Goal: Task Accomplishment & Management: Use online tool/utility

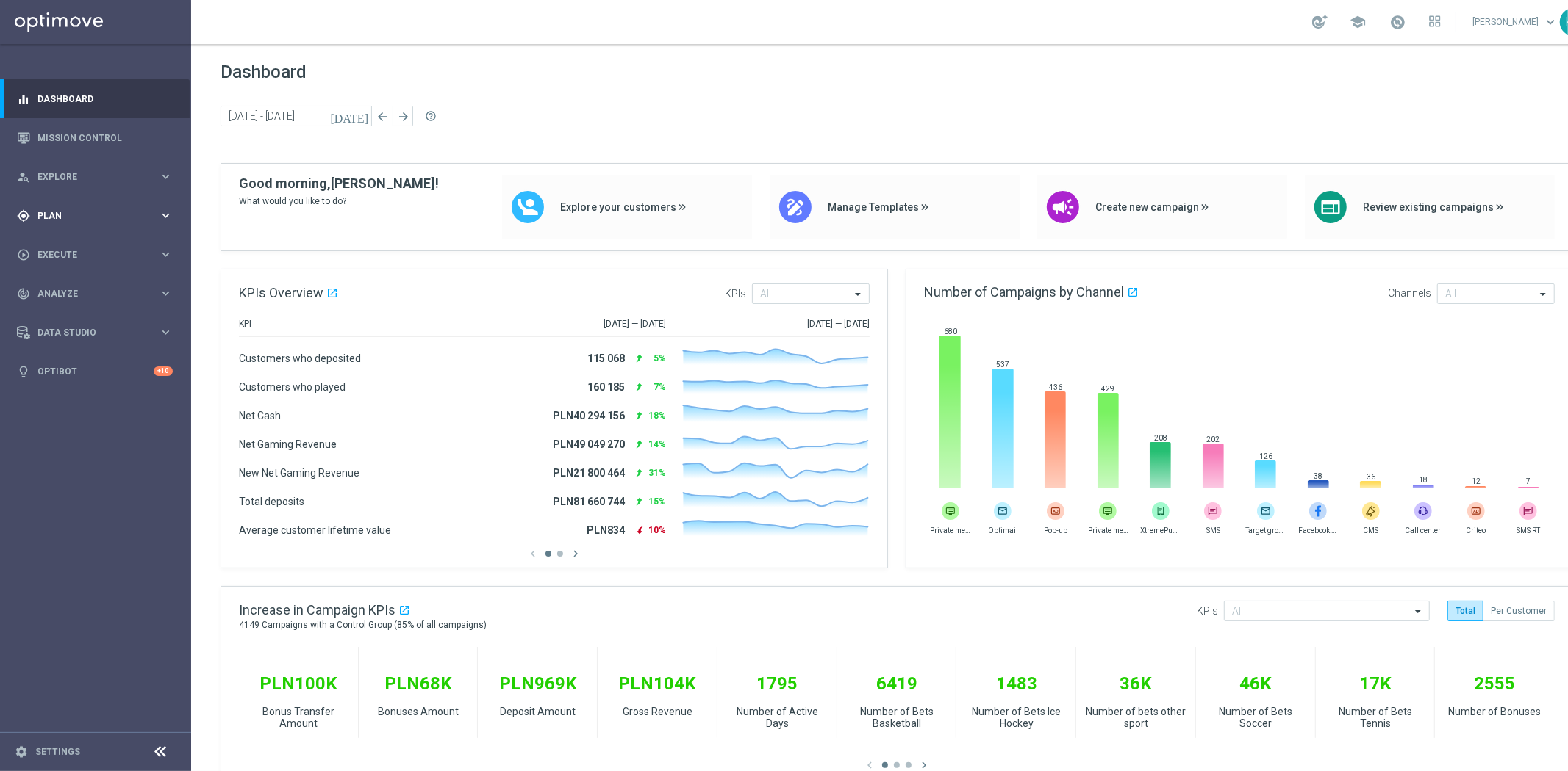
click at [28, 215] on icon "gps_fixed" at bounding box center [23, 216] width 14 height 14
click at [45, 238] on div "Target Groups" at bounding box center [114, 245] width 152 height 22
click at [63, 238] on div "Target Groups" at bounding box center [114, 245] width 152 height 22
click at [68, 246] on link "Target Groups" at bounding box center [96, 246] width 115 height 12
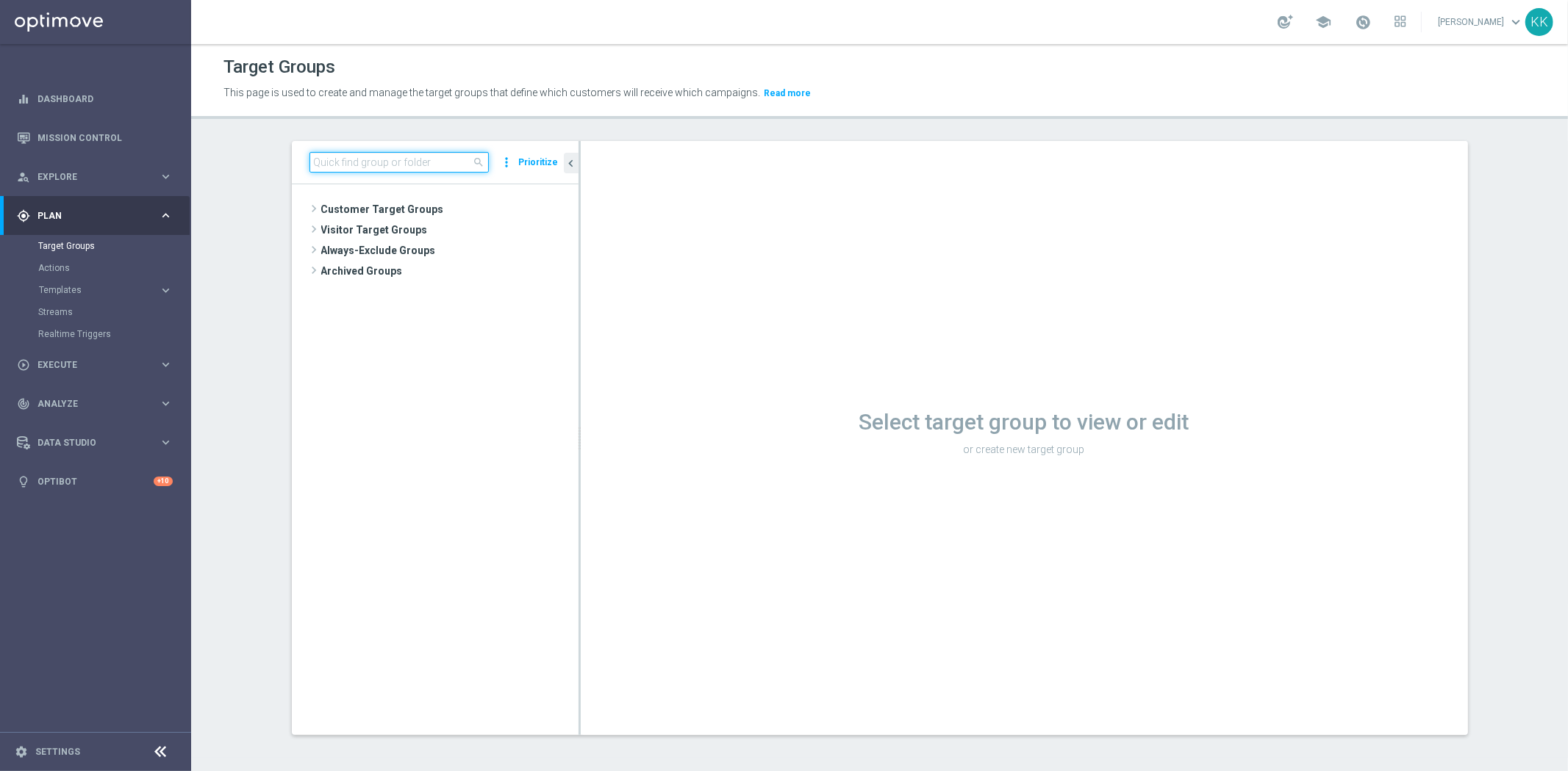
click at [401, 161] on input at bounding box center [399, 161] width 180 height 20
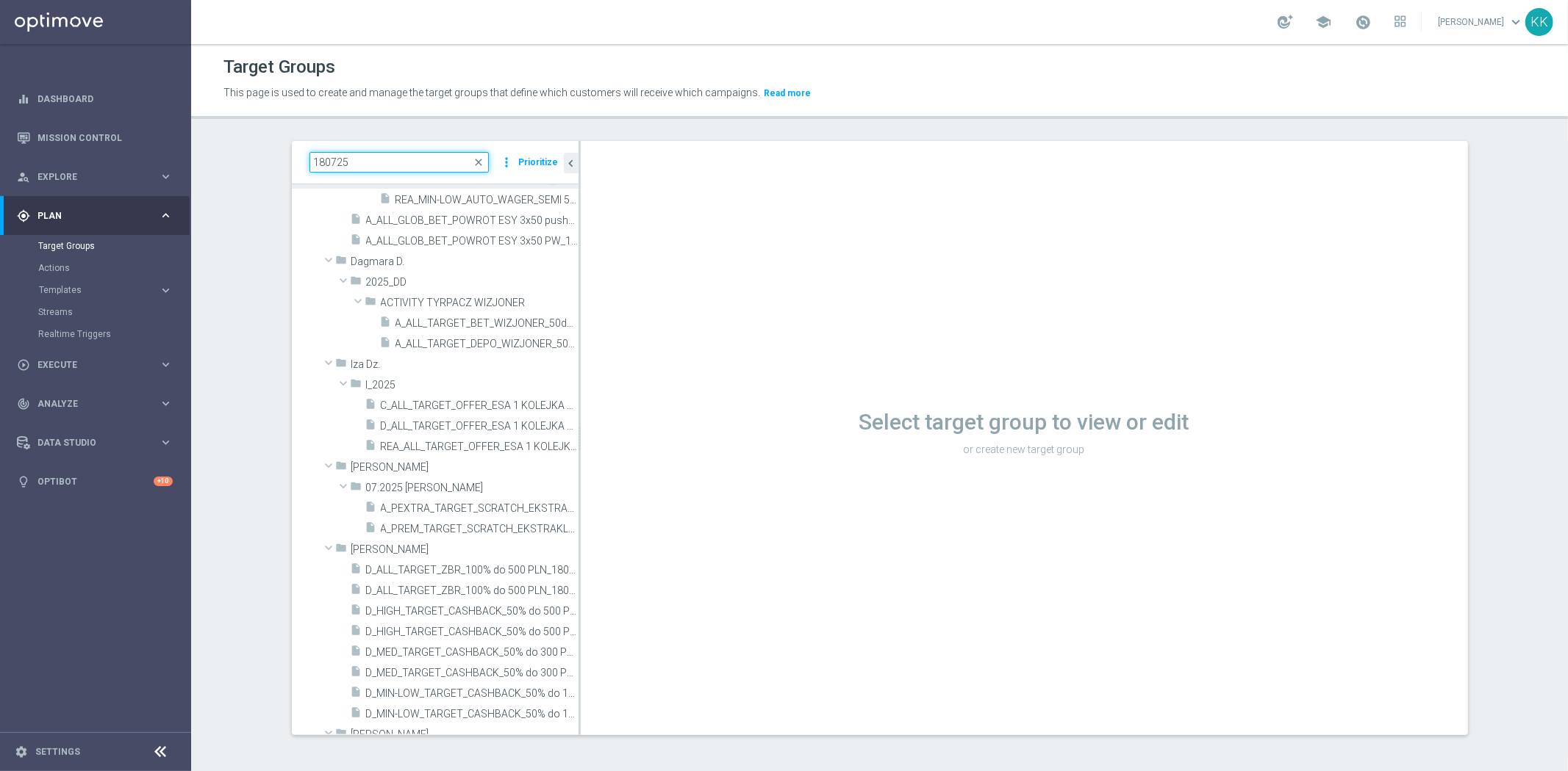
scroll to position [408, 0]
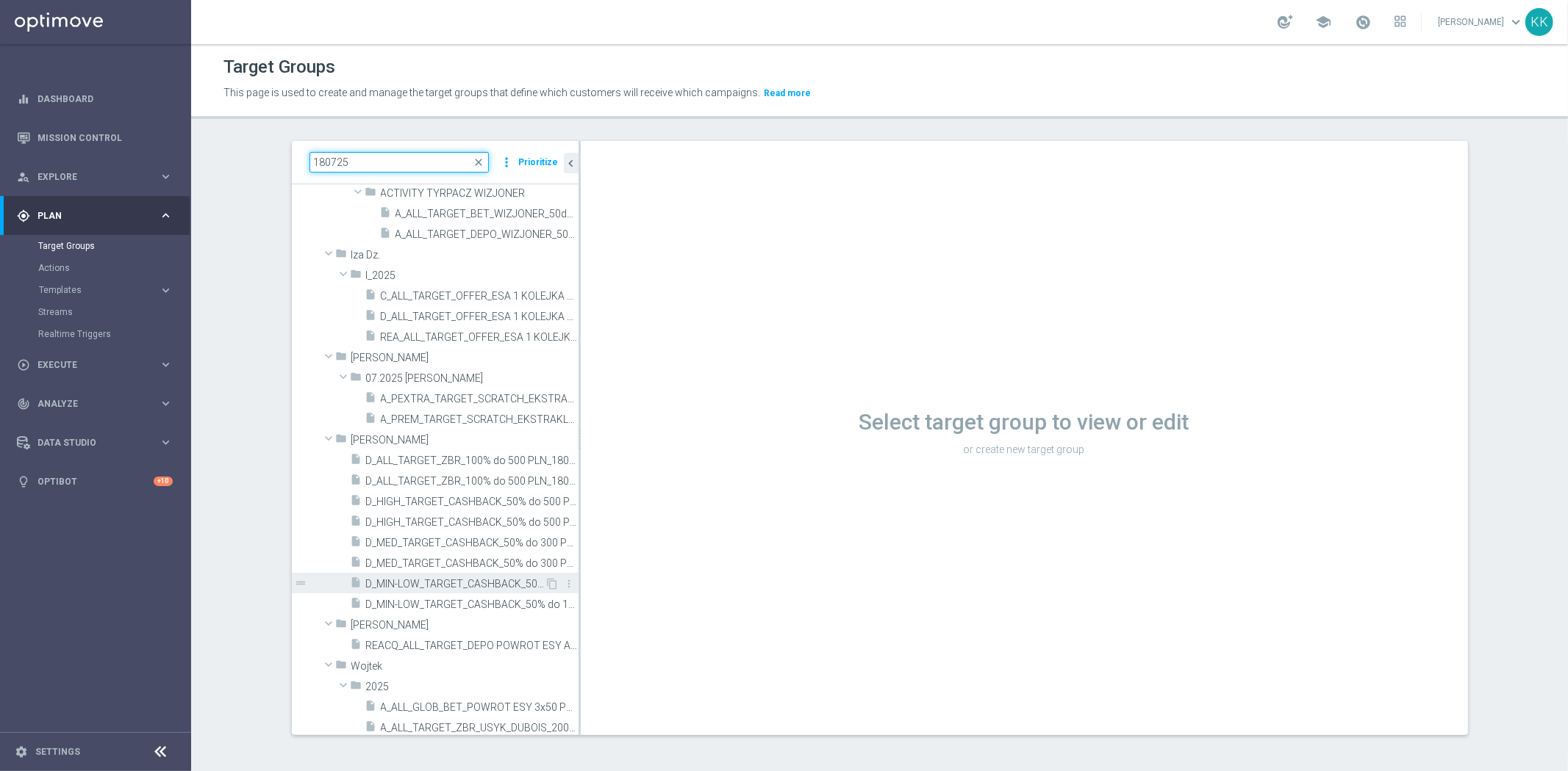
type input "180725"
click at [414, 583] on span "D_MIN-LOW_TARGET_CASHBACK_50% do 100 PLN_ESA_180725" at bounding box center [456, 584] width 180 height 13
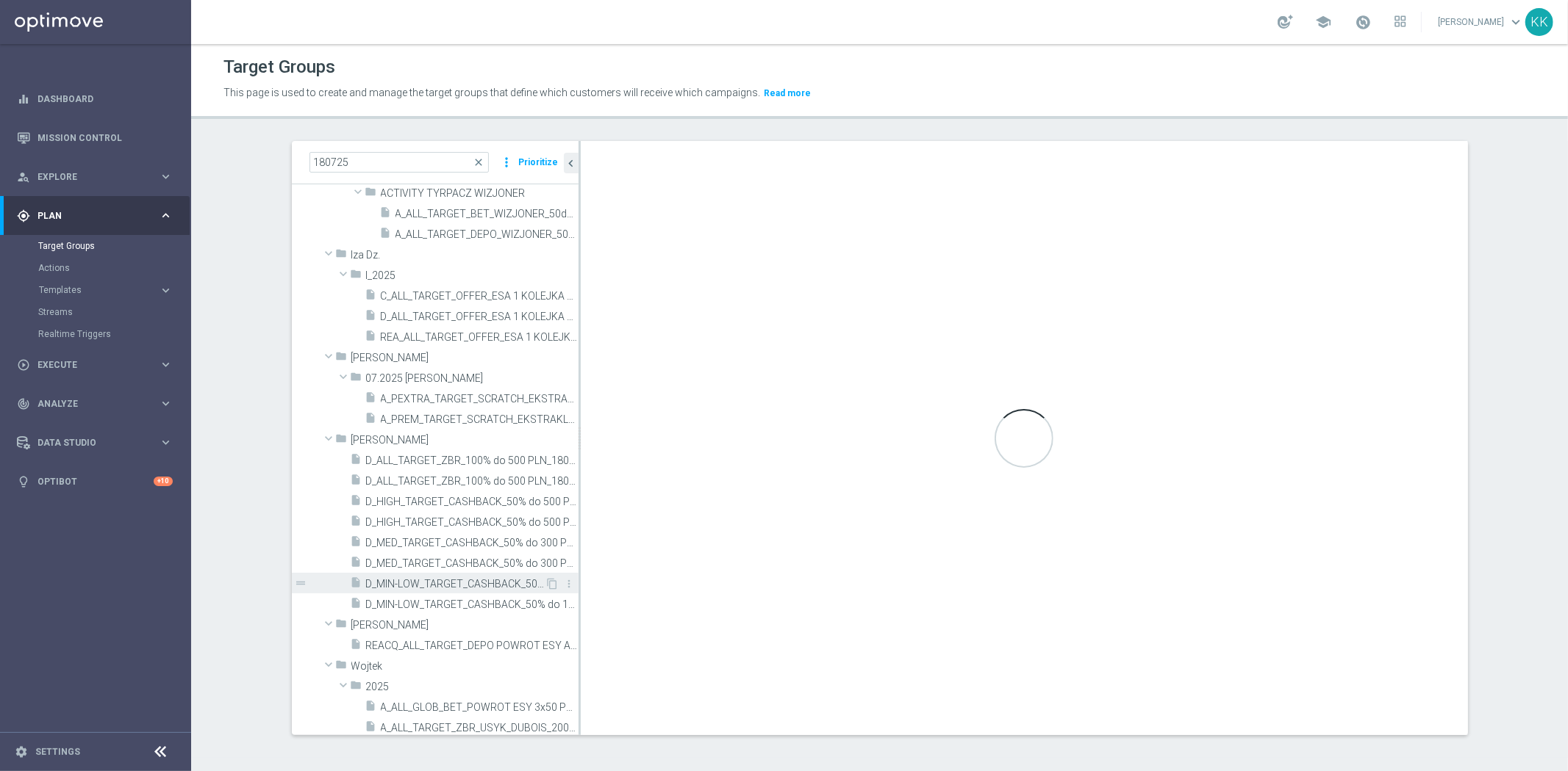
click at [452, 589] on div "insert_drive_file D_MIN-LOW_TARGET_CASHBACK_50% do 100 PLN_ESA_180725" at bounding box center [448, 583] width 194 height 20
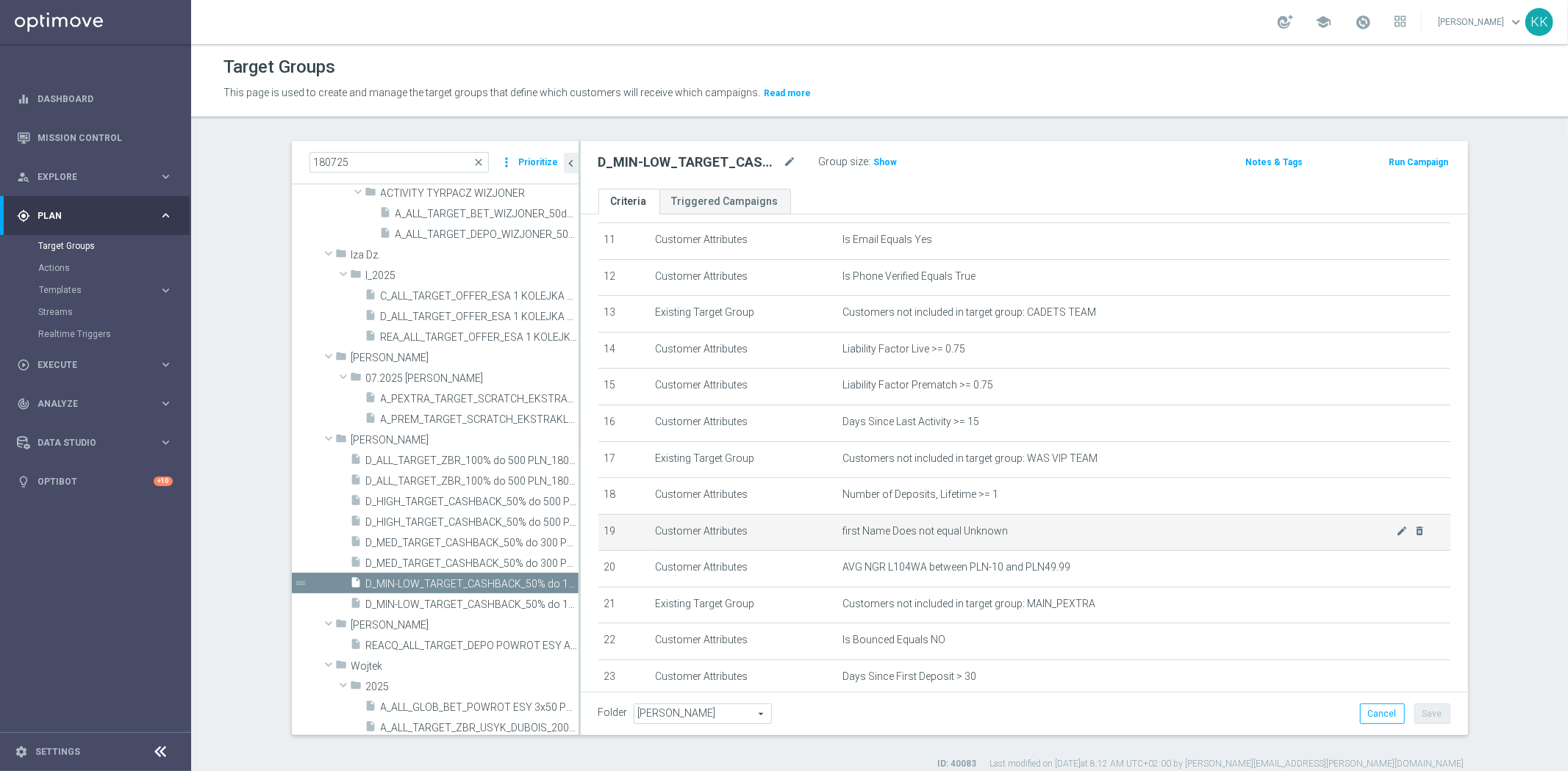
scroll to position [491, 0]
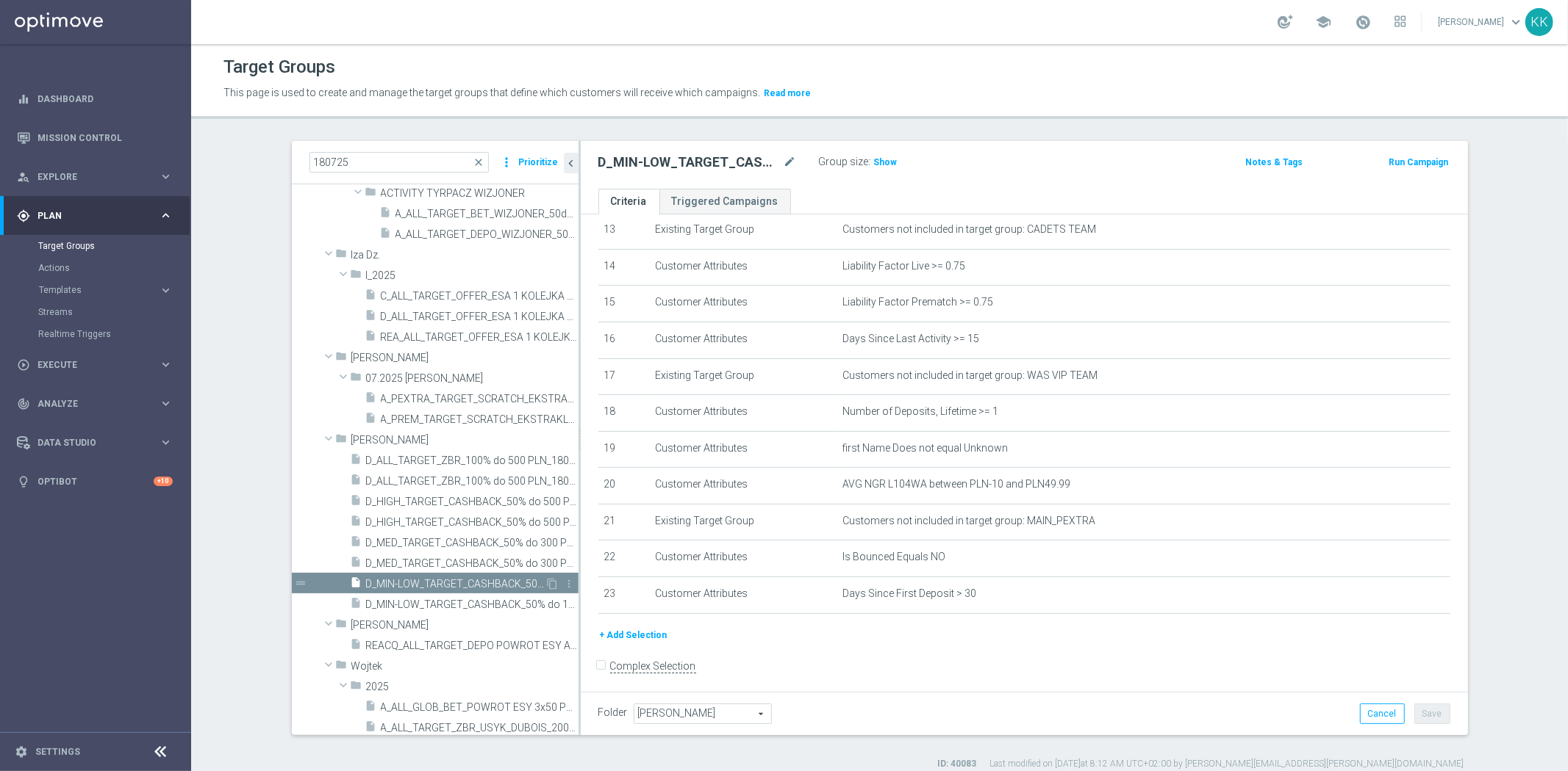
click at [489, 585] on span "D_MIN-LOW_TARGET_CASHBACK_50% do 100 PLN_ESA_180725" at bounding box center [456, 584] width 180 height 13
click at [547, 584] on icon "content_copy" at bounding box center [553, 584] width 12 height 12
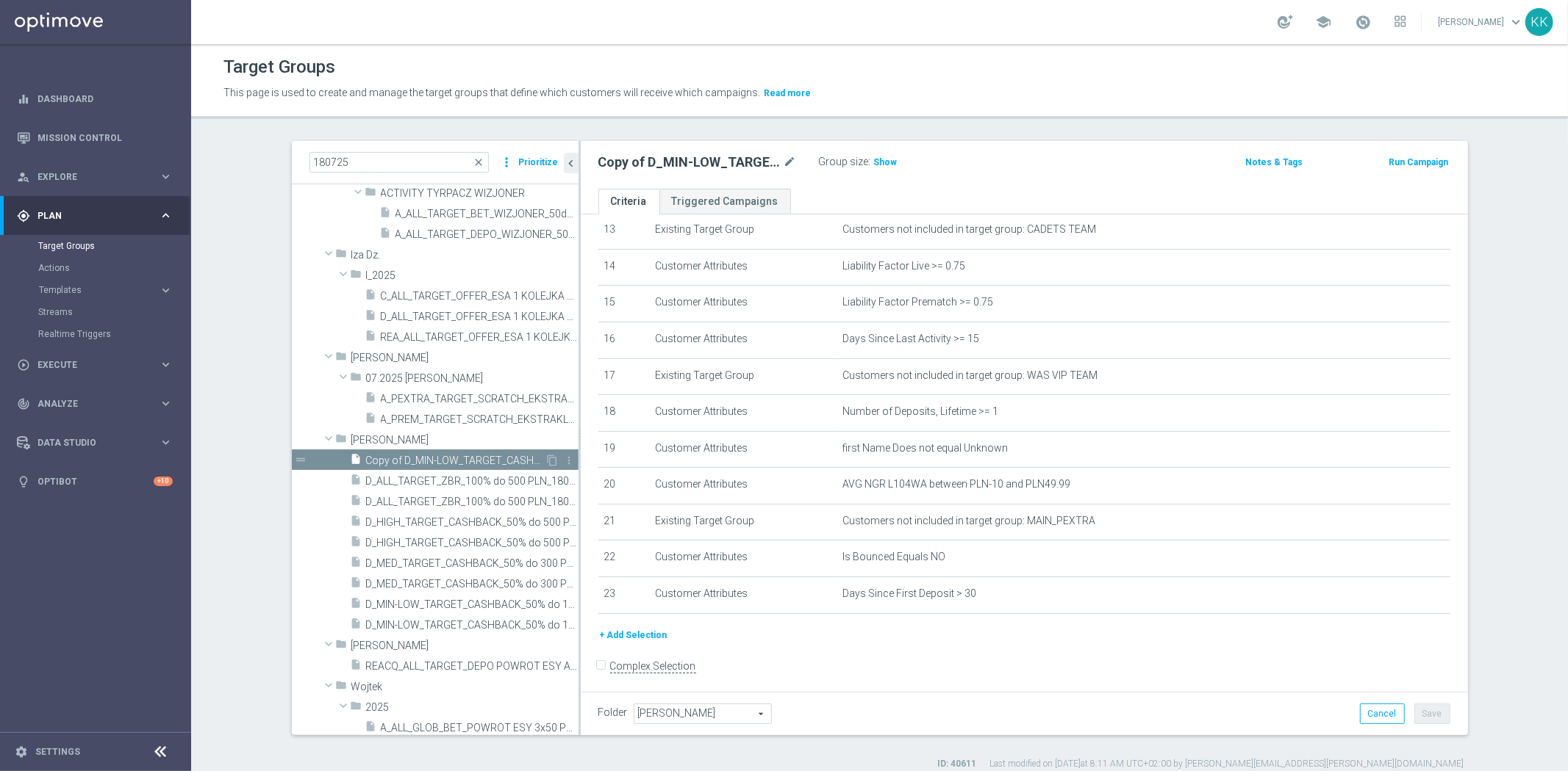
scroll to position [335, 0]
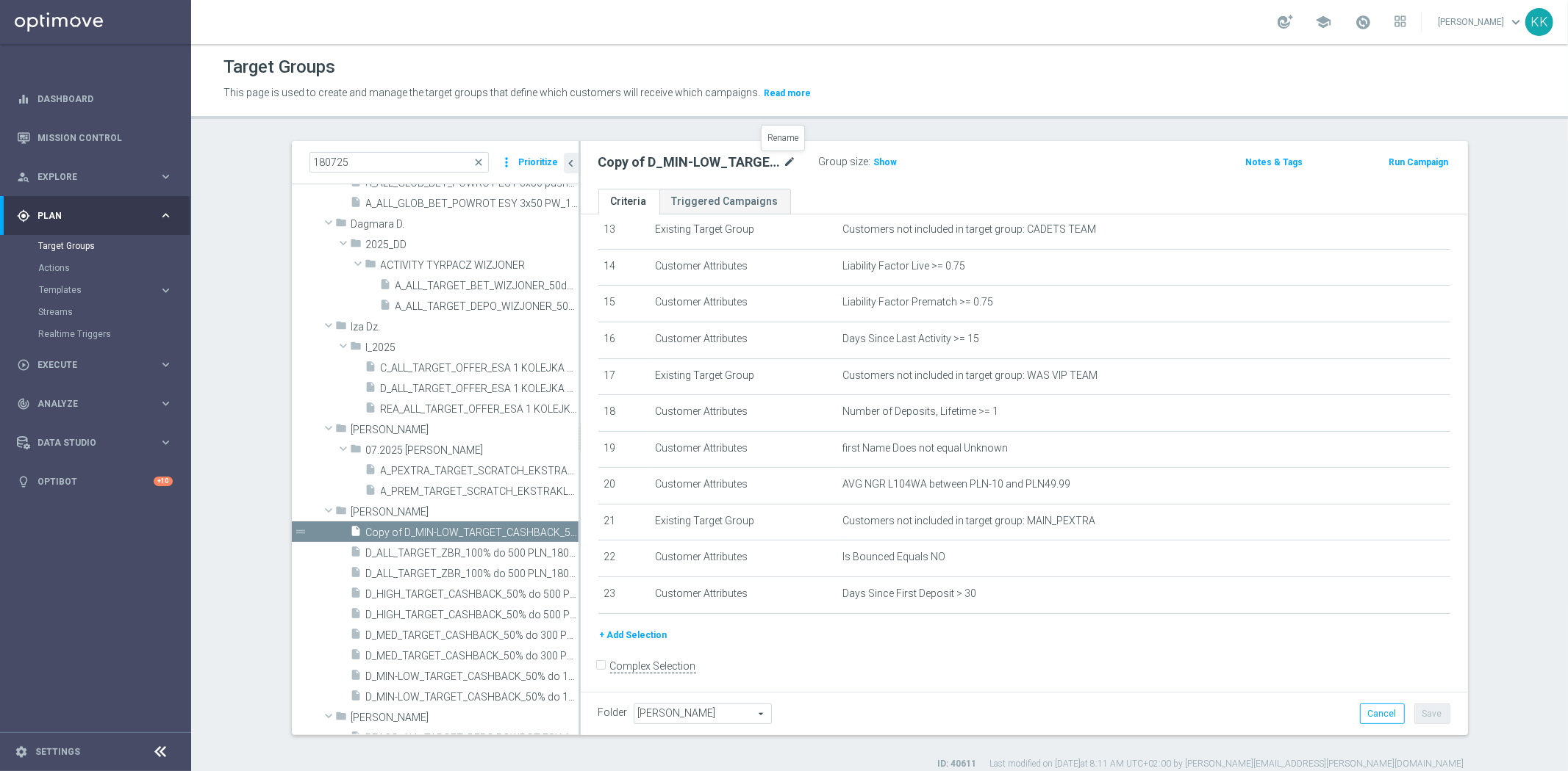
click at [785, 167] on icon "mode_edit" at bounding box center [790, 162] width 14 height 17
type input "D_MIN-LOW_TARGET_CASHBACK_50% do 50 PLNX6_EPLW_190825"
click at [929, 157] on div "Group size : Show" at bounding box center [892, 160] width 147 height 17
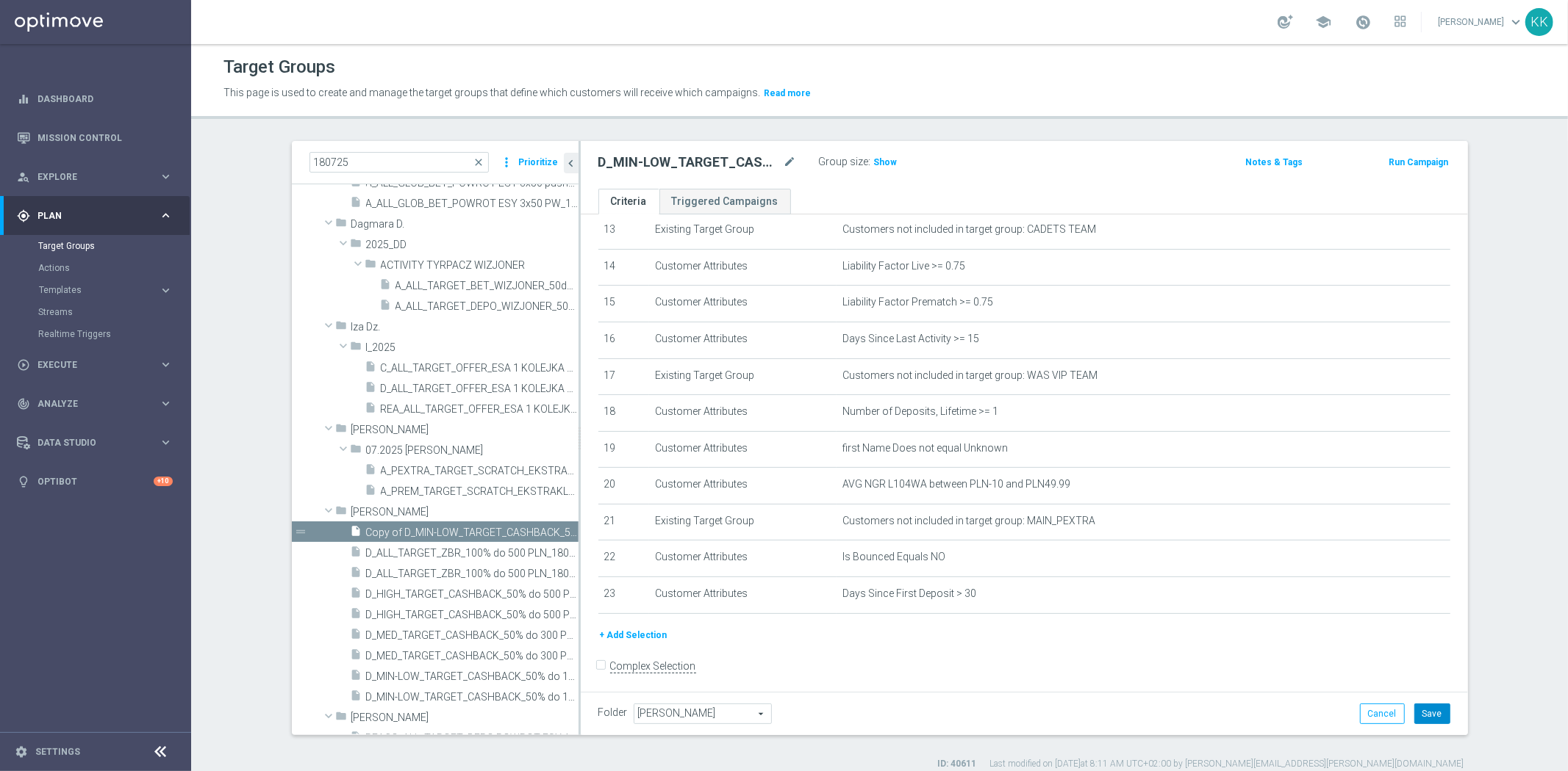
click at [1424, 711] on button "Save" at bounding box center [1432, 713] width 36 height 20
click at [1396, 340] on icon "mode_edit" at bounding box center [1402, 339] width 12 height 12
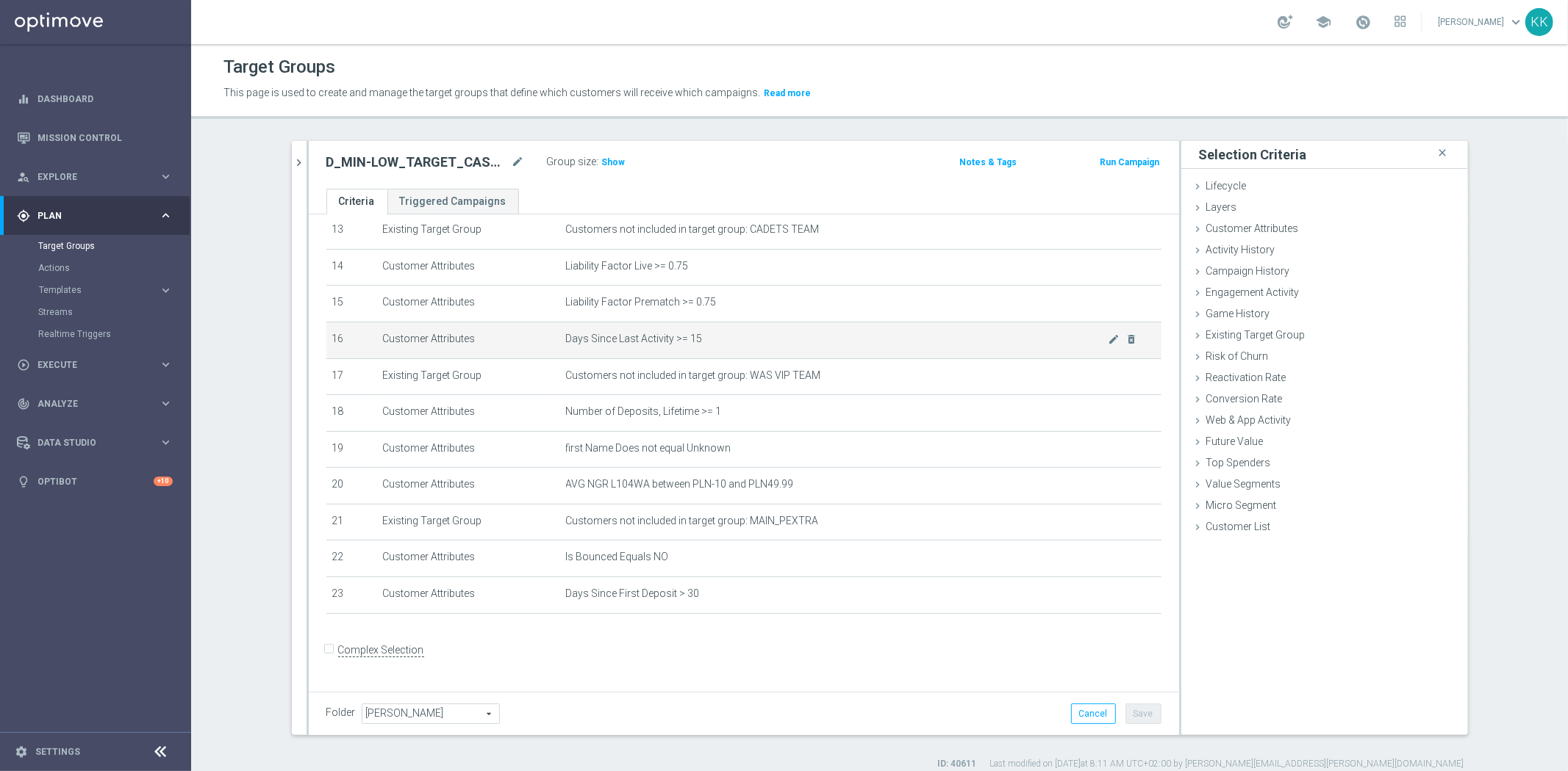
scroll to position [475, 0]
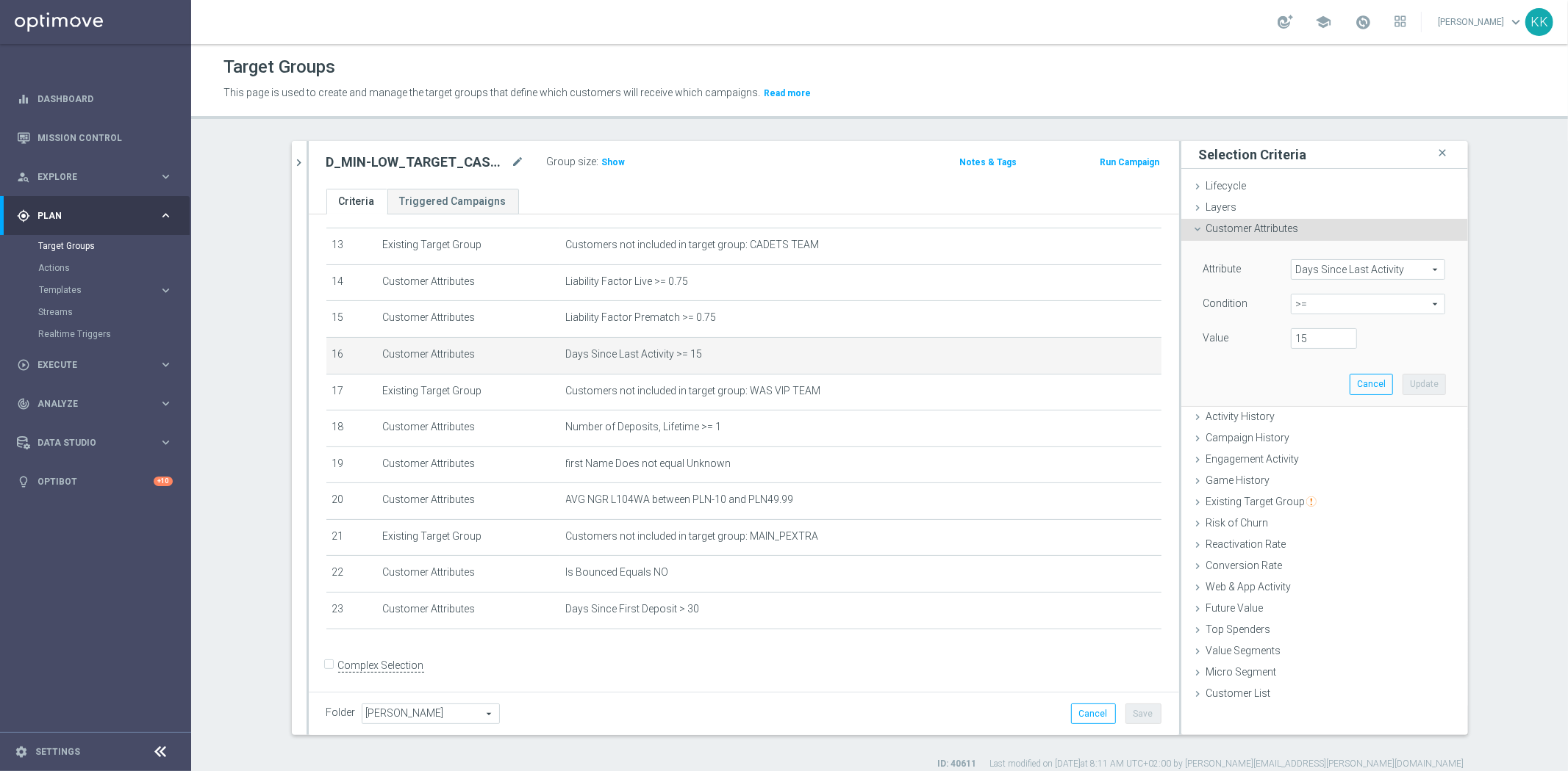
click at [1326, 305] on span ">=" at bounding box center [1368, 304] width 153 height 19
click at [1318, 438] on span "between" at bounding box center [1368, 441] width 139 height 12
type input "between"
click at [1303, 331] on input "number" at bounding box center [1323, 338] width 66 height 20
type input "15"
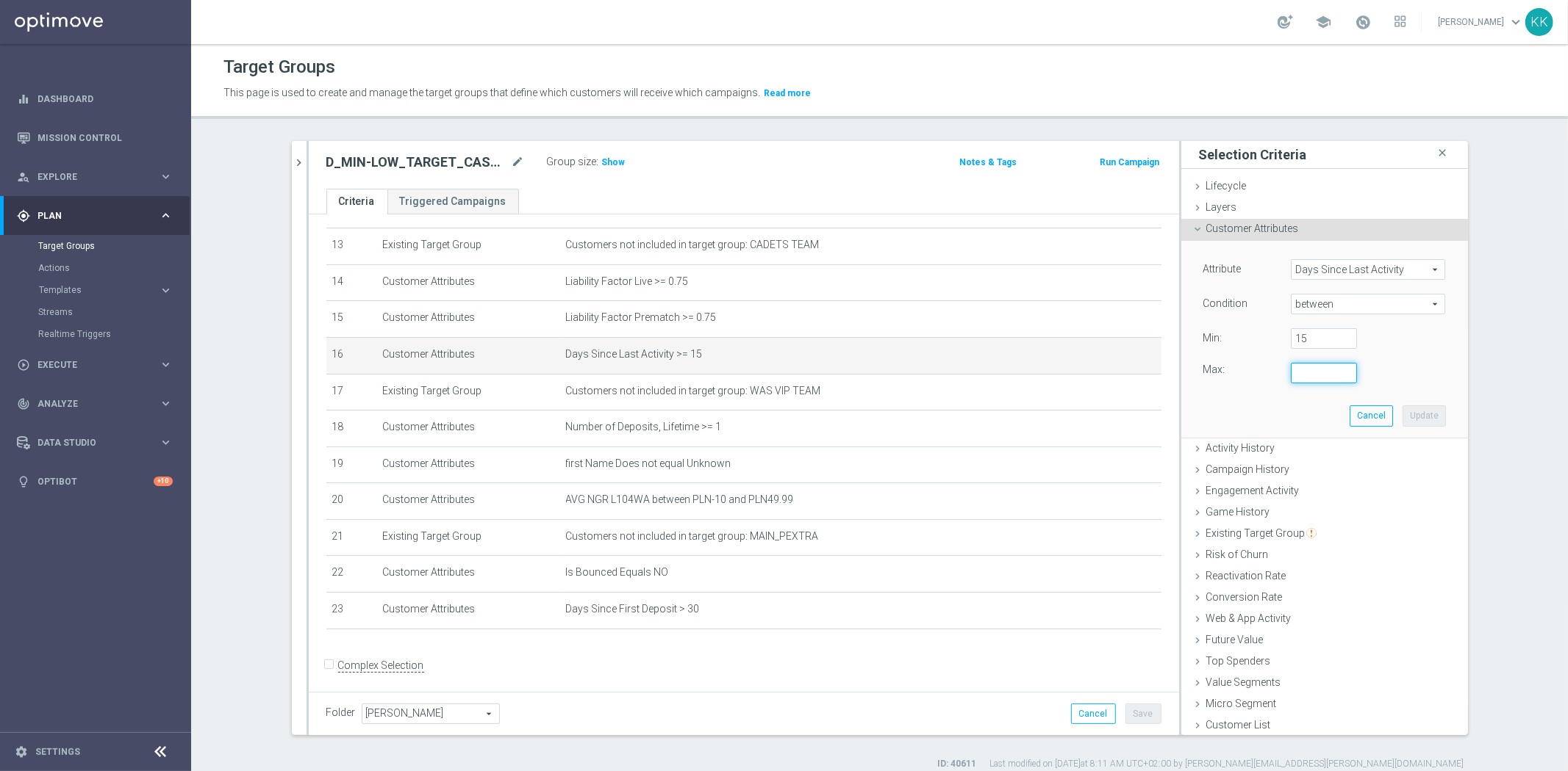
click at [1299, 373] on input "number" at bounding box center [1323, 373] width 66 height 20
type input "730"
click at [1405, 422] on button "Update" at bounding box center [1424, 415] width 44 height 20
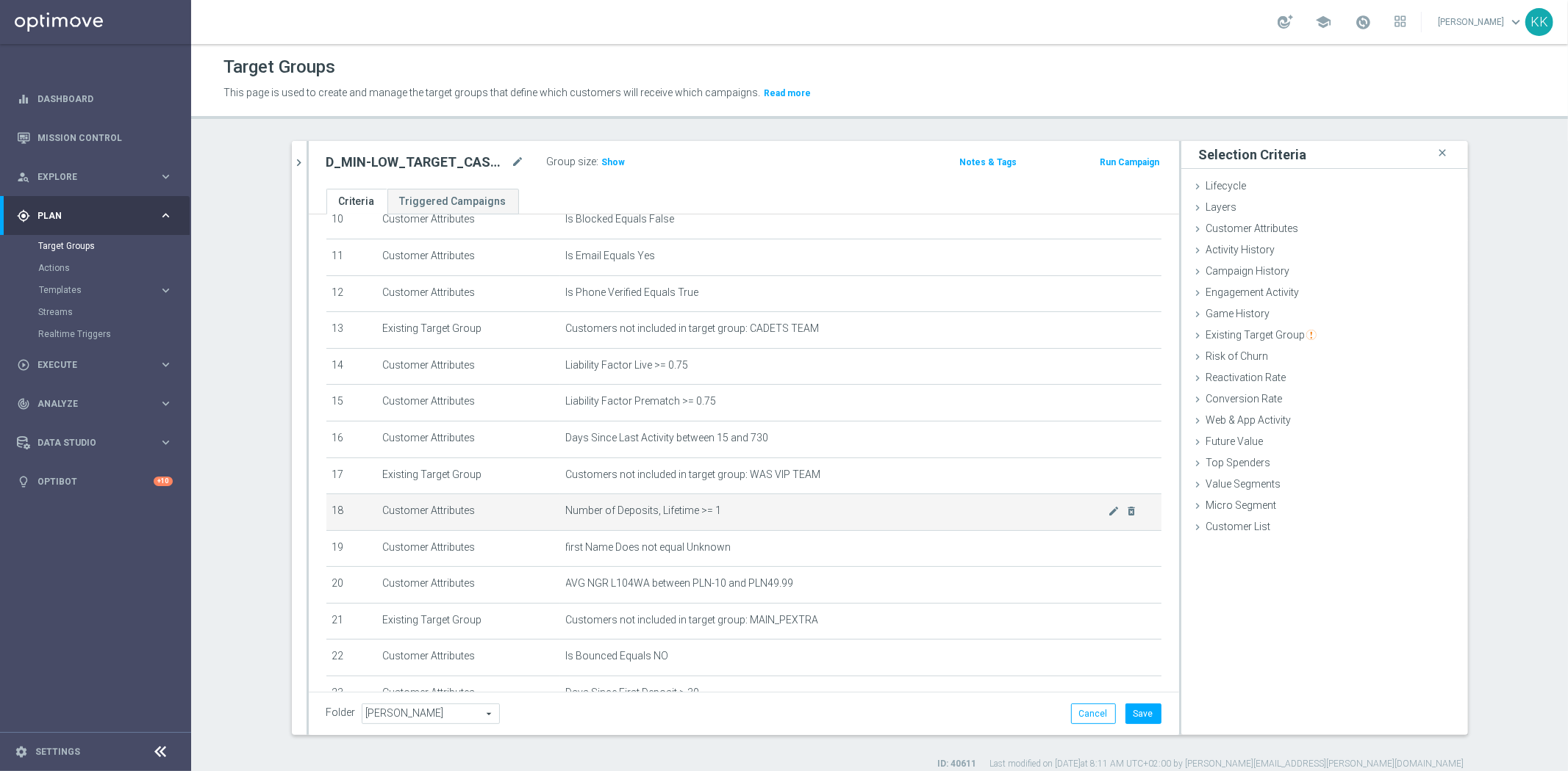
scroll to position [474, 0]
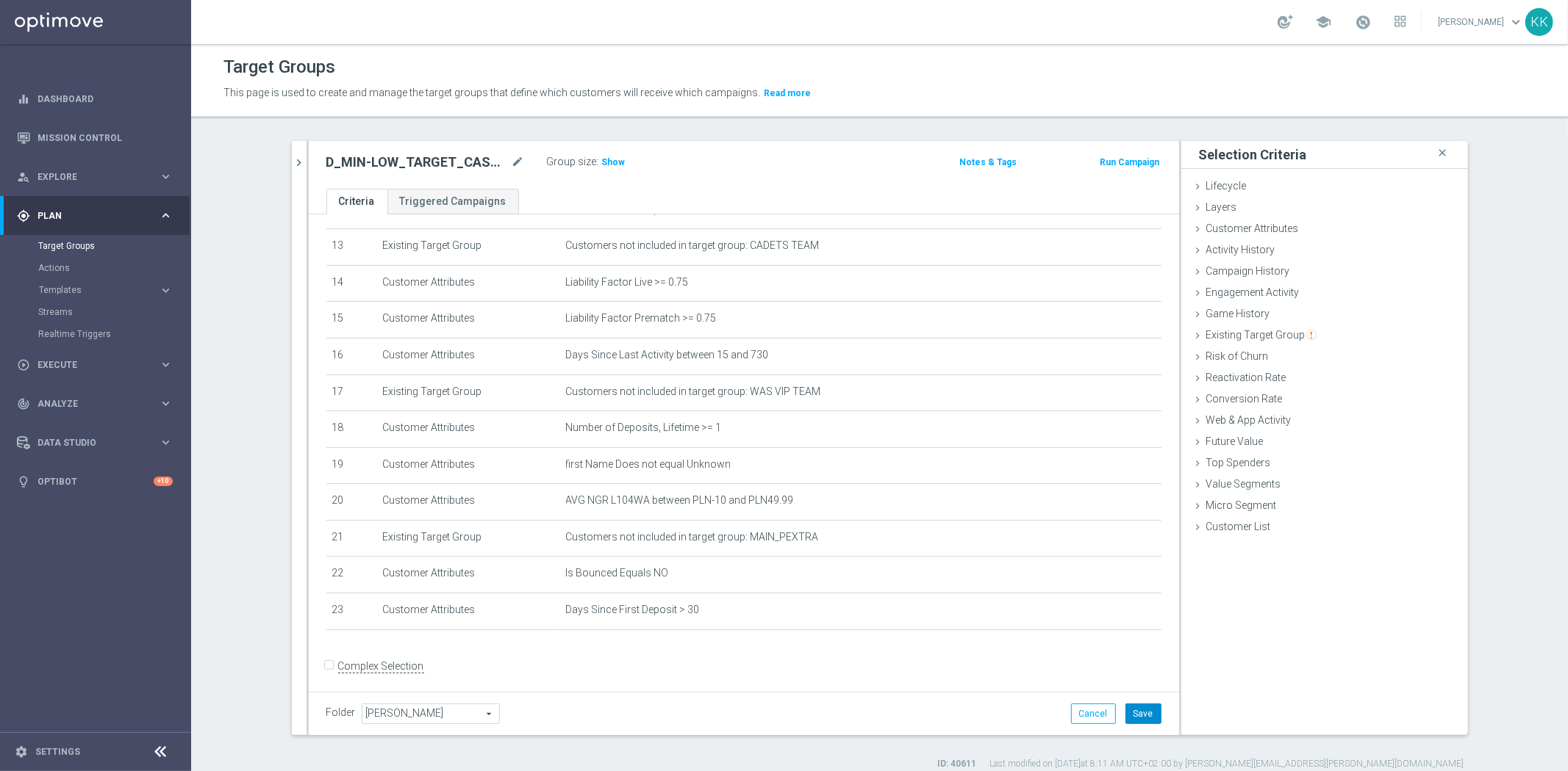
click at [1126, 714] on button "Save" at bounding box center [1143, 713] width 36 height 20
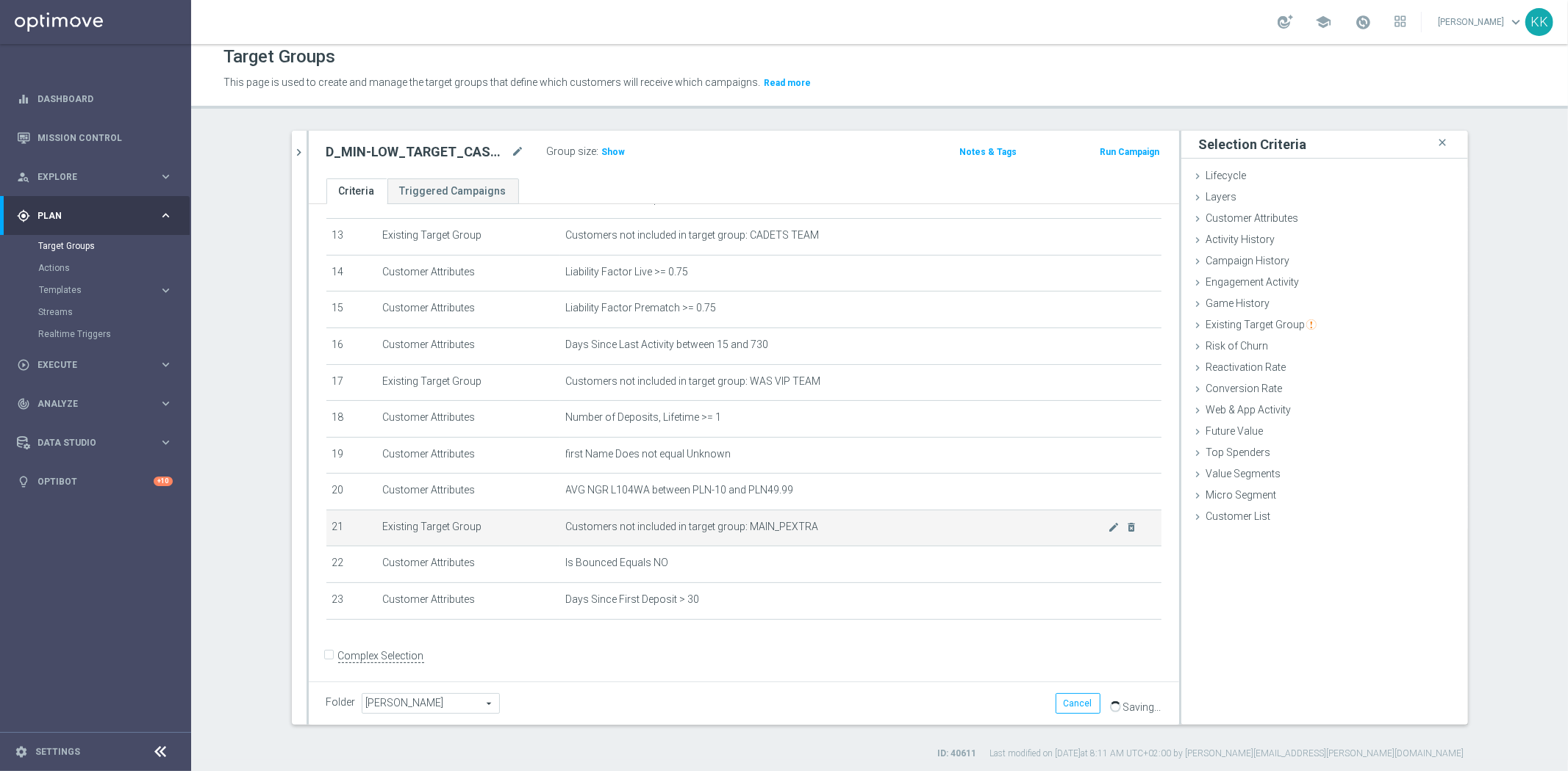
scroll to position [14, 0]
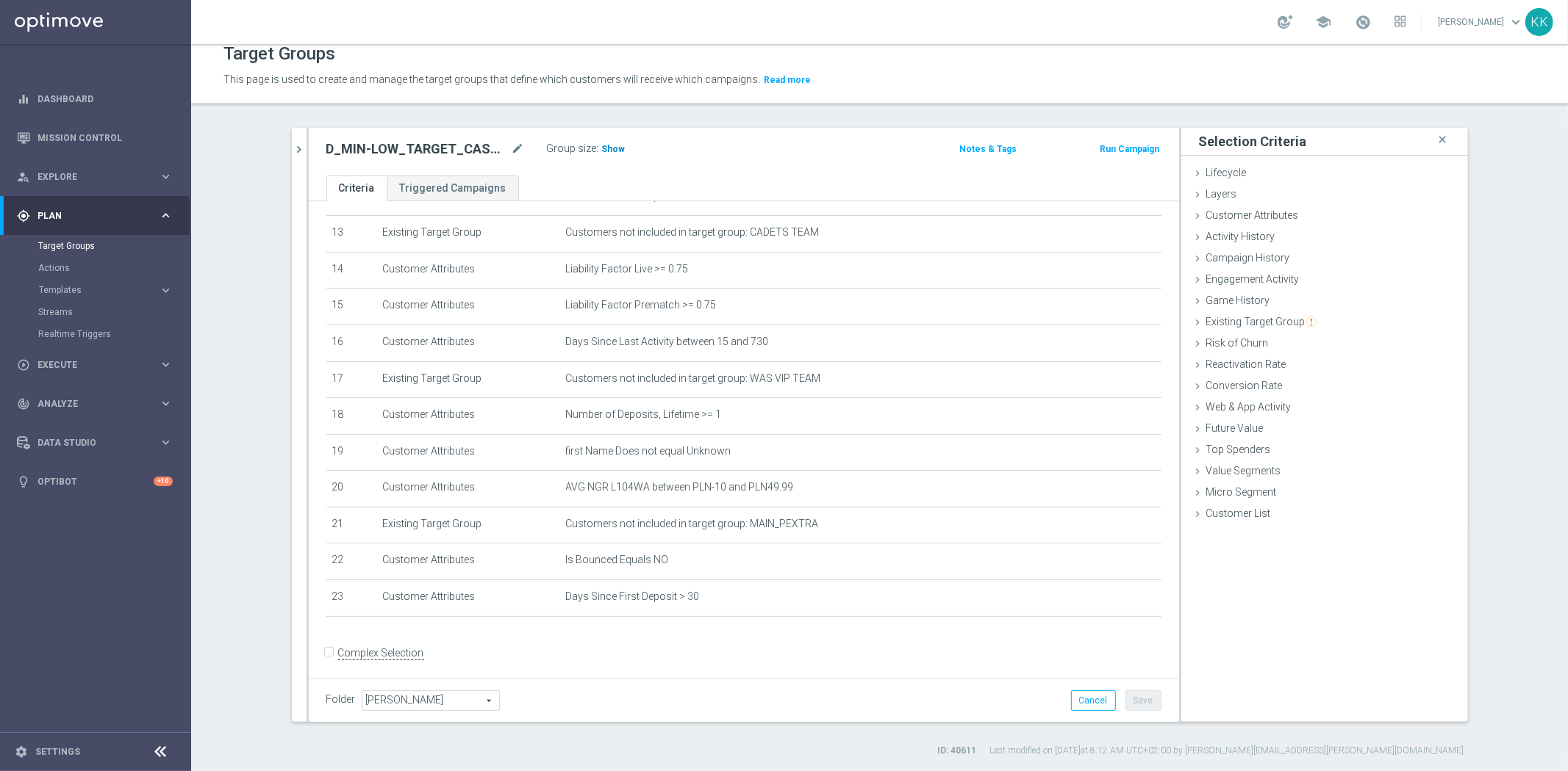
click at [611, 146] on span "Show" at bounding box center [614, 149] width 23 height 11
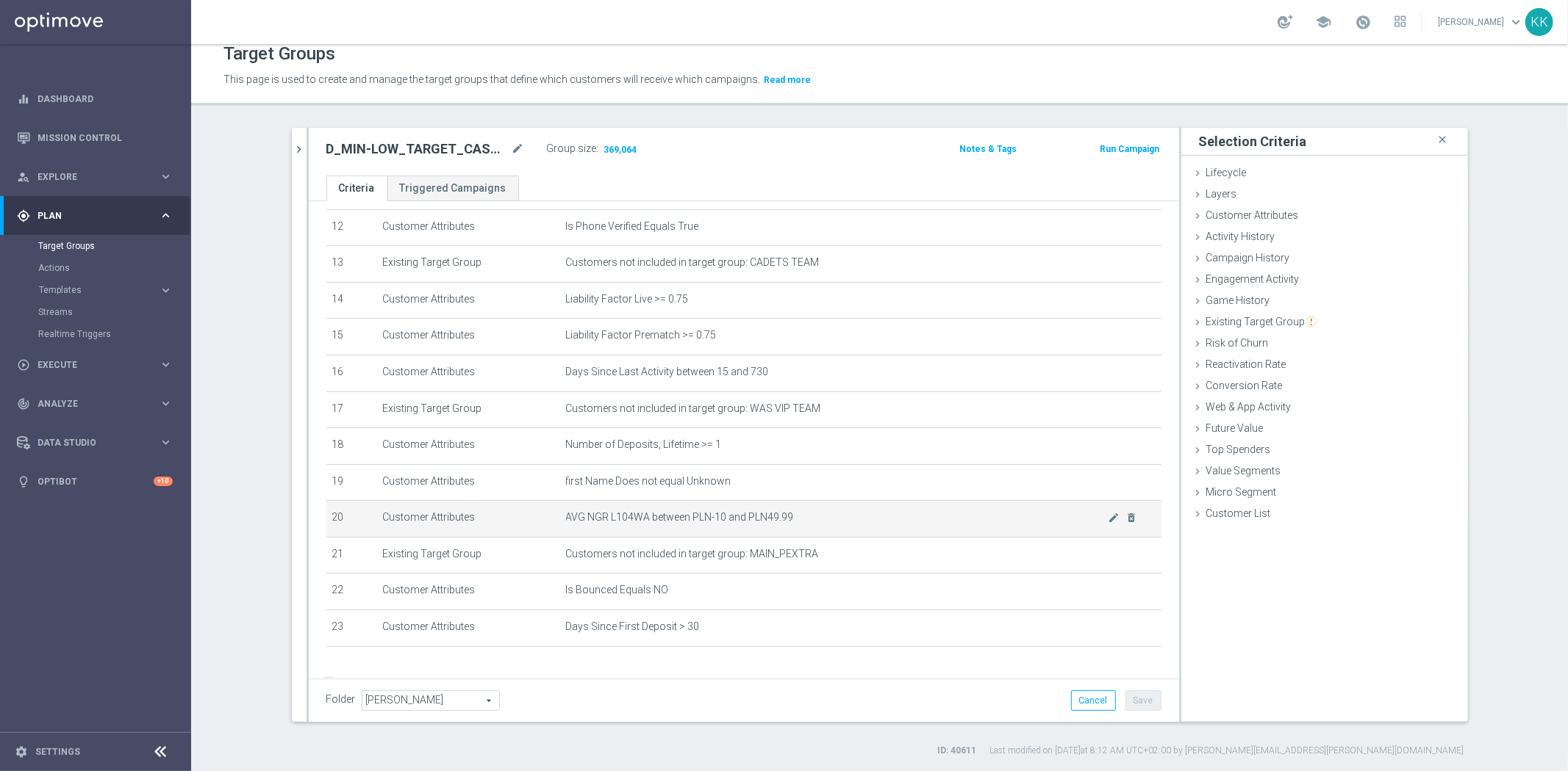
scroll to position [474, 0]
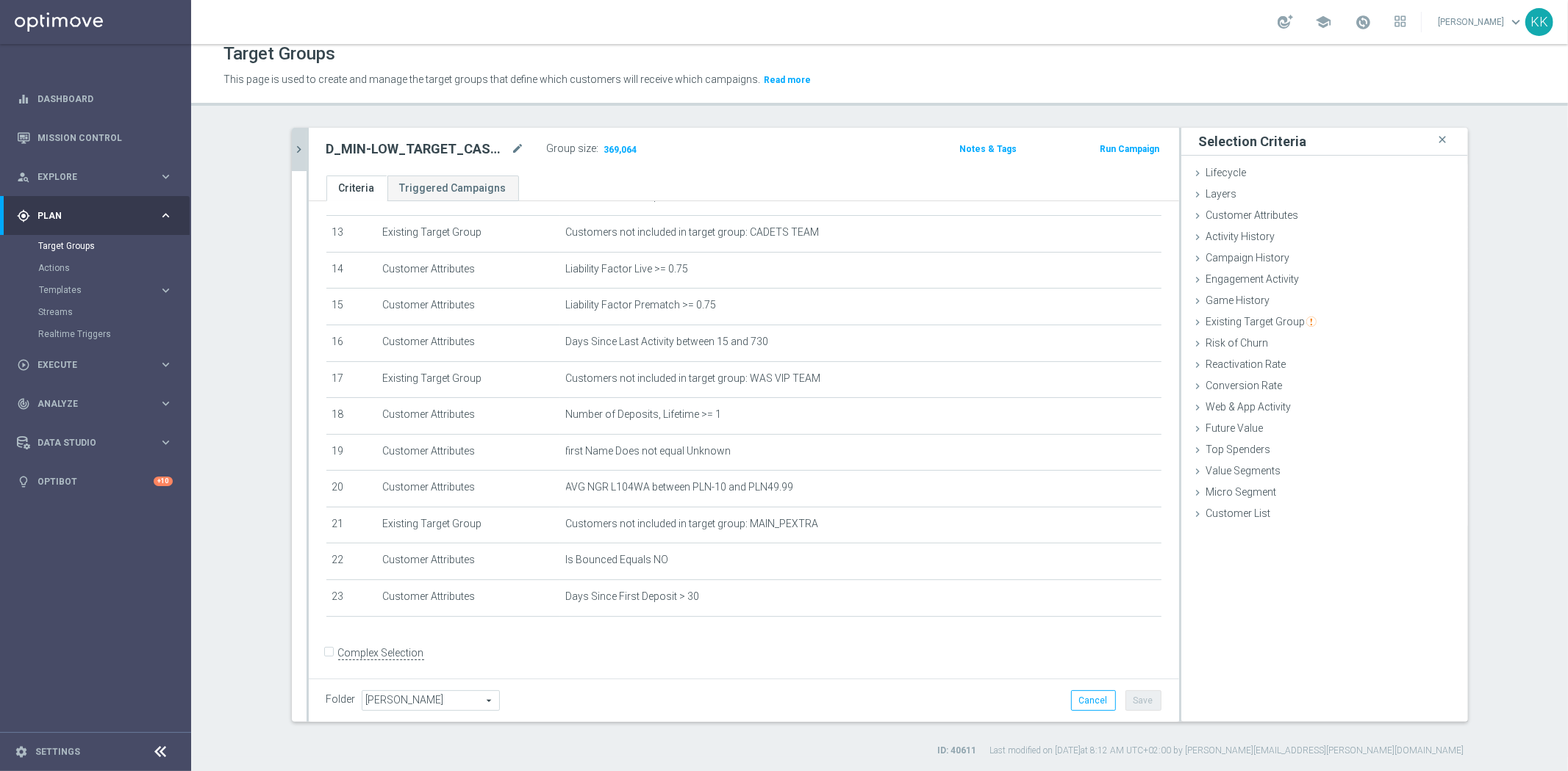
click at [292, 157] on button "chevron_right" at bounding box center [299, 149] width 15 height 43
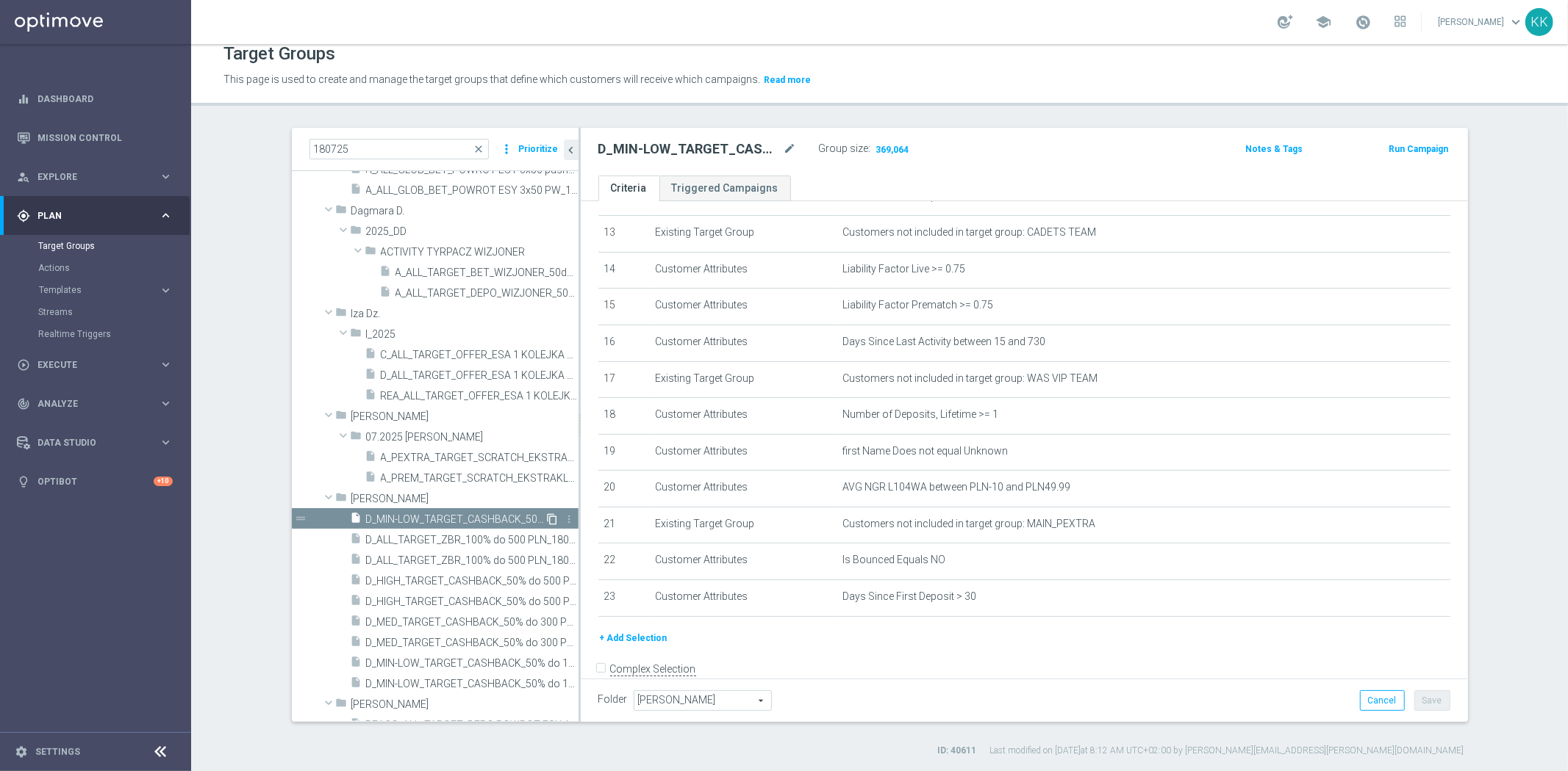
click at [547, 520] on icon "content_copy" at bounding box center [553, 519] width 12 height 12
click at [787, 149] on icon "mode_edit" at bounding box center [790, 149] width 14 height 17
type input "D_MED-HIGH_TARGET_CASHBACK_100% do 50 PLNX6_EPLW_190825"
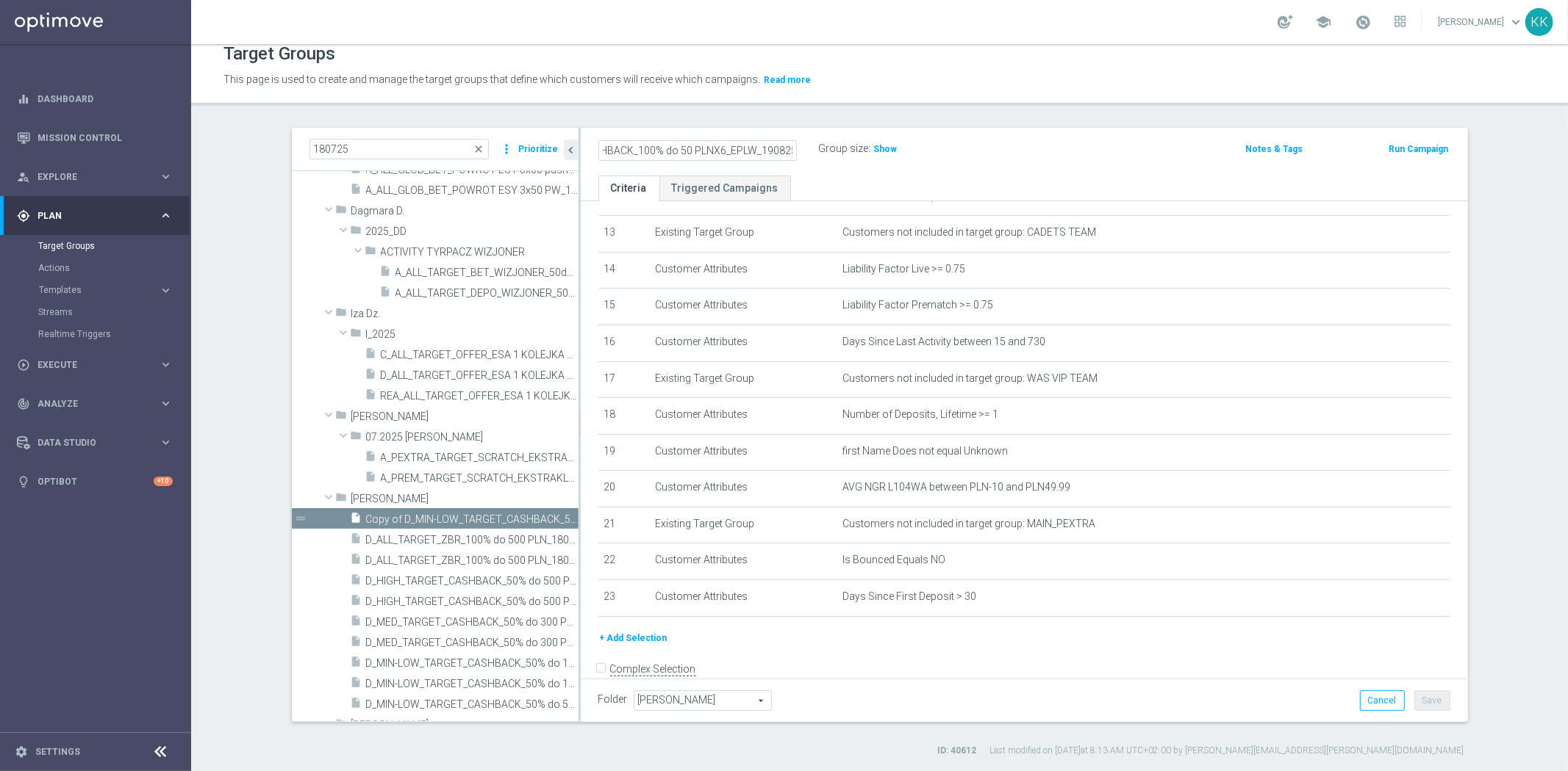
click at [921, 139] on div "Group size : Show" at bounding box center [892, 148] width 147 height 17
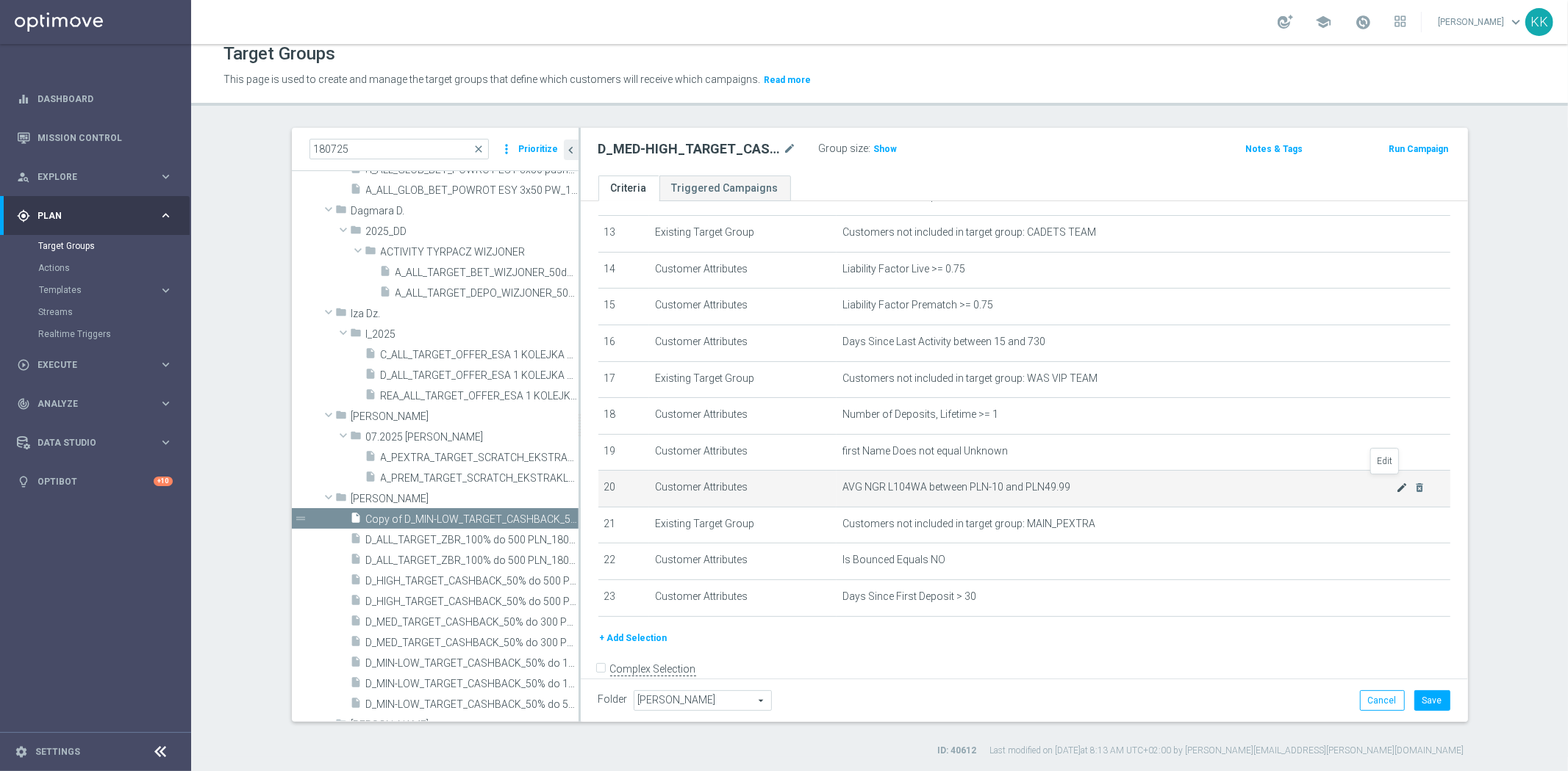
click at [1396, 486] on icon "mode_edit" at bounding box center [1402, 488] width 12 height 12
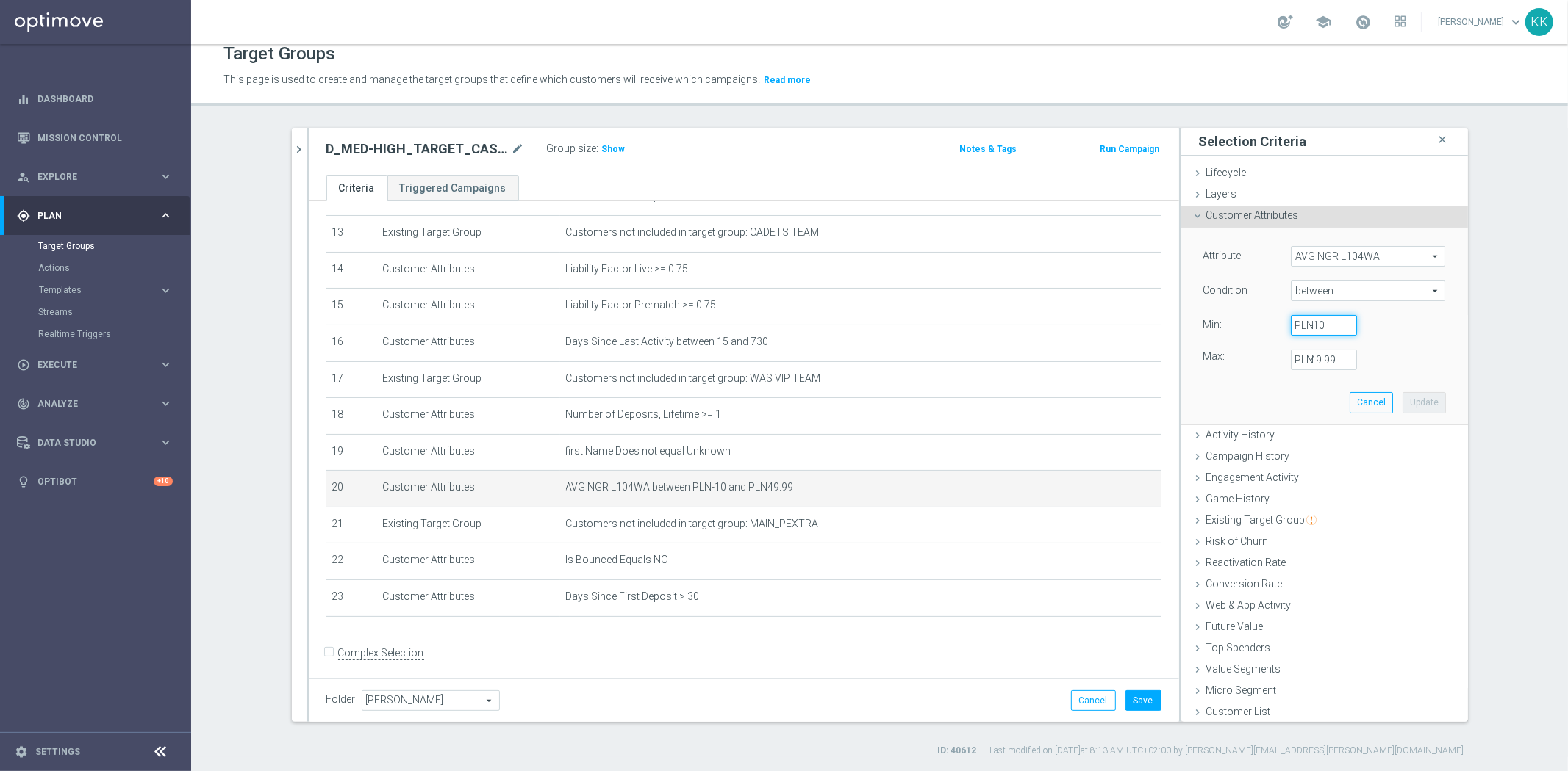
drag, startPoint x: 1326, startPoint y: 324, endPoint x: 1217, endPoint y: 328, distance: 109.1
click at [1222, 327] on div "Value Min: -10 PLN" at bounding box center [1324, 327] width 265 height 23
type input "50"
click at [1298, 360] on label "PLN" at bounding box center [1301, 360] width 15 height 14
click at [1298, 360] on input "49.99" at bounding box center [1323, 359] width 66 height 20
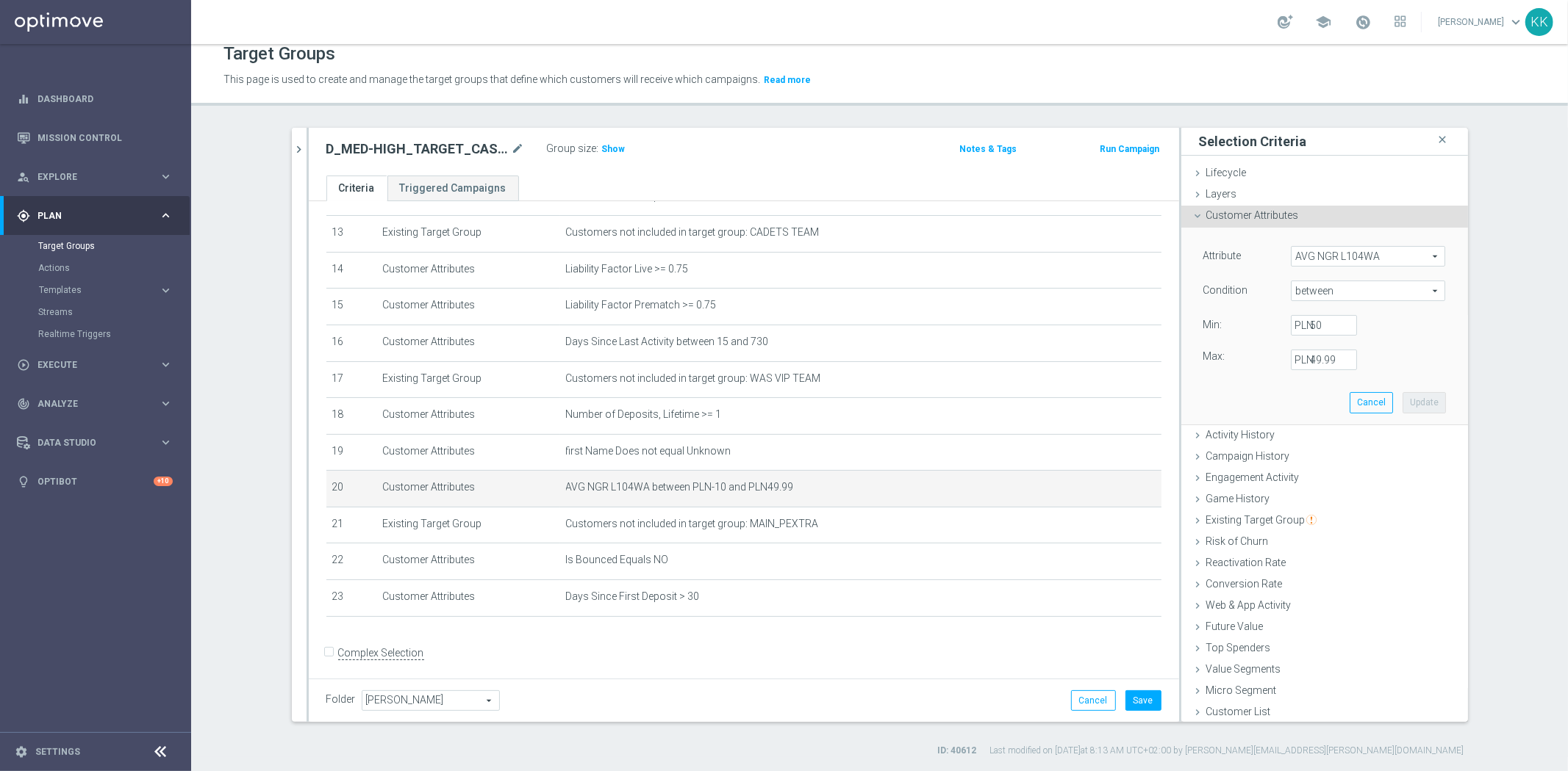
click at [1298, 360] on label "PLN" at bounding box center [1301, 360] width 15 height 14
click at [1298, 360] on input "49.99" at bounding box center [1323, 359] width 66 height 20
type input "2499.99"
click at [1403, 398] on button "Update" at bounding box center [1424, 402] width 44 height 20
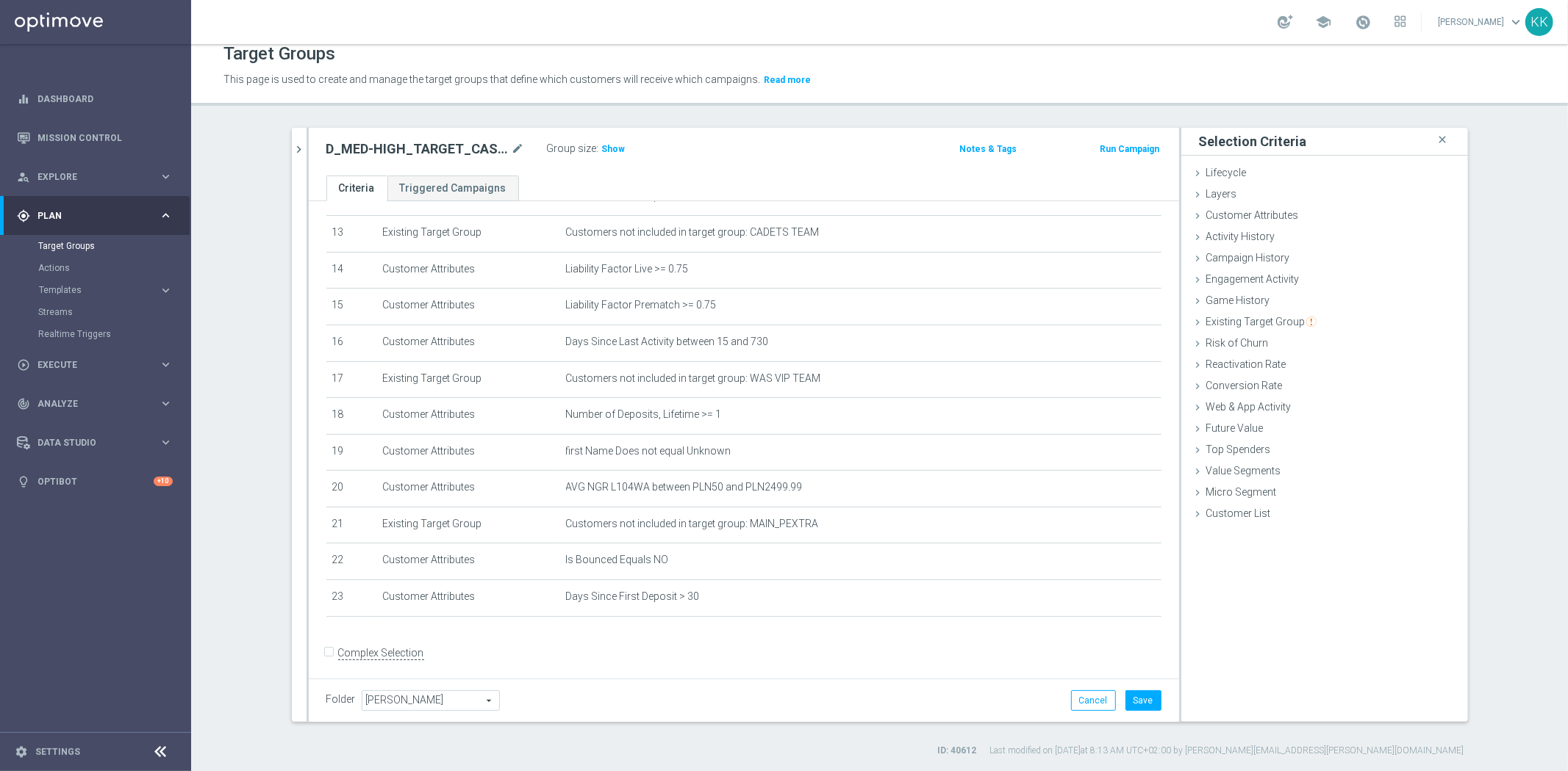
click at [1122, 684] on div "Folder Kasia K. Kasia K. arrow_drop_down search Cancel Save Saving..." at bounding box center [743, 700] width 870 height 43
click at [1132, 696] on button "Save" at bounding box center [1143, 700] width 36 height 20
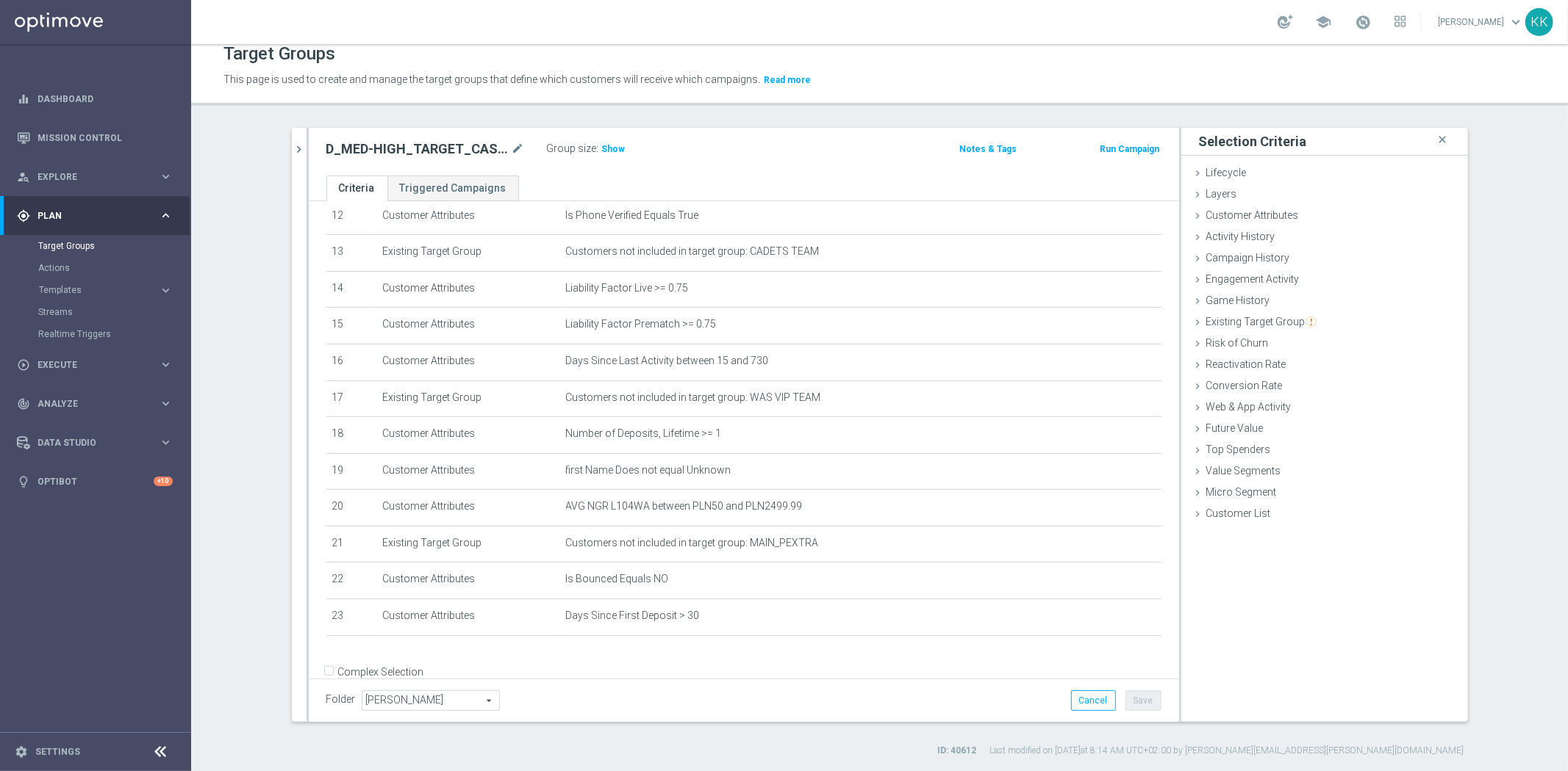
scroll to position [474, 0]
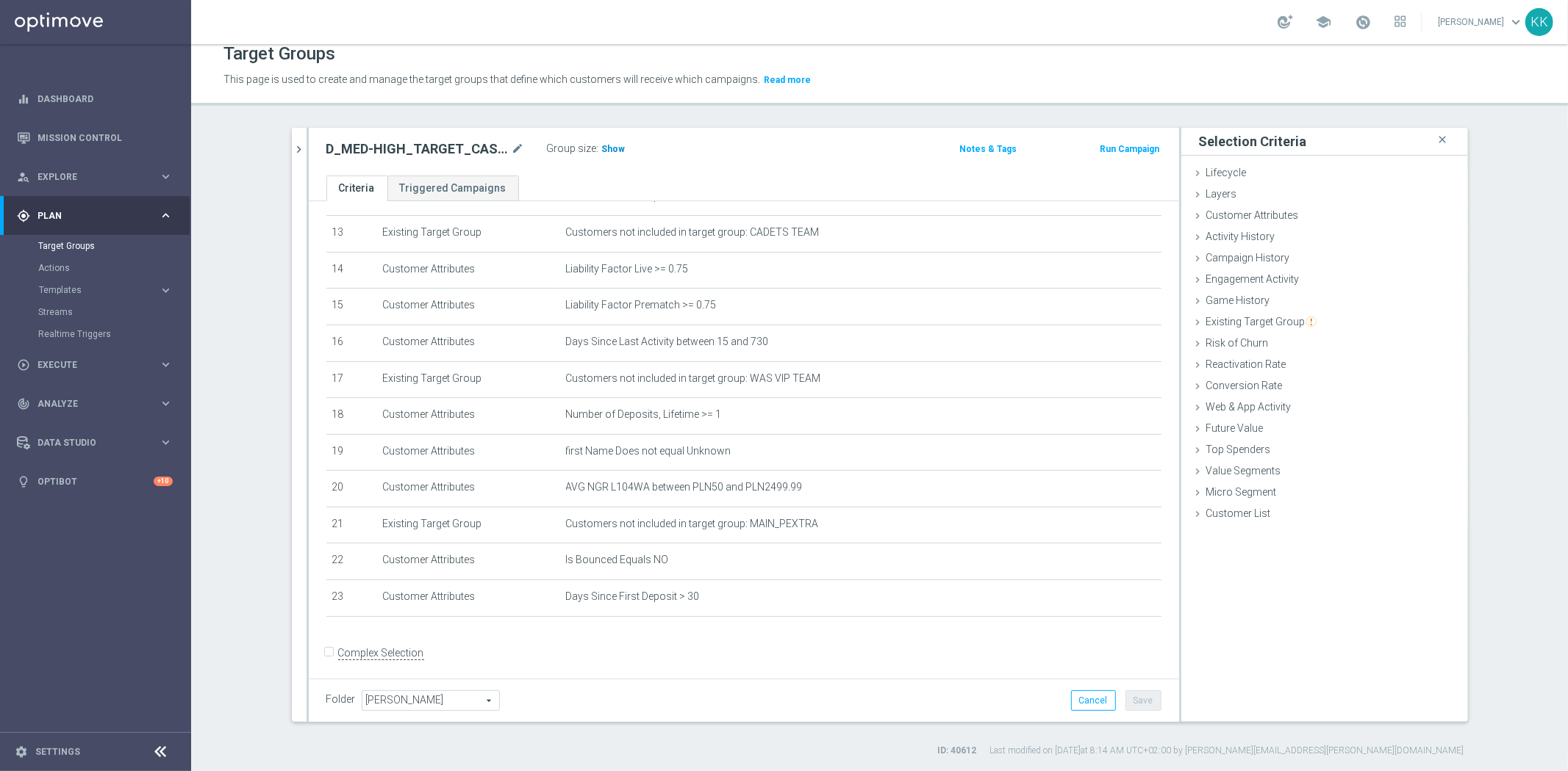
click at [603, 145] on span "Show" at bounding box center [614, 149] width 23 height 11
click at [293, 152] on icon "chevron_right" at bounding box center [300, 149] width 14 height 14
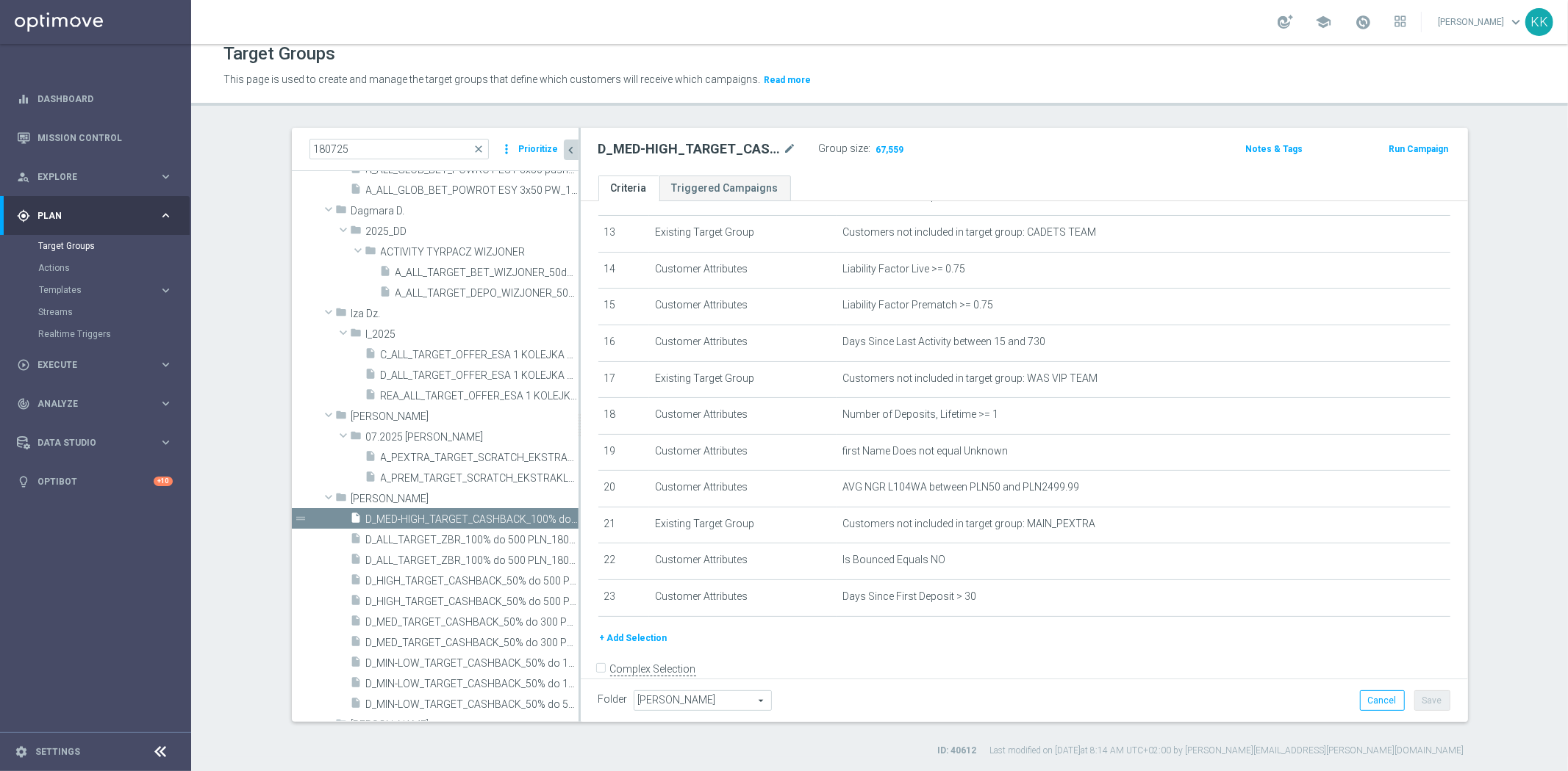
drag, startPoint x: 78, startPoint y: 287, endPoint x: 78, endPoint y: 299, distance: 12.0
click at [78, 287] on span "Templates" at bounding box center [91, 290] width 105 height 9
click at [75, 312] on link "Optimail" at bounding box center [99, 312] width 107 height 12
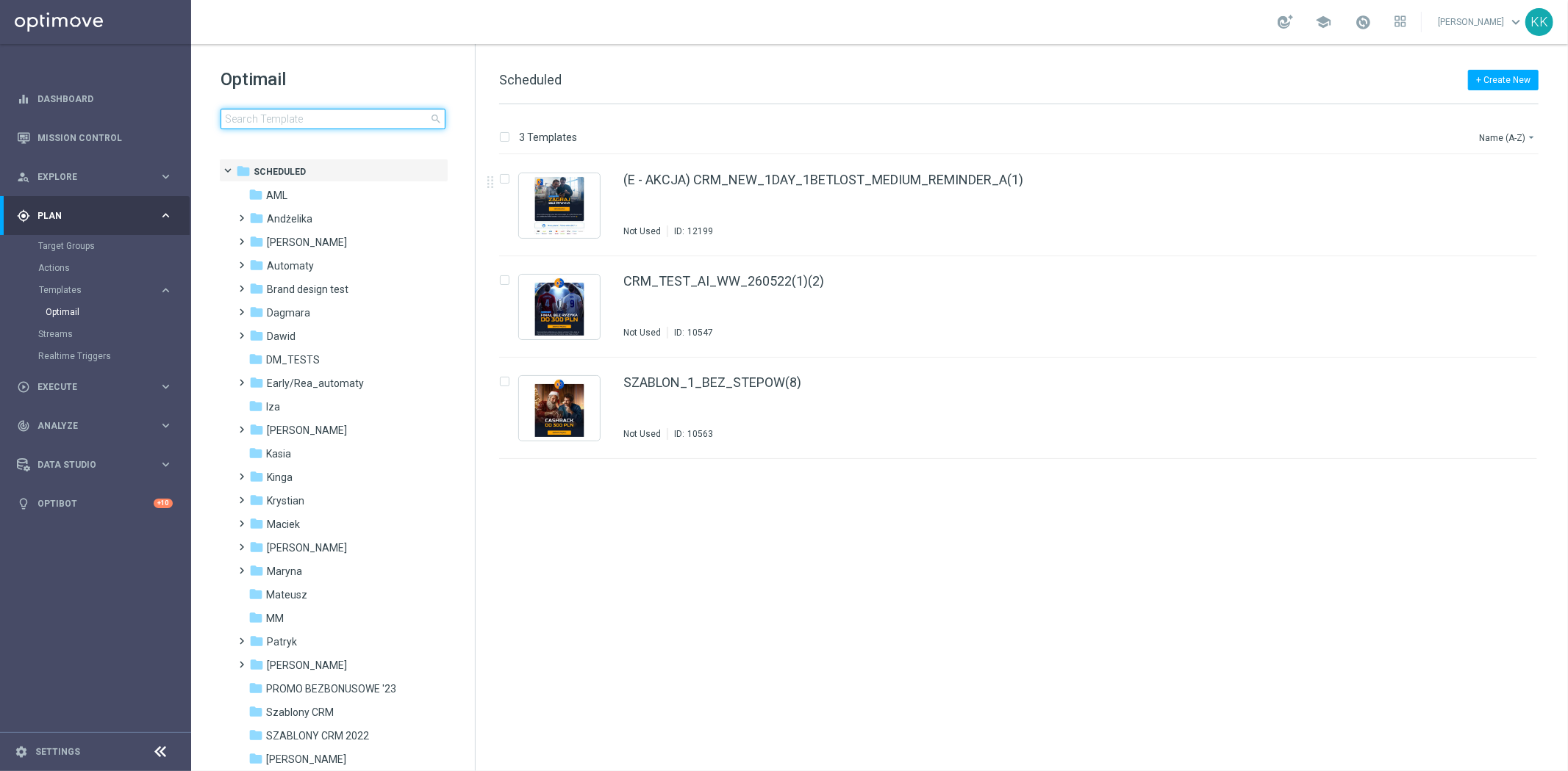
click at [306, 114] on input at bounding box center [333, 119] width 225 height 20
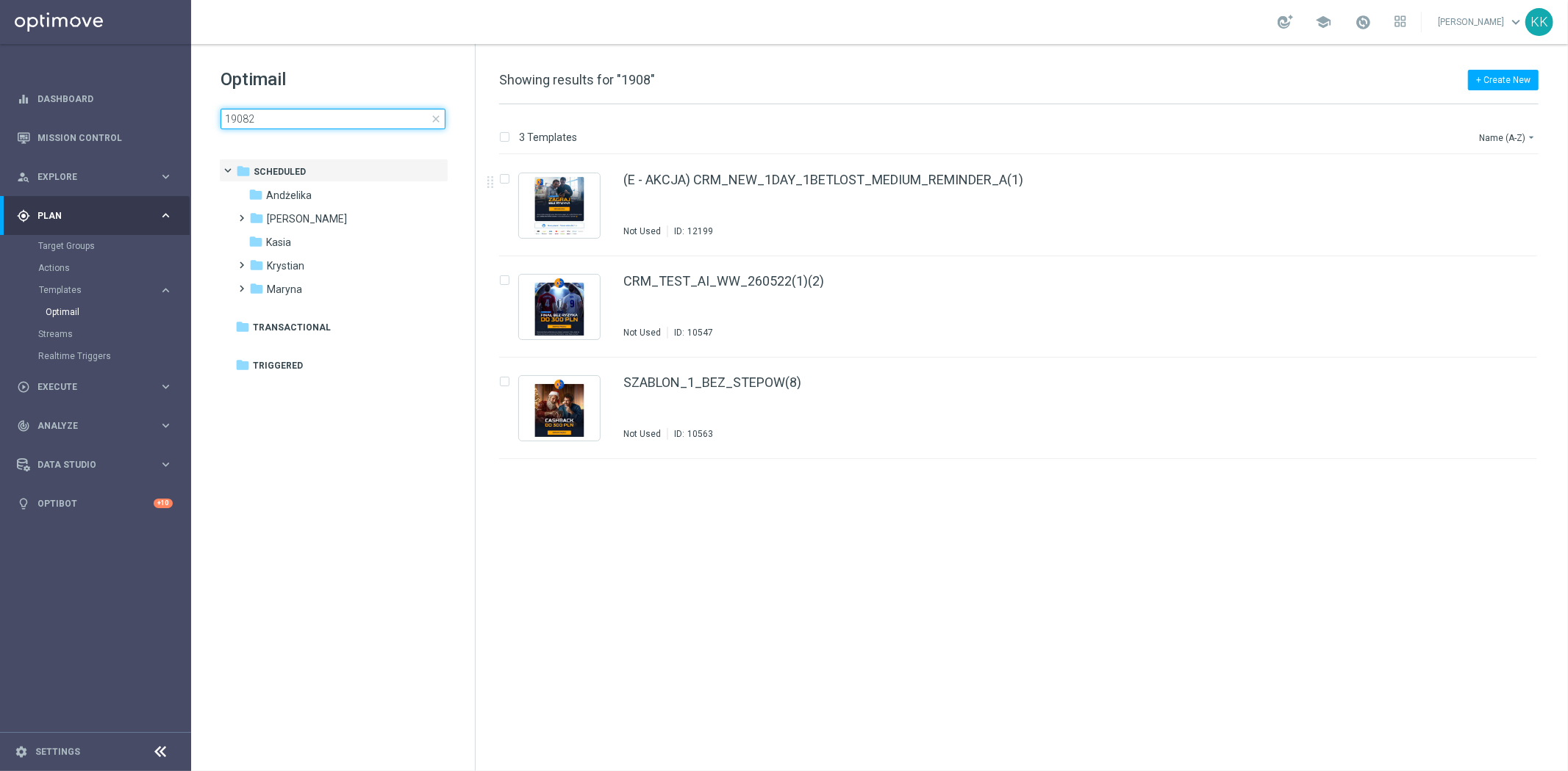
type input "190825"
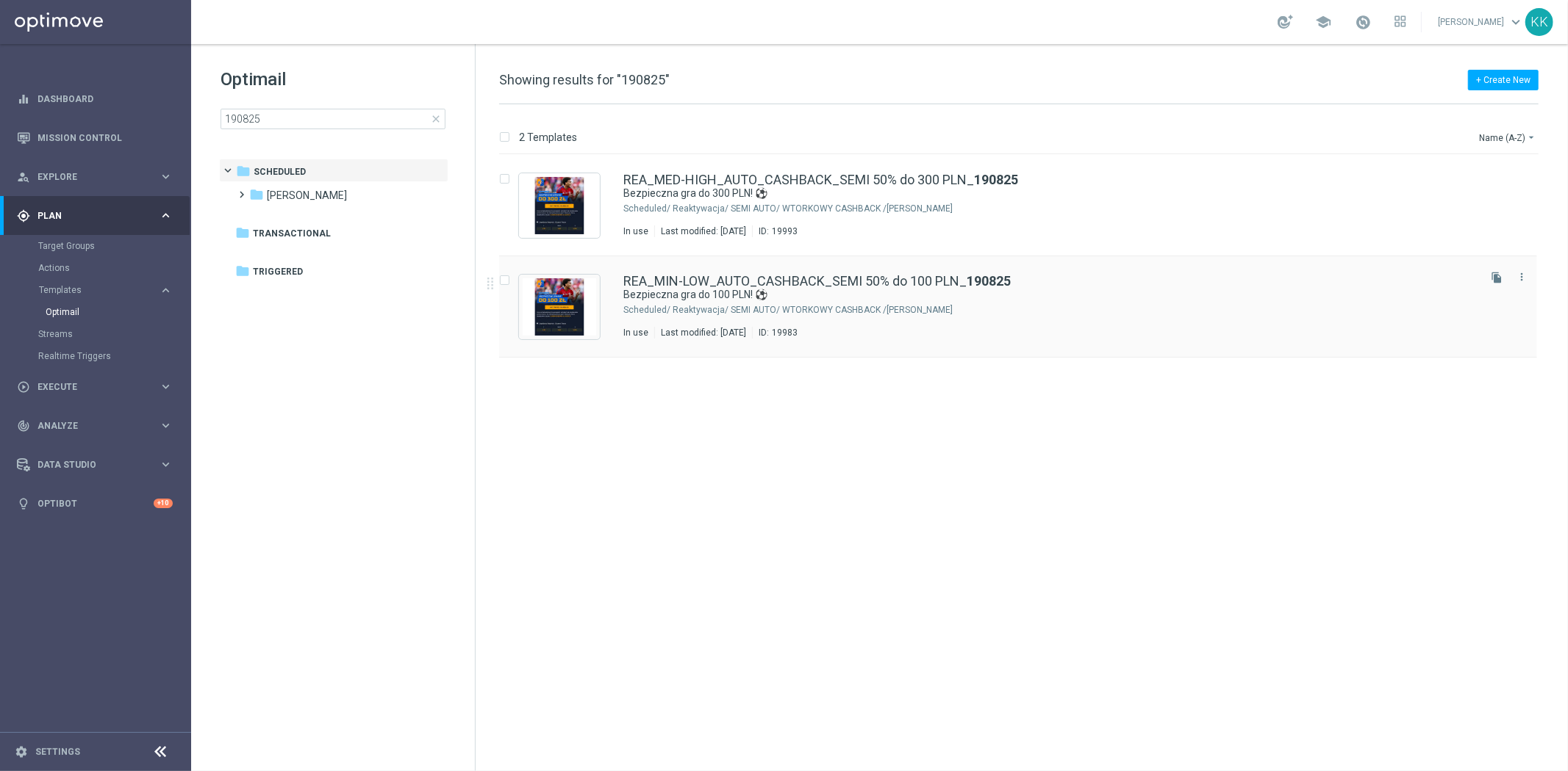
click at [844, 317] on div "REA_MIN-LOW_AUTO_CASHBACK_SEMI 50% do 100 PLN_ 190825 Bezpieczna gra do 100 PLN…" at bounding box center [1049, 306] width 852 height 64
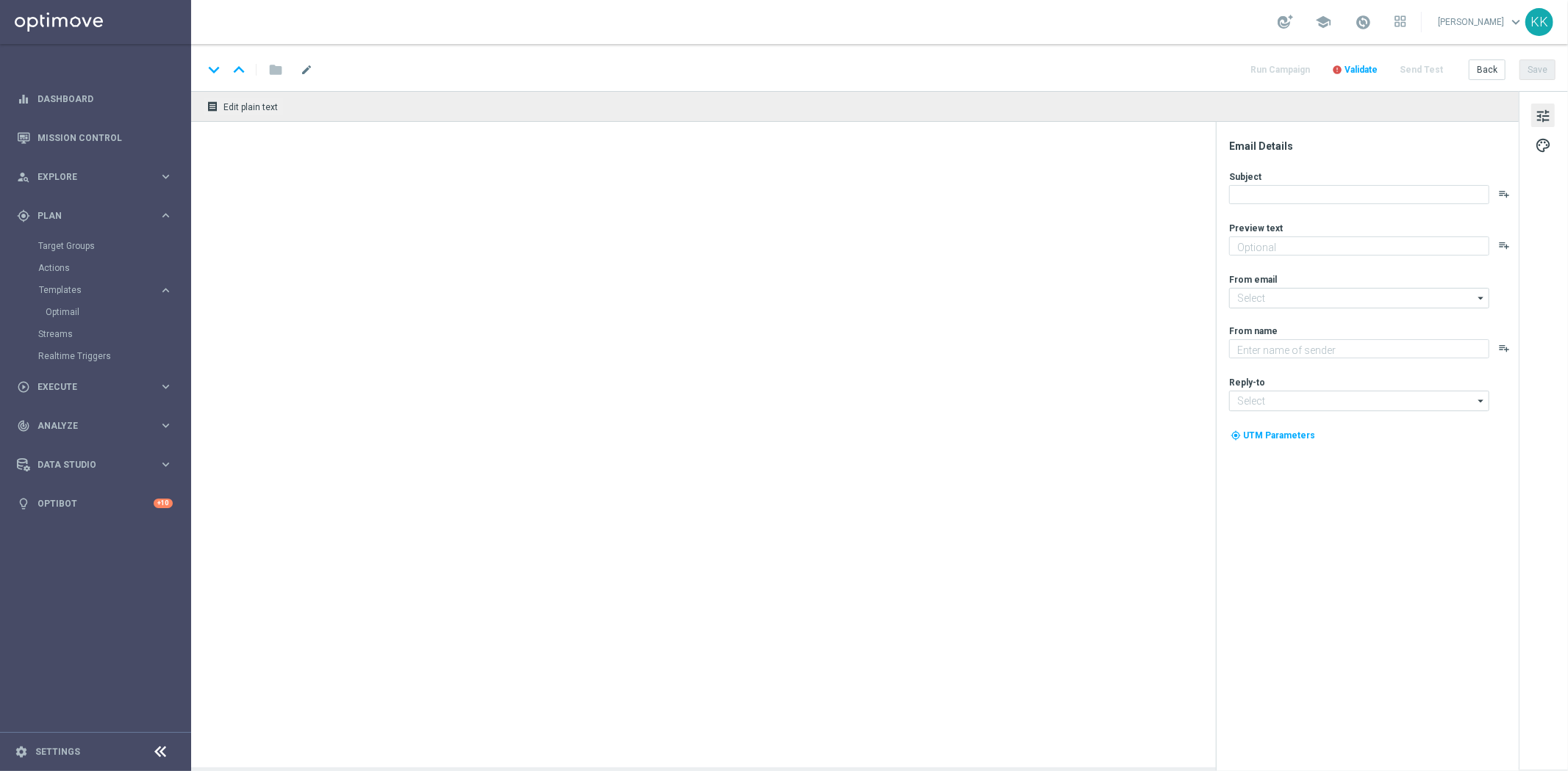
type textarea "🏆 Czas na finałową fazę eliminacji!"
type input "oferta@sts.pl"
type textarea "STS"
type input "kontakt@sts.pl"
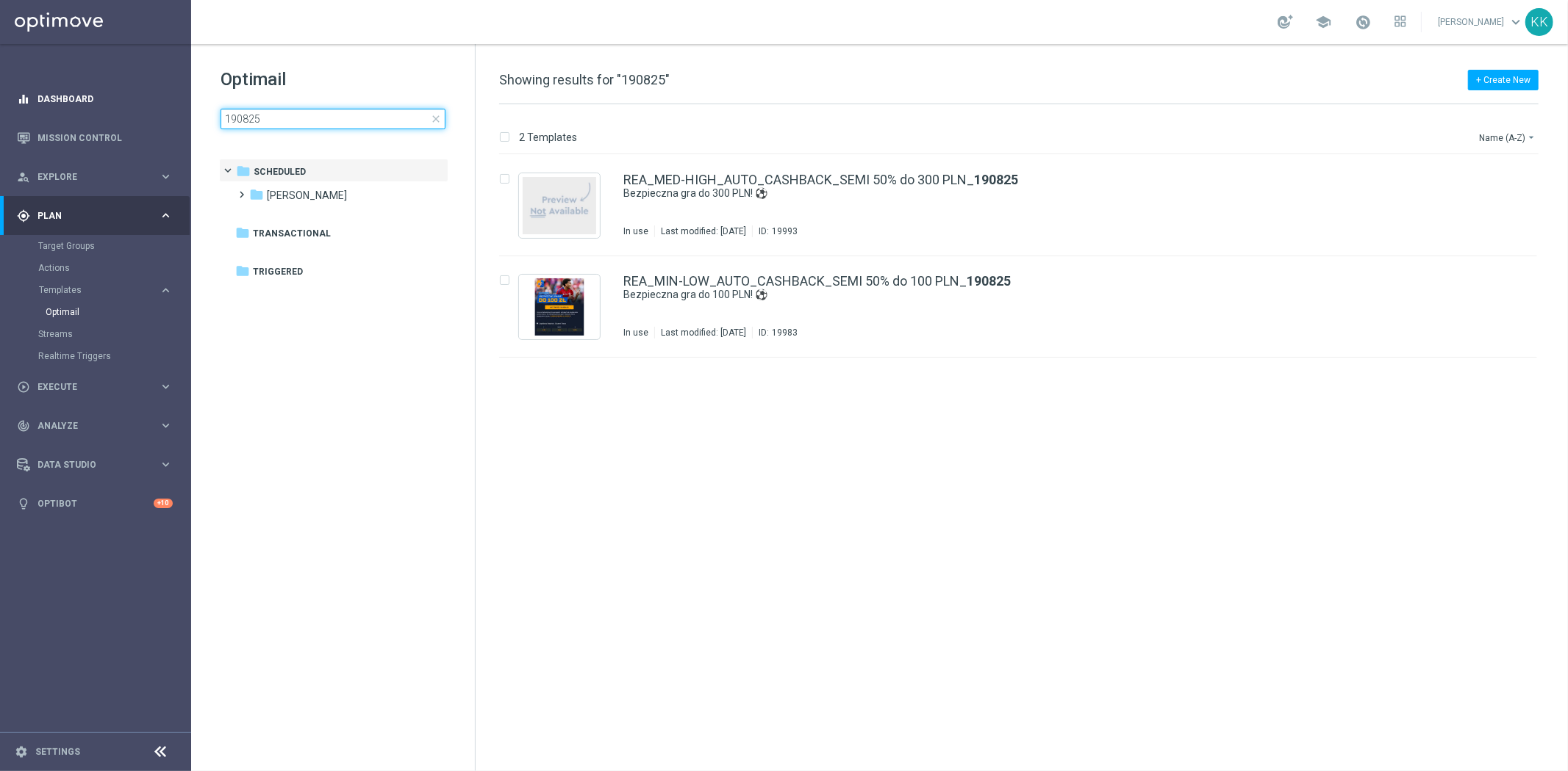
drag, startPoint x: 197, startPoint y: 114, endPoint x: 167, endPoint y: 100, distance: 33.1
click at [173, 112] on main "equalizer Dashboard Mission Control" at bounding box center [784, 386] width 1568 height 771
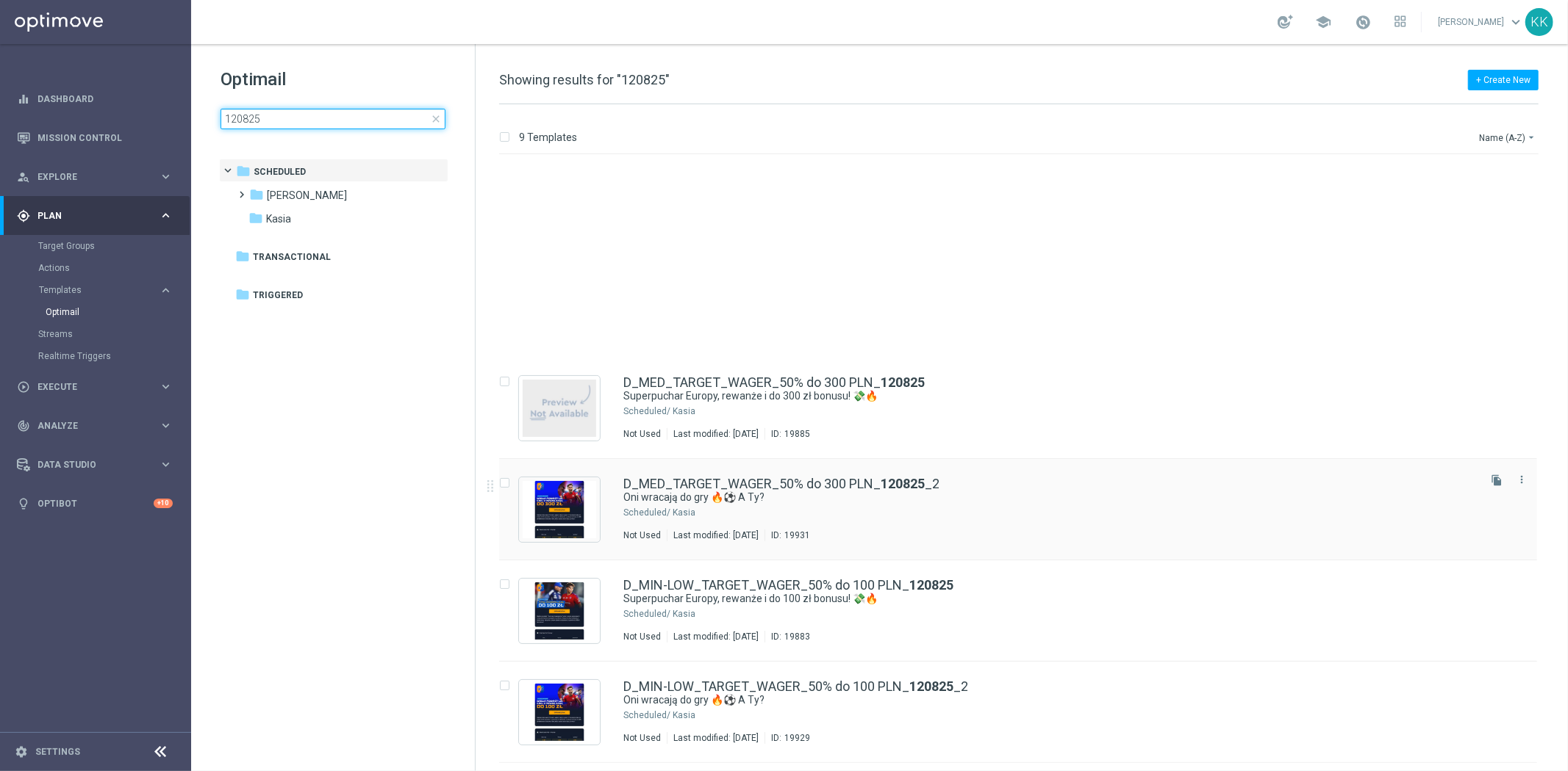
scroll to position [296, 0]
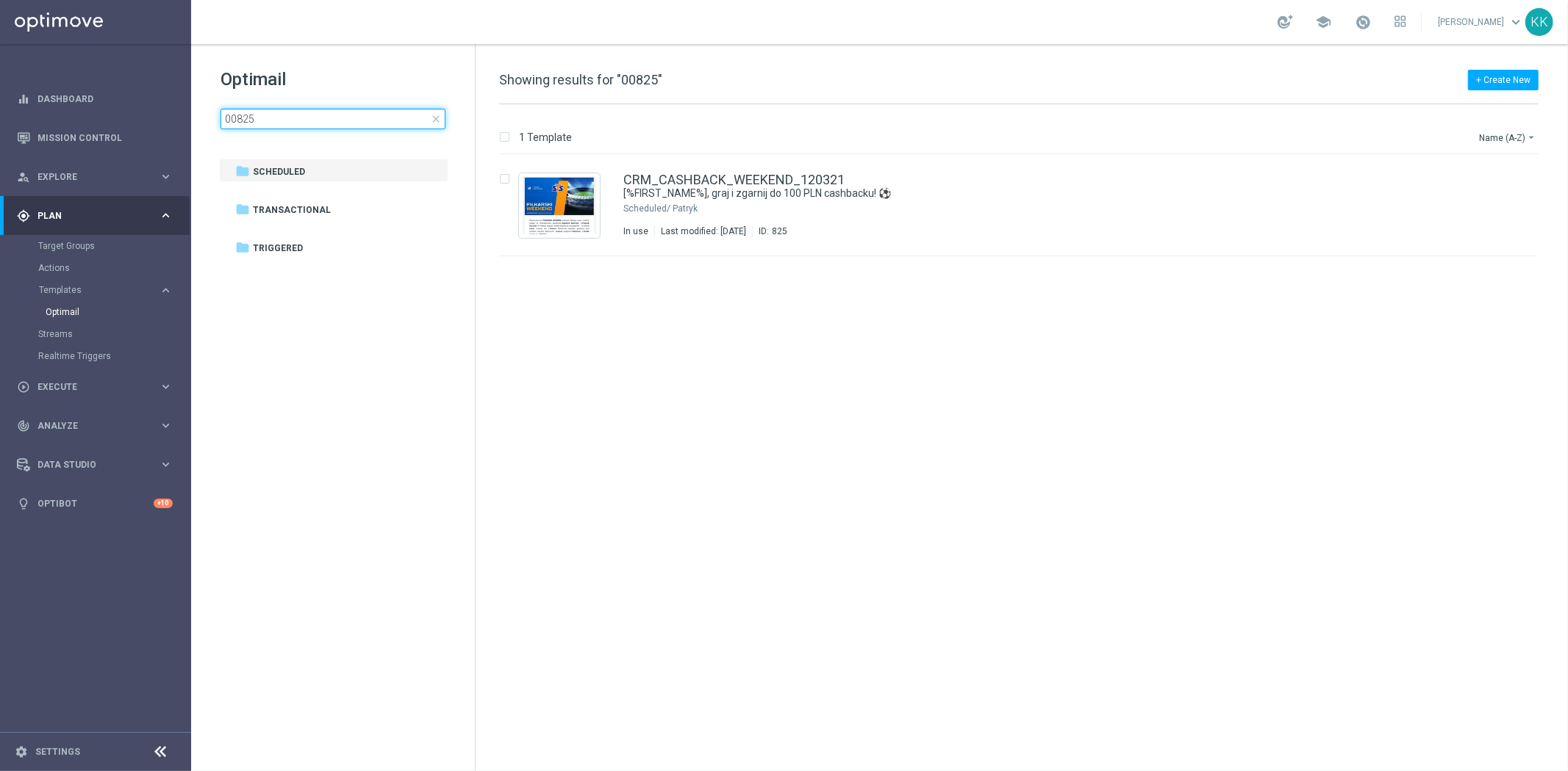
type input "050825"
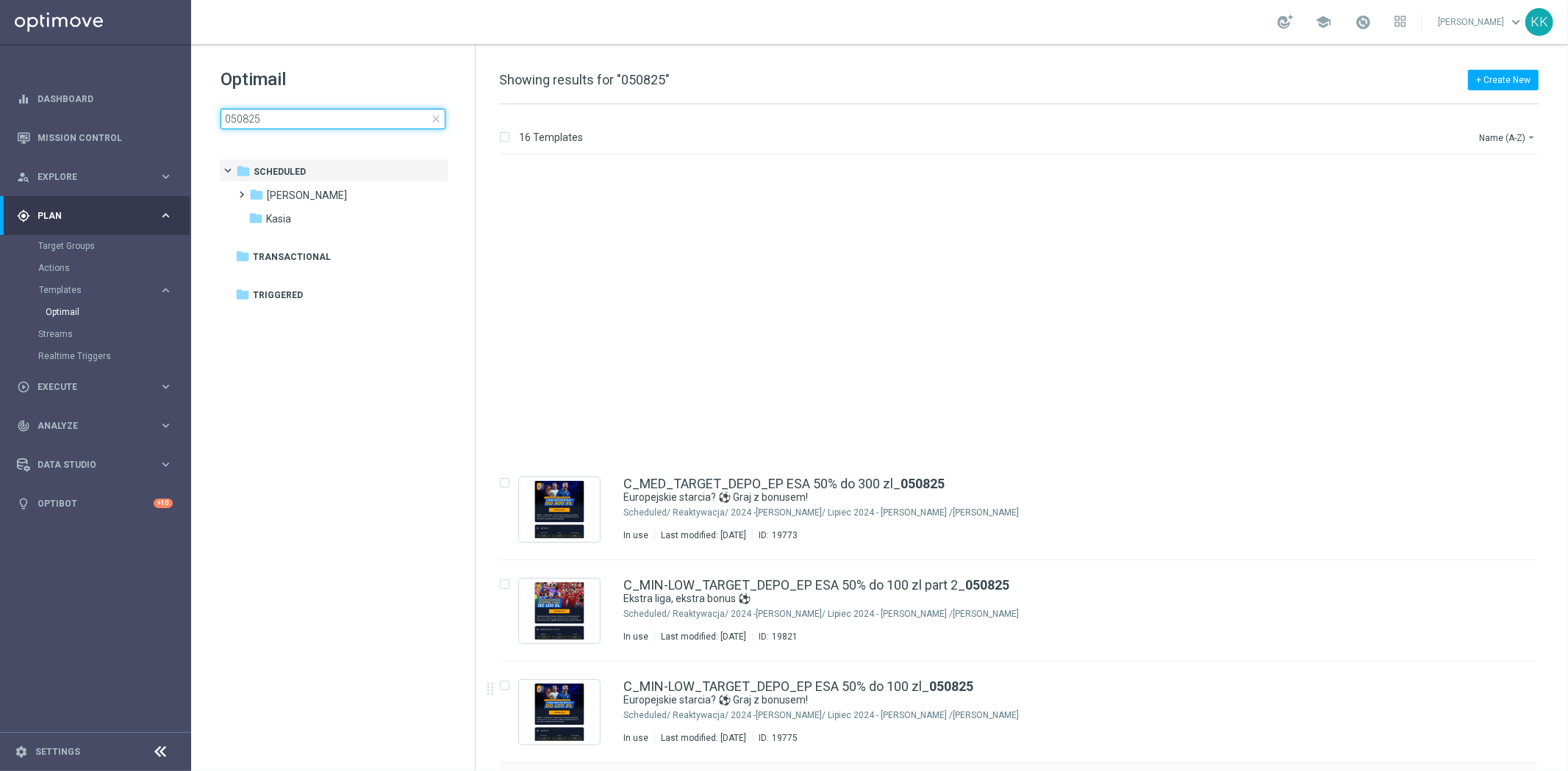
scroll to position [327, 0]
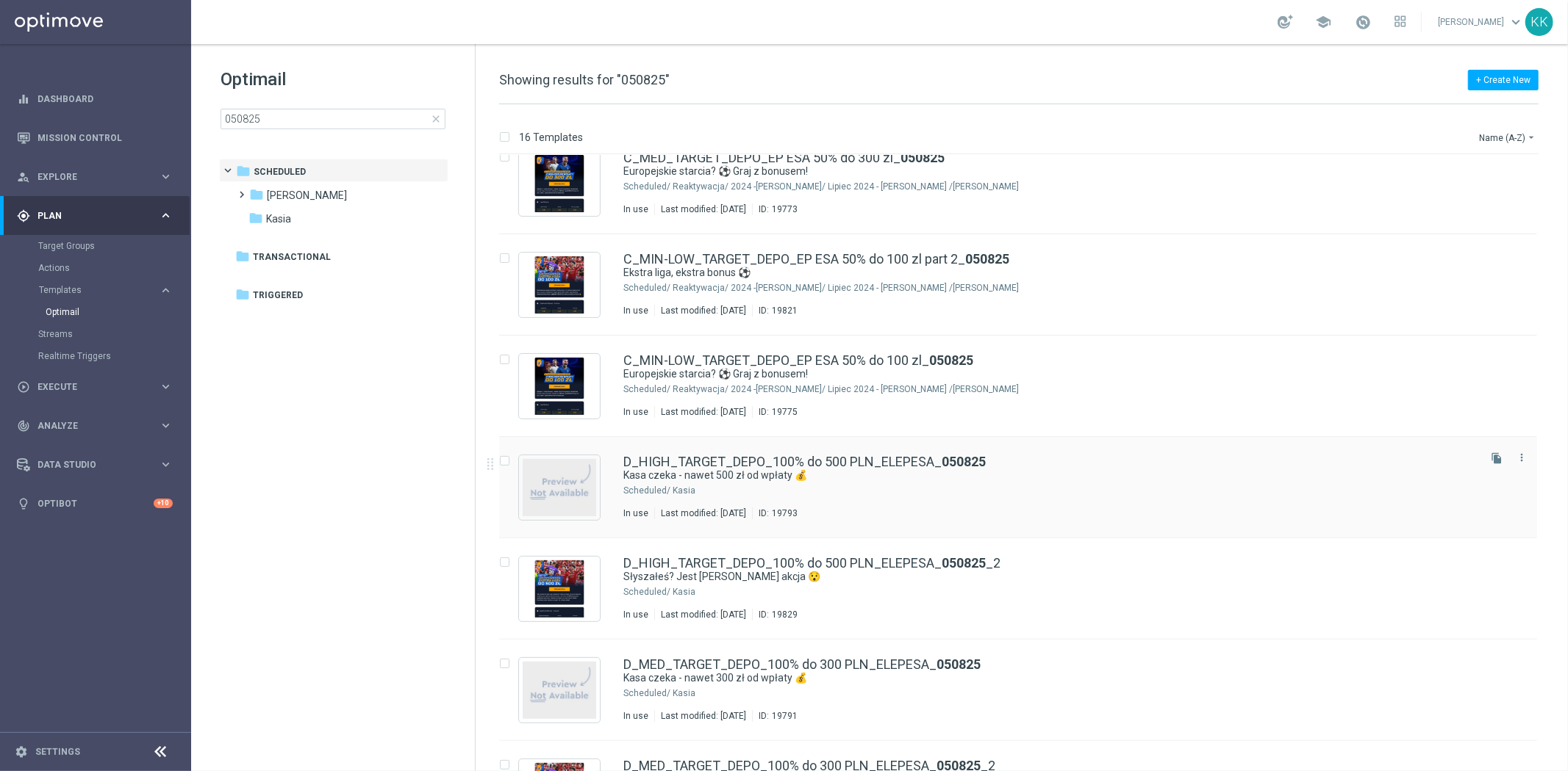
drag, startPoint x: 783, startPoint y: 487, endPoint x: 769, endPoint y: 518, distance: 34.0
click at [783, 487] on div "Kasia" at bounding box center [1074, 491] width 802 height 12
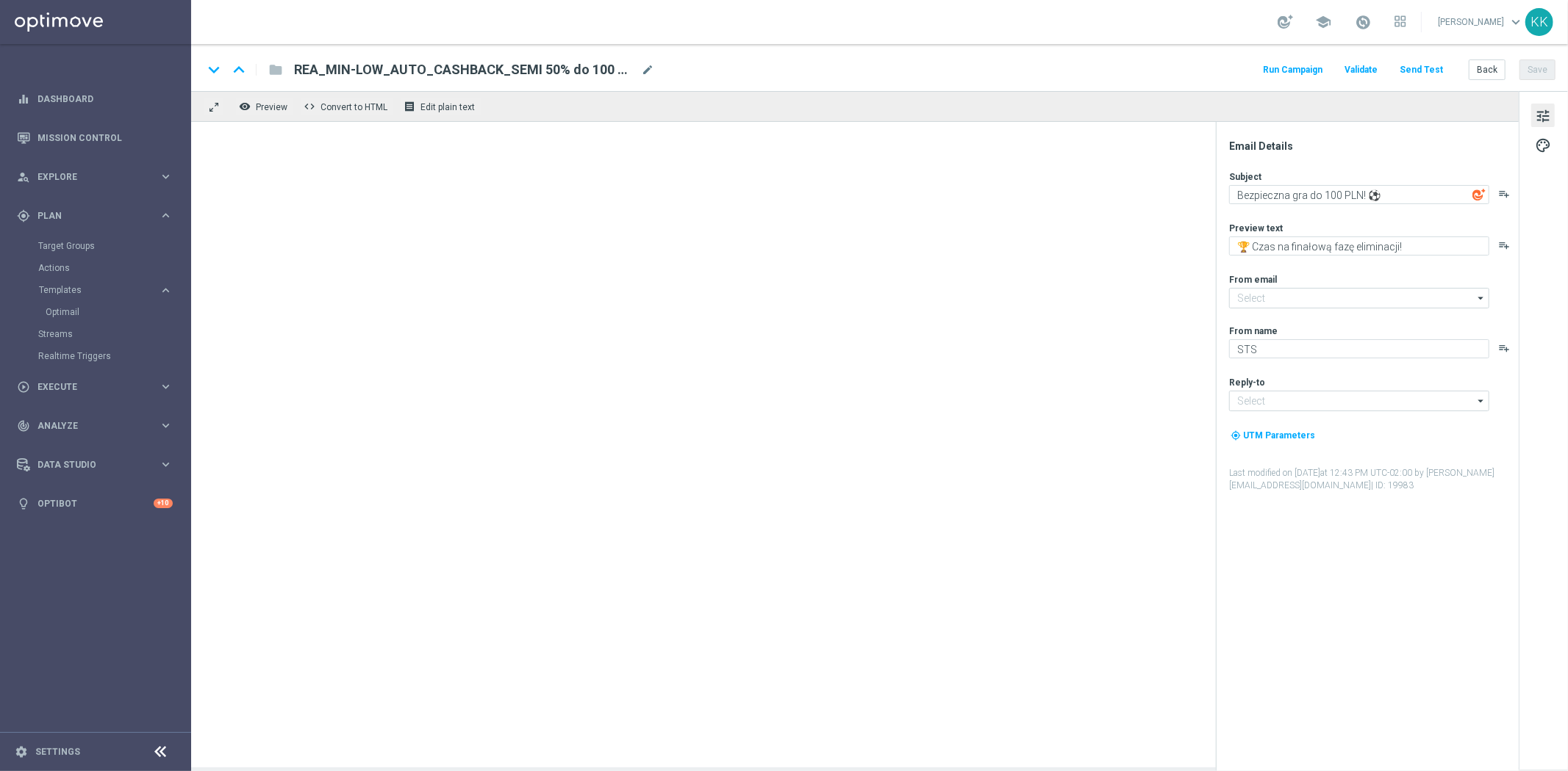
type textarea "Kasa czeka - nawet 500 zł od wpłaty 💰"
type textarea "Zgarnij bonus od depozytu 💸"
type input "oferta@sts.pl"
type input "kontakt@sts.pl"
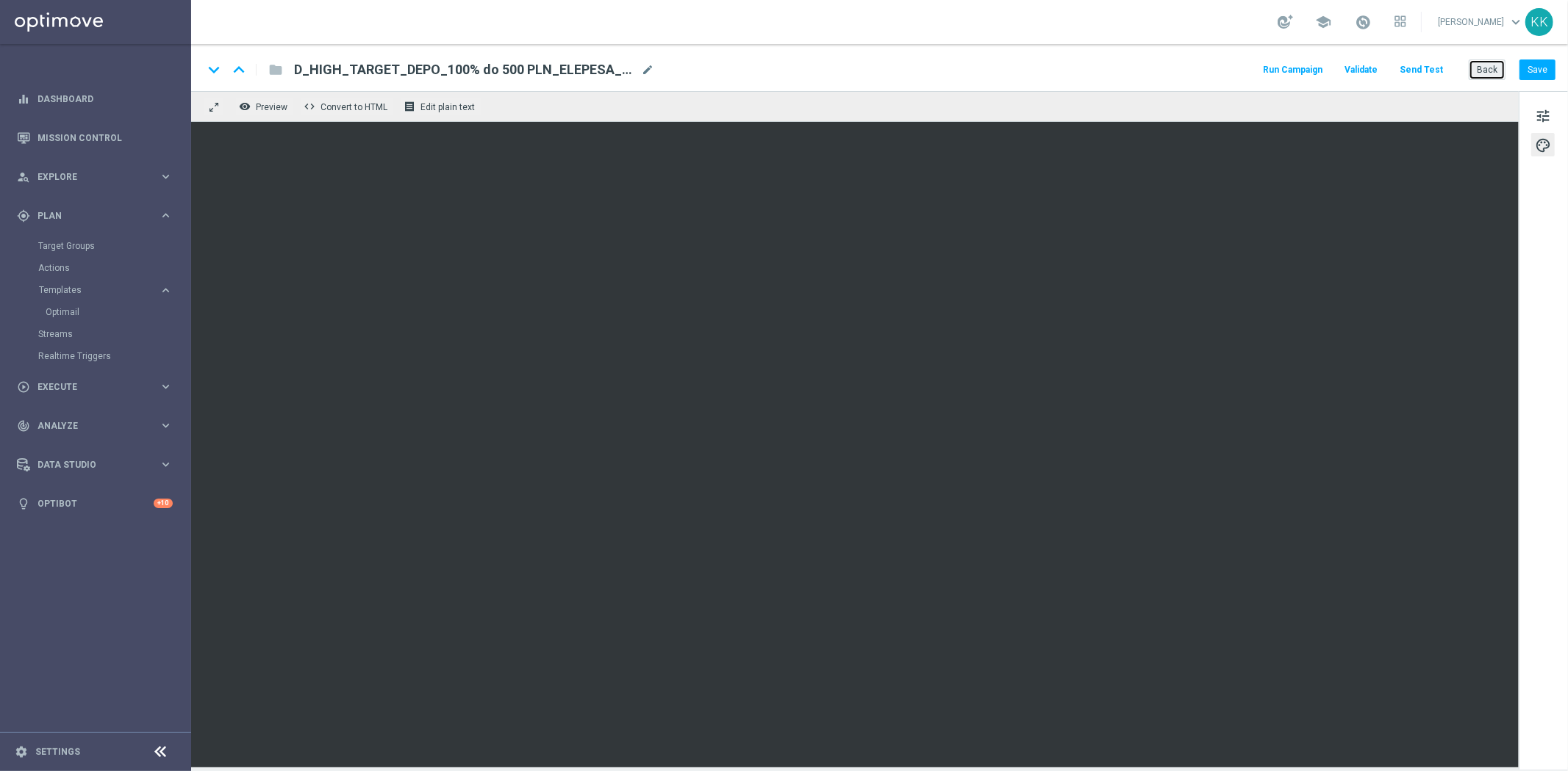
click at [1494, 73] on button "Back" at bounding box center [1487, 70] width 37 height 20
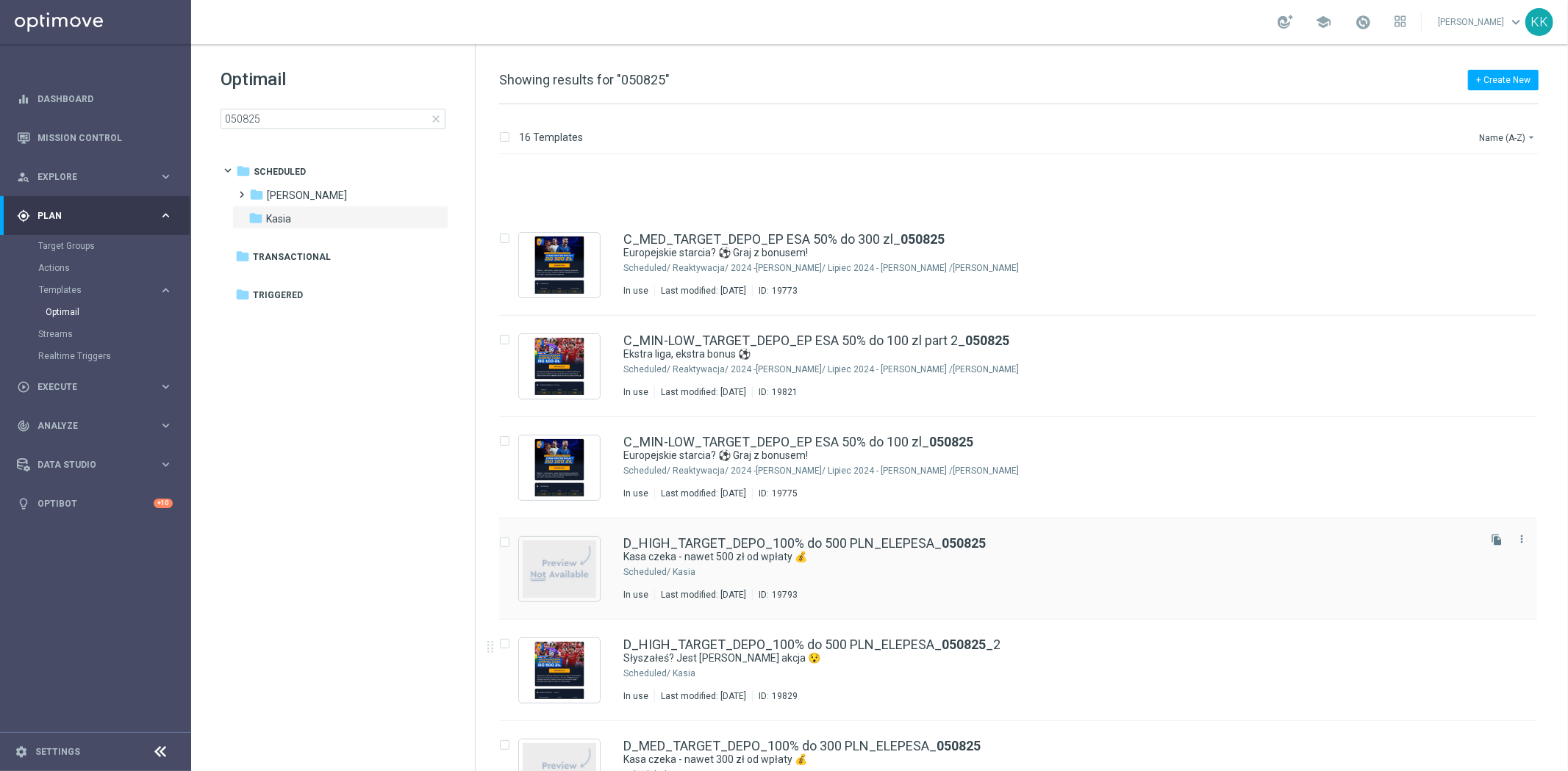
scroll to position [327, 0]
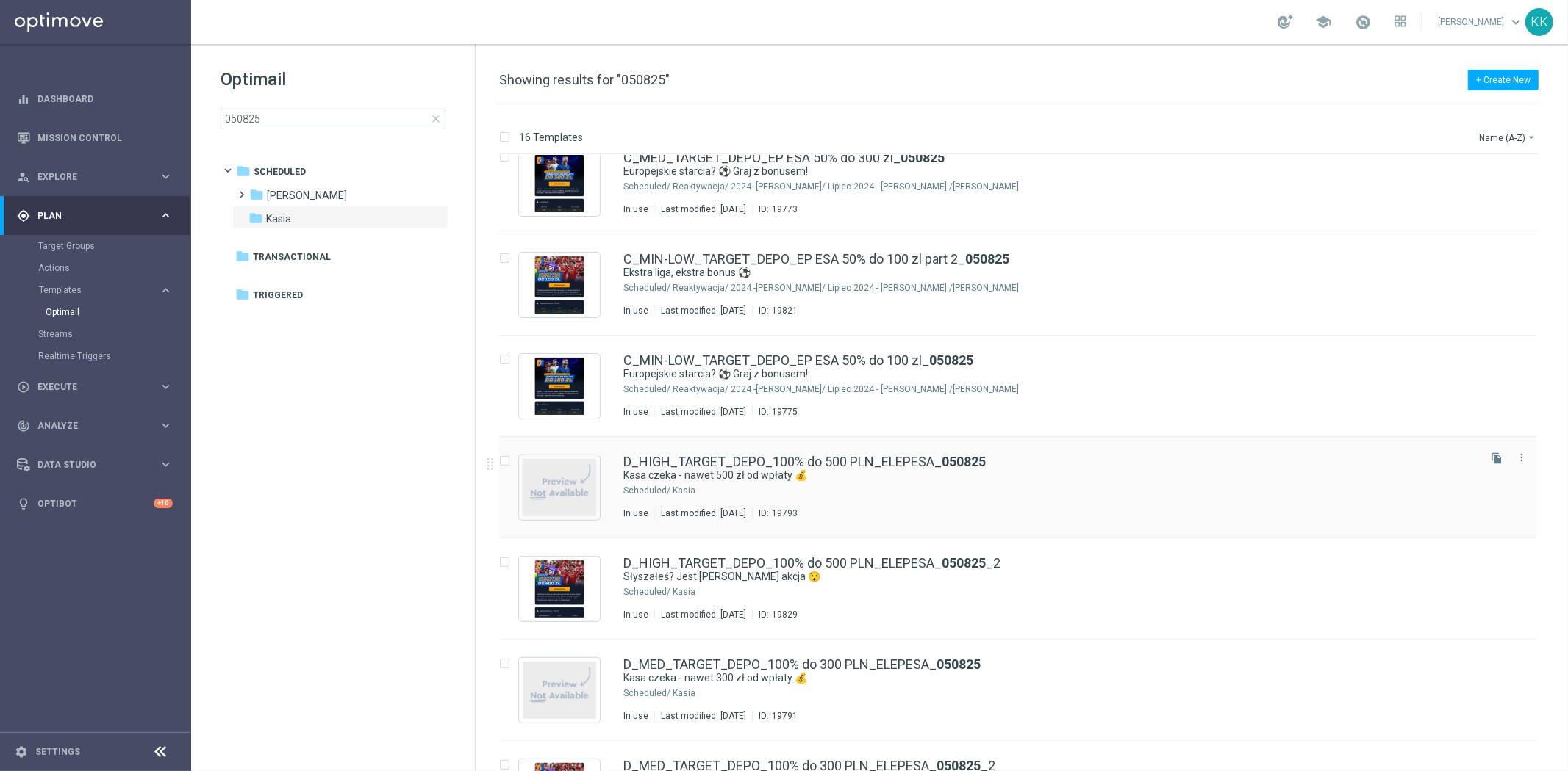
drag, startPoint x: 1489, startPoint y: 458, endPoint x: 1306, endPoint y: 474, distance: 183.7
click at [1491, 458] on icon "file_copy" at bounding box center [1496, 458] width 12 height 12
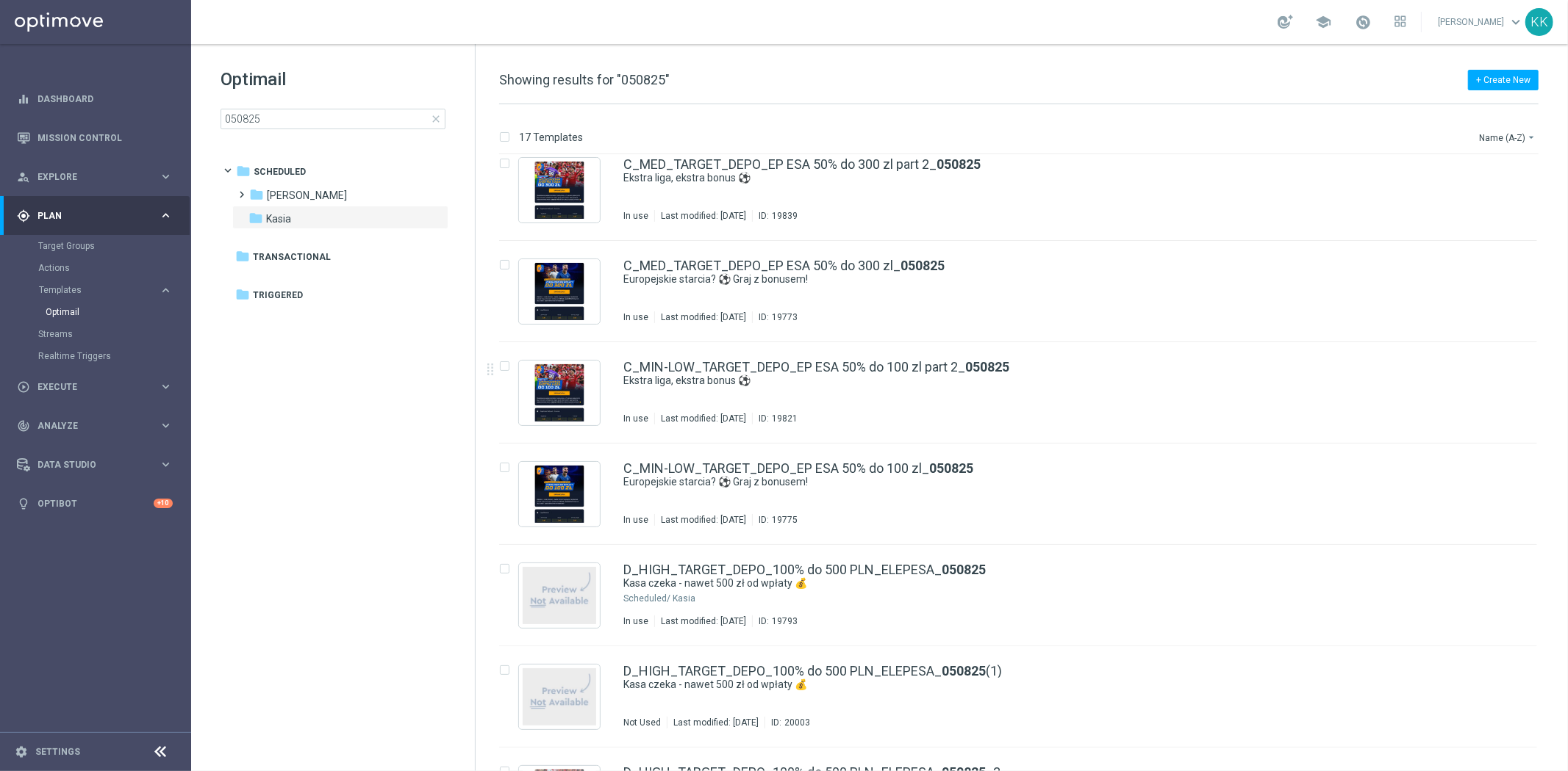
scroll to position [290, 0]
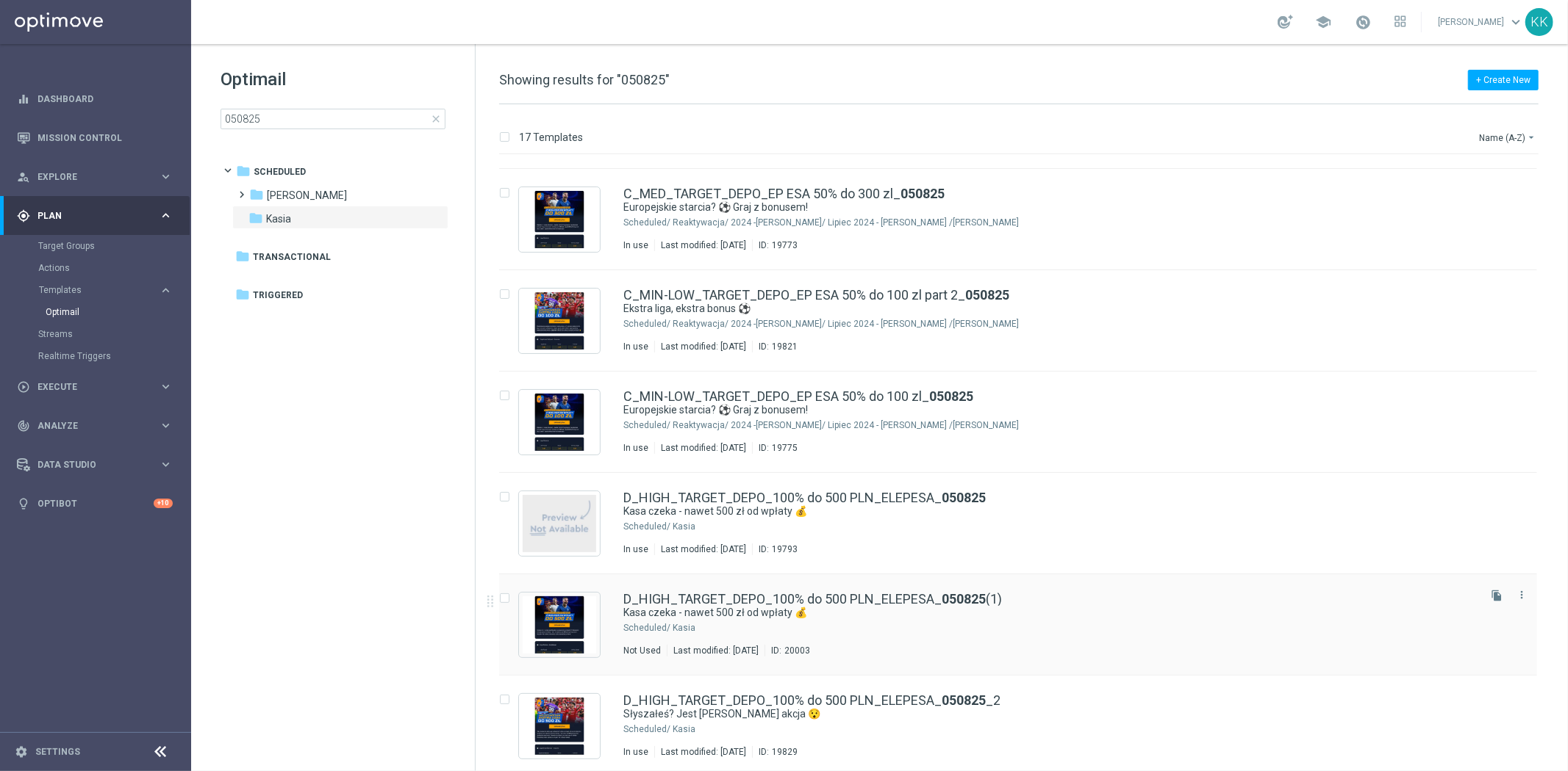
click at [866, 587] on div "D_HIGH_TARGET_DEPO_100% do 500 PLN_ELEPESA_ 050825 (1) Kasa czeka - nawet 500 z…" at bounding box center [1018, 625] width 1038 height 101
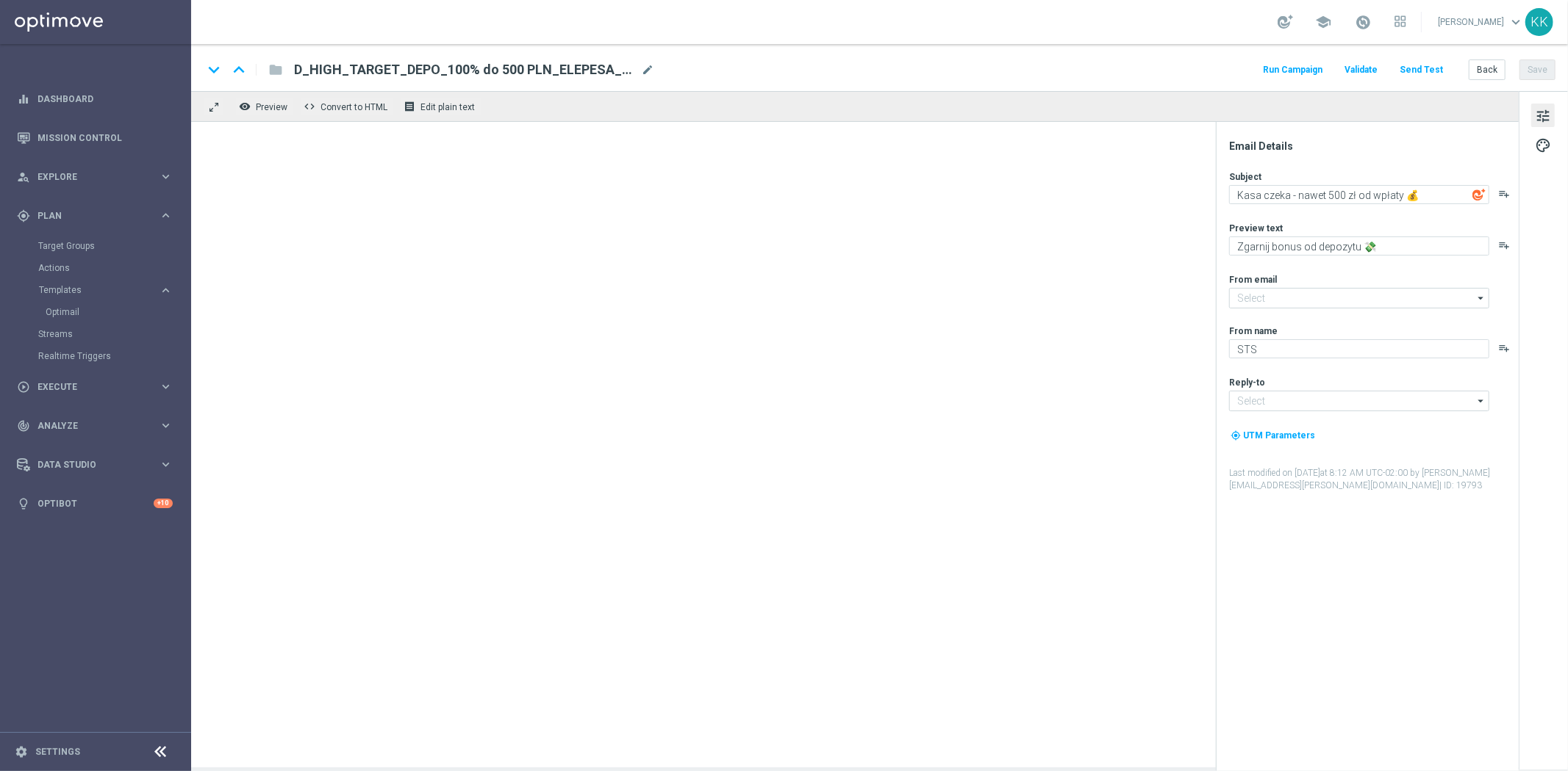
type input "oferta@sts.pl"
type input "kontakt@sts.pl"
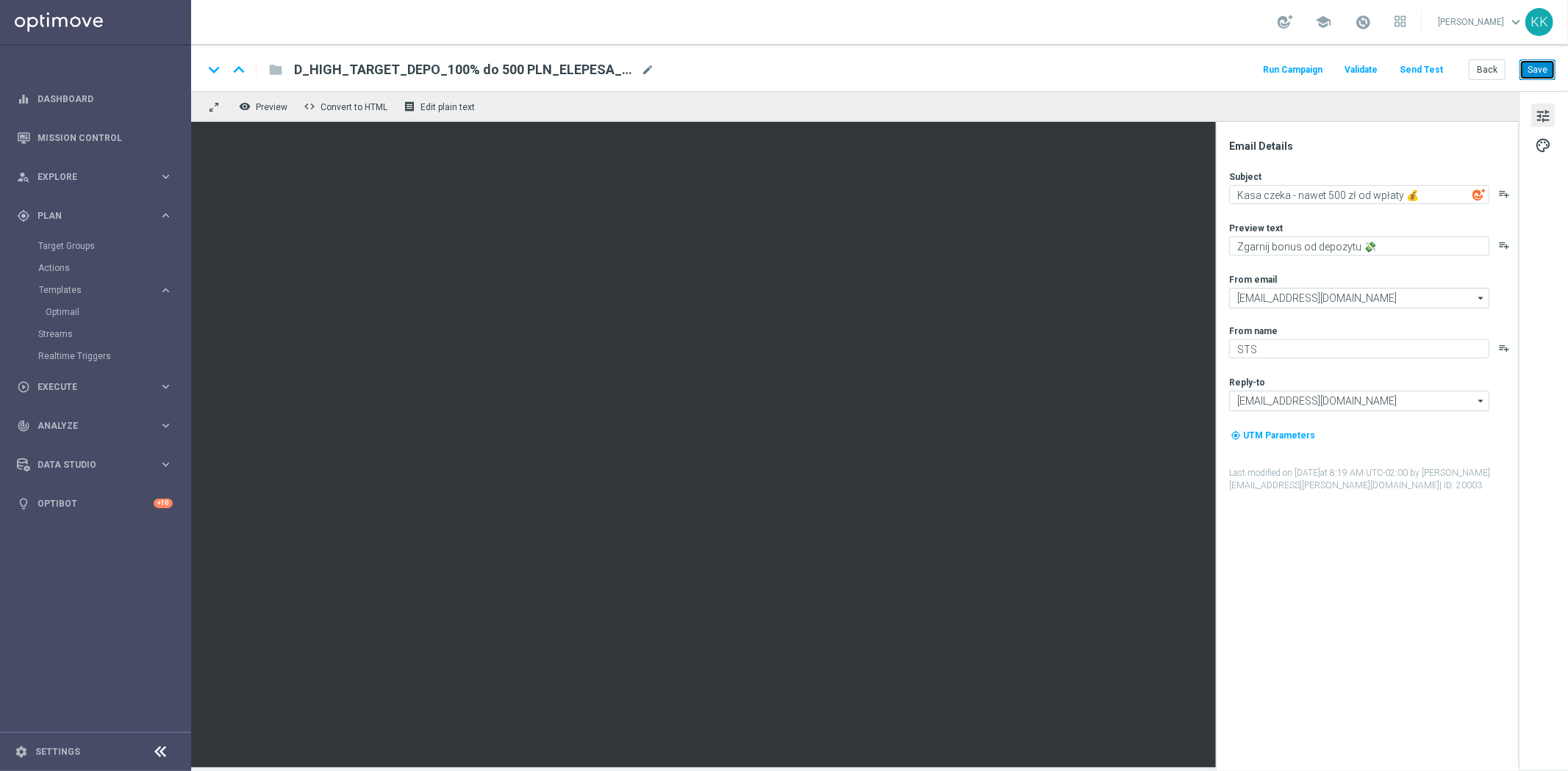
click at [1547, 75] on button "Save" at bounding box center [1537, 70] width 36 height 20
click at [646, 69] on span "mode_edit" at bounding box center [648, 70] width 14 height 14
drag, startPoint x: 644, startPoint y: 64, endPoint x: 33, endPoint y: 64, distance: 611.0
click at [89, 64] on main "equalizer Dashboard Mission Control" at bounding box center [784, 386] width 1568 height 771
paste input "MIN-LOW_TARGET_CASHBACK_50% do 50 PLNX6_EPLW_190825"
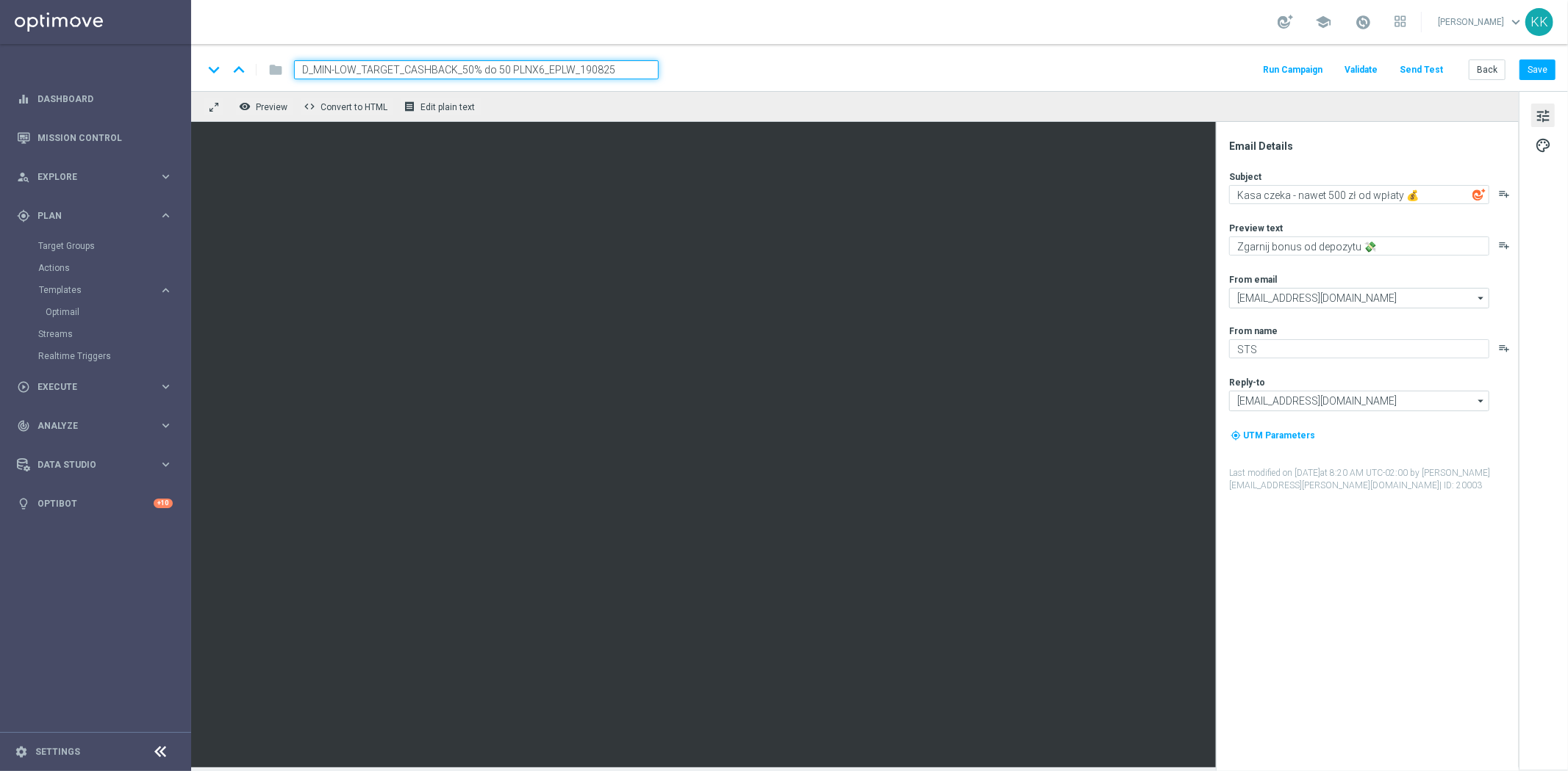
type input "D_MIN-LOW_TARGET_CASHBACK_50% do 50 PLNX6_EPLW_190825"
click at [881, 54] on div "keyboard_arrow_down keyboard_arrow_up folder D_MIN-LOW_TARGET_CASHBACK_50% do 5…" at bounding box center [880, 68] width 1377 height 47
click at [952, 48] on div "keyboard_arrow_down keyboard_arrow_up folder D_MIN-LOW_TARGET_CASHBACK_50% do 5…" at bounding box center [880, 68] width 1377 height 47
click at [1541, 70] on button "Save" at bounding box center [1537, 70] width 36 height 20
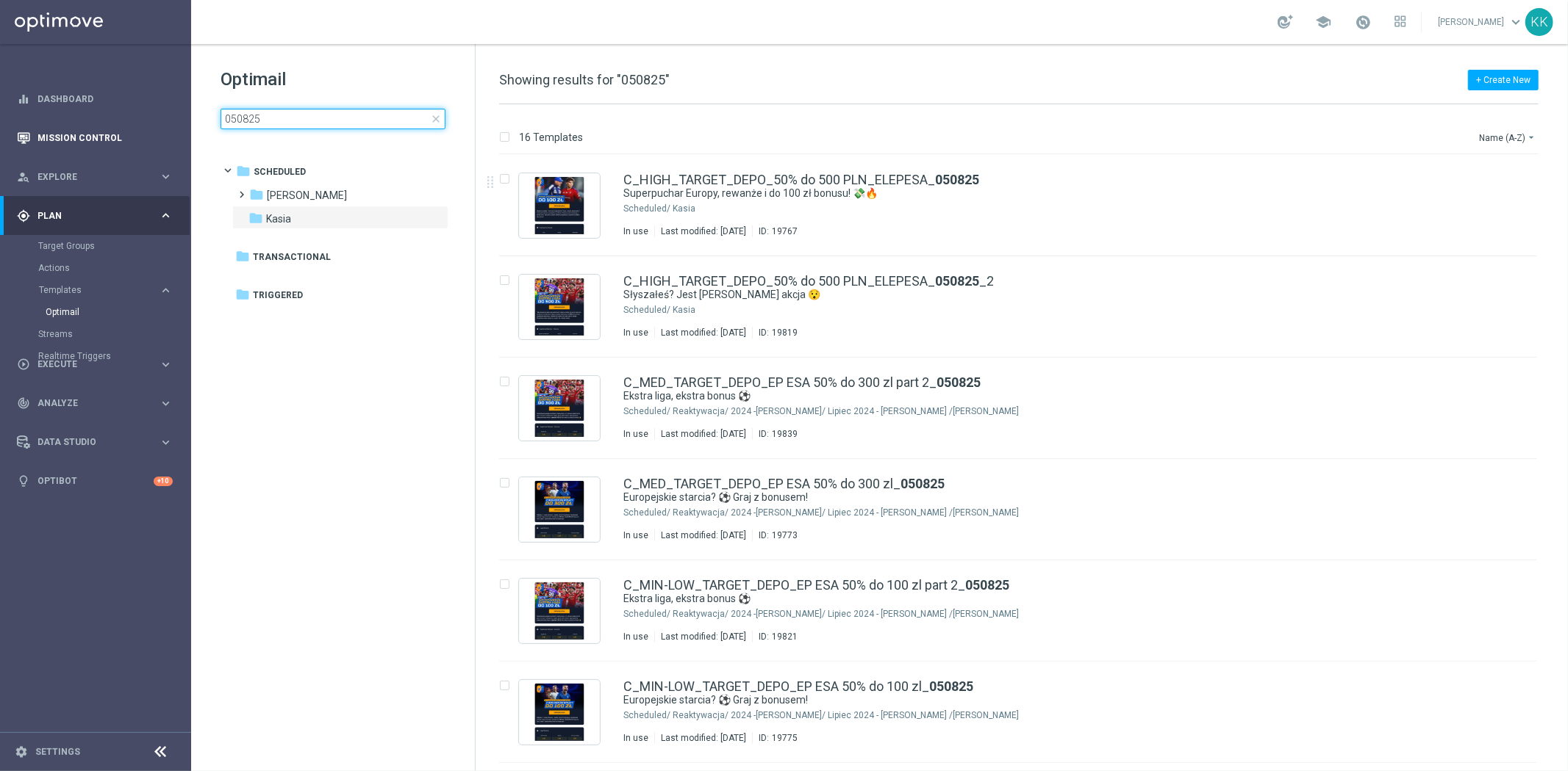
drag, startPoint x: 275, startPoint y: 118, endPoint x: 112, endPoint y: 120, distance: 163.0
click at [155, 118] on main "equalizer Dashboard Mission Control" at bounding box center [784, 386] width 1568 height 771
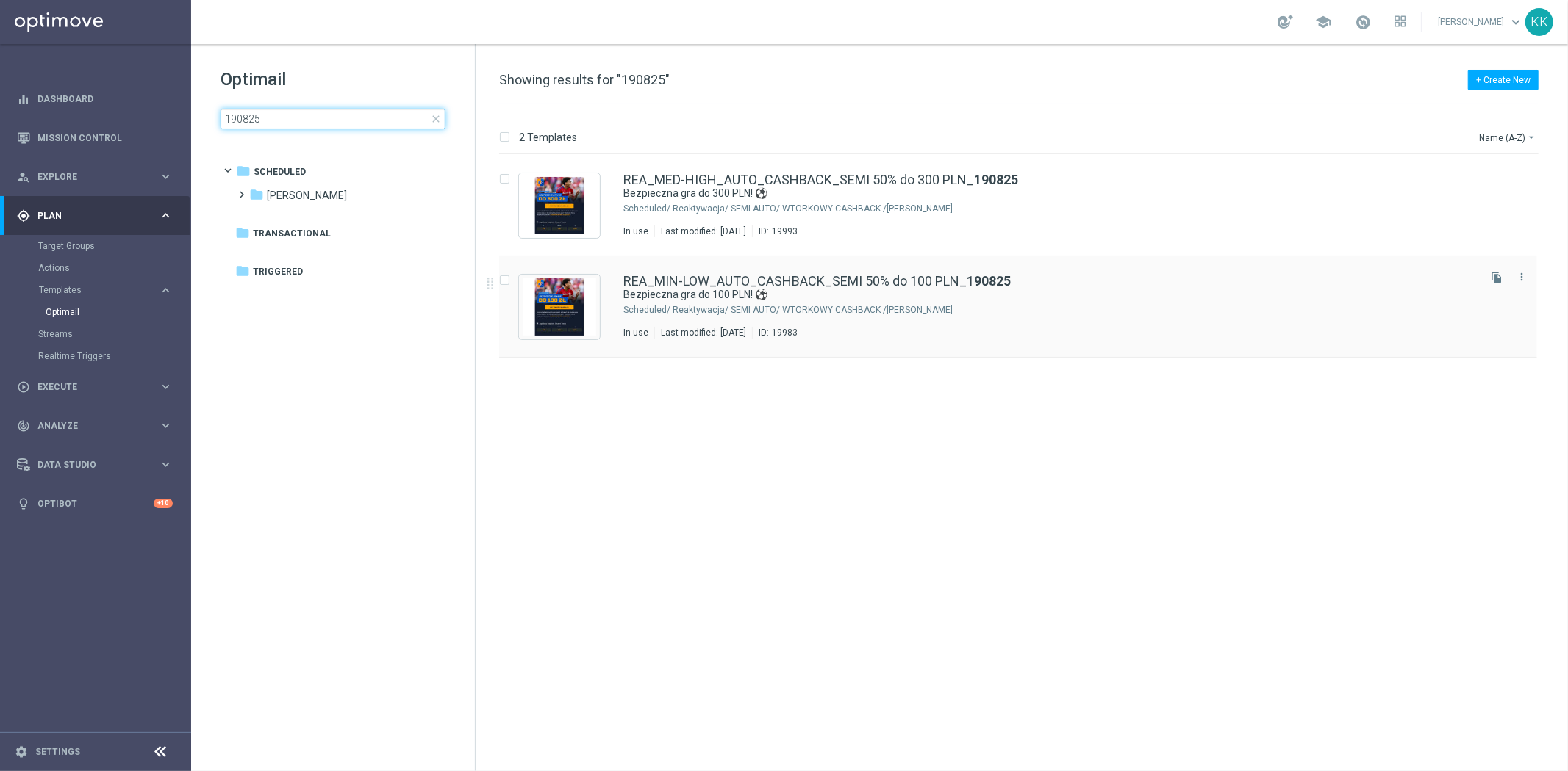
type input "190825"
click at [615, 325] on div "REA_MIN-LOW_AUTO_CASHBACK_SEMI 50% do 100 PLN_ 190825 Bezpieczna gra do 100 PLN…" at bounding box center [1018, 306] width 1038 height 101
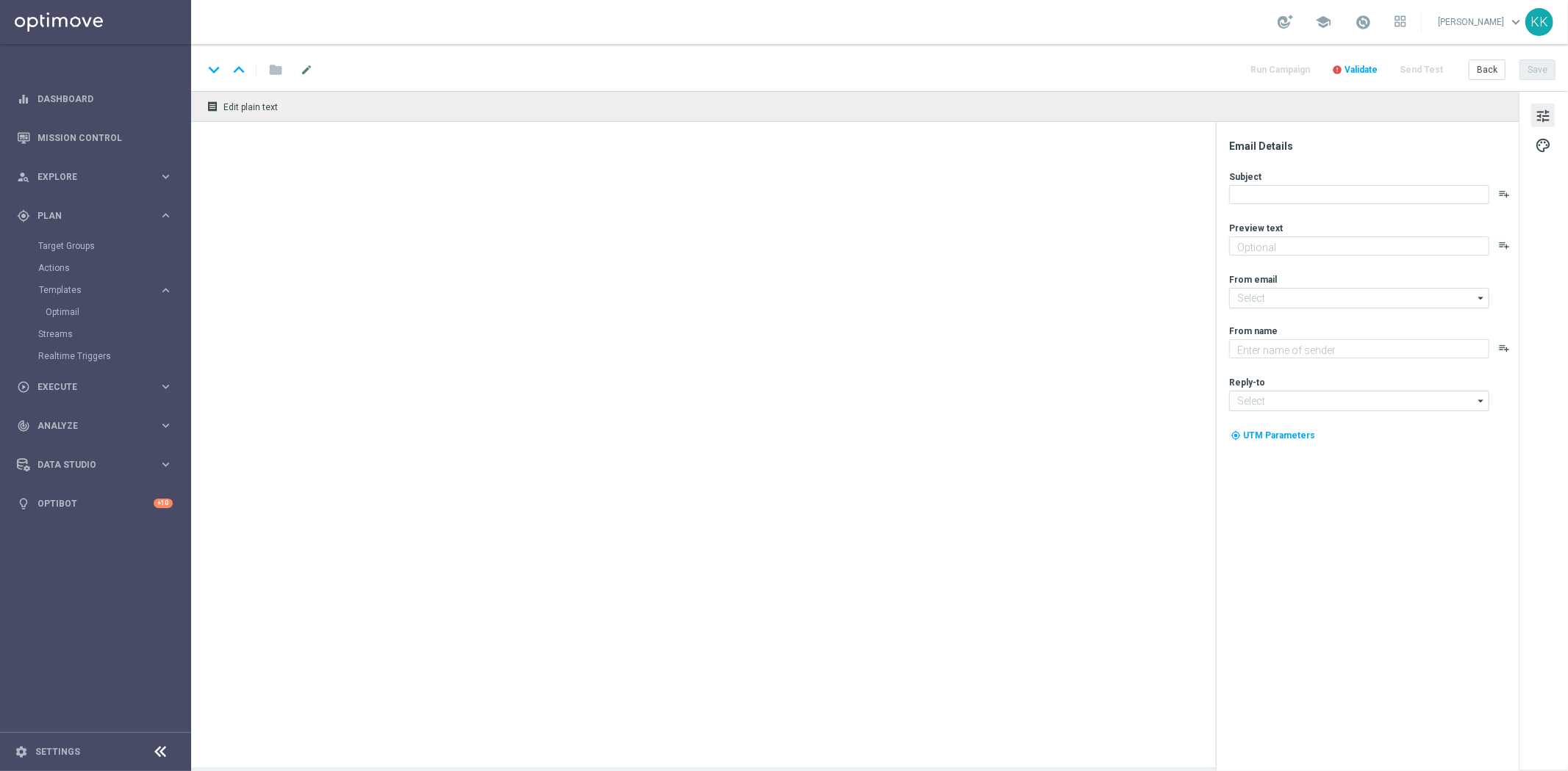
type textarea "🏆 Czas na finałową fazę eliminacji!"
type textarea "STS"
type input "[EMAIL_ADDRESS][DOMAIN_NAME]"
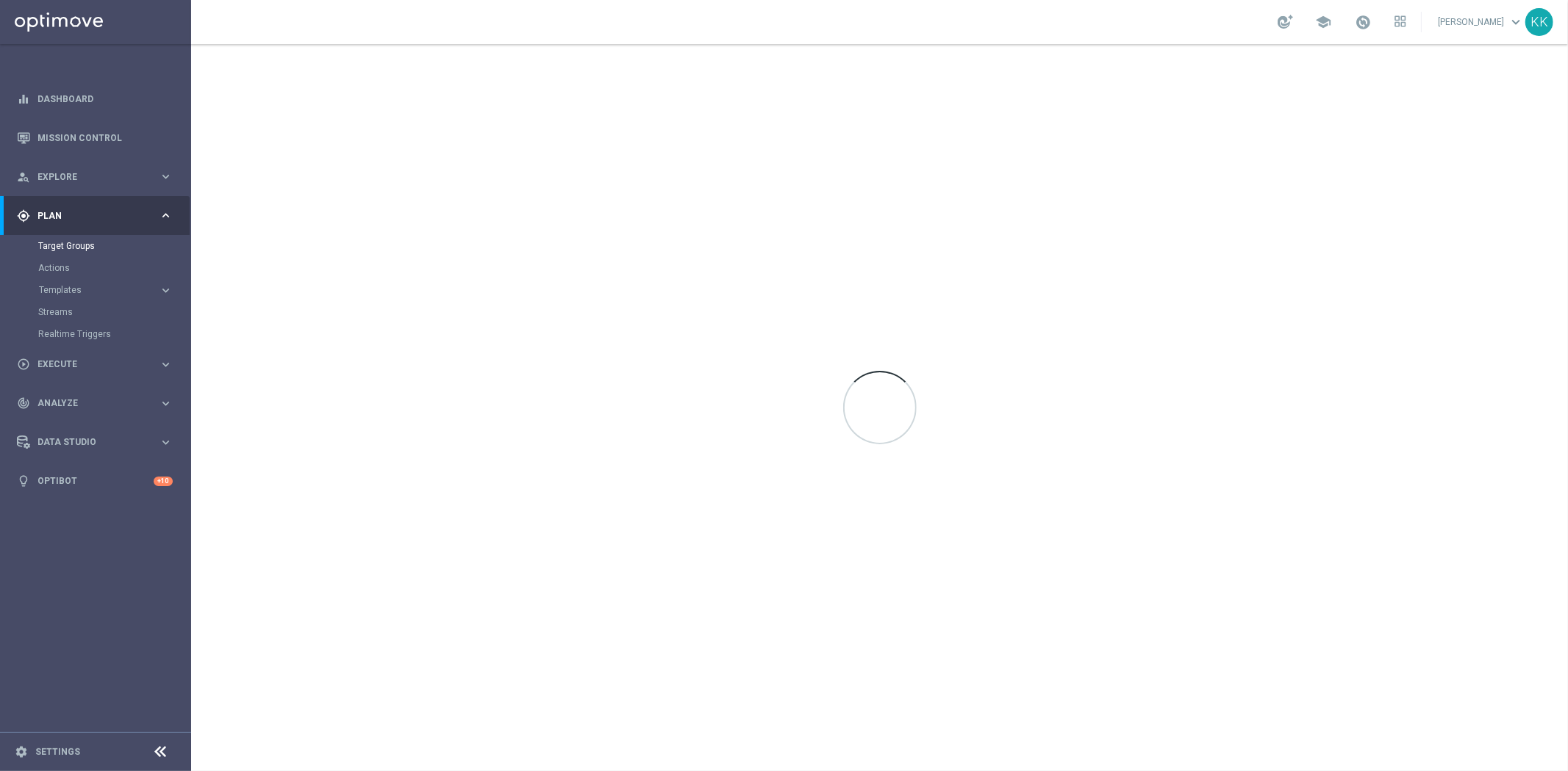
click at [114, 222] on div "gps_fixed Plan" at bounding box center [87, 216] width 142 height 14
click at [116, 208] on div "gps_fixed Plan keyboard_arrow_right" at bounding box center [95, 215] width 189 height 39
click at [108, 294] on span "Templates" at bounding box center [91, 290] width 105 height 9
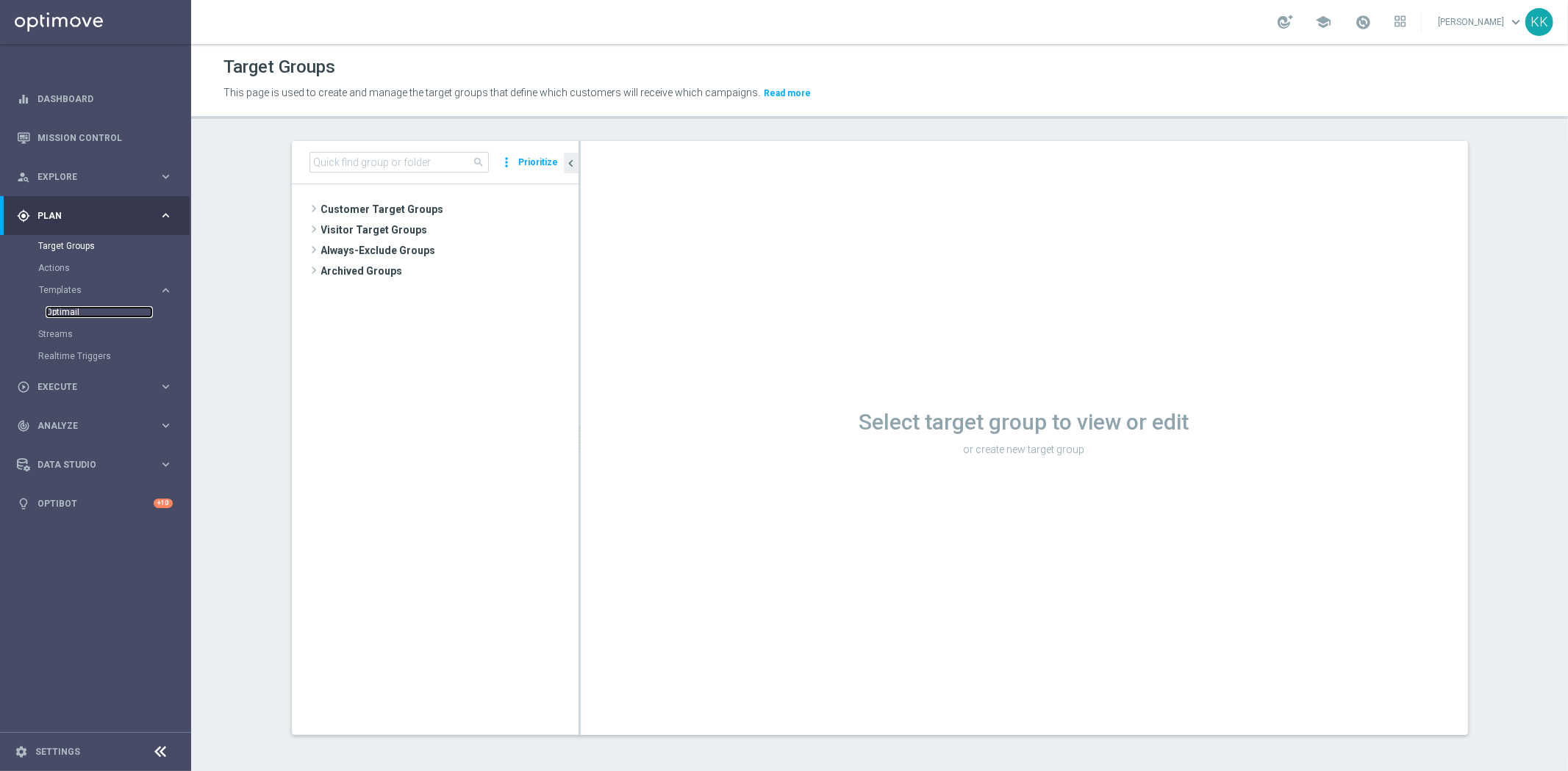
click at [63, 312] on link "Optimail" at bounding box center [99, 312] width 107 height 12
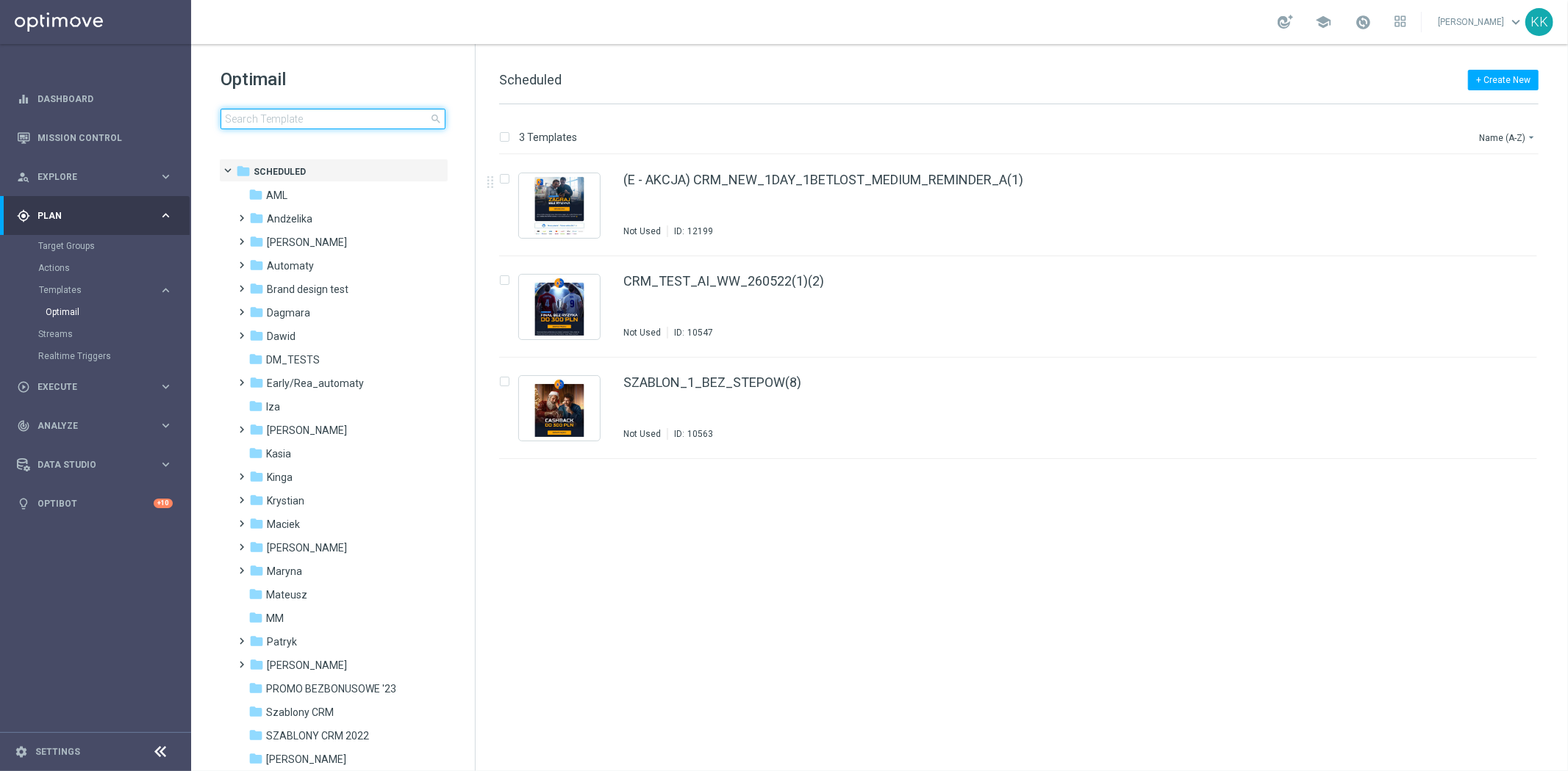
click at [346, 115] on input at bounding box center [333, 119] width 225 height 20
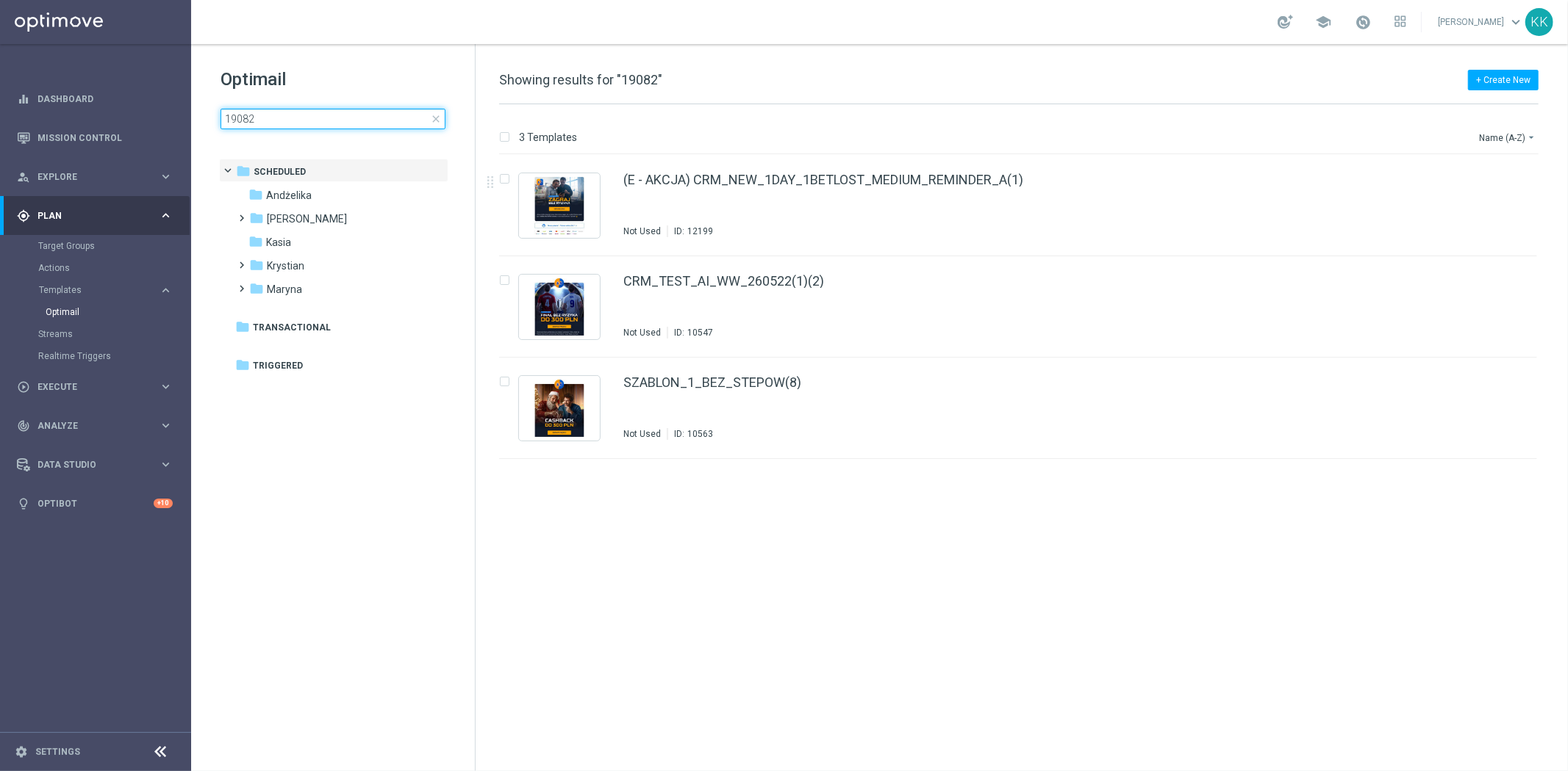
type input "190825"
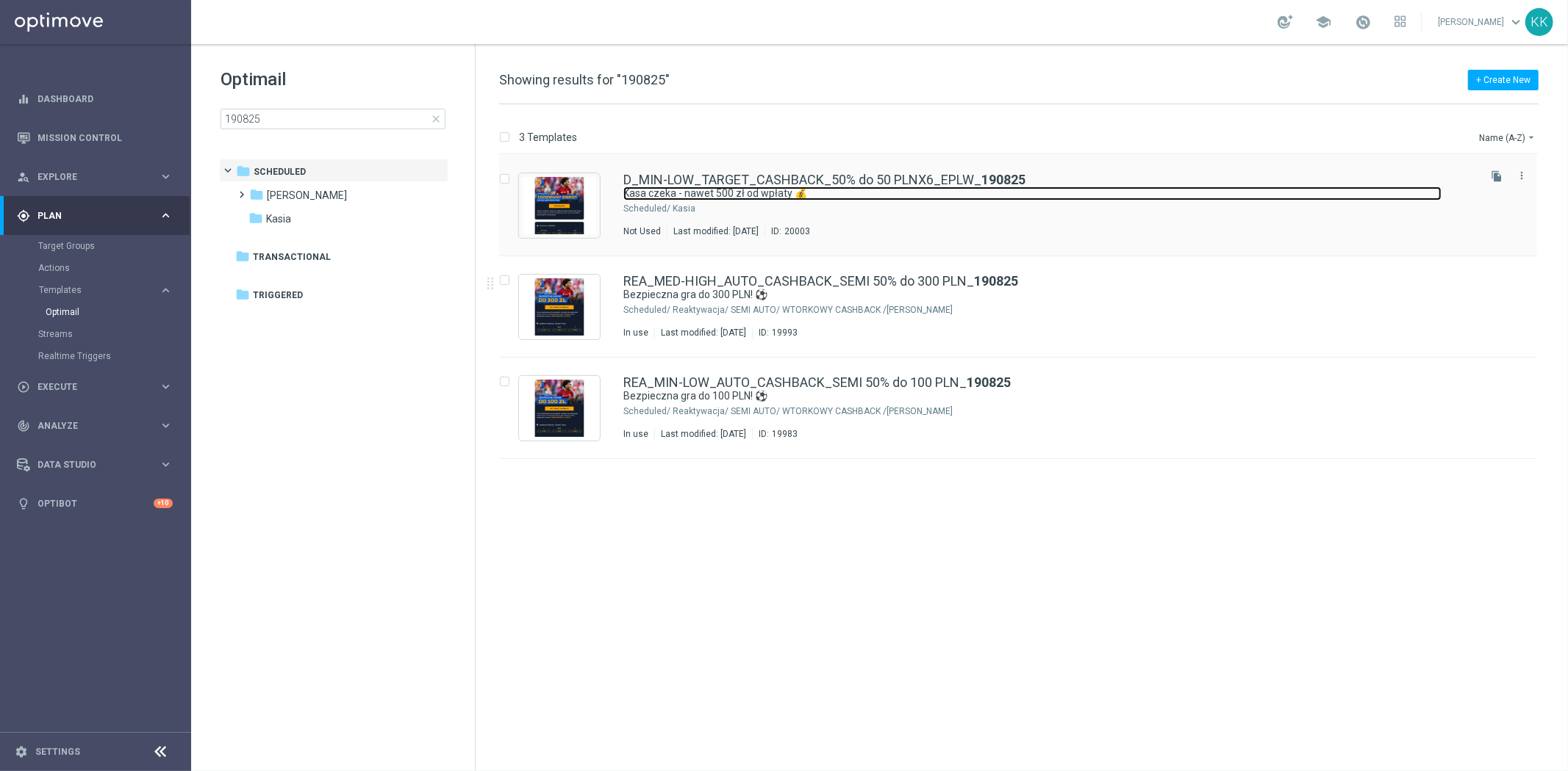
click at [783, 193] on link "Kasa czeka - nawet 500 zł od wpłaty 💰" at bounding box center [1032, 193] width 818 height 14
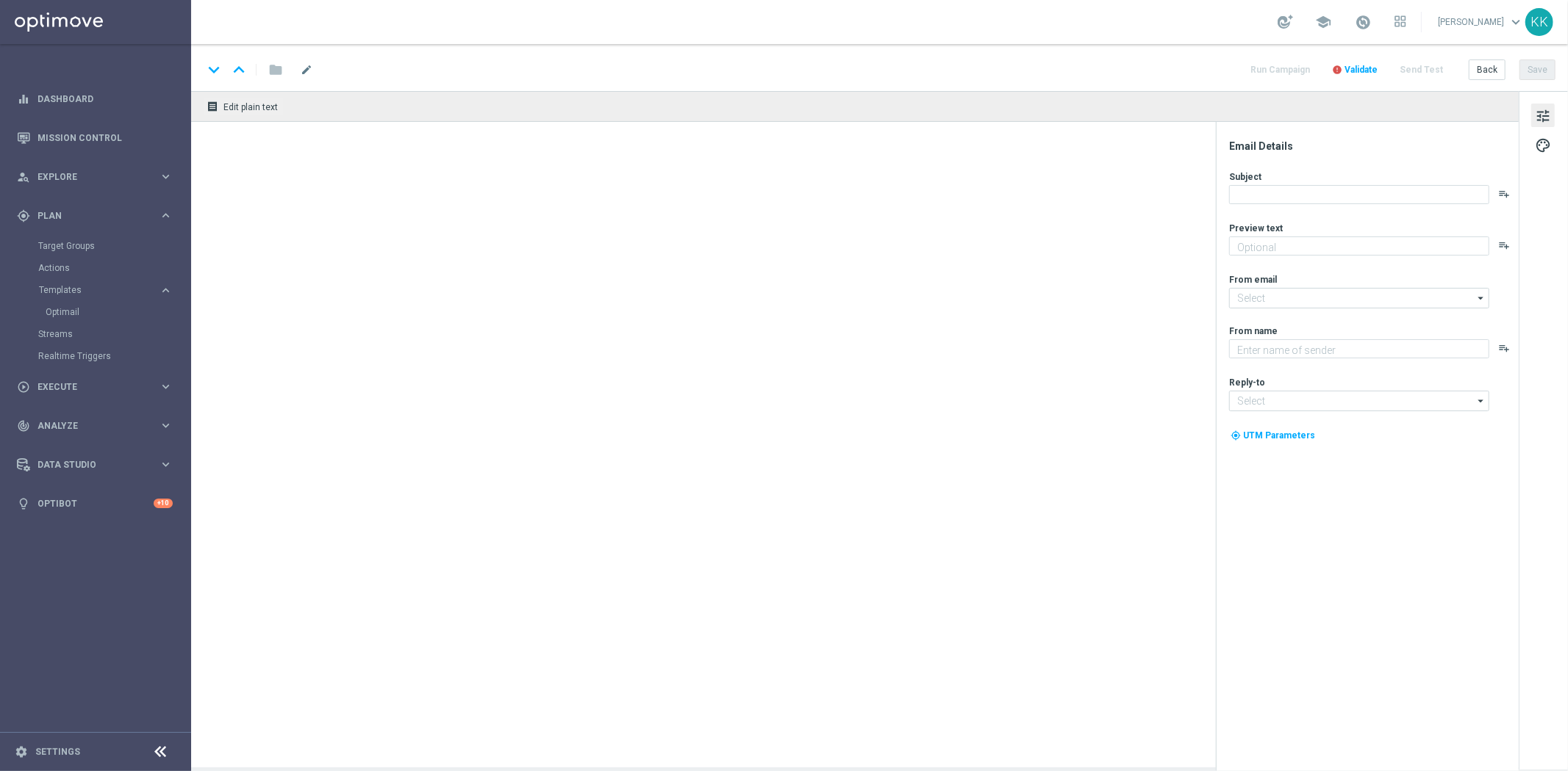
type textarea "Zgarnij bonus od depozytu 💸"
type textarea "STS"
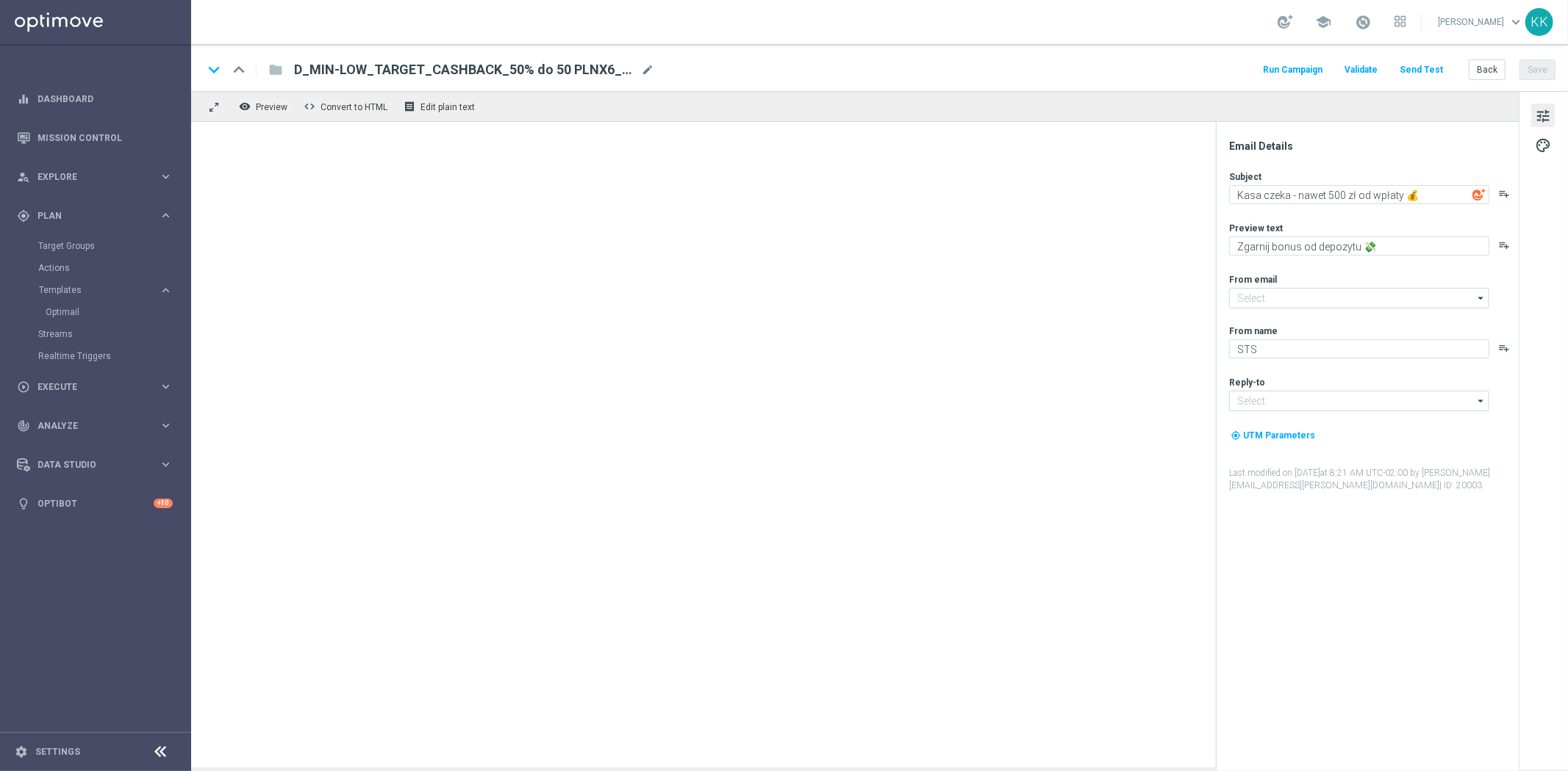
type input "oferta@sts.pl"
type input "kontakt@sts.pl"
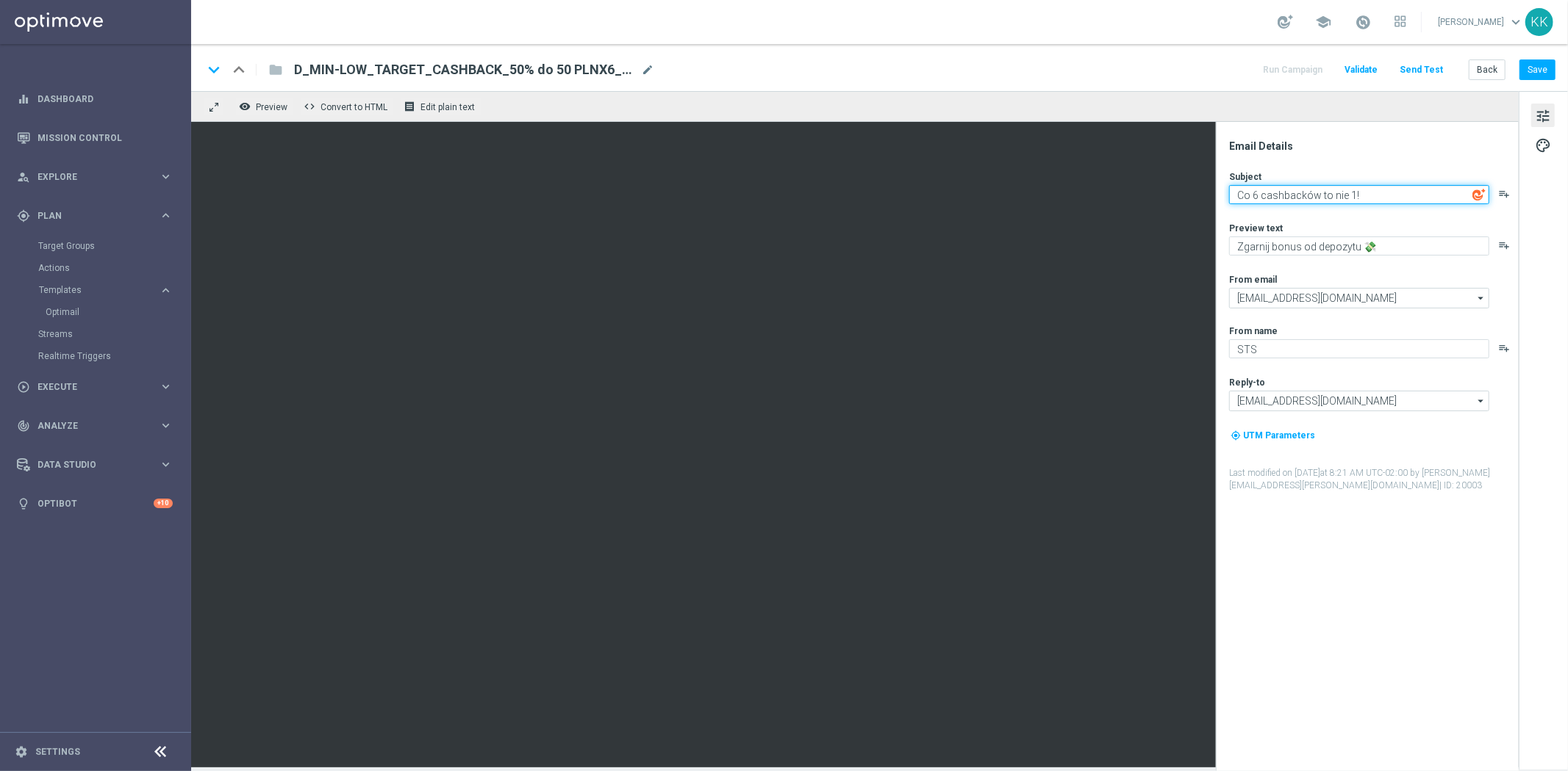
paste textarea "🔙"
type textarea "Co 6 cashbacków to nie 1! 🔙"
click at [1387, 254] on div "Subject Co 6 cashbacków to nie 1! 🔙 playlist_add Preview text Zgarnij bonus od …" at bounding box center [1373, 330] width 288 height 322
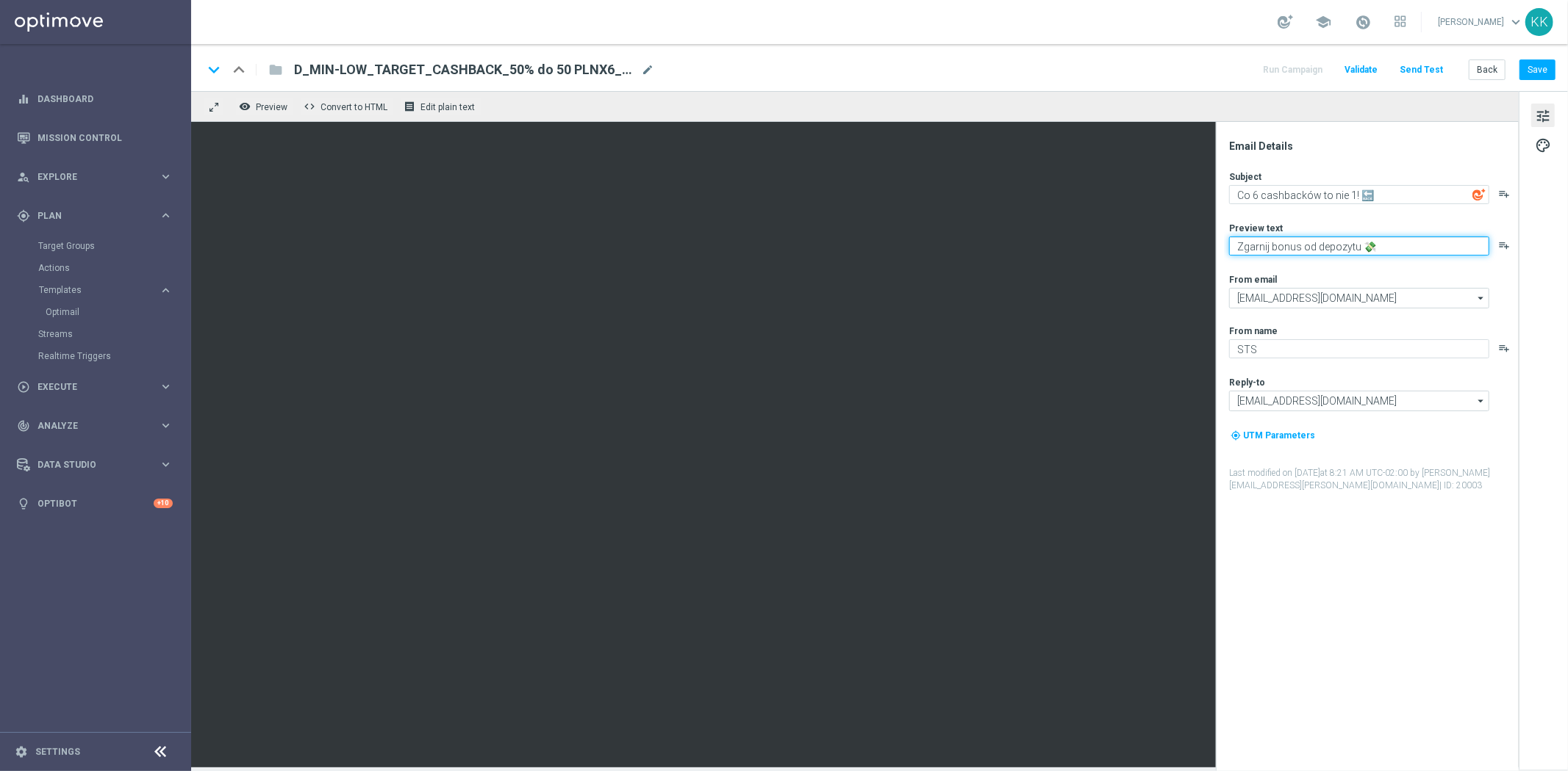
click at [1384, 249] on textarea "Zgarnij bonus od depozytu 💸" at bounding box center [1358, 246] width 260 height 19
paste textarea "🛡️"
type textarea "Graj bezpiecznie codziennie 🛡️"
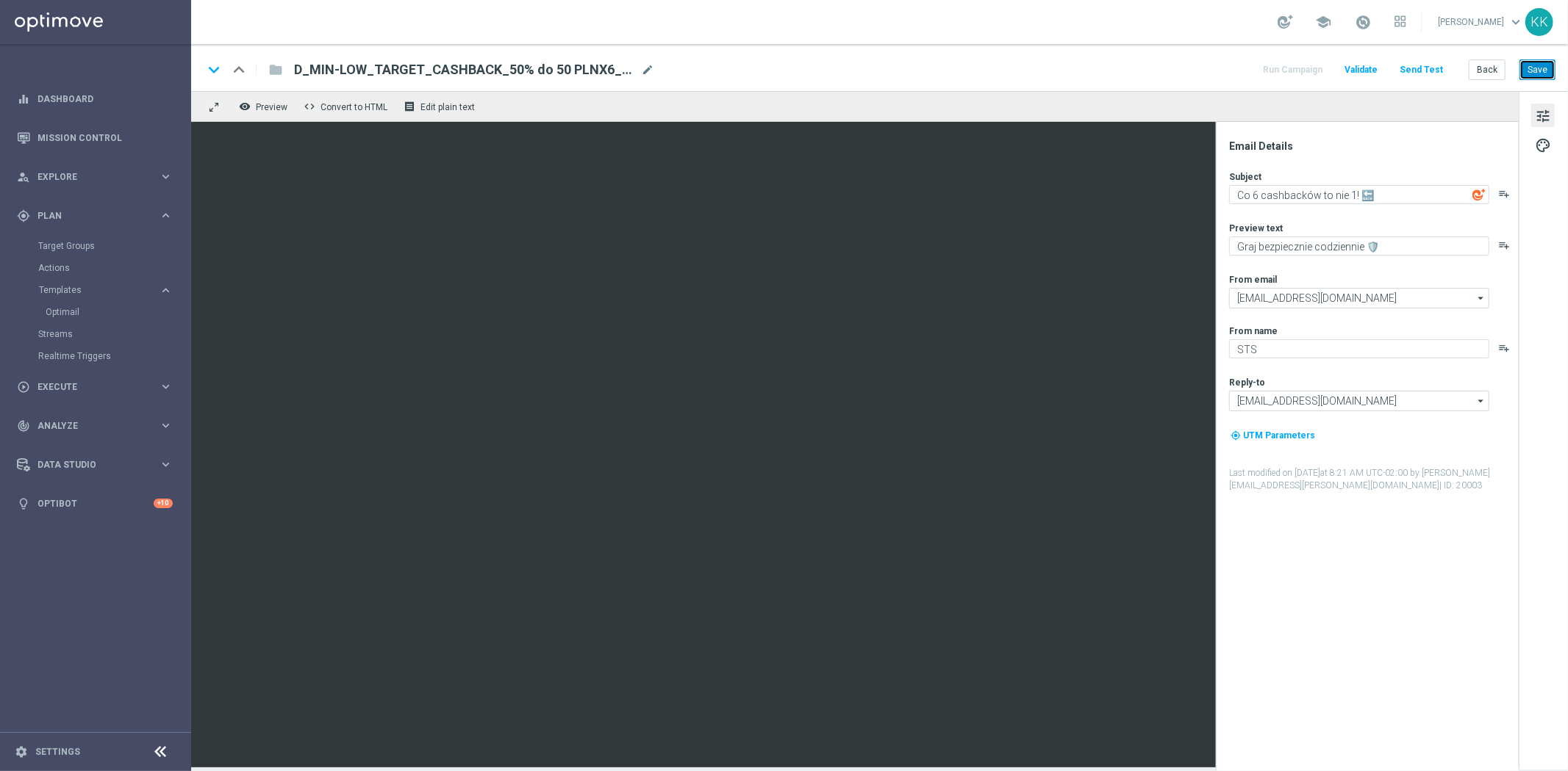
click at [1548, 70] on button "Save" at bounding box center [1537, 70] width 36 height 20
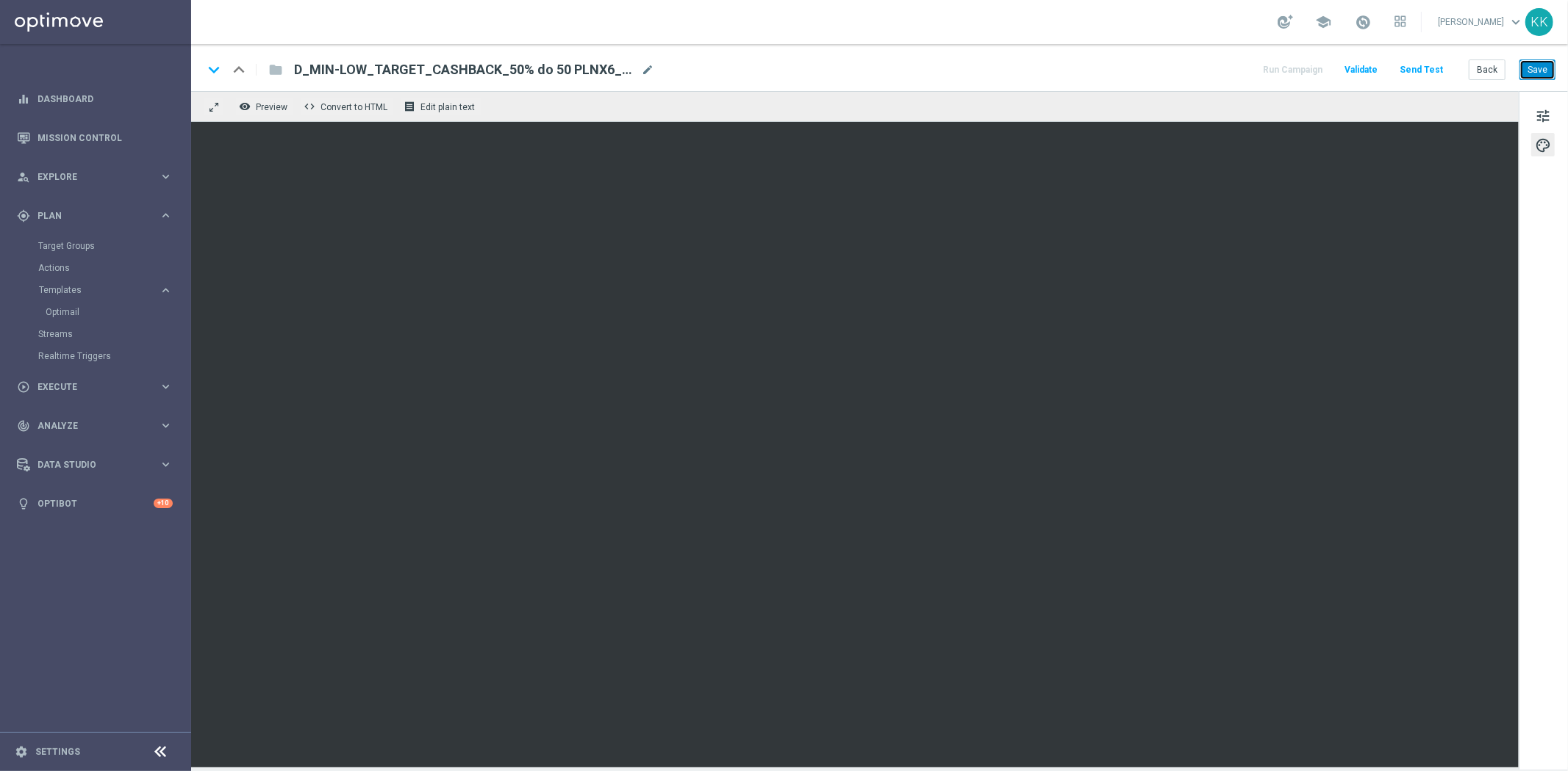
click at [1542, 73] on button "Save" at bounding box center [1537, 70] width 36 height 20
click at [1547, 60] on button "Save" at bounding box center [1537, 70] width 36 height 20
click at [1533, 60] on button "Save" at bounding box center [1537, 70] width 36 height 20
click at [1553, 72] on button "Save" at bounding box center [1537, 70] width 36 height 20
click at [1536, 64] on button "Save" at bounding box center [1537, 70] width 36 height 20
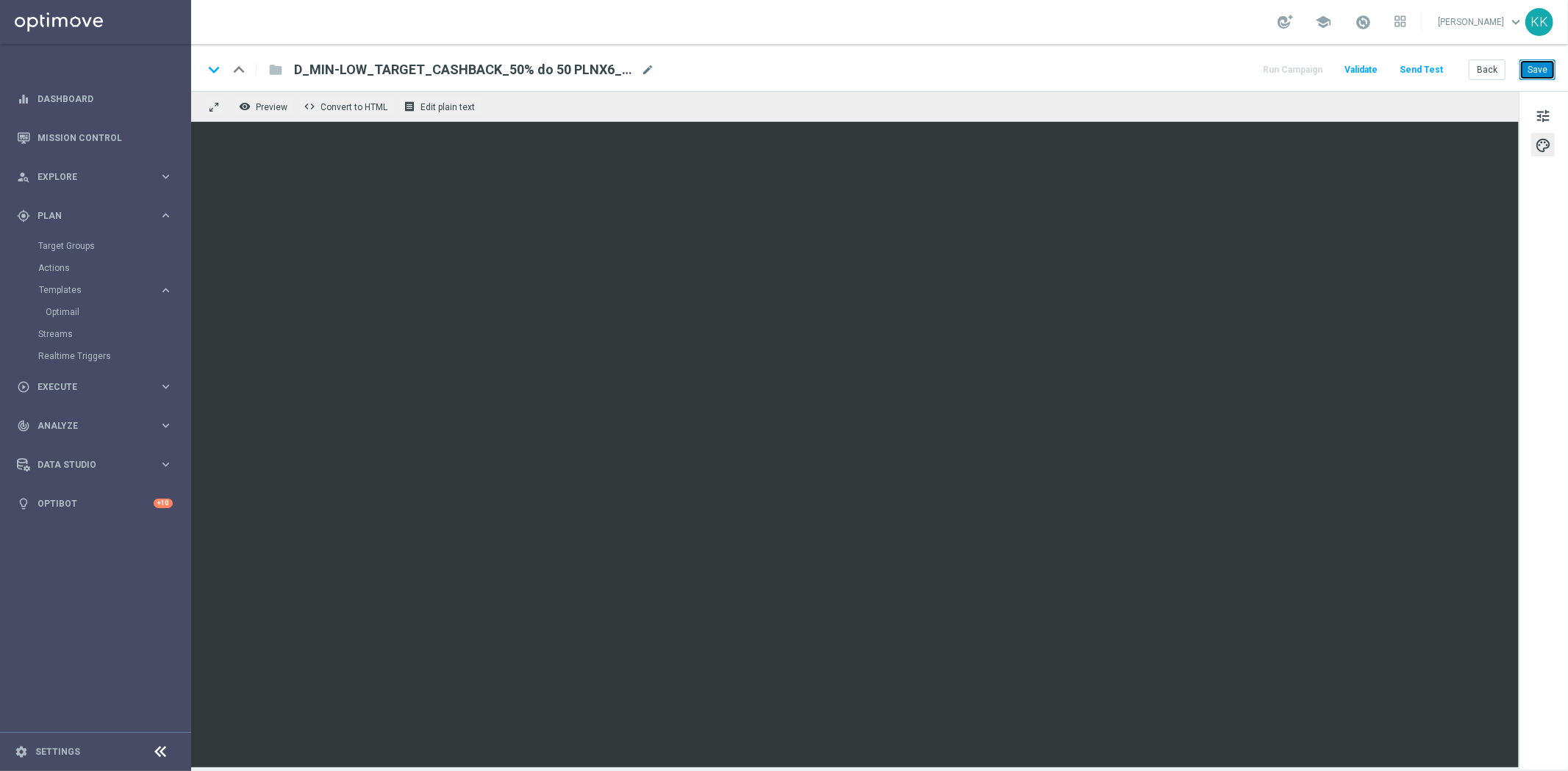
click at [1531, 68] on button "Save" at bounding box center [1537, 70] width 36 height 20
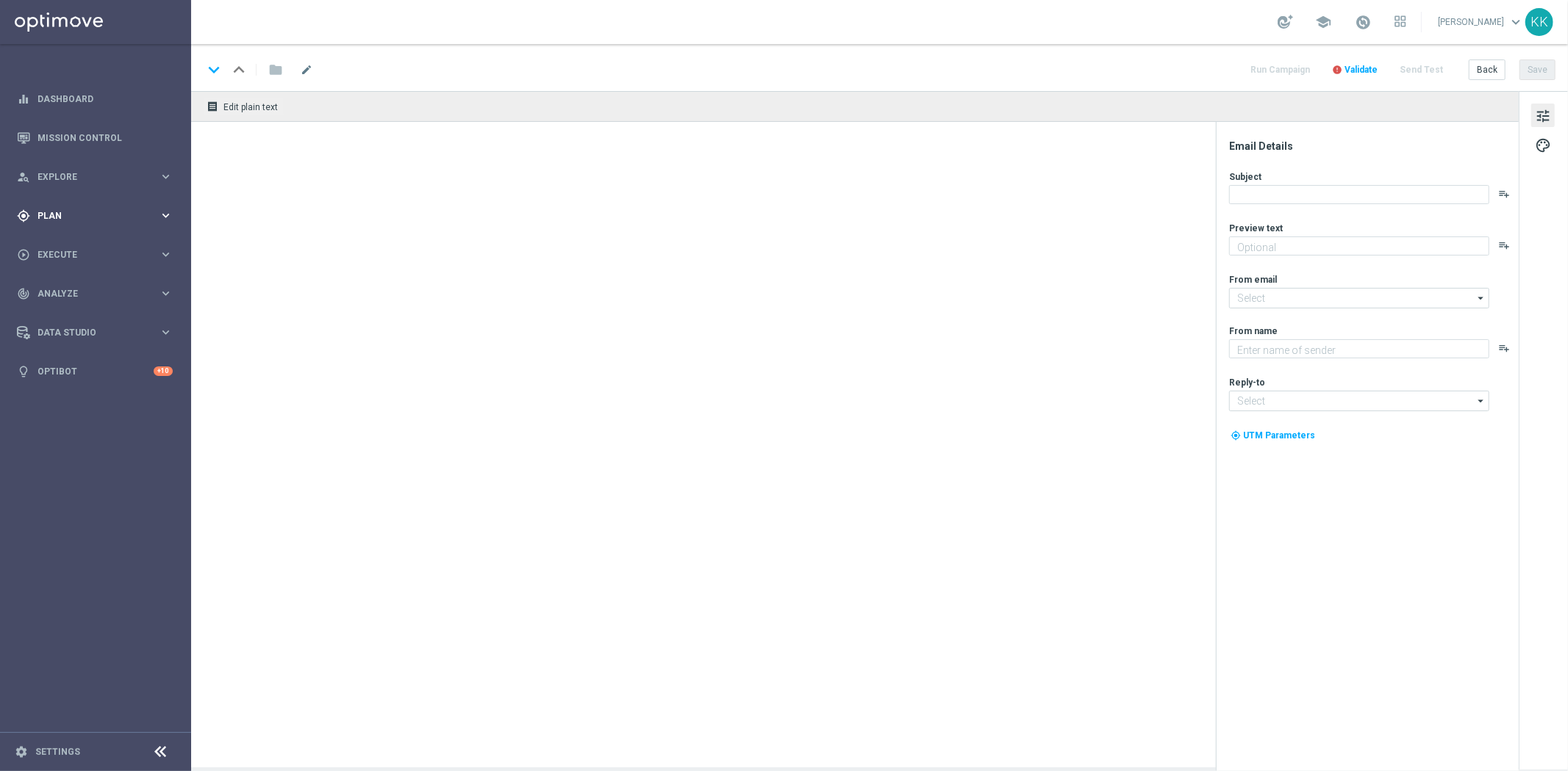
type textarea "Kasa wraca 🔙"
type textarea "STS"
click at [48, 216] on span "Plan" at bounding box center [98, 215] width 121 height 9
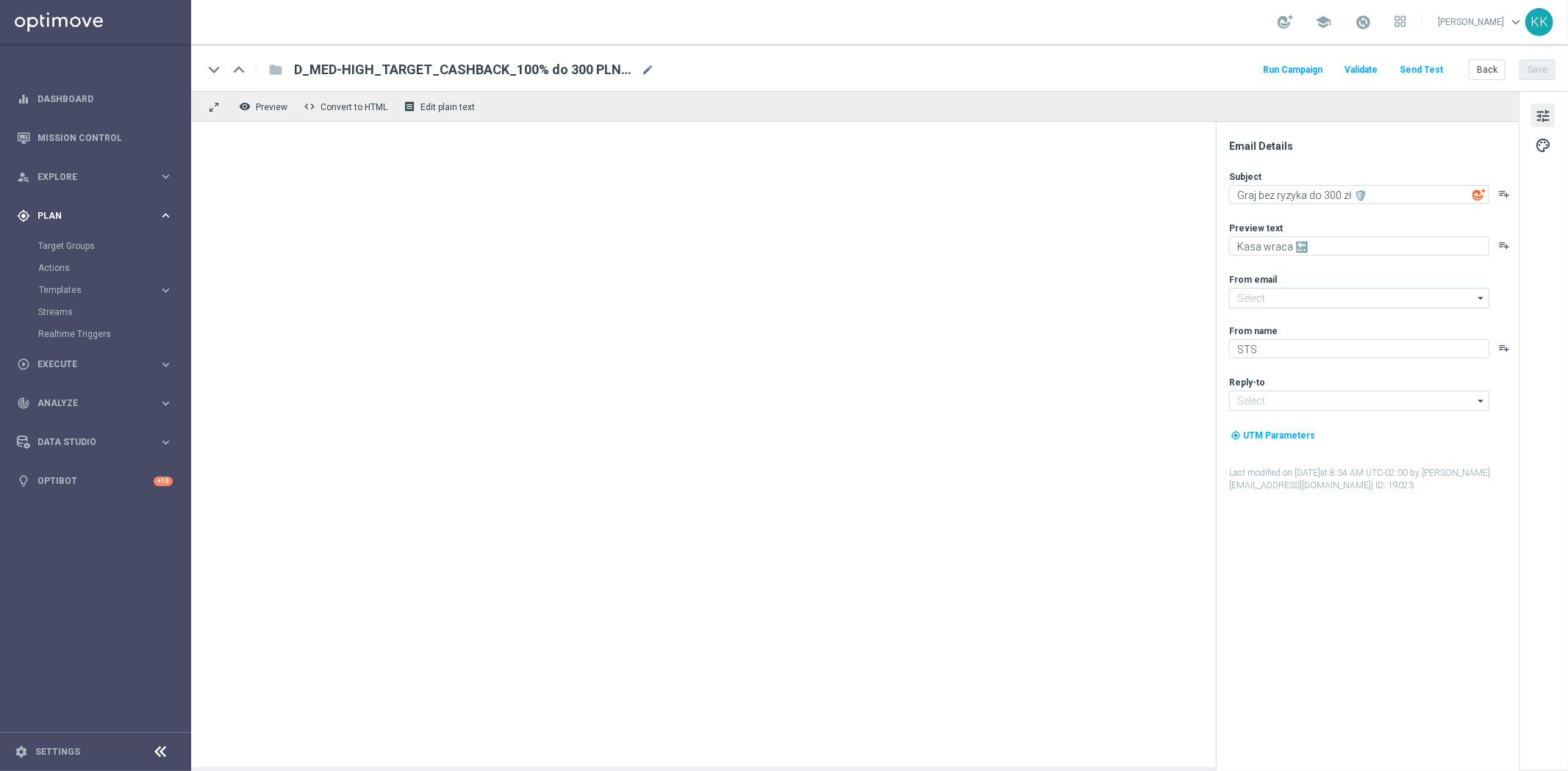
type input "[EMAIL_ADDRESS][DOMAIN_NAME]"
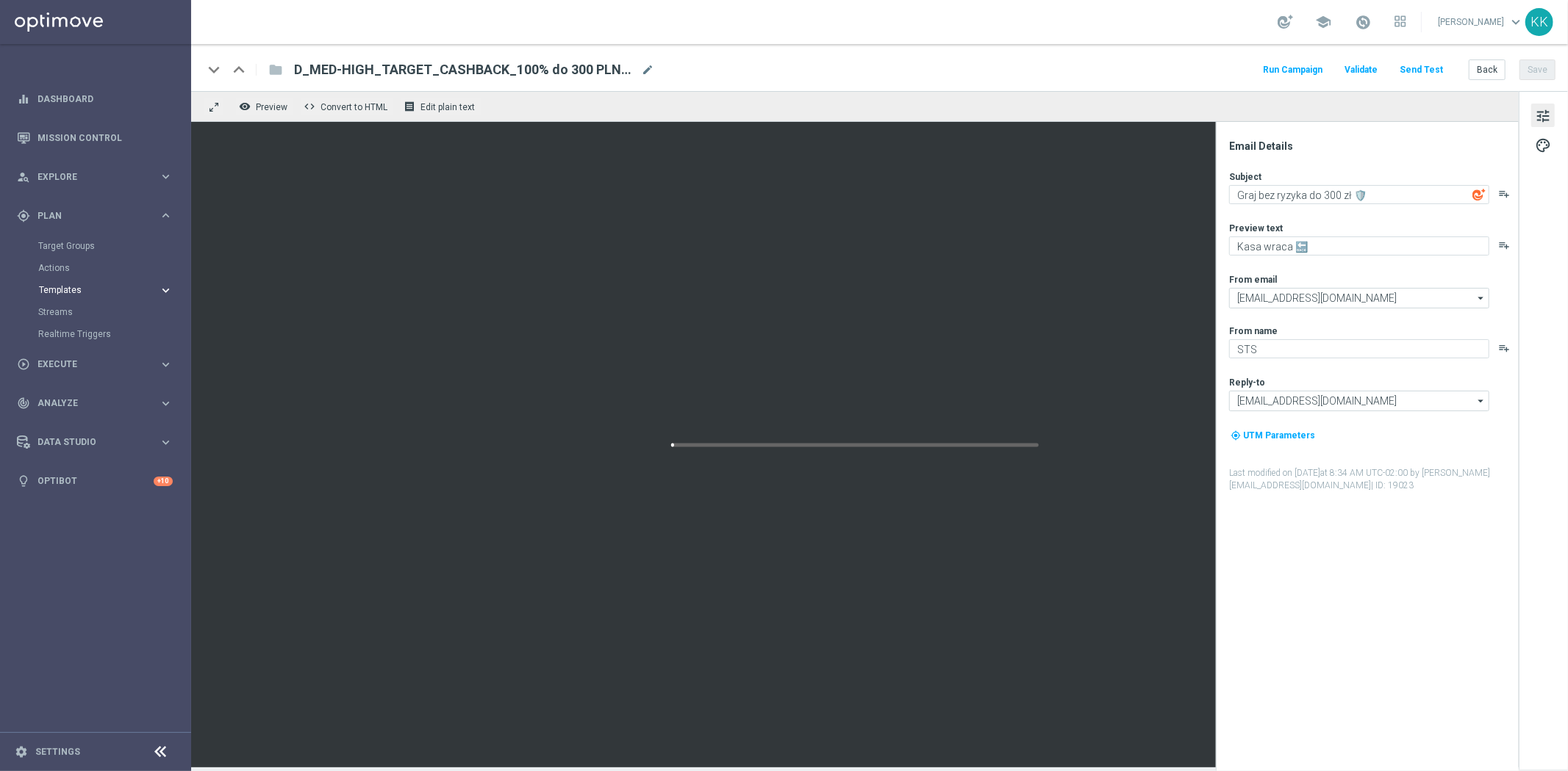
click at [92, 291] on span "Templates" at bounding box center [91, 290] width 105 height 9
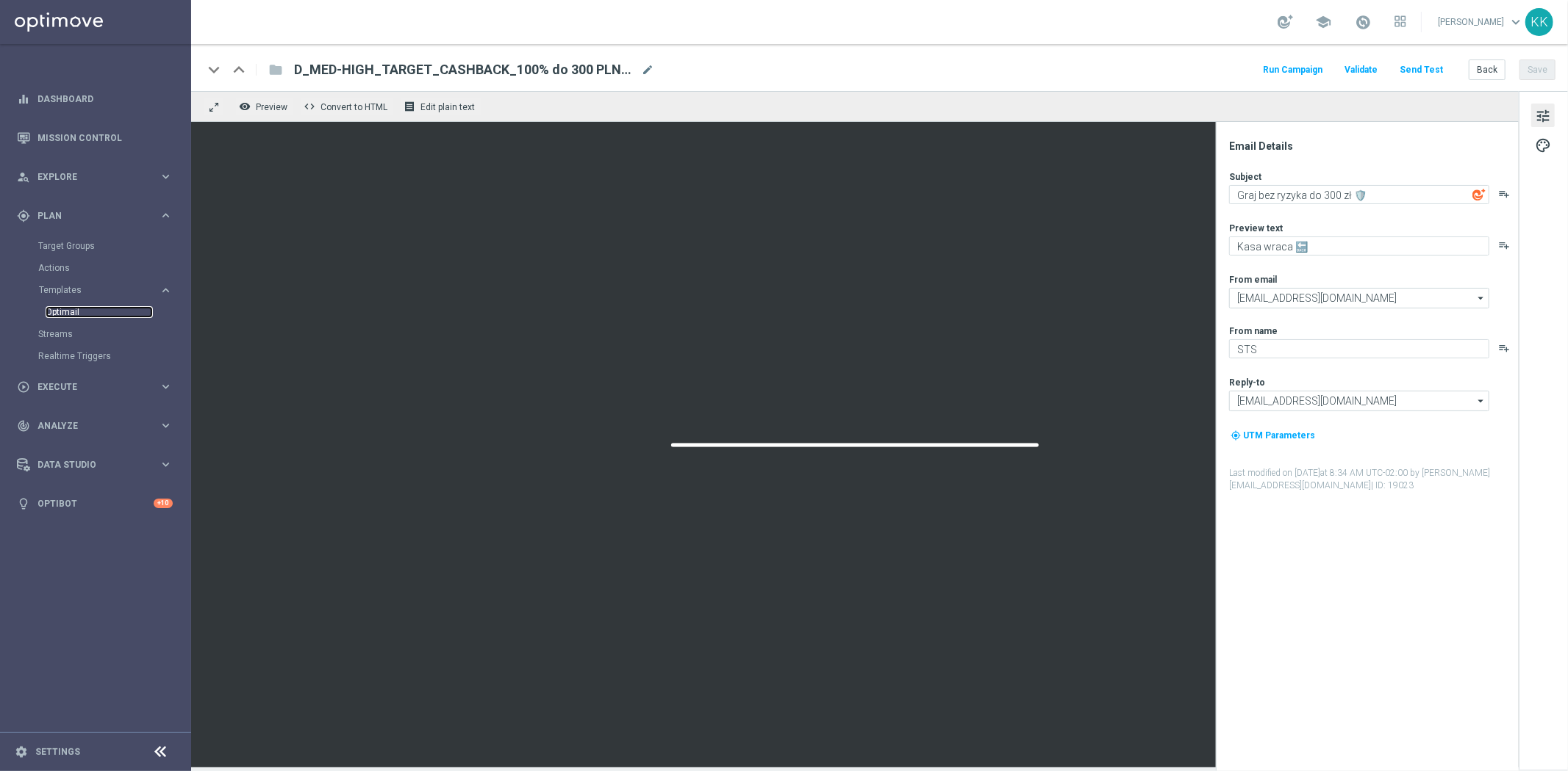
click at [60, 311] on link "Optimail" at bounding box center [99, 312] width 107 height 12
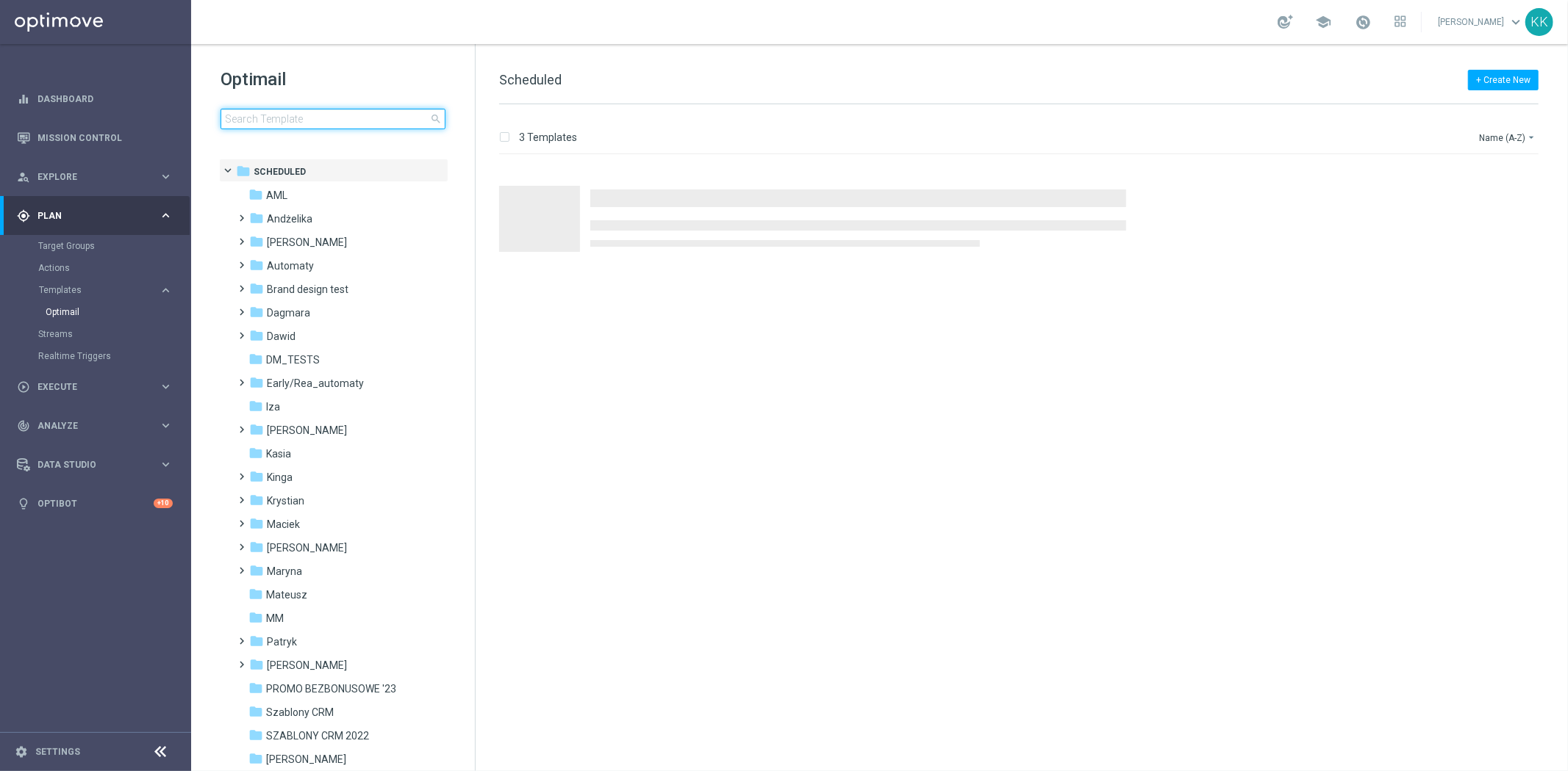
click at [279, 127] on input at bounding box center [333, 119] width 225 height 20
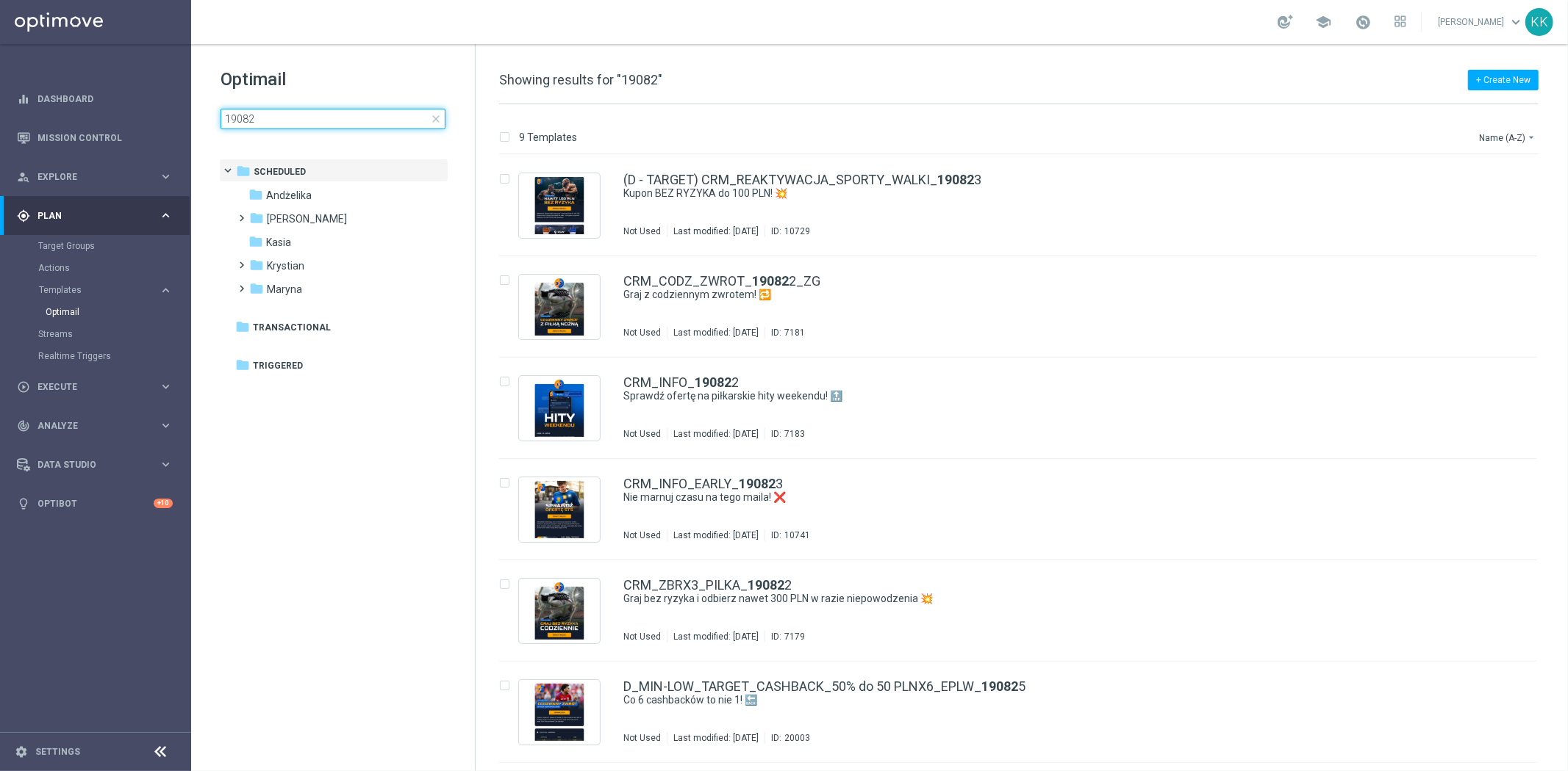
type input "190825"
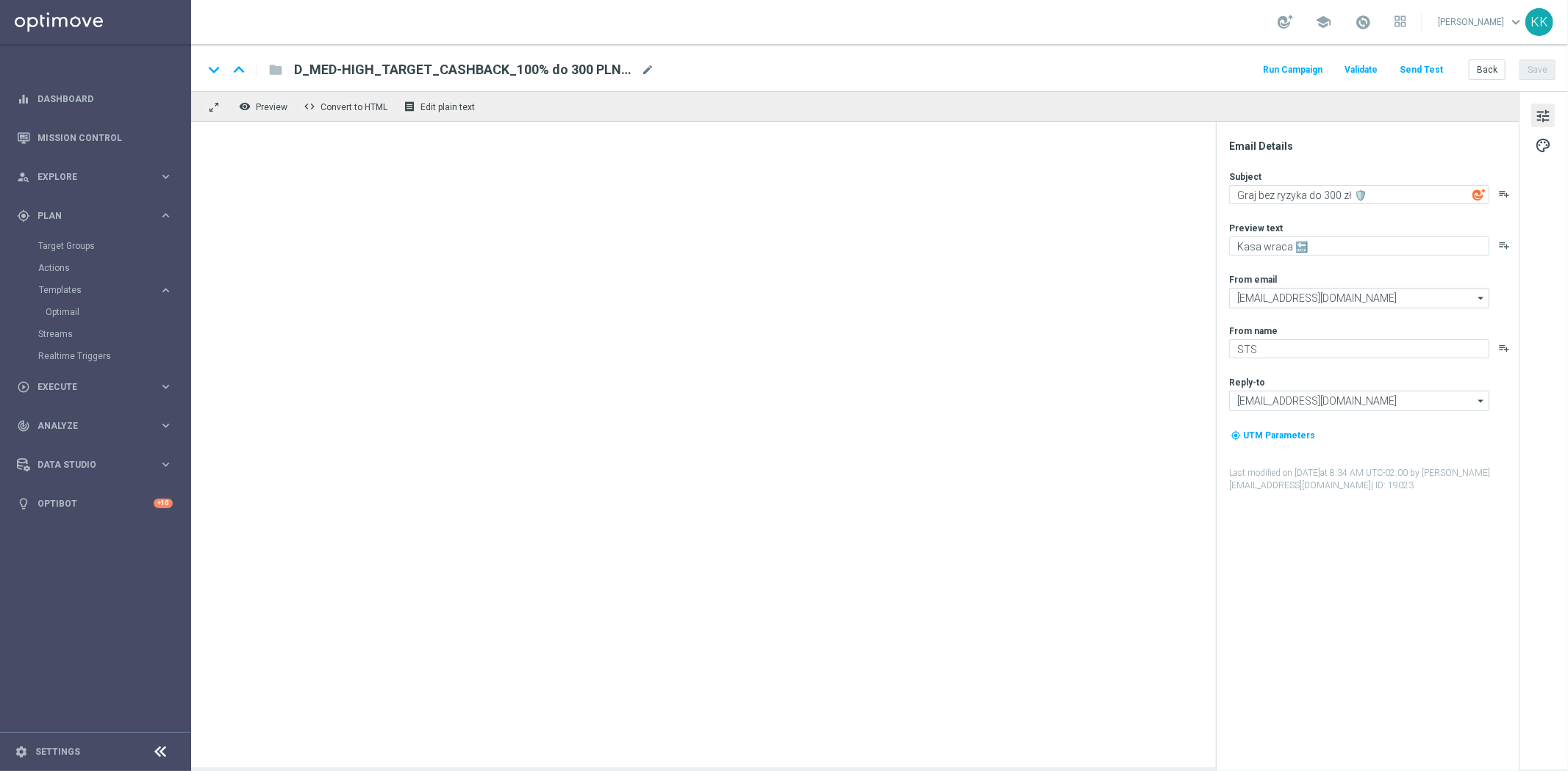
type textarea "Co 6 cashbacków to nie 1! 🔙"
type textarea "Graj bezpiecznie codziennie 🛡️"
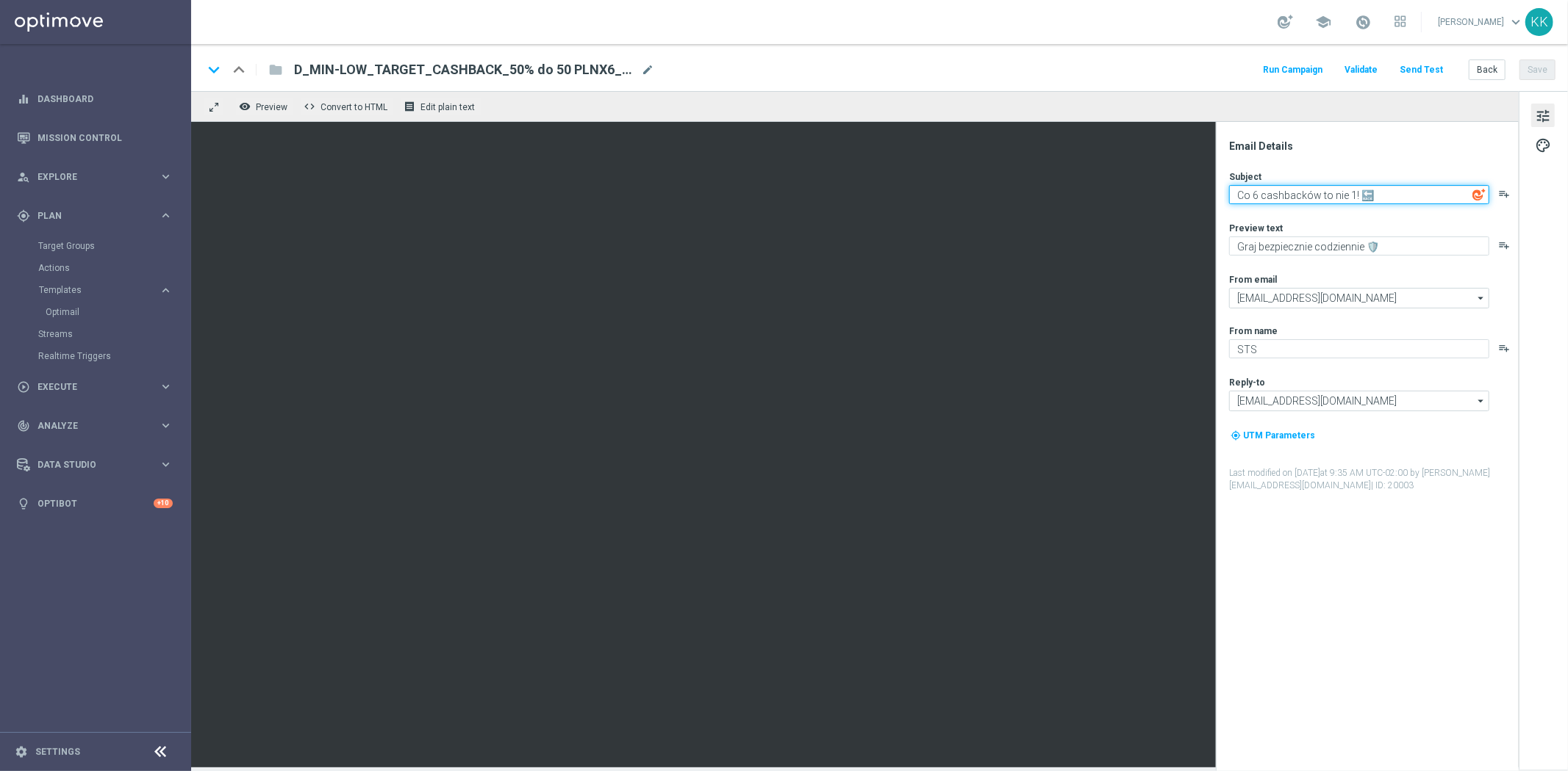
click at [1378, 186] on textarea "Co 6 cashbacków to nie 1! 🔙" at bounding box center [1358, 195] width 260 height 19
paste textarea "💥"
type textarea "Co 6 cashbacków to nie 1! 💥"
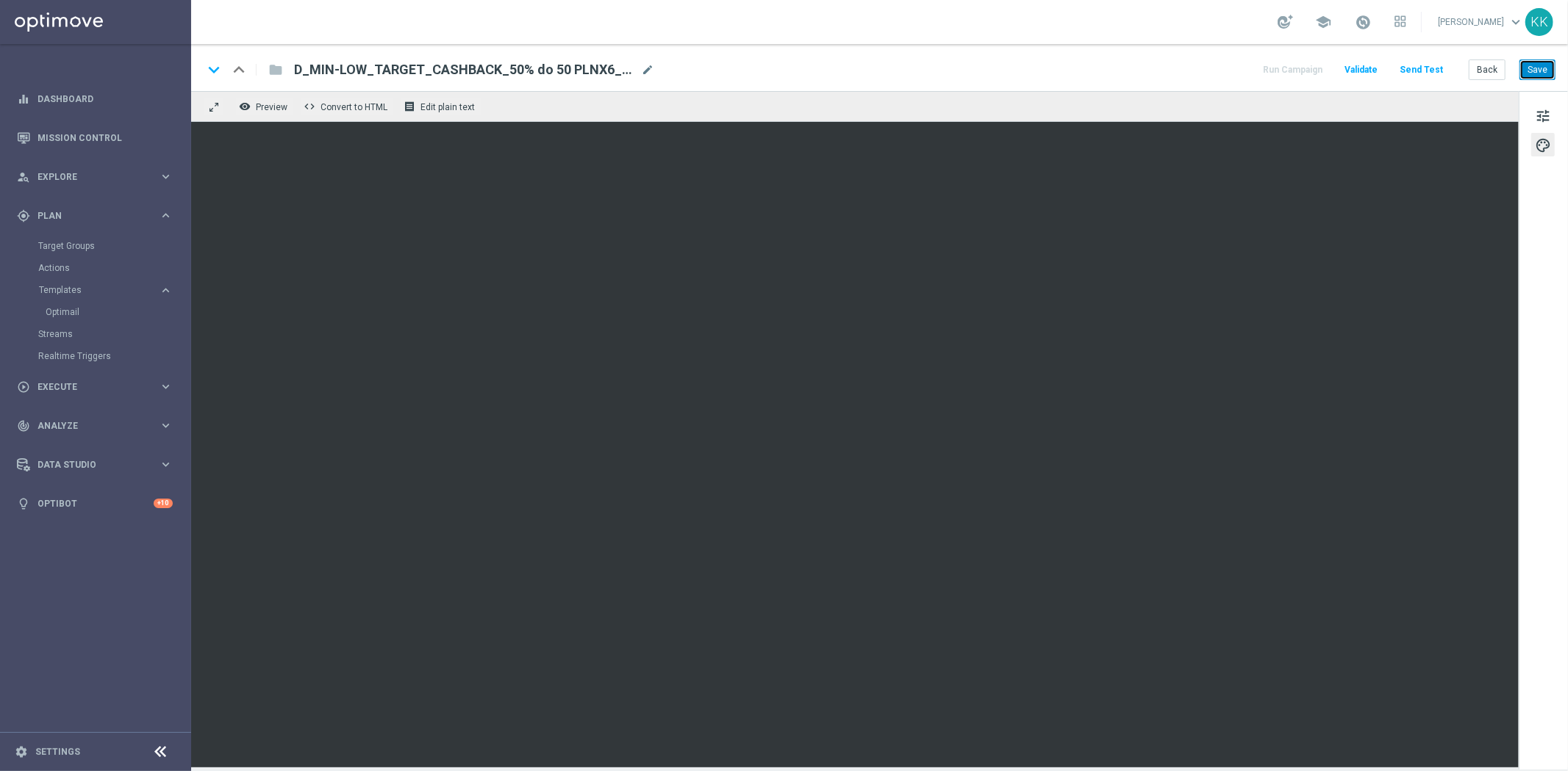
click at [1539, 72] on button "Save" at bounding box center [1537, 70] width 36 height 20
click at [1547, 69] on button "Save" at bounding box center [1537, 70] width 36 height 20
click at [1558, 74] on div "keyboard_arrow_down keyboard_arrow_up folder D_MIN-LOW_TARGET_CASHBACK_50% do 5…" at bounding box center [880, 68] width 1377 height 47
click at [1531, 78] on button "Save" at bounding box center [1537, 70] width 36 height 20
click at [1553, 81] on div "keyboard_arrow_down keyboard_arrow_up folder D_MIN-LOW_TARGET_CASHBACK_50% do 5…" at bounding box center [880, 68] width 1377 height 47
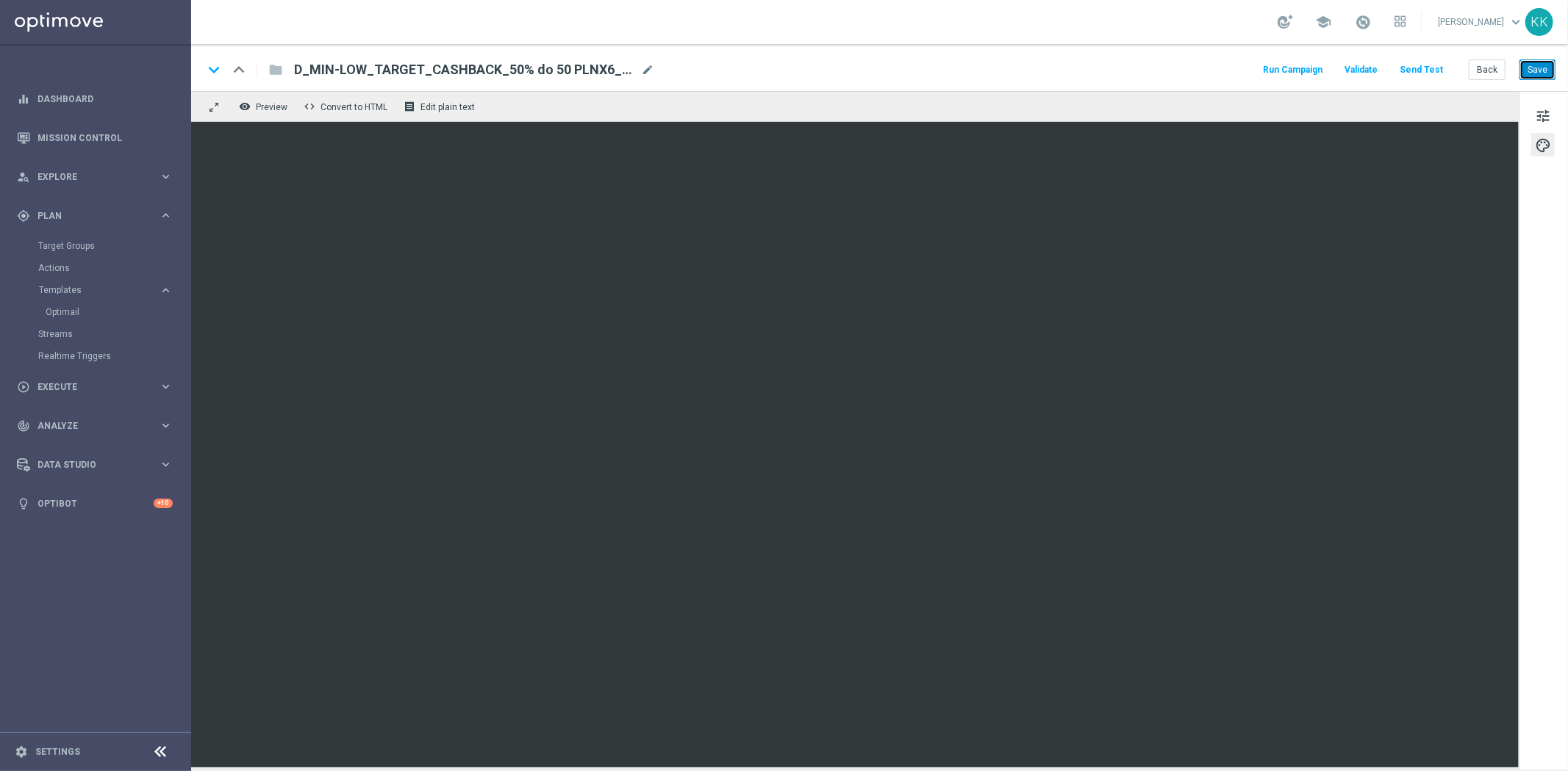
click at [1525, 69] on button "Save" at bounding box center [1537, 70] width 36 height 20
click at [1547, 72] on button "Save" at bounding box center [1537, 70] width 36 height 20
click at [1426, 65] on button "Send Test" at bounding box center [1420, 70] width 47 height 20
click at [1431, 73] on button "Send Test" at bounding box center [1420, 70] width 47 height 20
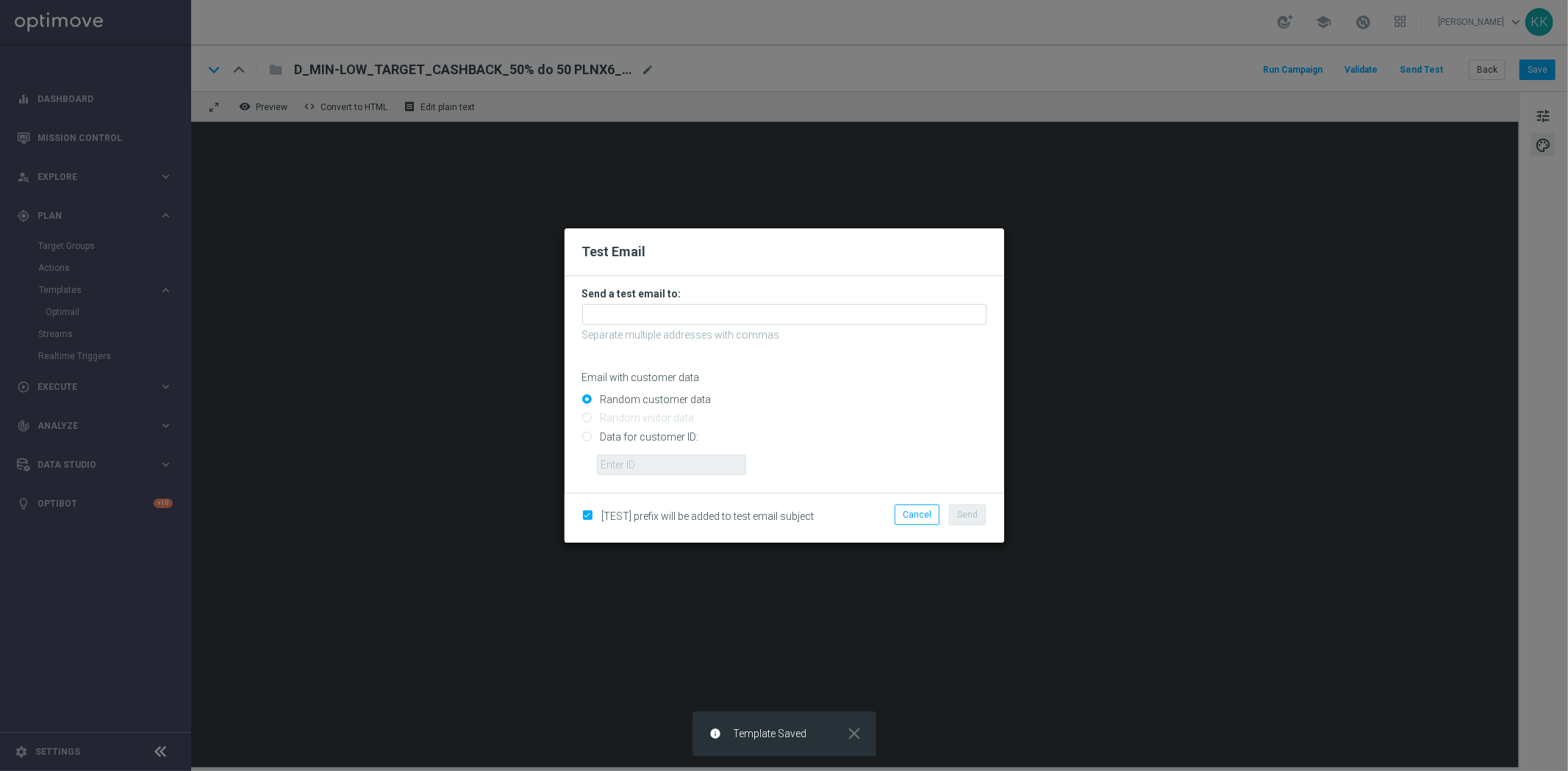
click at [739, 327] on form "Send a test email to: Separate multiple addresses with commas Email with custom…" at bounding box center [784, 381] width 404 height 188
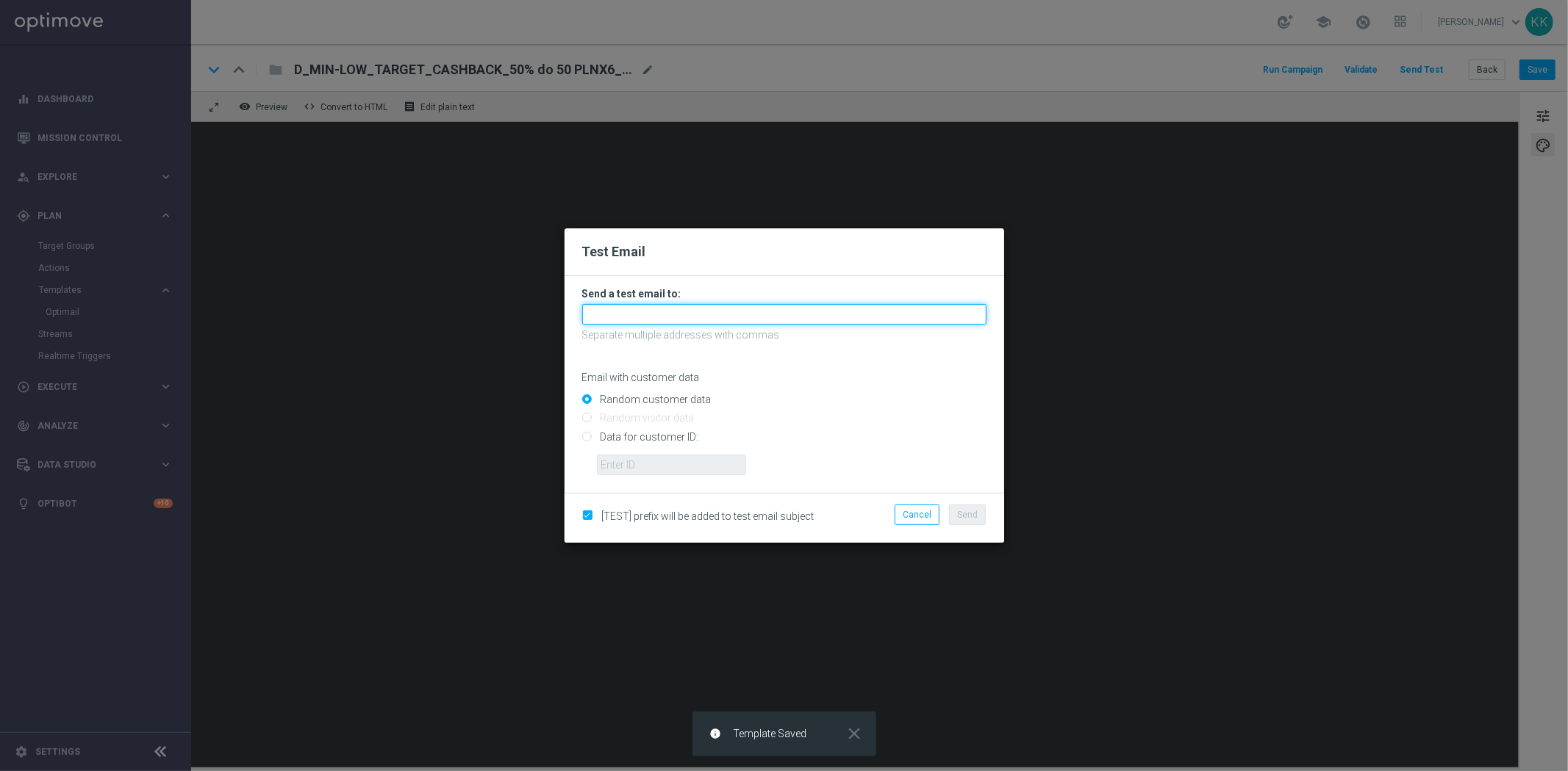
click at [744, 317] on input "text" at bounding box center [784, 314] width 404 height 20
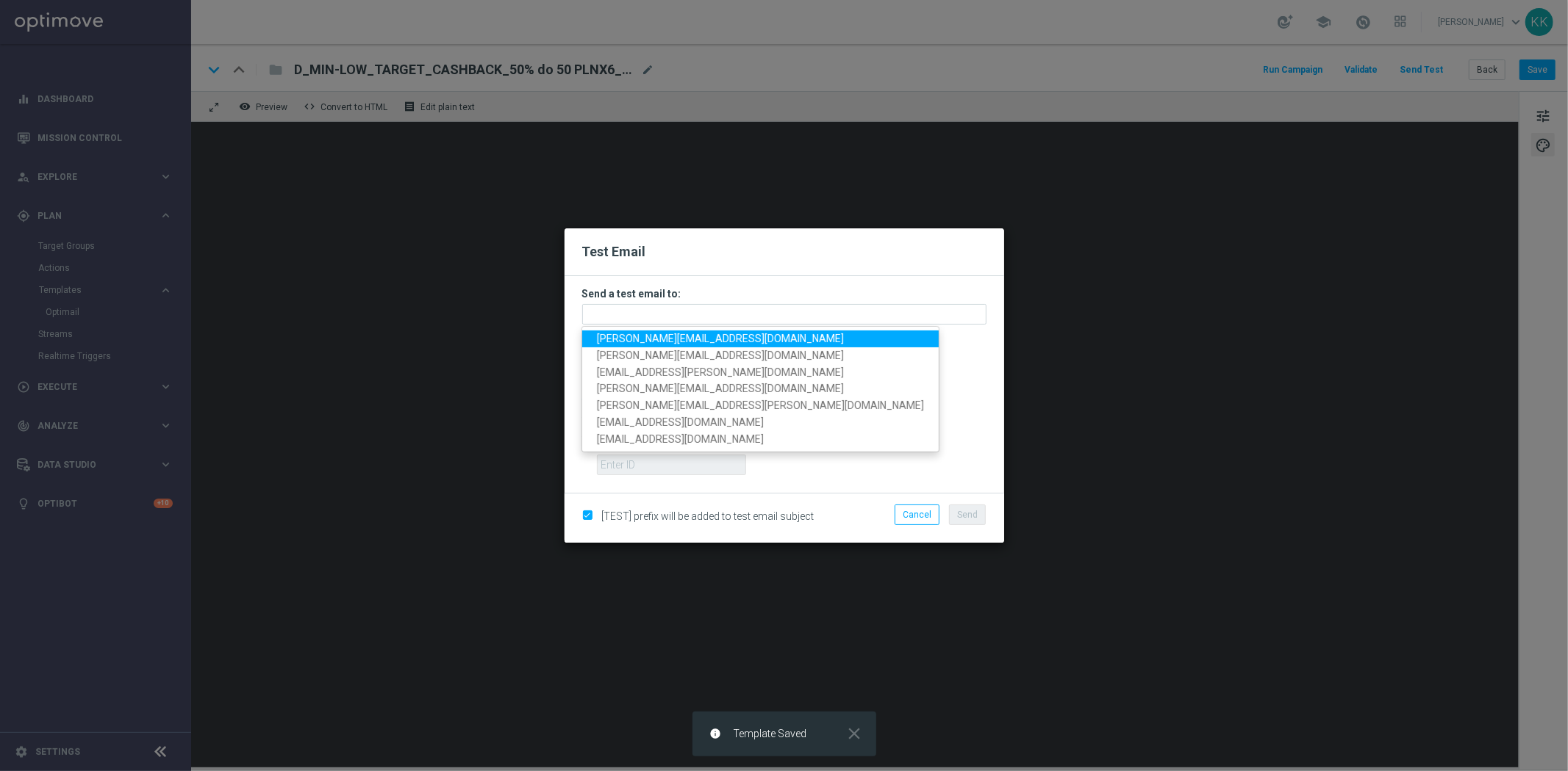
click at [672, 335] on span "katarzyna.kaminska@sts.pl" at bounding box center [719, 338] width 247 height 12
type input "katarzyna.kaminska@sts.pl"
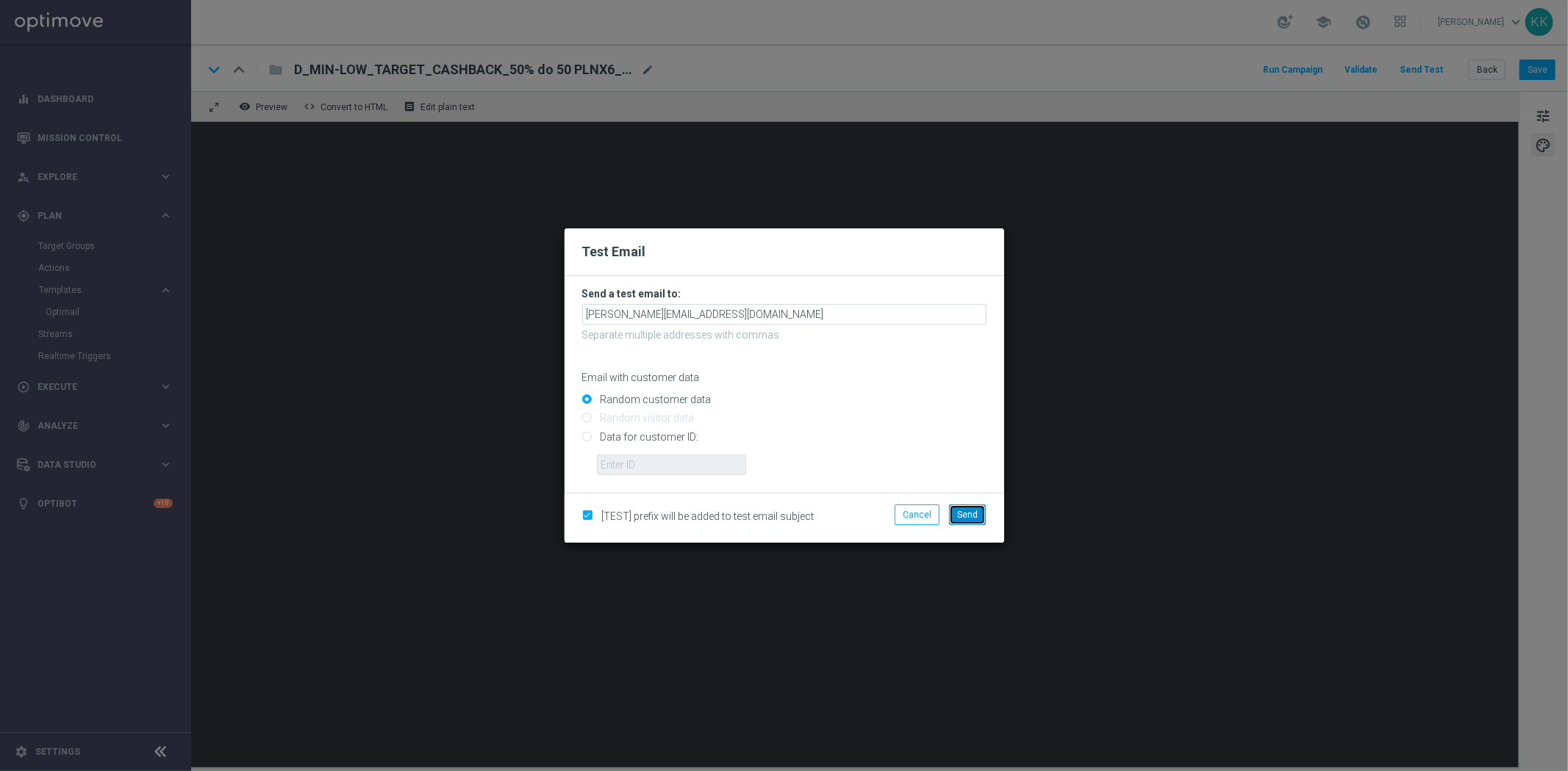
click at [982, 504] on button "Send" at bounding box center [968, 514] width 37 height 20
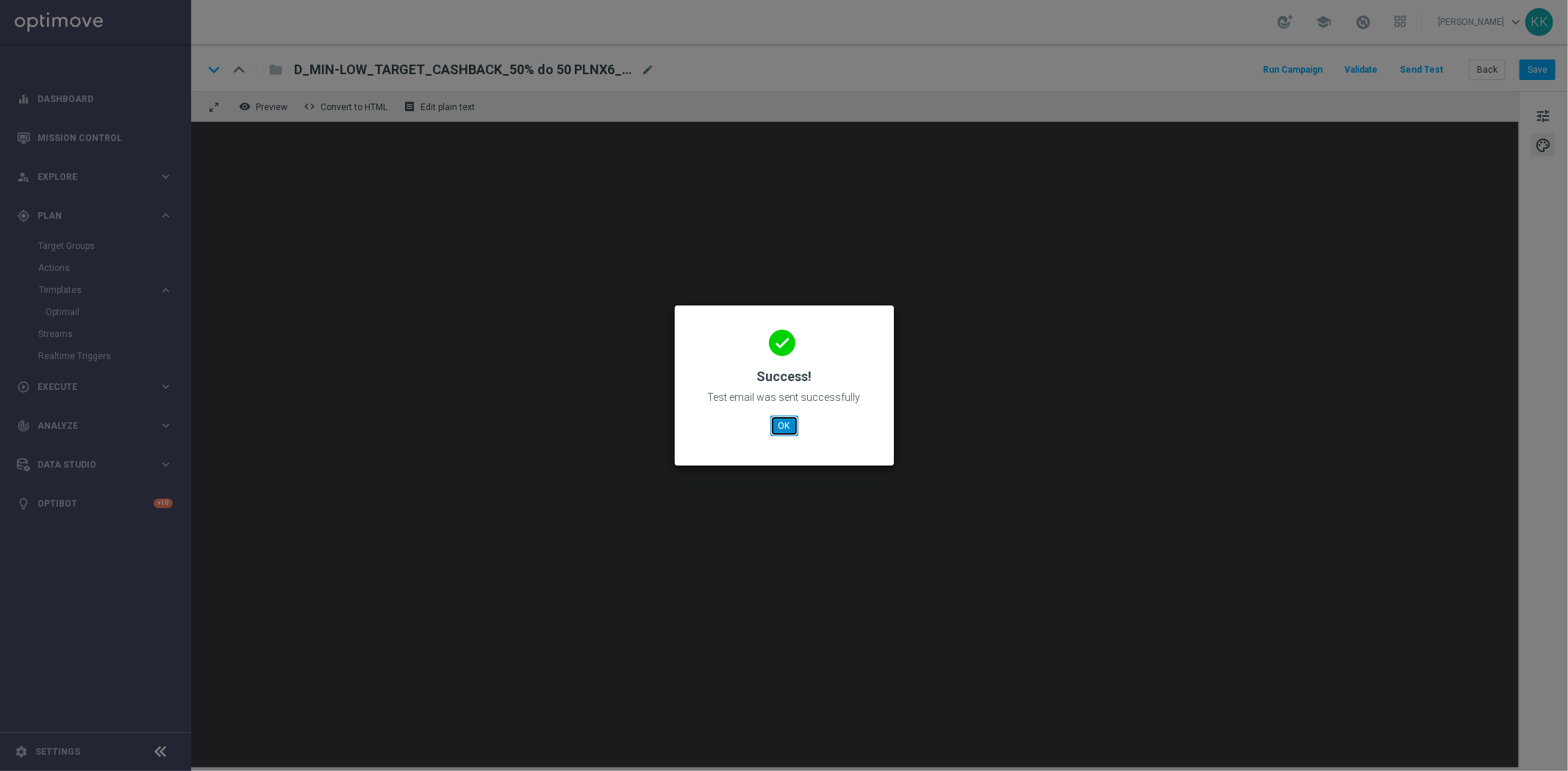
click at [780, 423] on button "OK" at bounding box center [784, 425] width 28 height 20
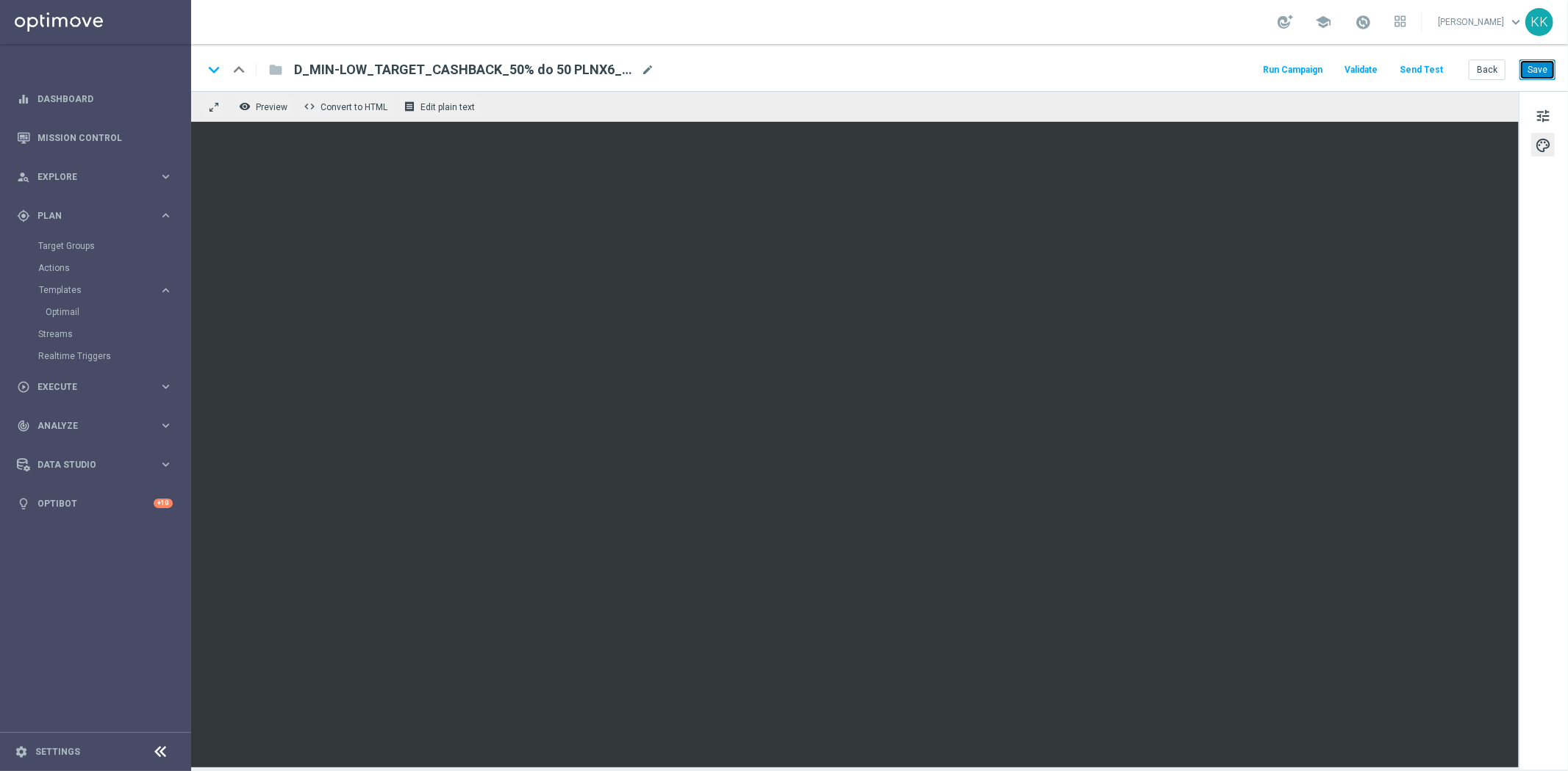
click at [1534, 71] on button "Save" at bounding box center [1537, 70] width 36 height 20
click at [1547, 72] on button "Save" at bounding box center [1537, 70] width 36 height 20
click at [1495, 66] on button "Back" at bounding box center [1487, 70] width 37 height 20
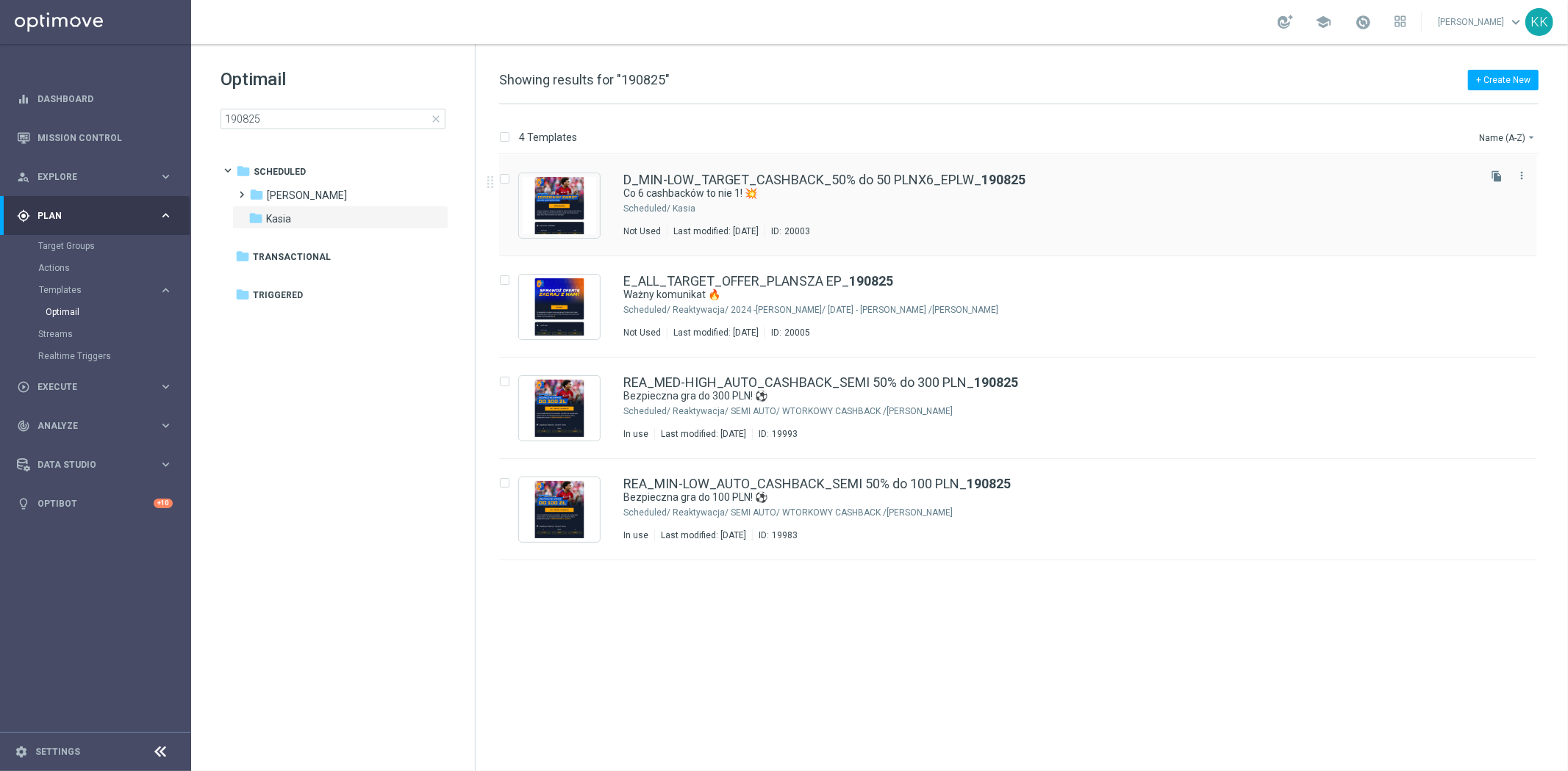
drag, startPoint x: 1492, startPoint y: 173, endPoint x: 1455, endPoint y: 201, distance: 46.4
click at [1492, 173] on icon "file_copy" at bounding box center [1496, 176] width 12 height 12
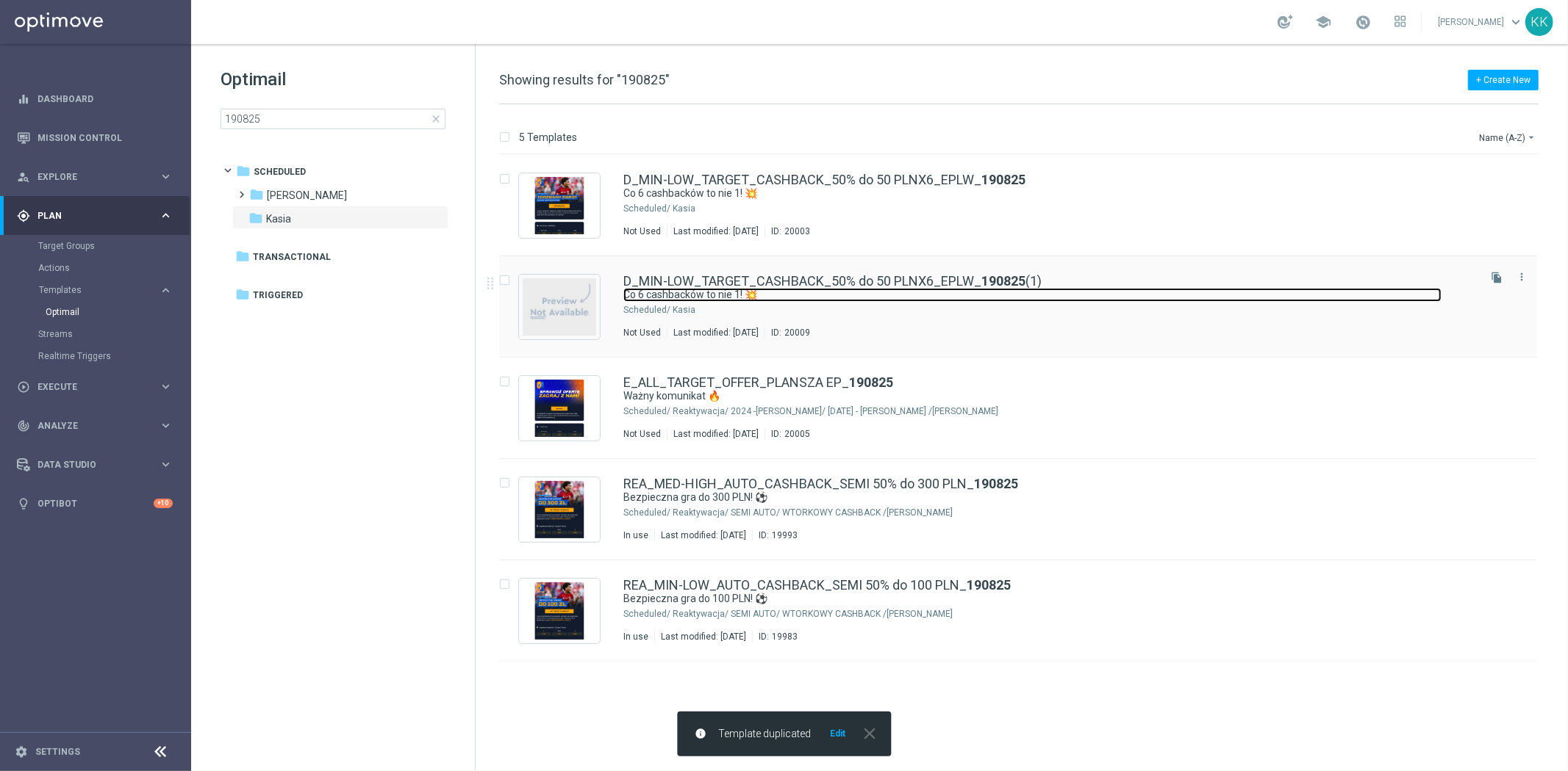
click at [1249, 298] on link "Co 6 cashbacków to nie 1! 💥" at bounding box center [1032, 295] width 818 height 14
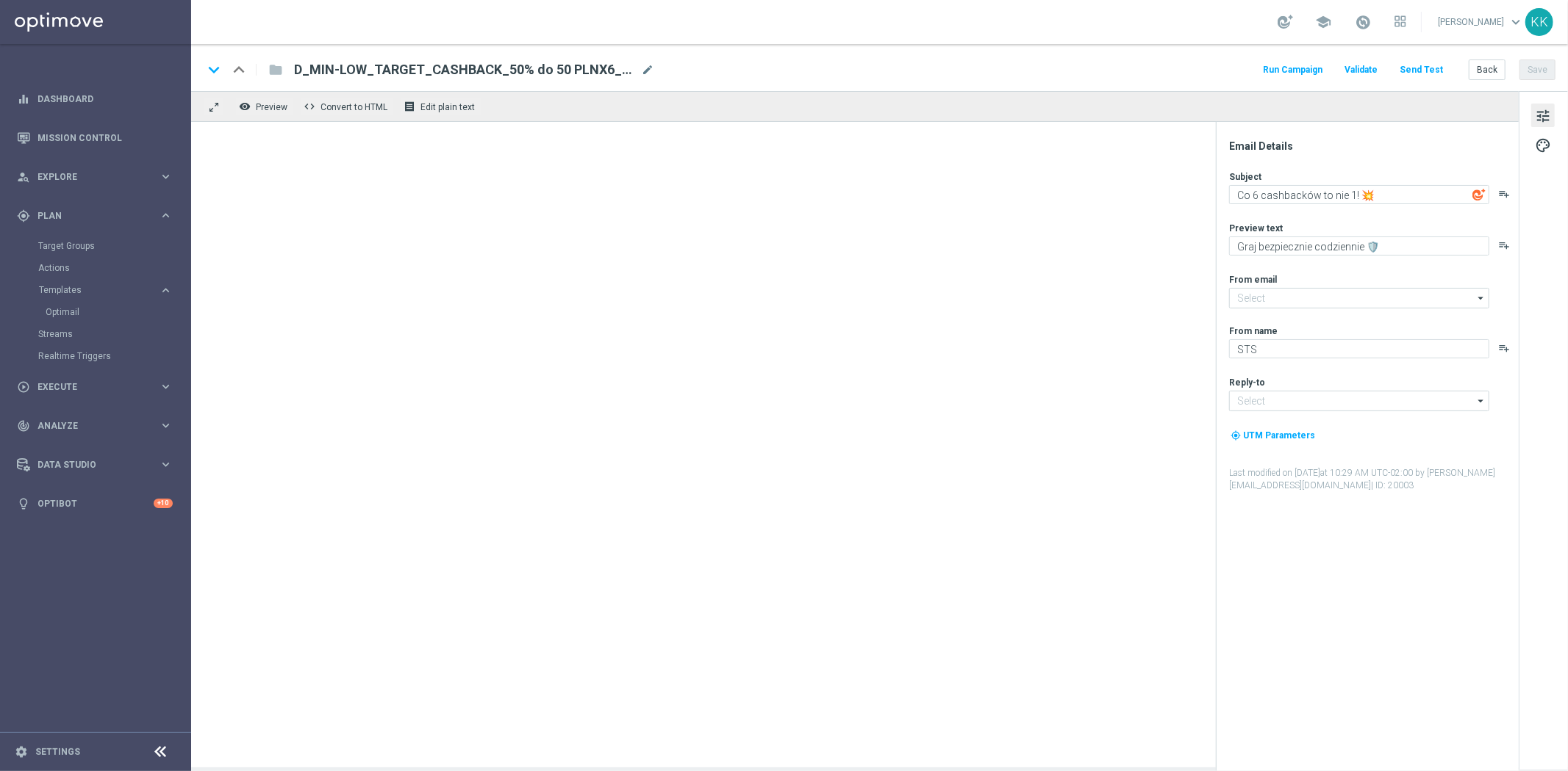
type input "oferta@sts.pl"
type input "kontakt@sts.pl"
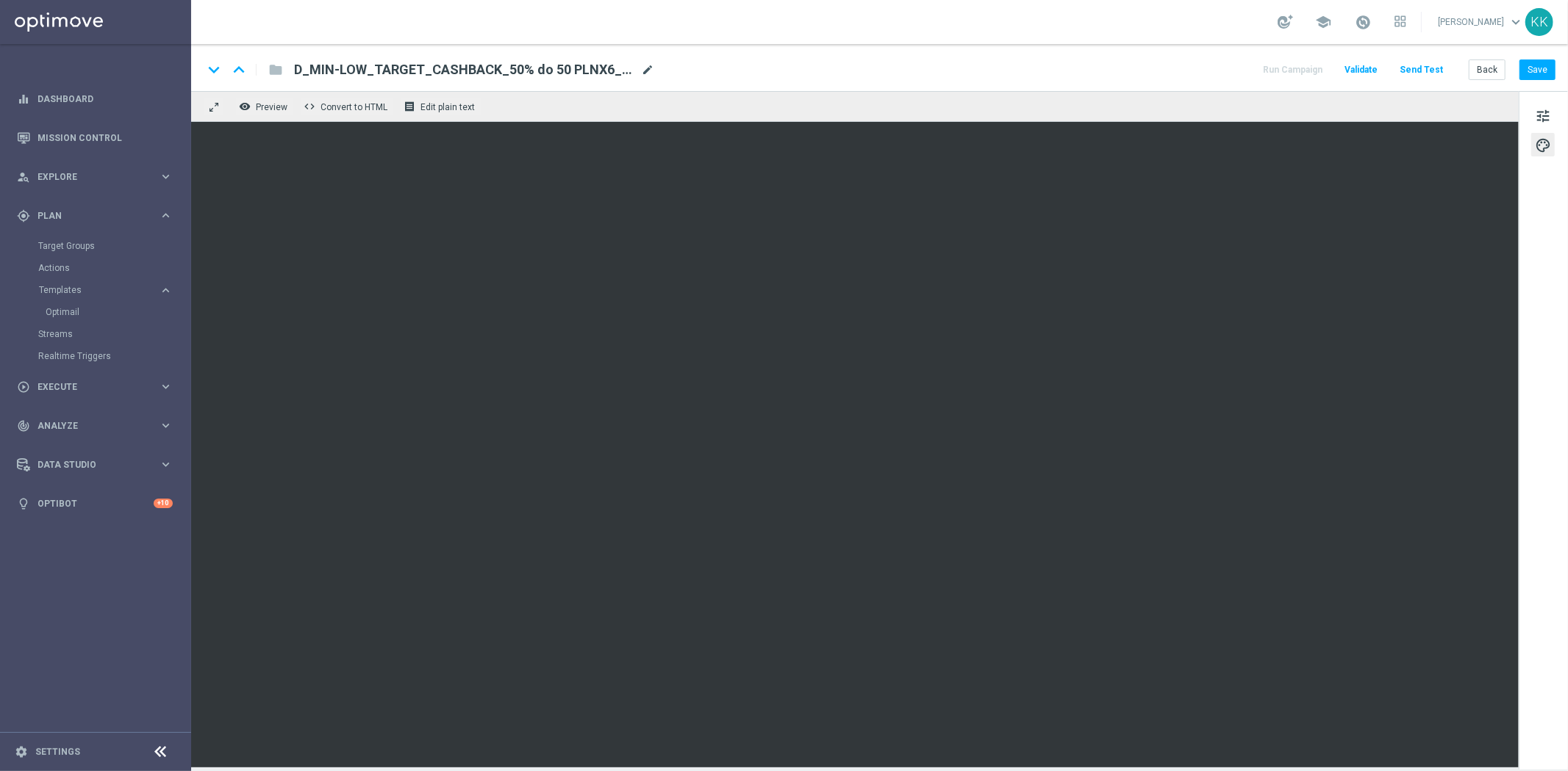
click at [643, 69] on span "mode_edit" at bounding box center [648, 70] width 14 height 14
drag, startPoint x: 623, startPoint y: 70, endPoint x: 118, endPoint y: 29, distance: 506.7
click at [121, 29] on main "equalizer Dashboard Mission Control" at bounding box center [784, 386] width 1568 height 771
paste input "ED-HIGH_TARGET_CASHBACK_100% do 50 PLNX6_EPLW_190825"
type input "D_MED-HIGH_TARGET_CASHBACK_100% do 50 PLNX6_EPLW_190825"
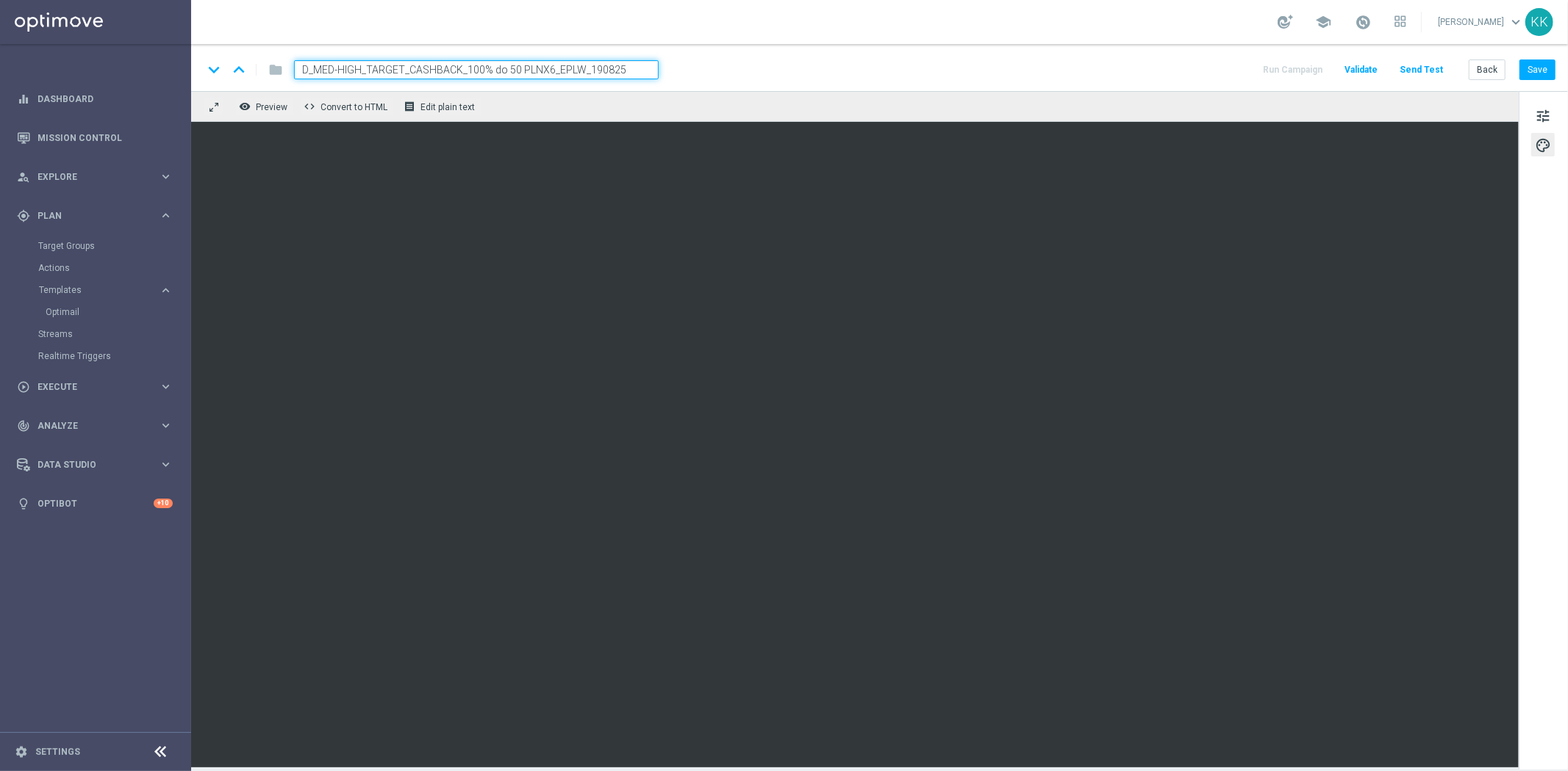
drag, startPoint x: 804, startPoint y: 57, endPoint x: 799, endPoint y: 88, distance: 31.4
click at [804, 57] on div "keyboard_arrow_down keyboard_arrow_up folder D_MED-HIGH_TARGET_CASHBACK_100% do…" at bounding box center [880, 68] width 1377 height 47
click at [1532, 74] on button "Save" at bounding box center [1537, 70] width 36 height 20
drag, startPoint x: 1547, startPoint y: 113, endPoint x: 1548, endPoint y: 128, distance: 15.0
click at [1547, 115] on span "tune" at bounding box center [1542, 116] width 16 height 19
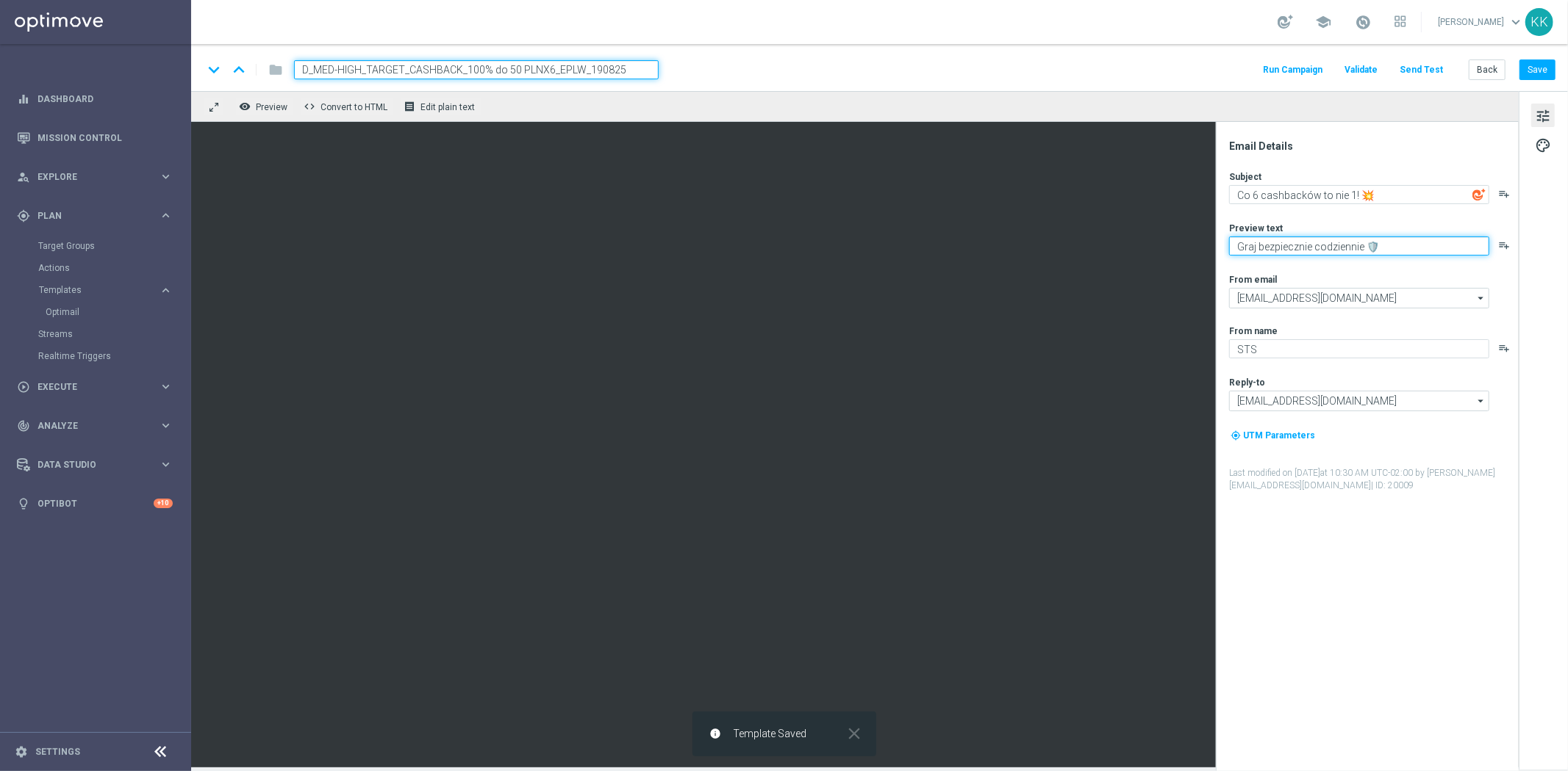
click at [1311, 241] on textarea "Graj bezpiecznie codziennie 🛡️" at bounding box center [1358, 246] width 260 height 19
type textarea "Graj bez ryzyka codziennie 🛡️"
click at [1538, 67] on button "Save" at bounding box center [1537, 70] width 36 height 20
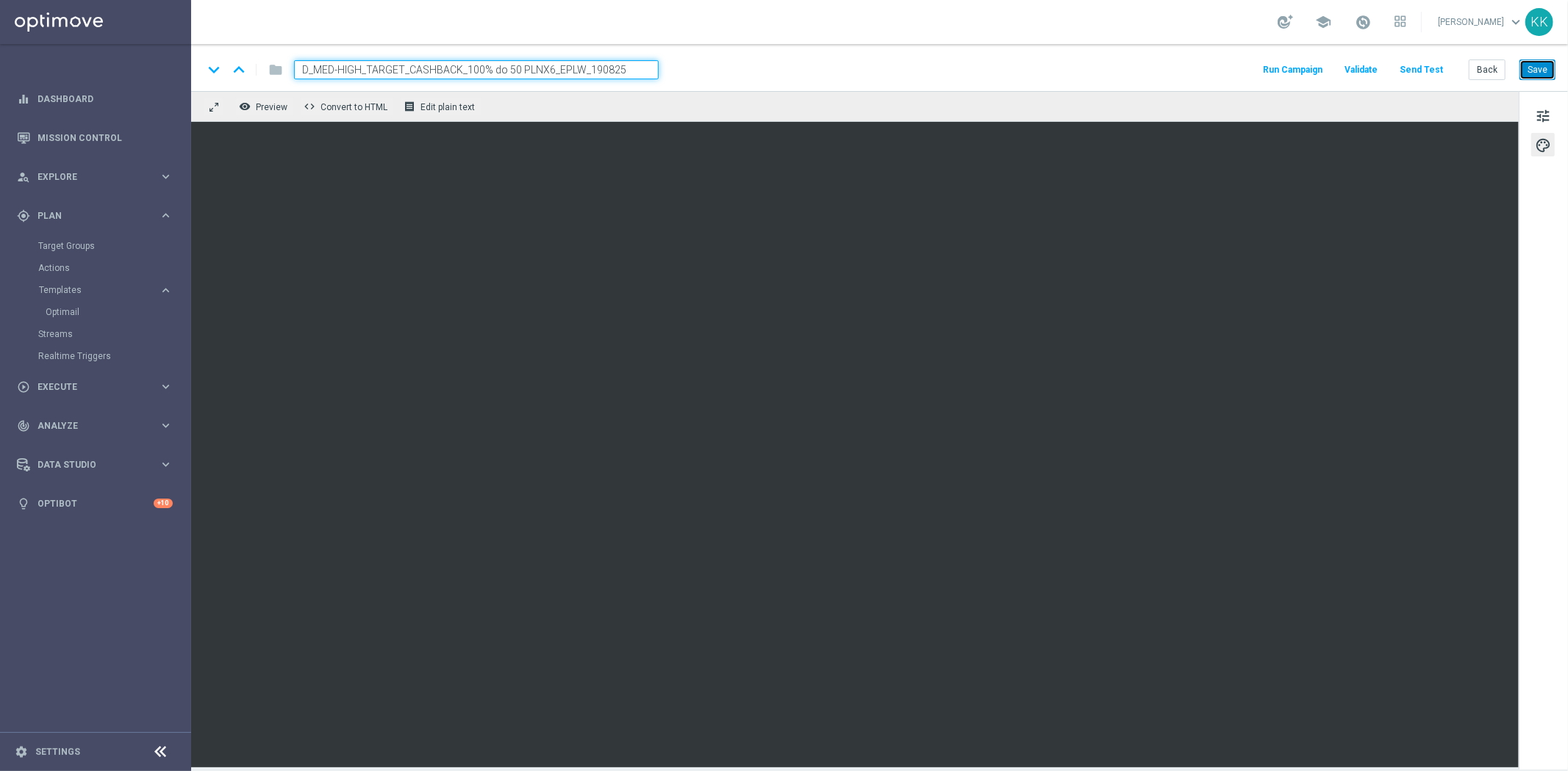
click at [1541, 62] on button "Save" at bounding box center [1537, 70] width 36 height 20
click at [1541, 109] on span "tune" at bounding box center [1542, 116] width 16 height 19
click at [1544, 72] on button "Save" at bounding box center [1537, 70] width 36 height 20
click at [1547, 121] on span "tune" at bounding box center [1542, 116] width 16 height 19
click at [1530, 69] on button "Save" at bounding box center [1537, 70] width 36 height 20
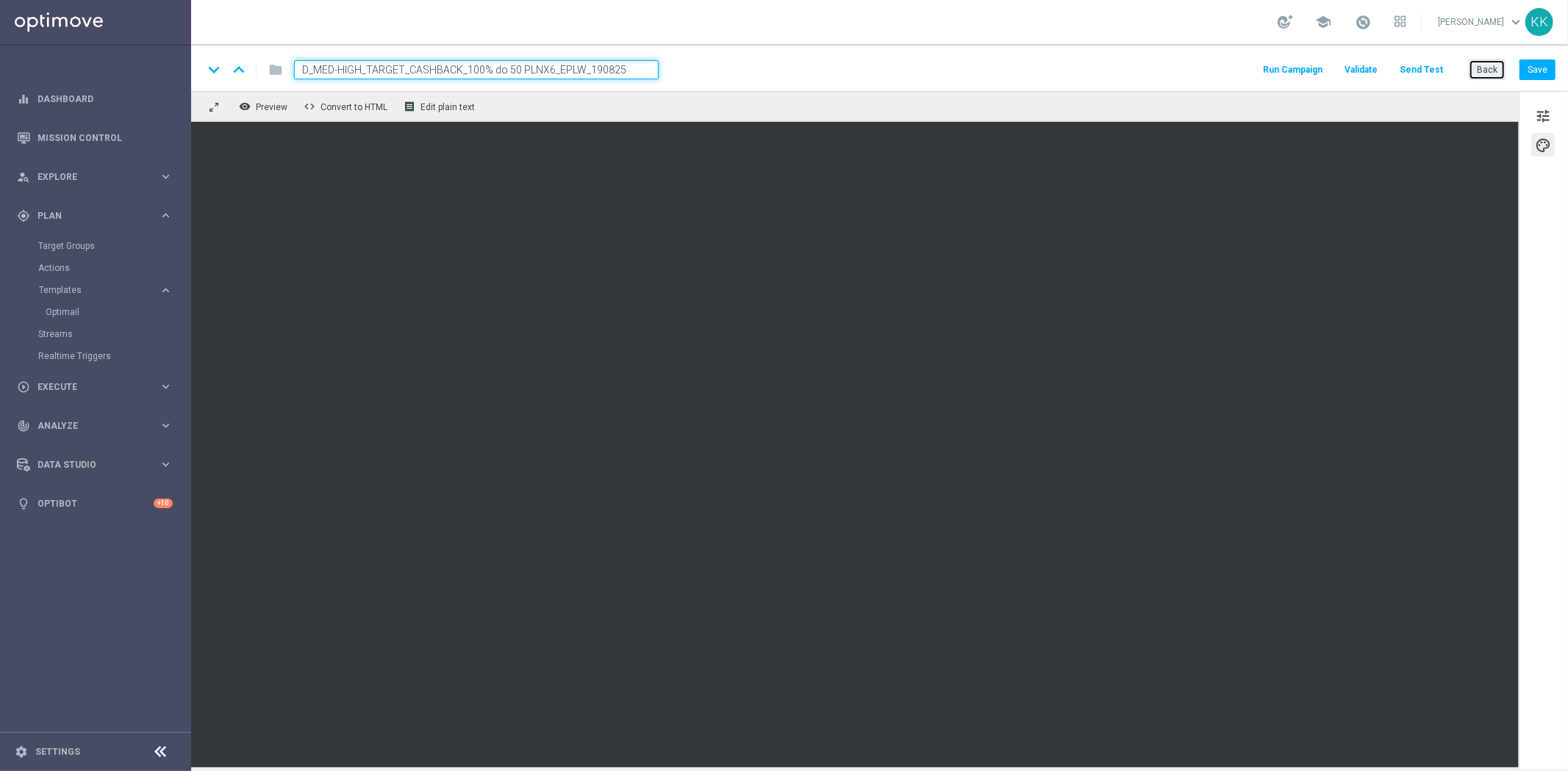
click at [1482, 71] on button "Back" at bounding box center [1487, 70] width 37 height 20
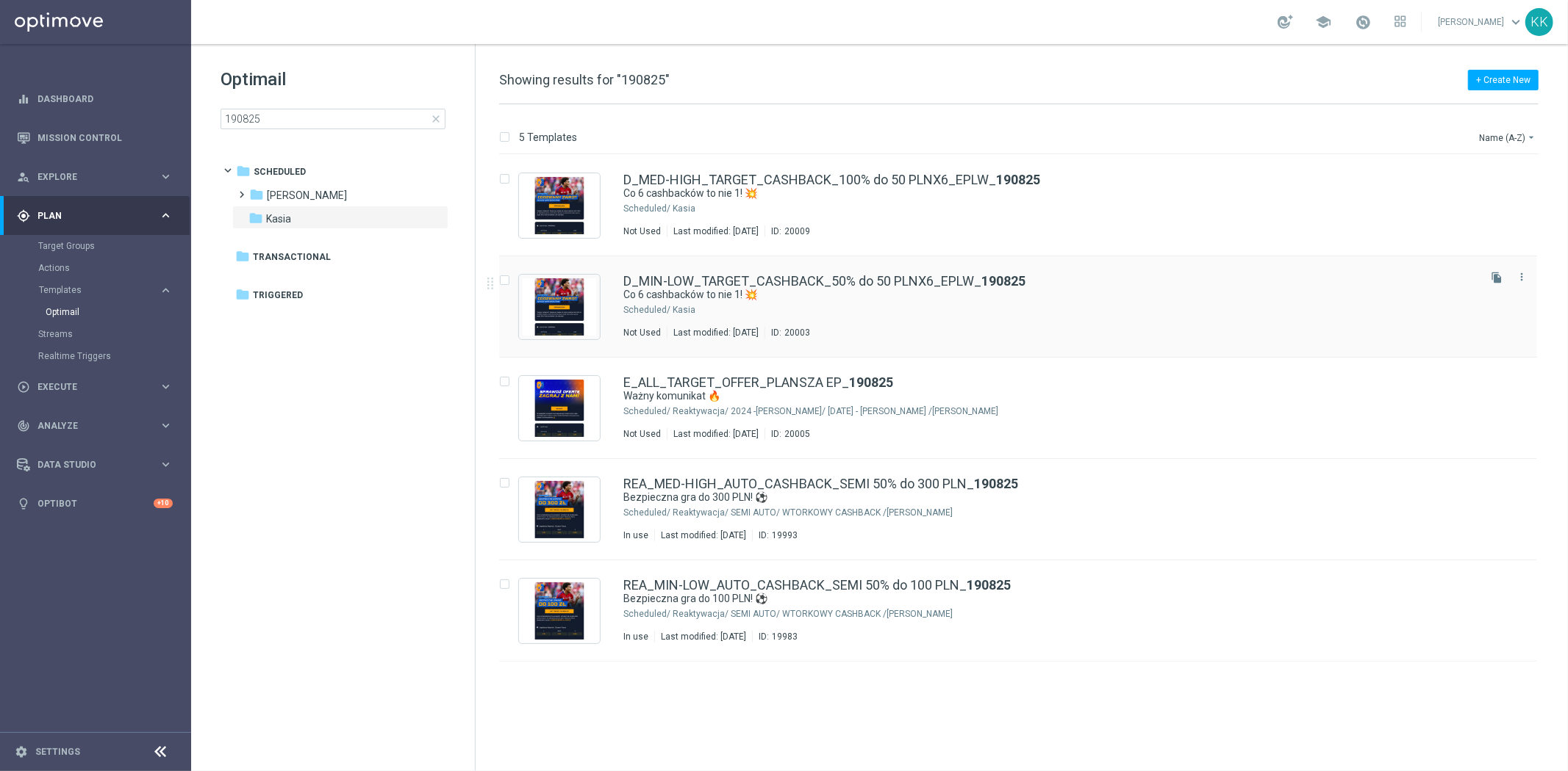
drag, startPoint x: 792, startPoint y: 318, endPoint x: 791, endPoint y: 345, distance: 27.0
click at [791, 318] on div "D_MIN-LOW_TARGET_CASHBACK_50% do 50 PLNX6_EPLW_ 190825 Co 6 cashbacków to nie 1…" at bounding box center [1049, 306] width 852 height 64
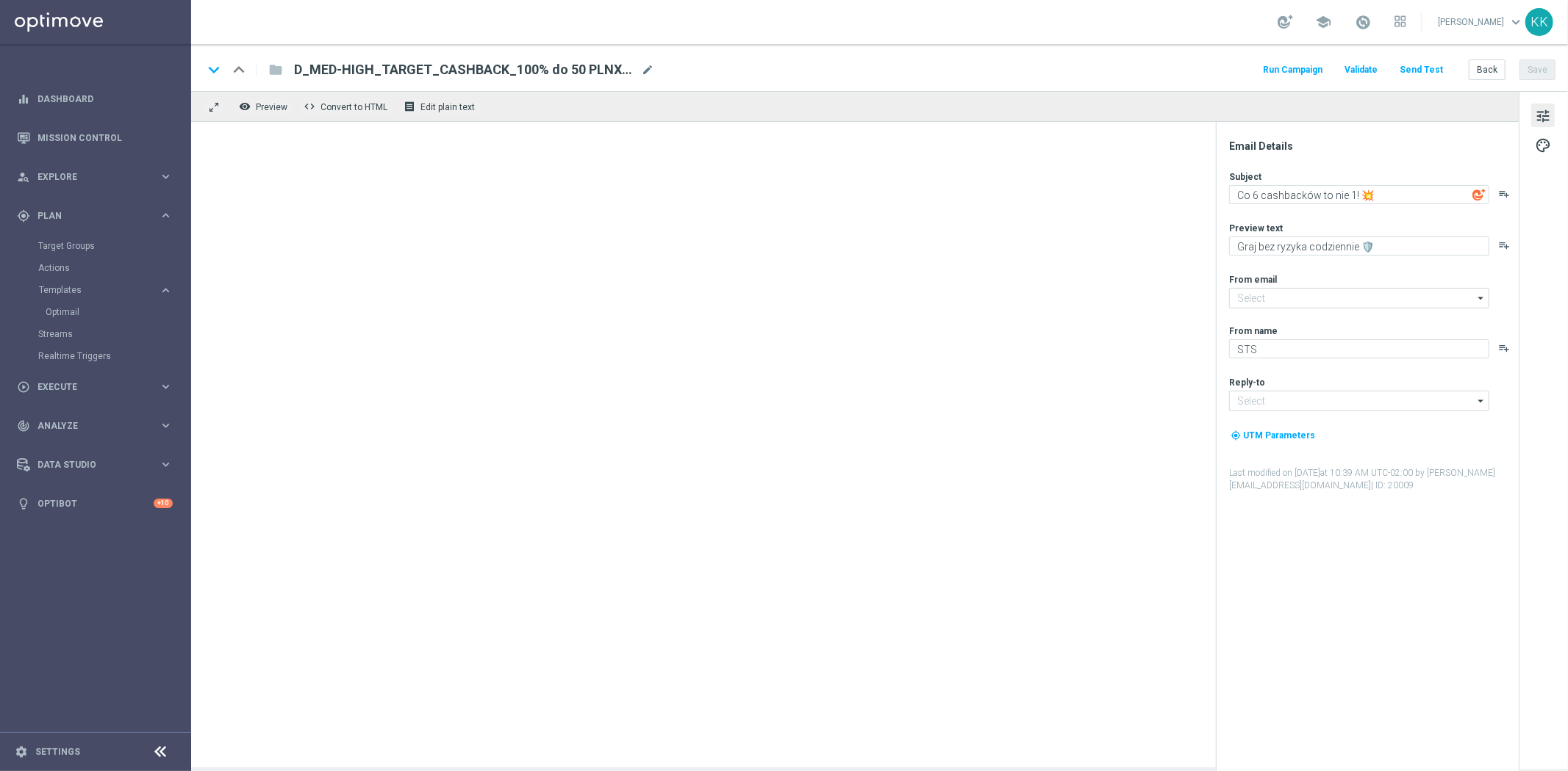
type input "oferta@sts.pl"
type input "kontakt@sts.pl"
type textarea "Graj bezpiecznie codziennie 🛡️"
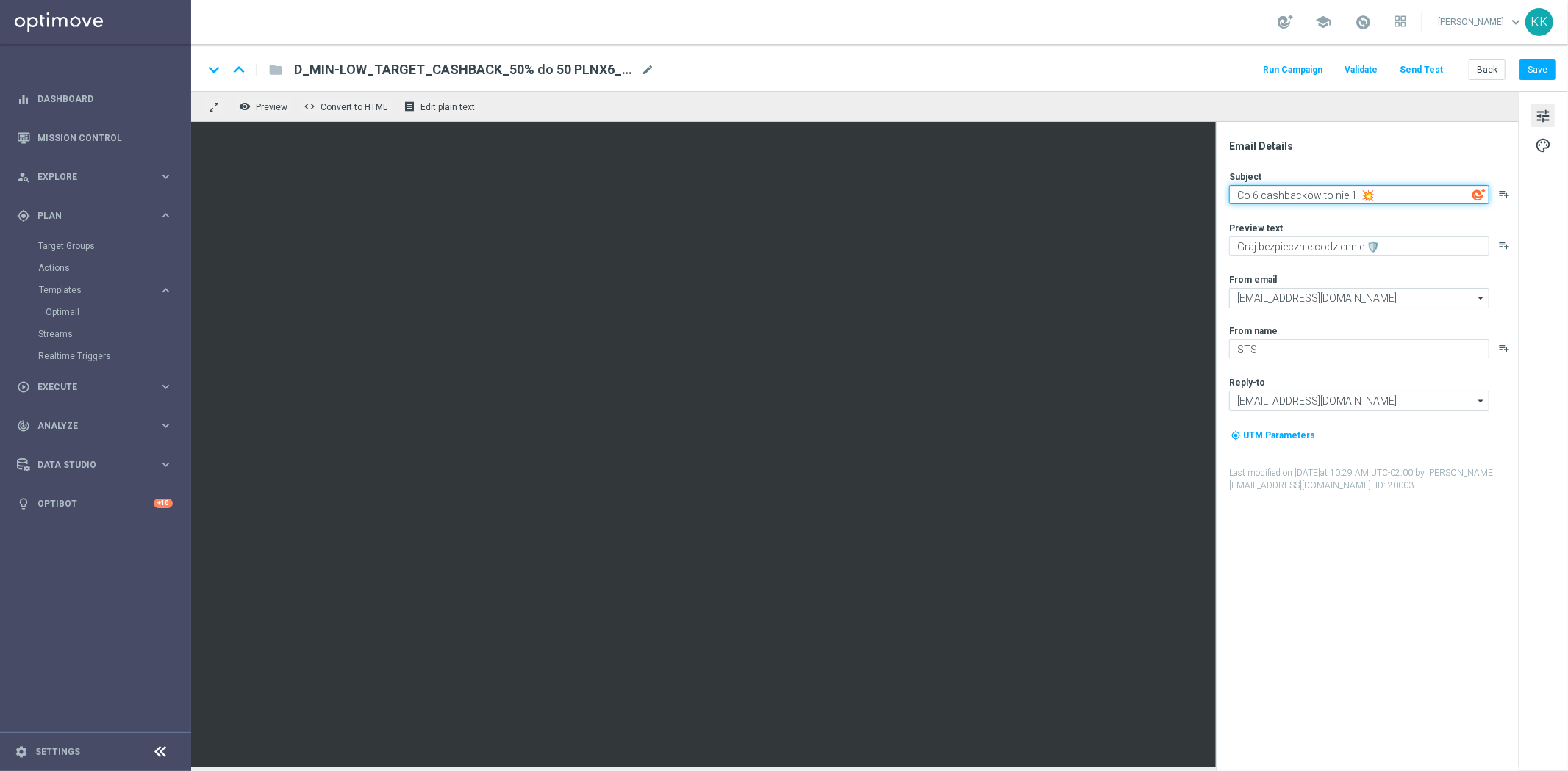
click at [1363, 200] on textarea "Co 6 cashbacków to nie 1! 💥" at bounding box center [1358, 195] width 260 height 19
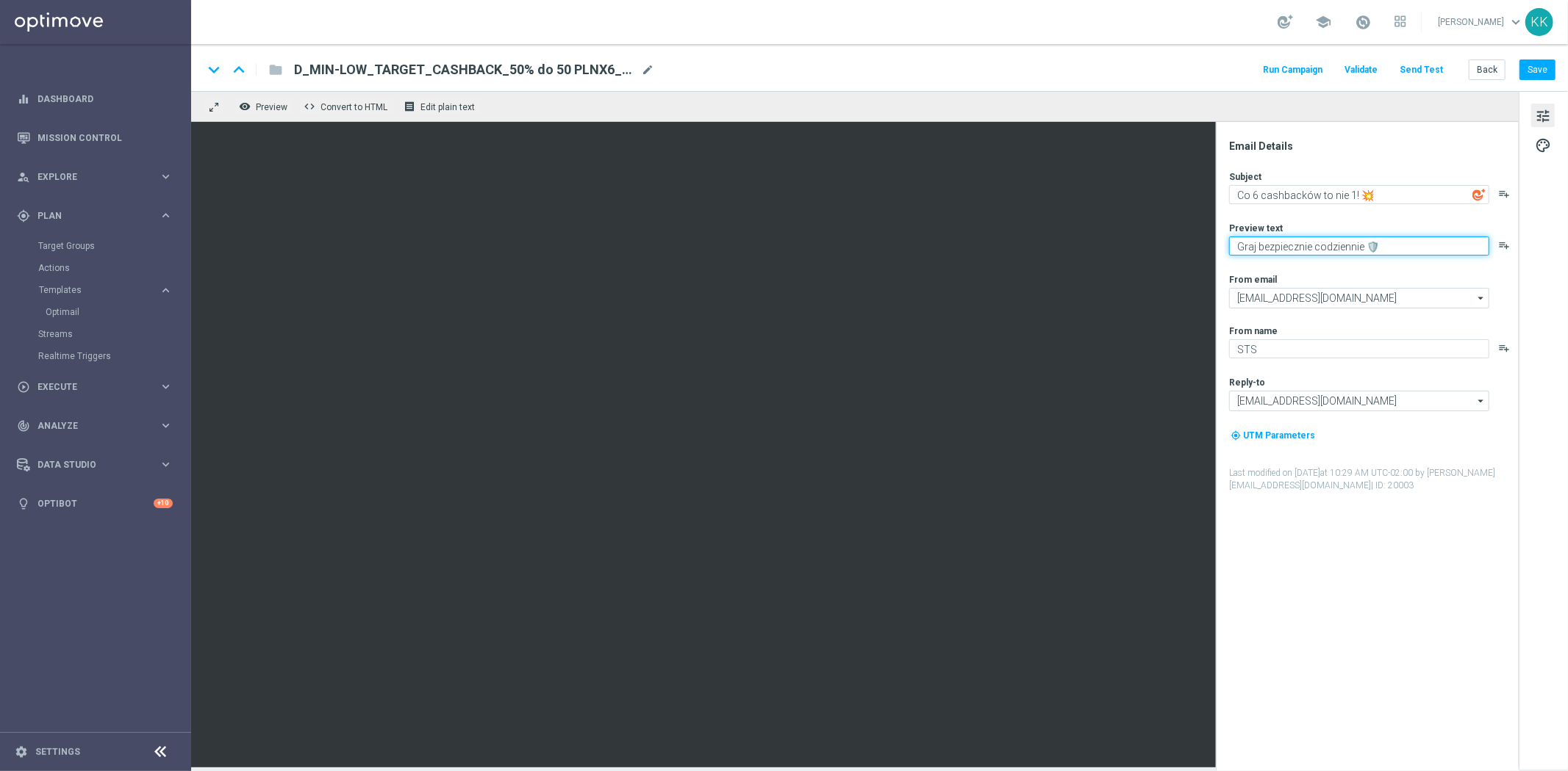
click at [1270, 250] on textarea "Graj bezpiecznie codziennie 🛡️" at bounding box center [1358, 246] width 260 height 19
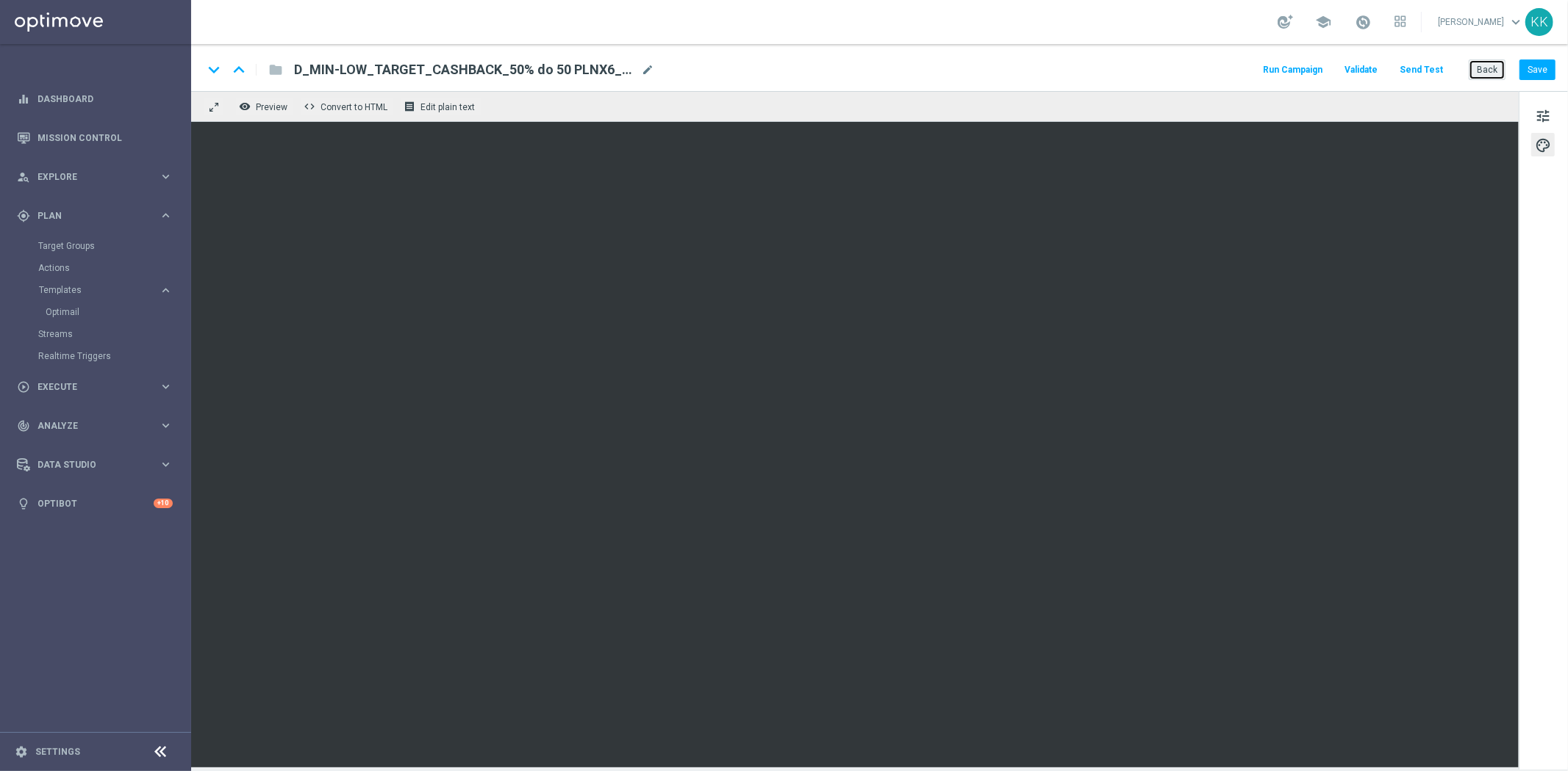
click at [1477, 64] on button "Back" at bounding box center [1487, 70] width 37 height 20
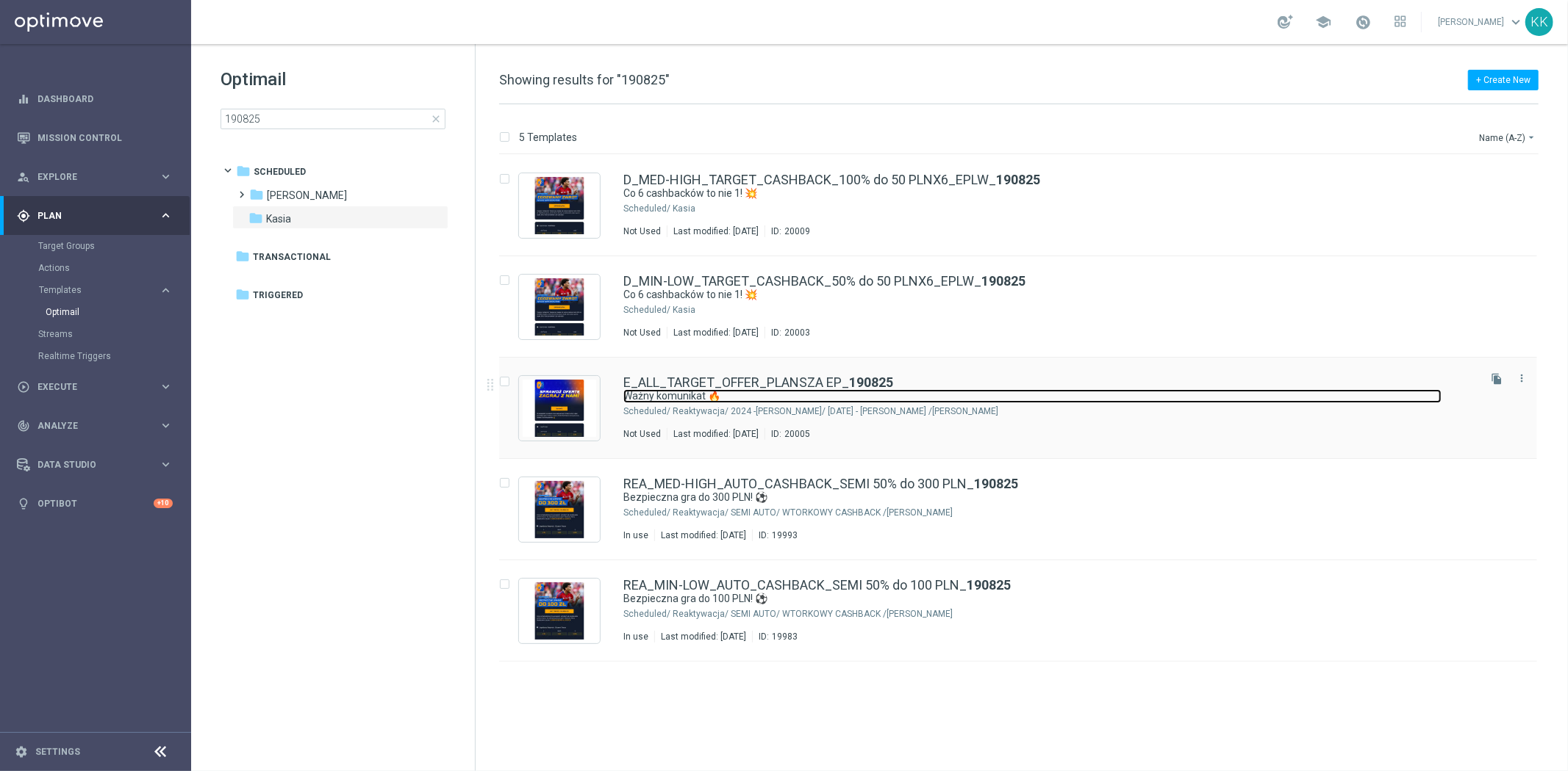
click at [1096, 394] on link "Ważny komunikat 🔥" at bounding box center [1032, 396] width 818 height 14
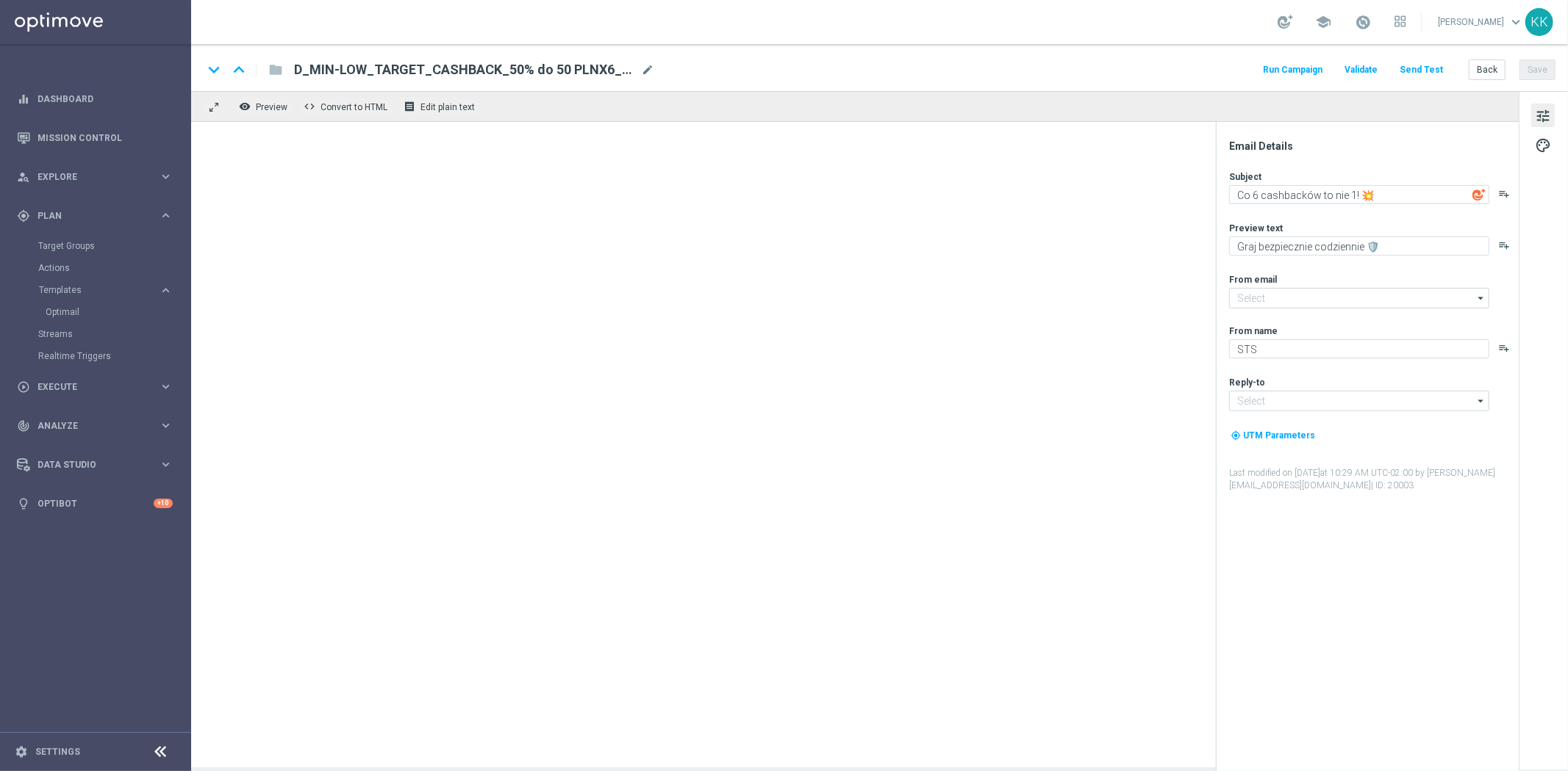
type input "oferta@sts.pl"
type input "kontakt@sts.pl"
type textarea "Ważny komunikat 🔥"
type textarea "⚽ Jest na co grać, kursy gotowe ⚽"
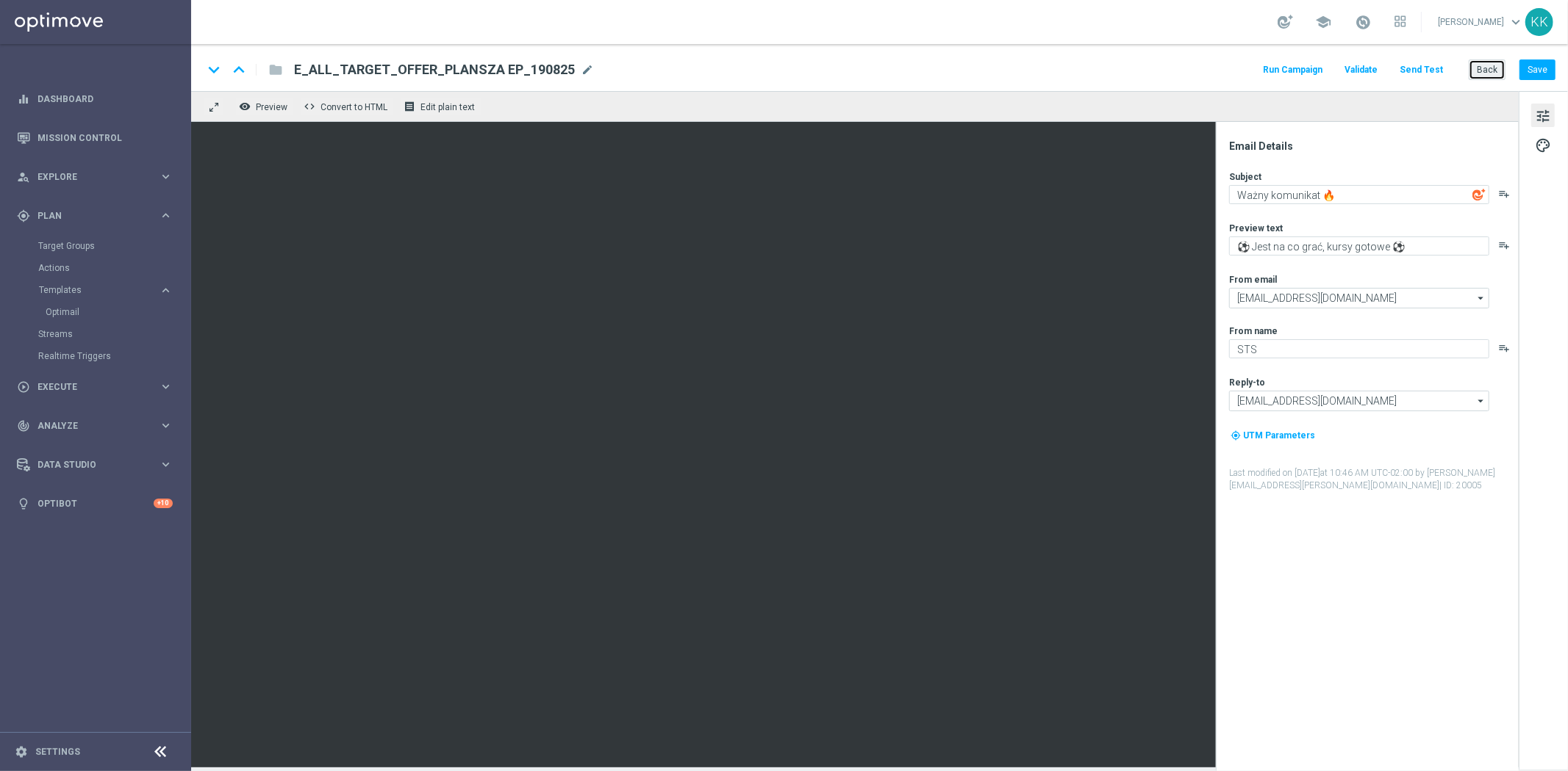
click at [1492, 71] on button "Back" at bounding box center [1487, 70] width 37 height 20
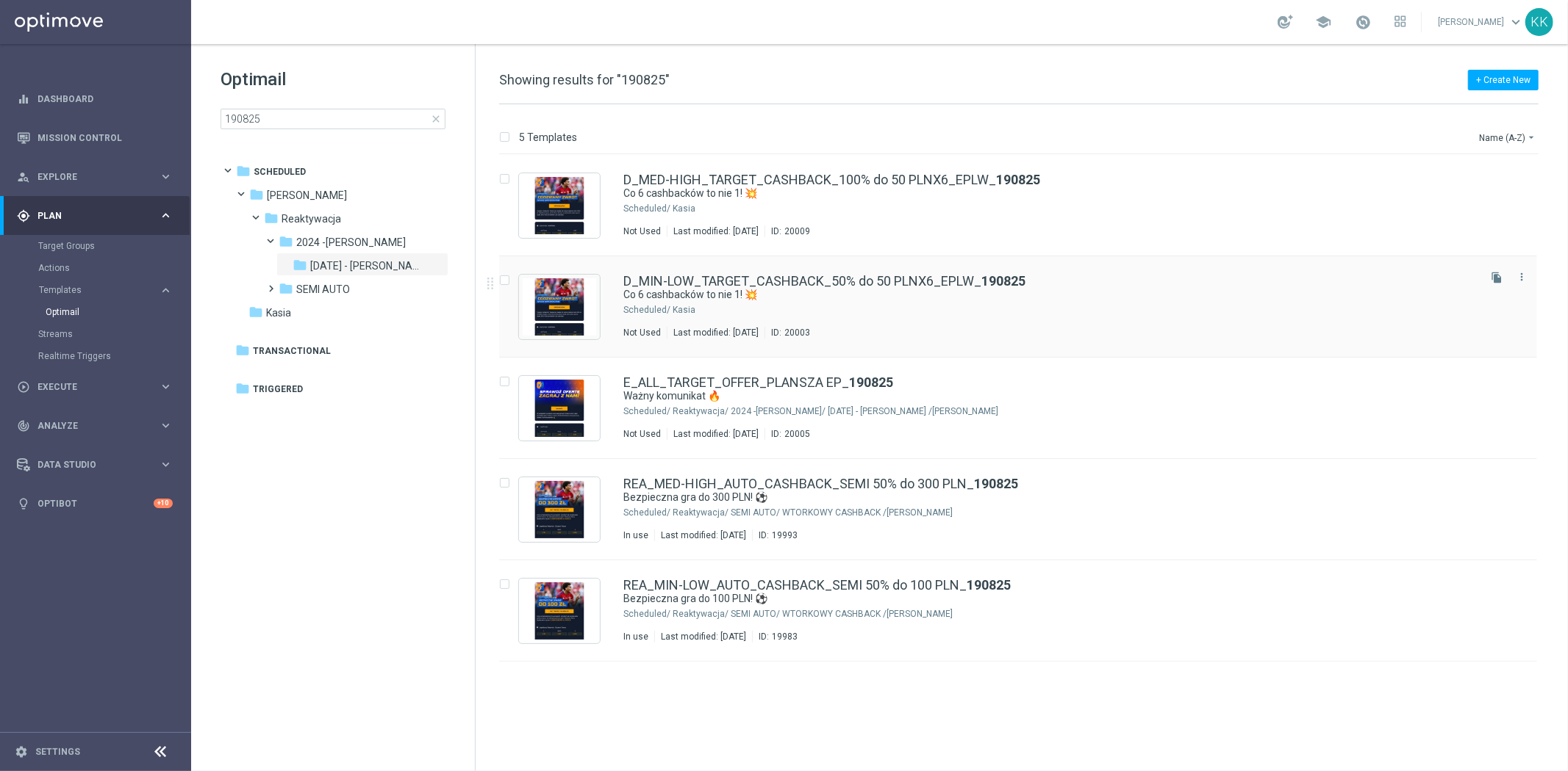
click at [829, 307] on div "Kasia" at bounding box center [1074, 310] width 802 height 12
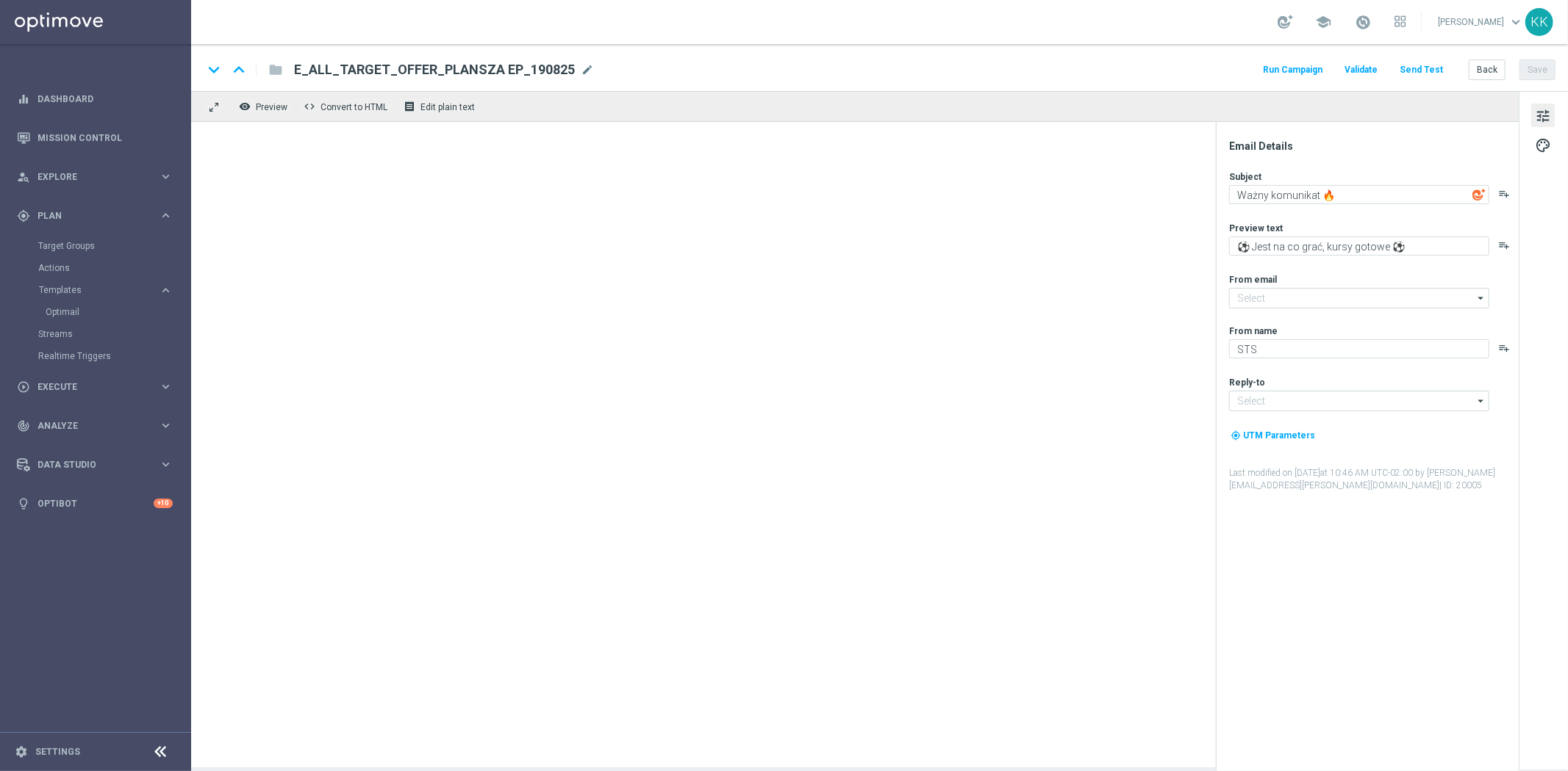
type input "oferta@sts.pl"
type input "kontakt@sts.pl"
type textarea "Co 6 cashbacków to nie 1! 💥"
type textarea "Graj bezpiecznie codziennie 🛡️"
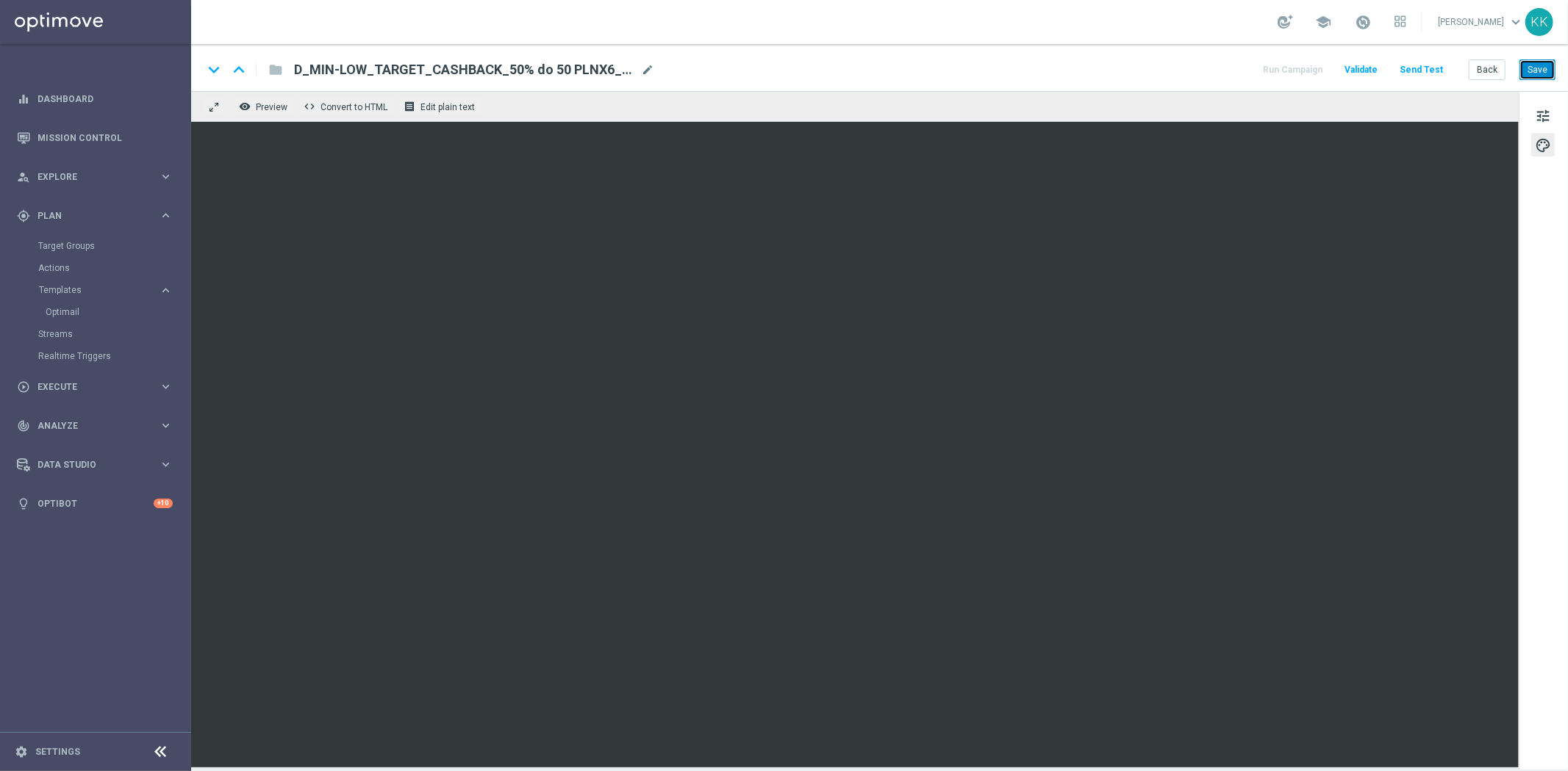
click at [1532, 70] on button "Save" at bounding box center [1537, 70] width 36 height 20
click at [1547, 66] on button "Save" at bounding box center [1537, 70] width 36 height 20
click at [1483, 60] on button "Back" at bounding box center [1487, 70] width 37 height 20
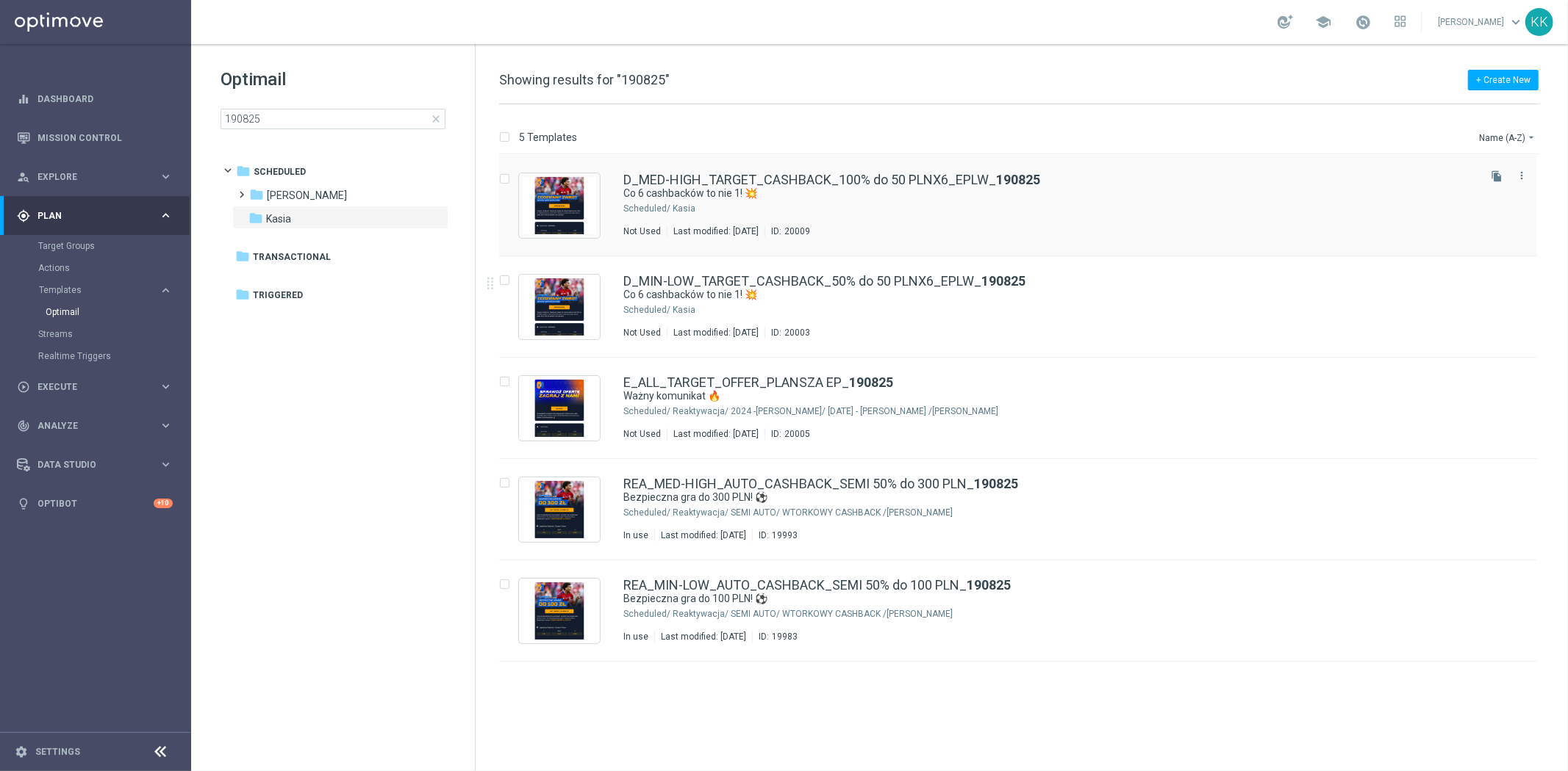
click at [835, 216] on div "D_MED-HIGH_TARGET_CASHBACK_100% do 50 PLNX6_EPLW_ 190825 Co 6 cashbacków to nie…" at bounding box center [1049, 205] width 852 height 64
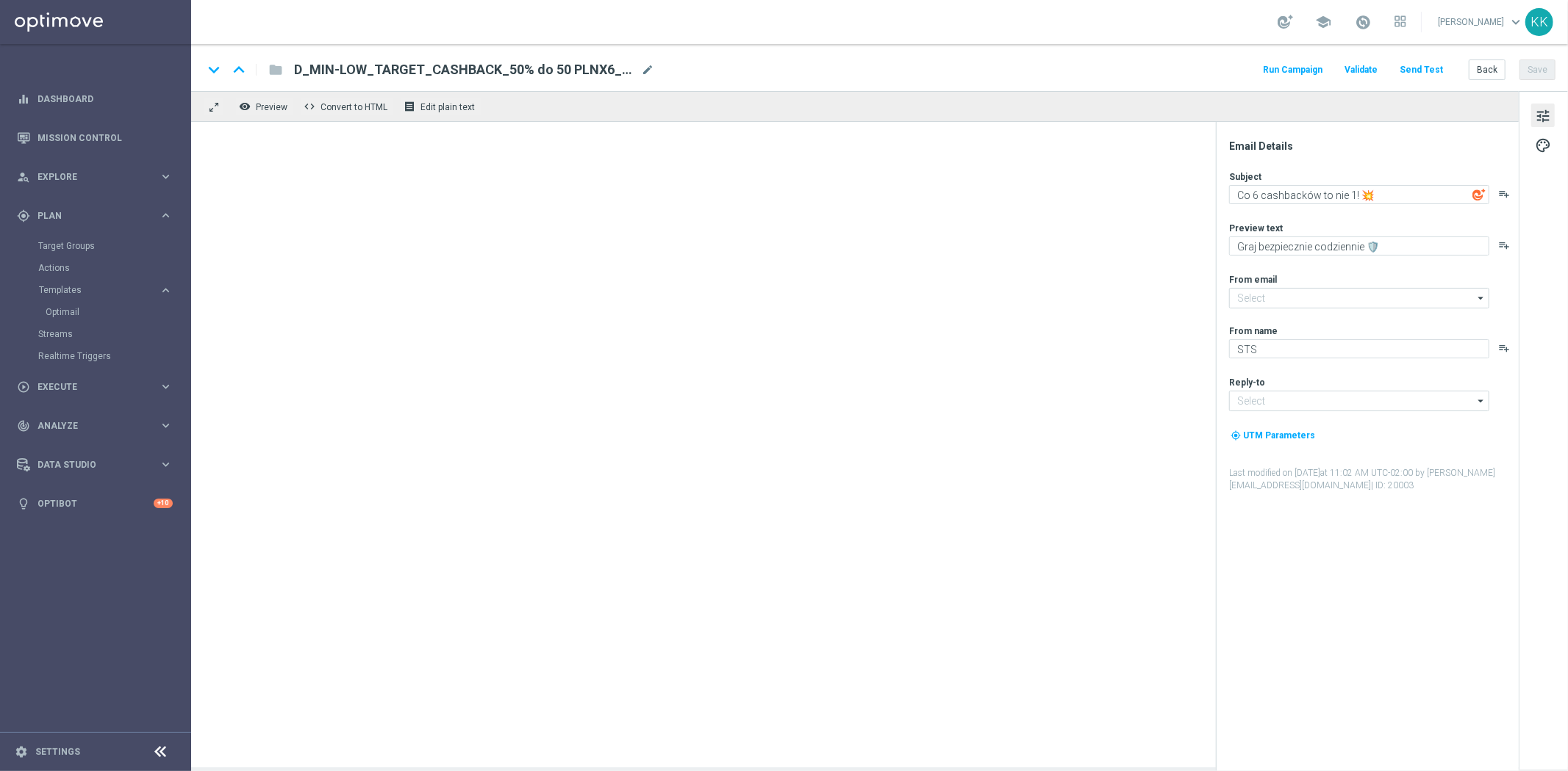
type input "oferta@sts.pl"
type input "kontakt@sts.pl"
type textarea "Graj bez ryzyka codziennie 🛡️"
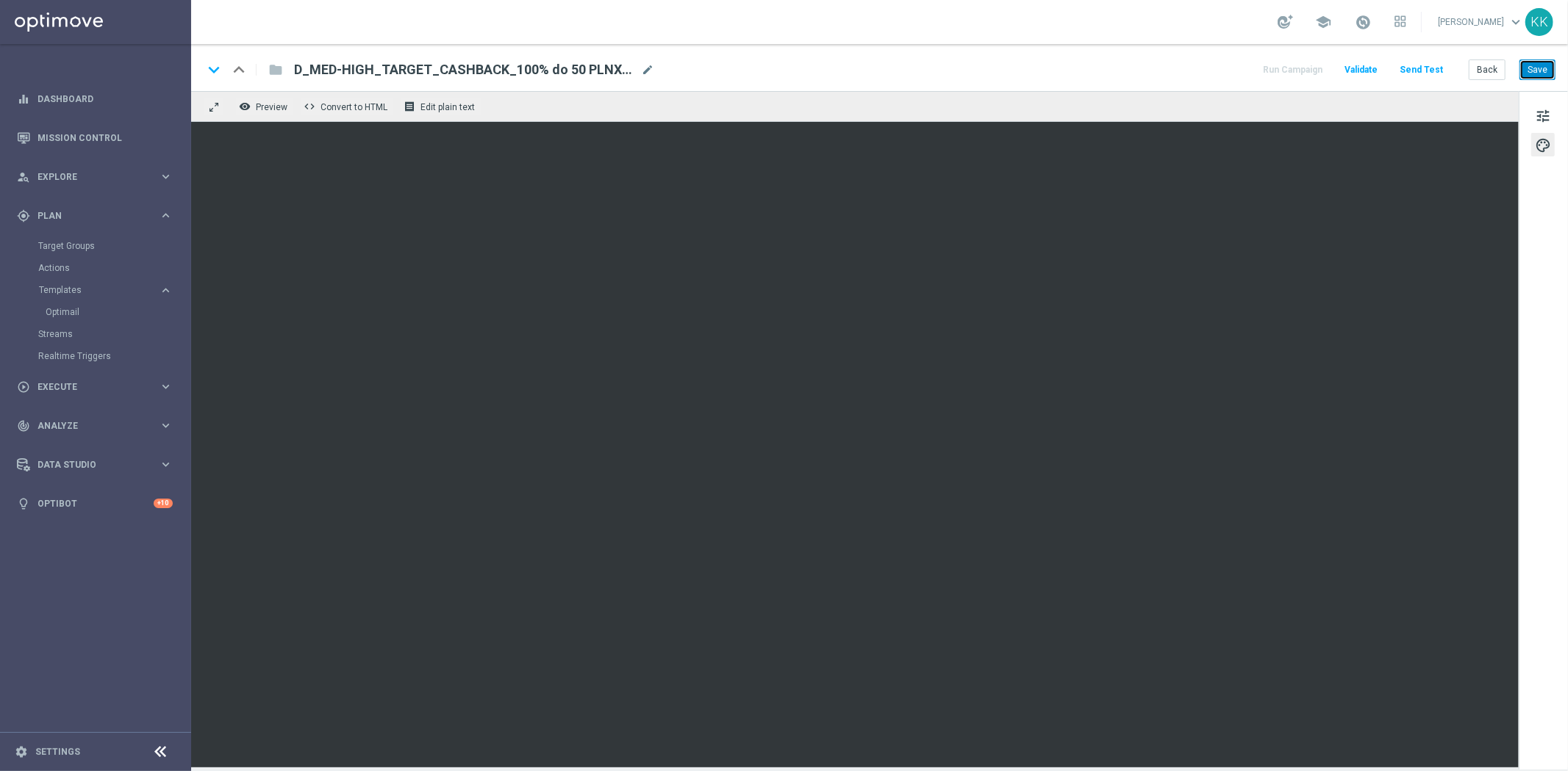
click at [1525, 70] on button "Save" at bounding box center [1537, 70] width 36 height 20
click at [1478, 72] on button "Back" at bounding box center [1487, 70] width 37 height 20
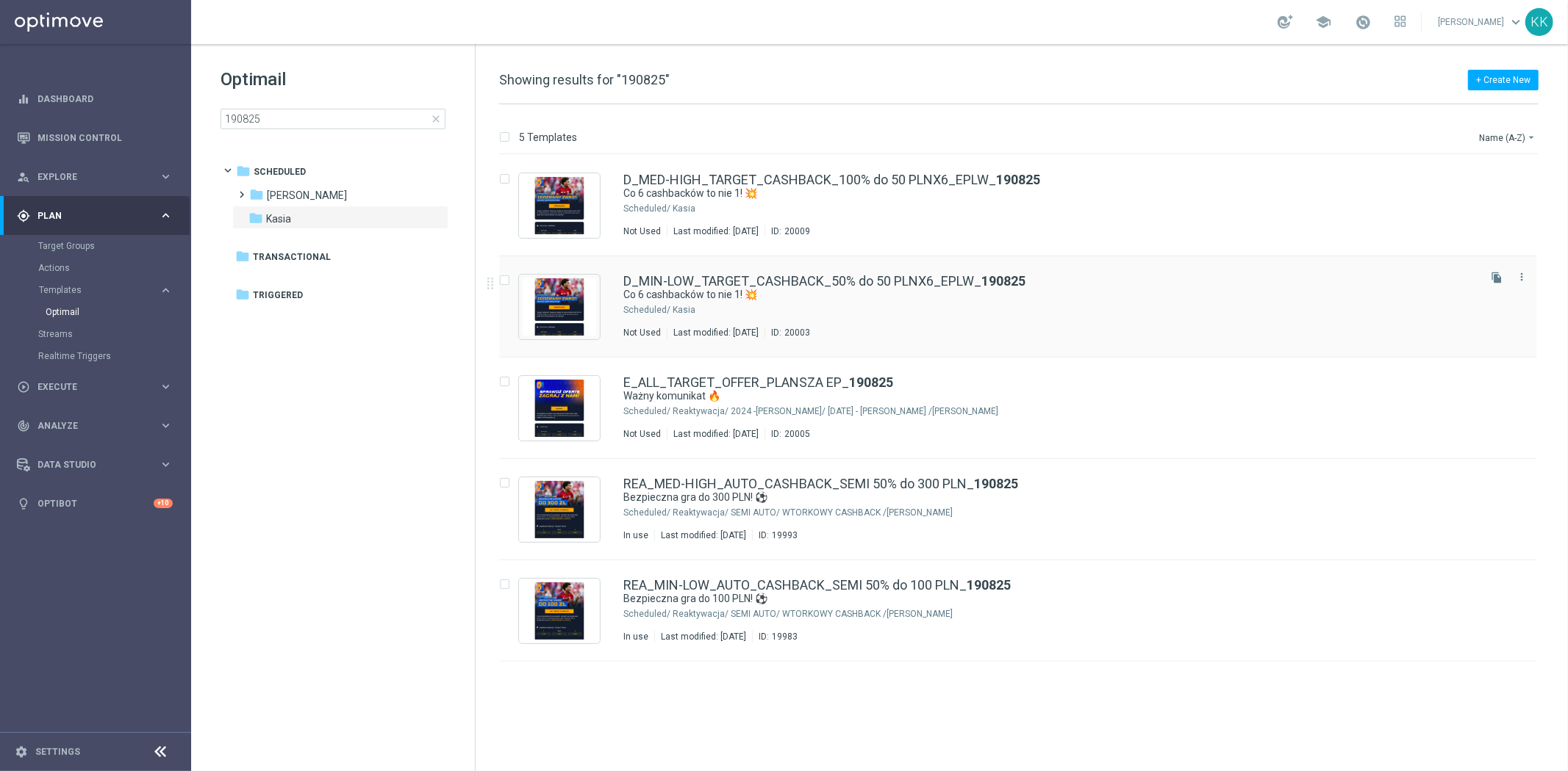
click at [743, 322] on div "D_MIN-LOW_TARGET_CASHBACK_50% do 50 PLNX6_EPLW_ 190825 Co 6 cashbacków to nie 1…" at bounding box center [1049, 306] width 852 height 64
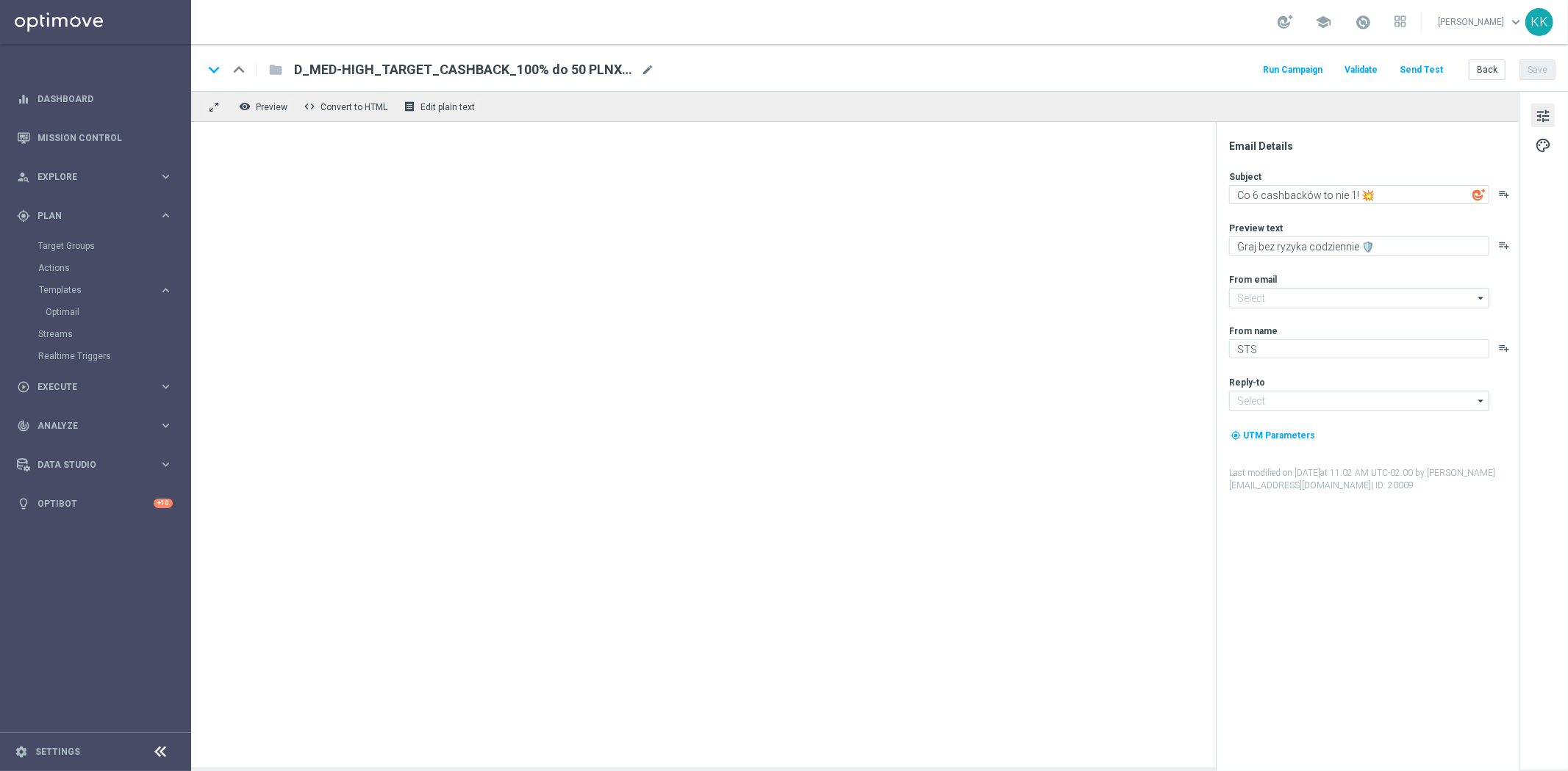
type input "oferta@sts.pl"
type input "kontakt@sts.pl"
type textarea "Graj bezpiecznie codziennie 🛡️"
click at [1422, 69] on button "Send Test" at bounding box center [1420, 70] width 47 height 20
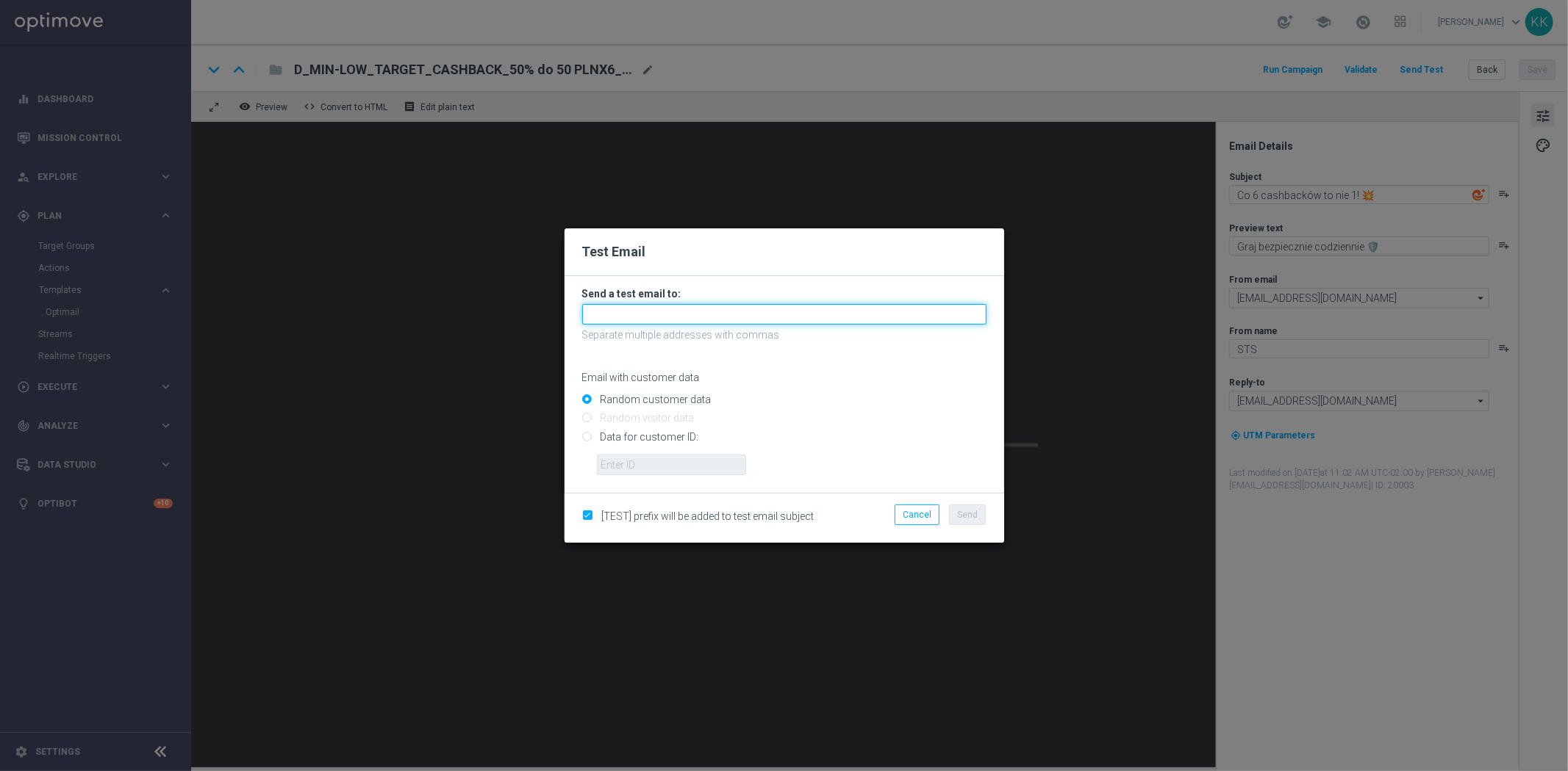
click at [731, 324] on input "text" at bounding box center [784, 314] width 404 height 20
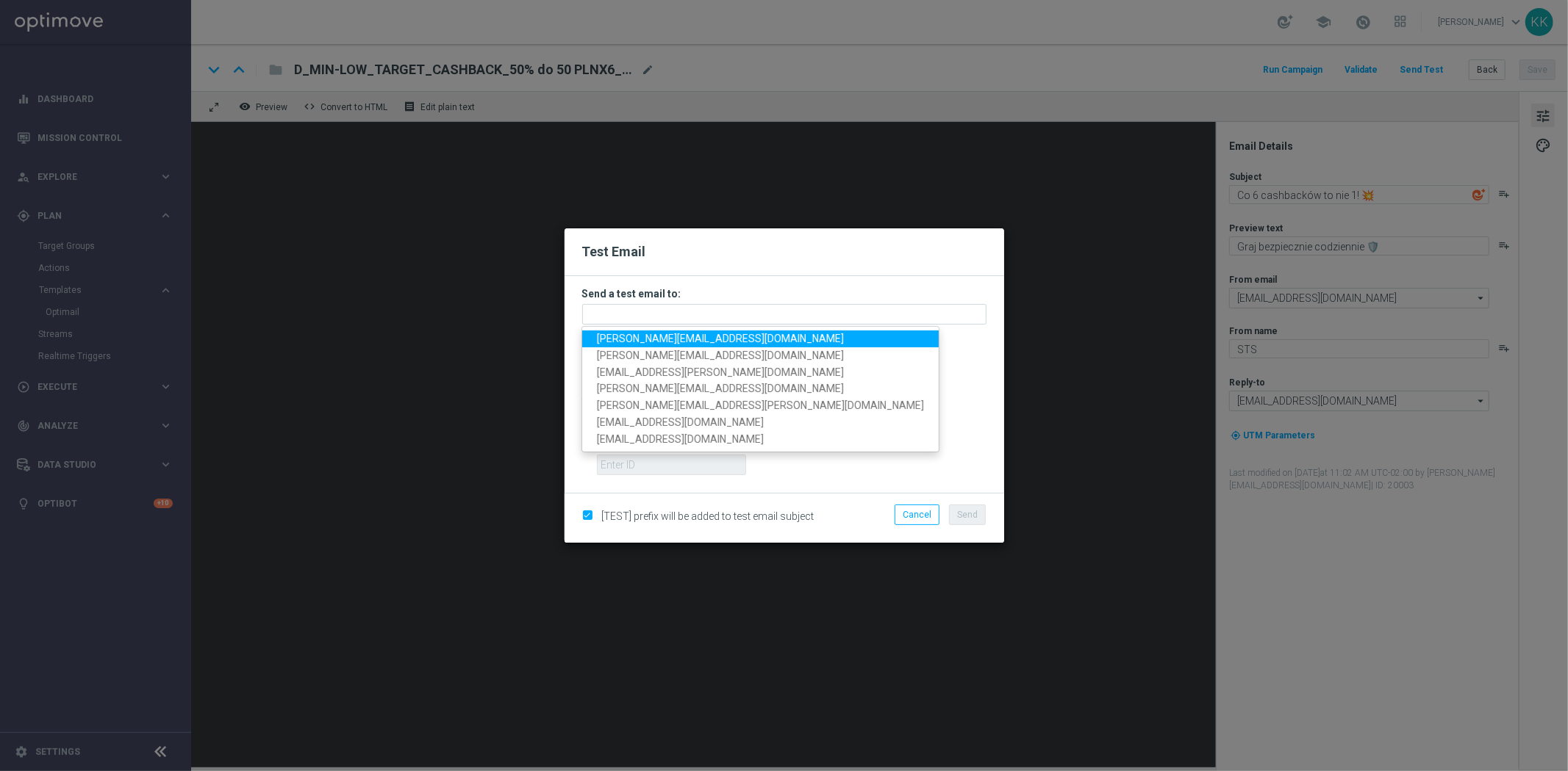
click at [721, 340] on span "katarzyna.kaminska@sts.pl" at bounding box center [719, 338] width 247 height 12
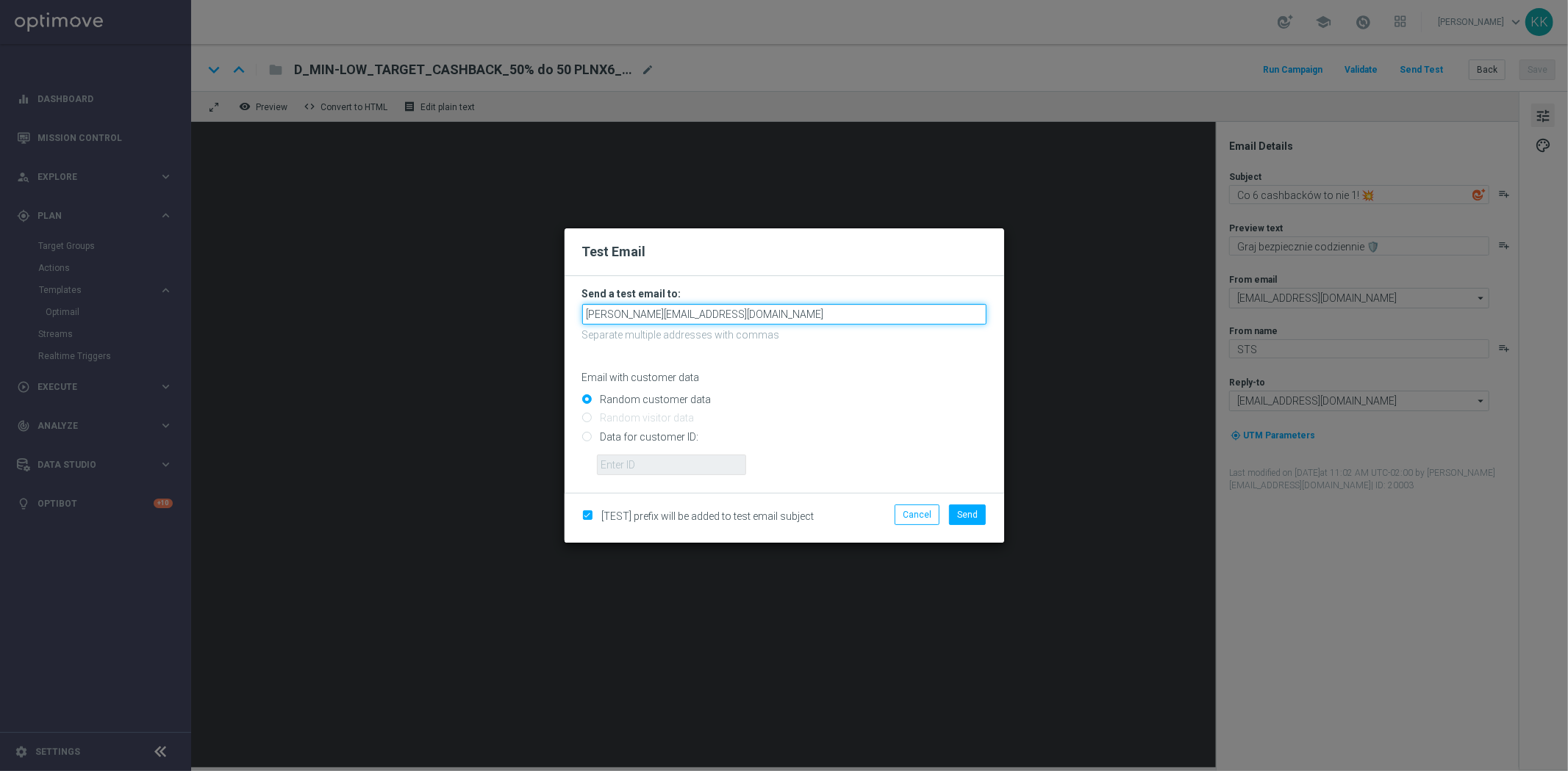
click at [807, 314] on input "katarzyna.kaminska@sts.pl" at bounding box center [784, 314] width 404 height 20
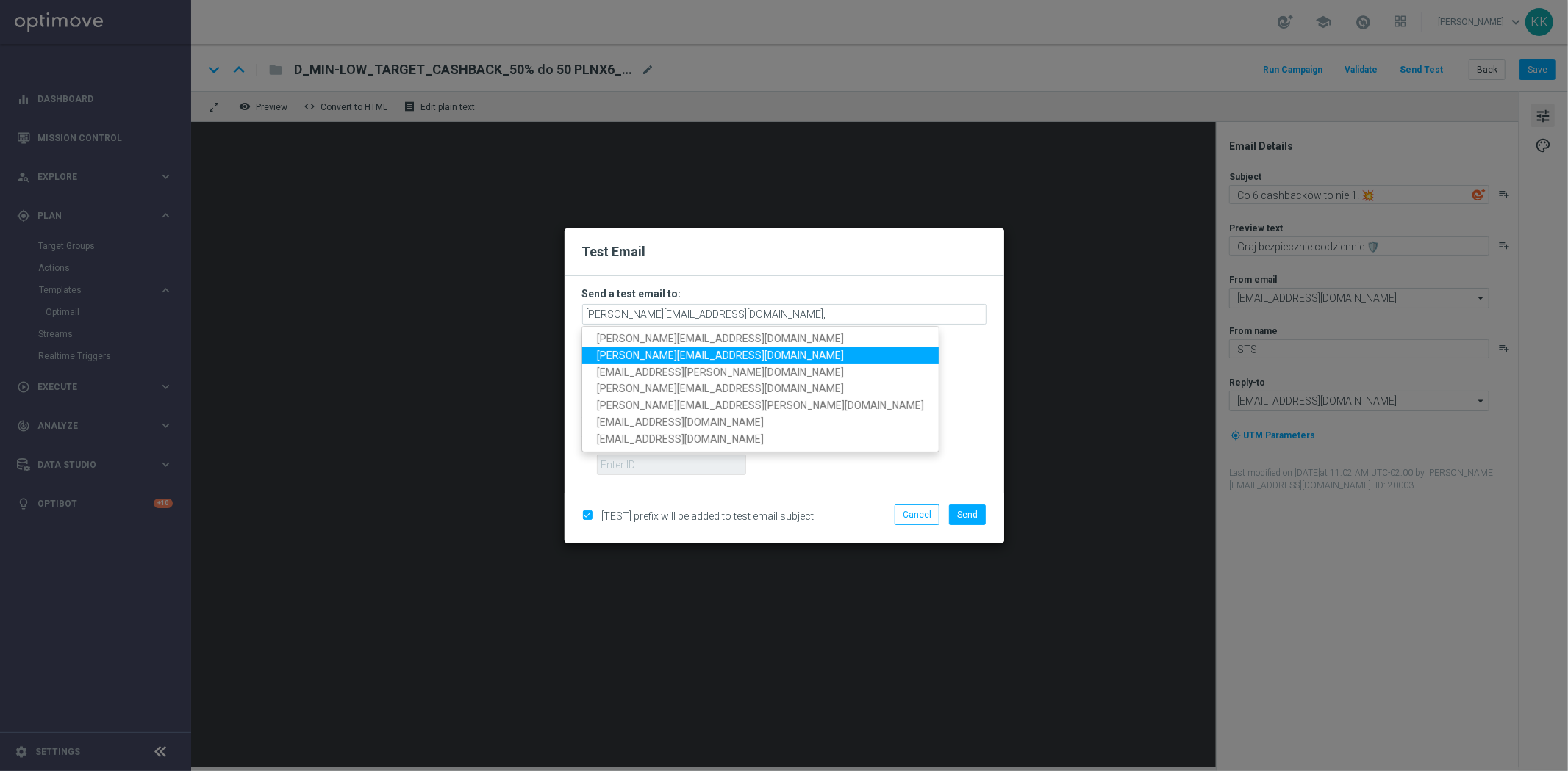
click at [710, 351] on link "antoni.litwinek@sts.pl" at bounding box center [760, 356] width 357 height 16
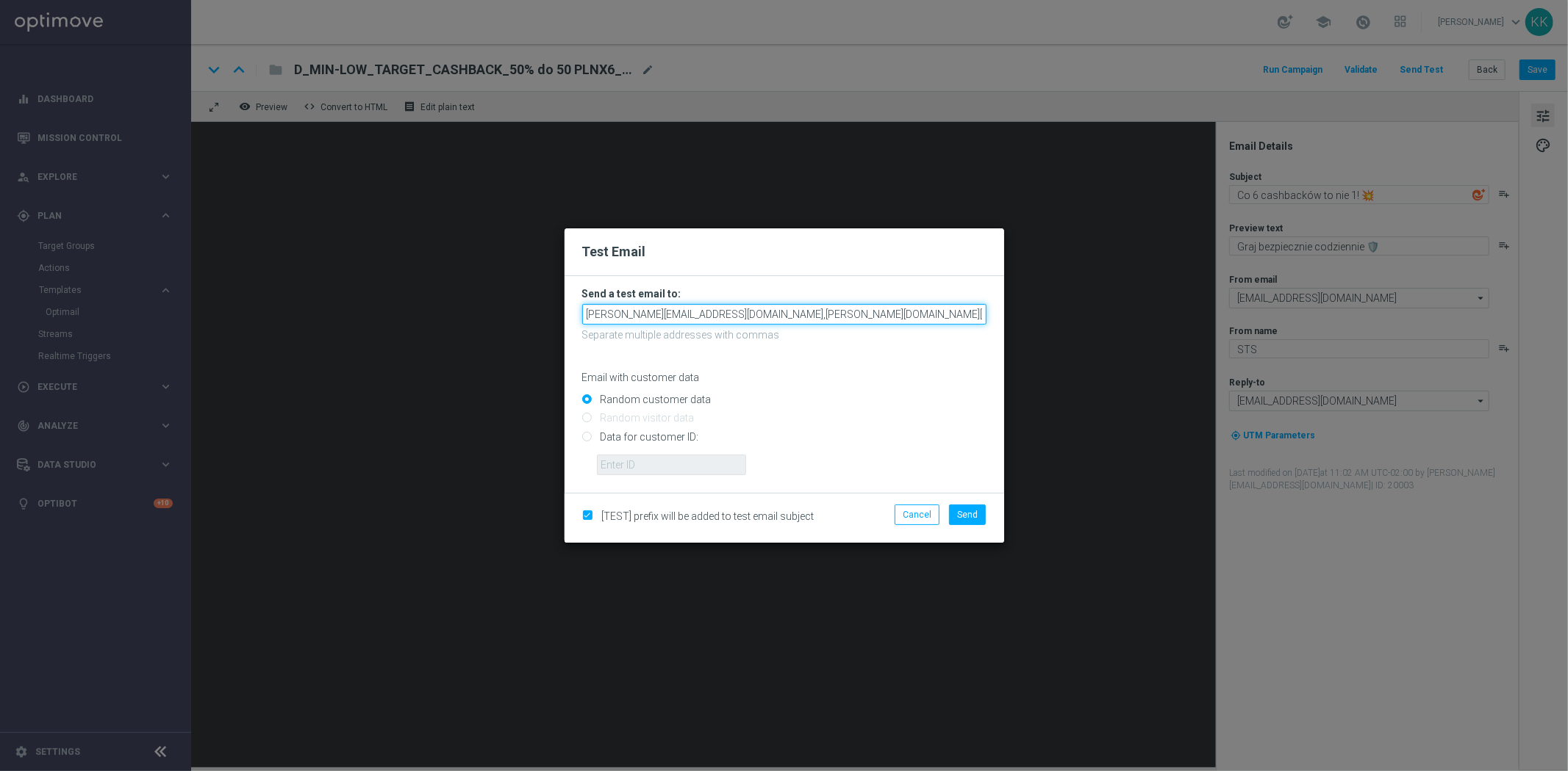
click at [876, 317] on input "katarzyna.kaminska@sts.pl,antoni.litwinek@sts.pl" at bounding box center [784, 314] width 404 height 20
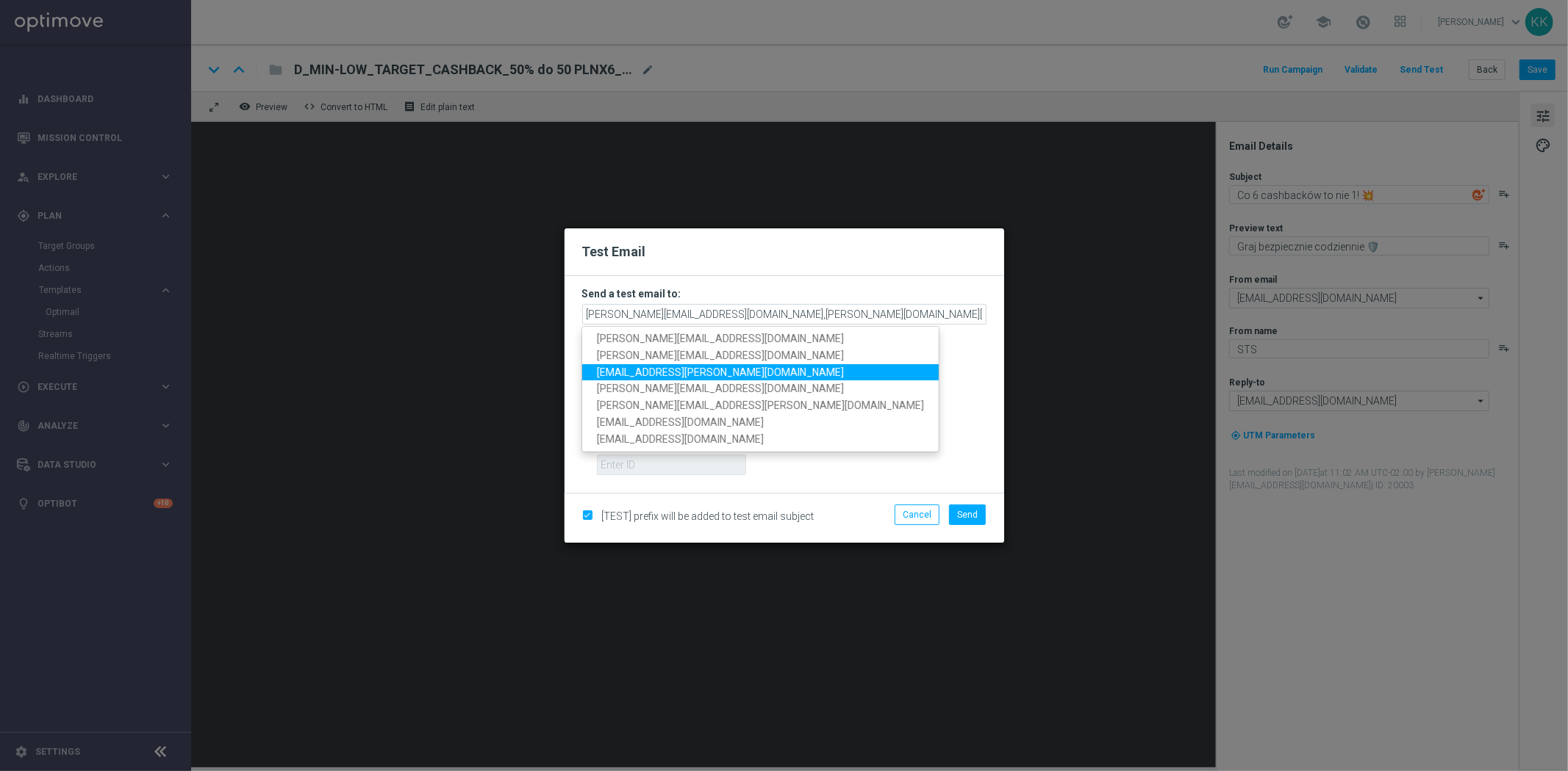
click at [682, 370] on span "patryk.przybolewski@sts.pl" at bounding box center [719, 372] width 247 height 12
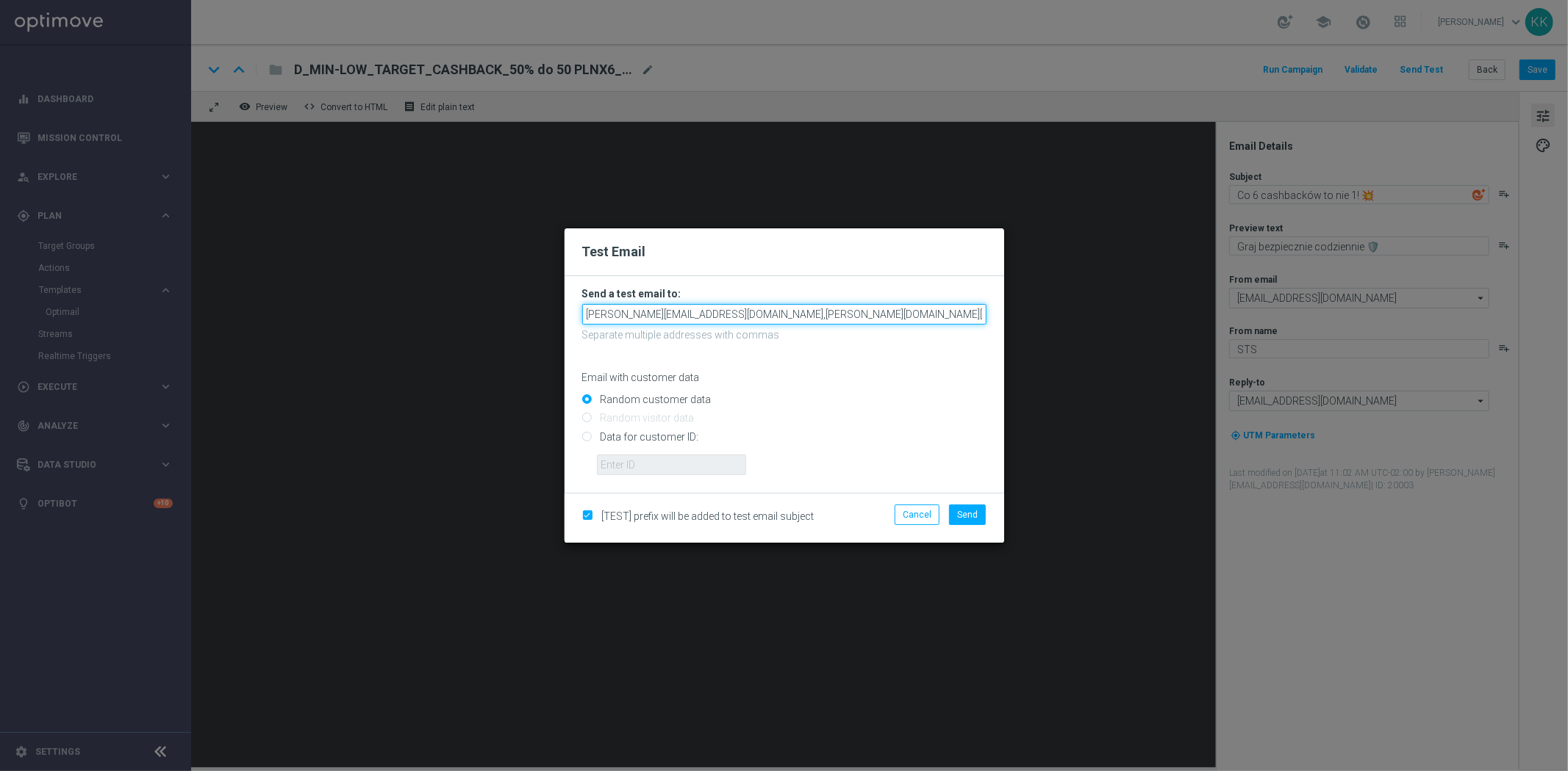
click at [949, 311] on input "katarzyna.kaminska@sts.pl,antoni.litwinek@sts.pl,patryk.przybolewski@sts.pl" at bounding box center [784, 314] width 404 height 20
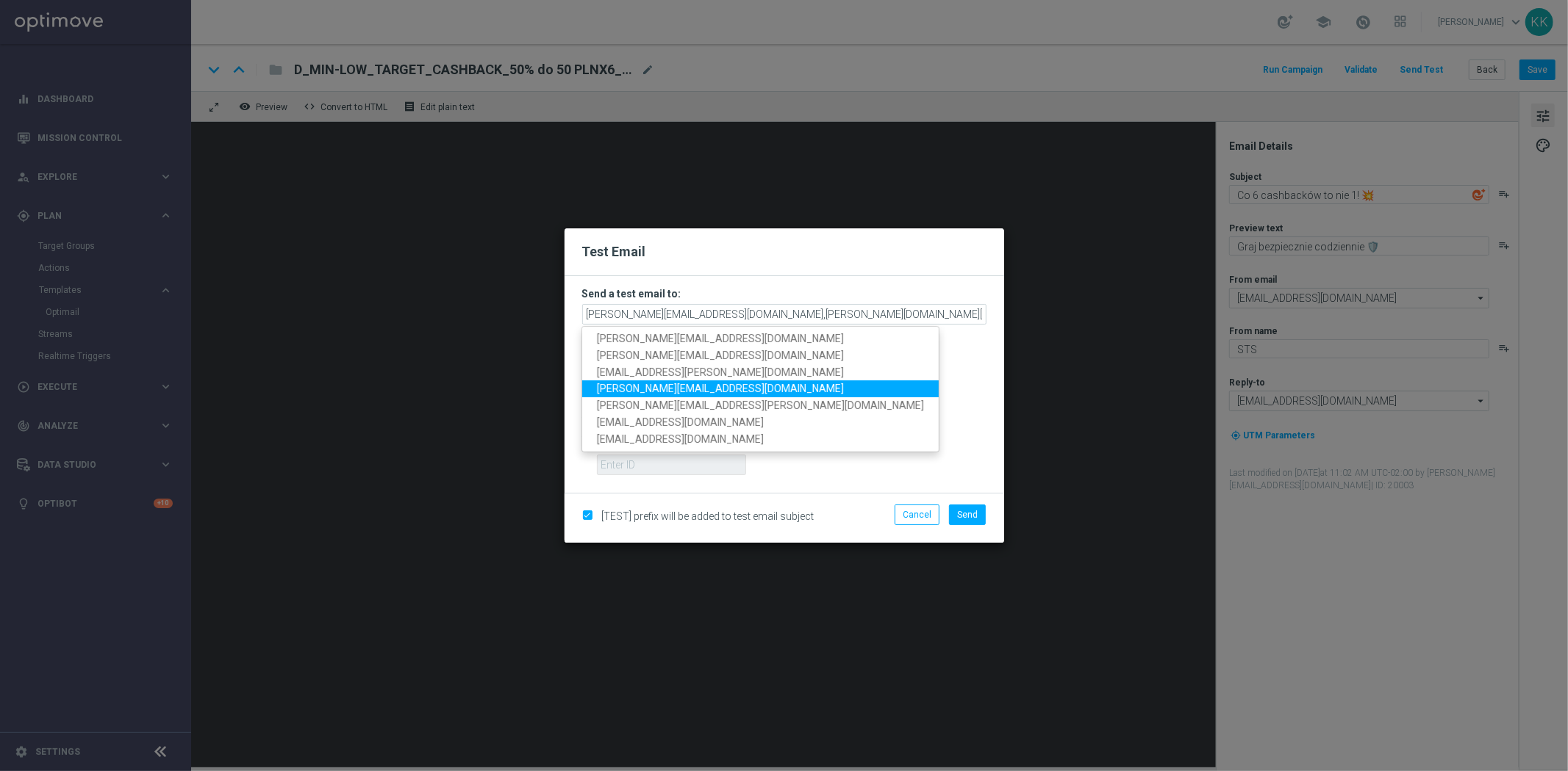
click at [707, 390] on span "krystian.potoczny@sts.pl" at bounding box center [719, 388] width 247 height 12
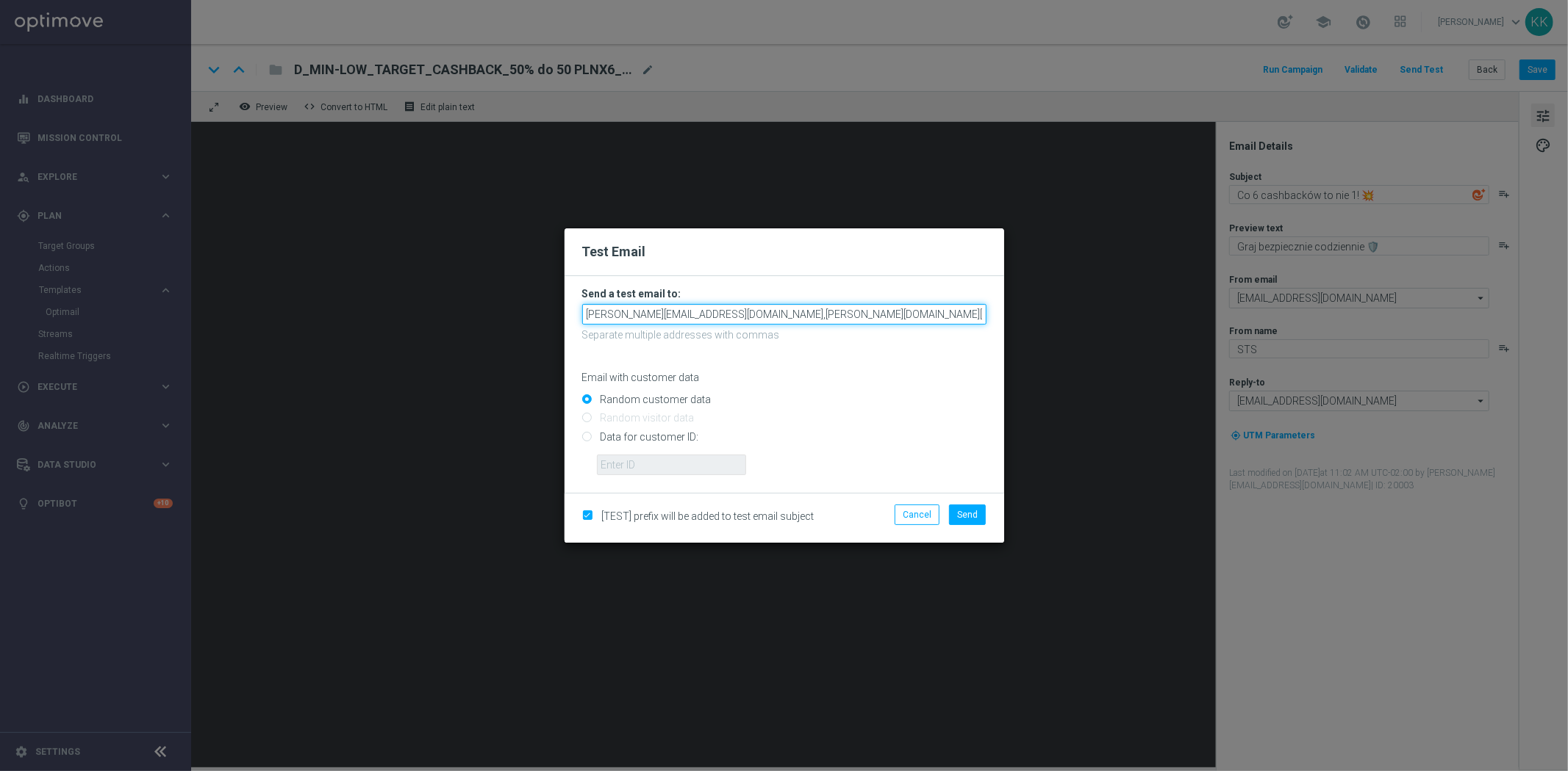
drag, startPoint x: 975, startPoint y: 320, endPoint x: 1459, endPoint y: 262, distance: 487.5
click at [1326, 290] on modal-container "Test Email Send a test email to: katarzyna.kaminska@sts.pl,antoni.litwinek@sts.…" at bounding box center [784, 386] width 1568 height 771
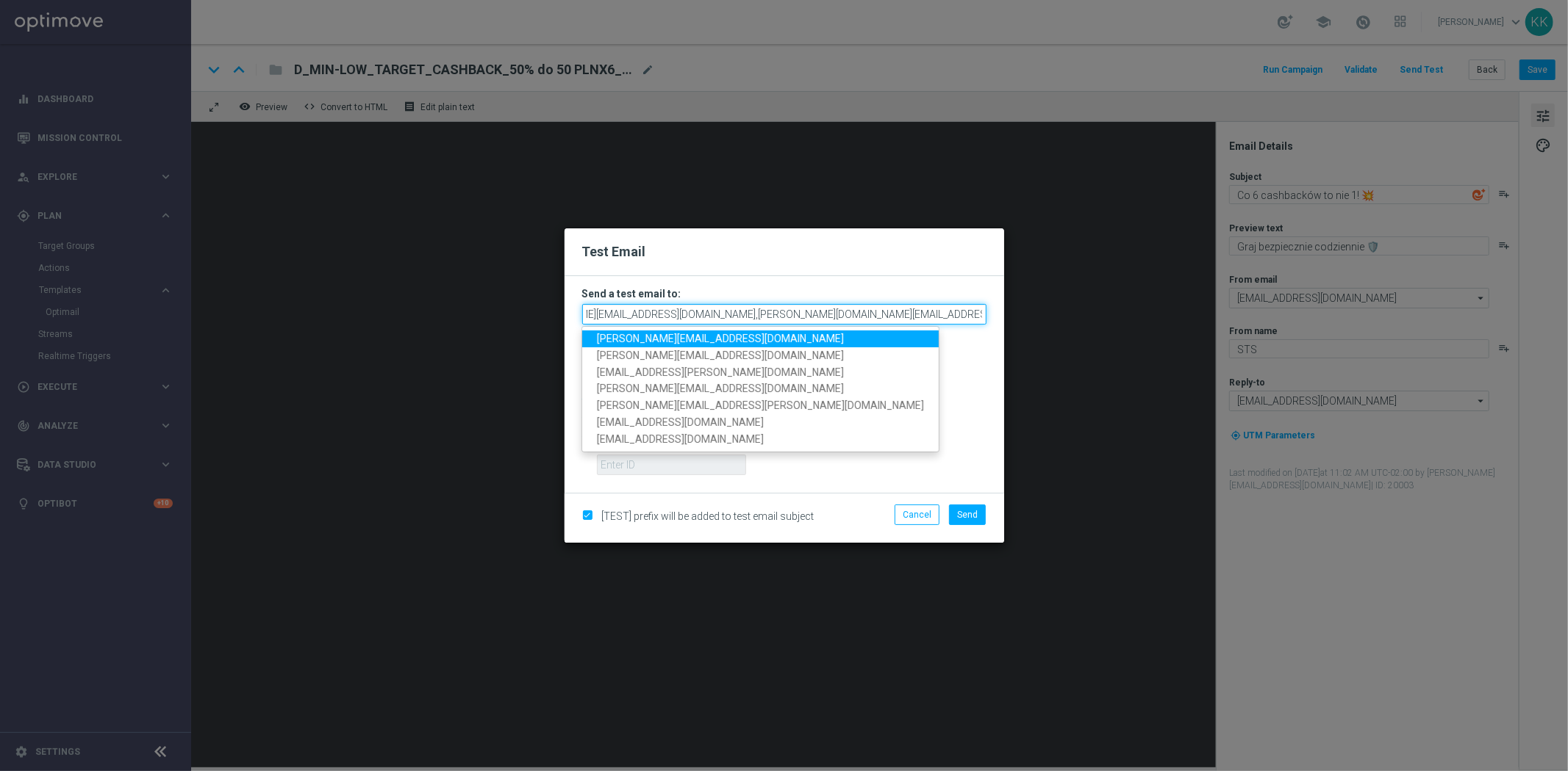
scroll to position [0, 69]
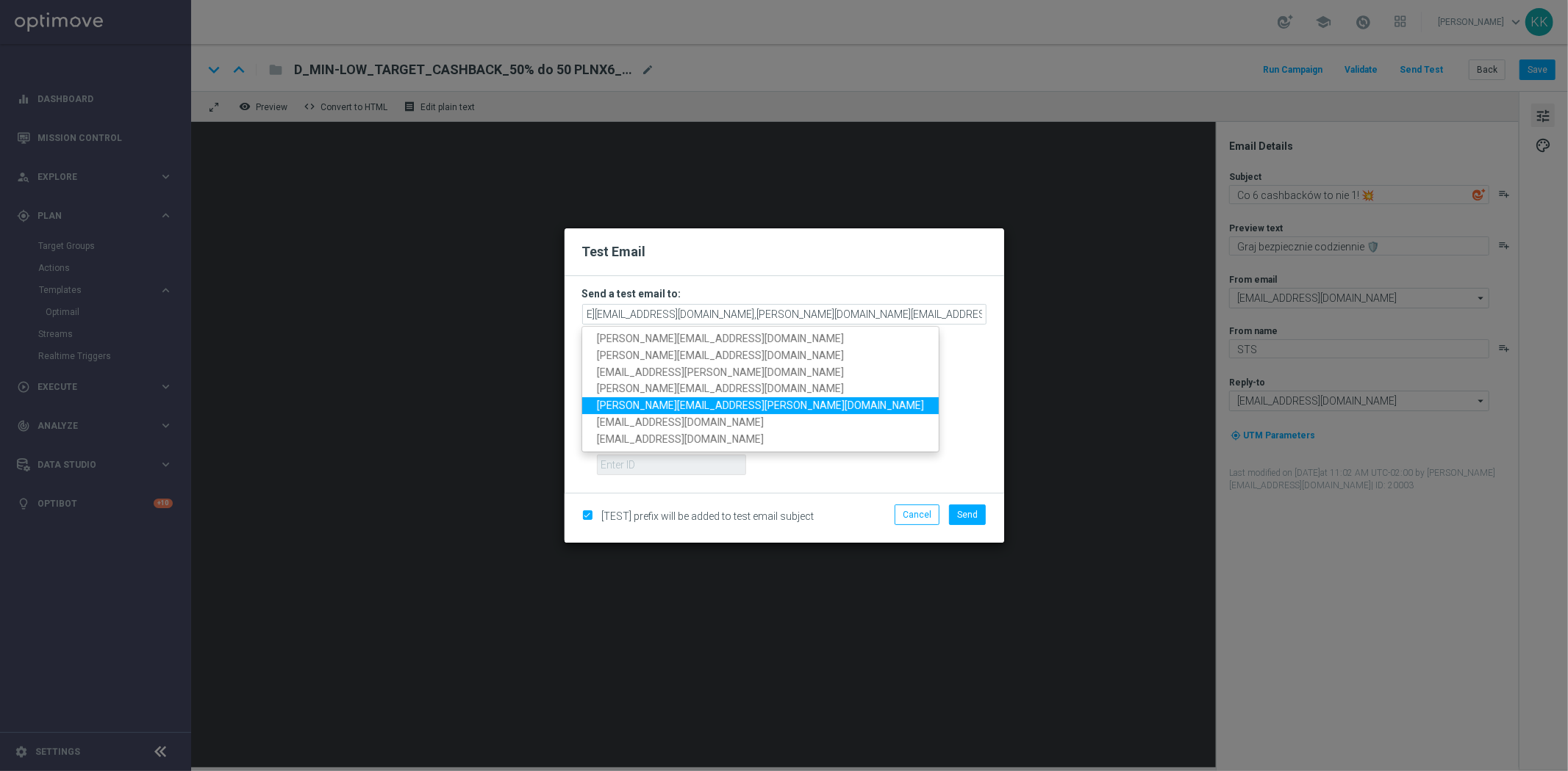
click at [758, 397] on link "tomasz.kowalczyk@sts.pl" at bounding box center [760, 405] width 357 height 16
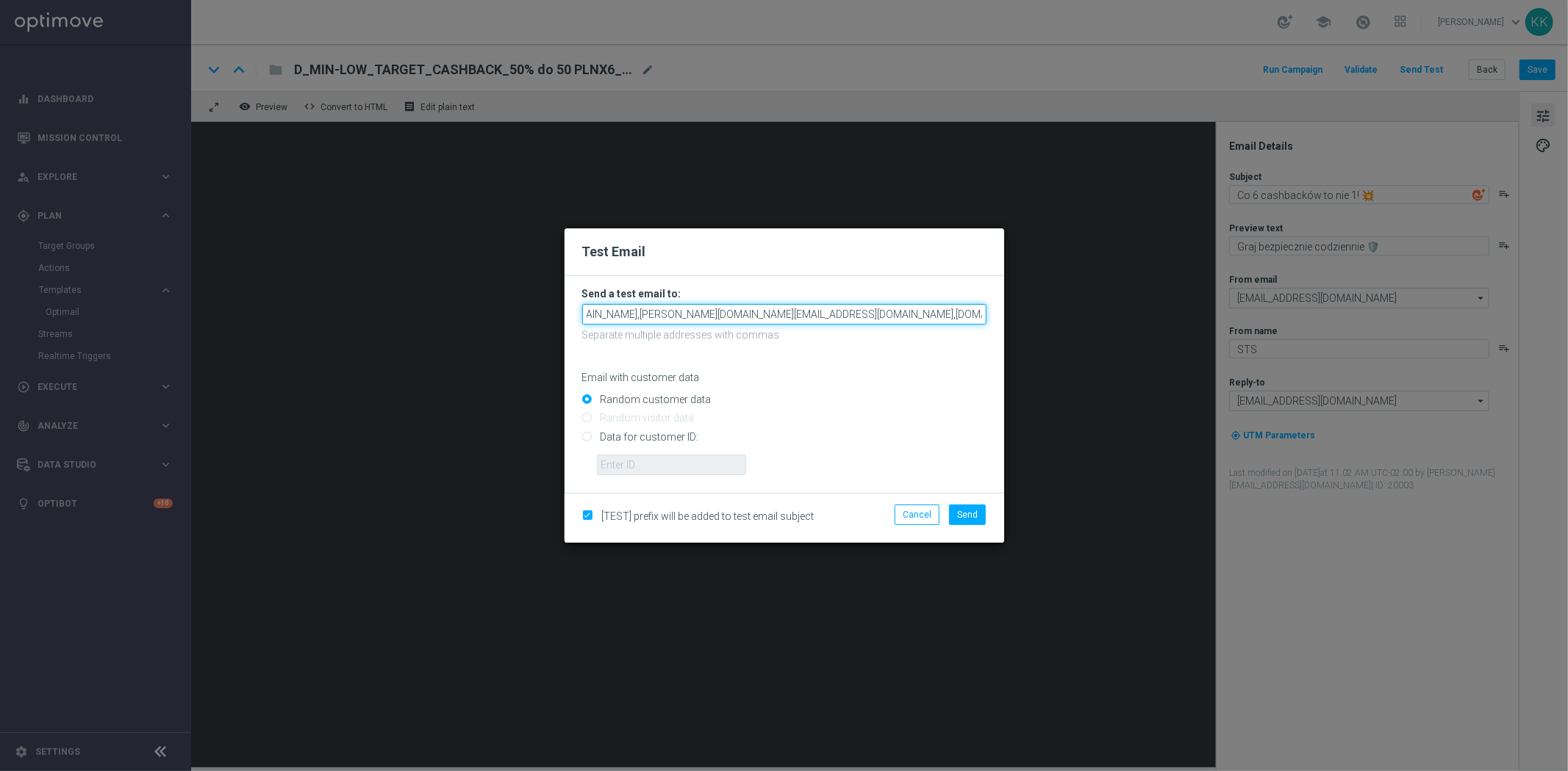
drag, startPoint x: 1169, startPoint y: 319, endPoint x: 1340, endPoint y: 305, distance: 171.6
click at [1236, 317] on modal-container "Test Email Send a test email to: katarzyna.kaminska@sts.pl,antoni.litwinek@sts.…" at bounding box center [784, 386] width 1568 height 771
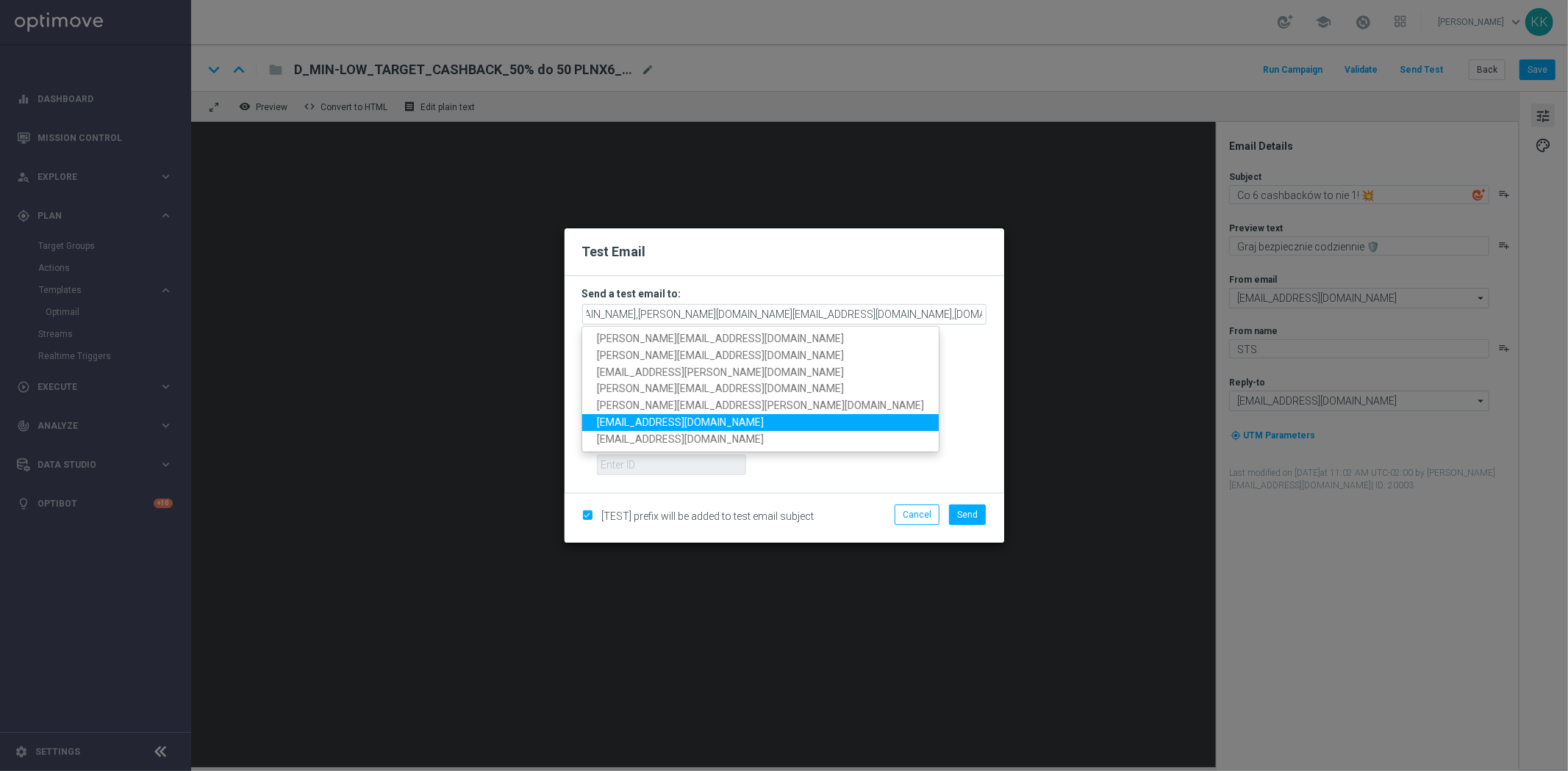
click at [740, 415] on link "andzelika.binek@sts.pl" at bounding box center [760, 422] width 357 height 16
type input "katarzyna.kaminska@sts.pl,antoni.litwinek@sts.pl,patryk.przybolewski@sts.pl,kry…"
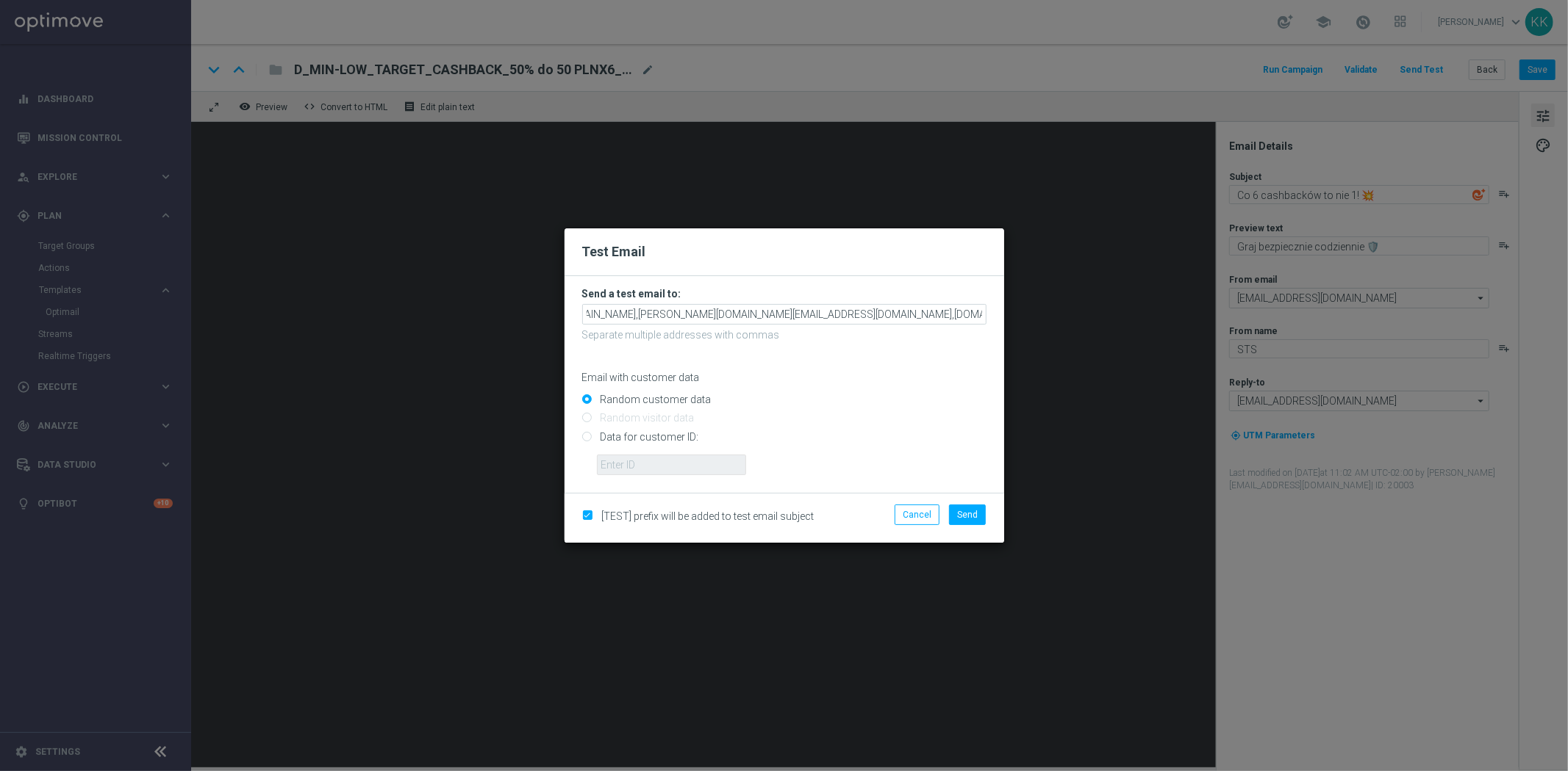
scroll to position [0, 0]
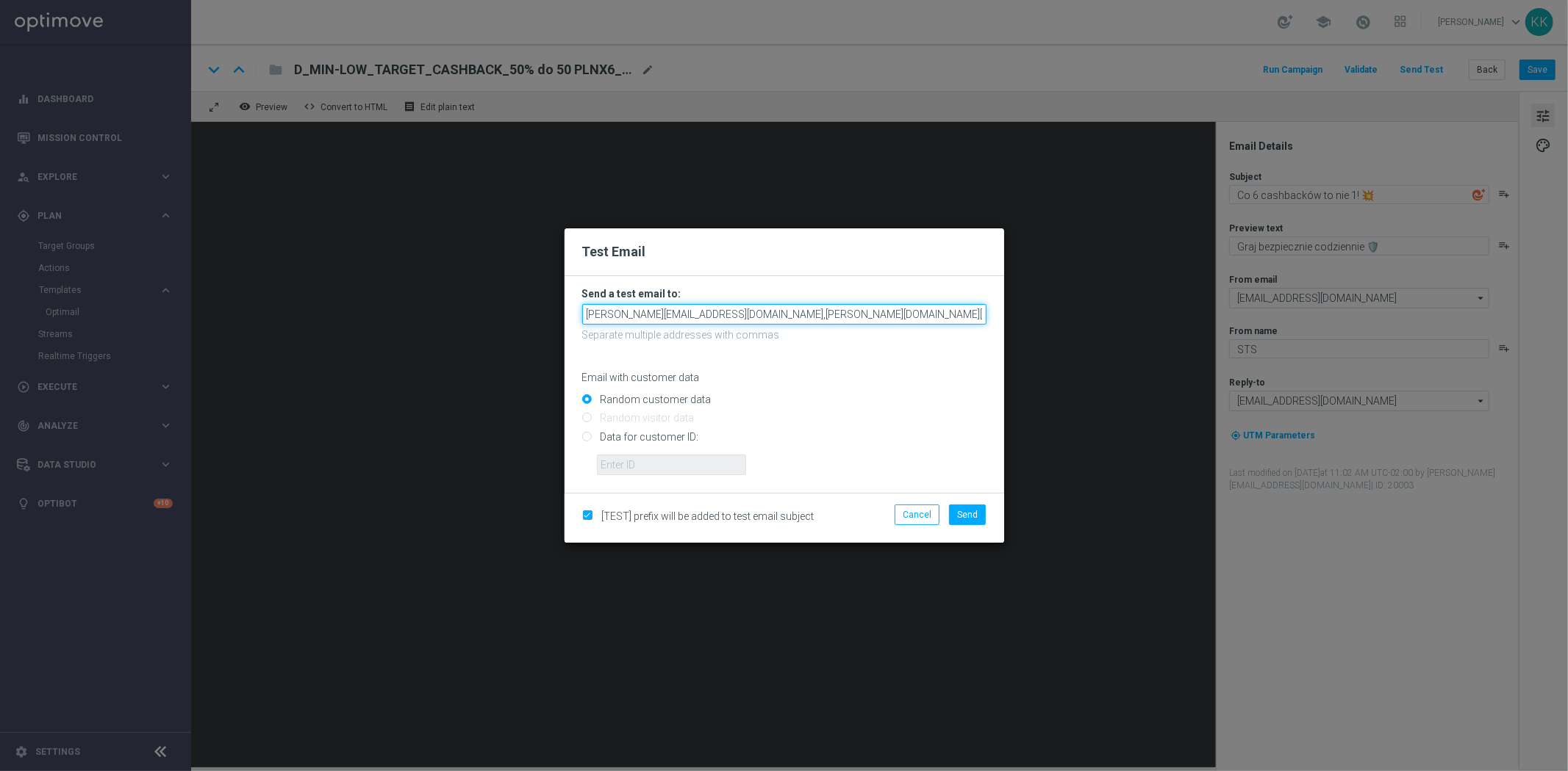
click at [870, 313] on input "katarzyna.kaminska@sts.pl,antoni.litwinek@sts.pl,patryk.przybolewski@sts.pl,kry…" at bounding box center [784, 314] width 404 height 20
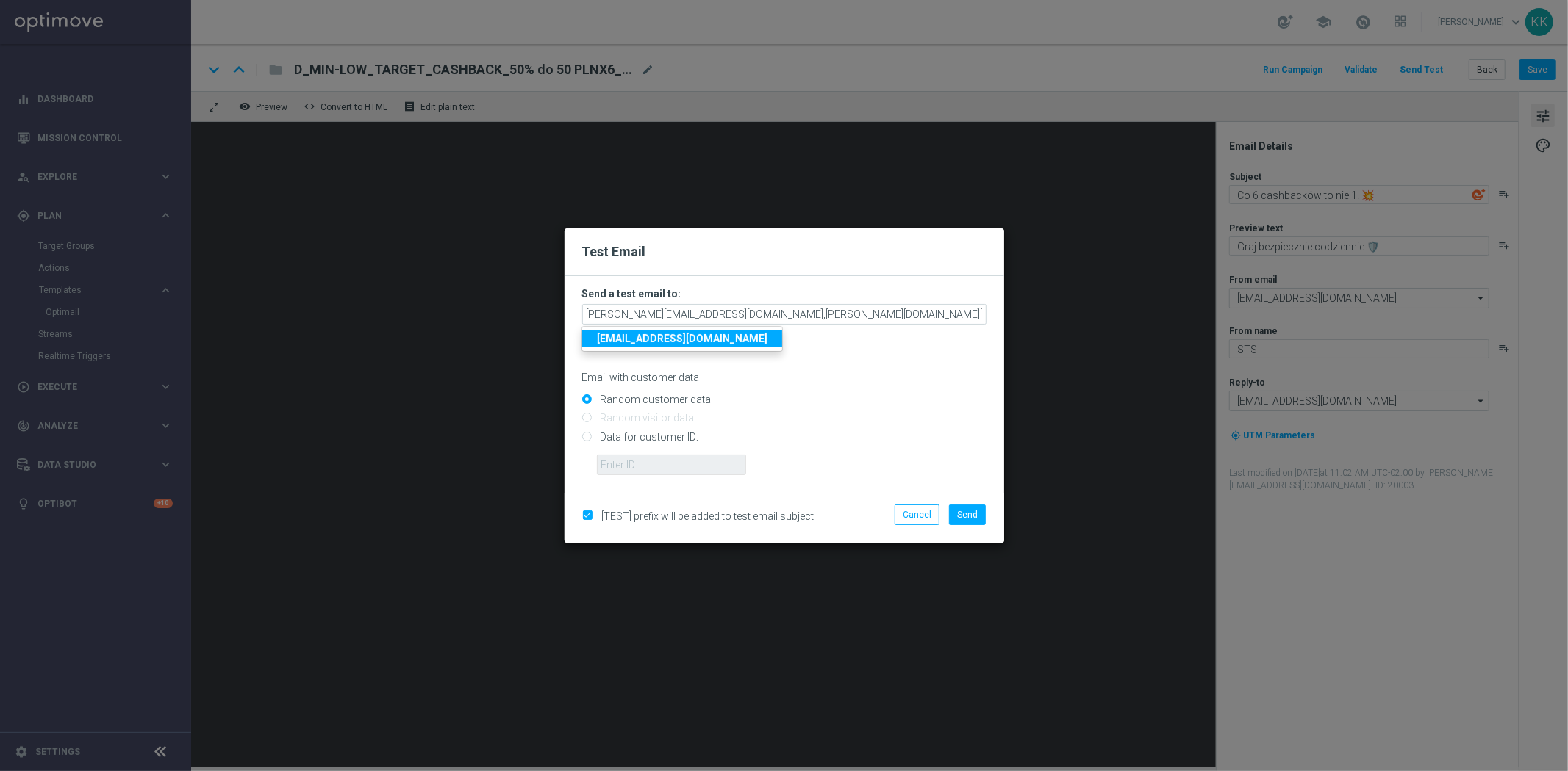
click at [870, 250] on h2 "Test Email" at bounding box center [784, 252] width 404 height 17
click at [982, 520] on button "Send" at bounding box center [968, 514] width 37 height 20
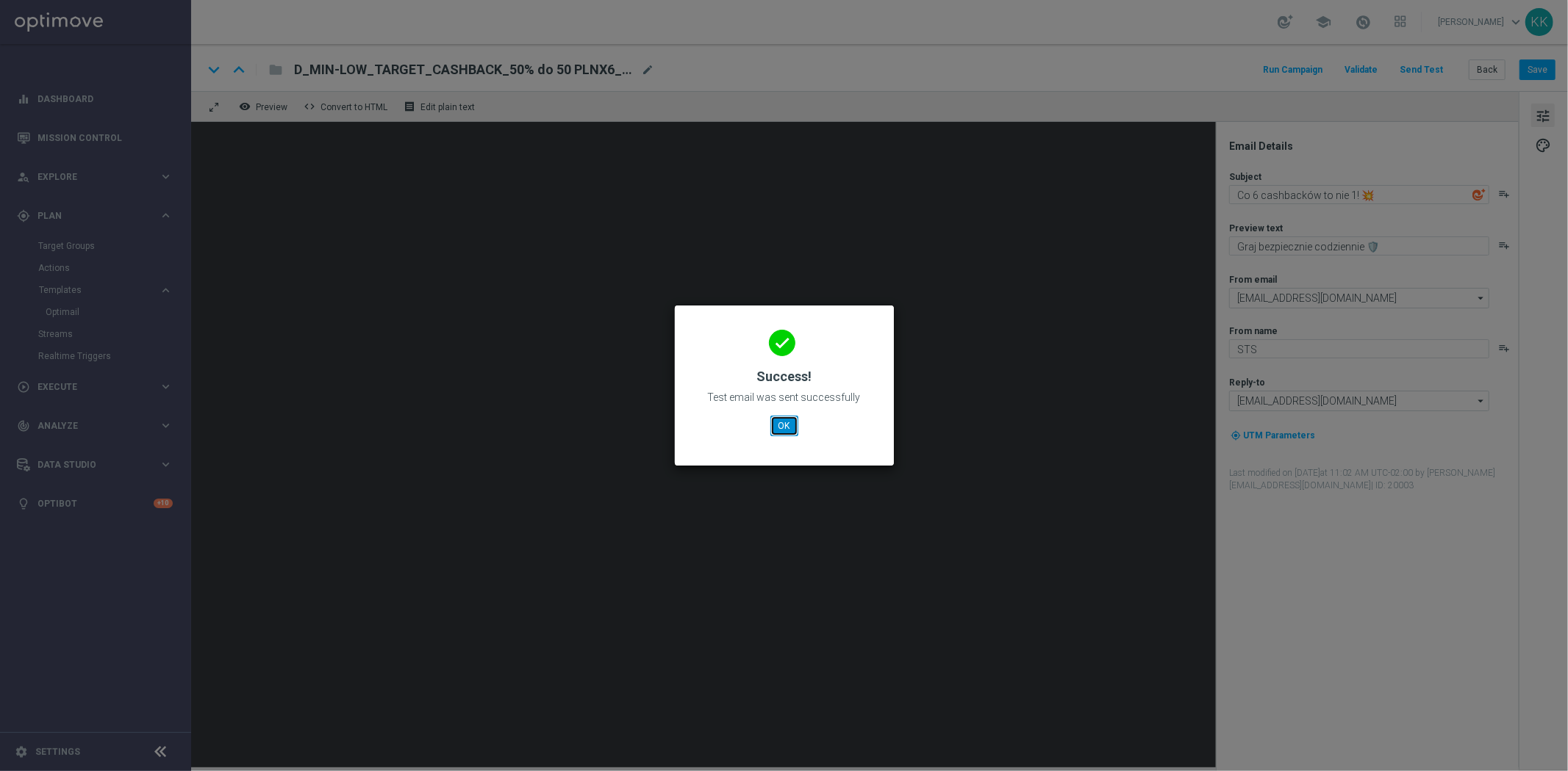
click at [794, 428] on button "OK" at bounding box center [784, 425] width 28 height 20
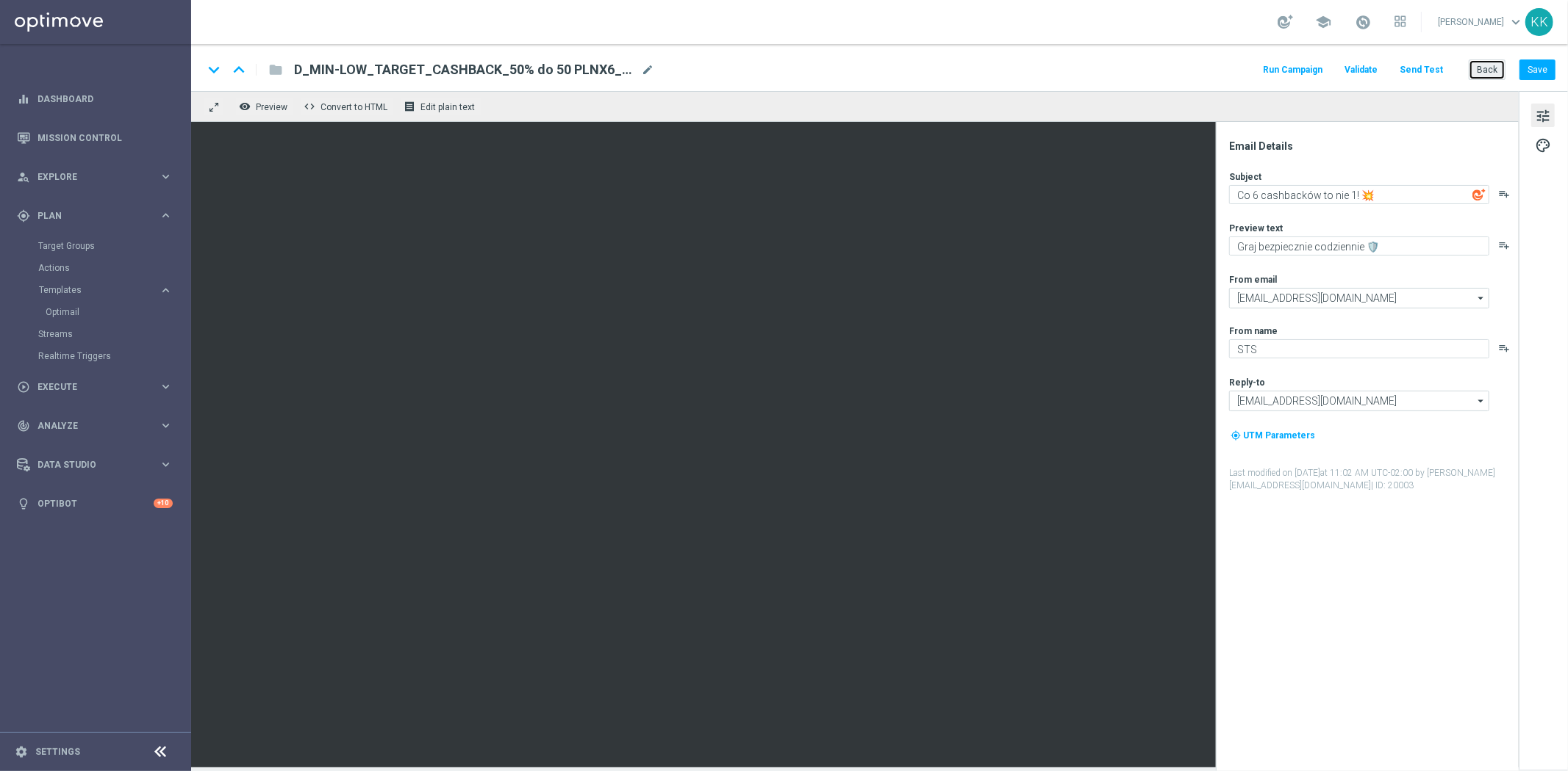
click at [1490, 69] on button "Back" at bounding box center [1487, 70] width 37 height 20
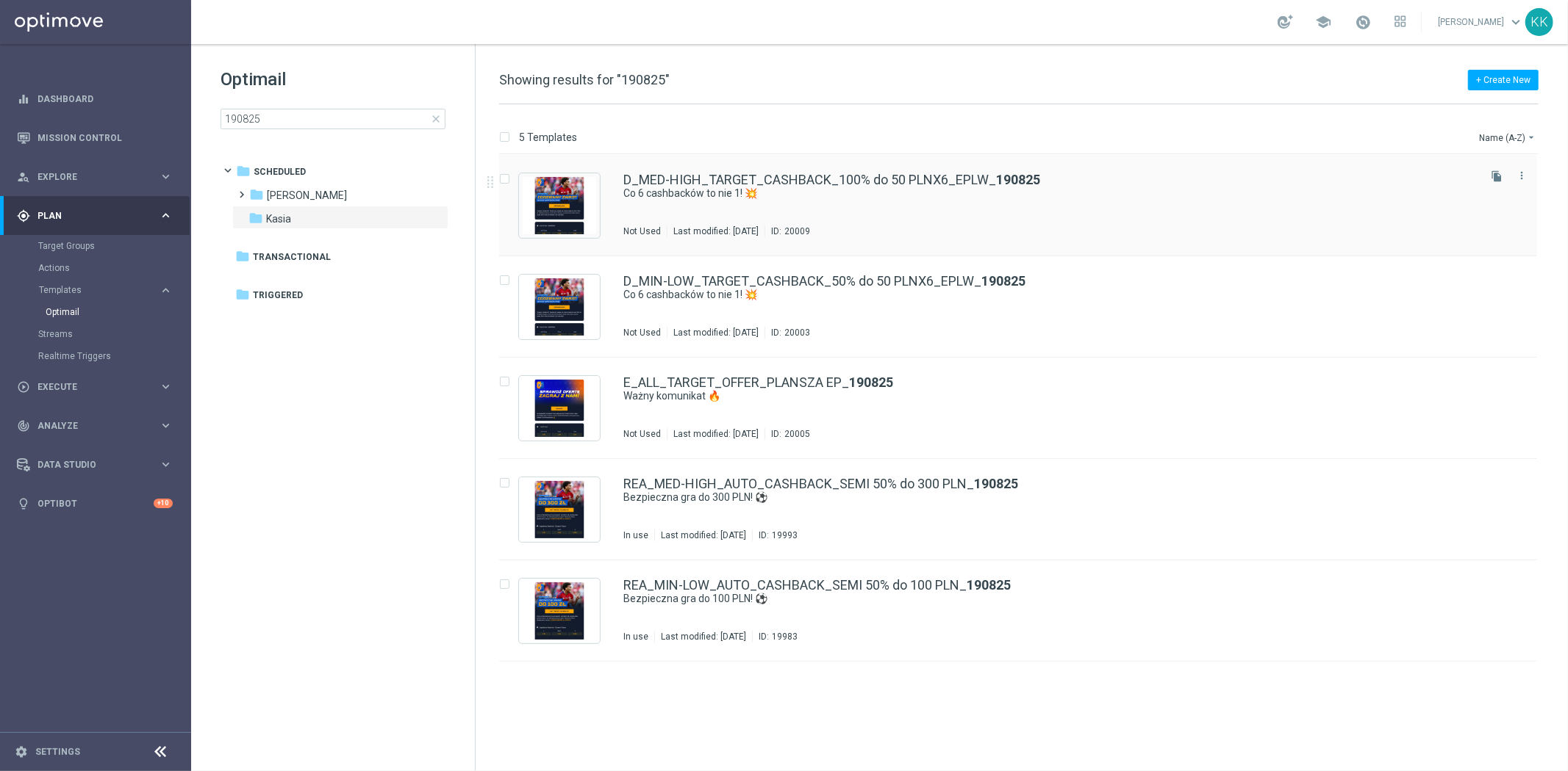
click at [824, 215] on div "D_MED-HIGH_TARGET_CASHBACK_100% do 50 PLNX6_EPLW_ 190825 Co 6 cashbacków to nie…" at bounding box center [1049, 205] width 852 height 64
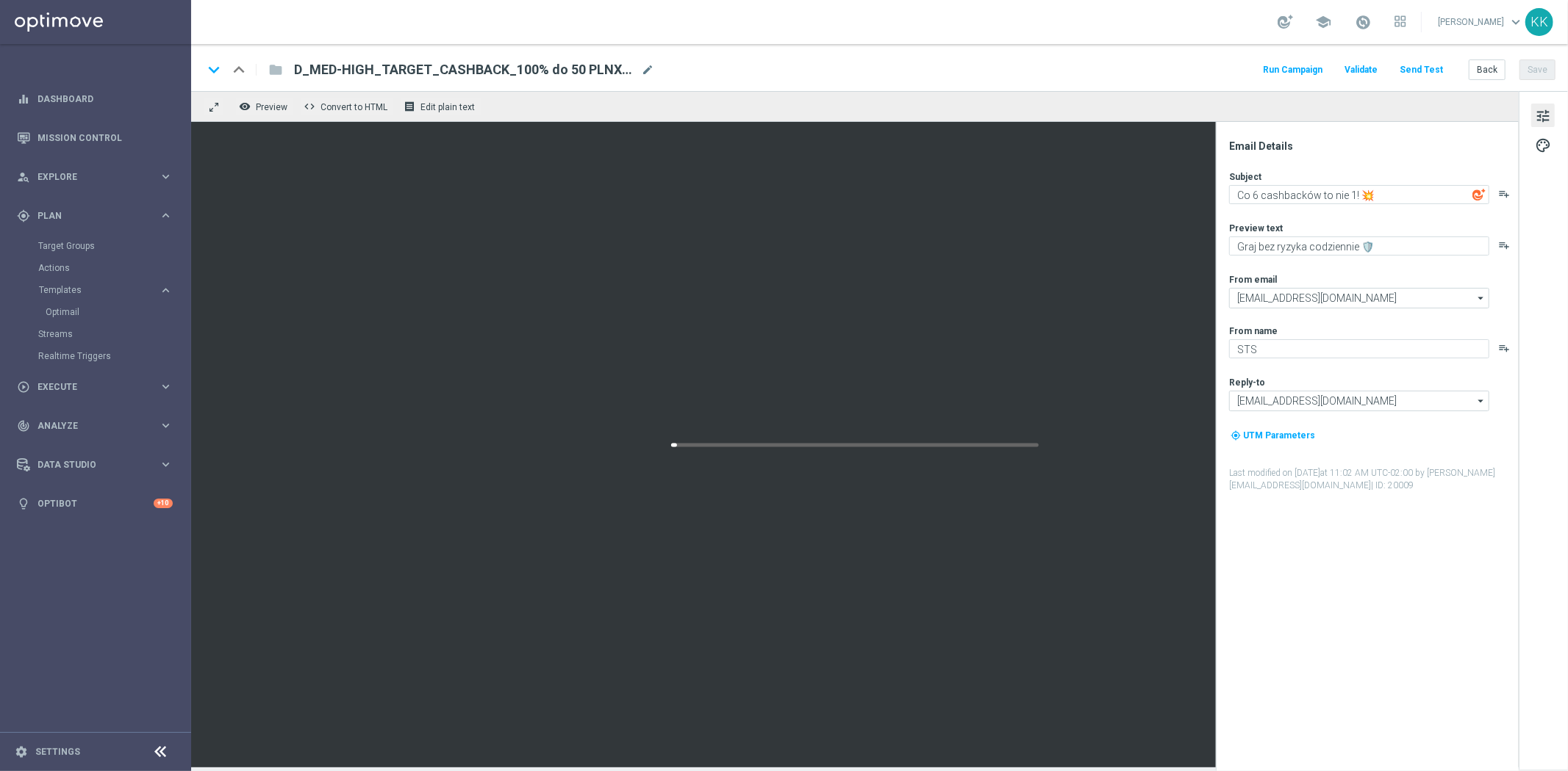
click at [1424, 76] on button "Send Test" at bounding box center [1420, 70] width 47 height 20
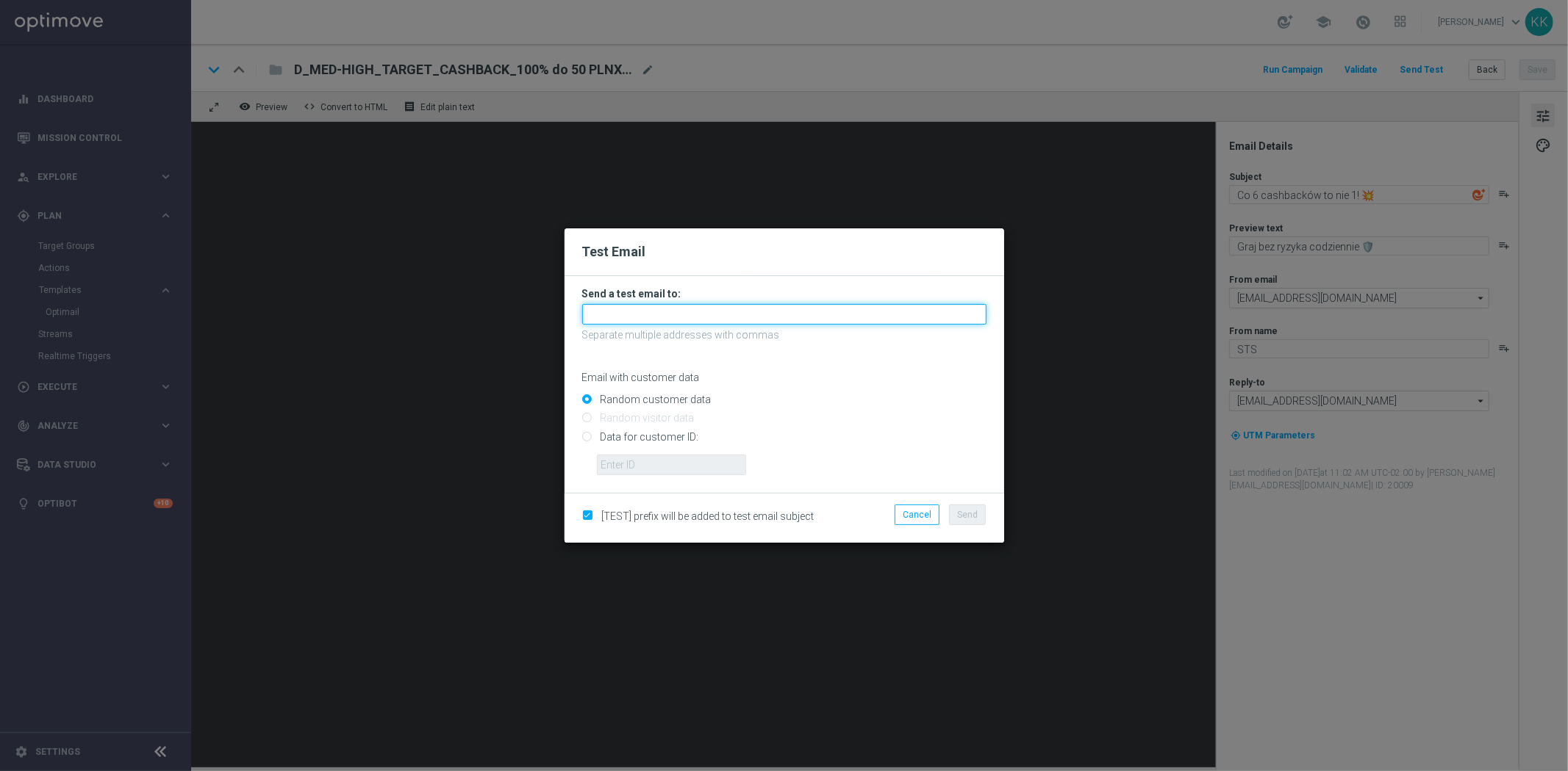
click at [728, 313] on input "text" at bounding box center [784, 314] width 404 height 20
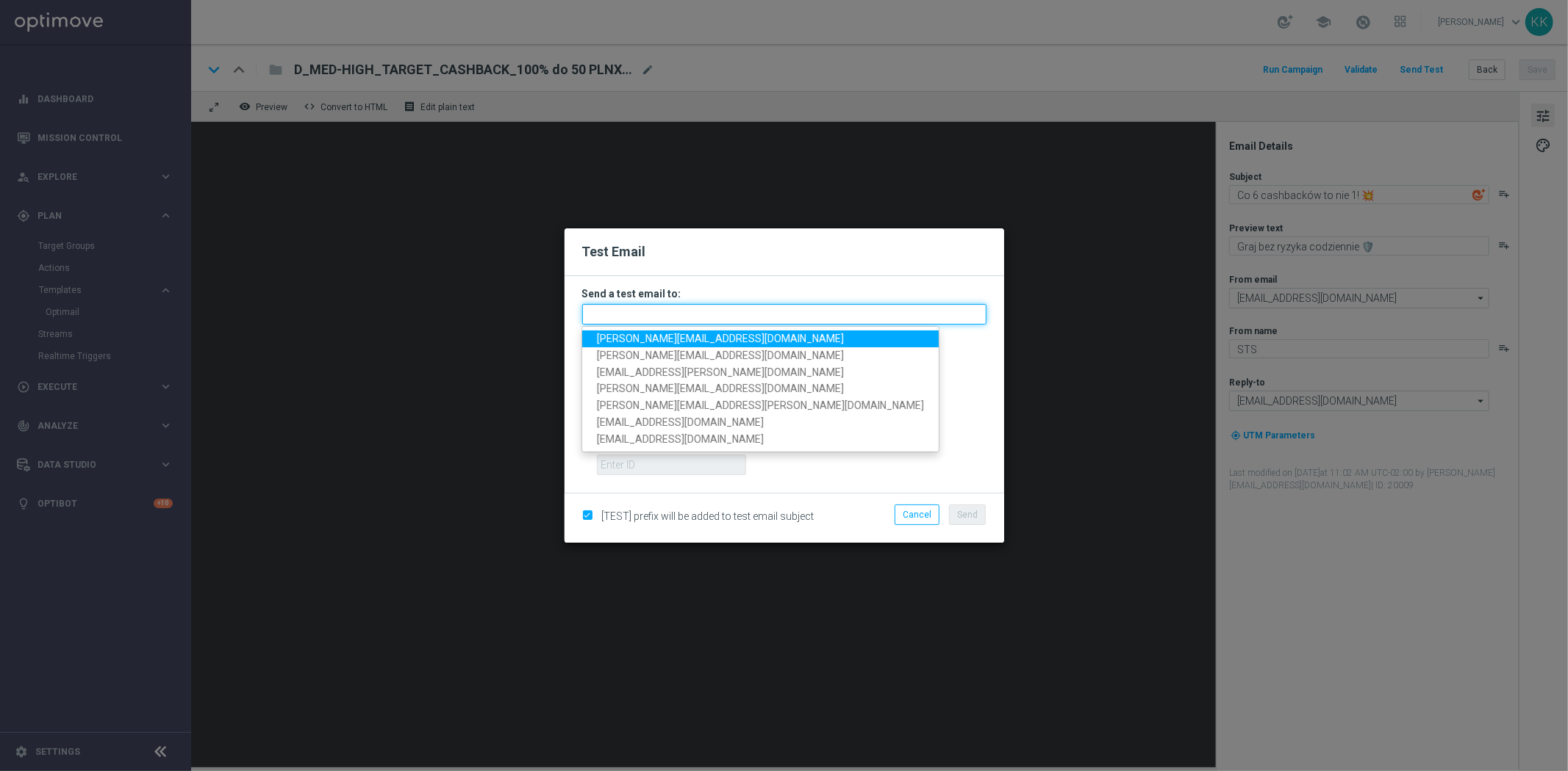
paste input "katarzyna.kaminska@sts.pl,antoni.litwinek@sts.pl,patryk.przybolewski@sts.pl,kry…"
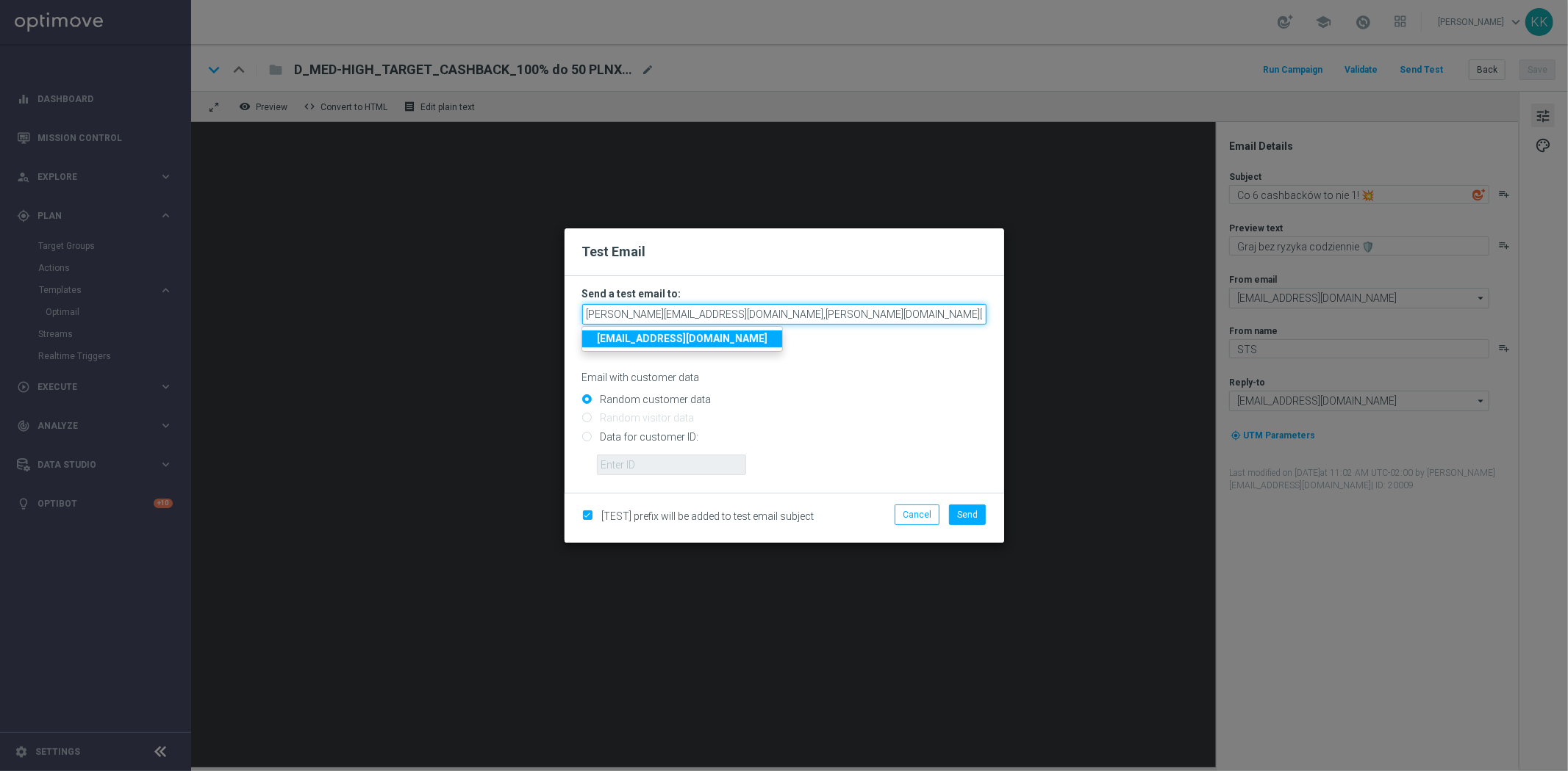
scroll to position [0, 290]
type input "katarzyna.kaminska@sts.pl,antoni.litwinek@sts.pl,patryk.przybolewski@sts.pl,kry…"
click at [969, 517] on span "Send" at bounding box center [967, 515] width 20 height 11
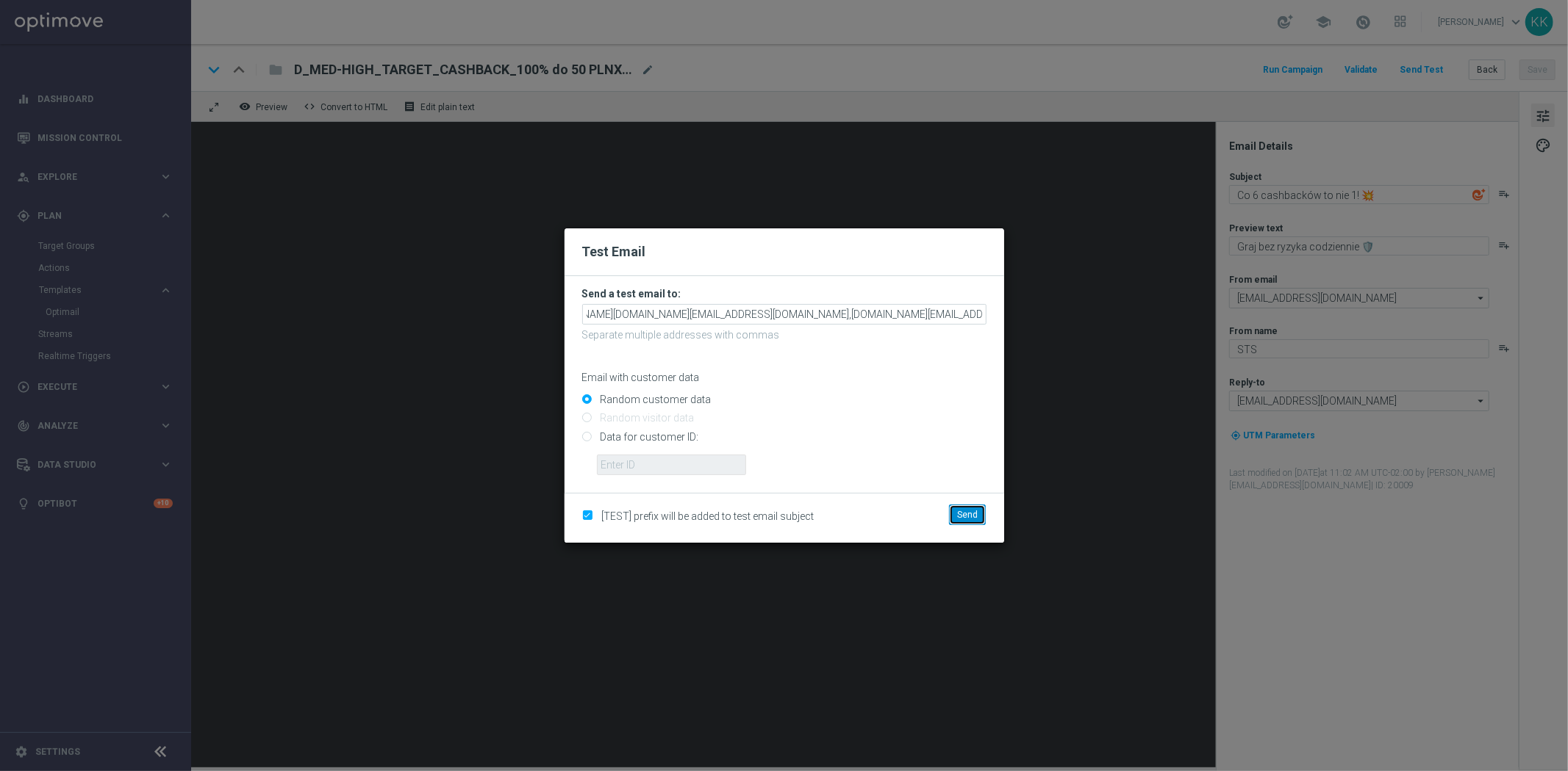
scroll to position [0, 0]
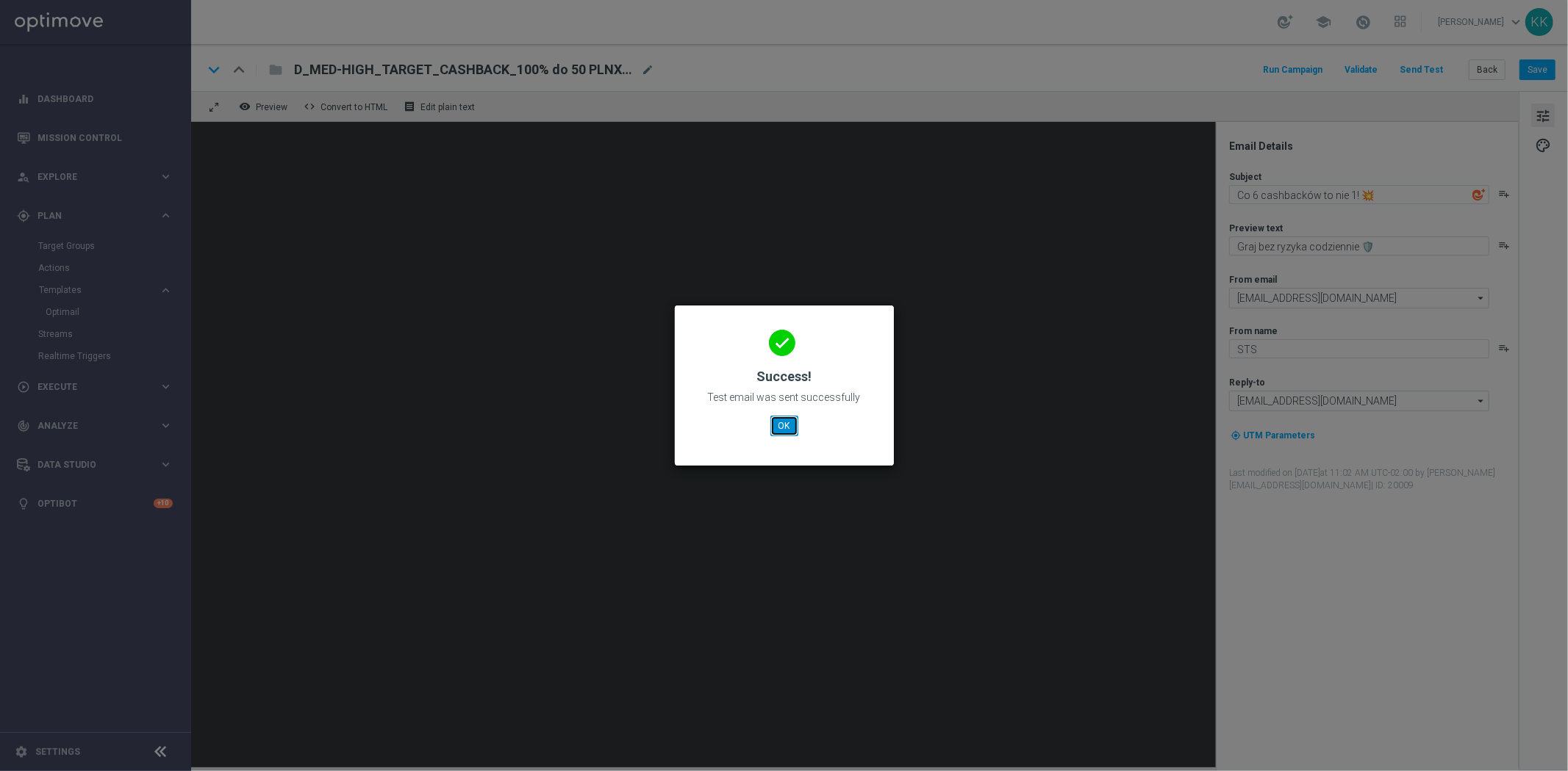
click at [784, 428] on button "OK" at bounding box center [784, 425] width 28 height 20
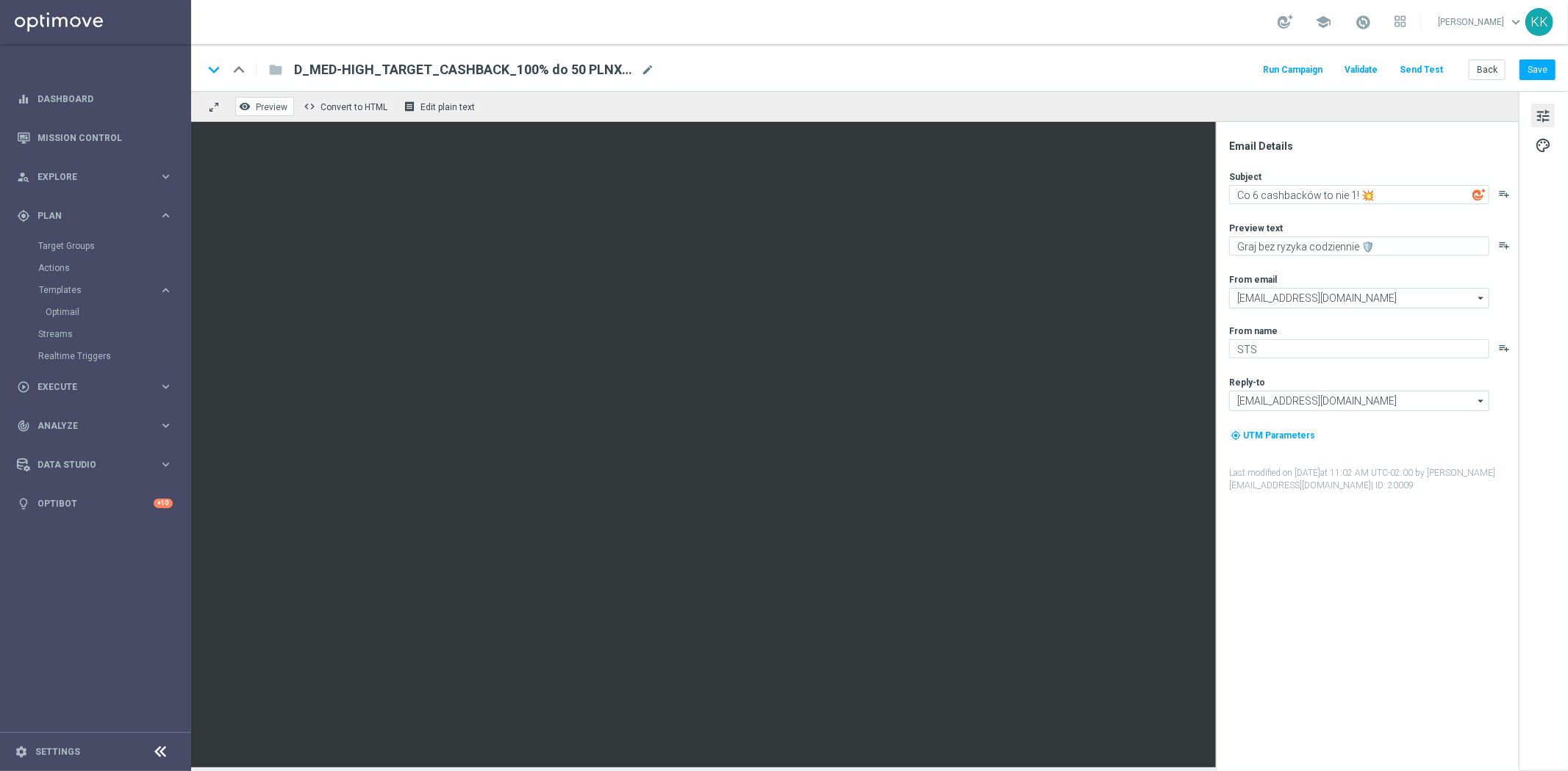
click at [269, 105] on span "Preview" at bounding box center [272, 107] width 32 height 11
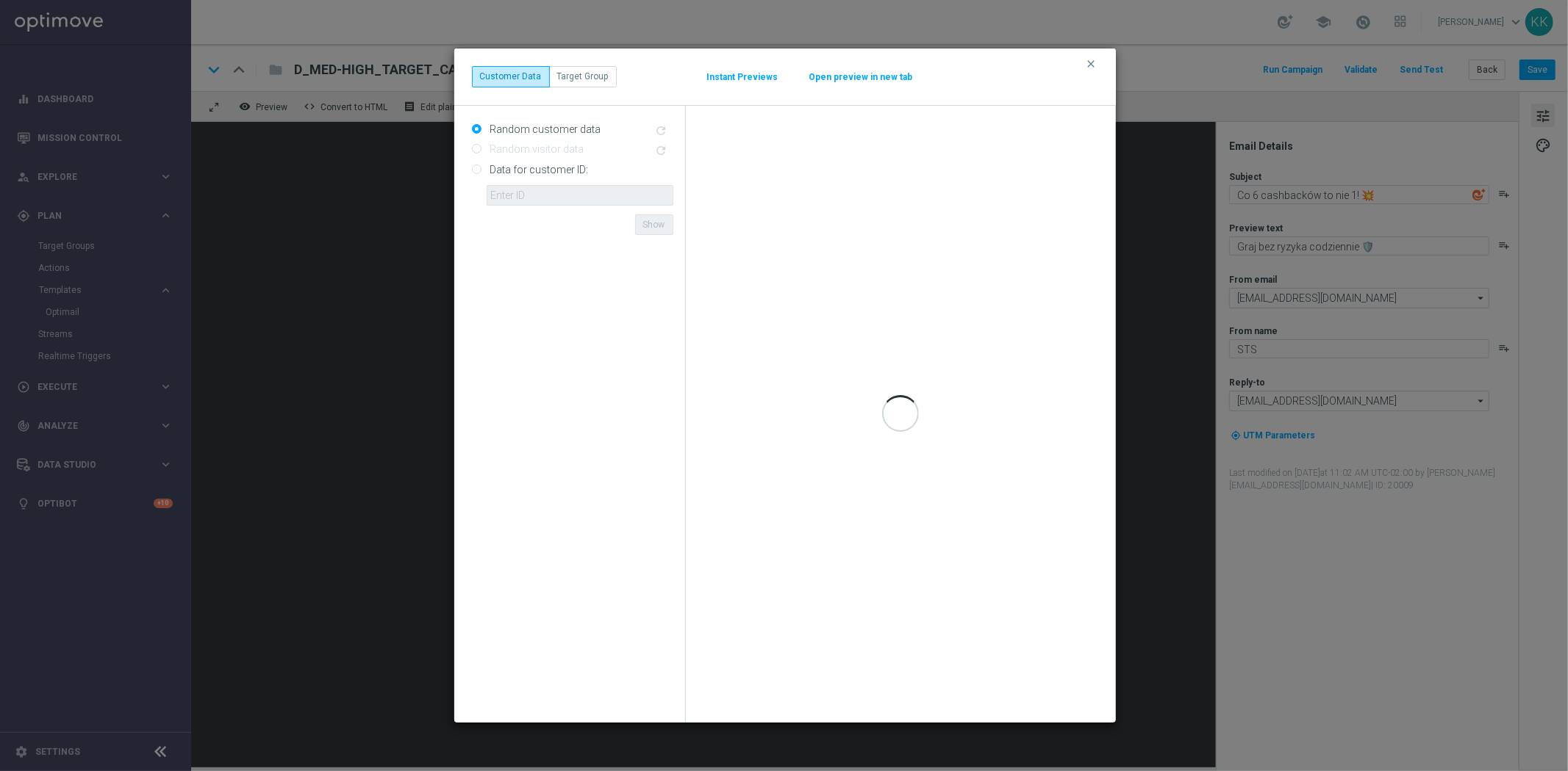
click at [873, 75] on button "Open preview in new tab" at bounding box center [860, 77] width 105 height 12
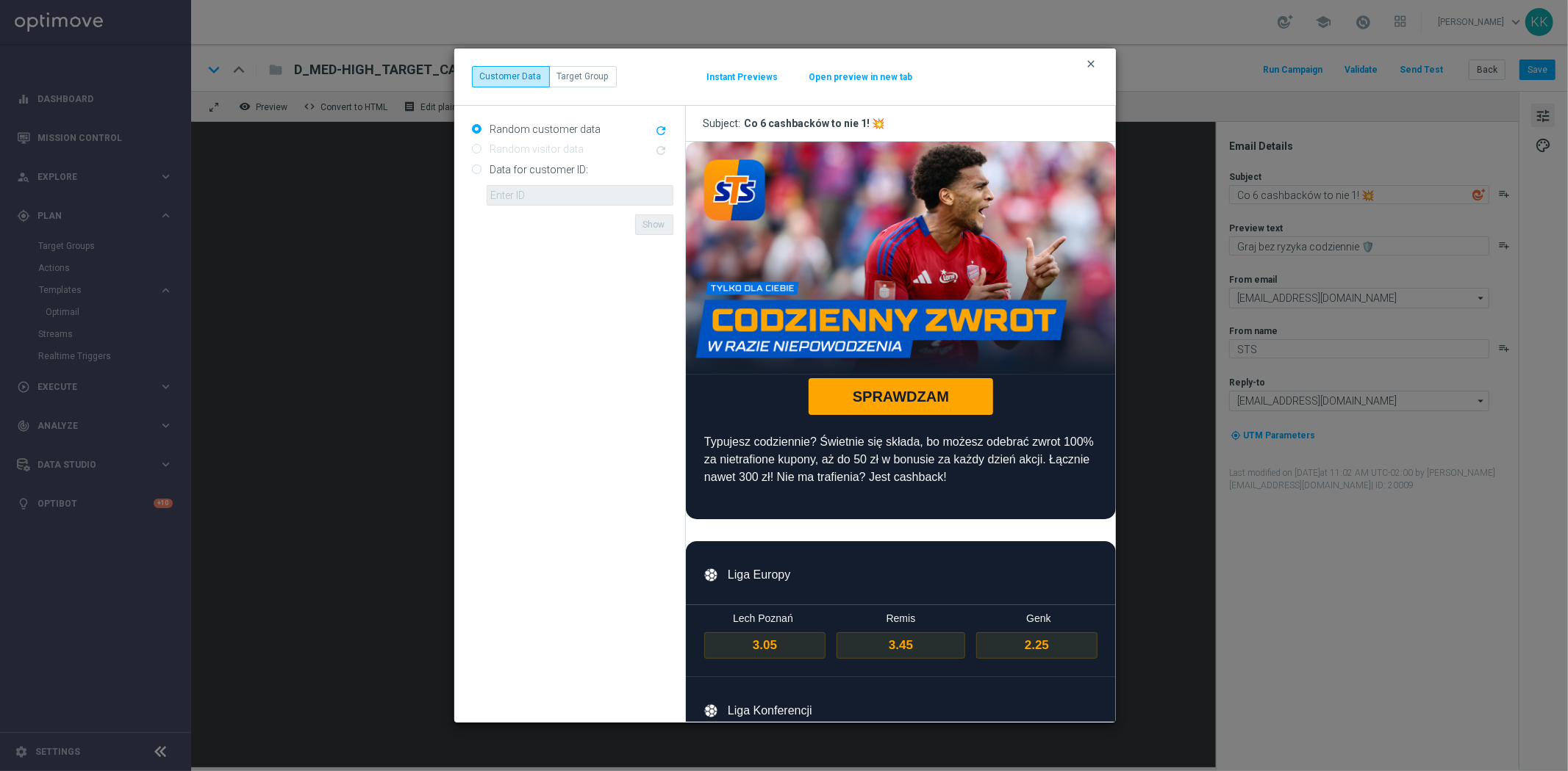
click at [1090, 65] on icon "clear" at bounding box center [1091, 64] width 12 height 12
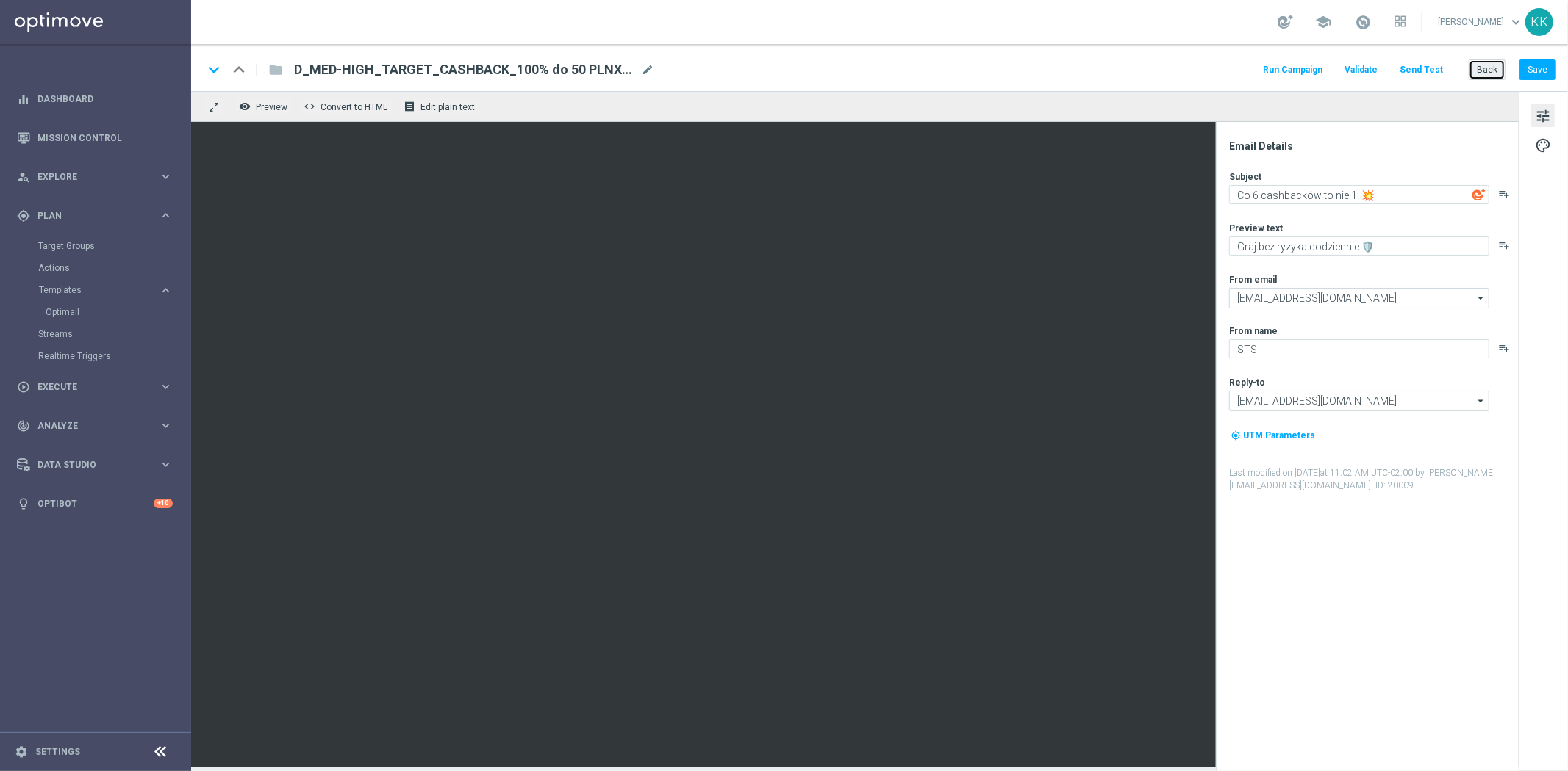
click at [1497, 73] on button "Back" at bounding box center [1487, 70] width 37 height 20
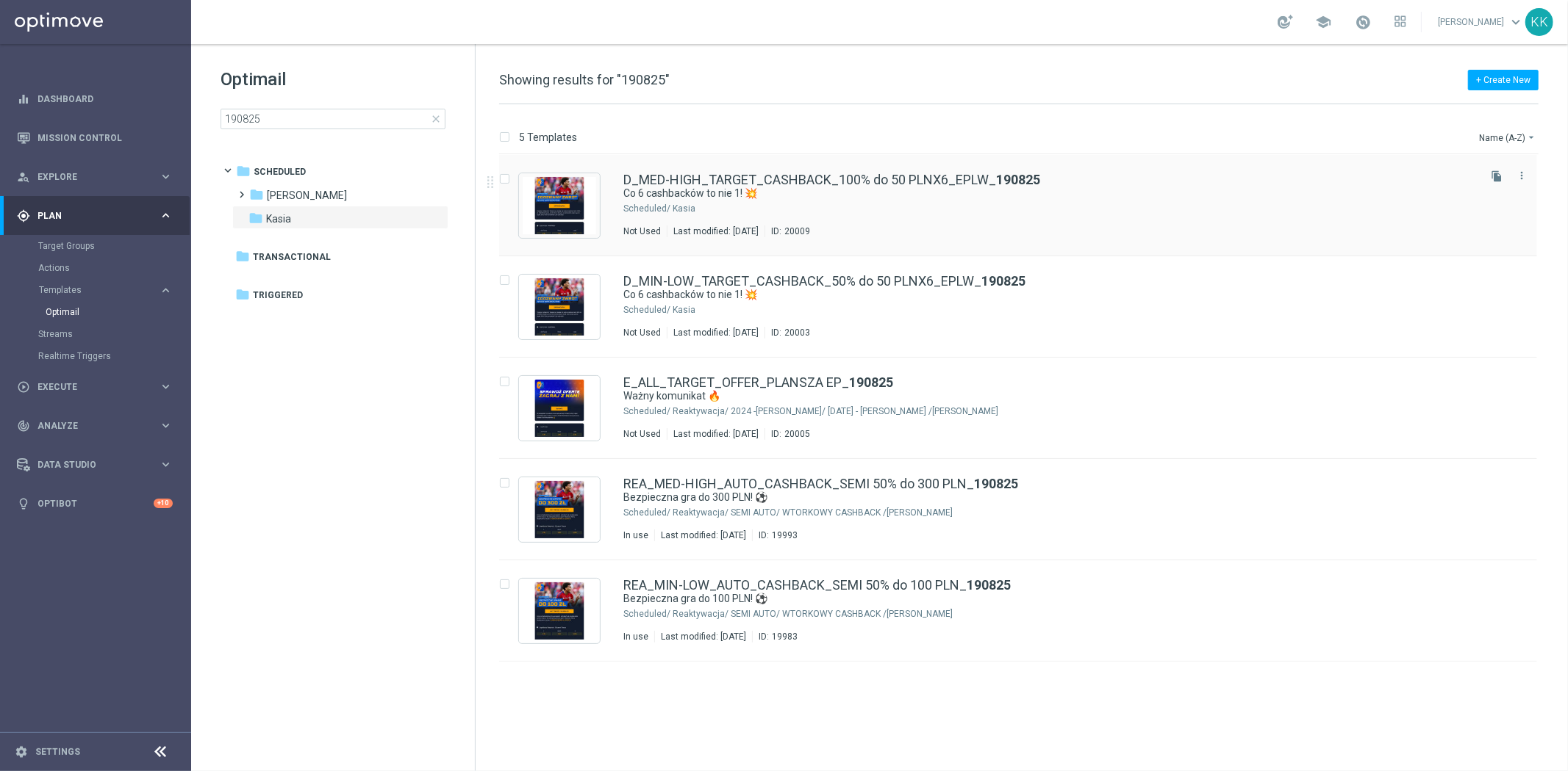
click at [808, 212] on div "Kasia" at bounding box center [1074, 209] width 802 height 12
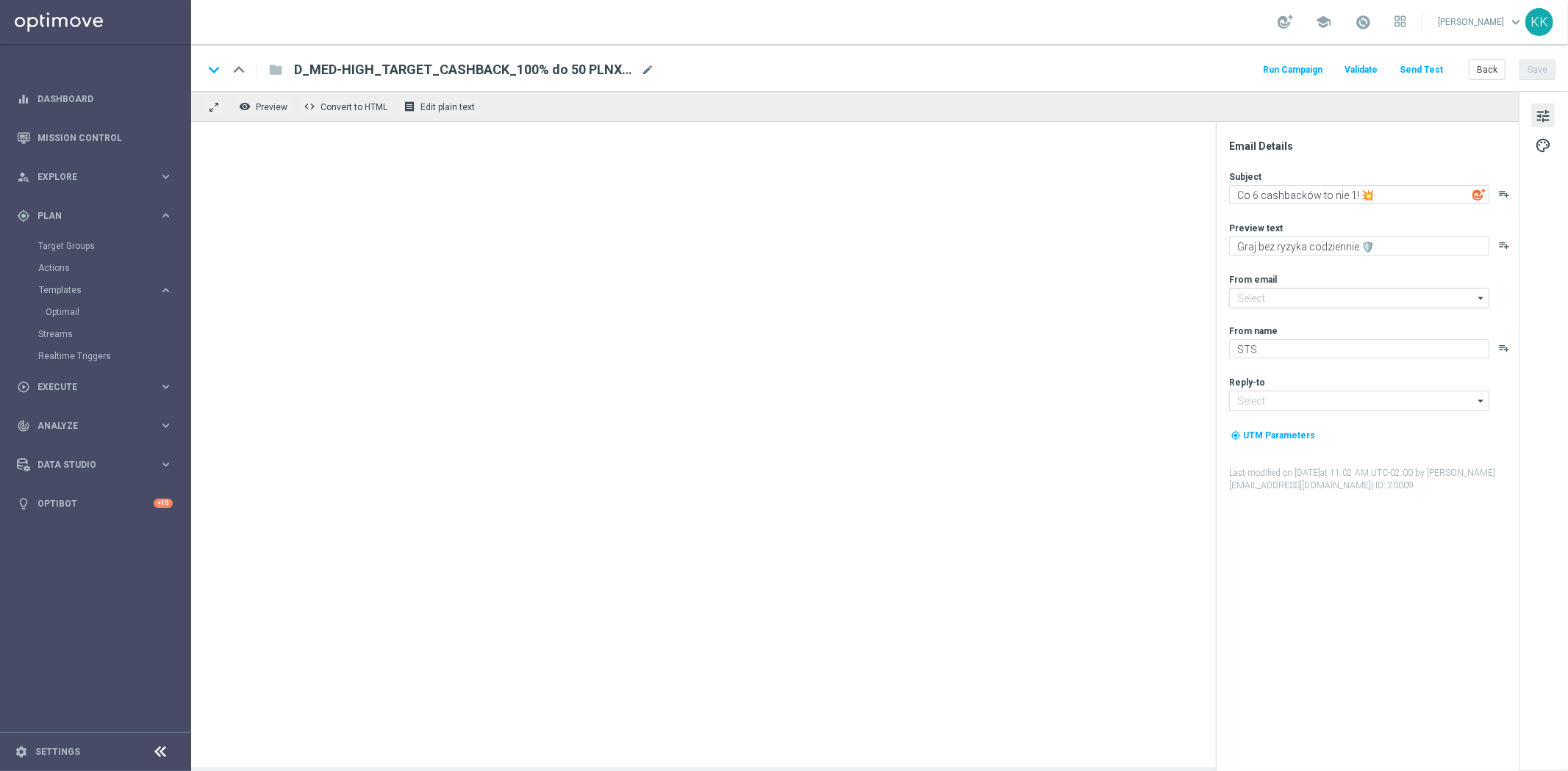
type input "oferta@sts.pl"
type input "kontakt@sts.pl"
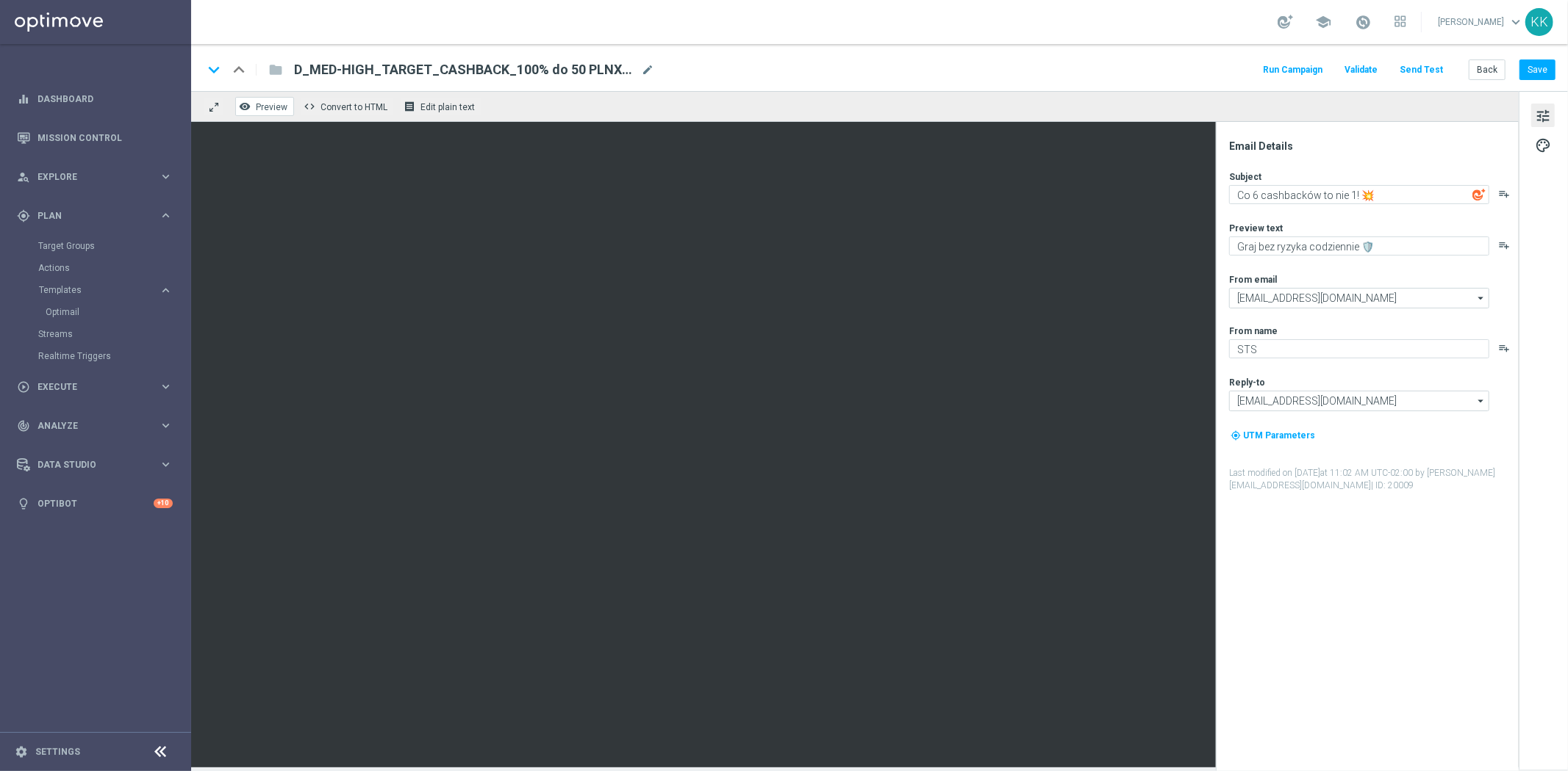
click at [252, 112] on button "remove_red_eye Preview" at bounding box center [264, 106] width 59 height 19
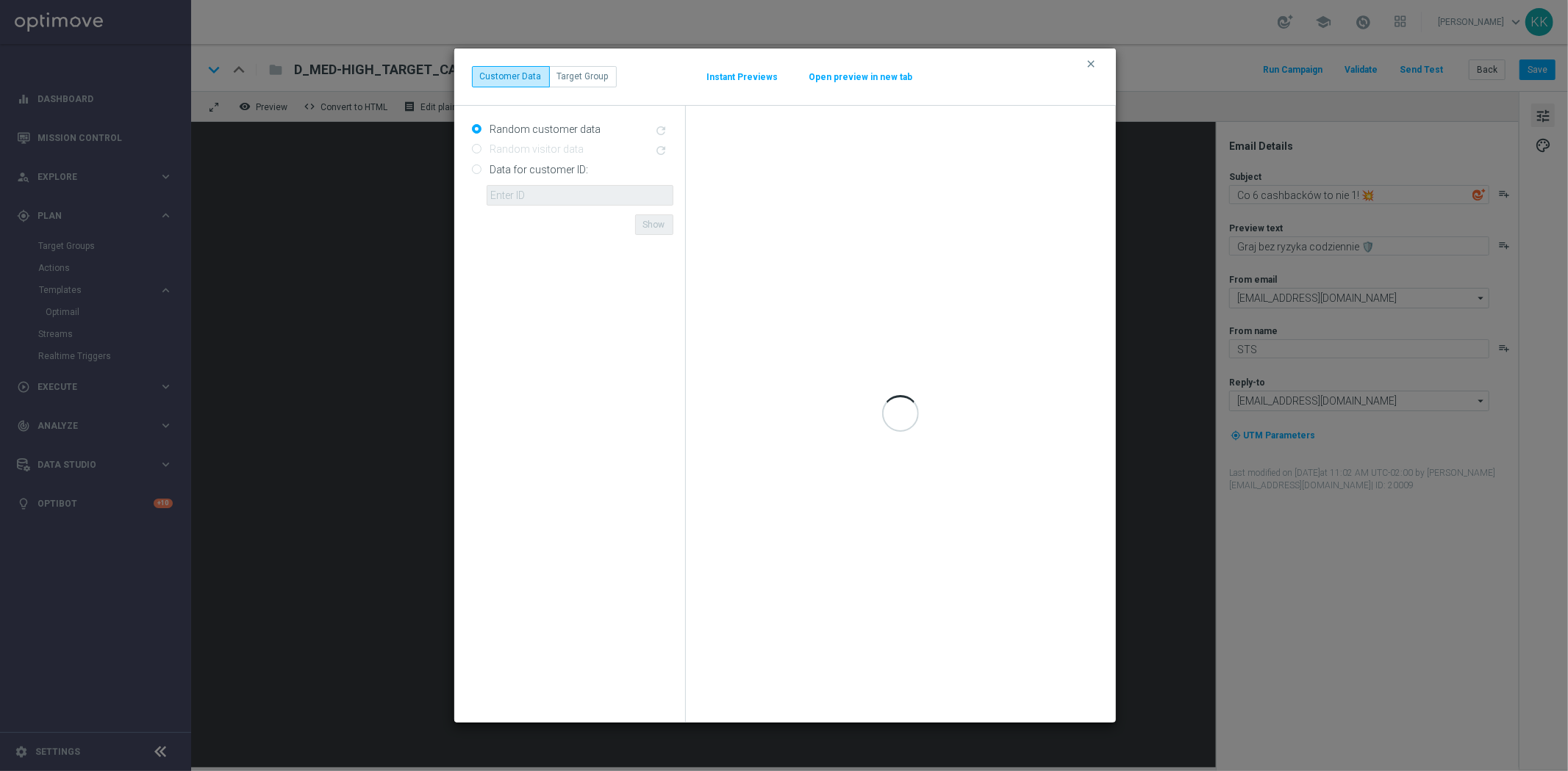
click at [832, 73] on button "Open preview in new tab" at bounding box center [860, 77] width 105 height 12
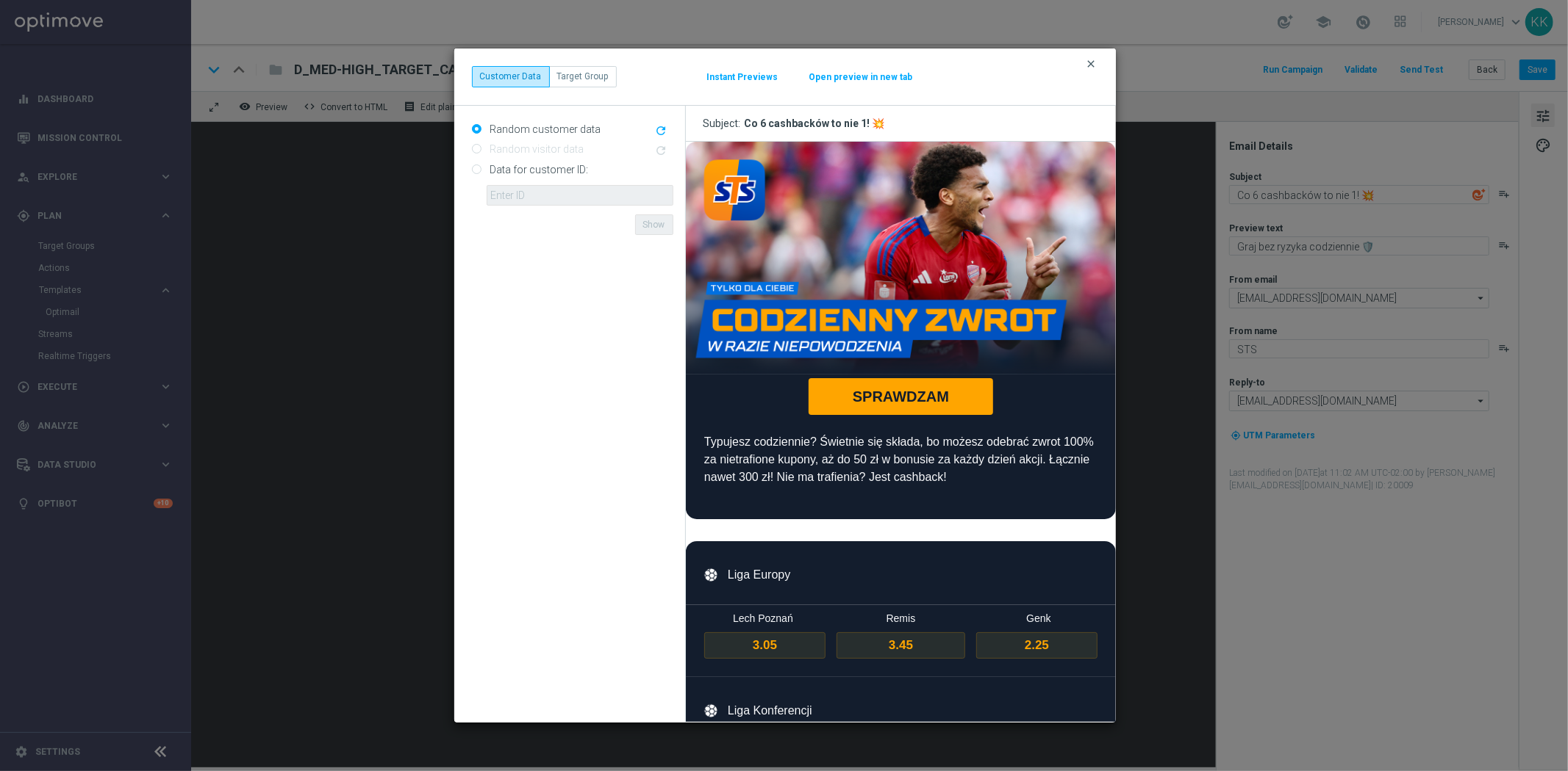
click at [1086, 60] on icon "clear" at bounding box center [1091, 64] width 12 height 12
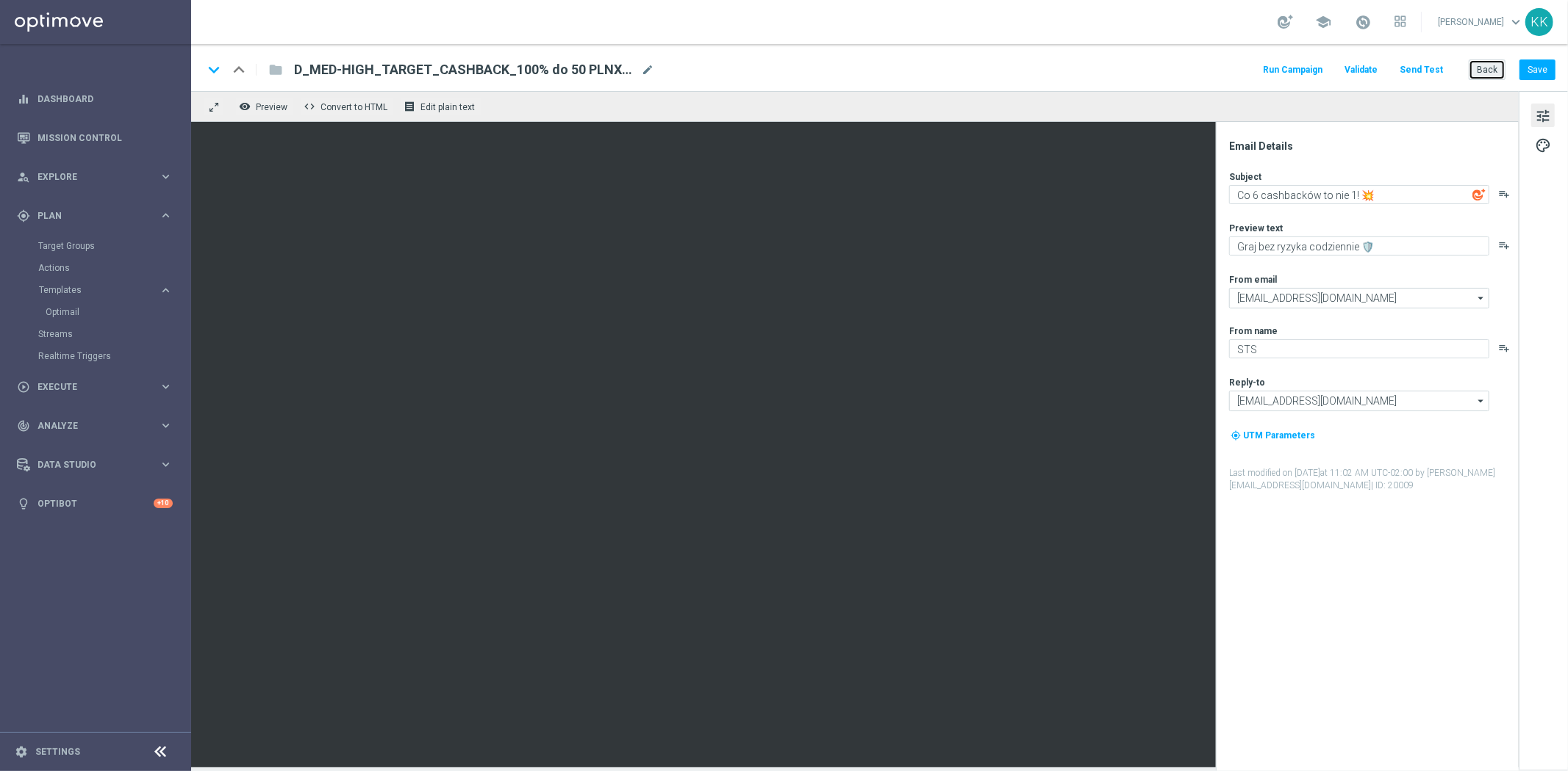
click at [1494, 71] on button "Back" at bounding box center [1487, 70] width 37 height 20
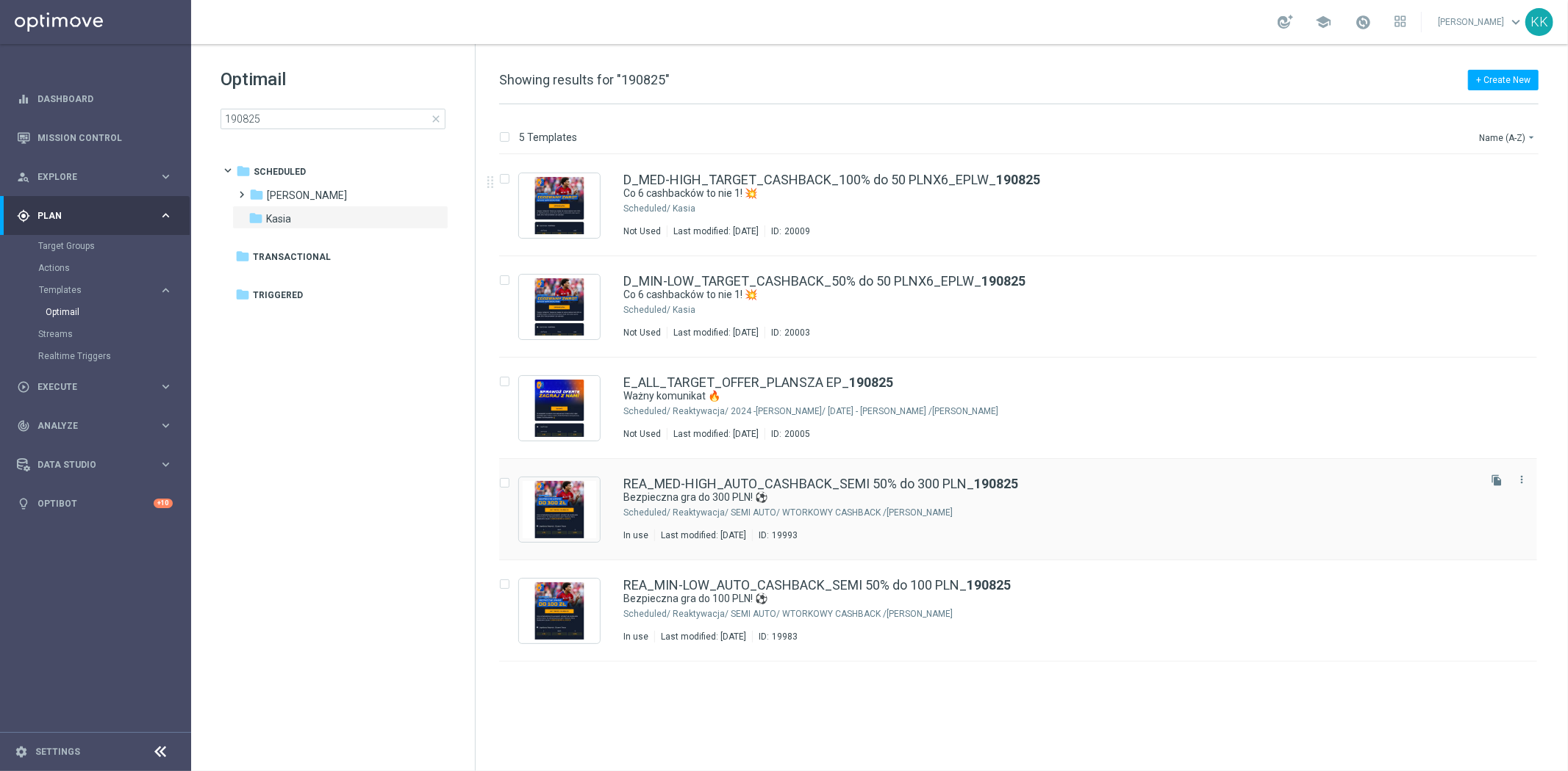
click at [666, 304] on div "Scheduled/" at bounding box center [647, 310] width 47 height 12
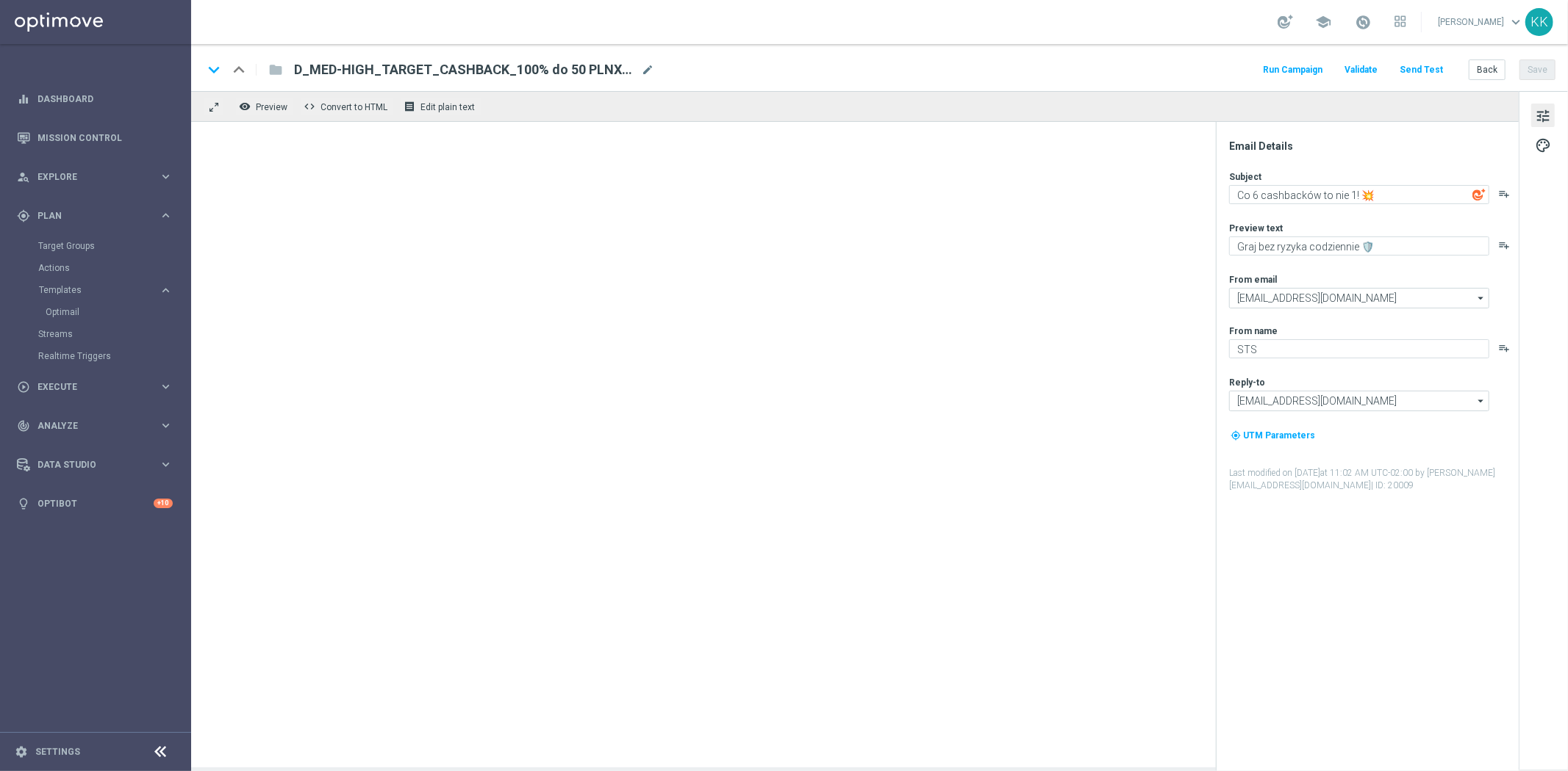
type textarea "Graj bezpiecznie codziennie 🛡️"
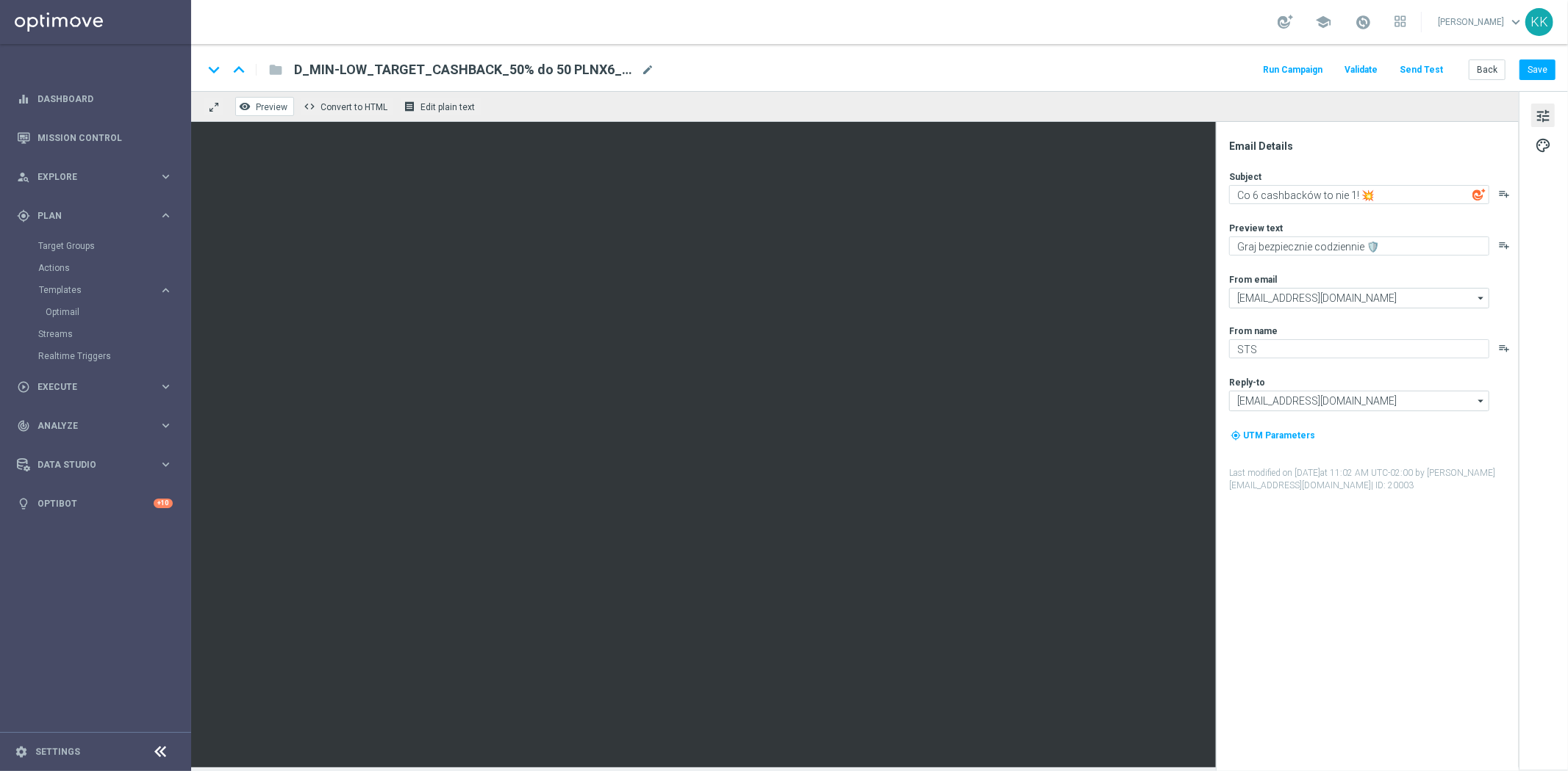
click at [290, 102] on button "remove_red_eye Preview" at bounding box center [264, 106] width 59 height 19
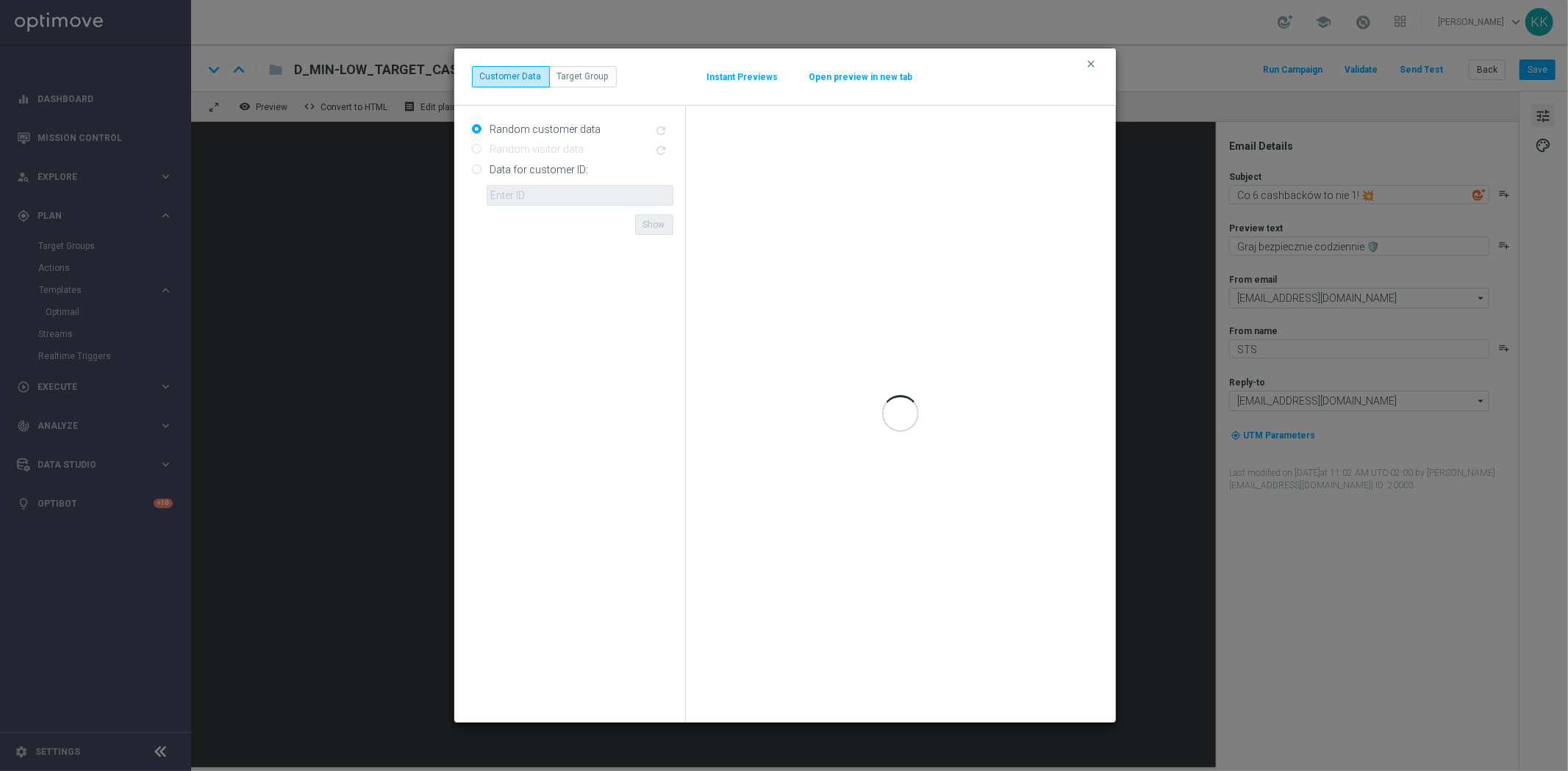
click at [870, 74] on button "Open preview in new tab" at bounding box center [860, 77] width 105 height 12
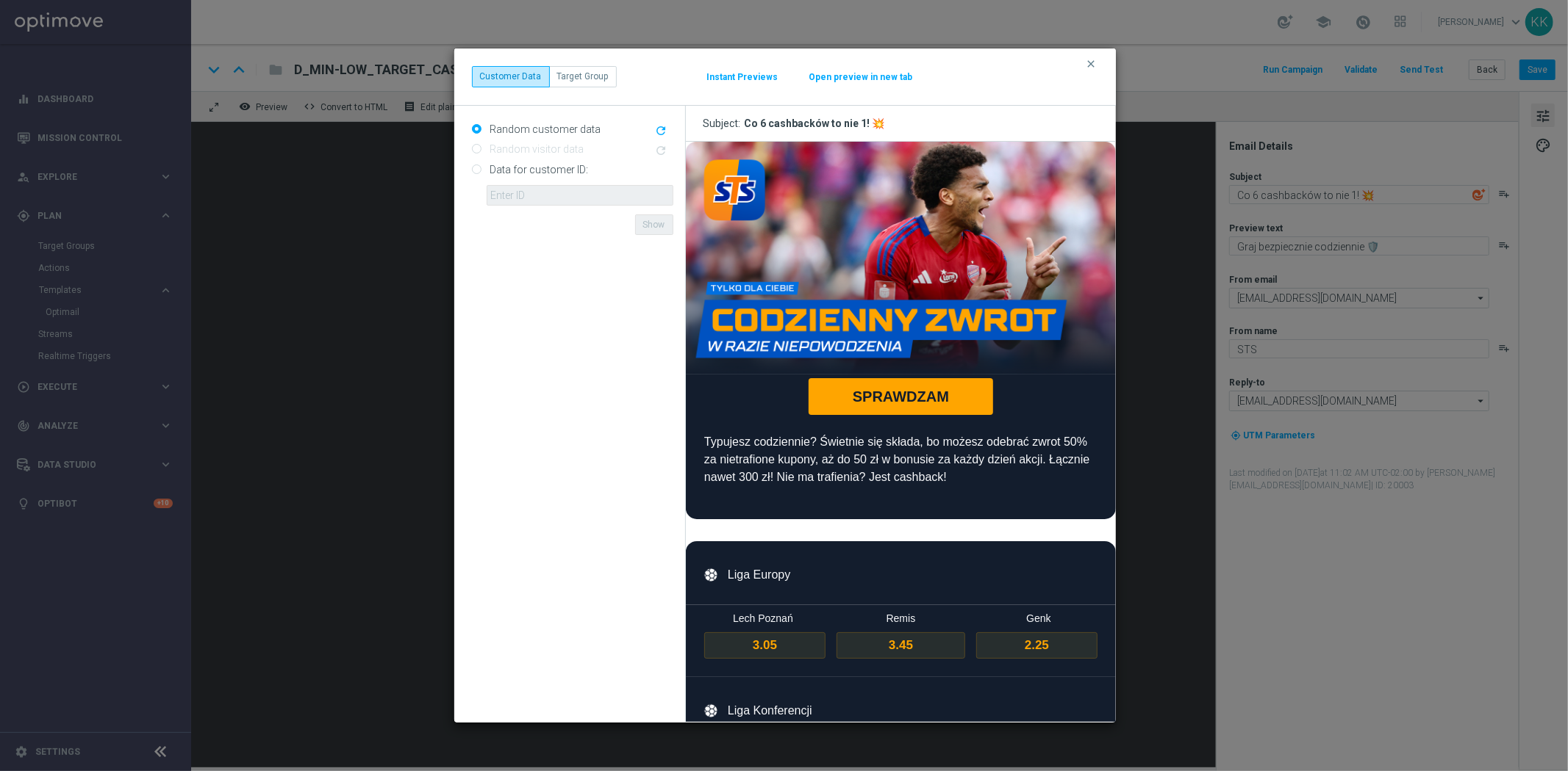
click at [1092, 56] on div "clear Customer Data Target Group Instant Previews Open preview in new tab" at bounding box center [785, 76] width 661 height 57
click at [1093, 58] on icon "clear" at bounding box center [1091, 64] width 12 height 12
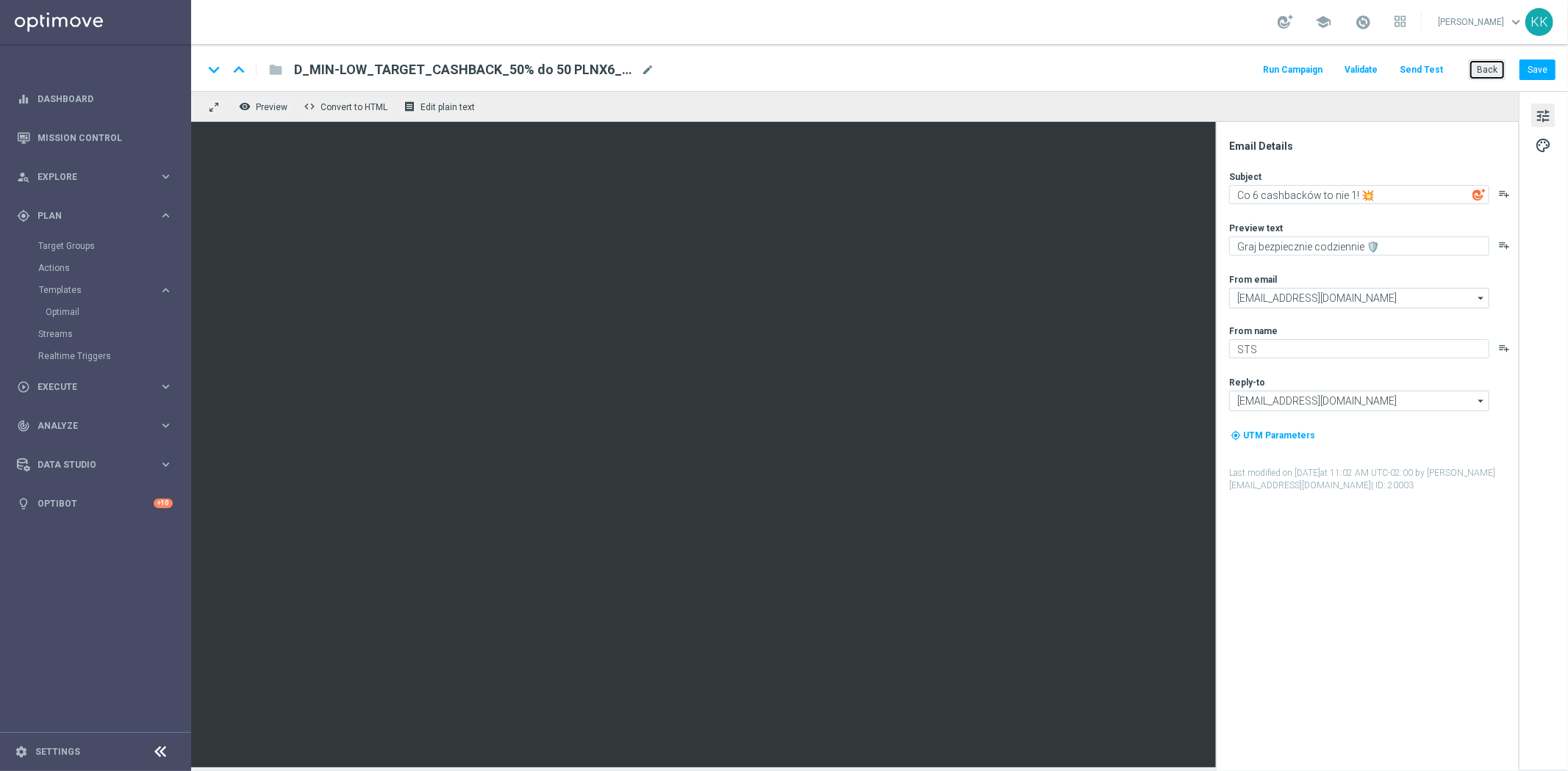
click at [1472, 73] on button "Back" at bounding box center [1487, 70] width 37 height 20
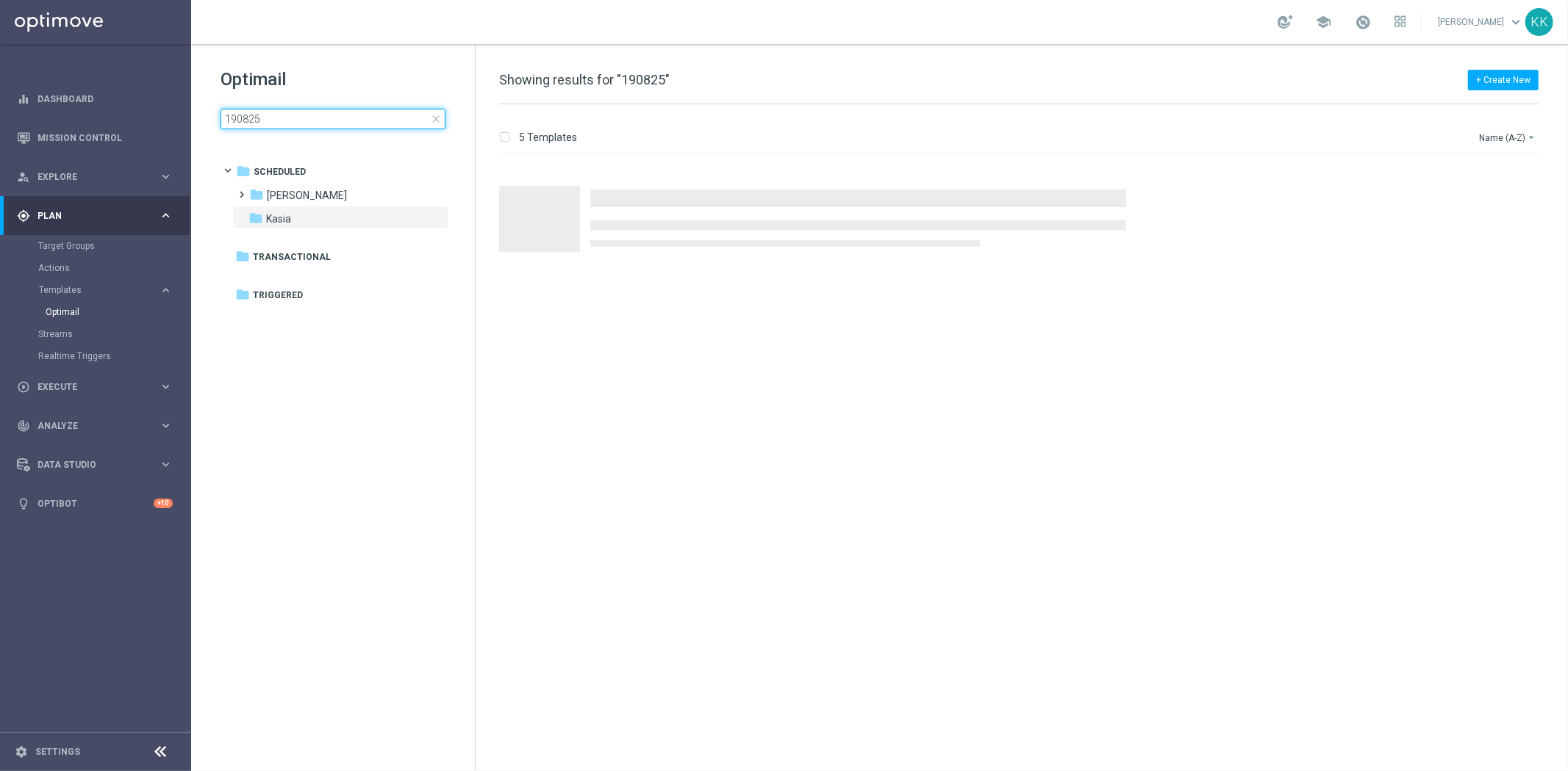
click at [283, 127] on input "190825" at bounding box center [333, 119] width 225 height 20
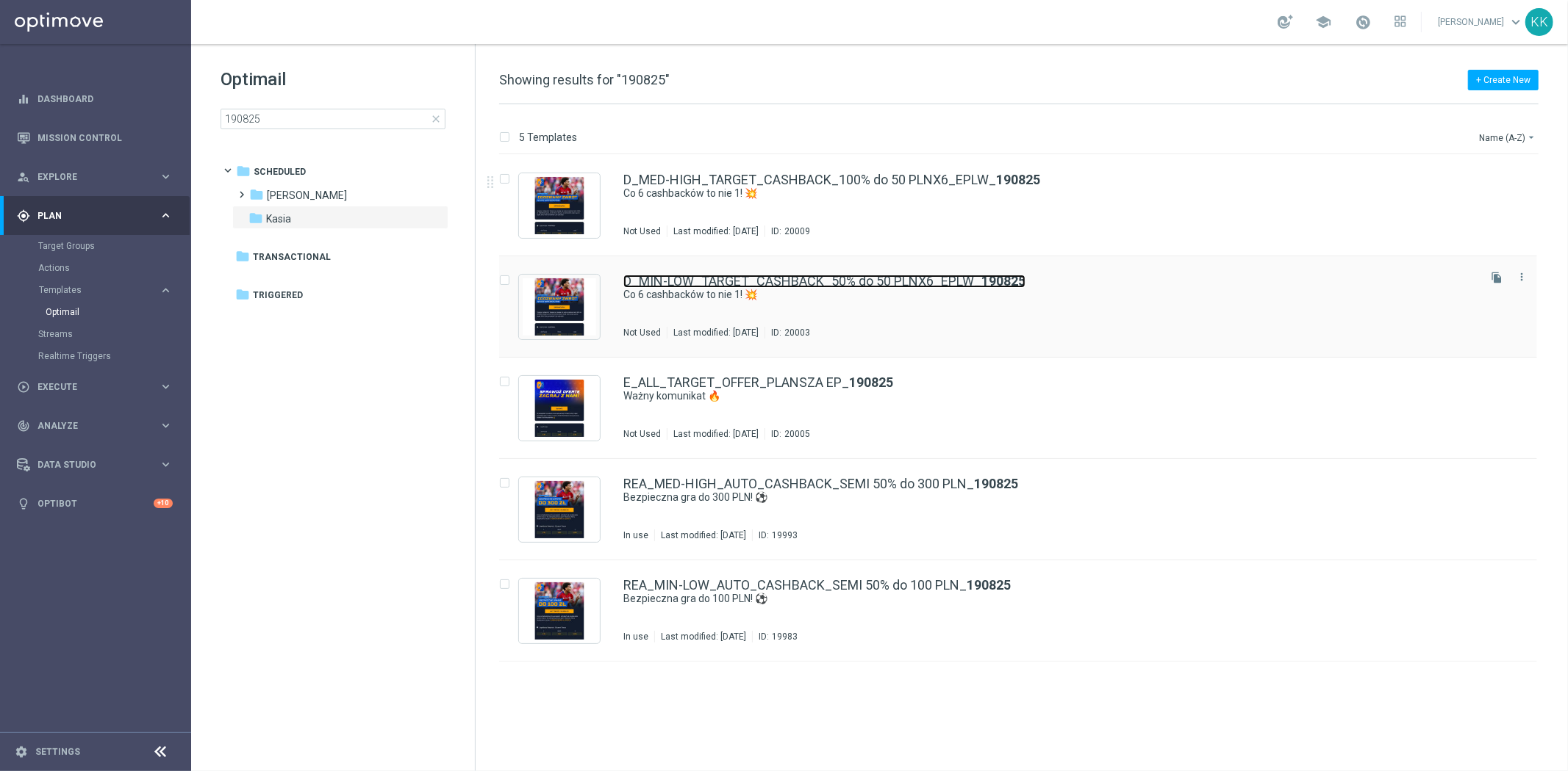
click at [675, 281] on link "D_MIN-LOW_TARGET_CASHBACK_50% do 50 PLNX6_EPLW_ 190825" at bounding box center [825, 281] width 402 height 14
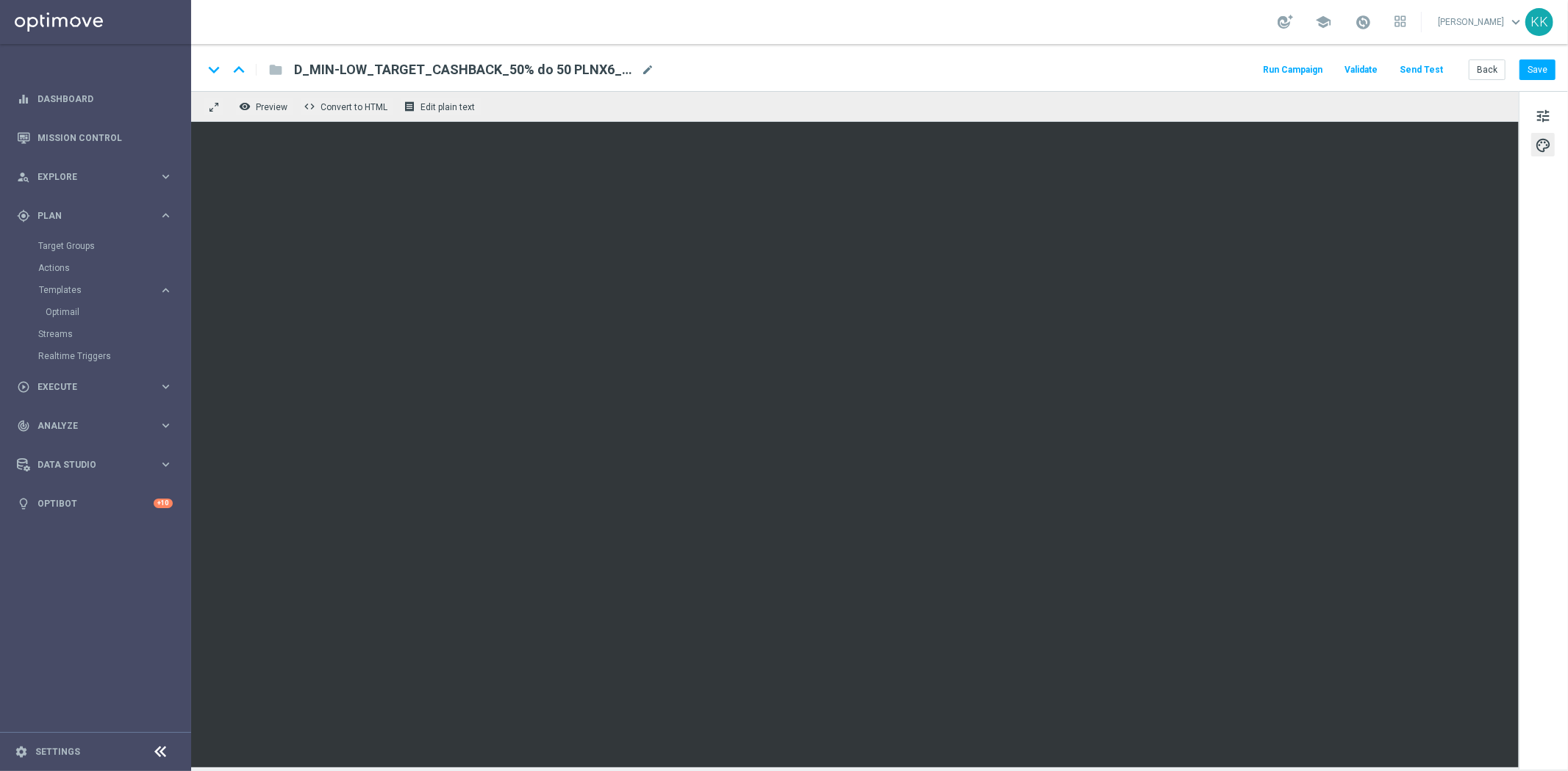
click at [1495, 43] on div "school Katarzyna Kamińska keyboard_arrow_down KK" at bounding box center [880, 22] width 1377 height 44
click at [1470, 67] on button "Back" at bounding box center [1487, 70] width 37 height 20
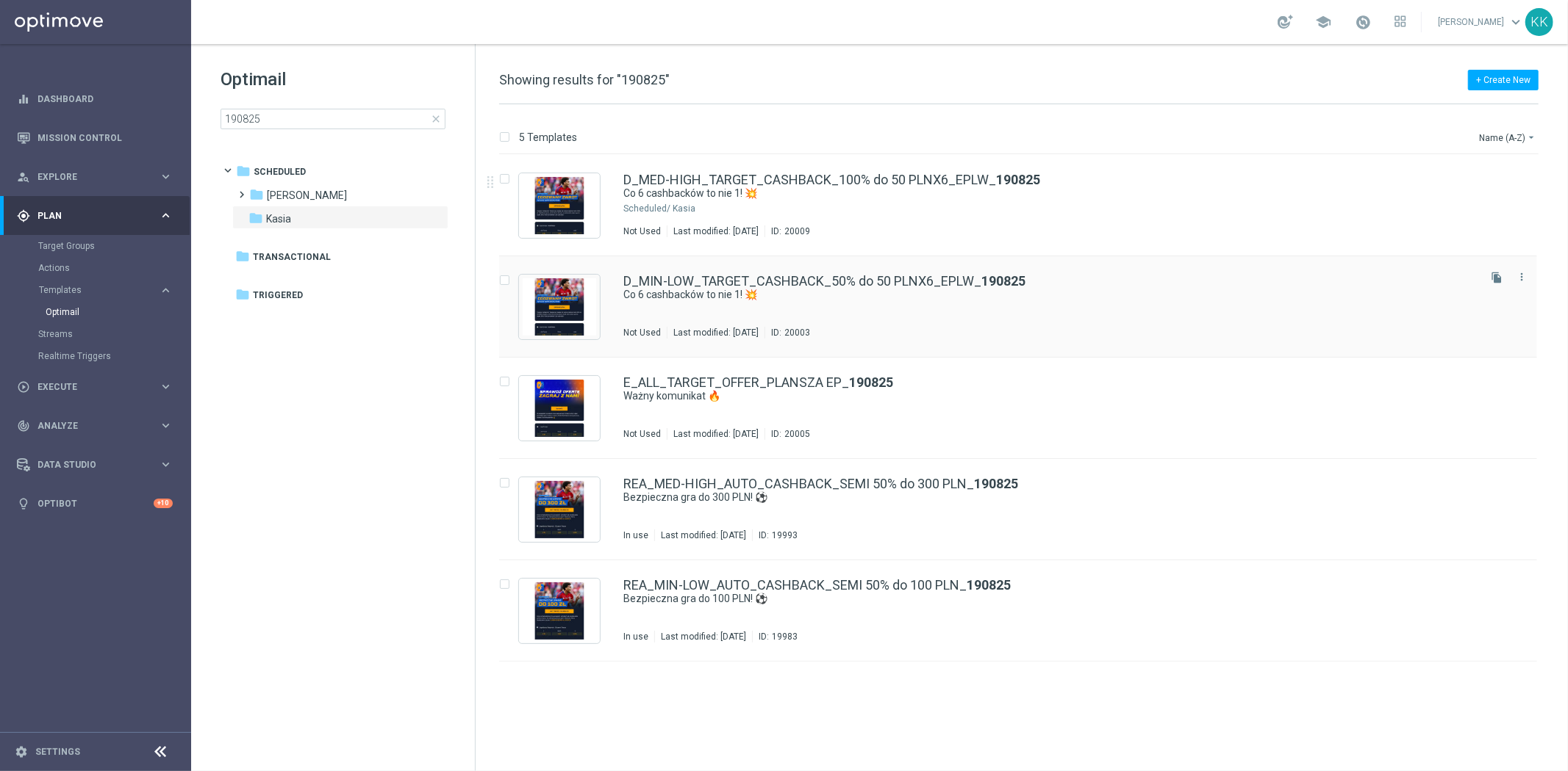
drag, startPoint x: 854, startPoint y: 206, endPoint x: 850, endPoint y: 270, distance: 64.1
click at [854, 206] on div "Kasia" at bounding box center [1074, 209] width 802 height 12
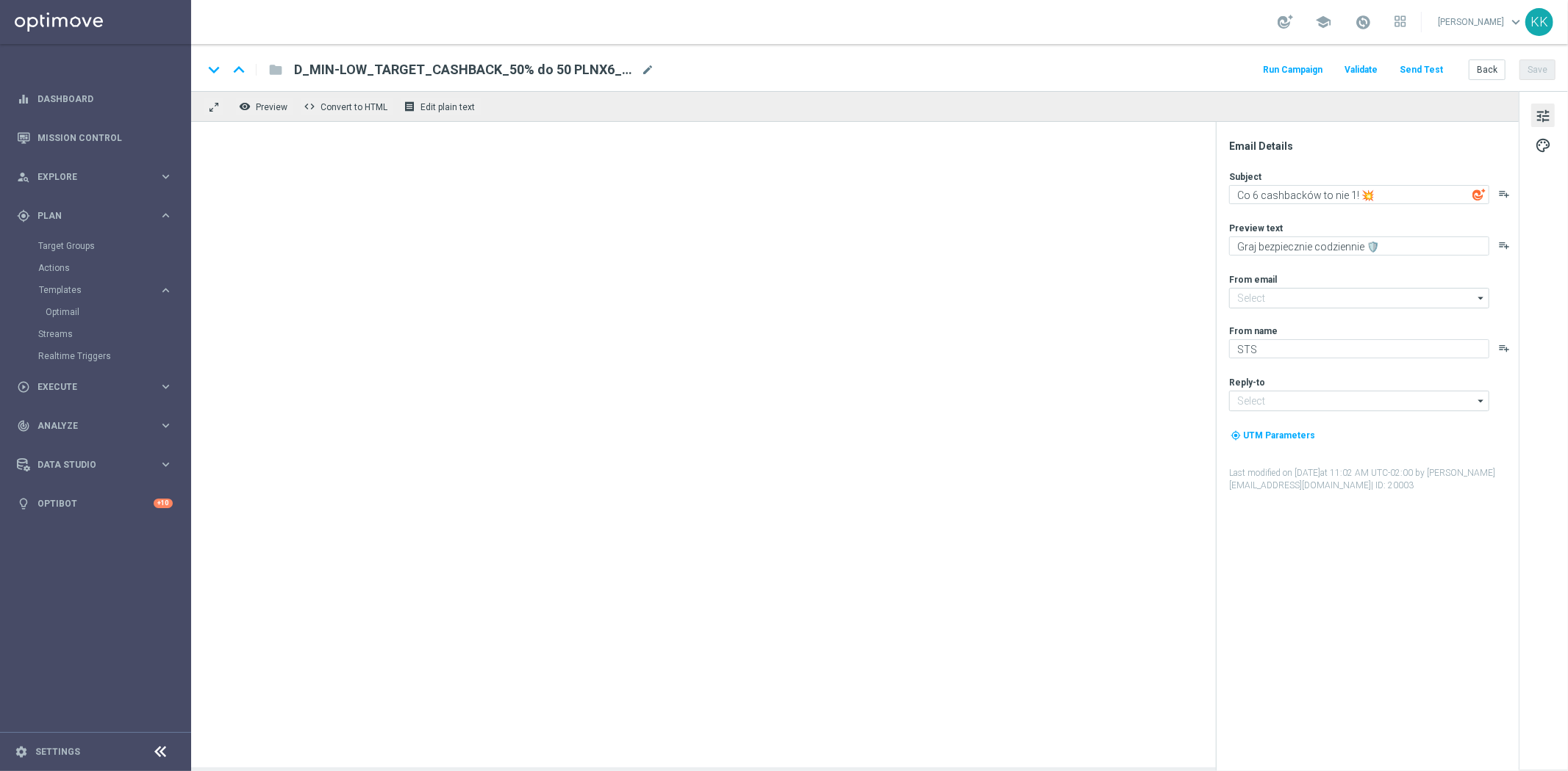
type textarea "Graj bez ryzyka codziennie 🛡️"
type input "oferta@sts.pl"
type input "kontakt@sts.pl"
type input "oferta@sts.pl"
type input "kontakt@sts.pl"
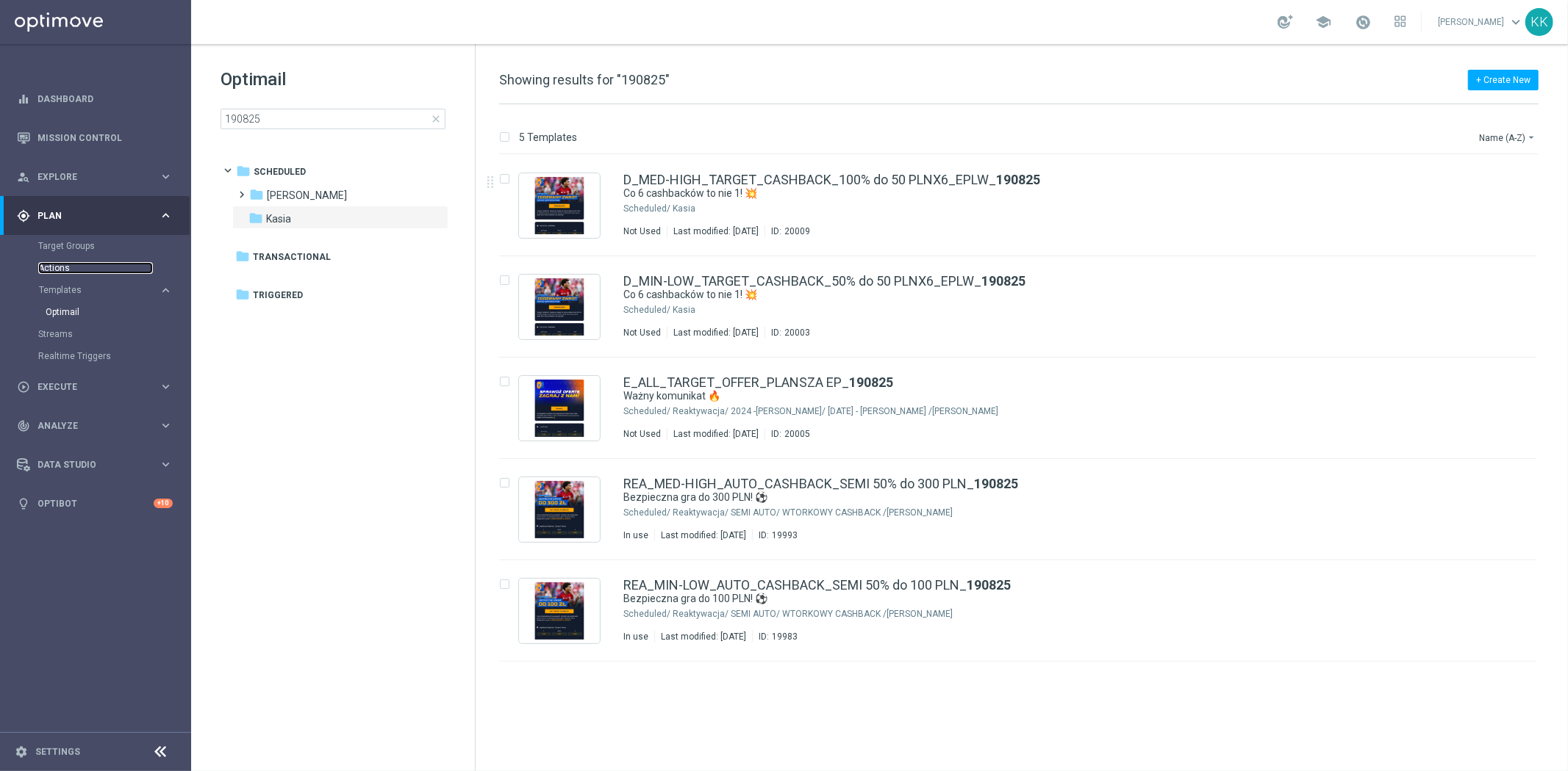
click at [63, 267] on link "Actions" at bounding box center [96, 268] width 115 height 12
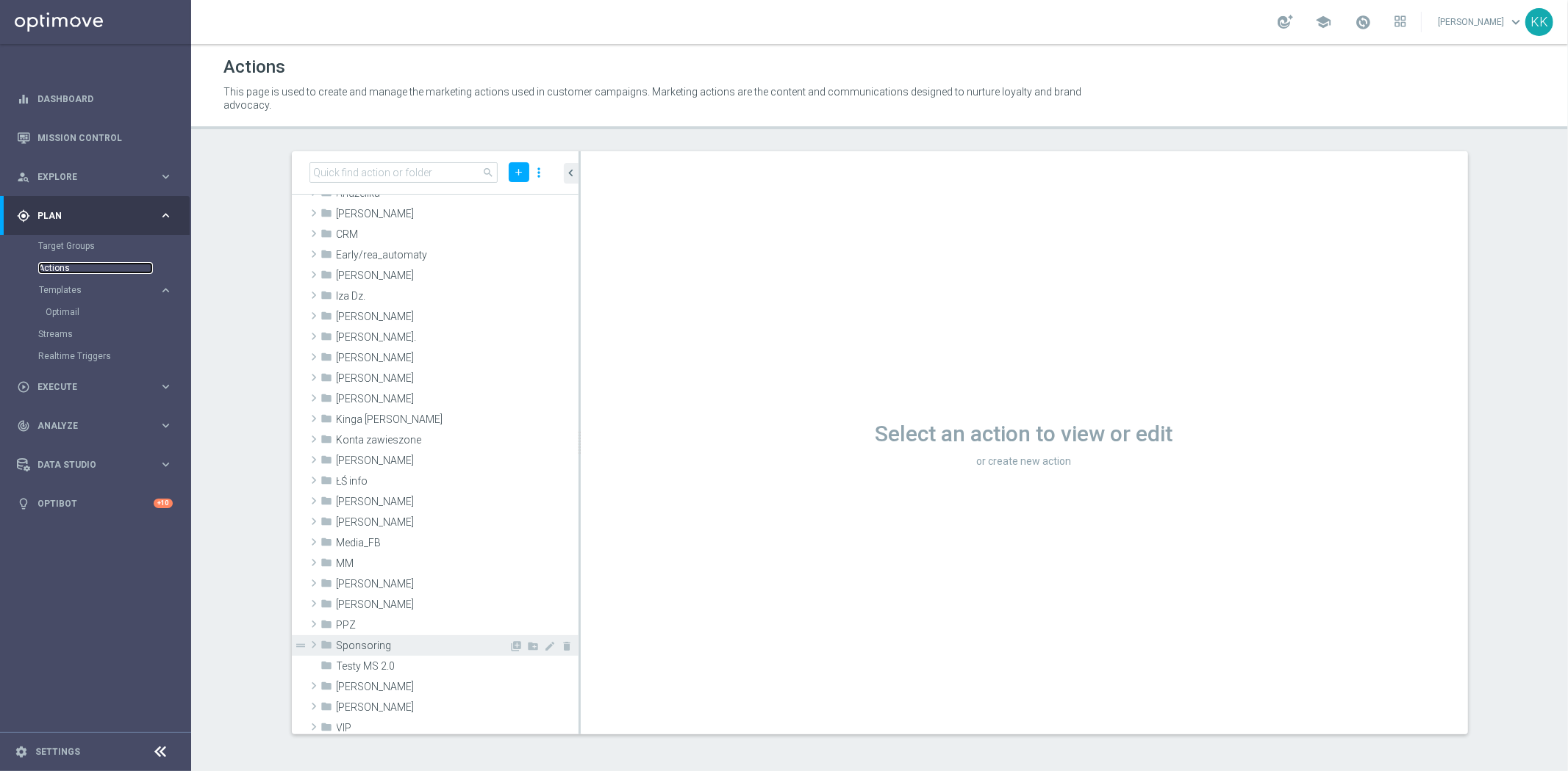
scroll to position [163, 0]
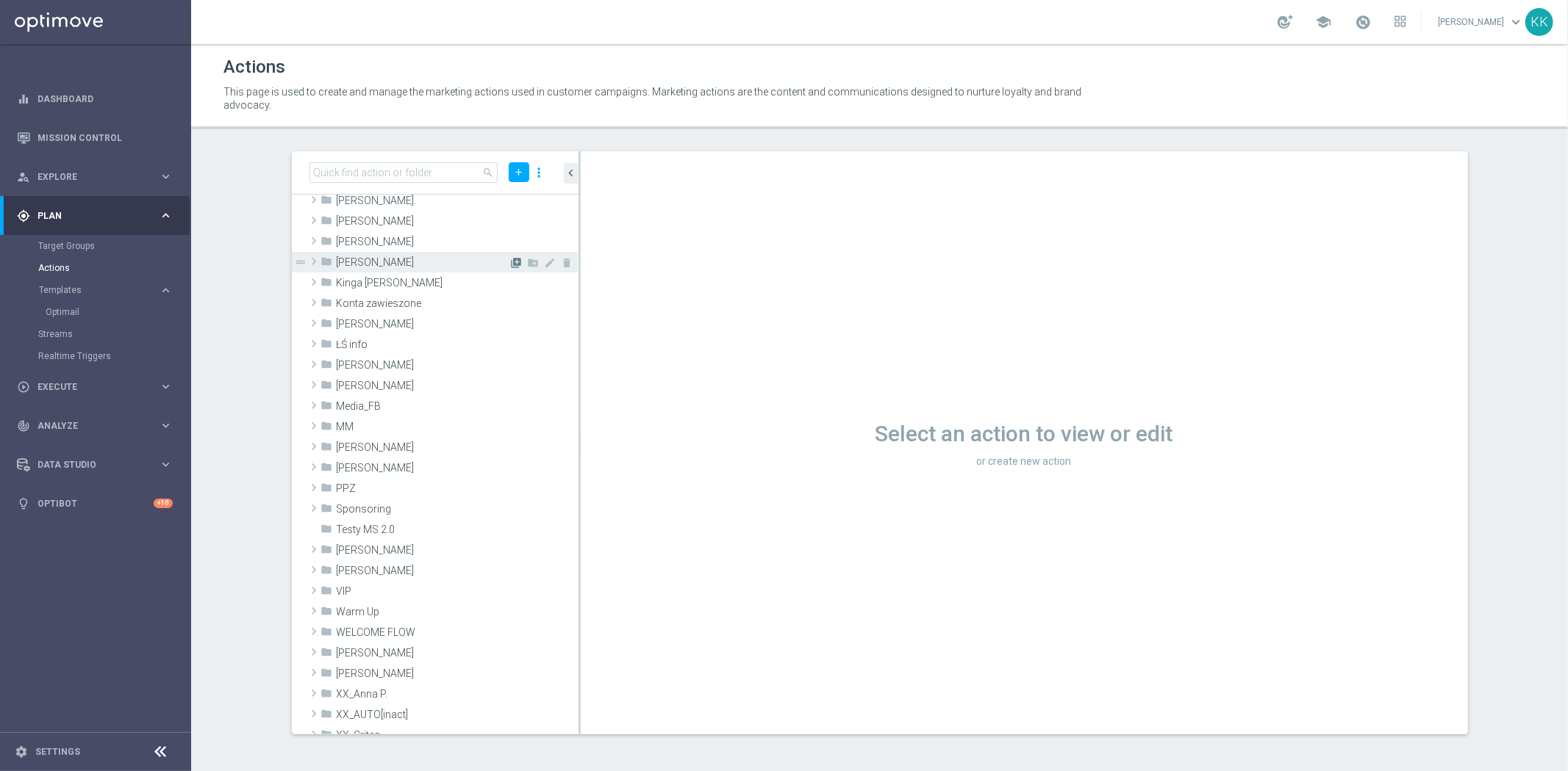
click at [510, 258] on icon "library_add" at bounding box center [516, 263] width 12 height 12
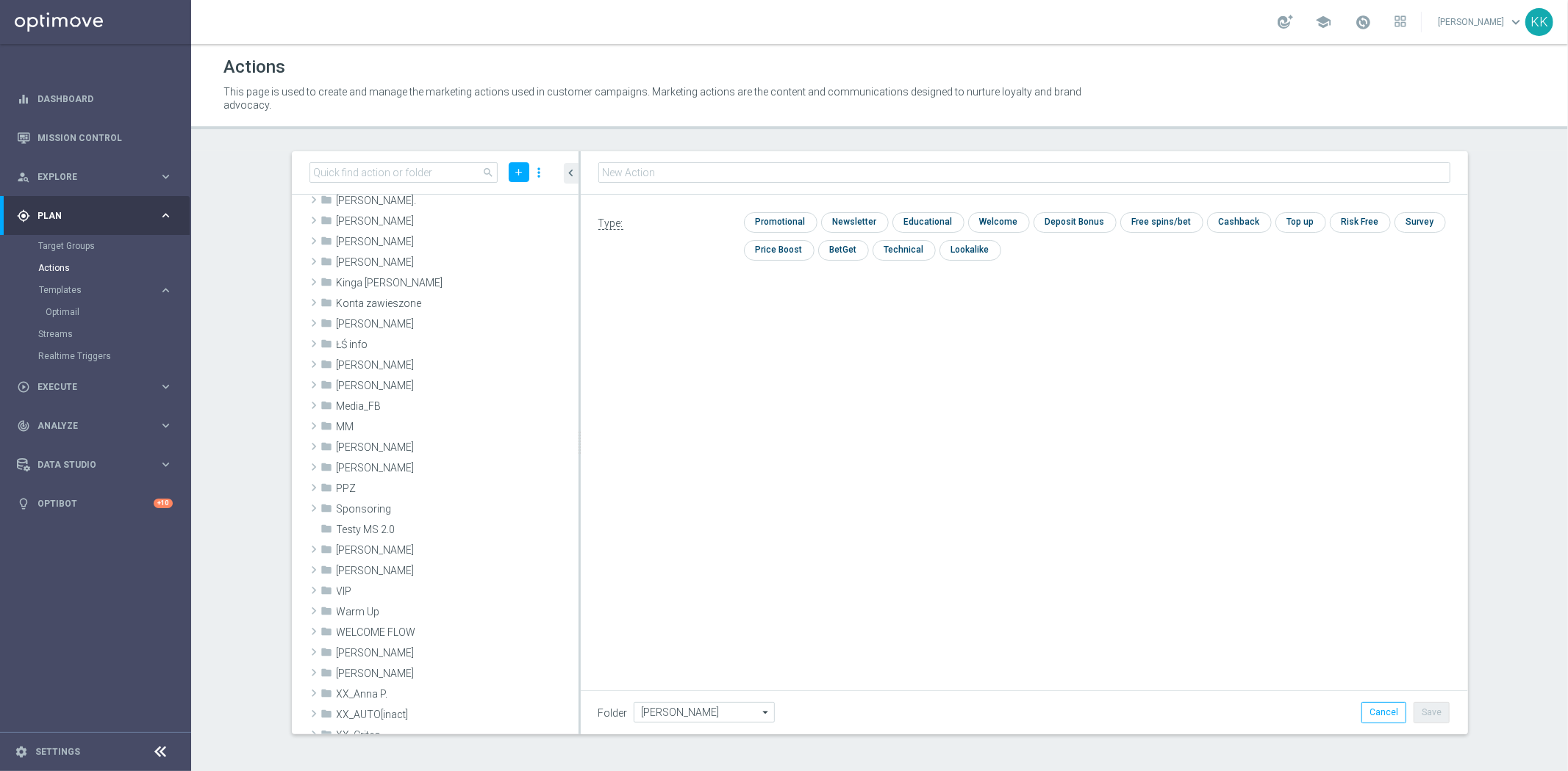
type input "D_MIN-LOW_TARGET_CASHBACK_50% do 50 PLNX6_EPLW_190825"
click at [789, 219] on input "checkbox" at bounding box center [778, 222] width 70 height 20
checkbox input "true"
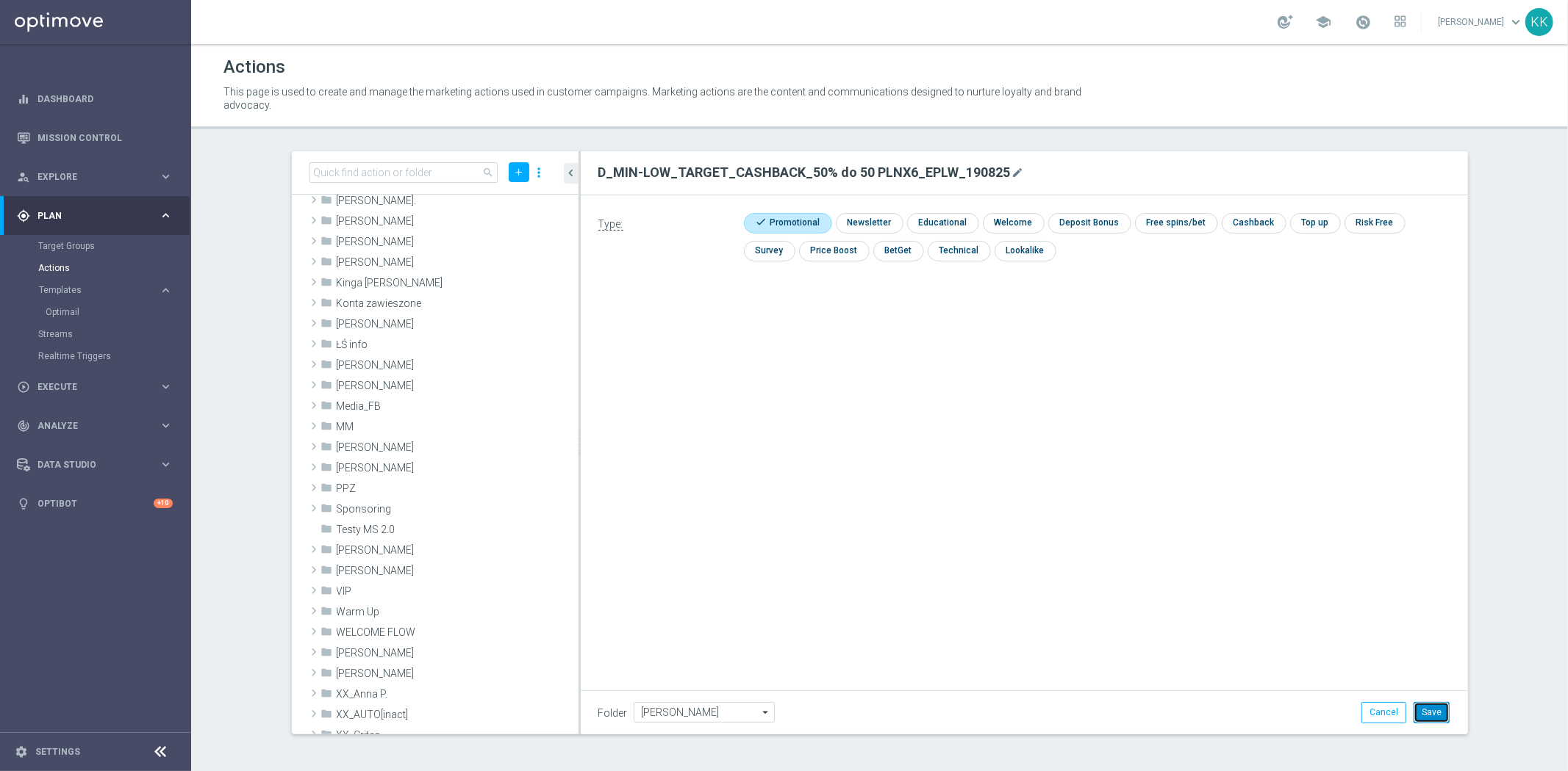
click at [1429, 714] on button "Save" at bounding box center [1431, 712] width 36 height 20
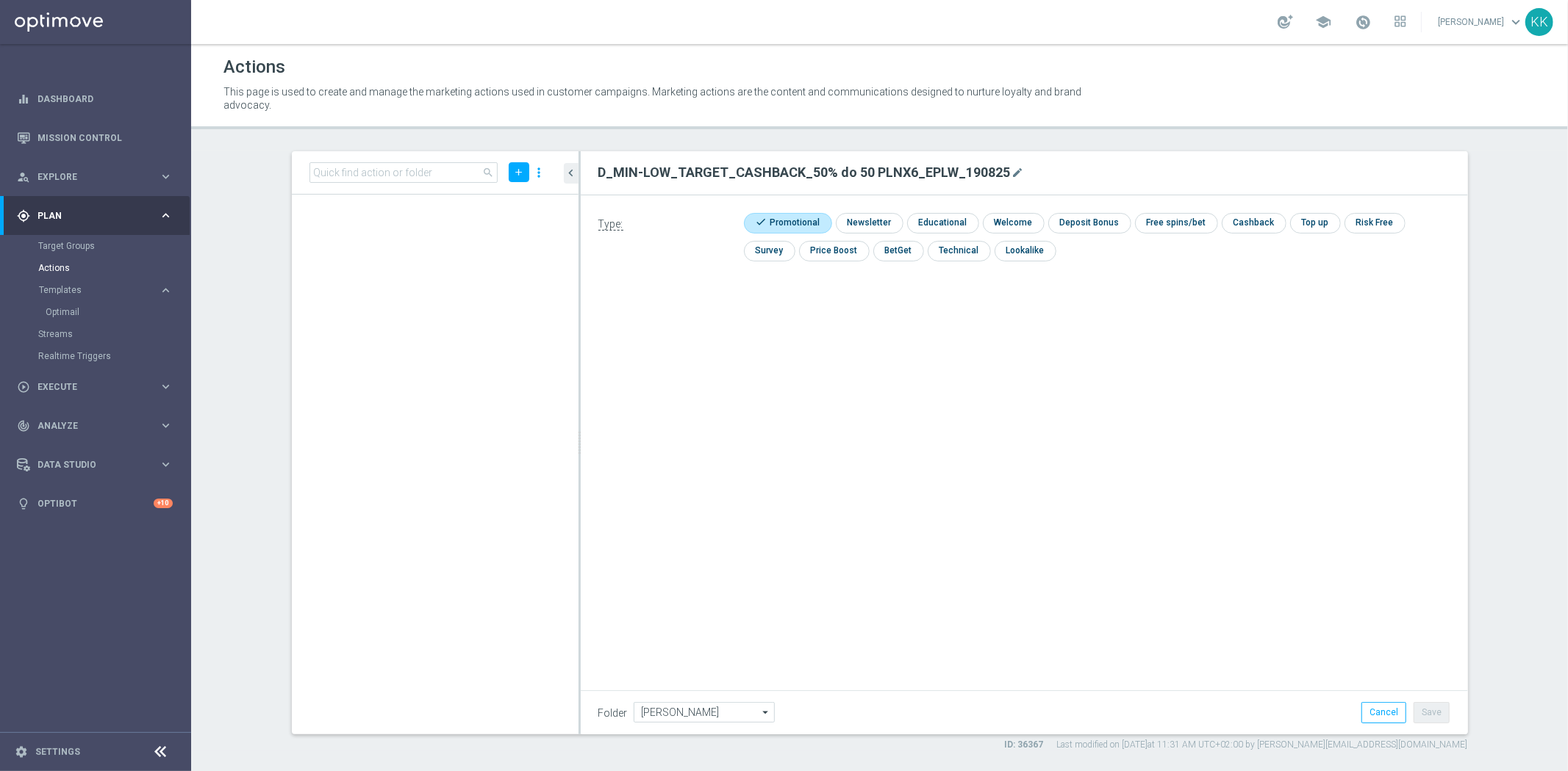
scroll to position [0, 0]
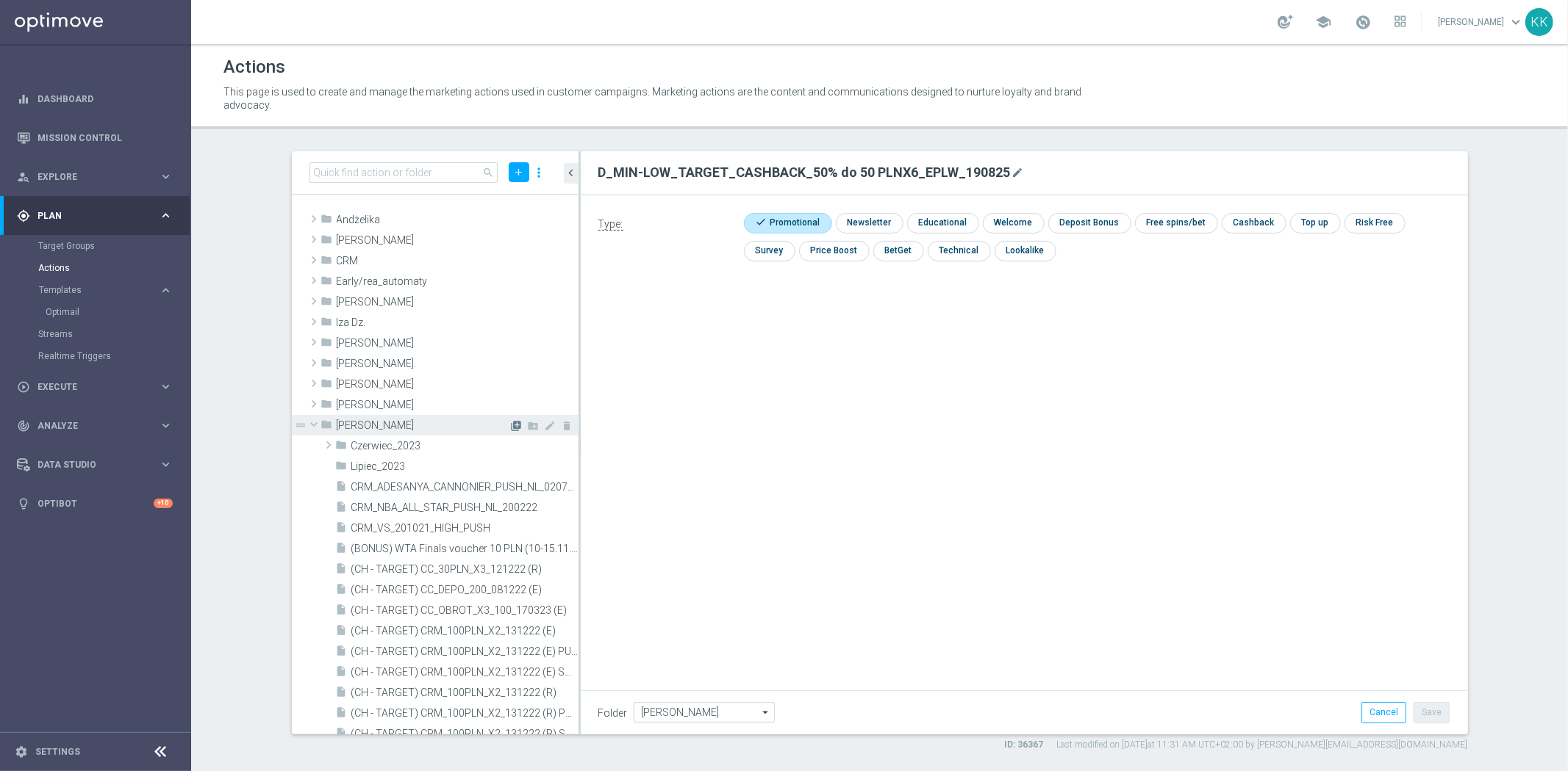
click at [510, 426] on icon "library_add" at bounding box center [516, 426] width 12 height 12
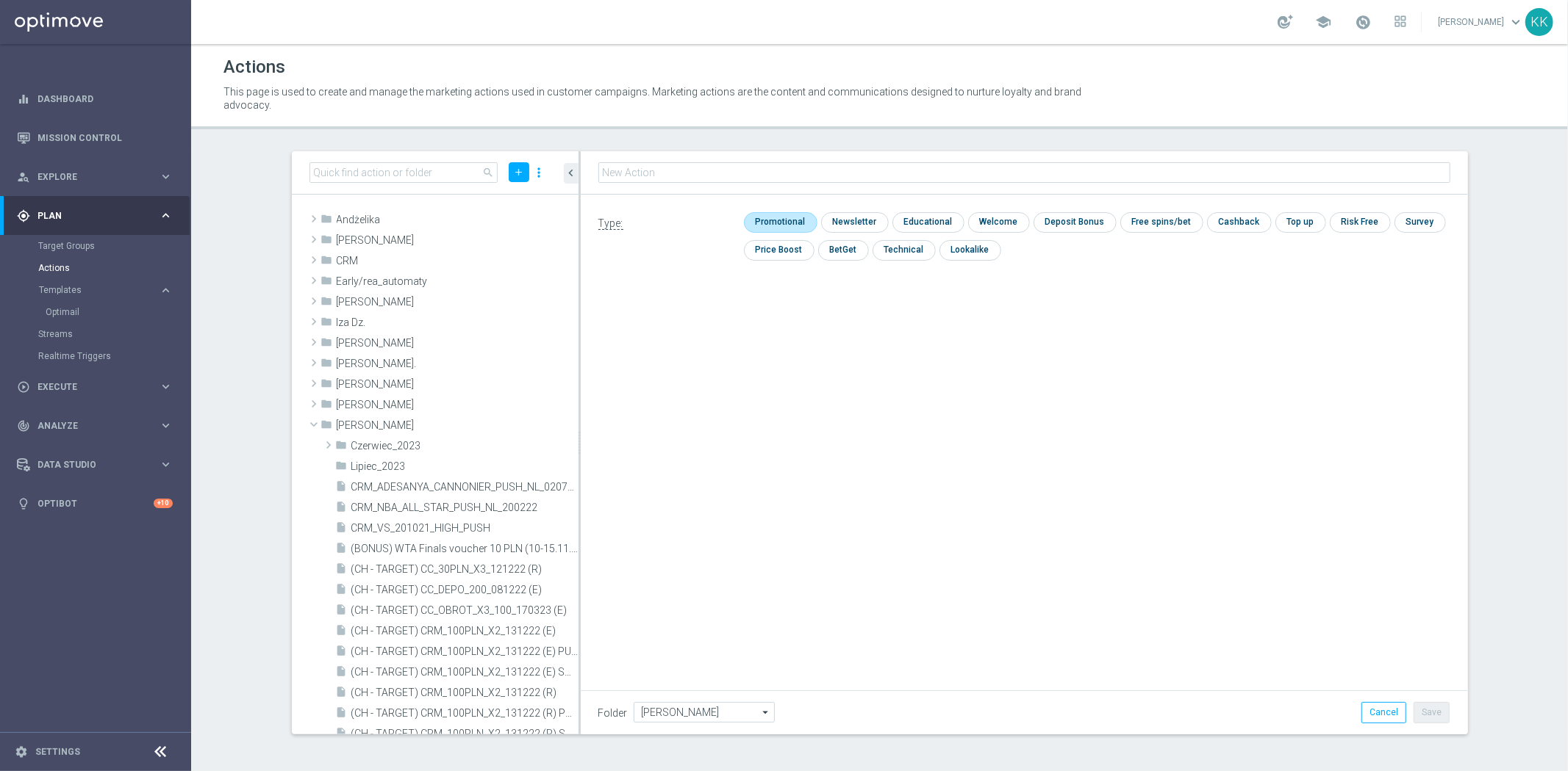
type input "D_MED-HIGH_TARGET_CASHBACK_100% do 50 PLNX6_EPLW_190825"
click at [772, 222] on input "checkbox" at bounding box center [778, 222] width 70 height 20
checkbox input "true"
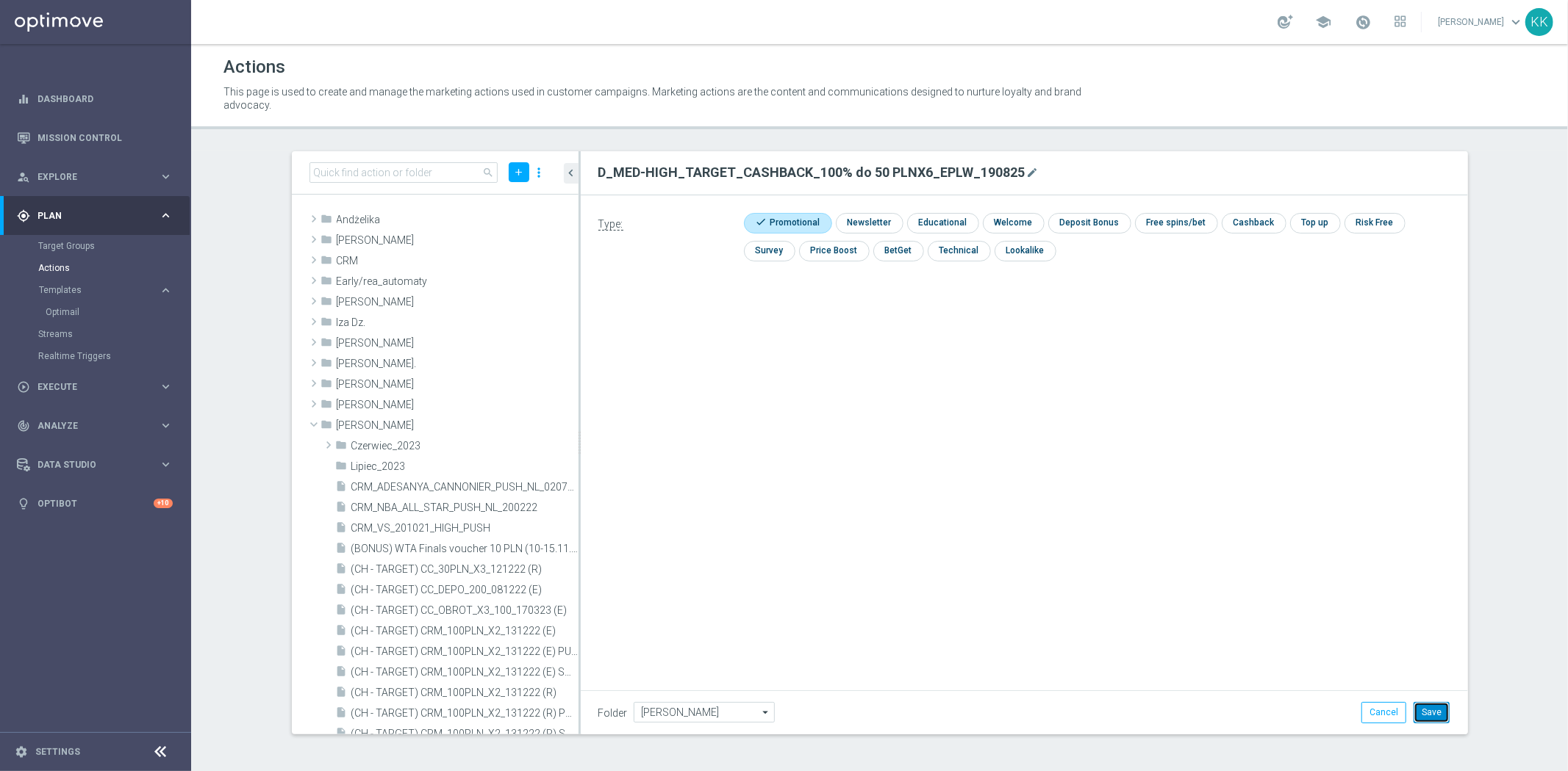
click at [1429, 706] on button "Save" at bounding box center [1431, 712] width 36 height 20
click at [1328, 471] on div "Type: check Promotional check Newsletter check Educational check Welcome check …" at bounding box center [1025, 360] width 887 height 330
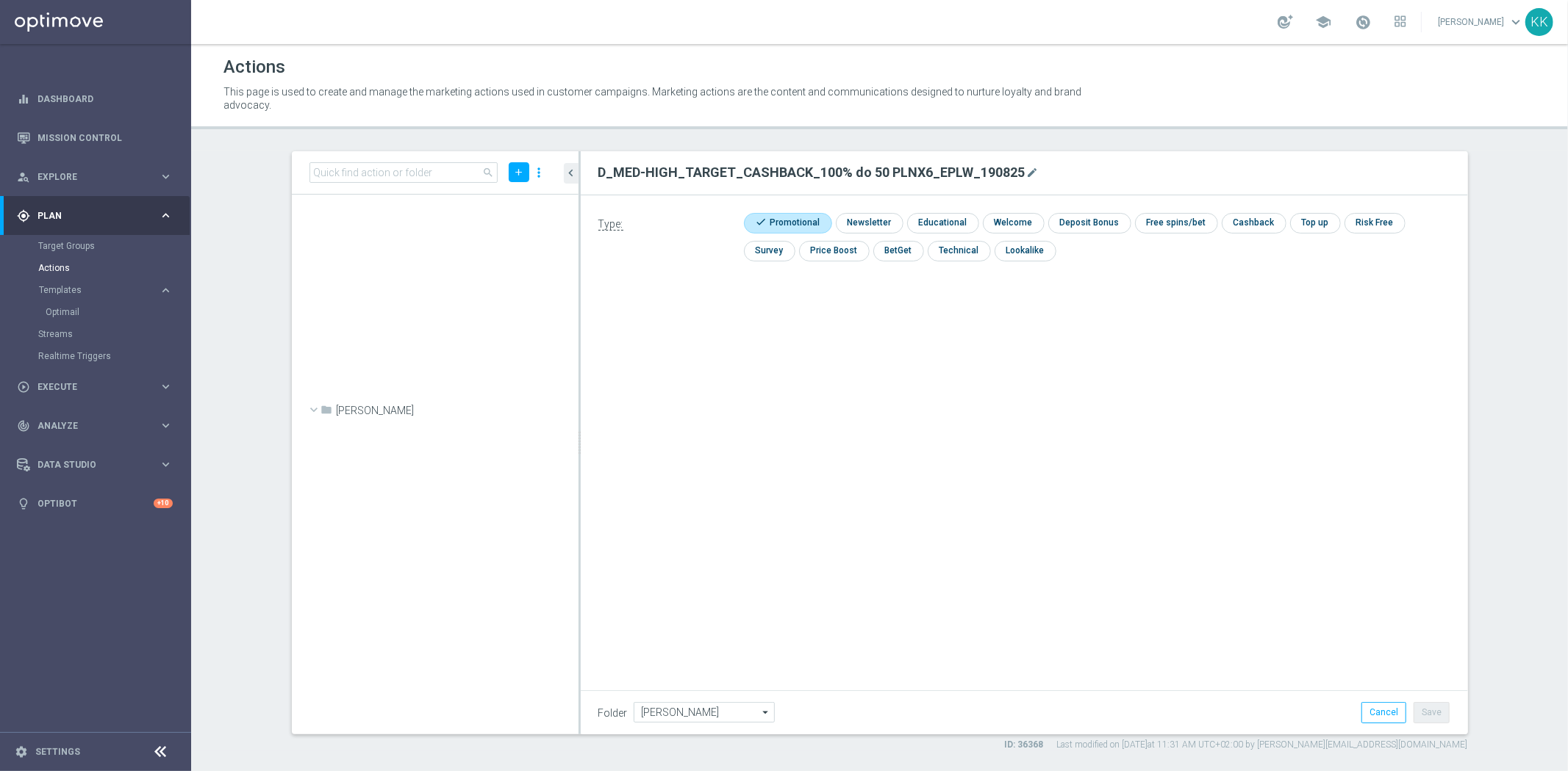
scroll to position [45891, 0]
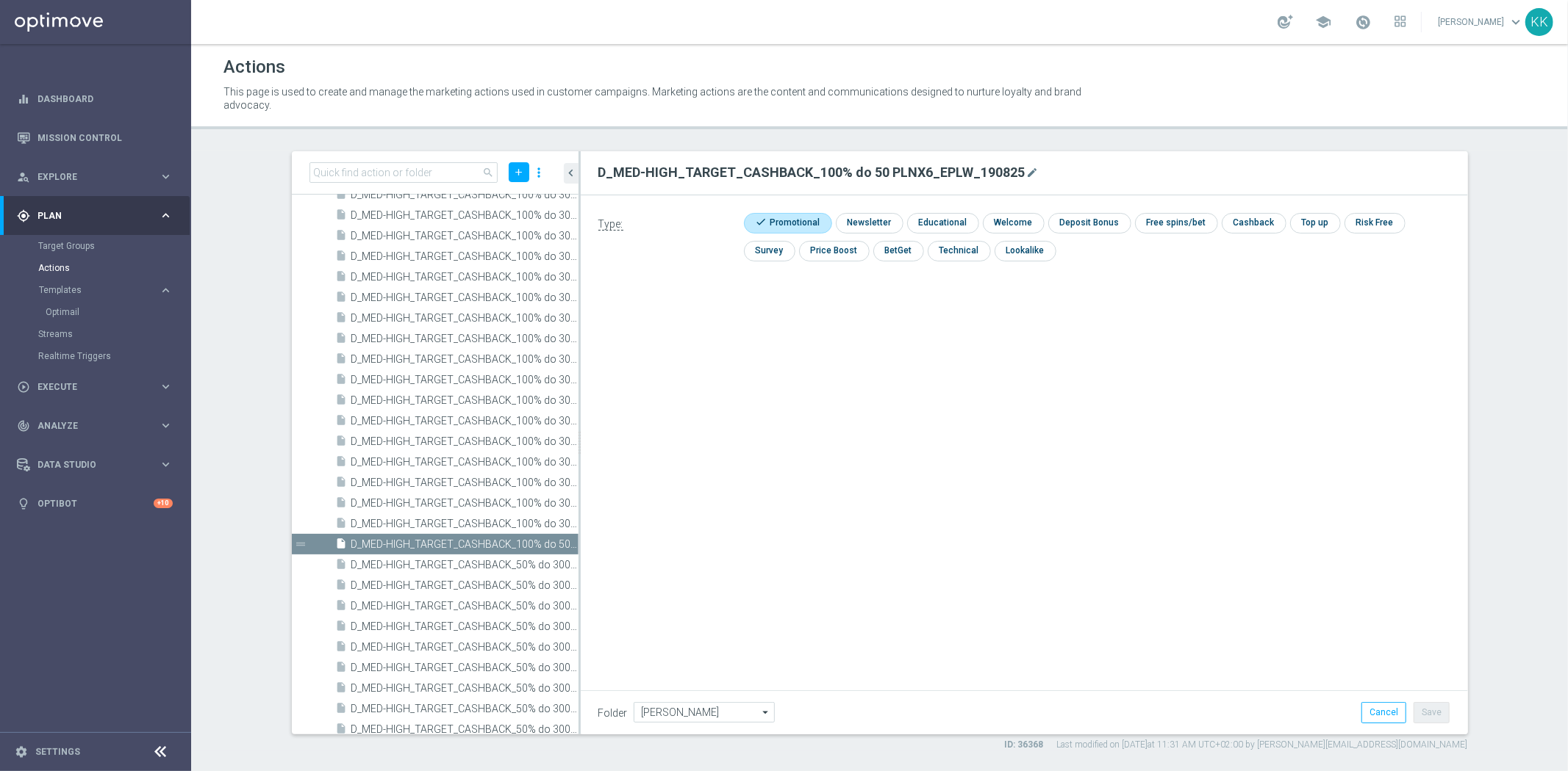
drag, startPoint x: 1014, startPoint y: 344, endPoint x: 1023, endPoint y: 348, distance: 9.8
click at [1015, 346] on div "Type: check Promotional check Newsletter check Educational check Welcome check …" at bounding box center [1025, 360] width 887 height 330
click at [85, 397] on div "play_circle_outline Execute keyboard_arrow_right" at bounding box center [95, 386] width 189 height 39
drag, startPoint x: 62, startPoint y: 295, endPoint x: 73, endPoint y: 295, distance: 11.0
click at [63, 295] on div "Campaign Builder" at bounding box center [114, 285] width 152 height 22
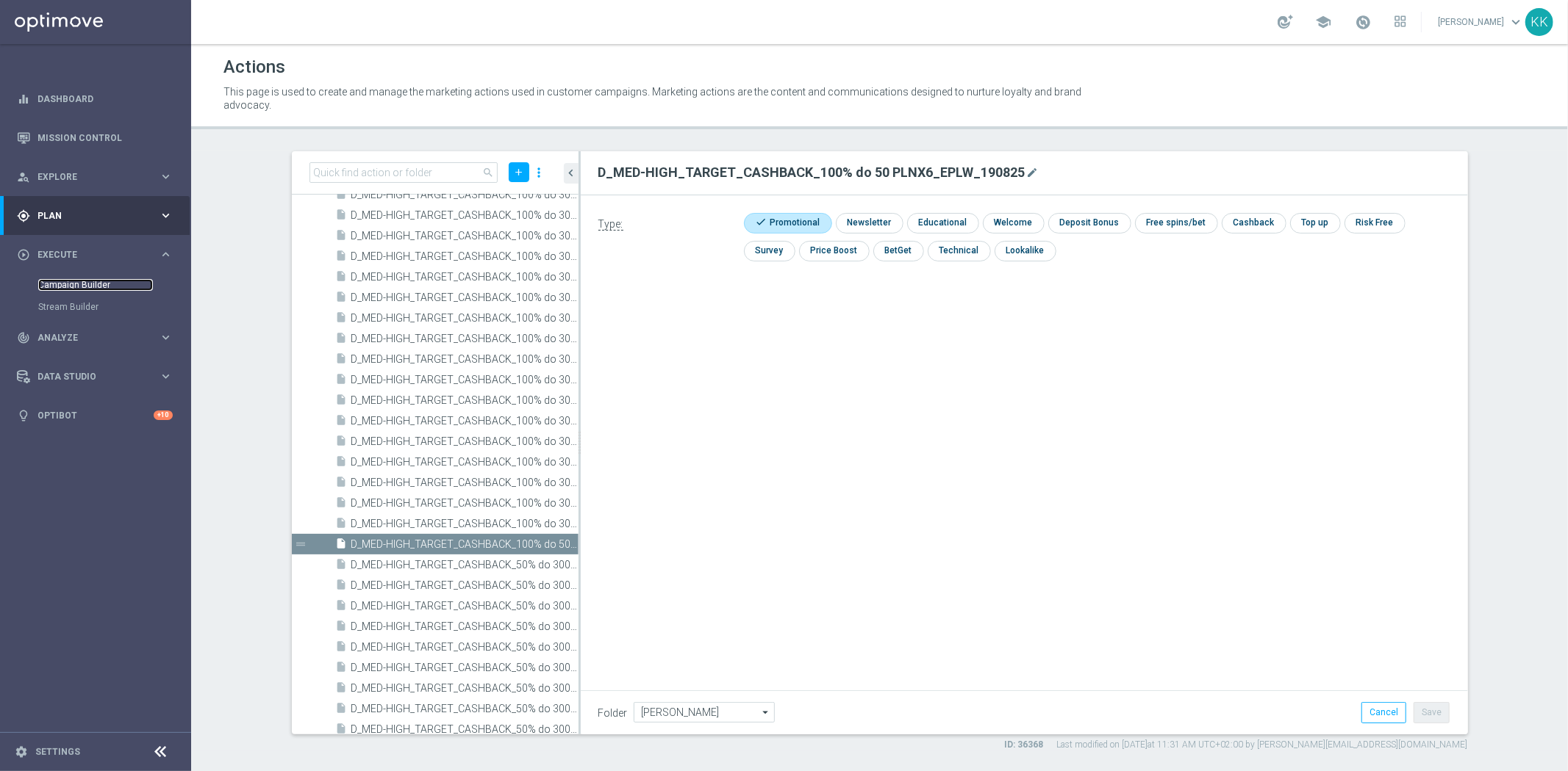
click at [92, 284] on link "Campaign Builder" at bounding box center [96, 285] width 115 height 12
click at [72, 279] on link "Campaign Builder" at bounding box center [96, 285] width 115 height 12
click at [75, 280] on link "Campaign Builder" at bounding box center [96, 285] width 115 height 12
click at [54, 210] on div "gps_fixed Plan" at bounding box center [87, 216] width 142 height 14
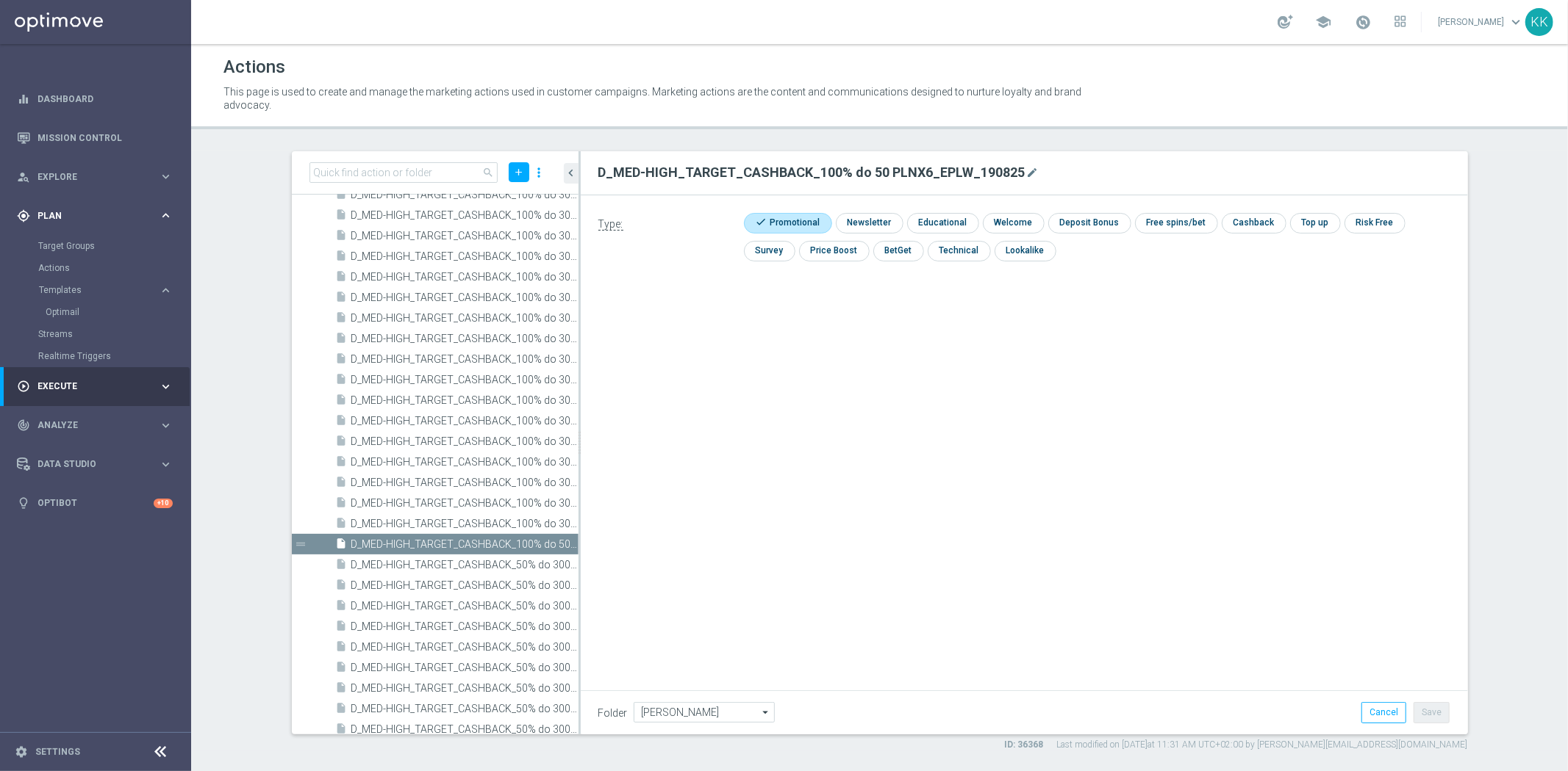
click at [63, 231] on div "gps_fixed Plan keyboard_arrow_right" at bounding box center [95, 215] width 189 height 39
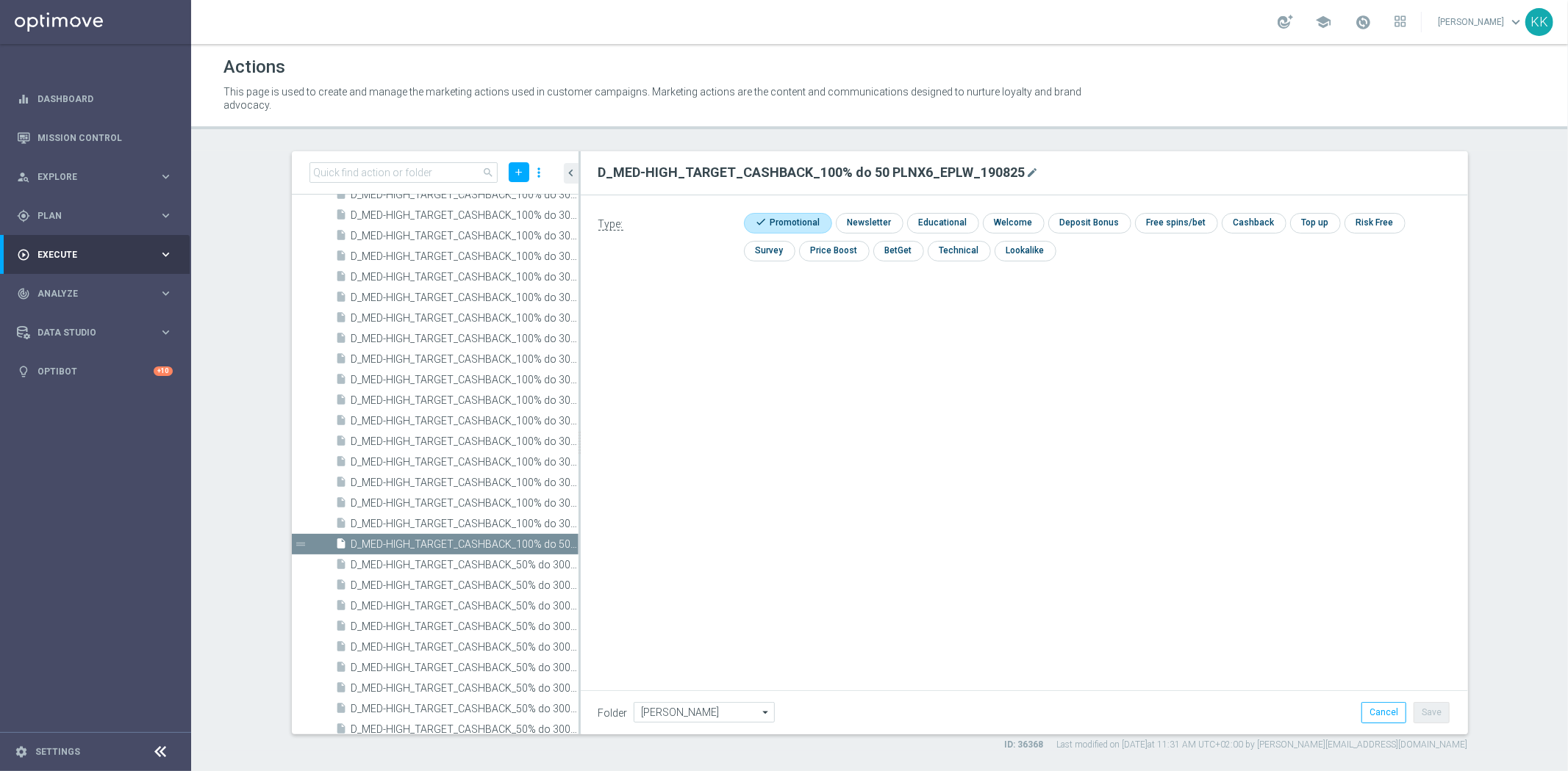
click at [69, 238] on div "Target Groups" at bounding box center [114, 245] width 152 height 22
click at [63, 213] on span "Plan" at bounding box center [98, 215] width 121 height 9
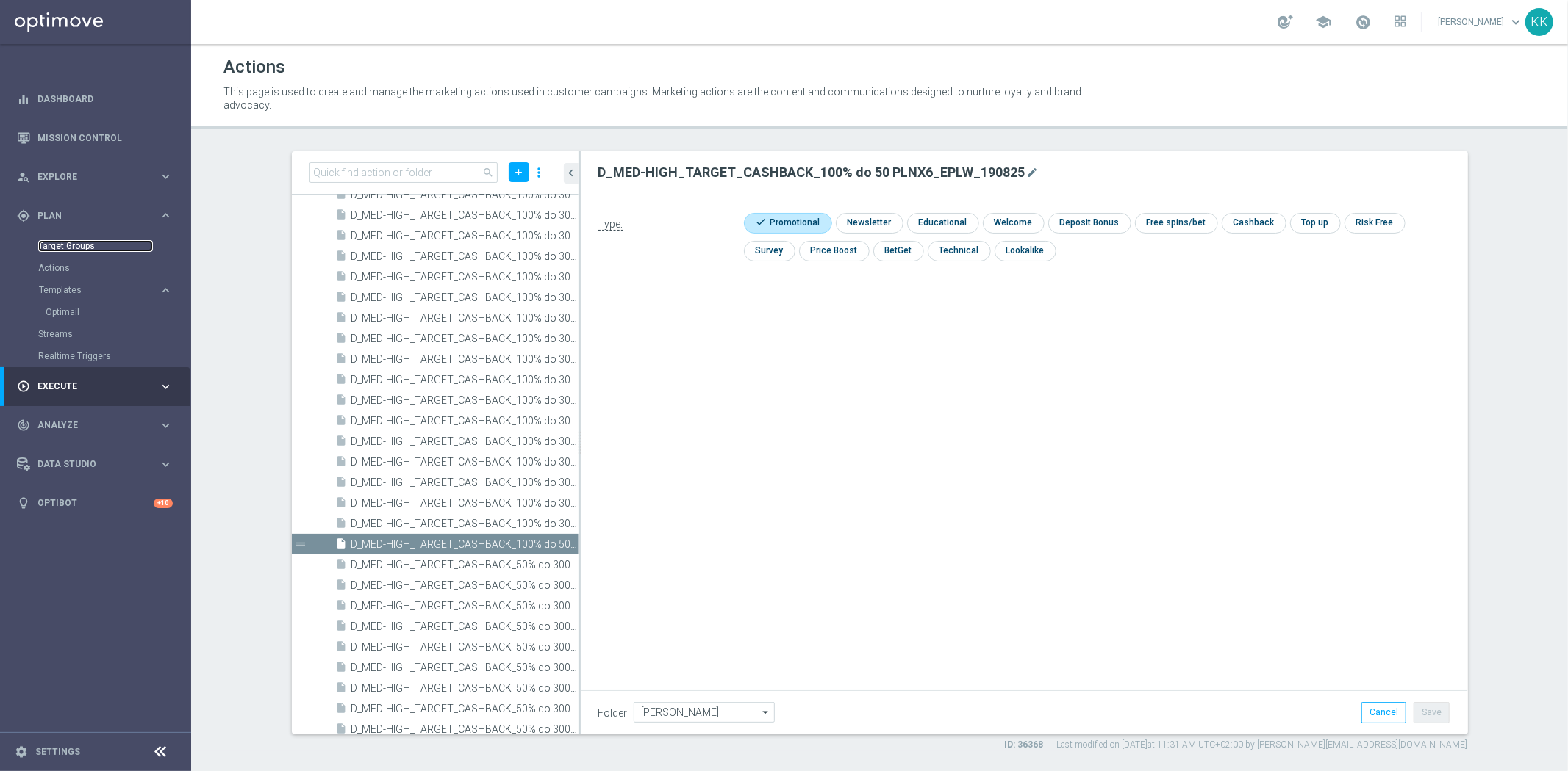
click at [77, 243] on link "Target Groups" at bounding box center [96, 246] width 115 height 12
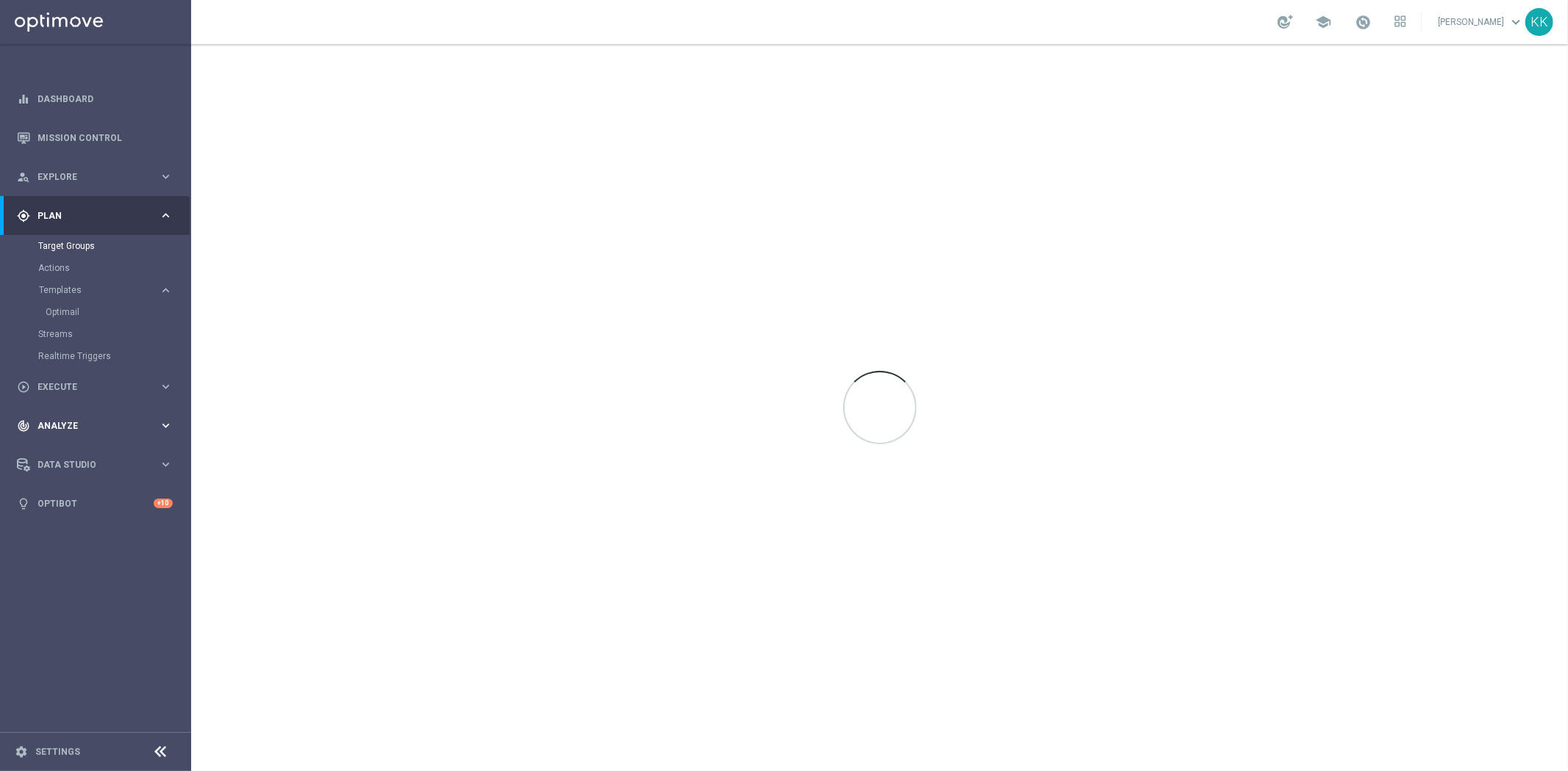
drag, startPoint x: 71, startPoint y: 386, endPoint x: 78, endPoint y: 408, distance: 23.1
click at [71, 386] on span "Execute" at bounding box center [98, 386] width 121 height 9
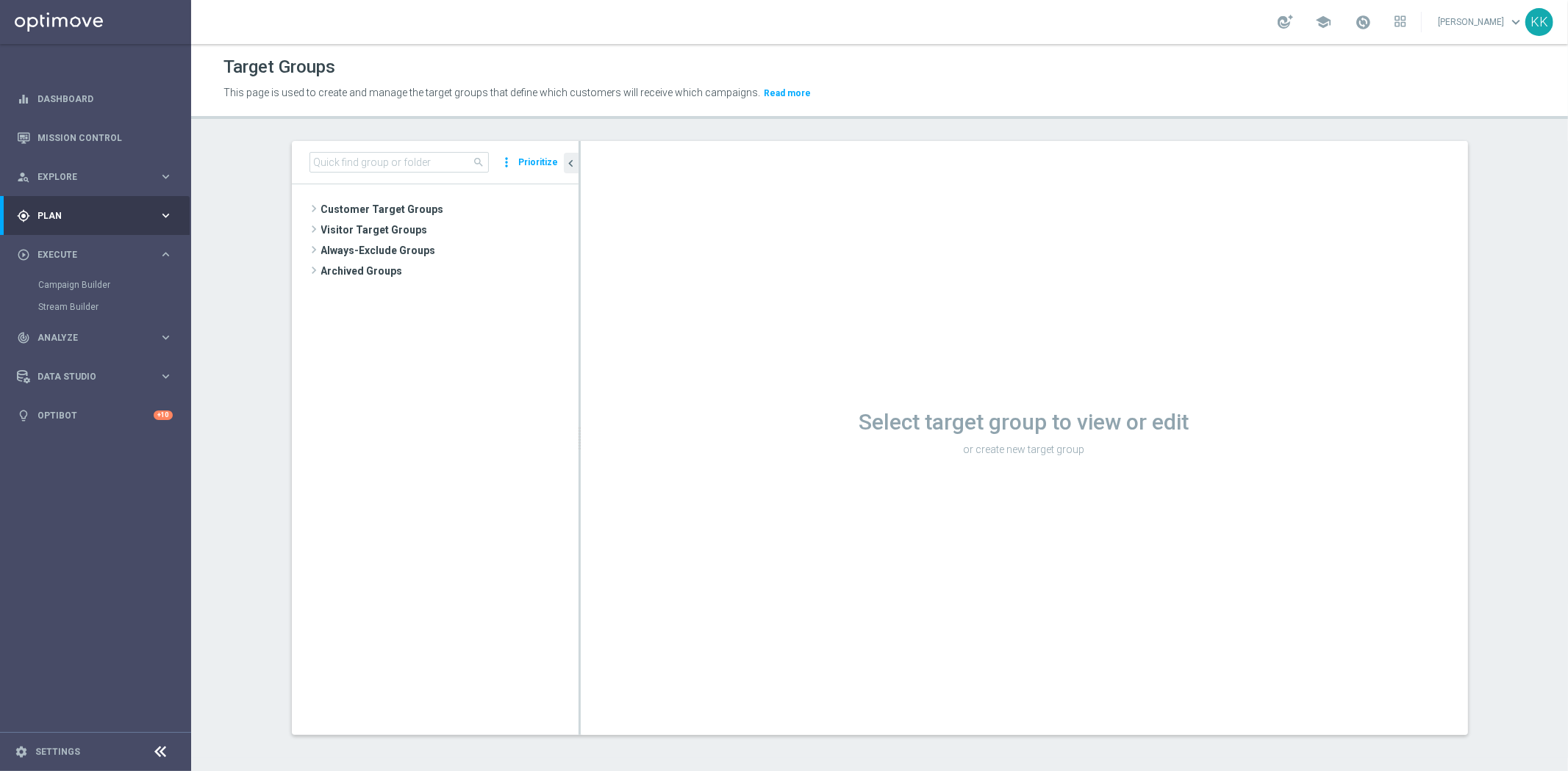
click at [81, 277] on div "Campaign Builder" at bounding box center [114, 285] width 152 height 22
click at [86, 287] on link "Campaign Builder" at bounding box center [96, 285] width 115 height 12
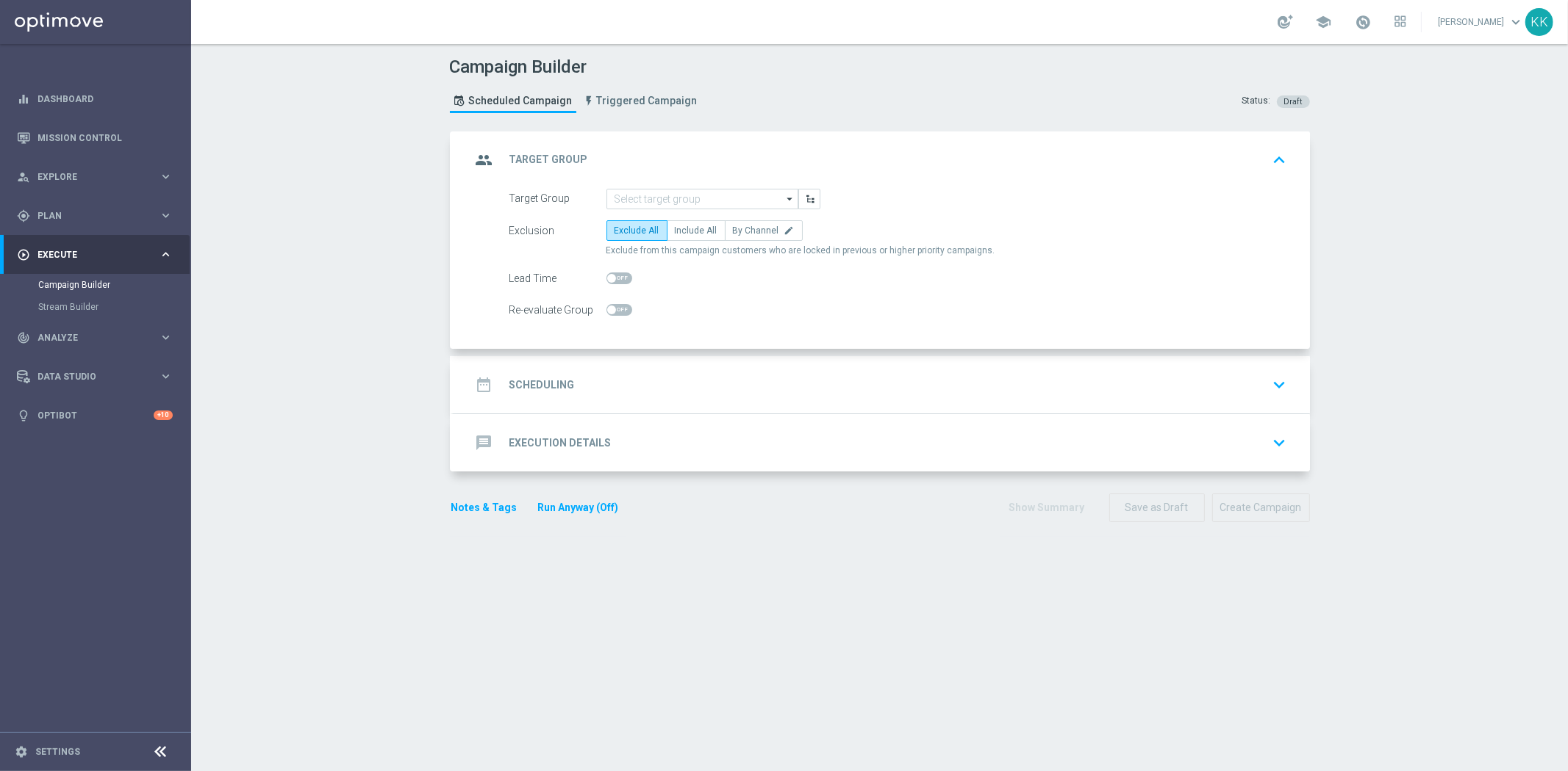
click at [711, 208] on opti-search-list "arrow_drop_down Show Selected 0 of NaN inDzien1 inDzien7" at bounding box center [702, 198] width 191 height 20
click at [713, 201] on input at bounding box center [702, 198] width 191 height 20
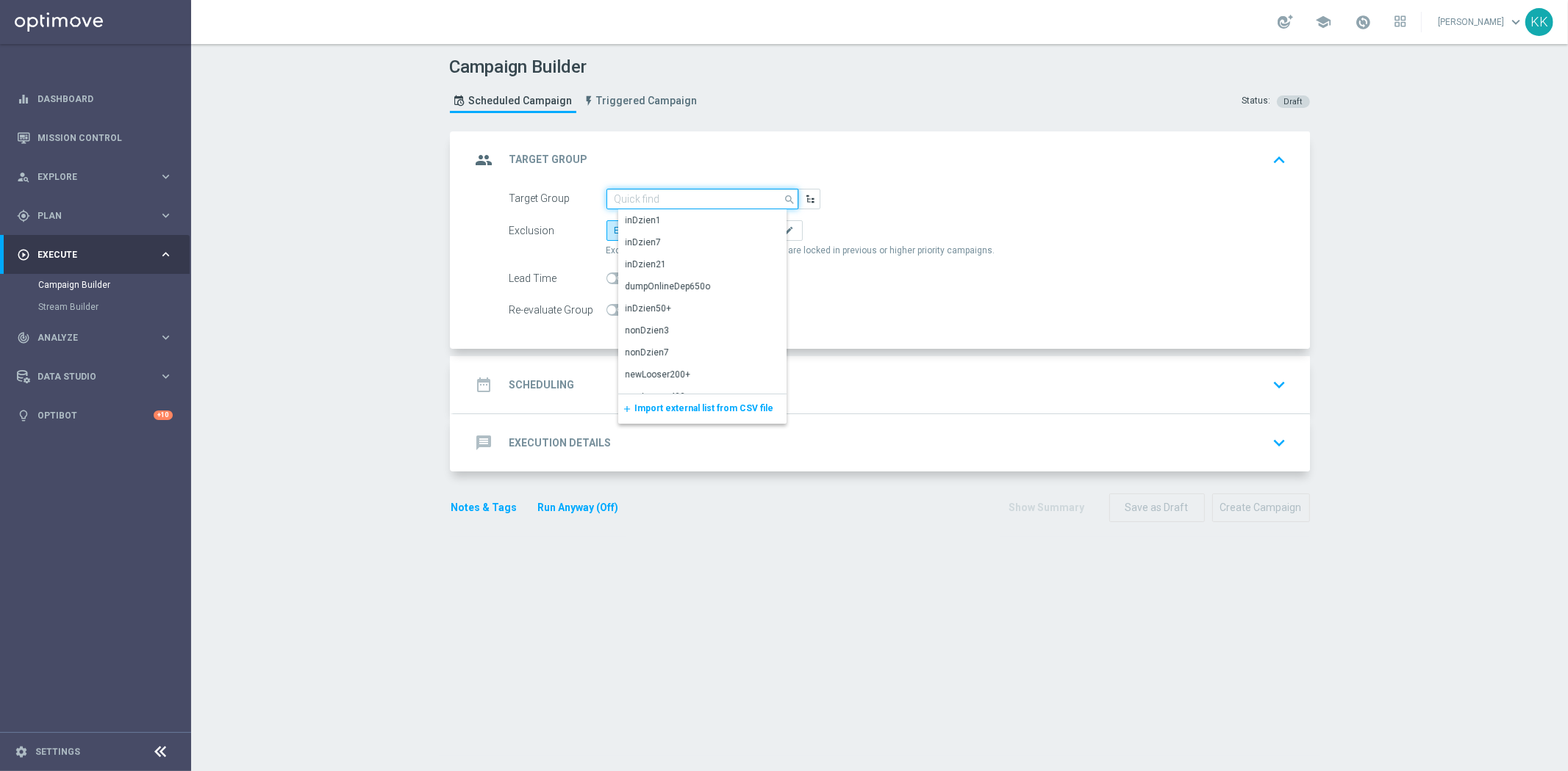
paste input "D_MIN-LOW_TARGET_CASHBACK_50% do 50 PLNX6_EPLW_190825"
click at [709, 214] on div "D_MIN-LOW_TARGET_CASHBACK_50% do 50 PLNX6_EPLW_190825" at bounding box center [714, 226] width 178 height 26
type input "D_MIN-LOW_TARGET_CASHBACK_50% do 50 PLNX6_EPLW_190825"
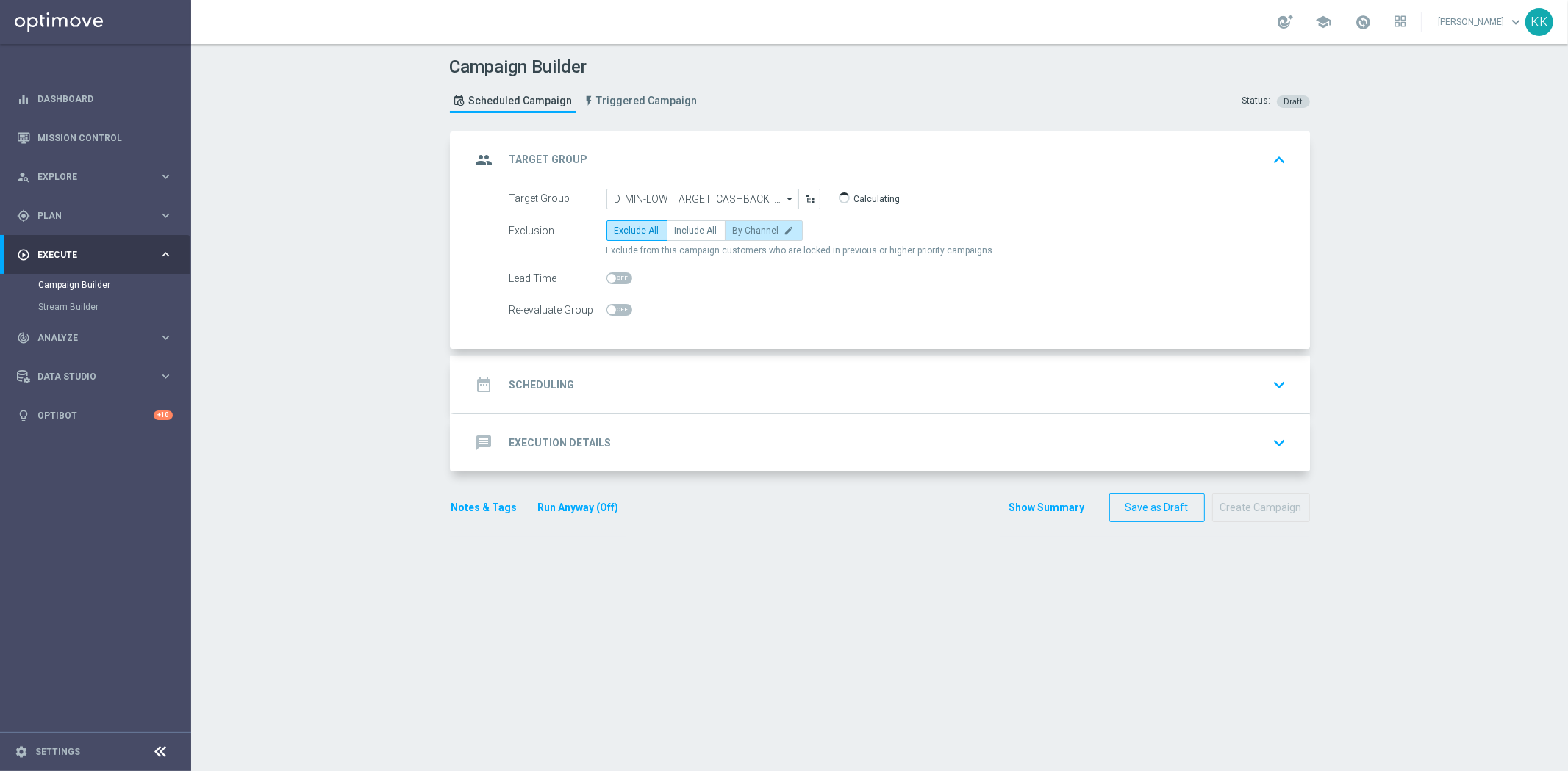
click at [740, 223] on label "By Channel edit" at bounding box center [764, 230] width 78 height 20
click at [740, 228] on input "By Channel edit" at bounding box center [738, 233] width 10 height 10
radio input "true"
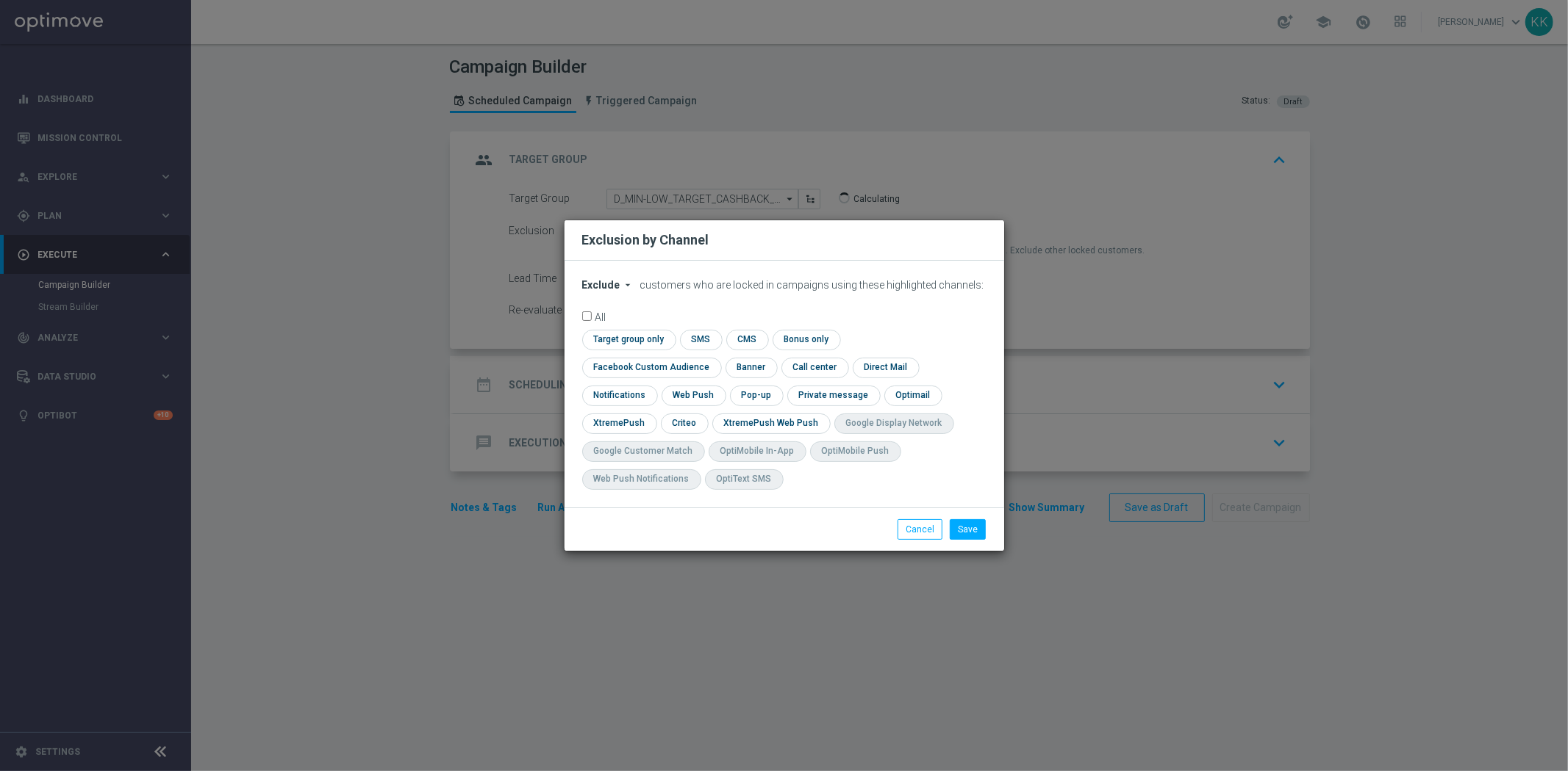
click at [601, 291] on div "Exclude arrow_drop_down × Exclude customers who are locked in campaigns using t…" at bounding box center [784, 384] width 440 height 246
click at [611, 291] on span "Exclude" at bounding box center [601, 285] width 39 height 12
click at [0, 0] on span "Include" at bounding box center [0, 0] width 0 height 0
click at [885, 365] on div "check Target group only check SMS check CMS check Bonus only check Facebook Cus…" at bounding box center [784, 413] width 404 height 167
click at [715, 357] on input "checkbox" at bounding box center [649, 367] width 133 height 20
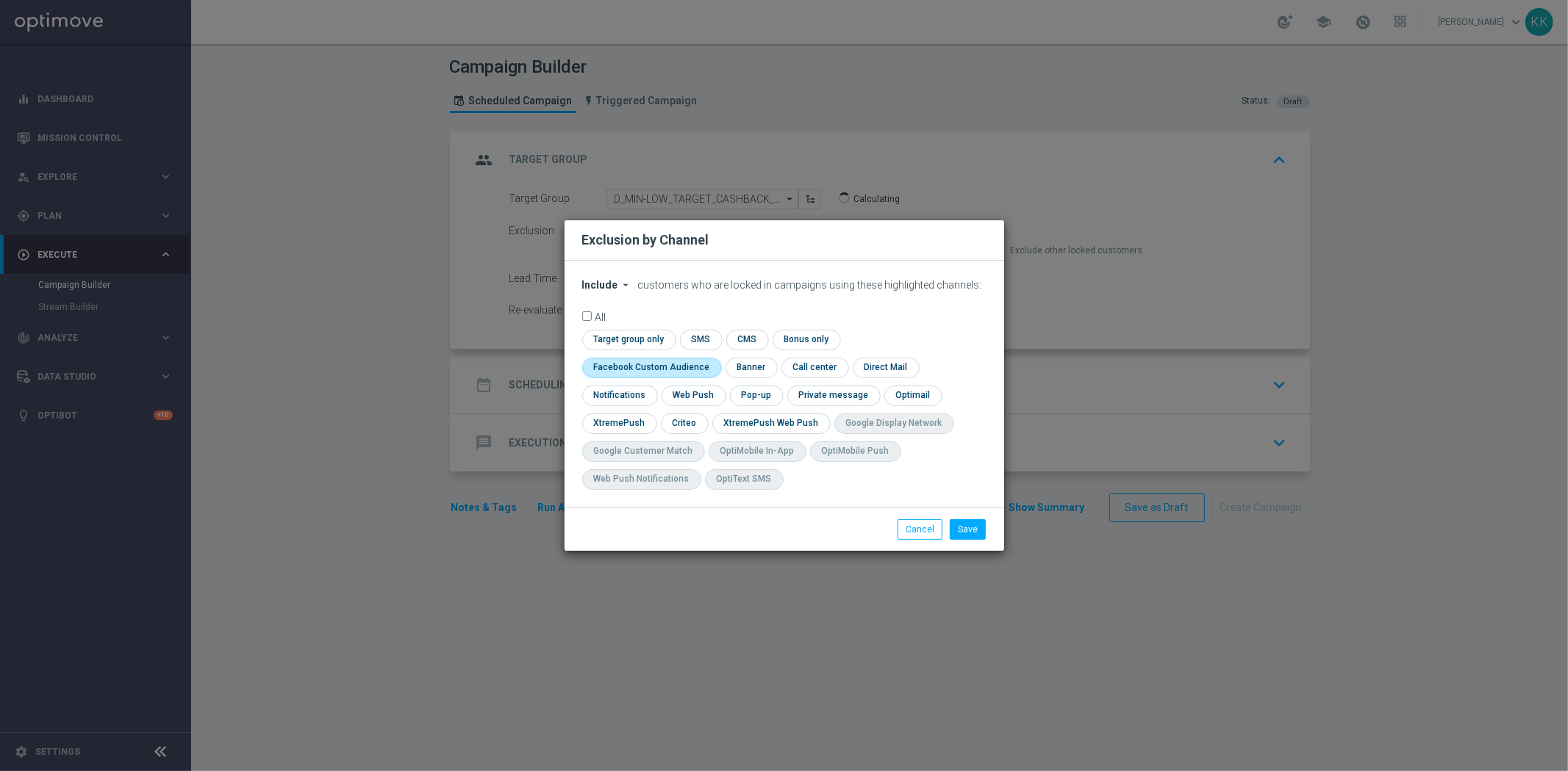
checkbox input "true"
click at [679, 428] on input "checkbox" at bounding box center [682, 423] width 45 height 20
checkbox input "true"
click at [973, 529] on button "Save" at bounding box center [967, 529] width 36 height 20
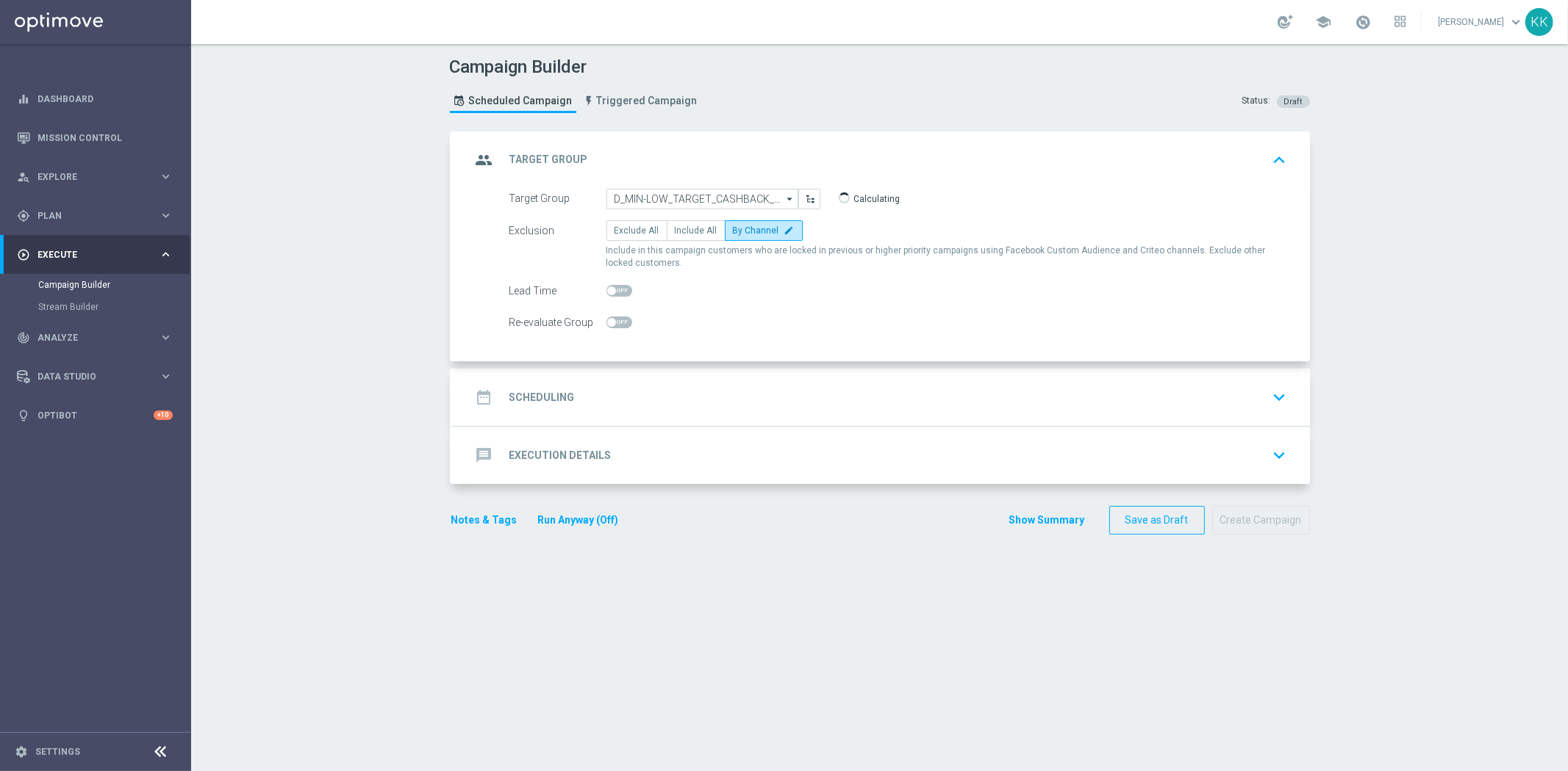
click at [649, 392] on div "date_range Scheduling keyboard_arrow_down" at bounding box center [881, 397] width 821 height 28
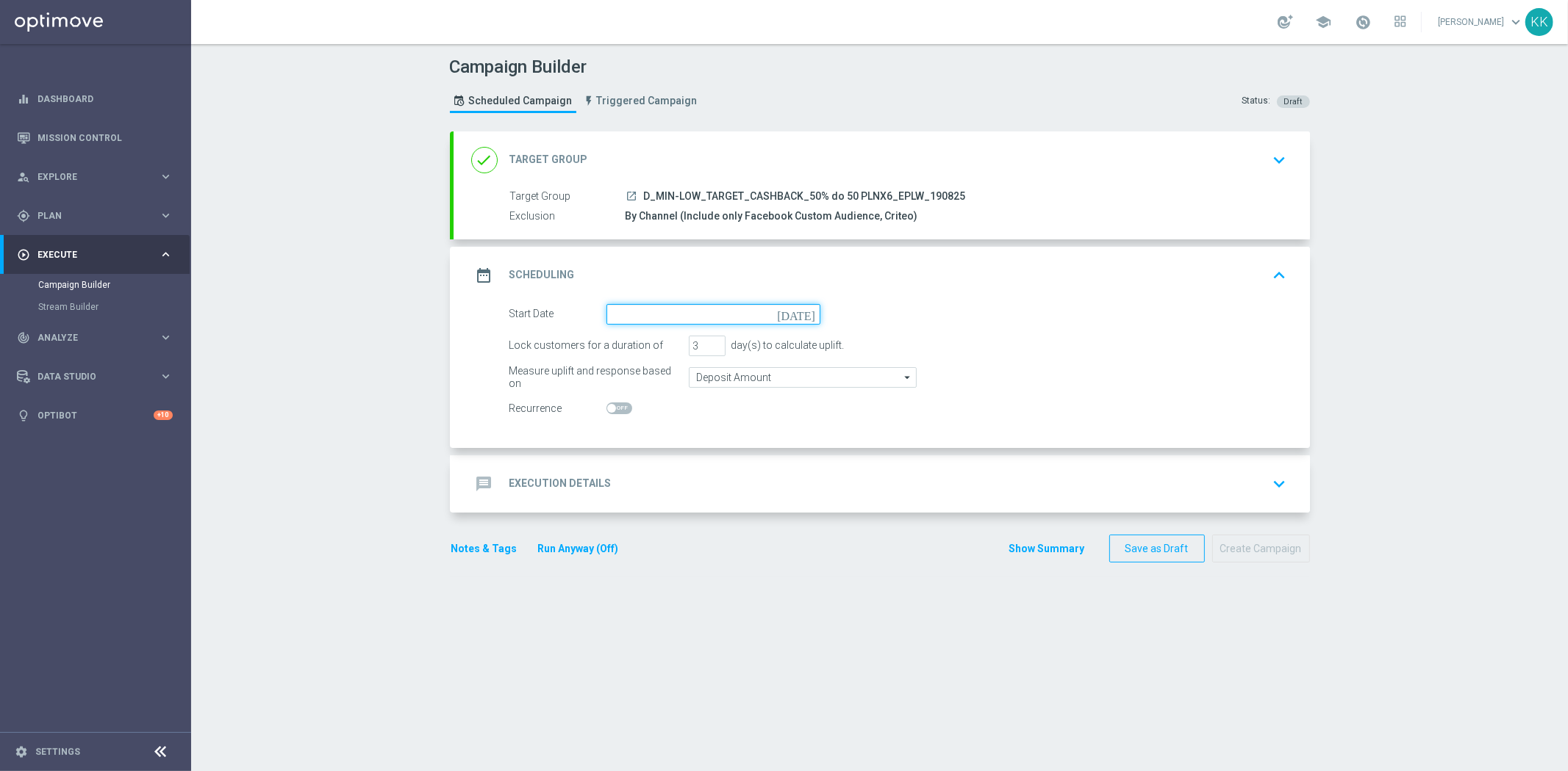
click at [666, 311] on input at bounding box center [712, 314] width 214 height 20
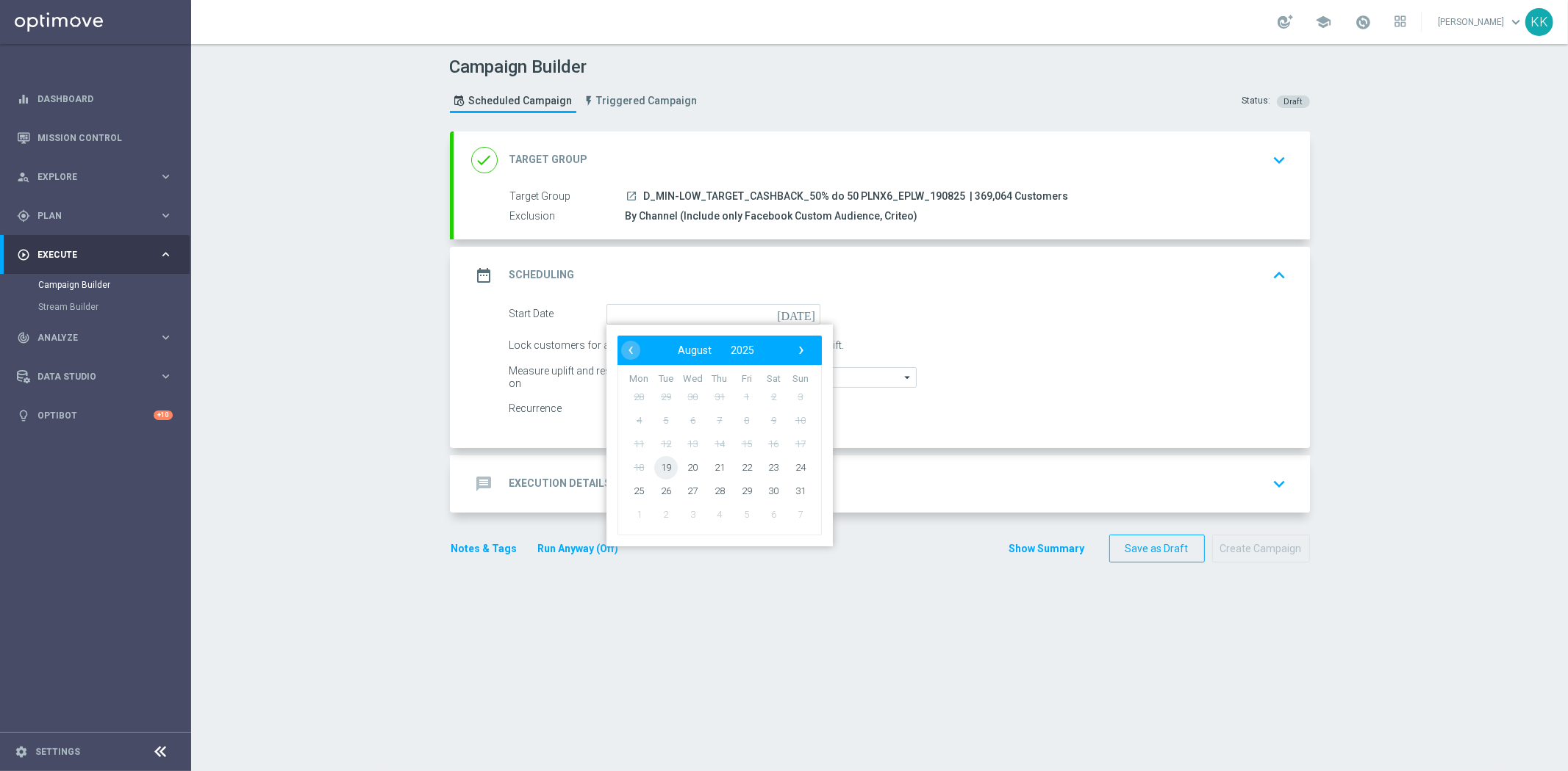
click at [657, 468] on span "19" at bounding box center [665, 467] width 23 height 23
type input "[DATE]"
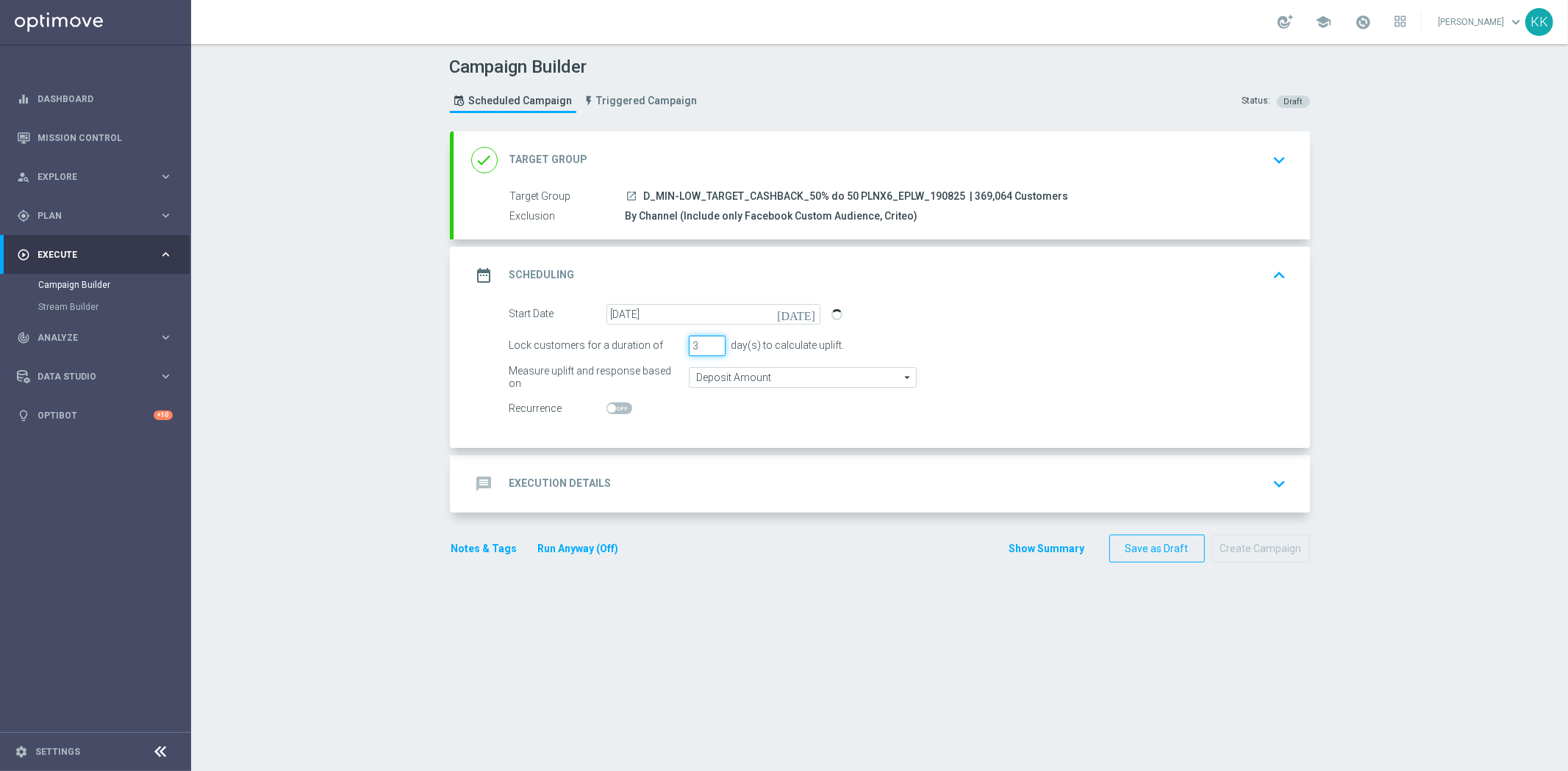
drag, startPoint x: 693, startPoint y: 342, endPoint x: 661, endPoint y: 348, distance: 32.6
click at [661, 348] on div "Lock customers for a duration of 3 day(s) to calculate uplift." at bounding box center [897, 345] width 799 height 20
type input "6"
click at [738, 369] on input "Deposit Amount" at bounding box center [802, 377] width 228 height 20
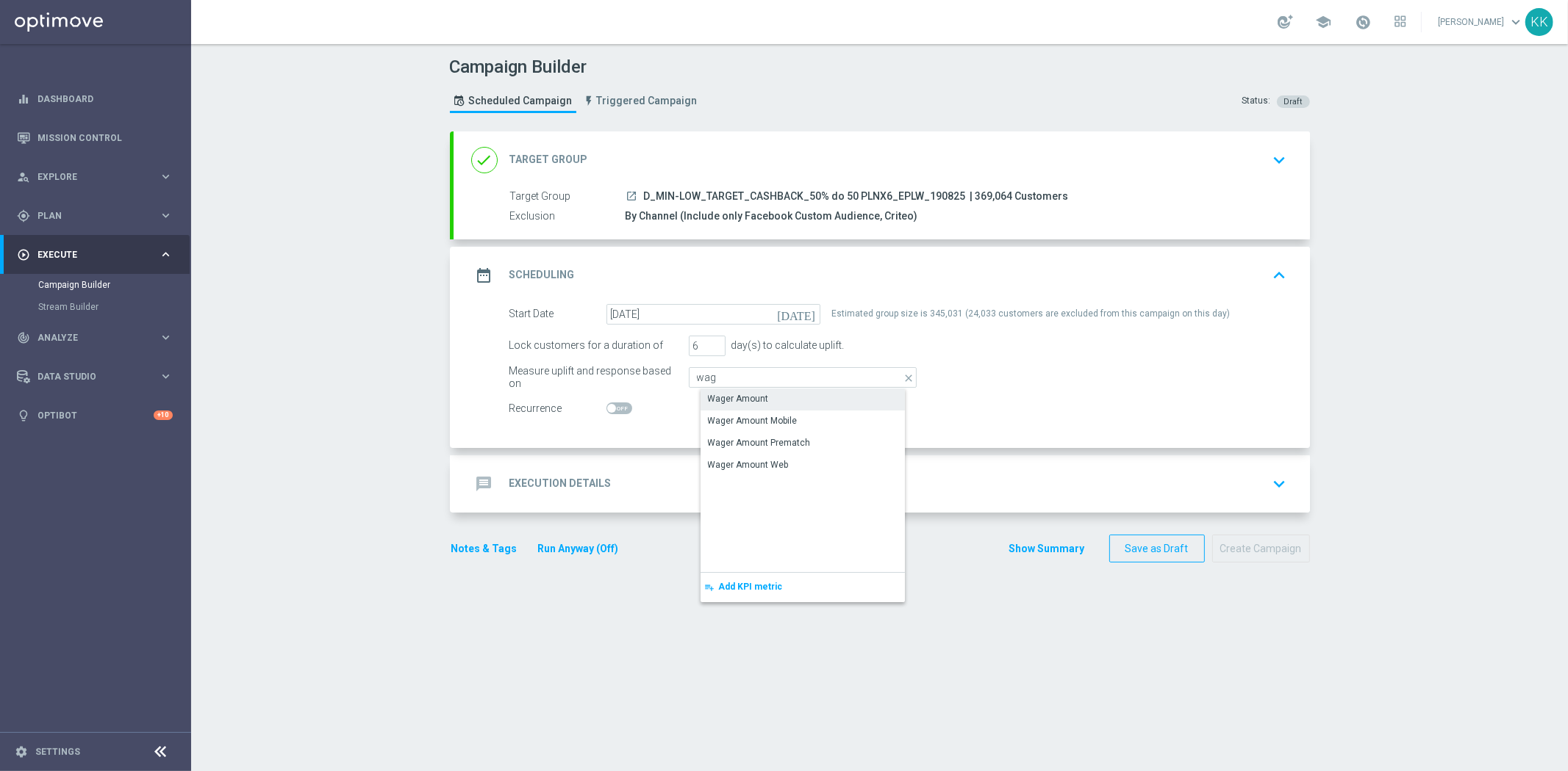
click at [761, 394] on div "Wager Amount" at bounding box center [815, 398] width 228 height 20
type input "Wager Amount"
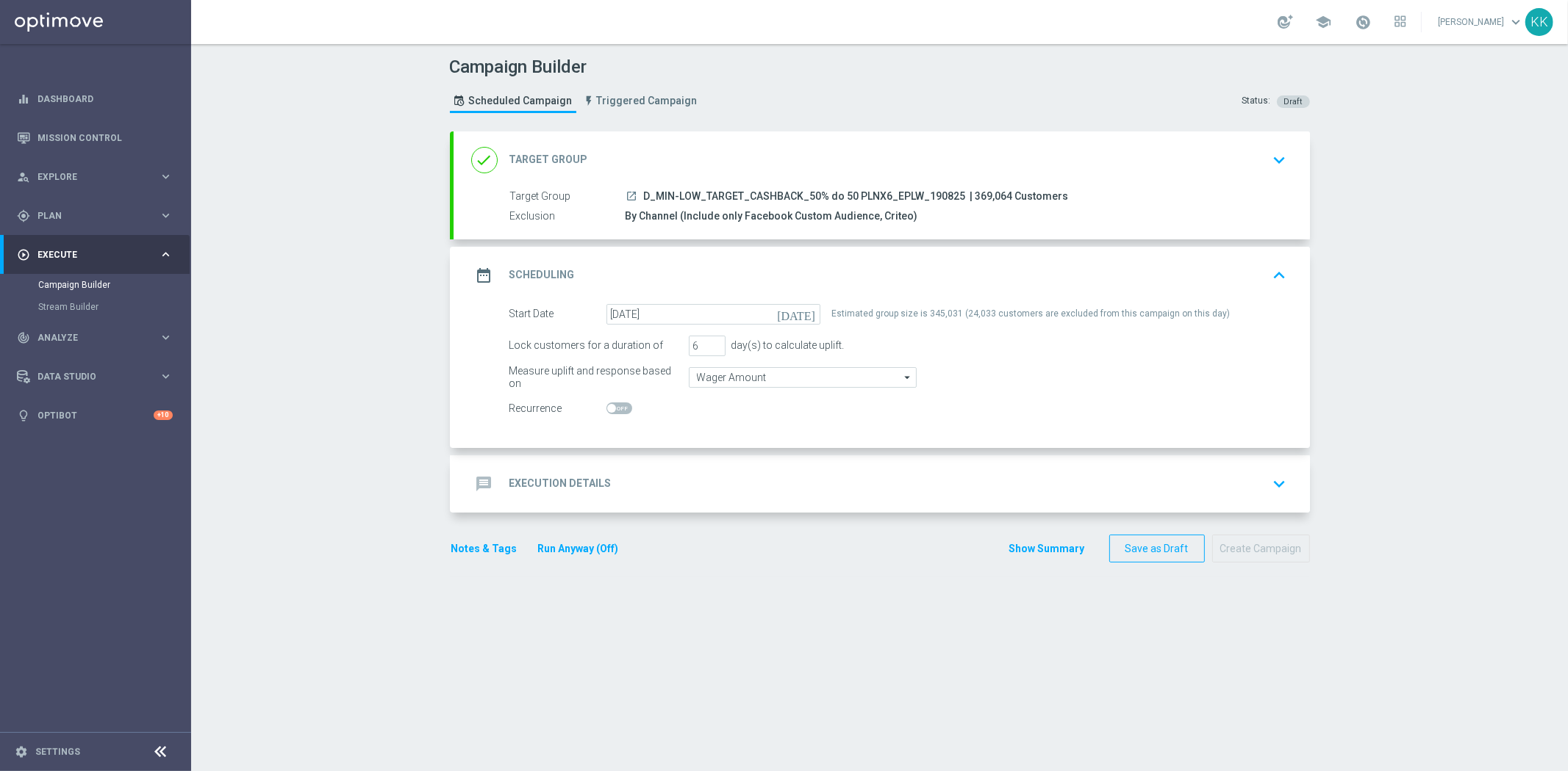
click at [718, 477] on div "message Execution Details keyboard_arrow_down" at bounding box center [881, 484] width 821 height 28
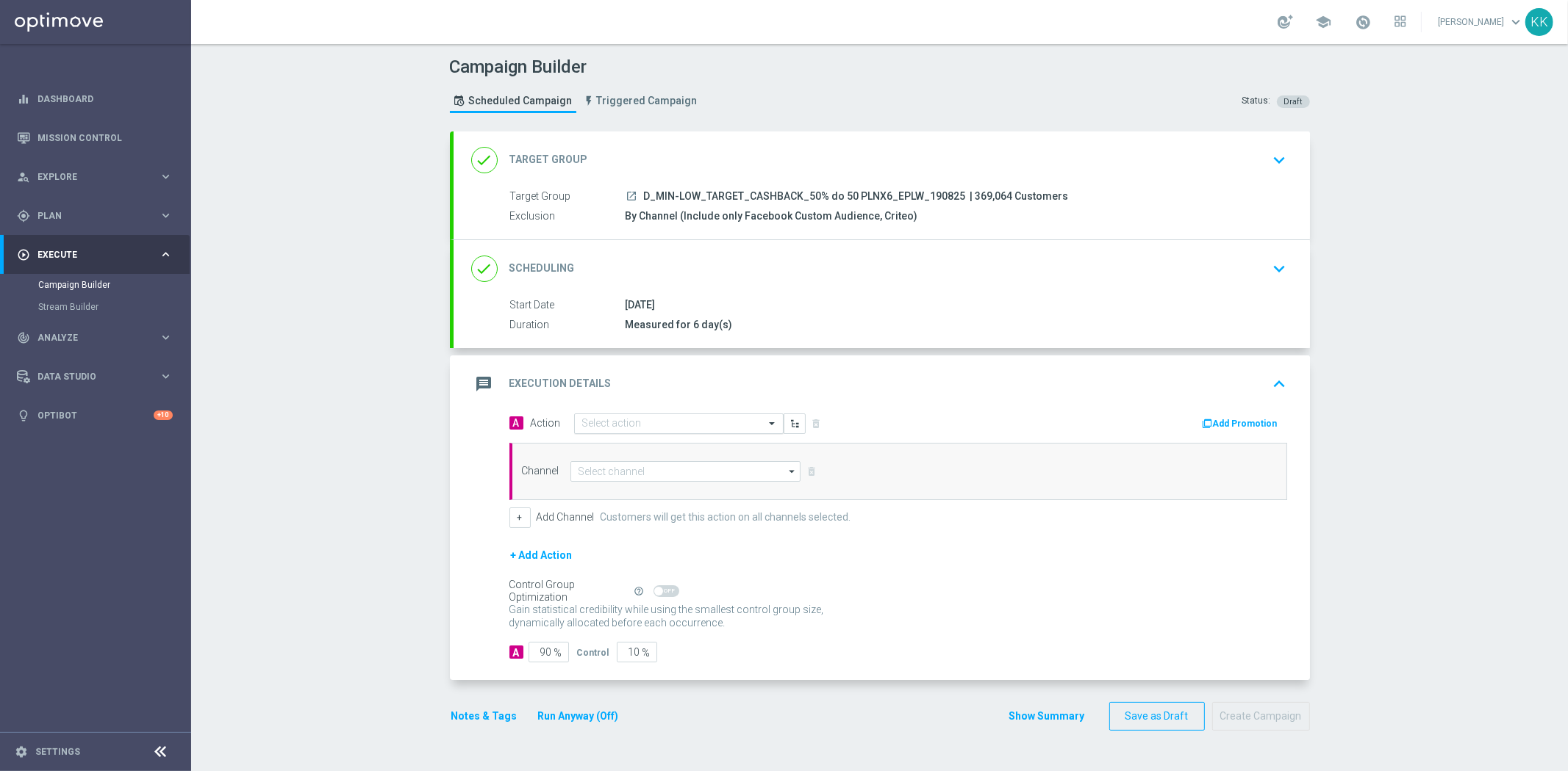
click at [678, 427] on input "text" at bounding box center [664, 424] width 164 height 13
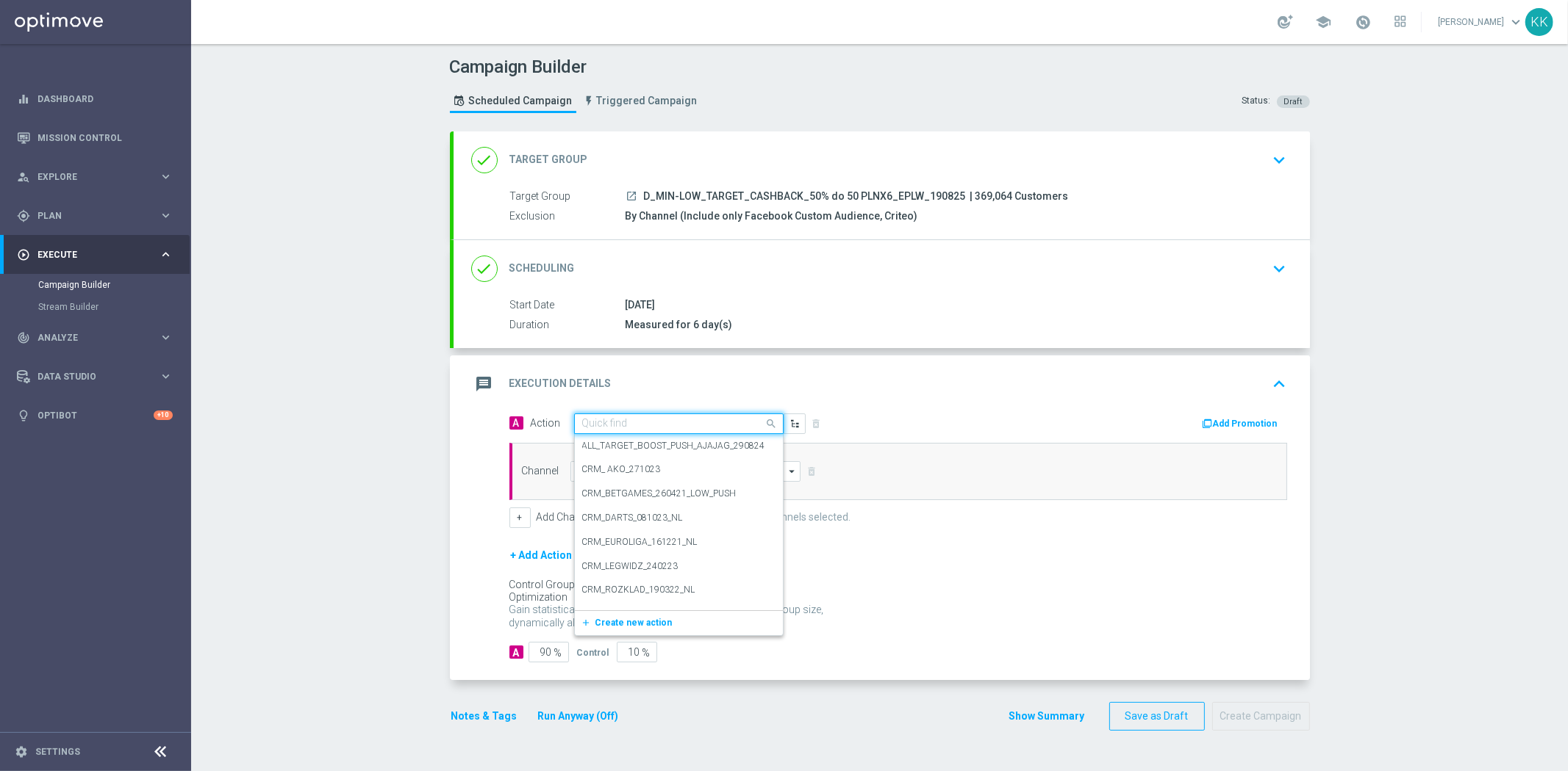
paste input "D_MIN-LOW_TARGET_CASHBACK_50% do 50 PLNX6_EPLW_190825"
type input "D_MIN-LOW_TARGET_CASHBACK_50% do 50 PLNX6_EPLW_190825"
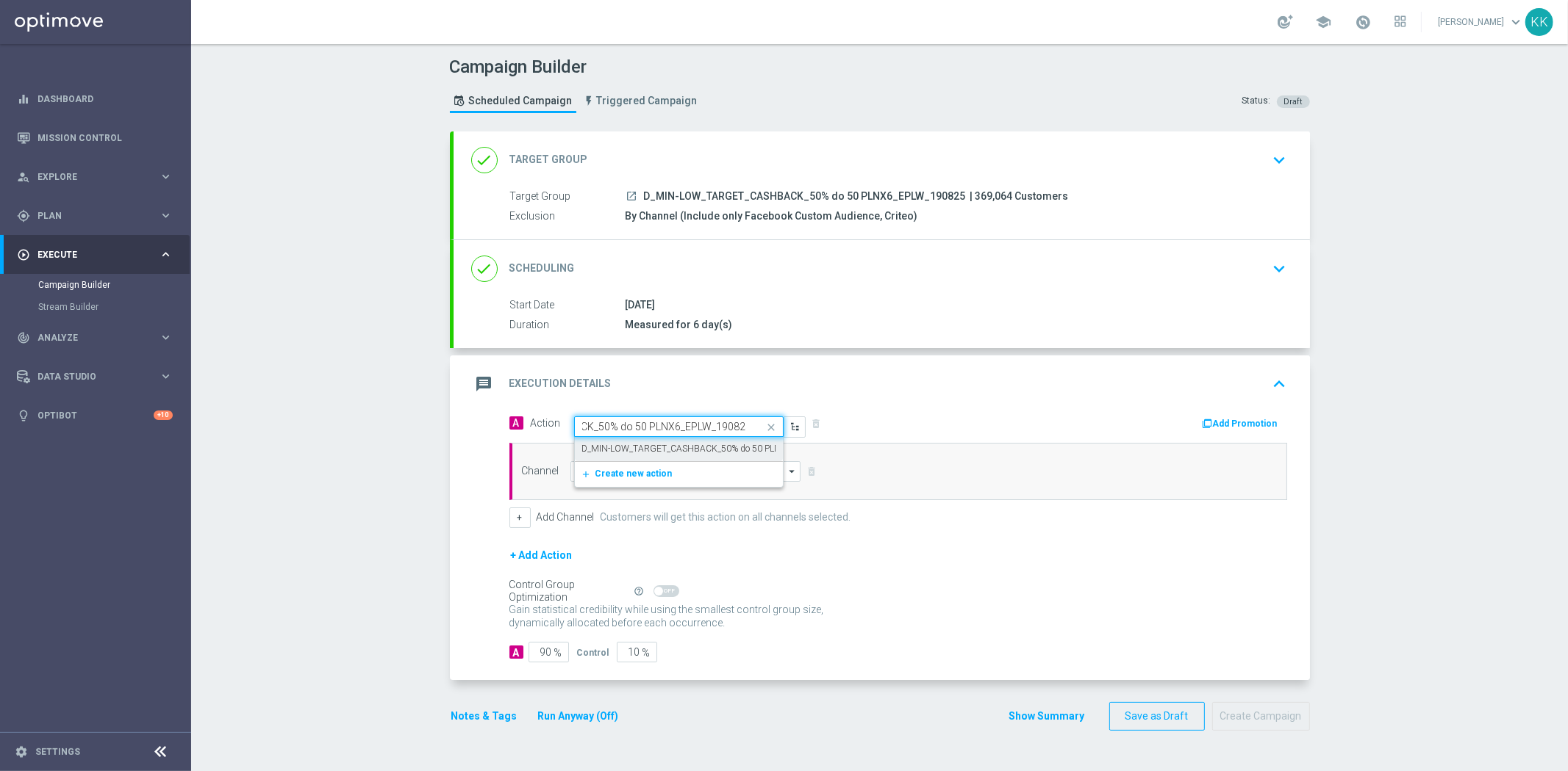
click at [678, 452] on label "D_MIN-LOW_TARGET_CASHBACK_50% do 50 PLNX6_EPLW_190825" at bounding box center [716, 448] width 270 height 13
click at [687, 482] on div "Channel arrow_drop_down Show Selected 0 of 22 Target group only SMS" at bounding box center [898, 471] width 777 height 57
click at [691, 476] on input at bounding box center [685, 471] width 231 height 20
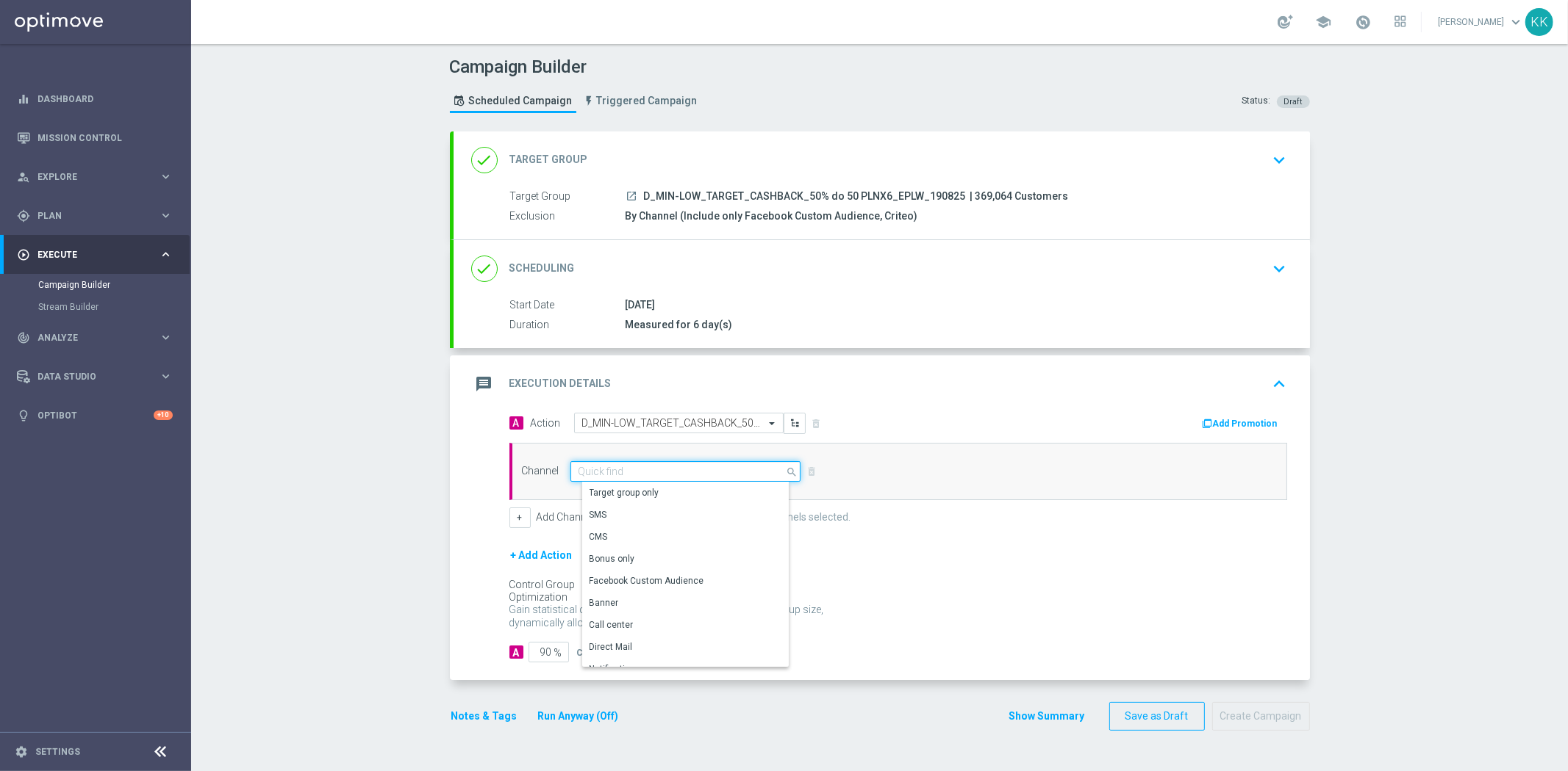
type input "p"
click at [682, 518] on div "Optimail" at bounding box center [697, 514] width 231 height 20
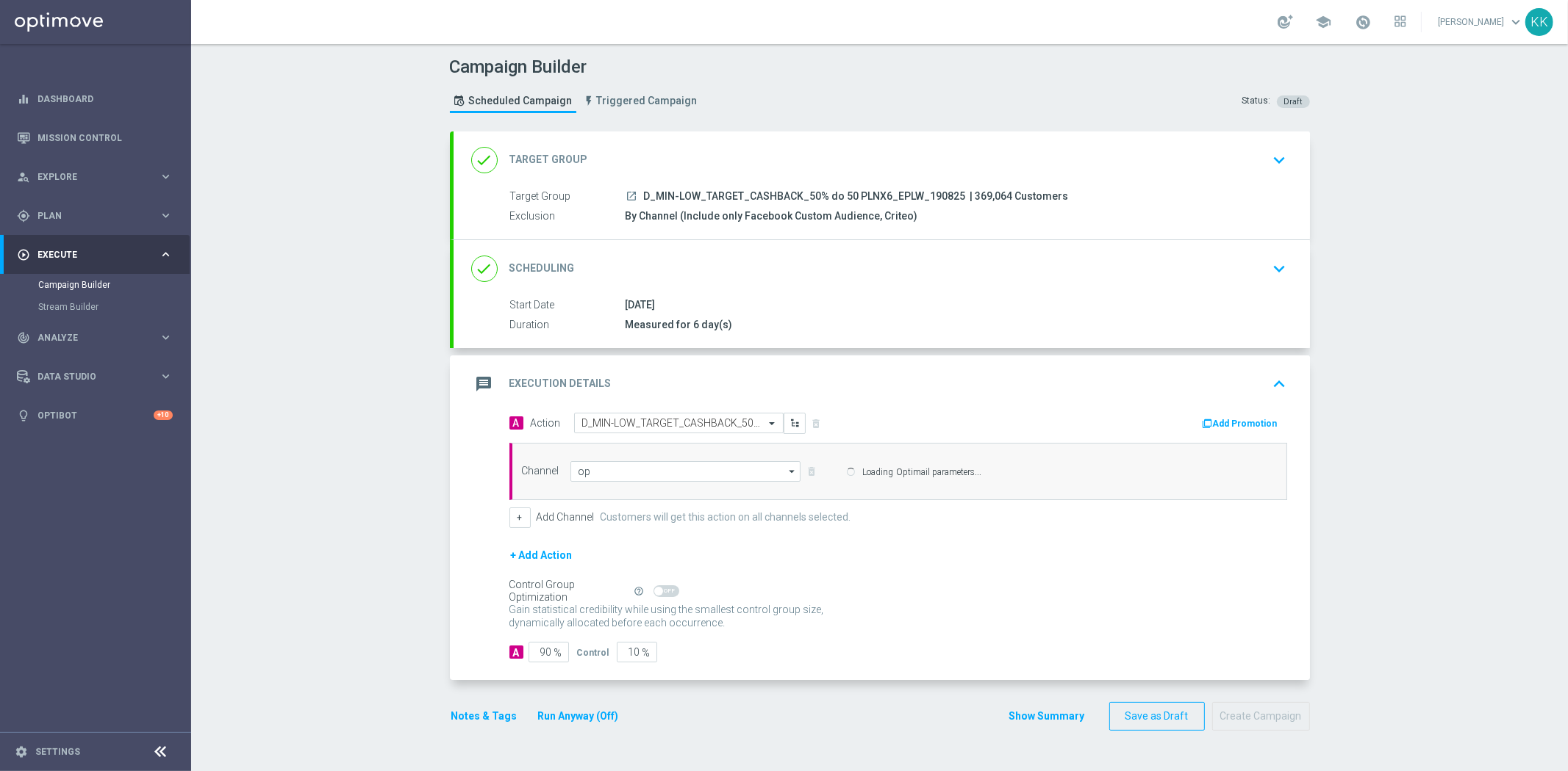
type input "Optimail"
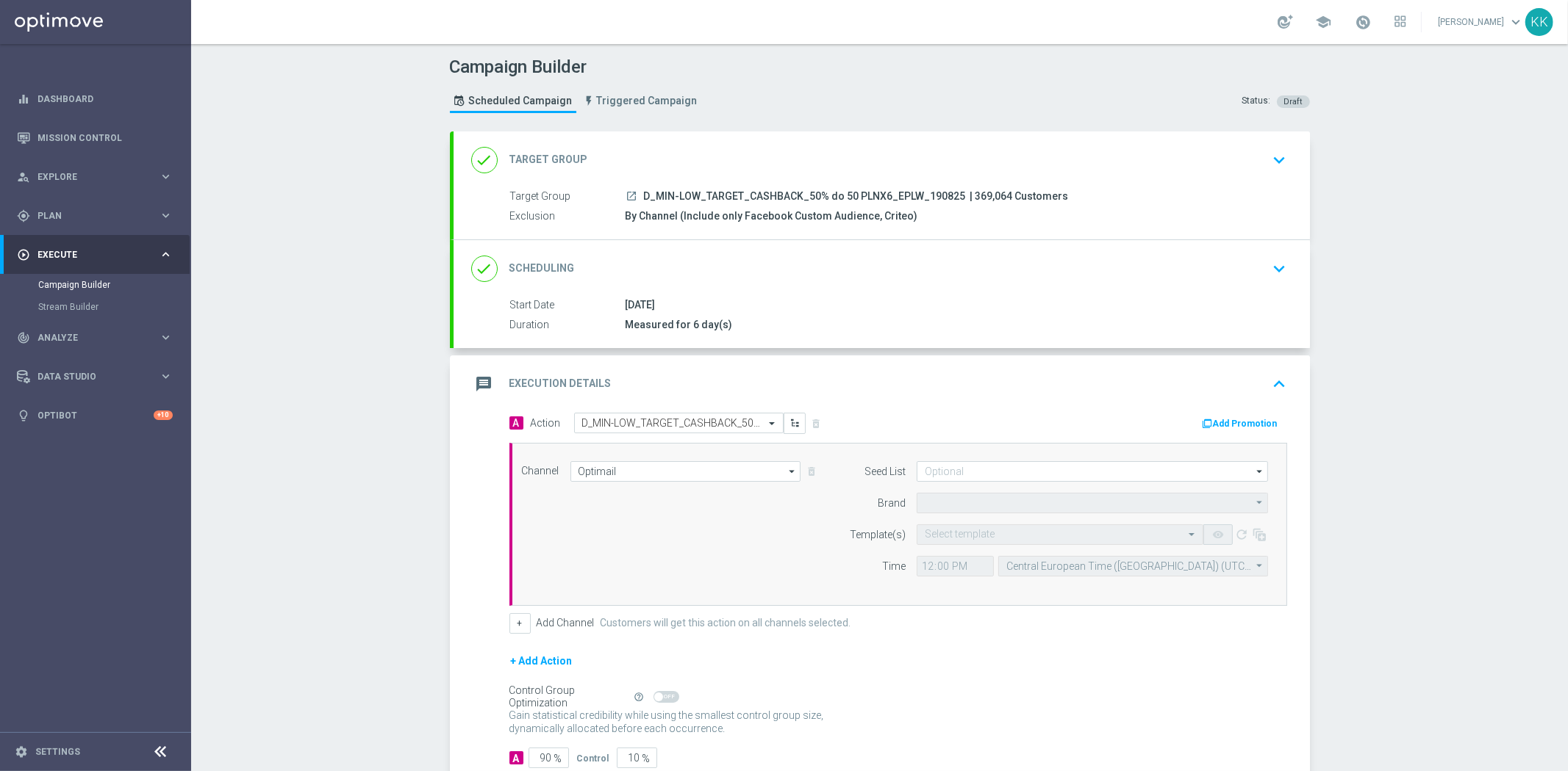
type input "STS"
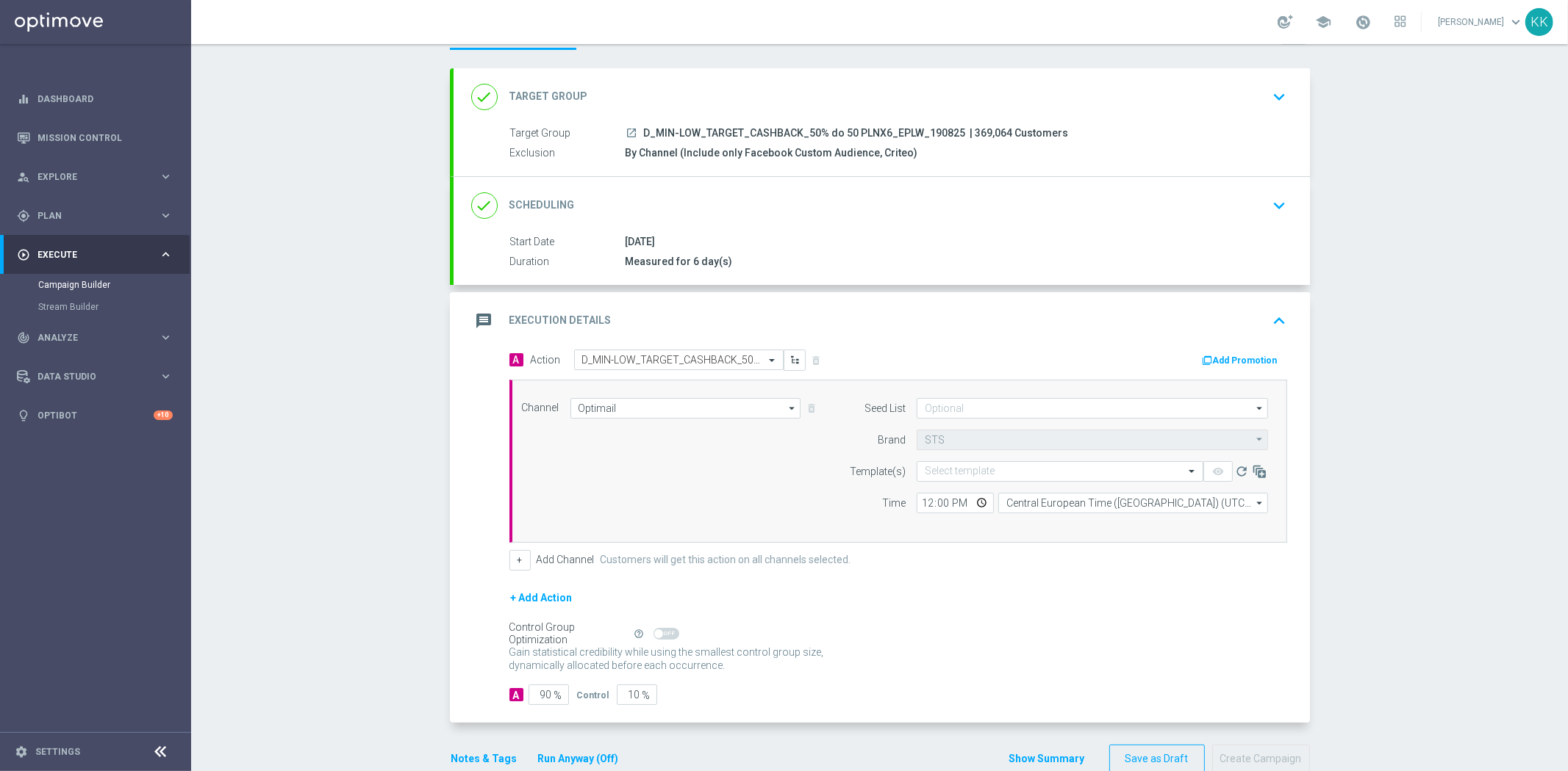
scroll to position [94, 0]
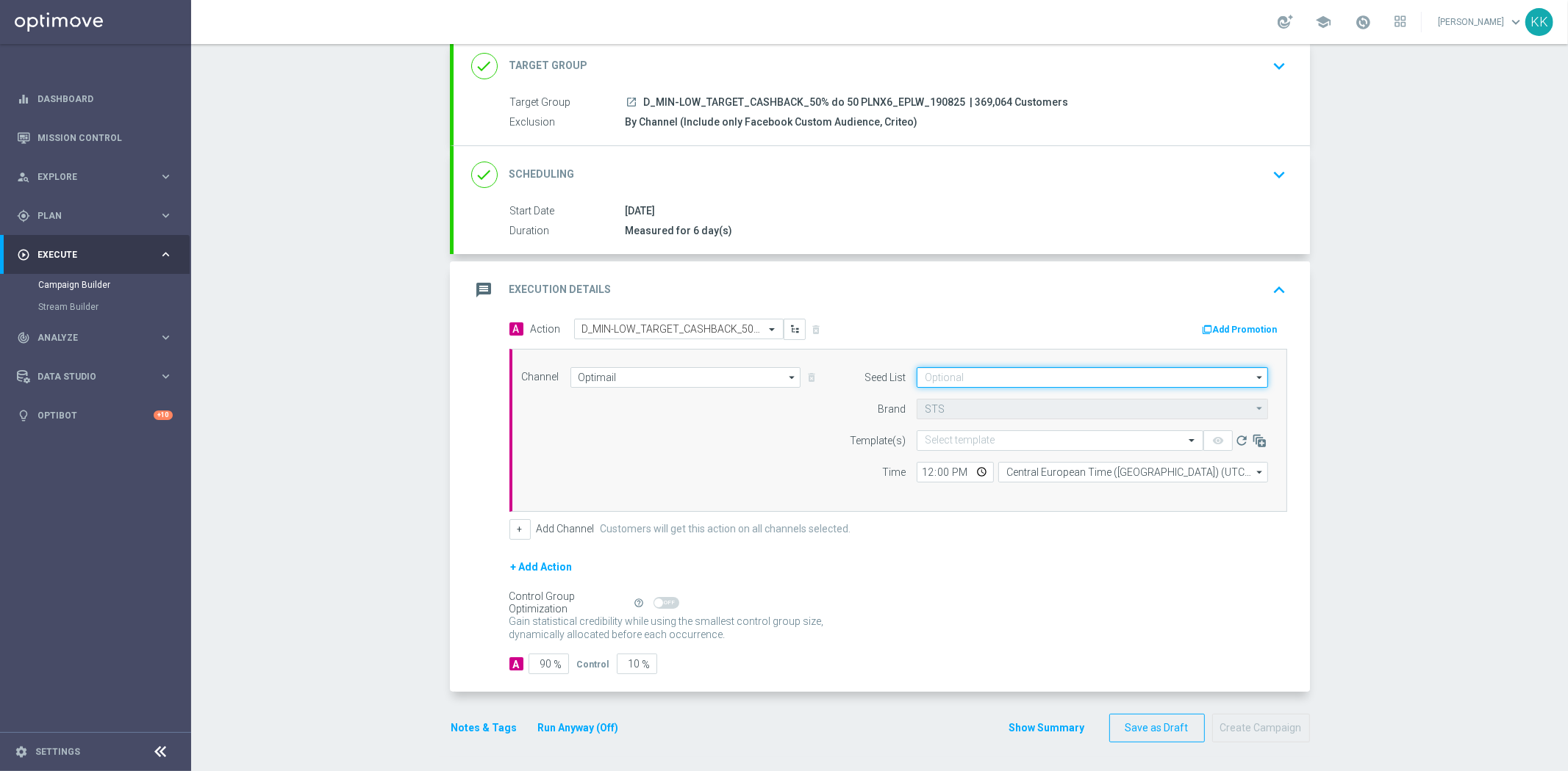
click at [989, 379] on input at bounding box center [1091, 377] width 351 height 20
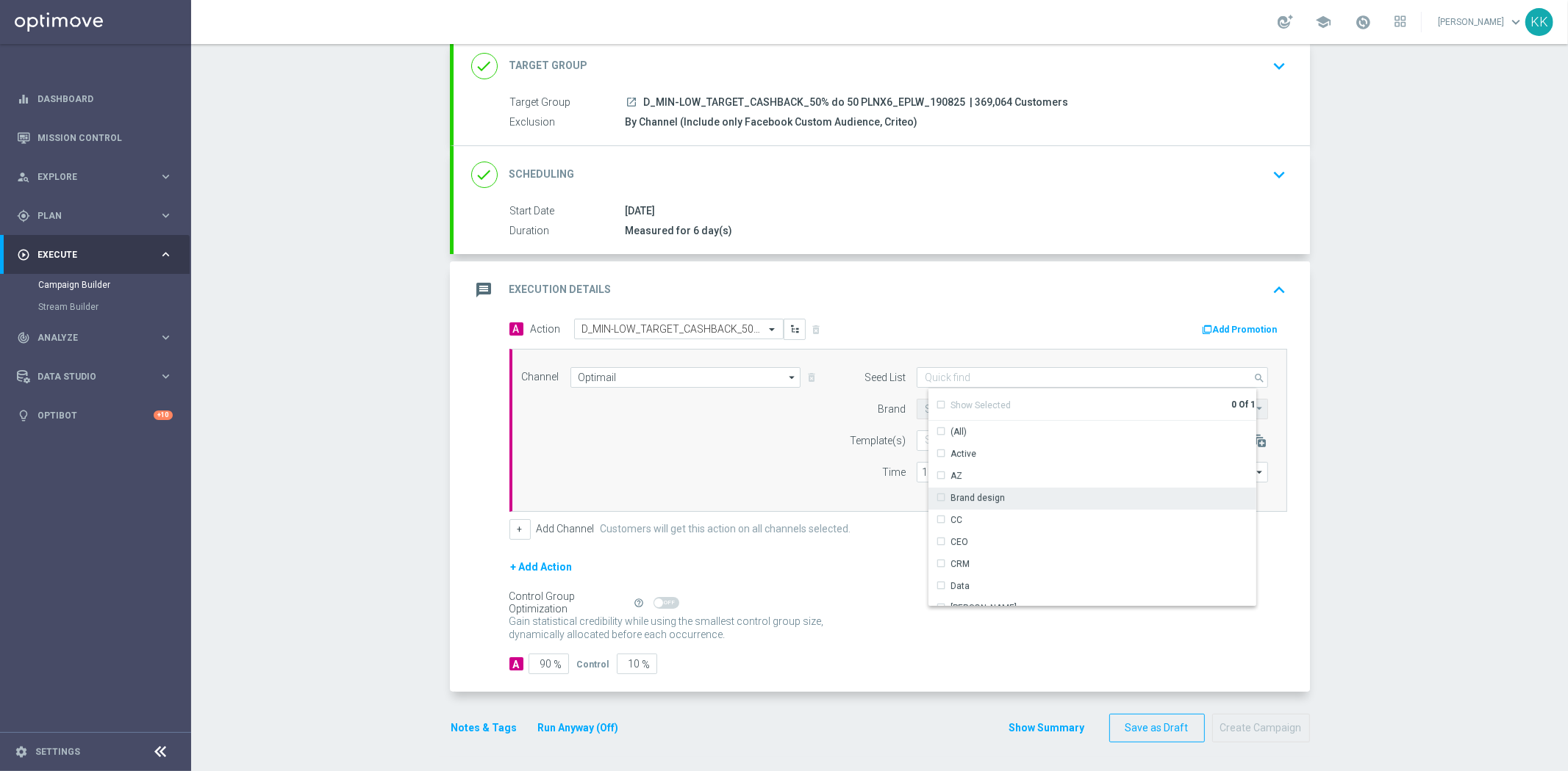
click at [977, 504] on div "Brand design" at bounding box center [1097, 498] width 339 height 20
click at [977, 533] on div "Reactivation" at bounding box center [975, 533] width 51 height 14
drag, startPoint x: 725, startPoint y: 421, endPoint x: 790, endPoint y: 430, distance: 65.6
click at [738, 424] on div "Channel Optimail Optimail arrow_drop_down Show Selected 1 of 22 Target group on…" at bounding box center [894, 430] width 769 height 127
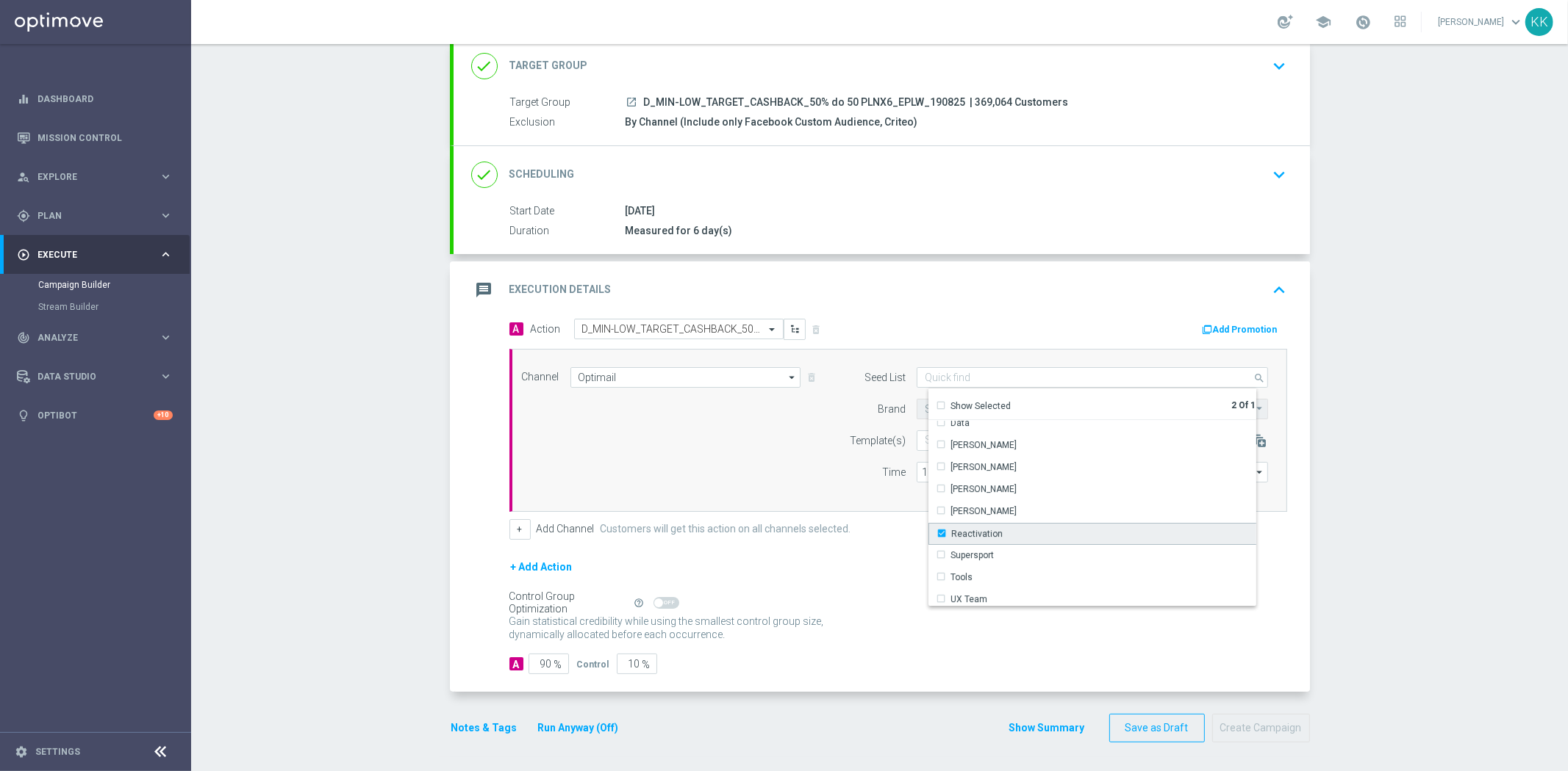
type input "Selected 2 of 17"
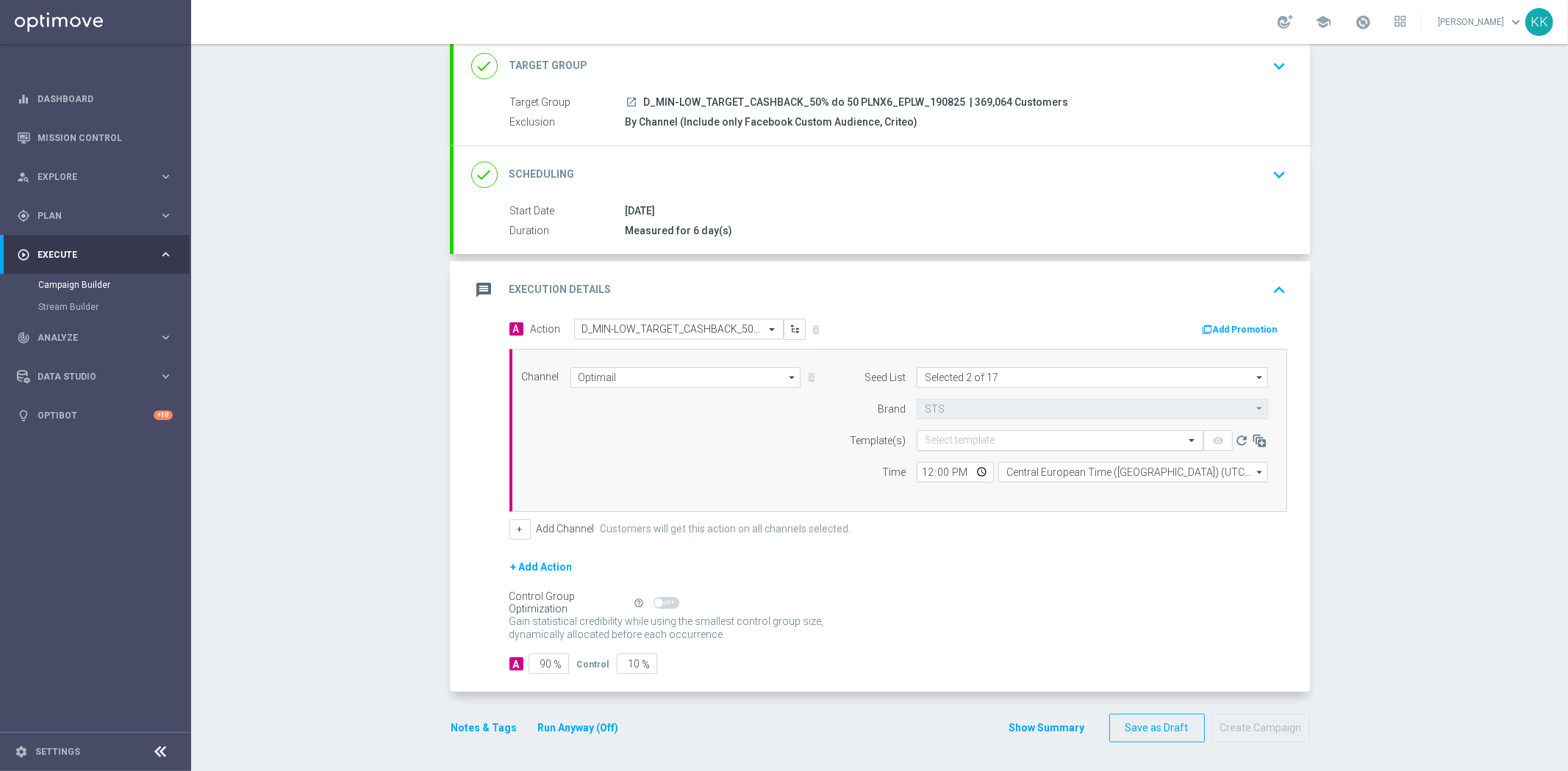
click at [1000, 443] on input "text" at bounding box center [1044, 441] width 241 height 13
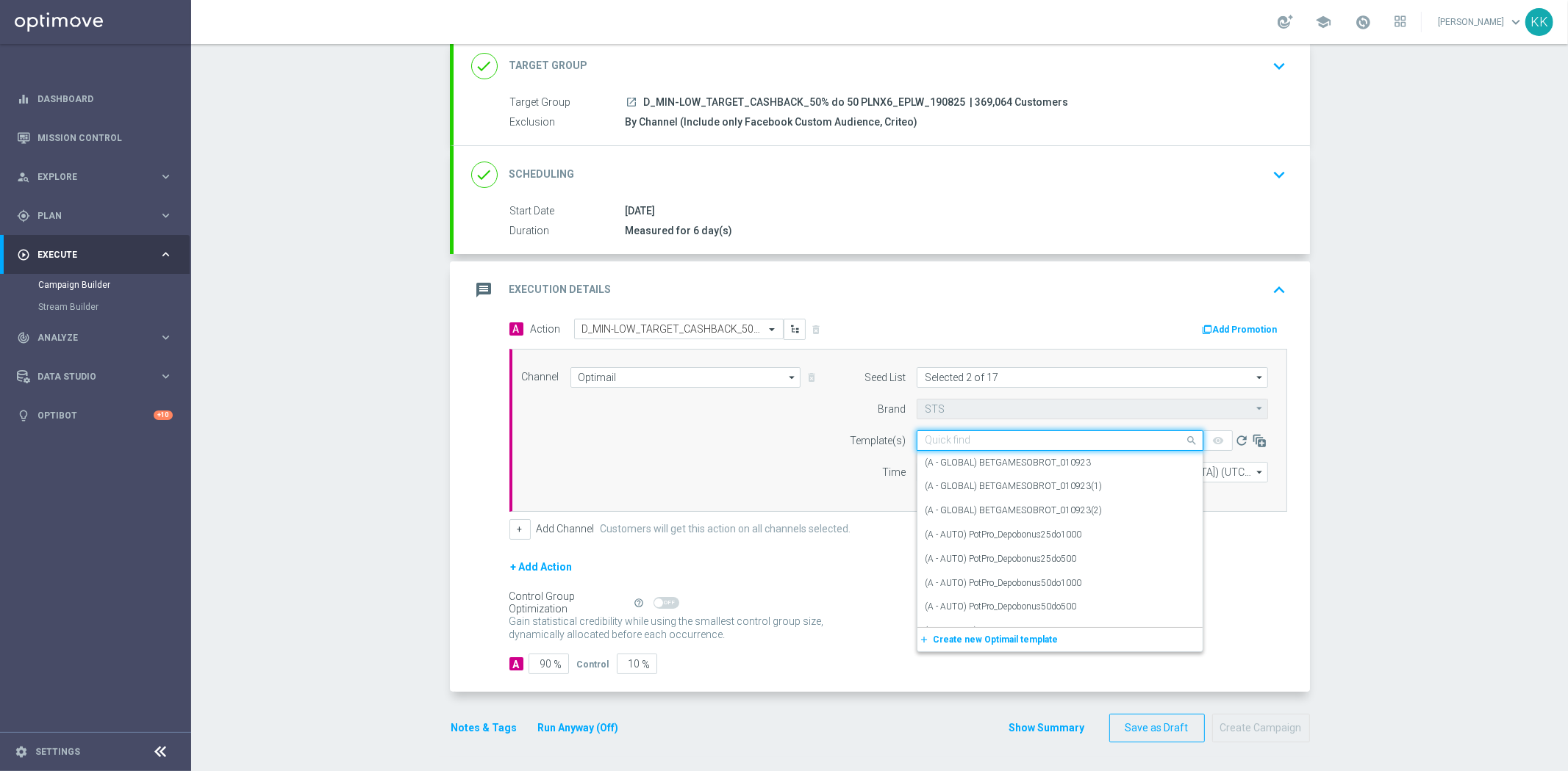
paste input "D_MIN-LOW_TARGET_CASHBACK_50% do 50 PLNX6_EPLW_190825"
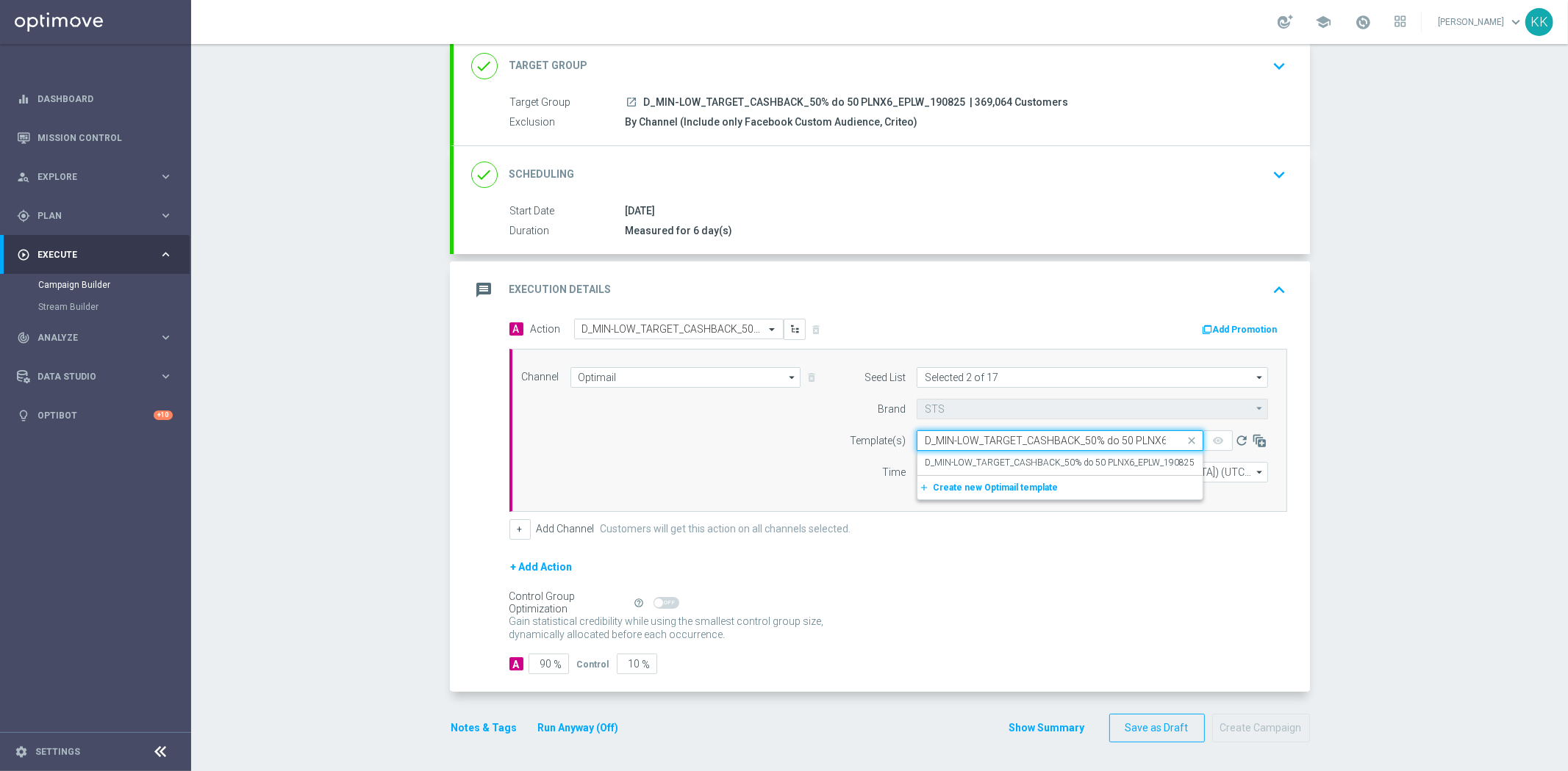
scroll to position [0, 66]
click at [959, 468] on div "D_MIN-LOW_TARGET_CASHBACK_50% do 50 PLNX6_EPLW_190825" at bounding box center [1060, 463] width 271 height 24
type input "D_MIN-LOW_TARGET_CASHBACK_50% do 50 PLNX6_EPLW_190825"
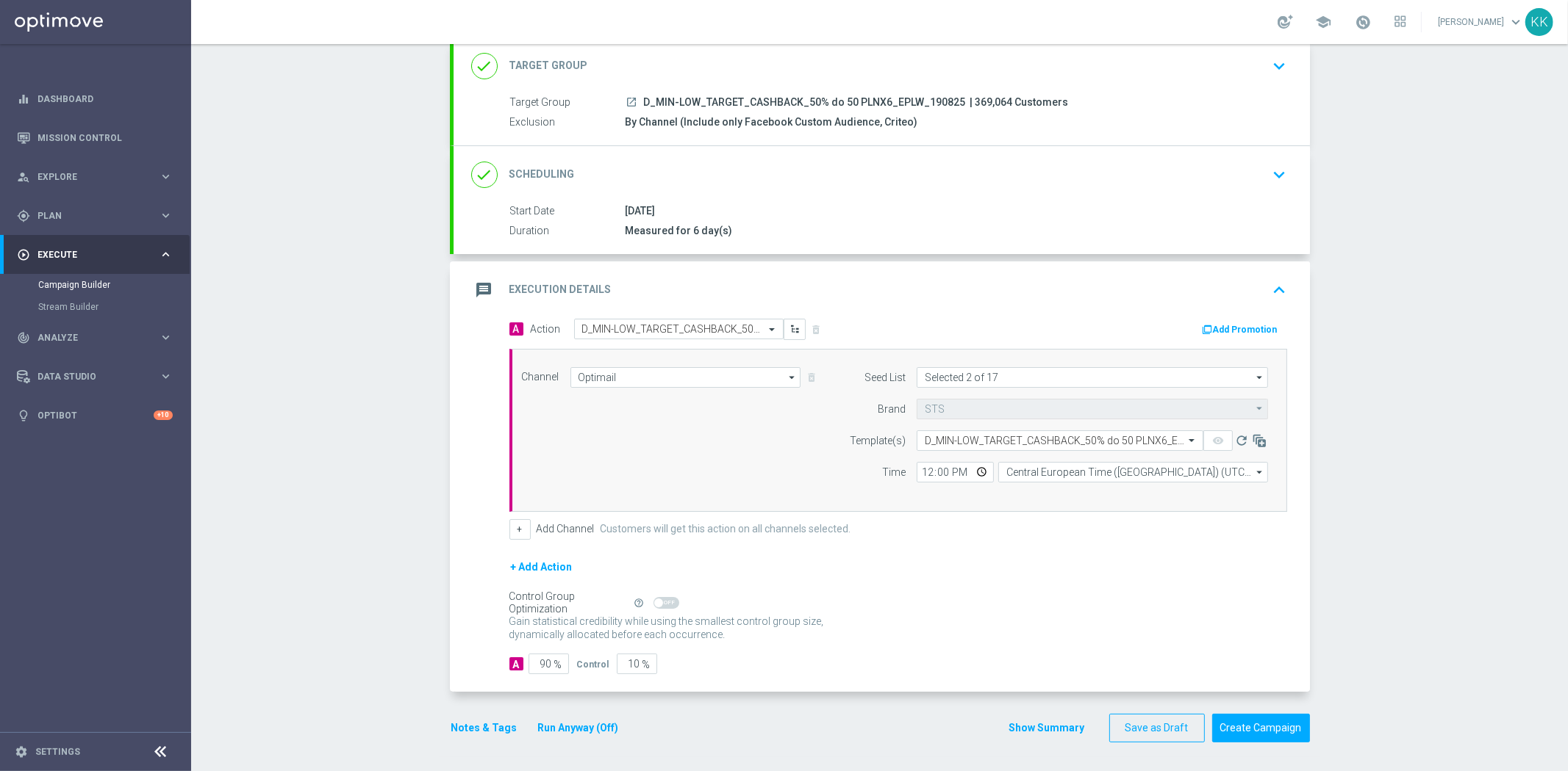
scroll to position [0, 0]
click at [928, 469] on input "12:00" at bounding box center [955, 471] width 77 height 20
type input "17:01"
click at [1017, 468] on input "Central European Time (Warsaw) (UTC +02:00)" at bounding box center [1132, 471] width 270 height 20
click at [1052, 492] on div "Central European Time (Warsaw) (UTC +02:00)" at bounding box center [1138, 495] width 241 height 14
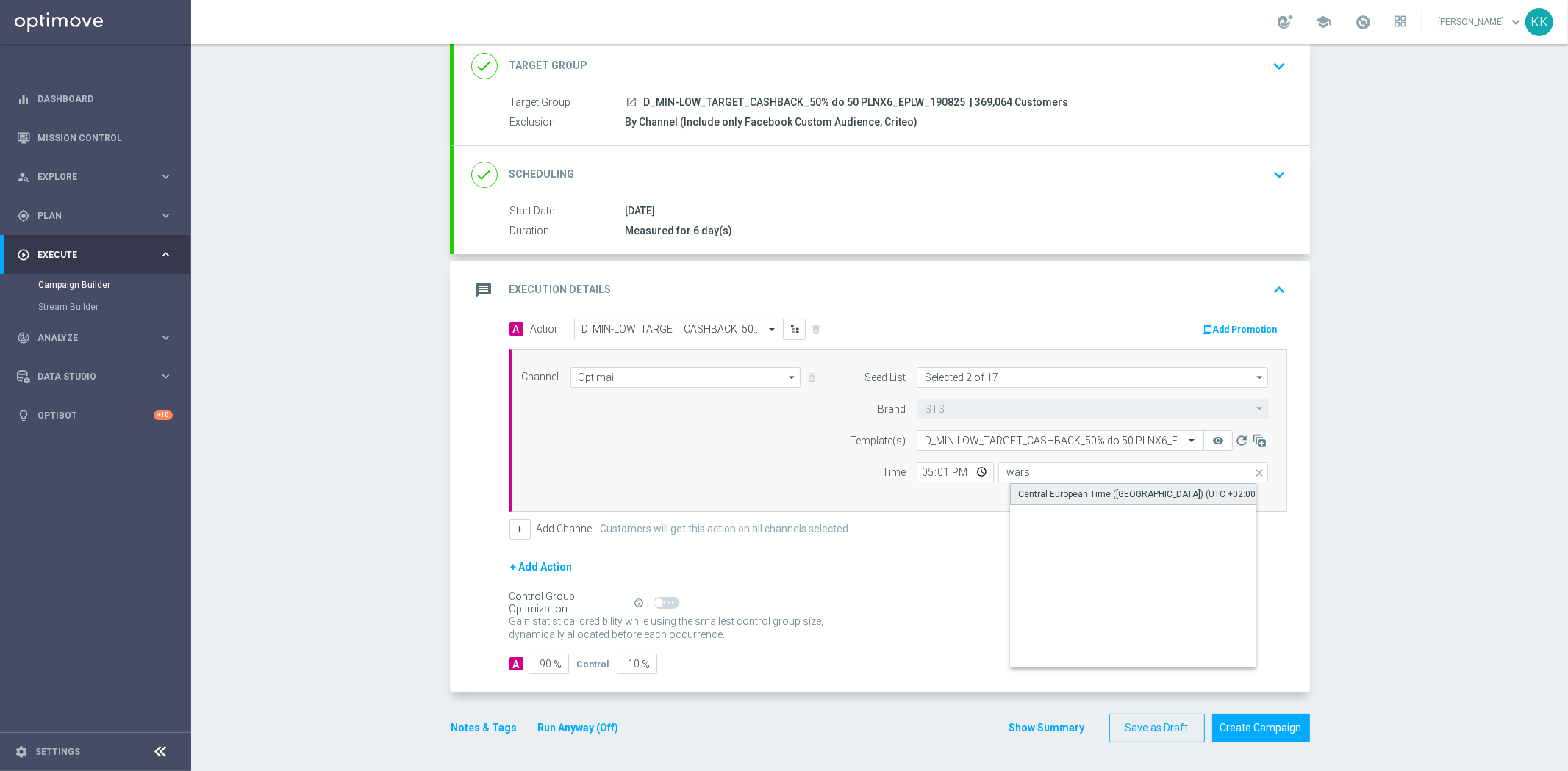
type input "Central European Time (Warsaw) (UTC +02:00)"
click at [544, 660] on input "90" at bounding box center [549, 664] width 41 height 20
type input "9"
type input "91"
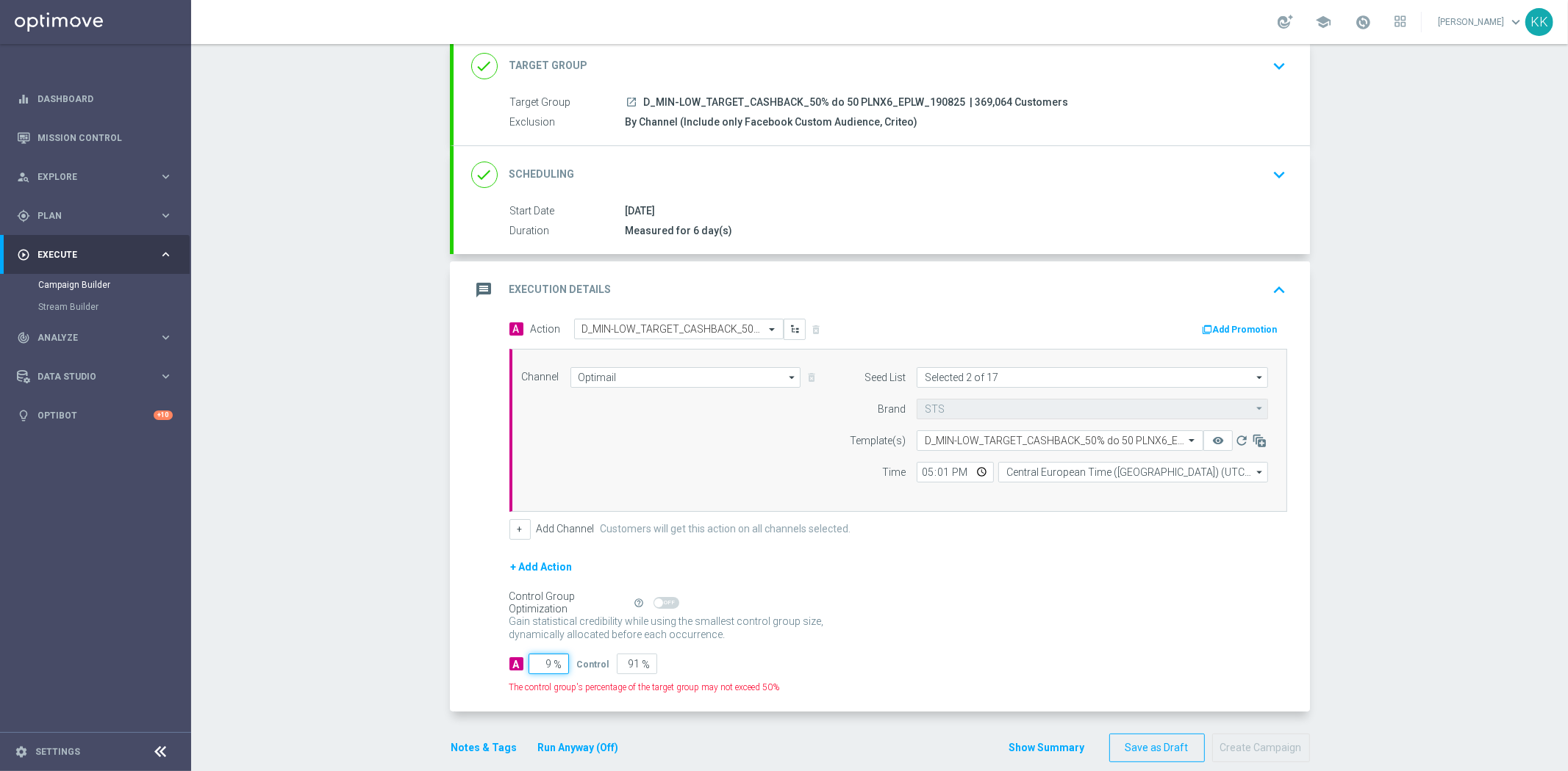
type input "95"
type input "5"
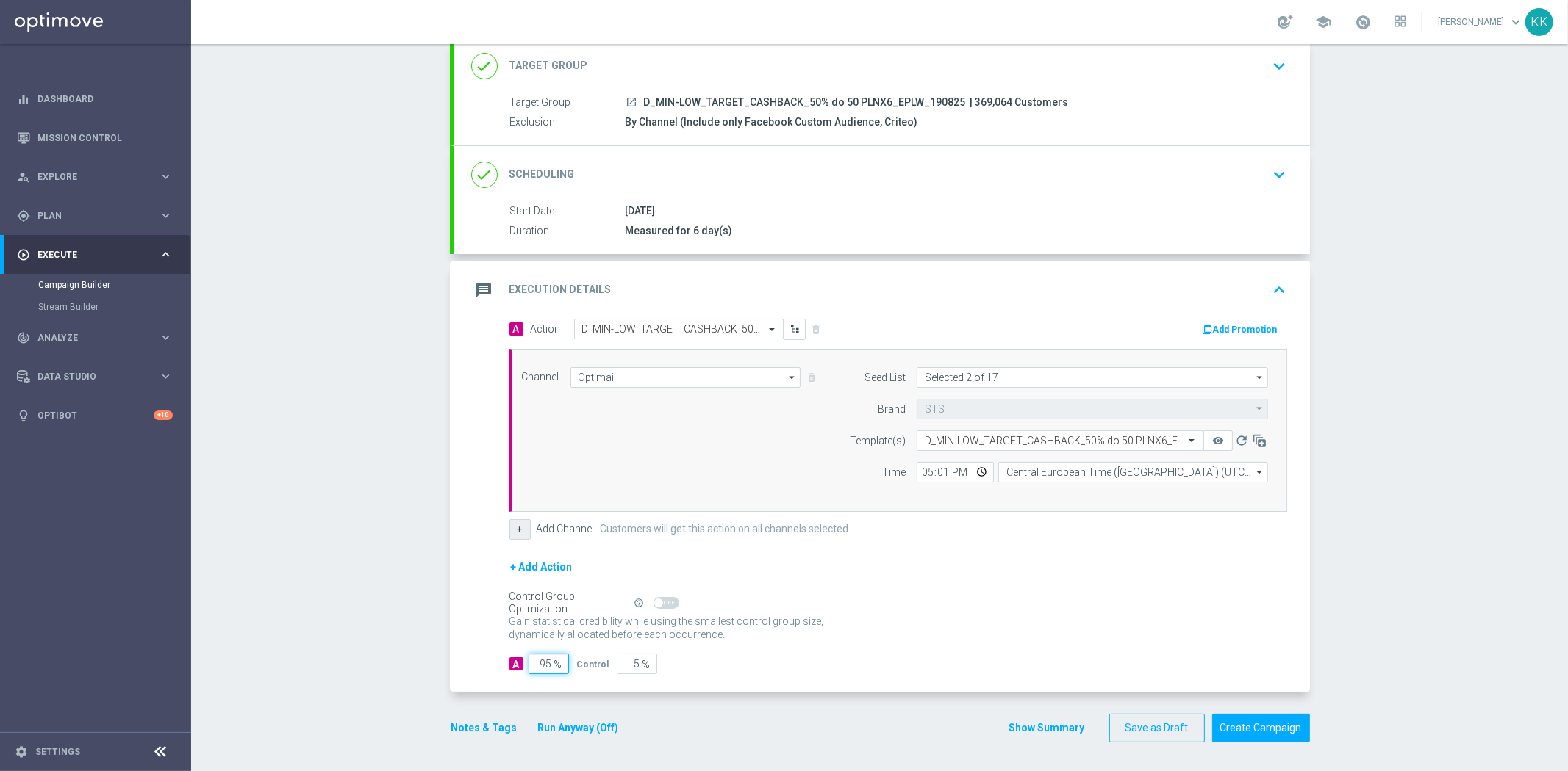
type input "95"
click at [520, 524] on button "+" at bounding box center [520, 529] width 21 height 20
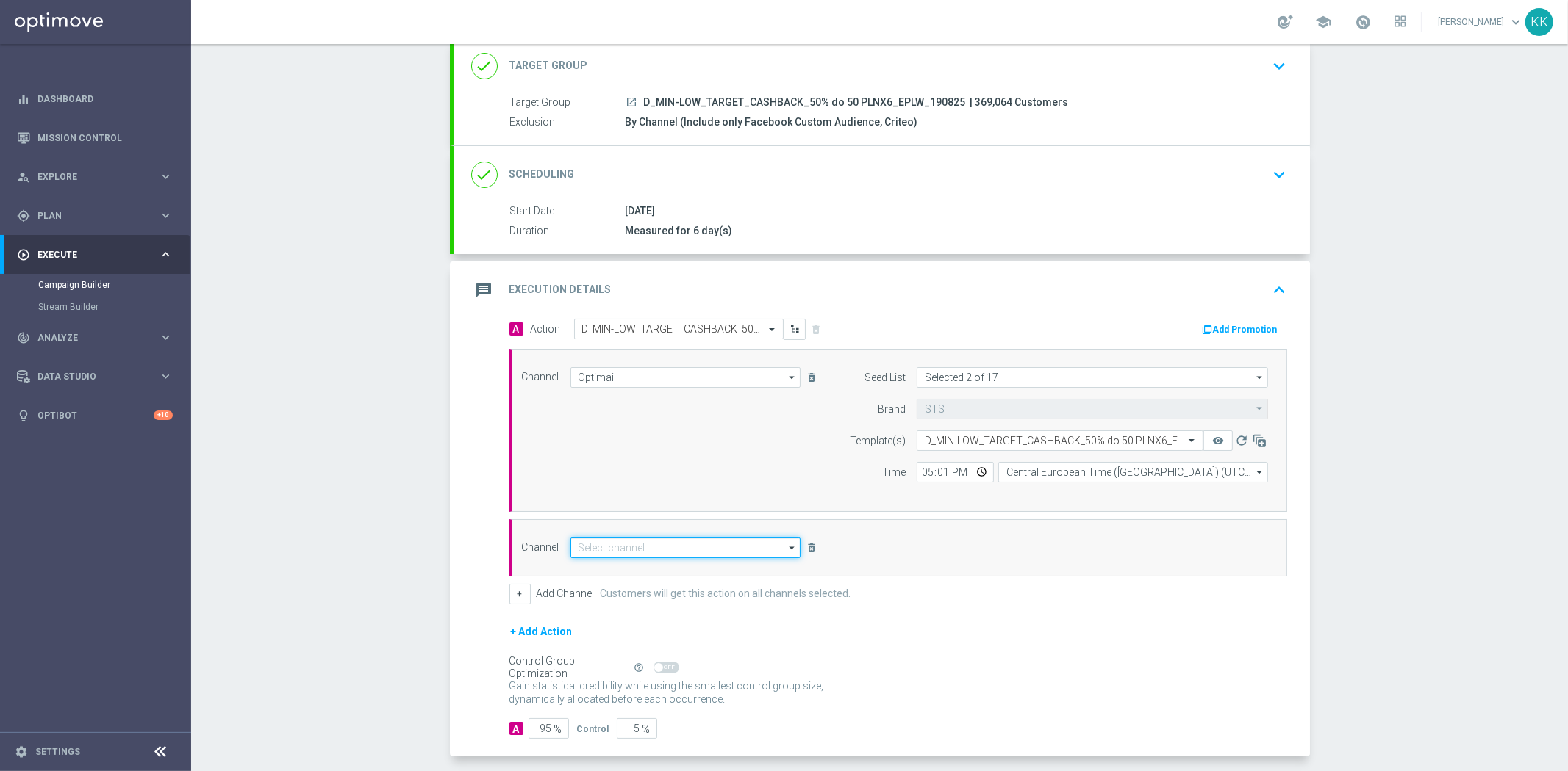
click at [594, 553] on input at bounding box center [685, 548] width 231 height 20
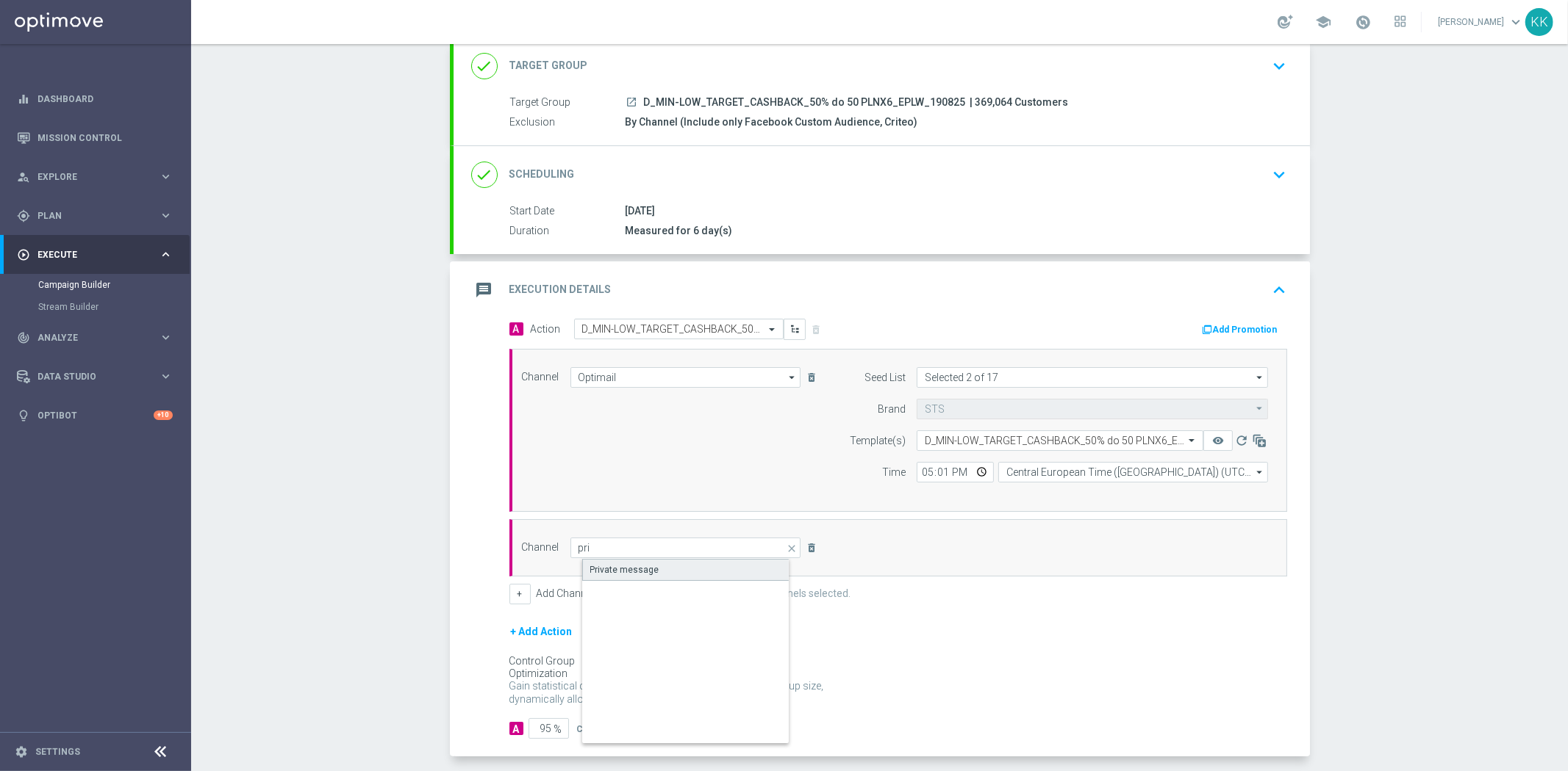
click at [595, 574] on div "Private message" at bounding box center [624, 570] width 69 height 14
type input "Private message"
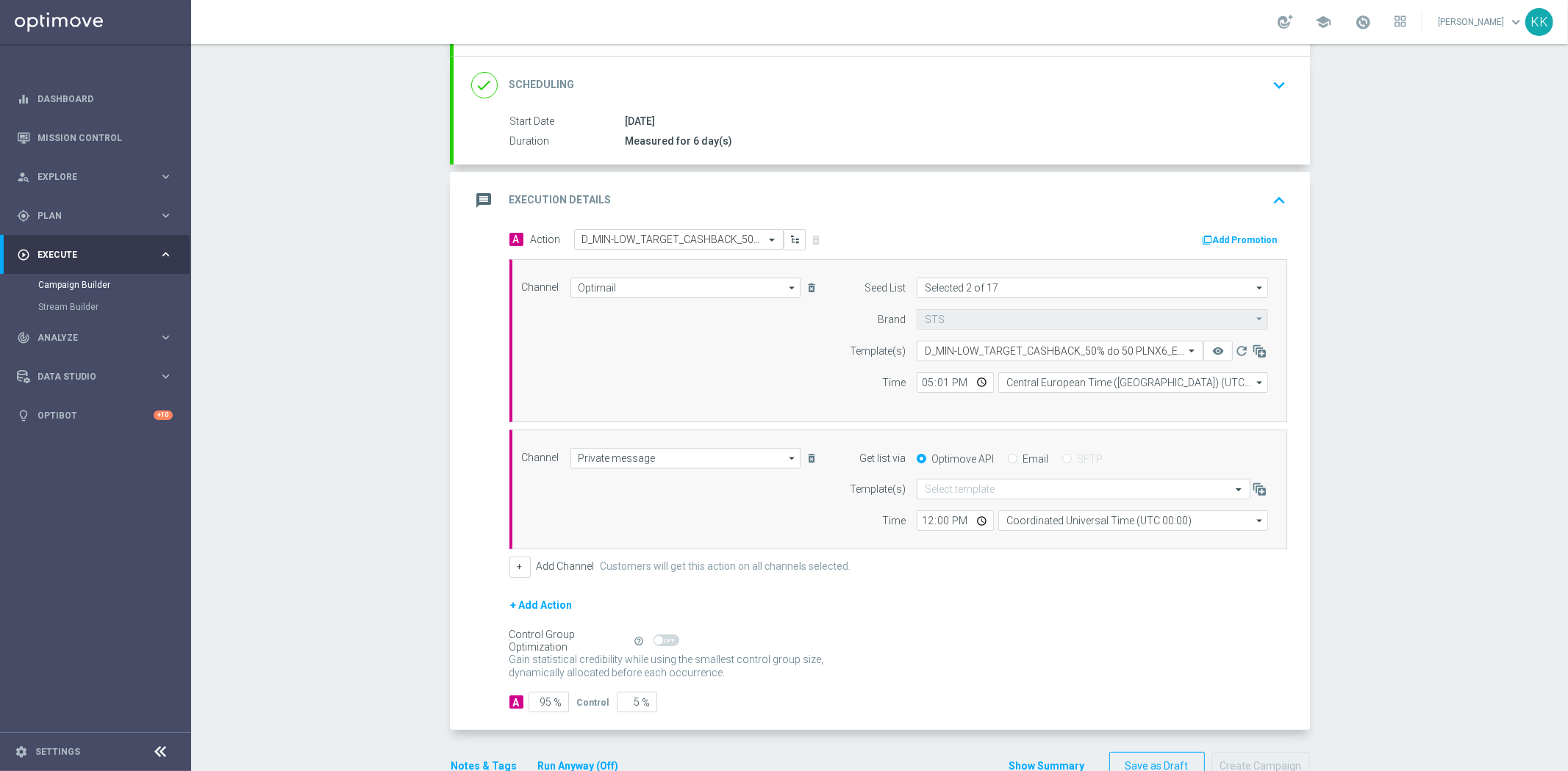
scroll to position [222, 0]
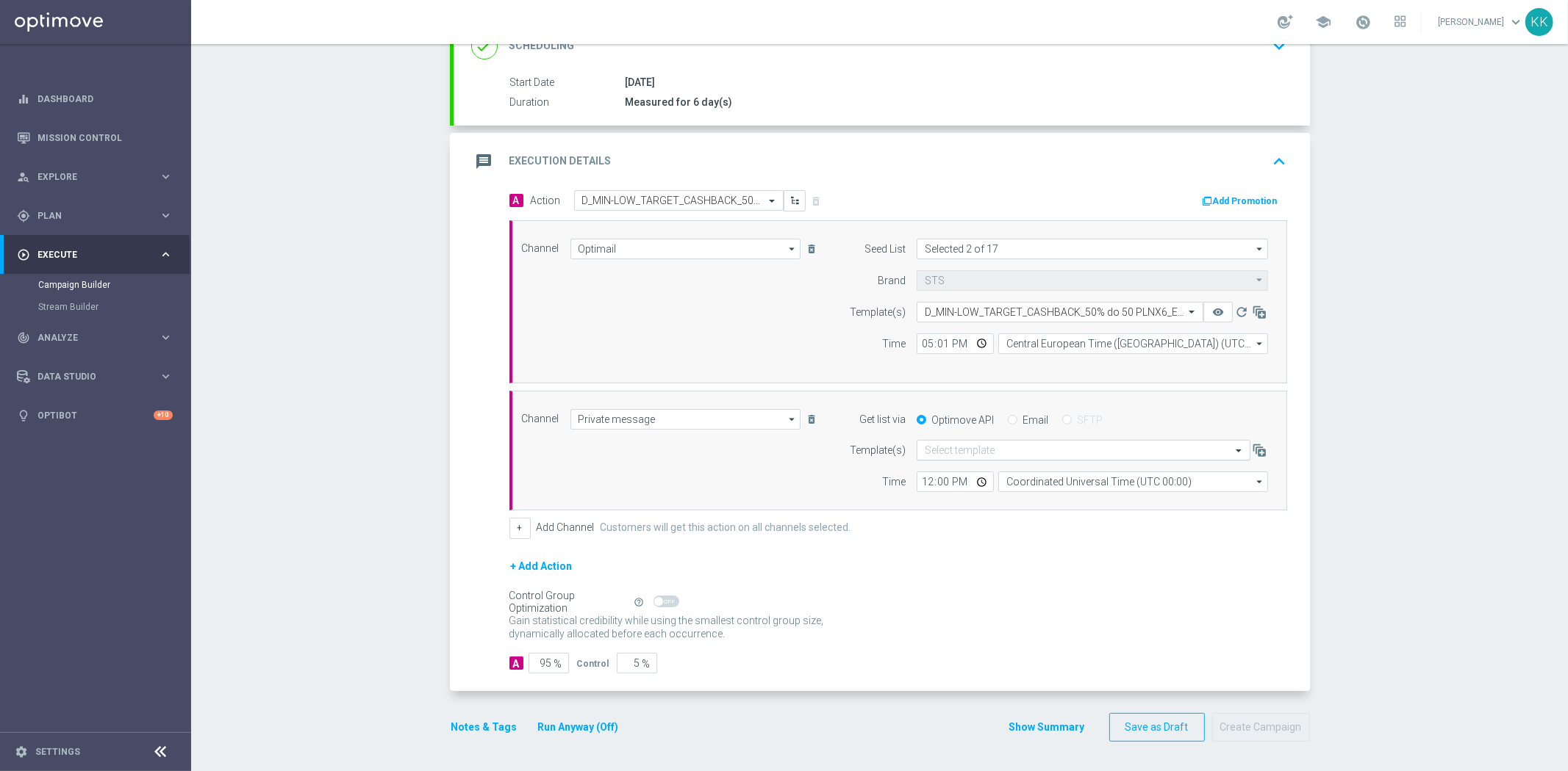
click at [1003, 446] on input "text" at bounding box center [1068, 450] width 288 height 13
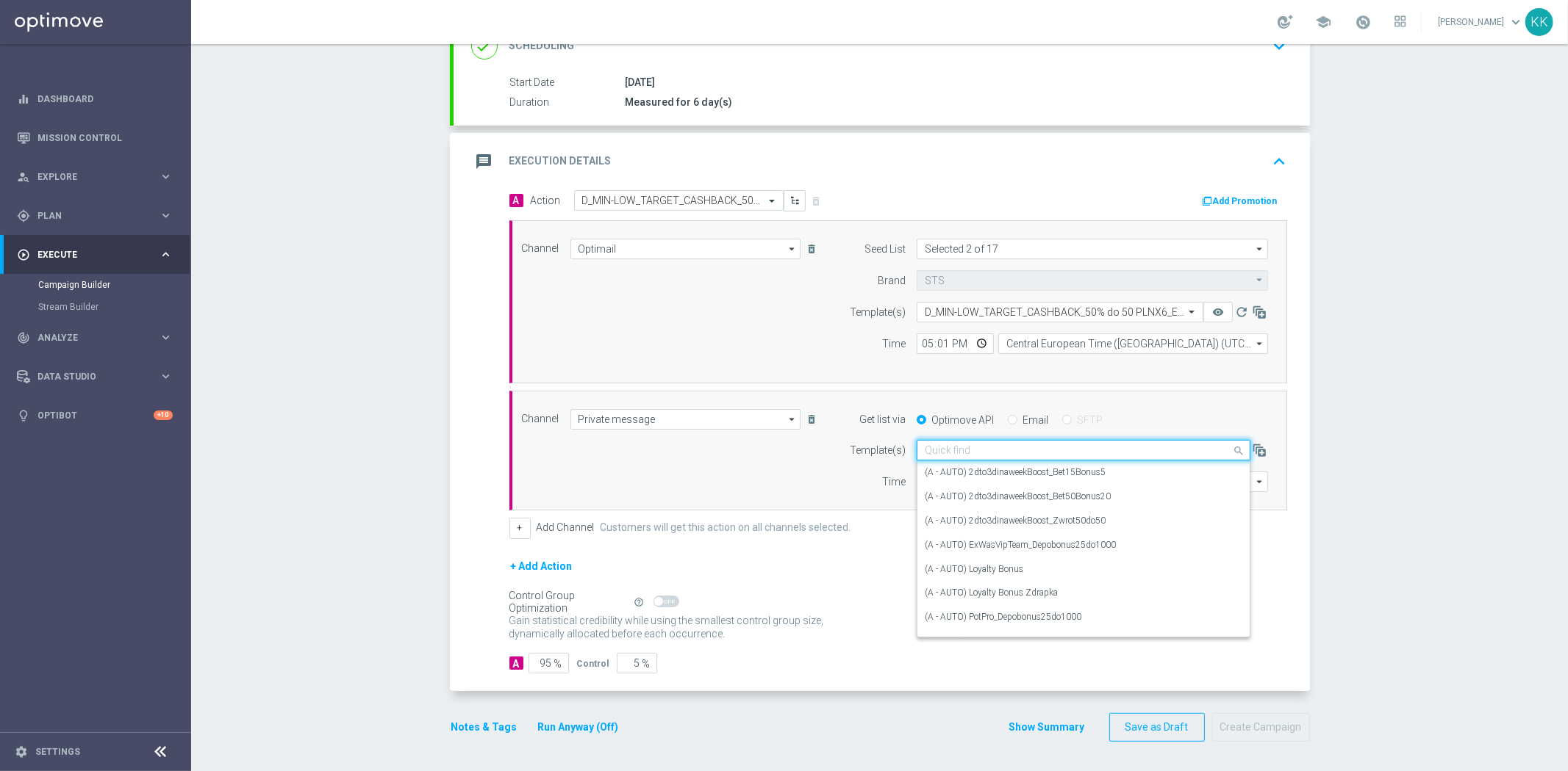
paste input "D_MIN-LOW_TARGET_CASHBACK_50% do 50 PLNX6_EPLW_190825"
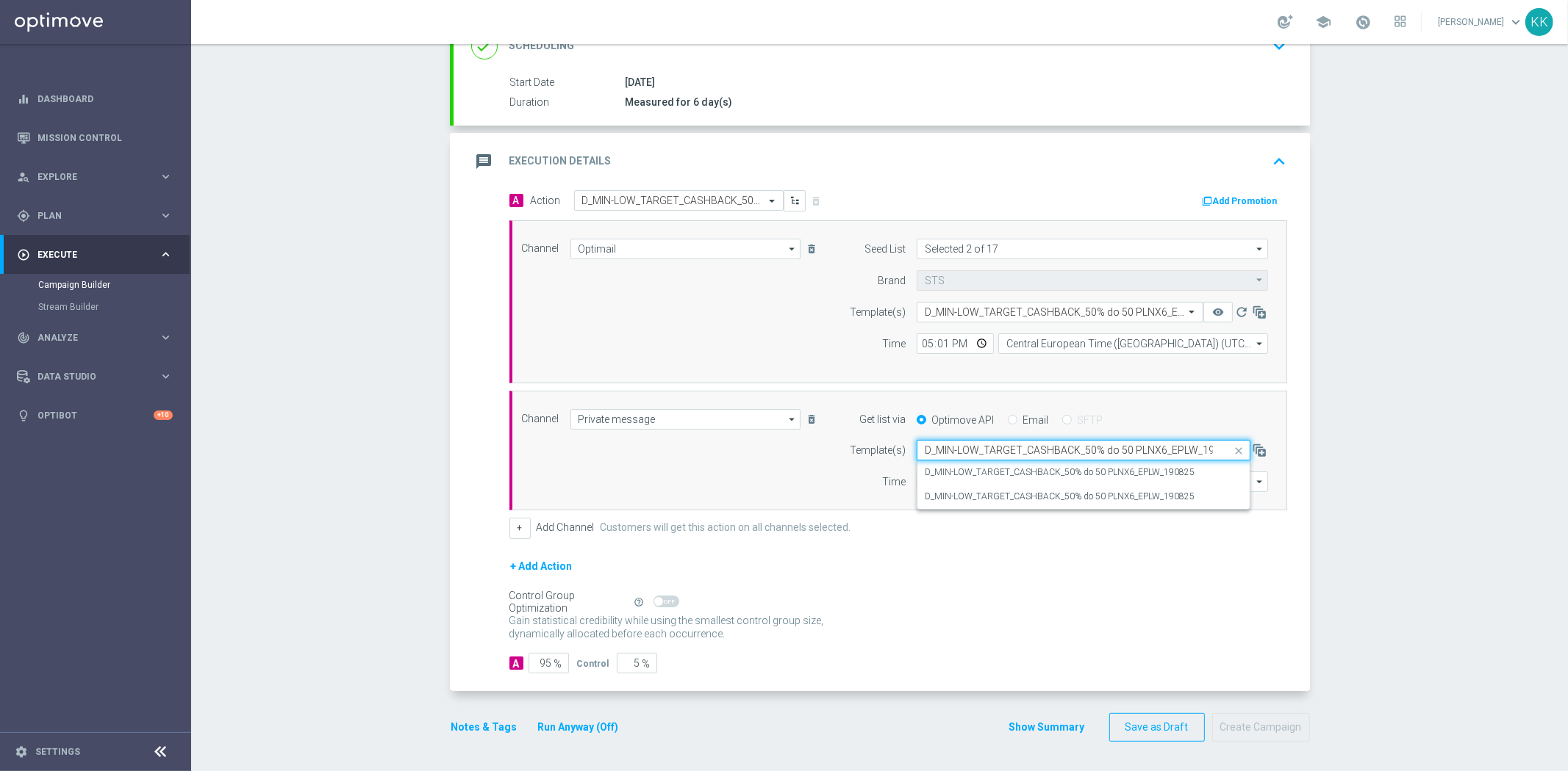
scroll to position [0, 18]
click at [994, 467] on label "D_MIN-LOW_TARGET_CASHBACK_50% do 50 PLNX6_EPLW_190825" at bounding box center [1059, 472] width 270 height 13
type input "D_MIN-LOW_TARGET_CASHBACK_50% do 50 PLNX6_EPLW_190825"
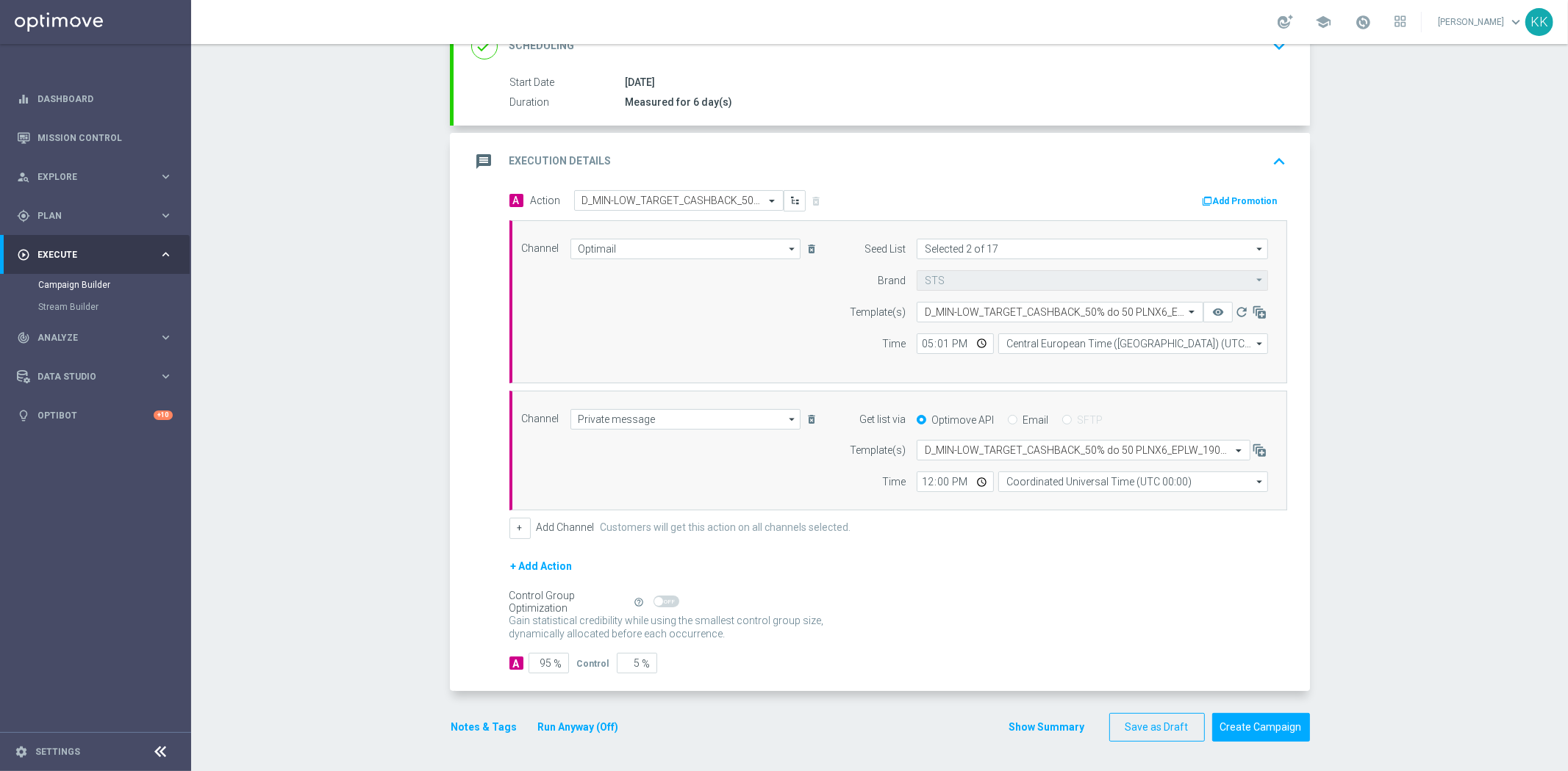
scroll to position [0, 0]
click at [1002, 454] on input "text" at bounding box center [1068, 450] width 288 height 13
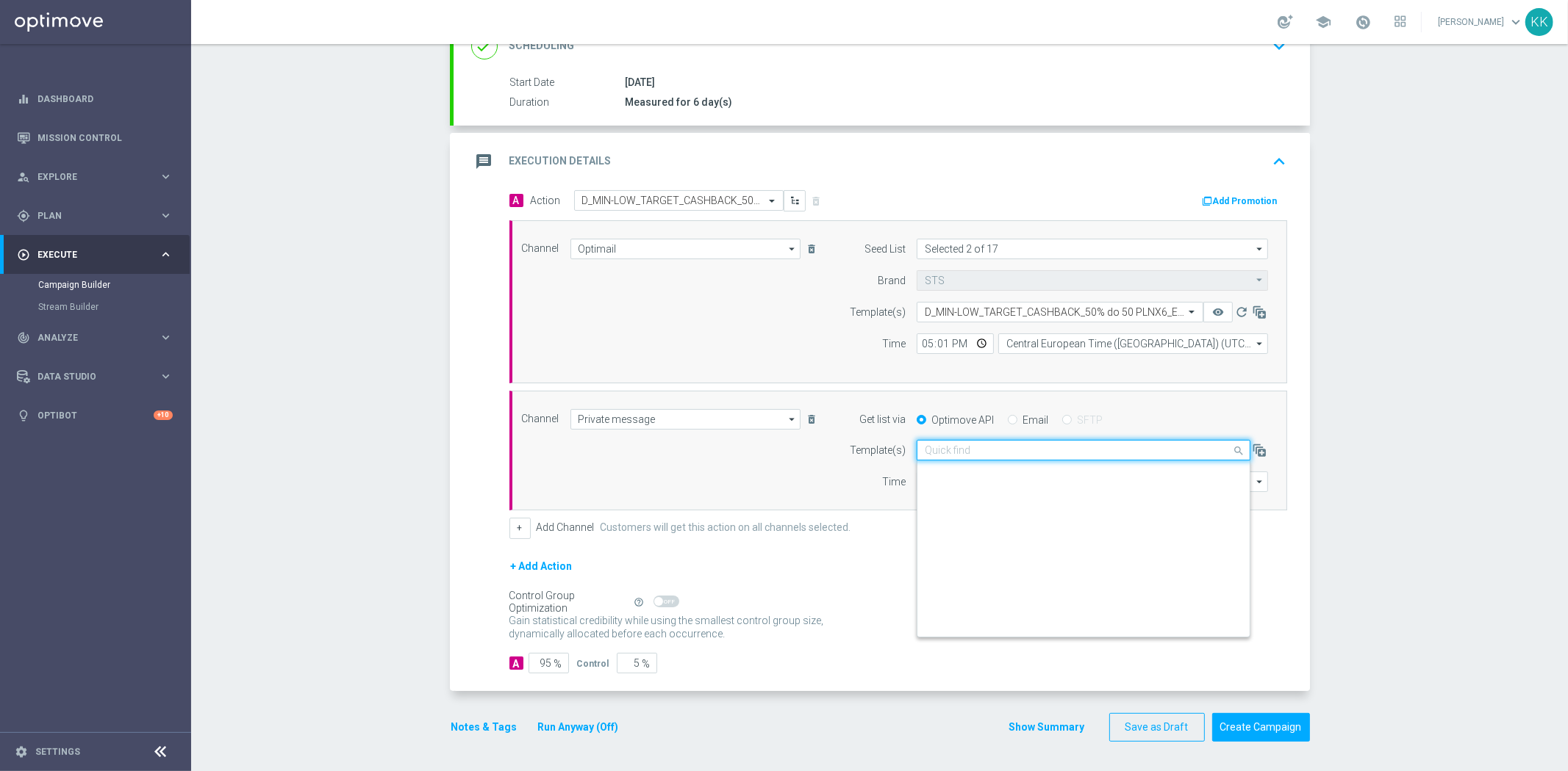
scroll to position [149006, 0]
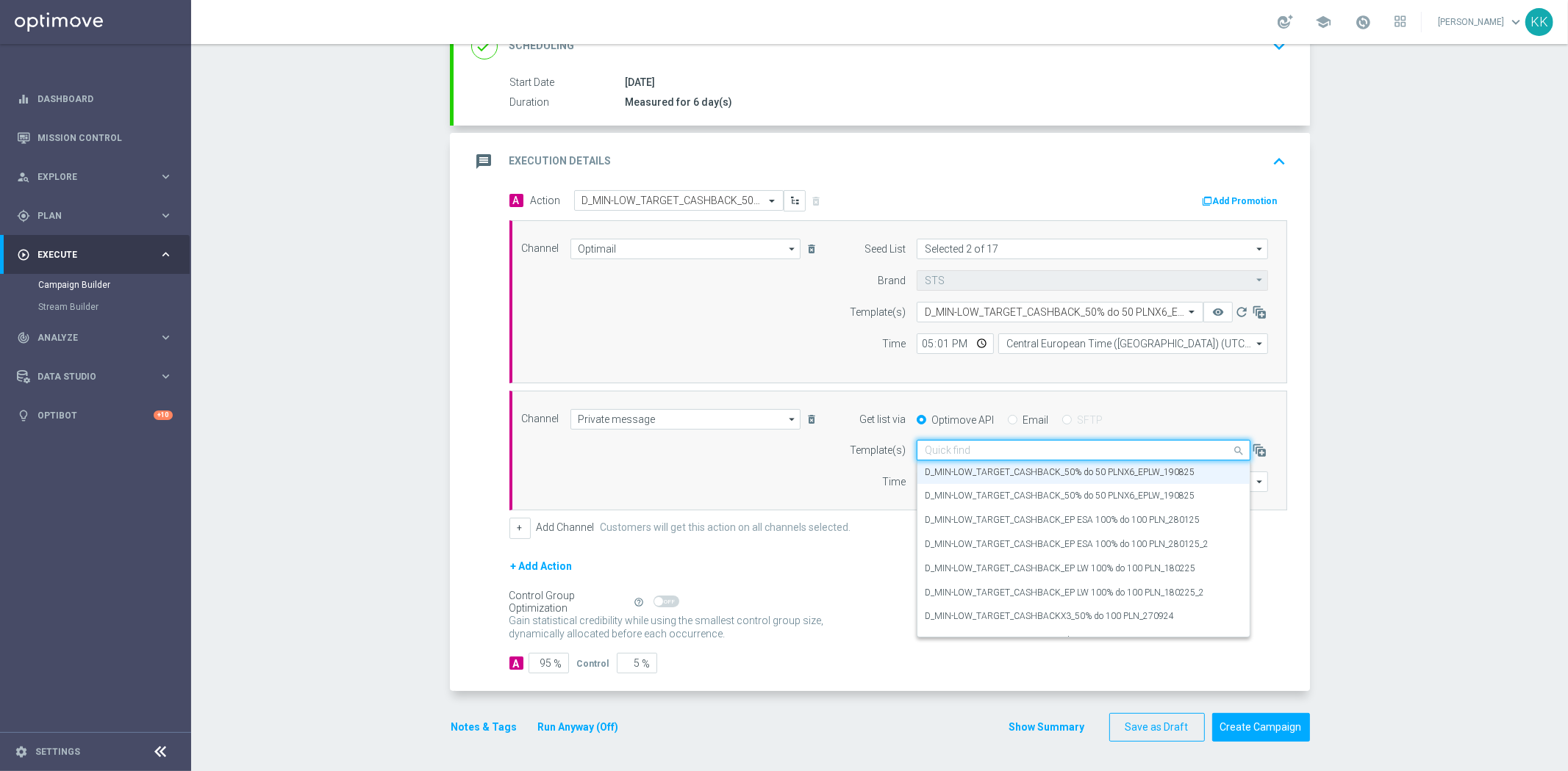
paste input "D_MIN-LOW_TARGET_CASHBACK_50% do 50 PLNX6_EPLW_190825"
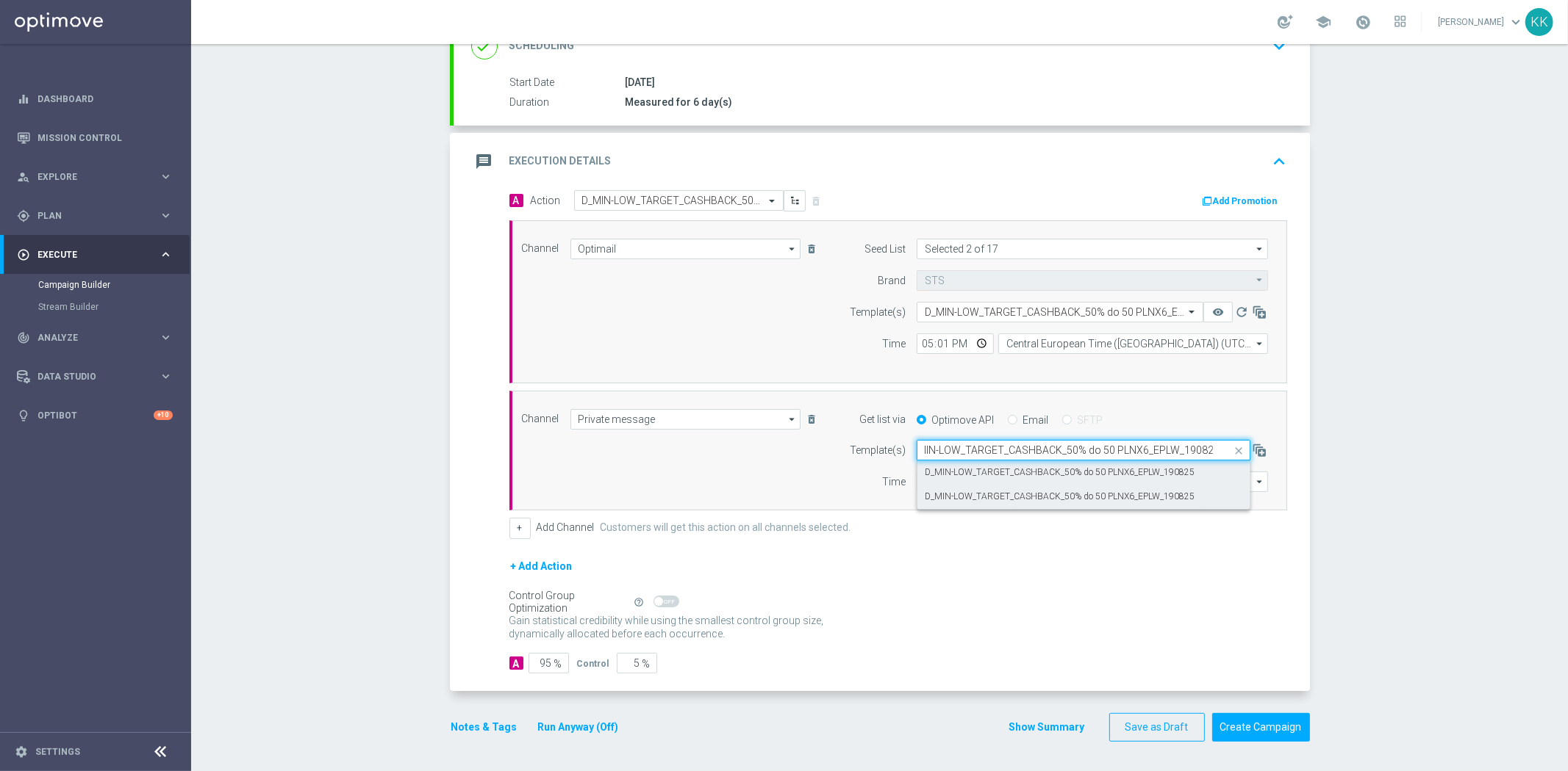
type input "D_MIN-LOW_TARGET_CASHBACK_50% do 50 PLNX6_EPLW_190825"
click at [73, 12] on link at bounding box center [96, 22] width 191 height 44
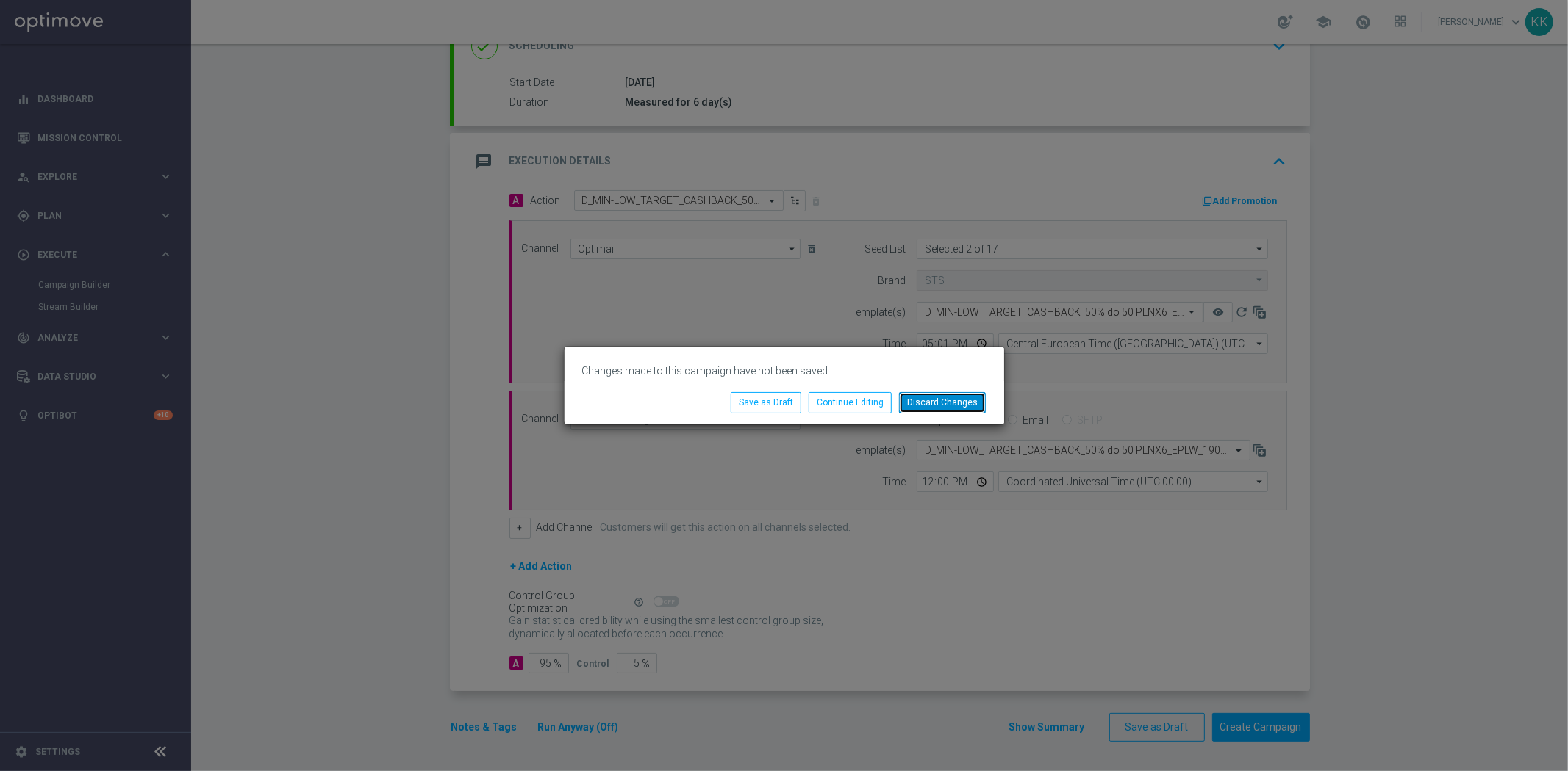
click at [965, 397] on button "Discard Changes" at bounding box center [943, 402] width 87 height 20
click at [934, 406] on button "Discard Changes" at bounding box center [943, 402] width 87 height 20
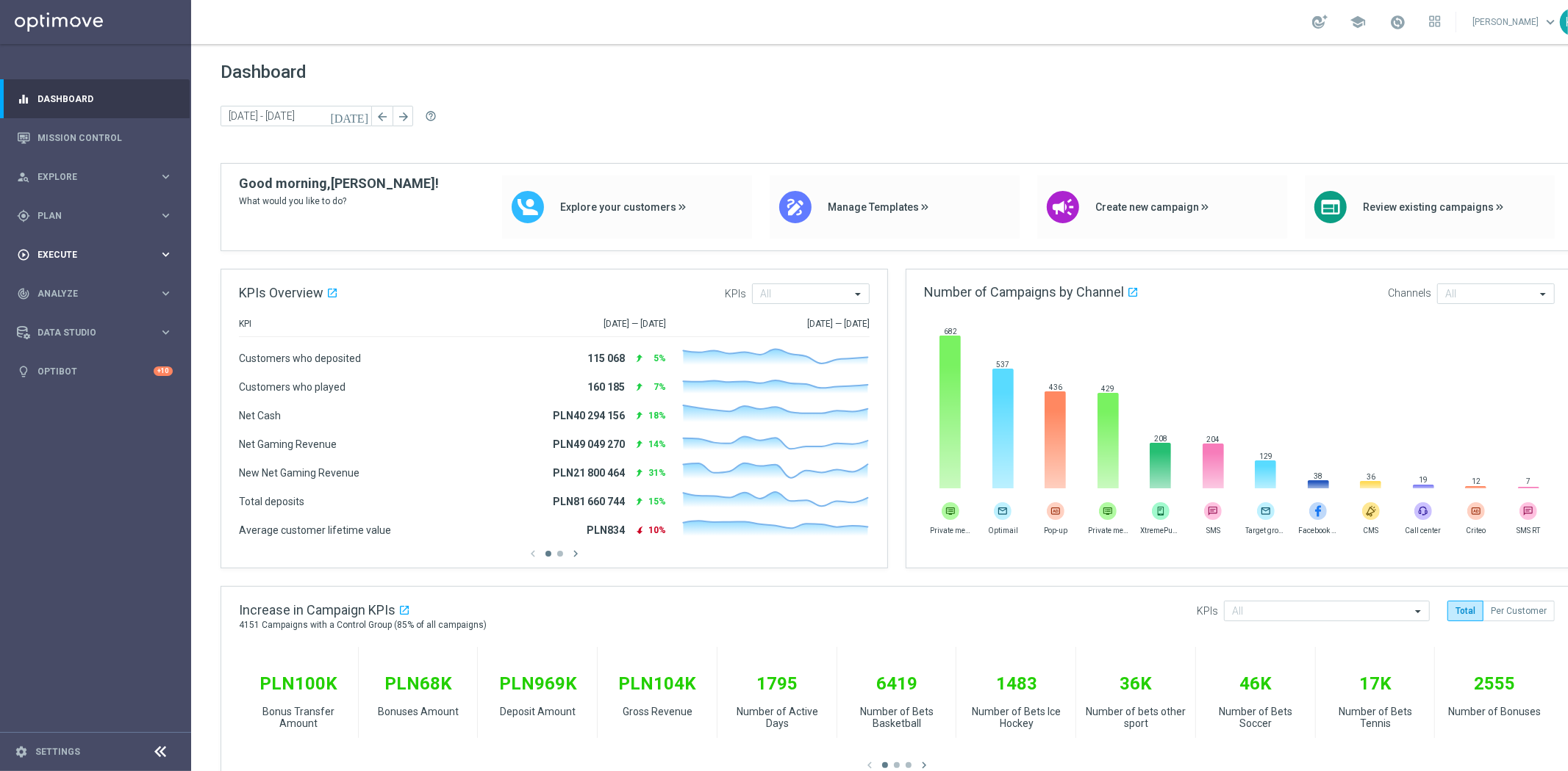
click at [98, 259] on div "play_circle_outline Execute" at bounding box center [87, 255] width 142 height 14
drag, startPoint x: 71, startPoint y: 285, endPoint x: 91, endPoint y: 285, distance: 20.0
click at [71, 285] on link "Campaign Builder" at bounding box center [96, 285] width 115 height 12
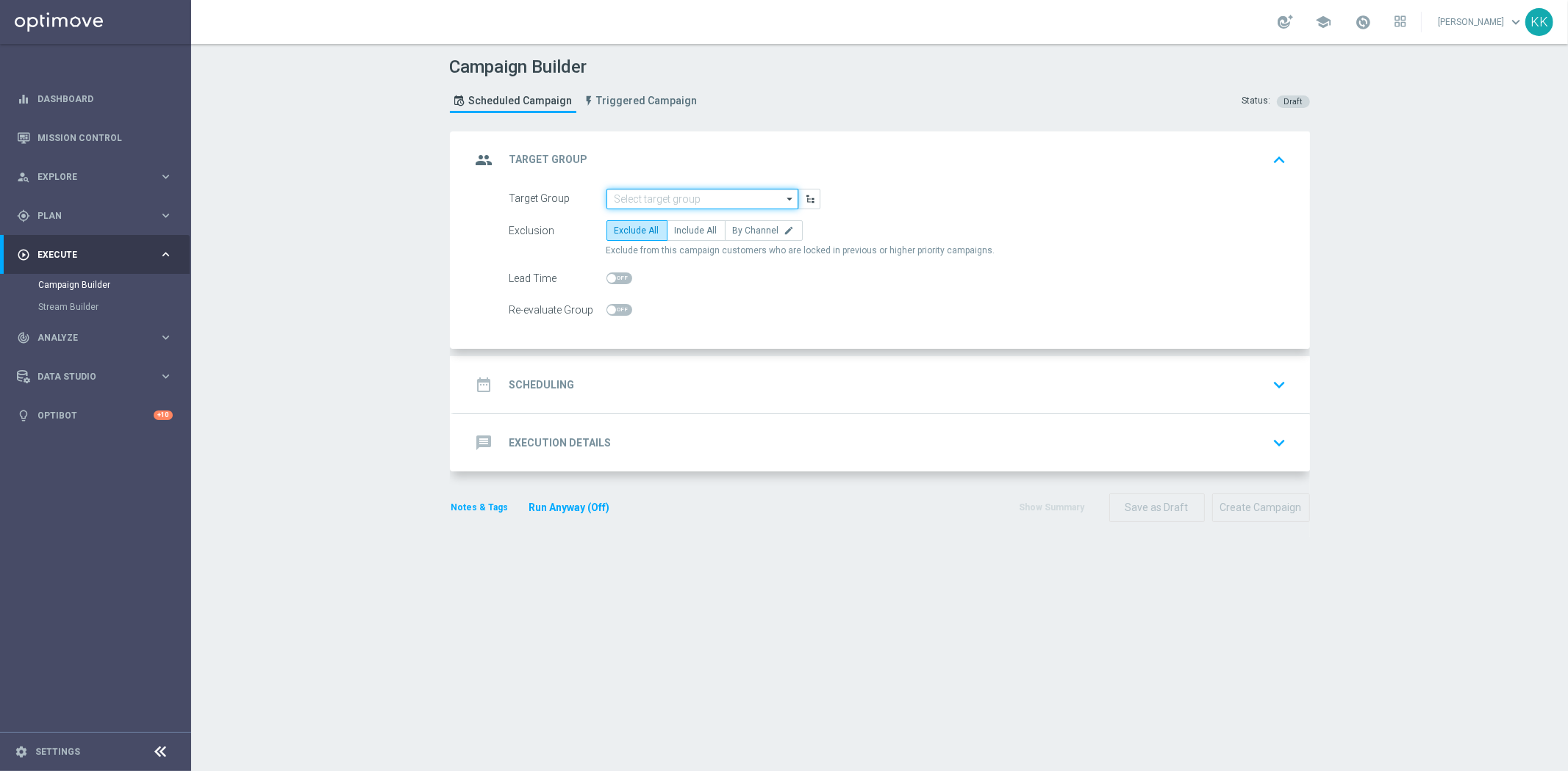
click at [669, 200] on input at bounding box center [702, 198] width 191 height 20
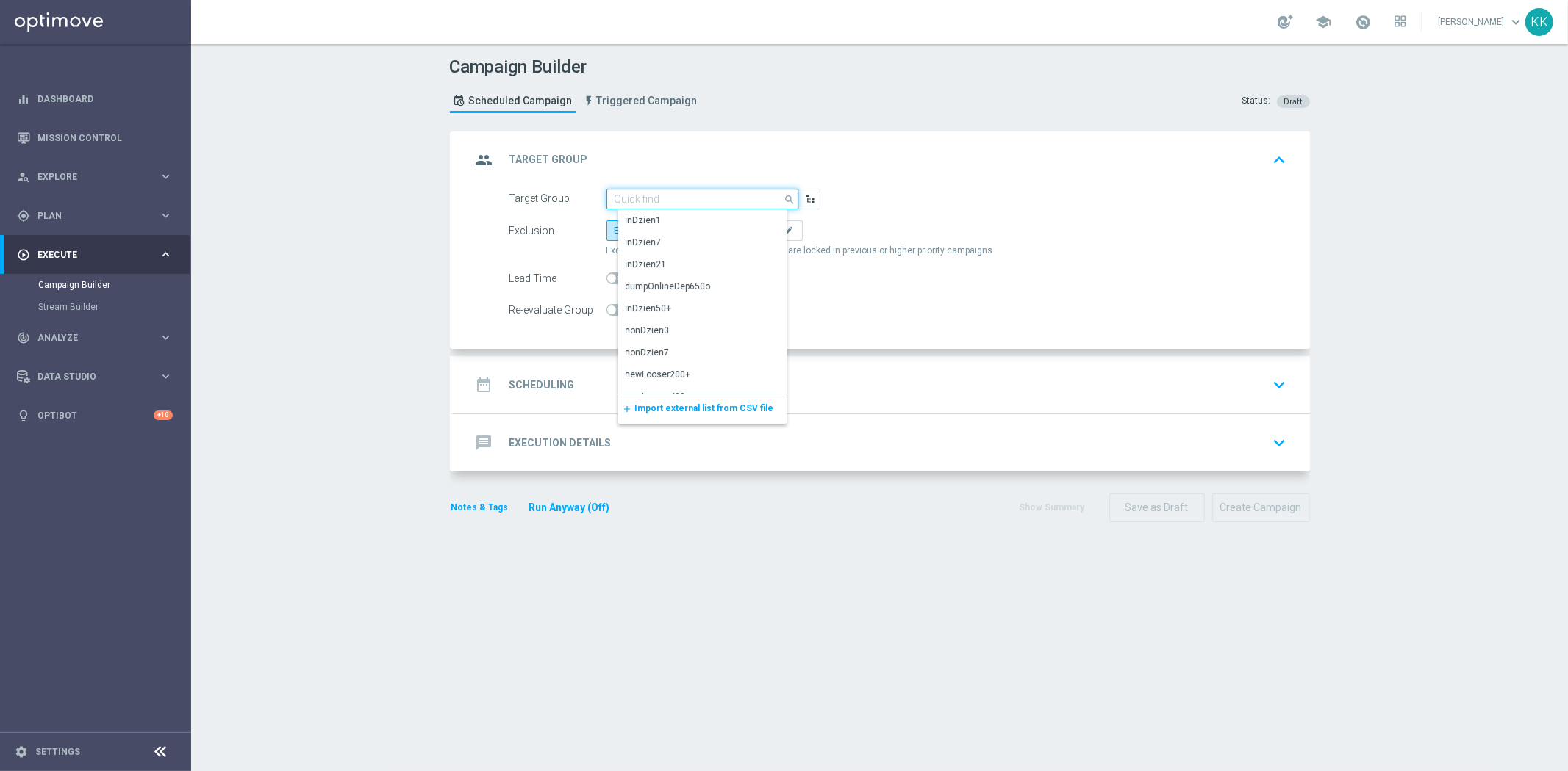
paste input "D_MIN-LOW_TARGET_CASHBACK_50% do 50 PLNX6_EPLW_190825"
click at [667, 211] on div "D_MIN-LOW_TARGET_CASHBACK_50% do 50 PLNX6_EPLW_190825" at bounding box center [713, 227] width 192 height 35
type input "D_MIN-LOW_TARGET_CASHBACK_50% do 50 PLNX6_EPLW_190825"
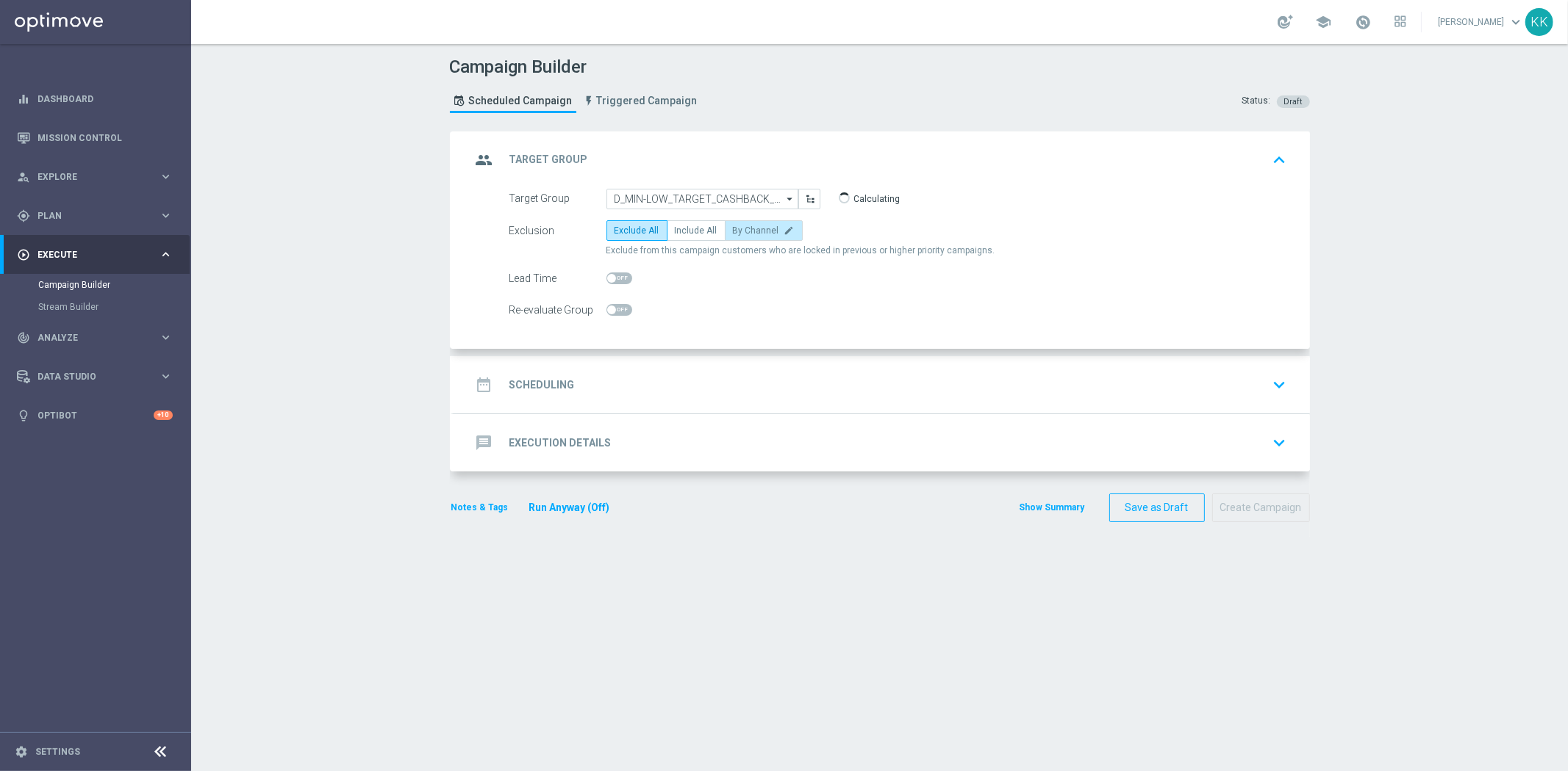
click at [734, 225] on span "By Channel" at bounding box center [756, 230] width 46 height 11
click at [734, 228] on input "By Channel edit" at bounding box center [738, 233] width 10 height 10
radio input "true"
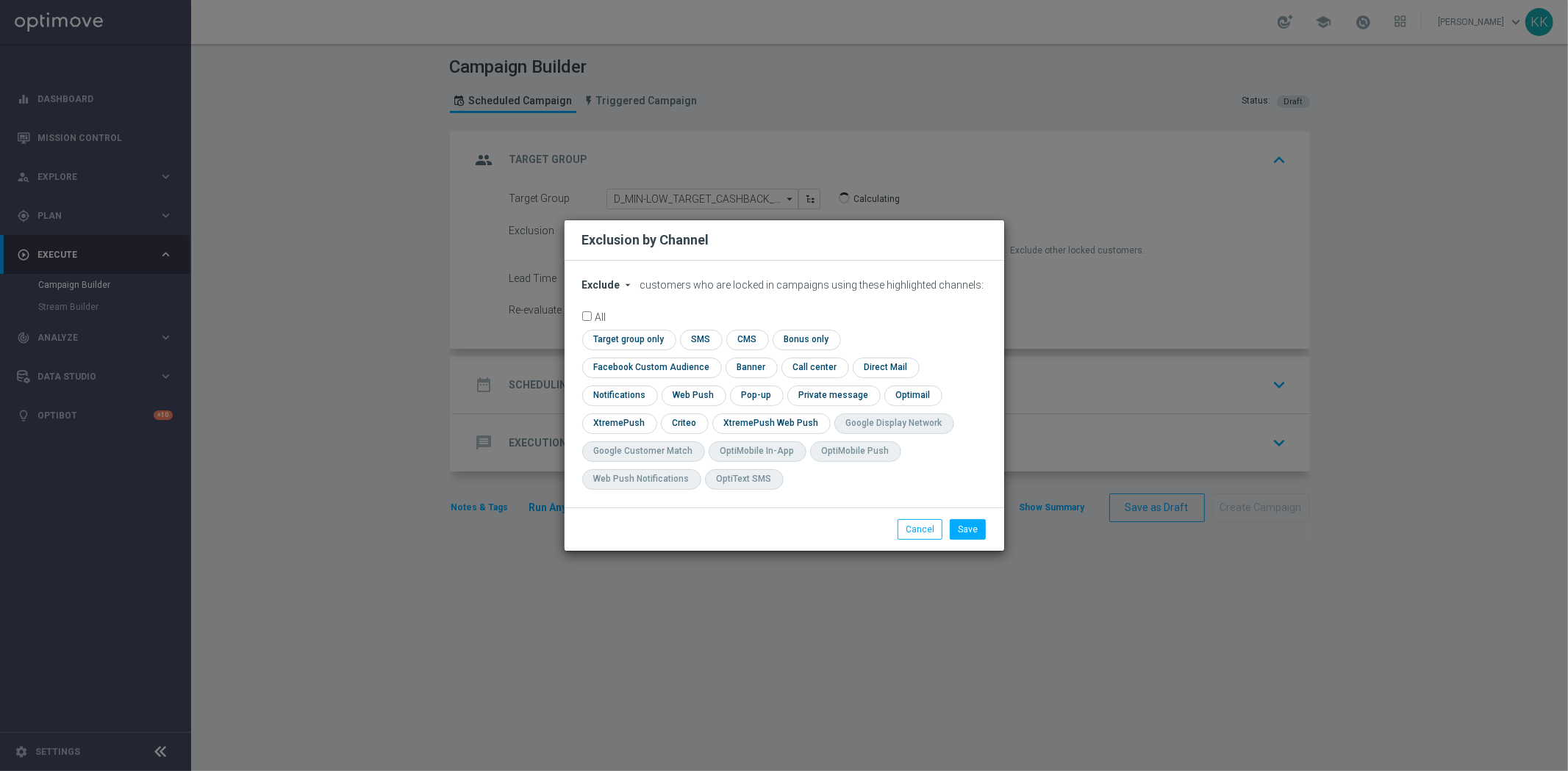
click at [588, 305] on form "Exclude arrow_drop_down × Exclude customers who are locked in campaigns using t…" at bounding box center [784, 388] width 404 height 218
click at [596, 291] on span "Exclude" at bounding box center [601, 285] width 39 height 12
click at [0, 0] on span "Include" at bounding box center [0, 0] width 0 height 0
click at [715, 357] on input "checkbox" at bounding box center [649, 367] width 133 height 20
checkbox input "true"
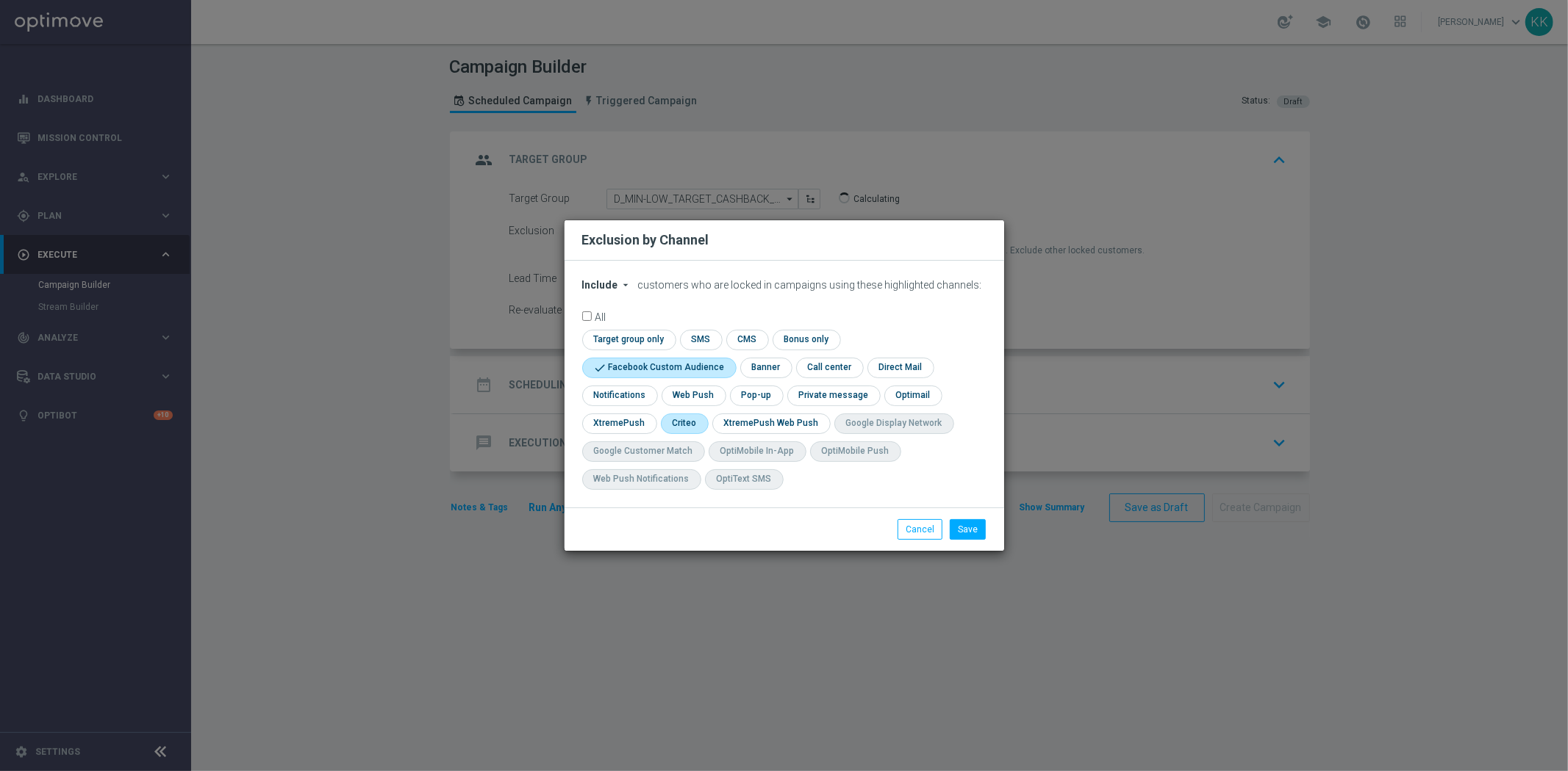
click at [685, 427] on input "checkbox" at bounding box center [682, 423] width 45 height 20
checkbox input "true"
click at [973, 528] on button "Save" at bounding box center [967, 529] width 36 height 20
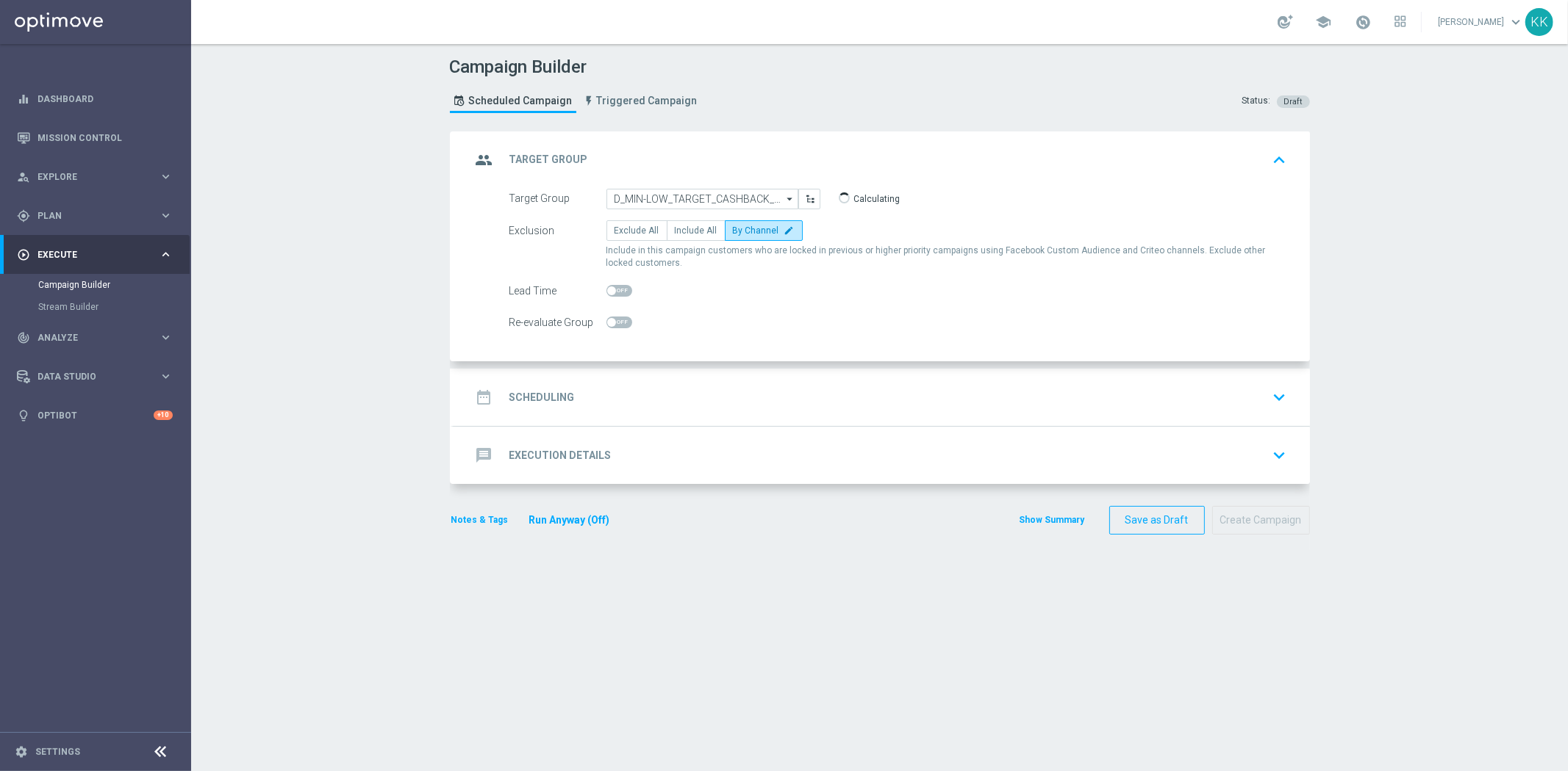
click at [654, 409] on div "date_range Scheduling keyboard_arrow_down" at bounding box center [881, 397] width 821 height 28
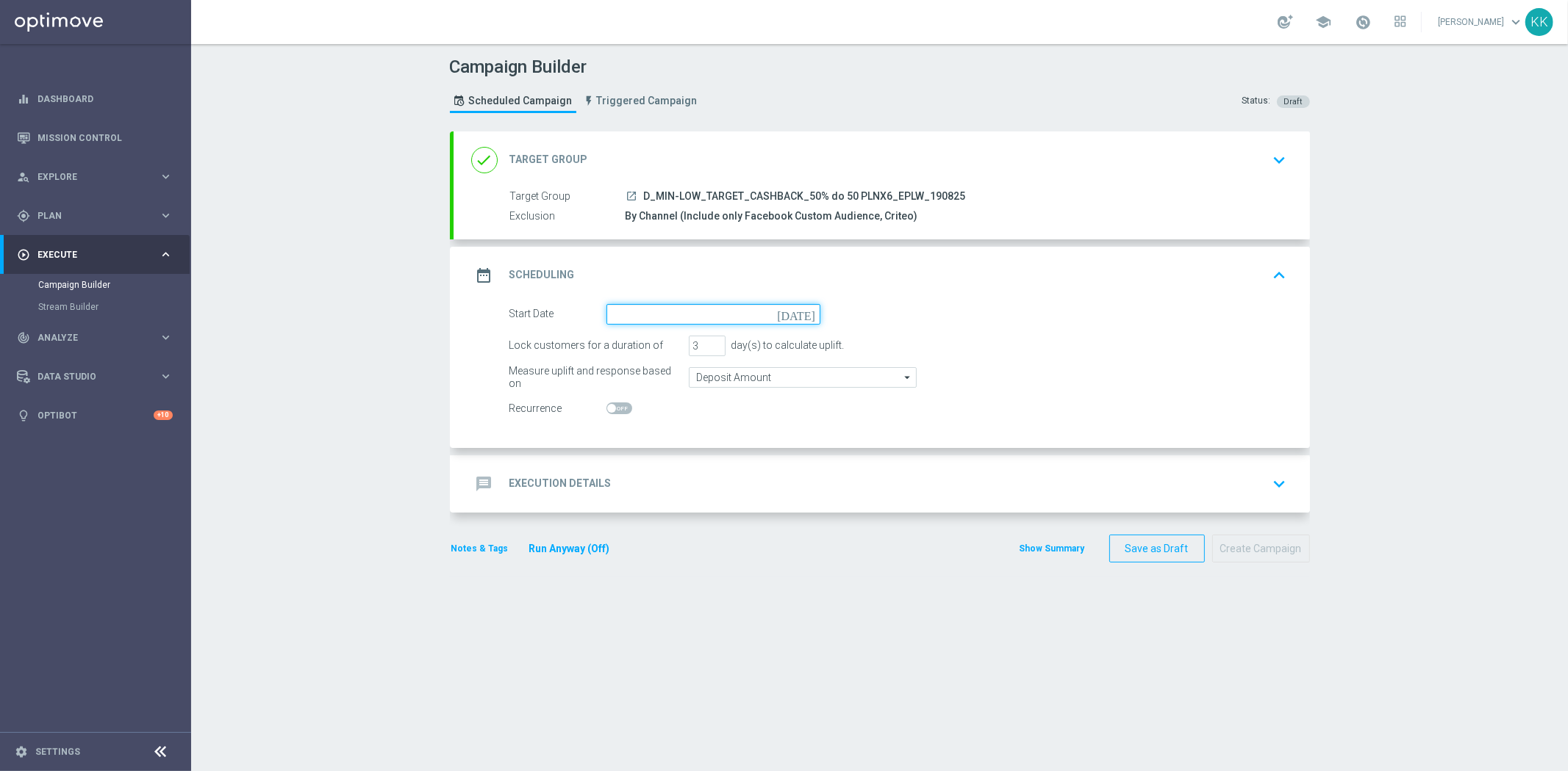
click at [634, 308] on input at bounding box center [712, 314] width 214 height 20
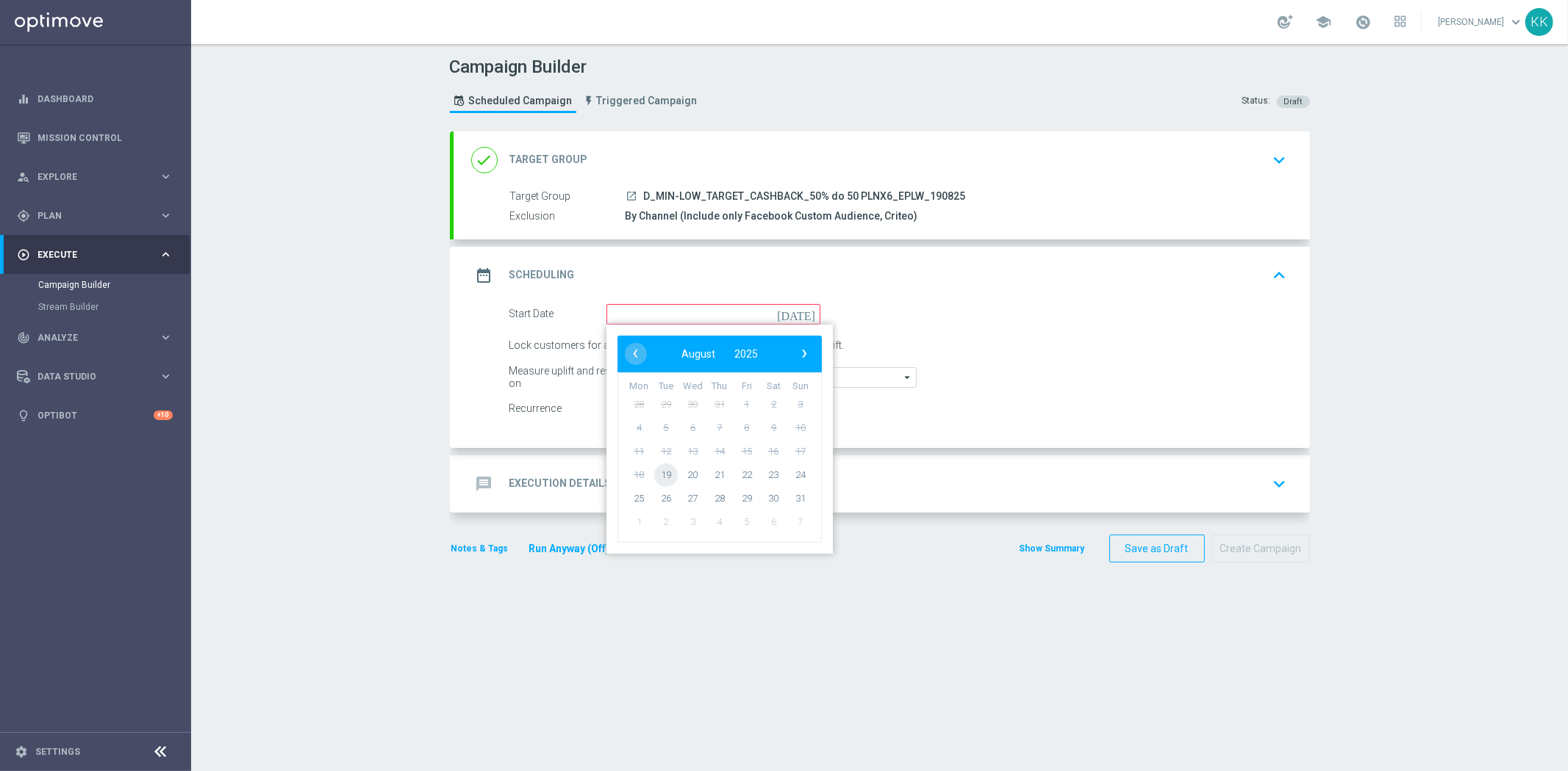
click at [663, 473] on span "19" at bounding box center [665, 474] width 23 height 23
type input "19 Aug 2025"
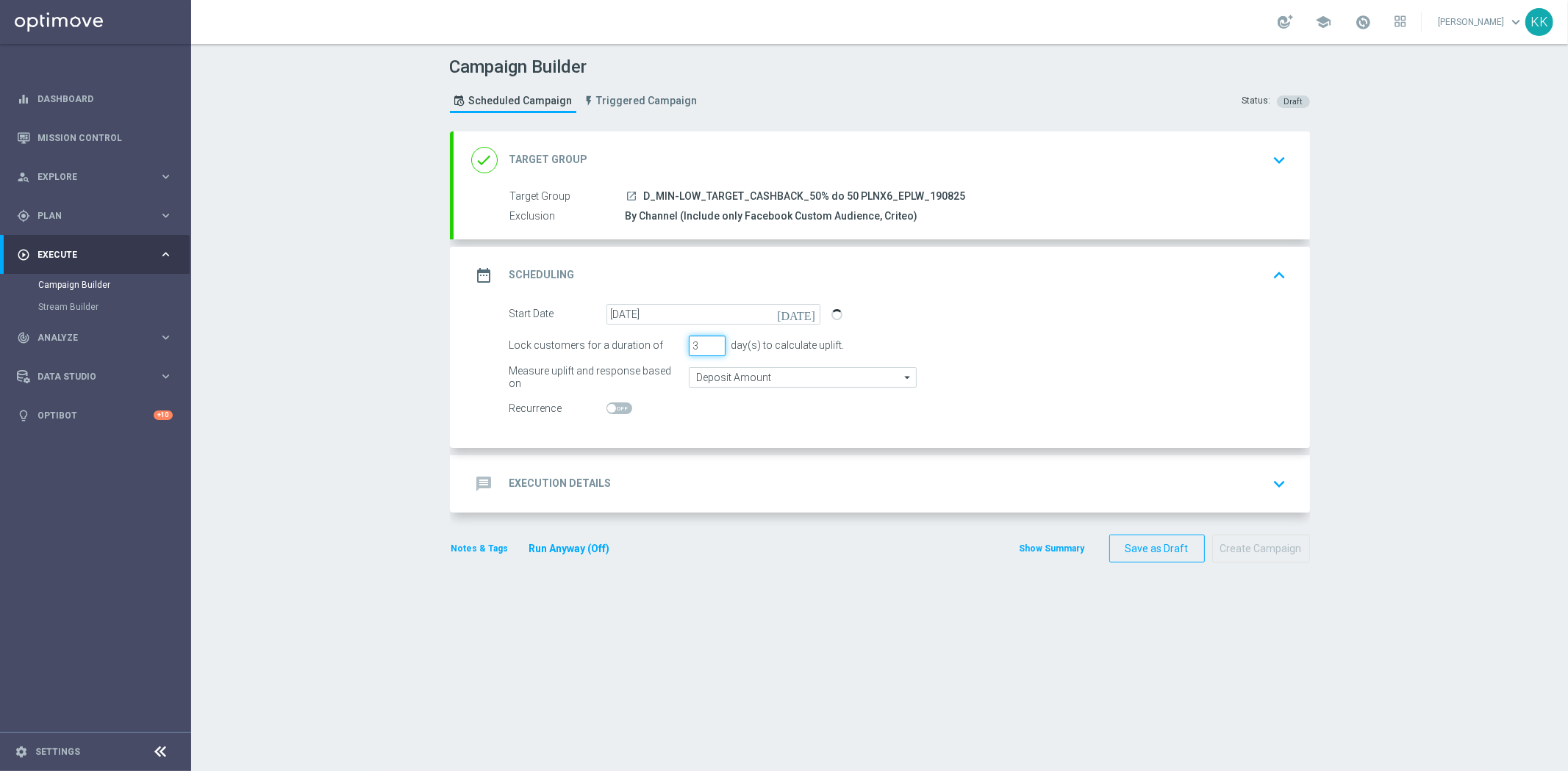
click at [694, 343] on input "3" at bounding box center [707, 345] width 37 height 20
type input "6"
click at [736, 379] on input "Deposit Amount" at bounding box center [802, 377] width 228 height 20
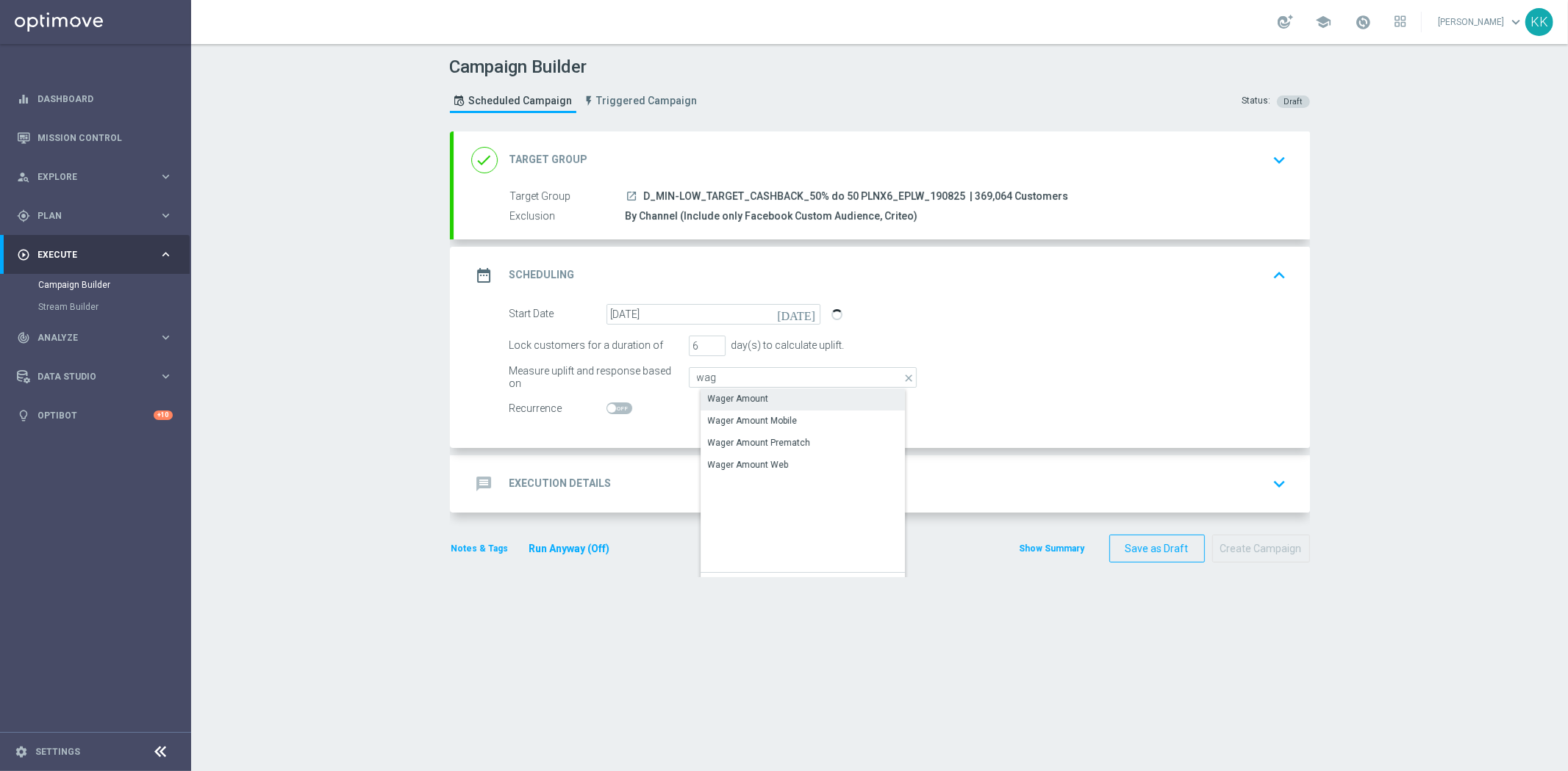
click at [737, 388] on div "Wager Amount" at bounding box center [815, 398] width 228 height 20
type input "Wager Amount"
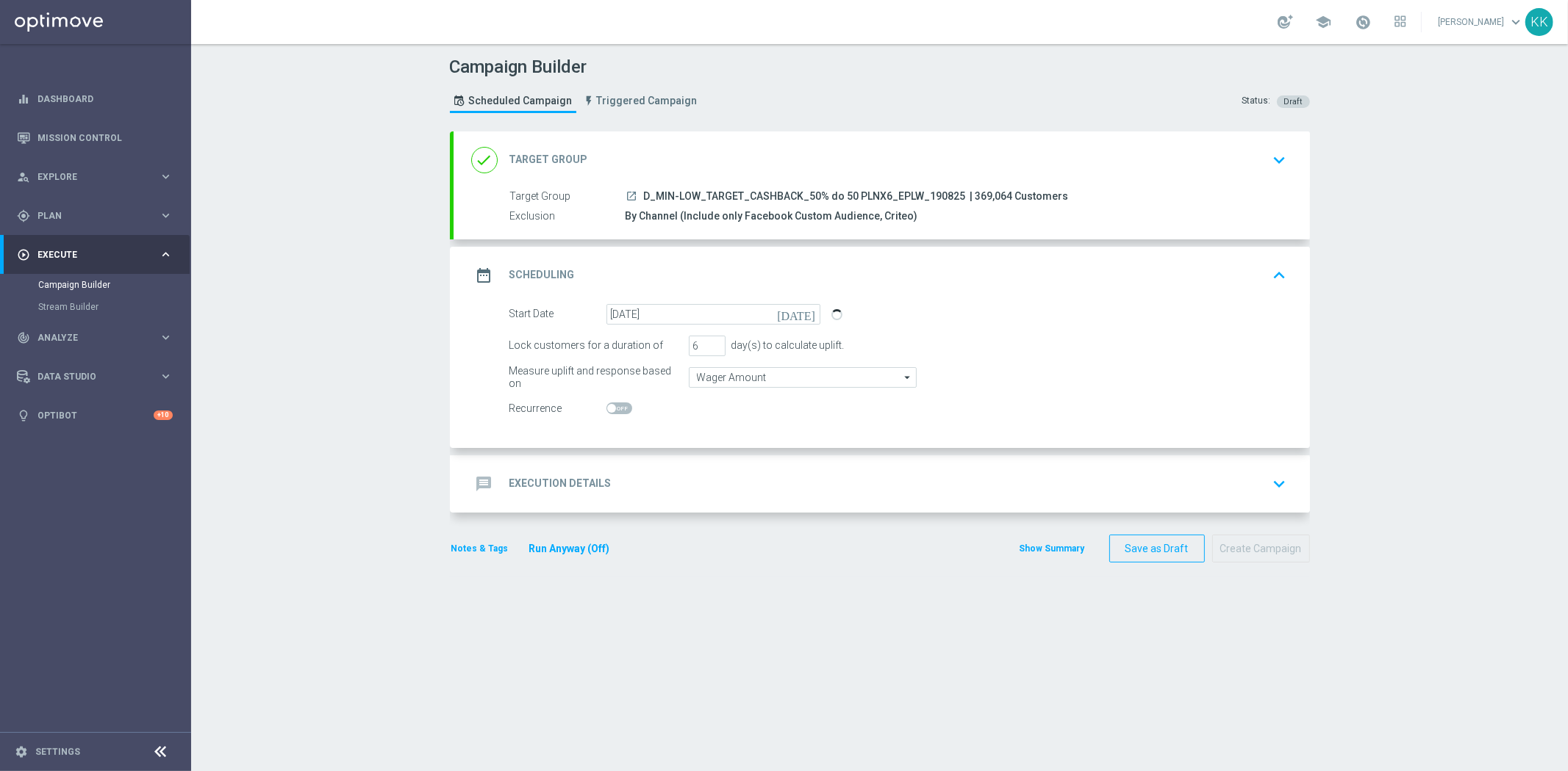
click at [753, 481] on div "message Execution Details keyboard_arrow_down" at bounding box center [881, 484] width 821 height 28
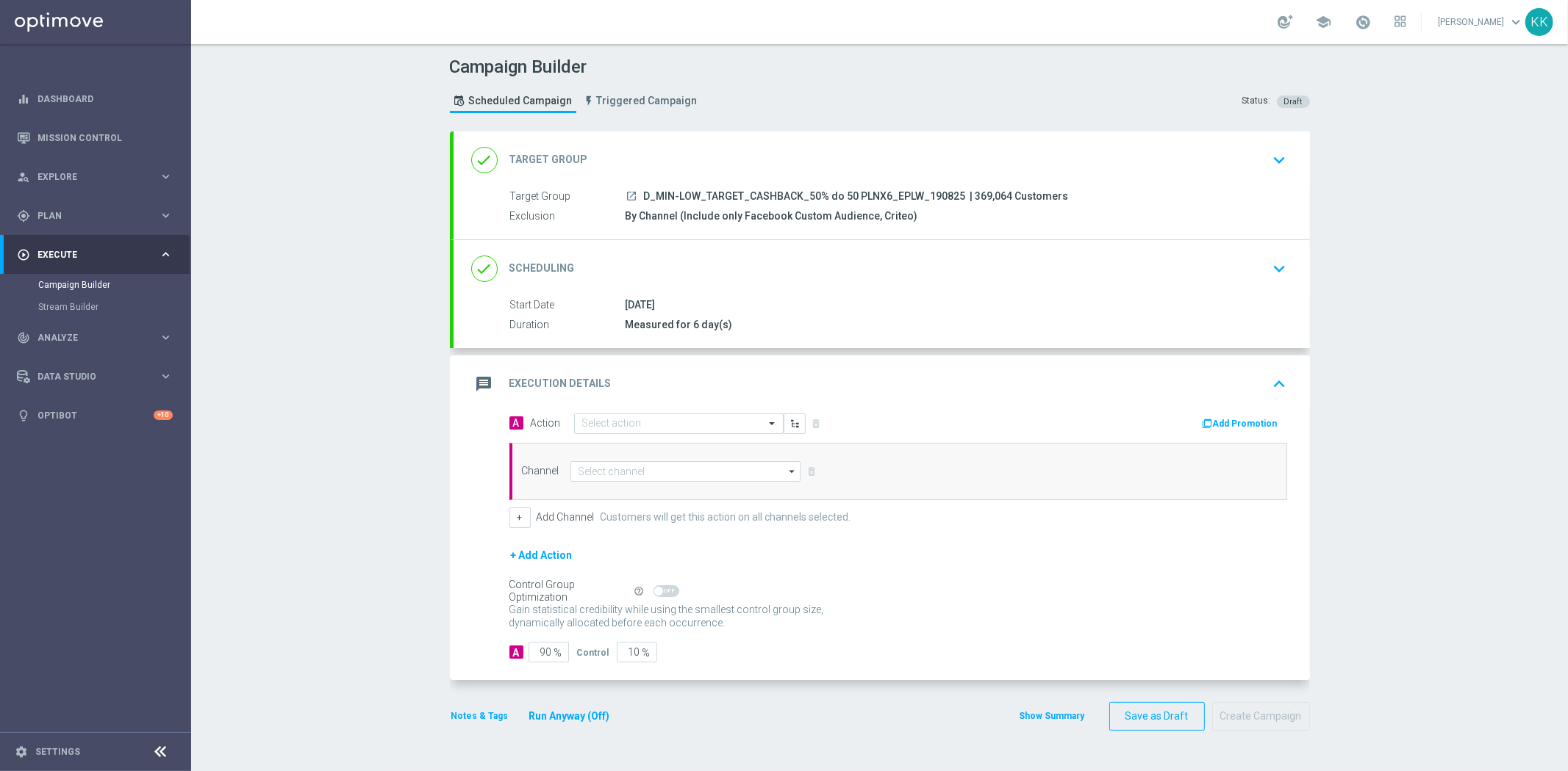
click at [638, 409] on div "message Execution Details keyboard_arrow_up" at bounding box center [882, 384] width 857 height 57
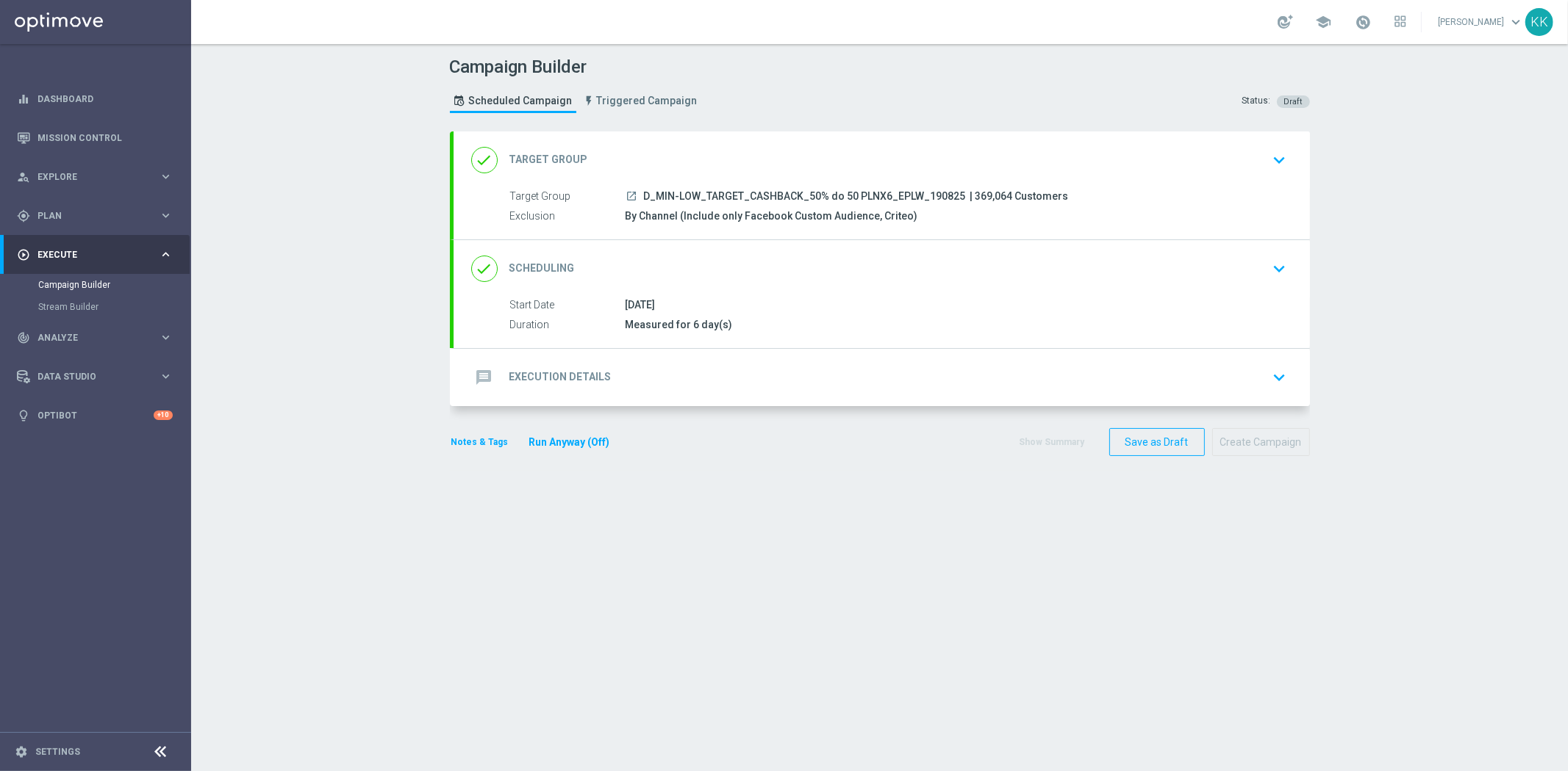
click at [640, 358] on div "message Execution Details keyboard_arrow_down A Action Select action delete_for…" at bounding box center [882, 377] width 857 height 57
click at [640, 386] on div "message Execution Details keyboard_arrow_down" at bounding box center [881, 377] width 821 height 28
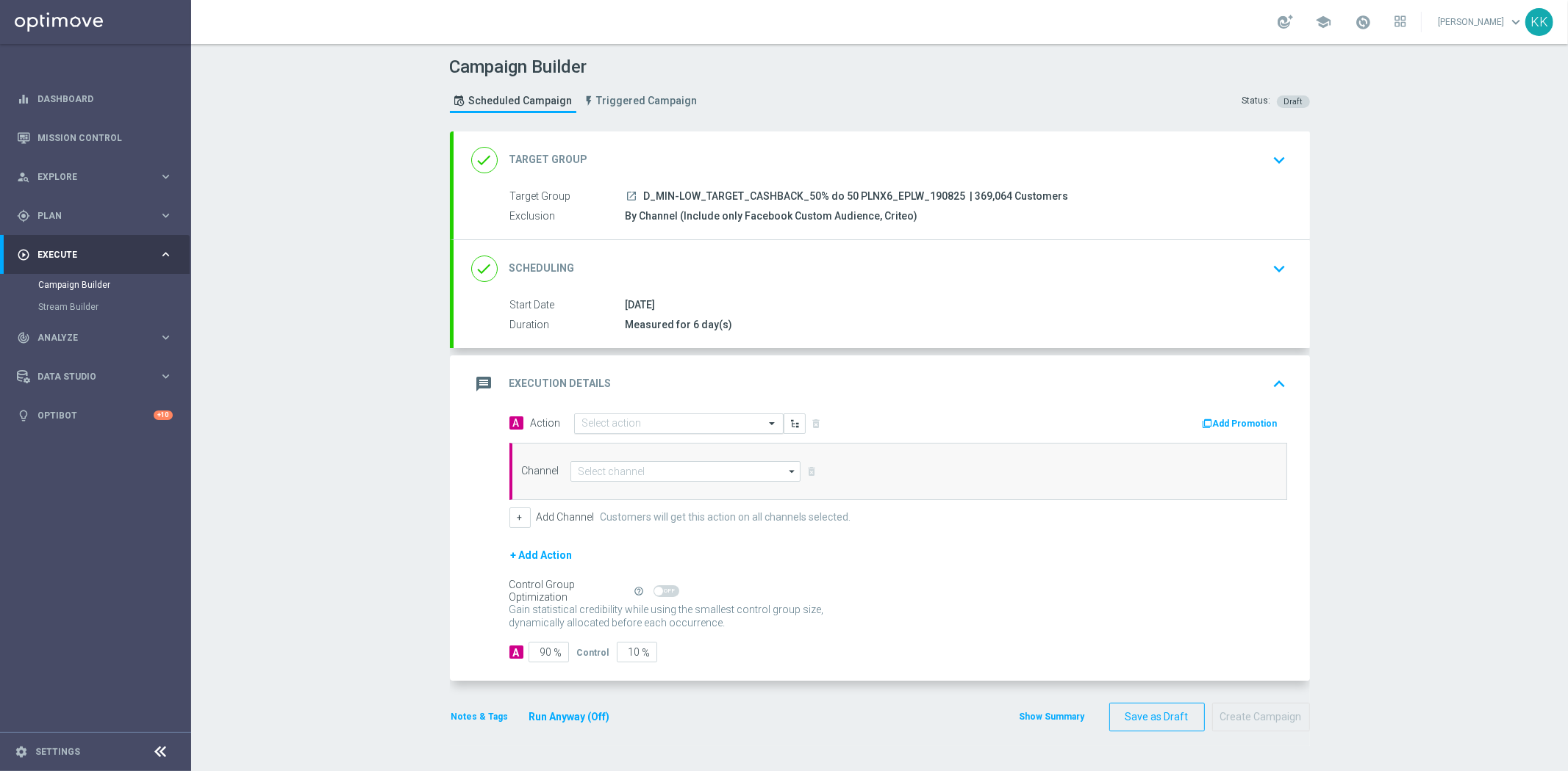
click at [643, 414] on div "Select action" at bounding box center [679, 423] width 210 height 20
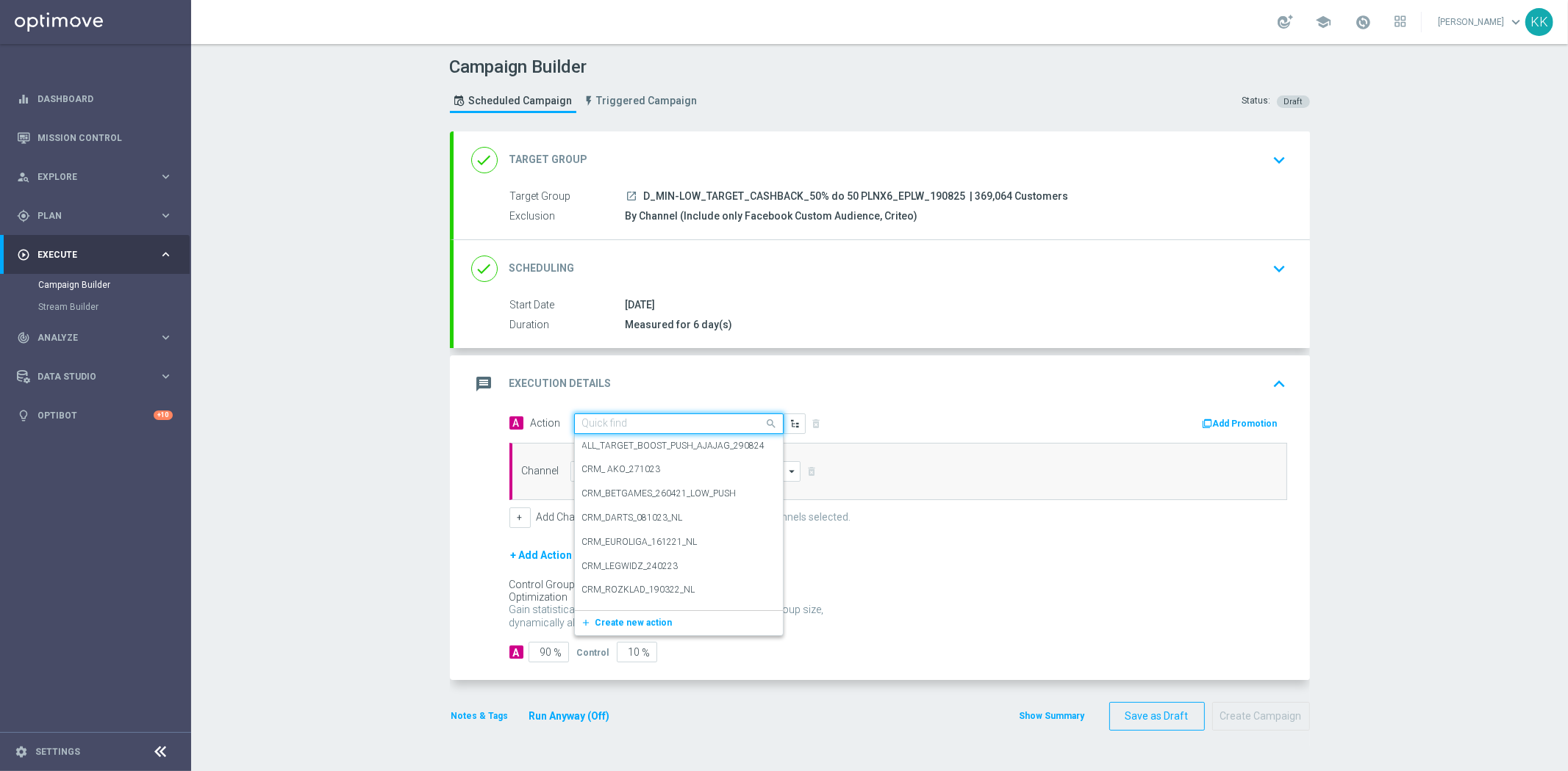
paste input "D_MIN-LOW_TARGET_CASHBACK_50% do 50 PLNX6_EPLW_190825"
type input "D_MIN-LOW_TARGET_CASHBACK_50% do 50 PLNX6_EPLW_190825"
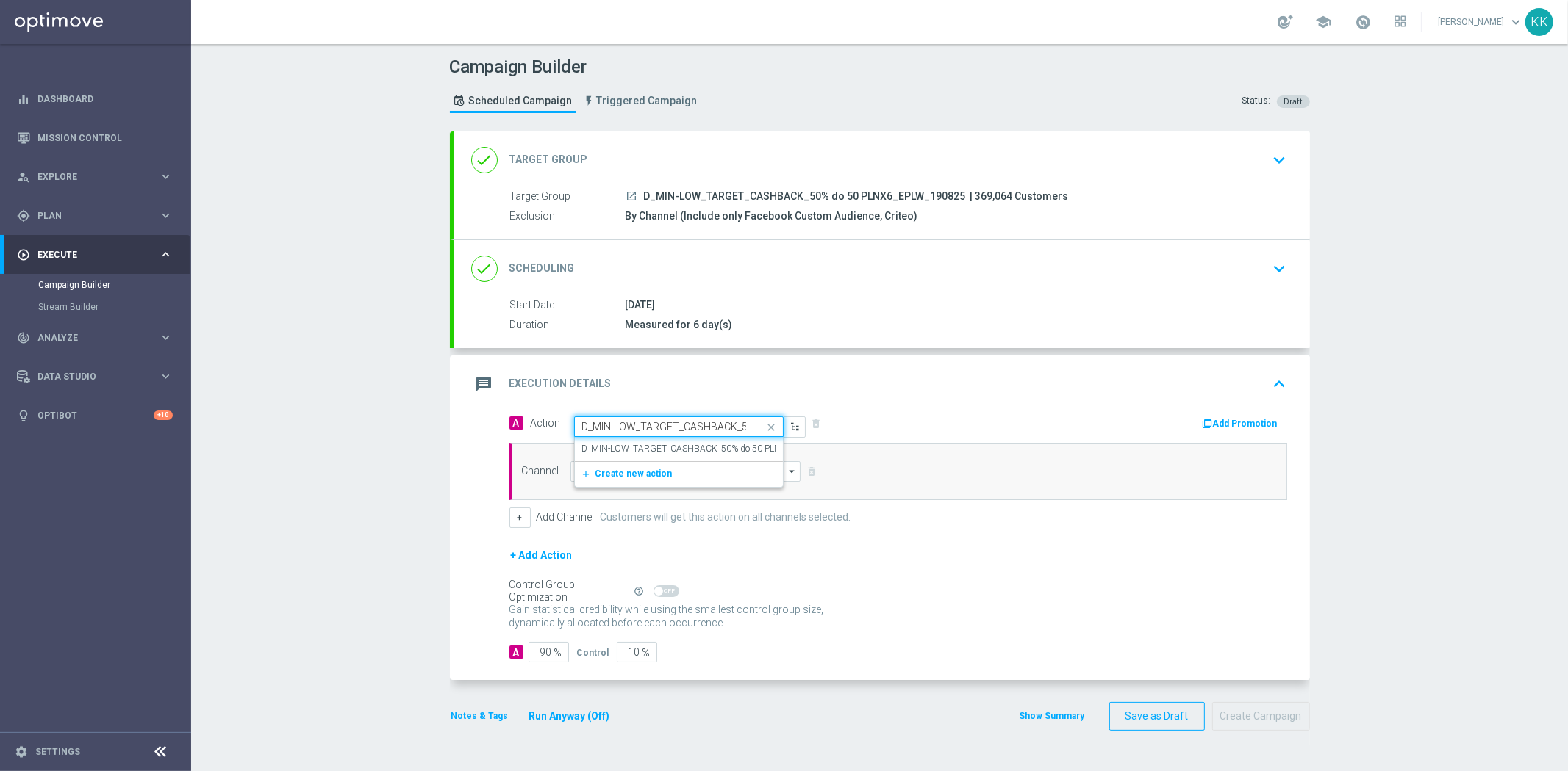
scroll to position [0, 143]
click at [650, 452] on label "D_MIN-LOW_TARGET_CASHBACK_50% do 50 PLNX6_EPLW_190825" at bounding box center [716, 448] width 270 height 13
click at [658, 468] on input at bounding box center [685, 471] width 231 height 20
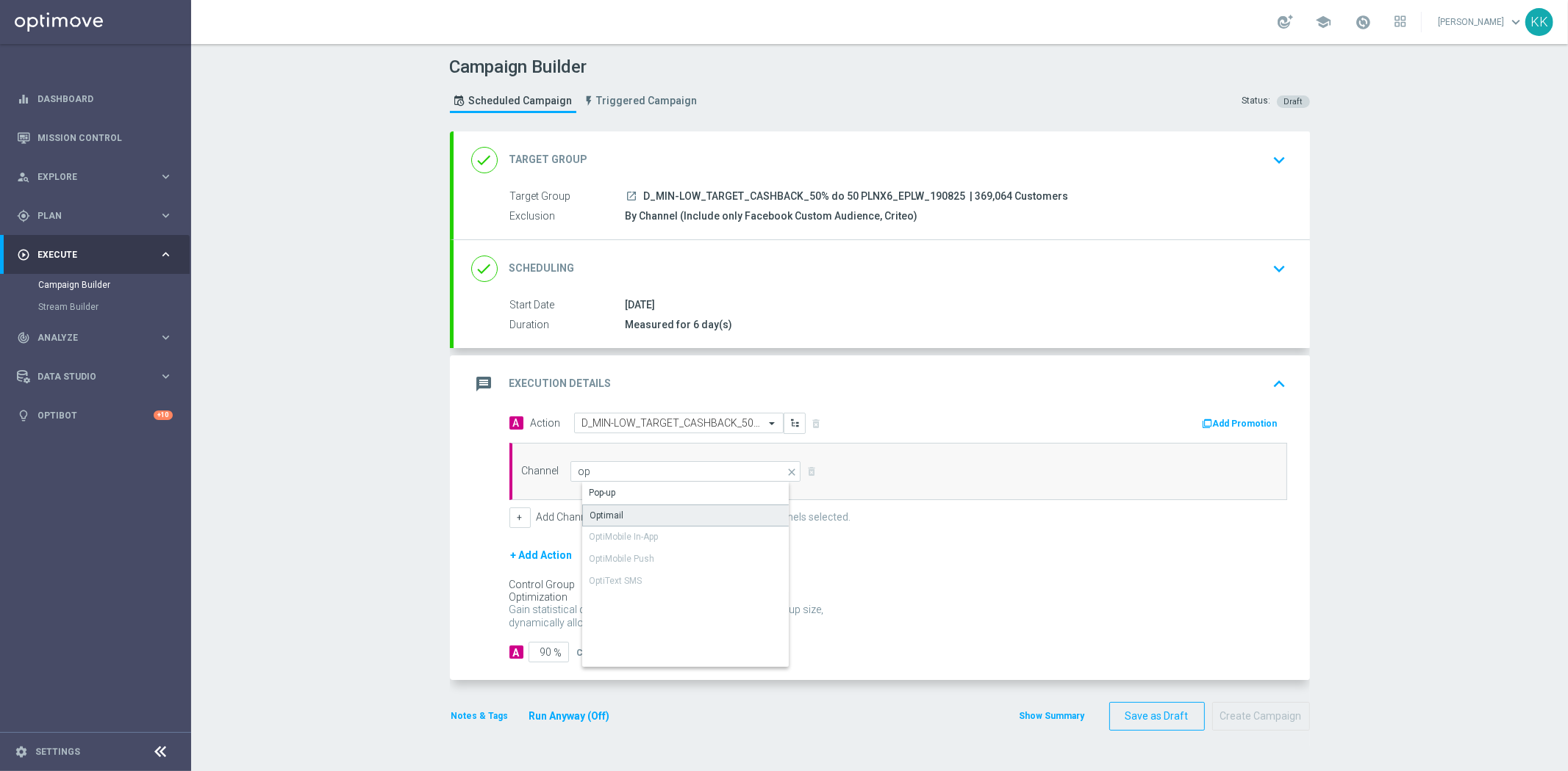
click at [660, 510] on div "Optimail" at bounding box center [697, 515] width 231 height 22
type input "Optimail"
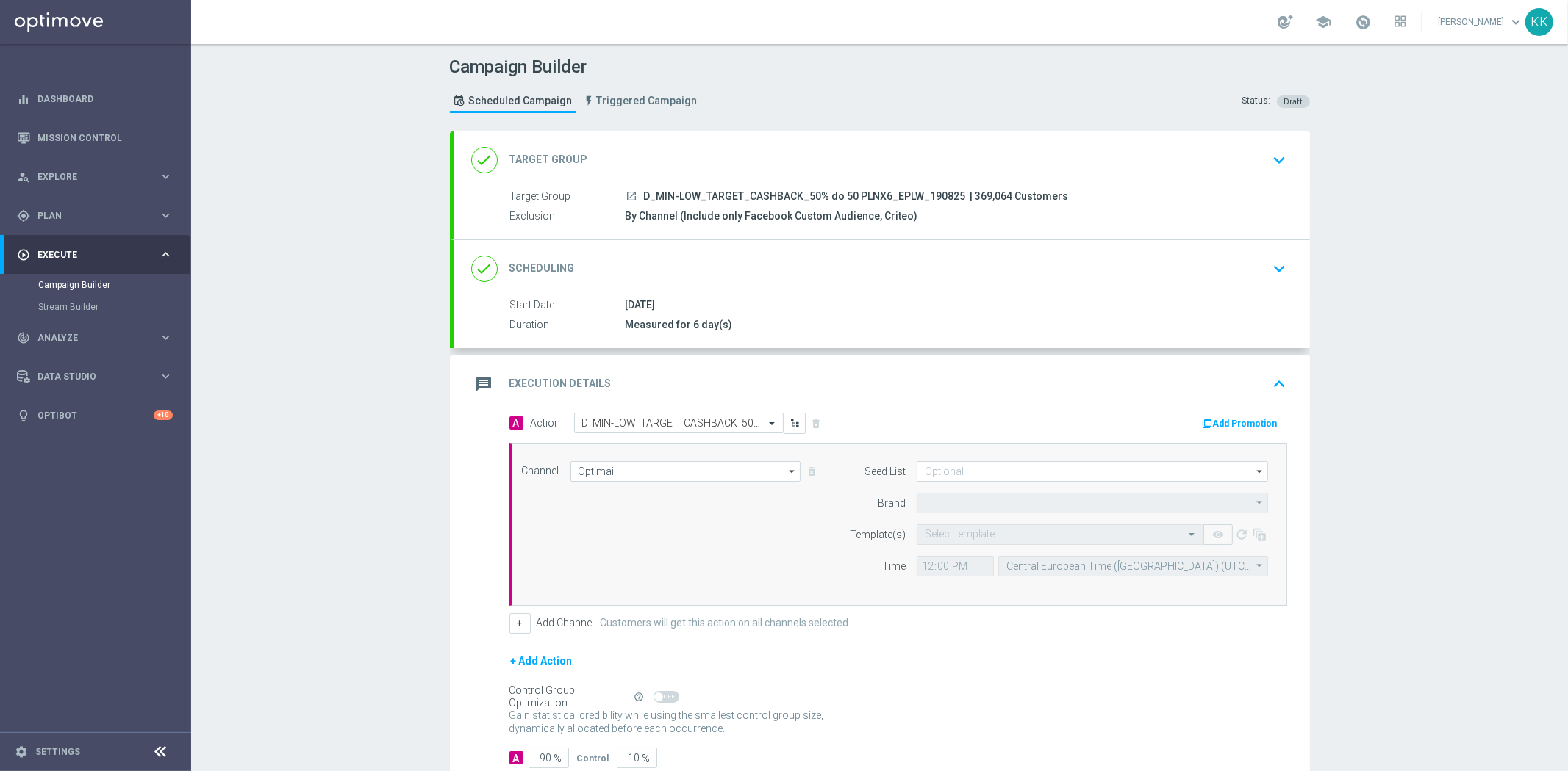
type input "STS"
click at [516, 627] on button "+" at bounding box center [520, 623] width 21 height 20
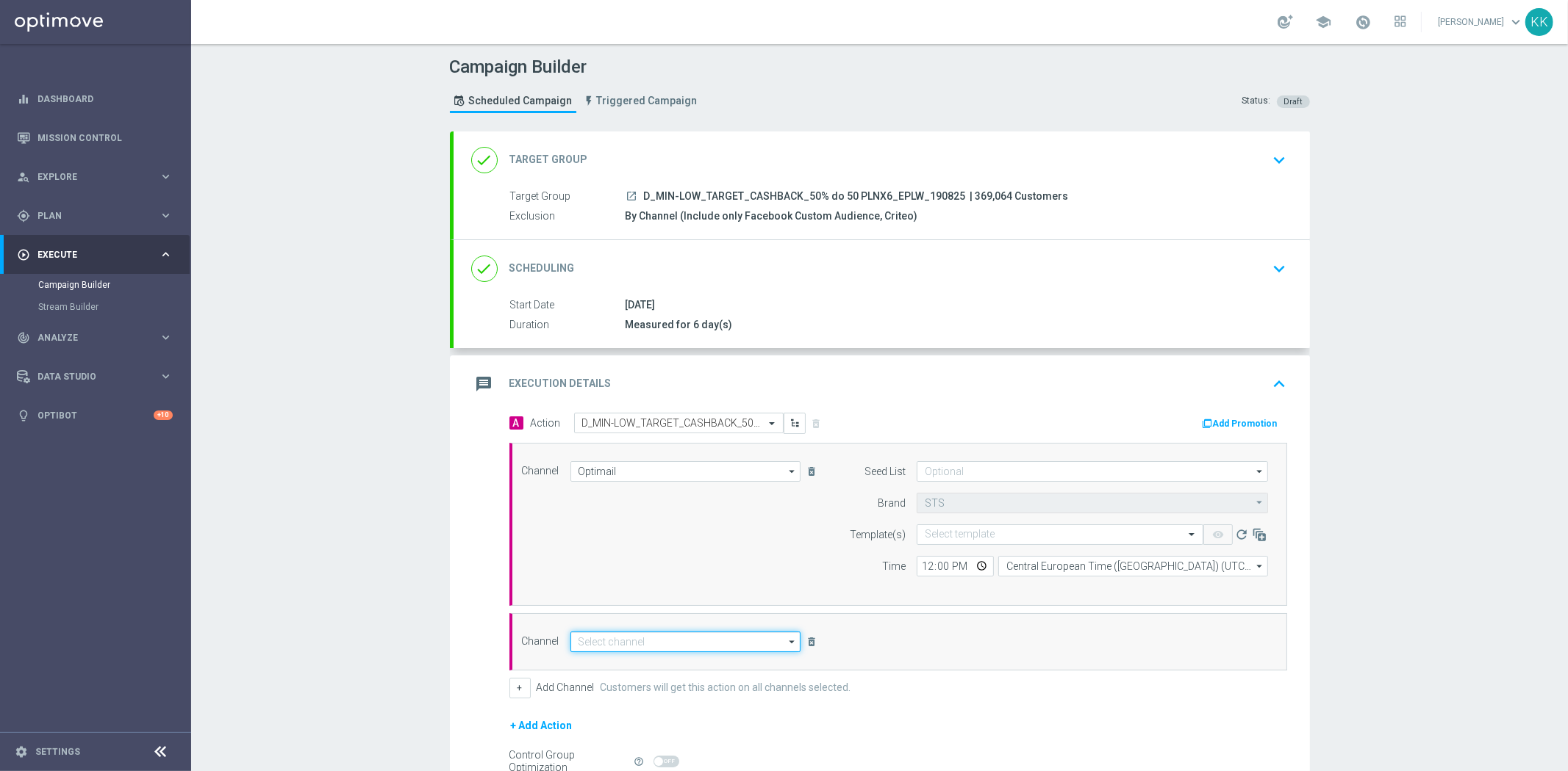
click at [600, 640] on input at bounding box center [685, 642] width 231 height 20
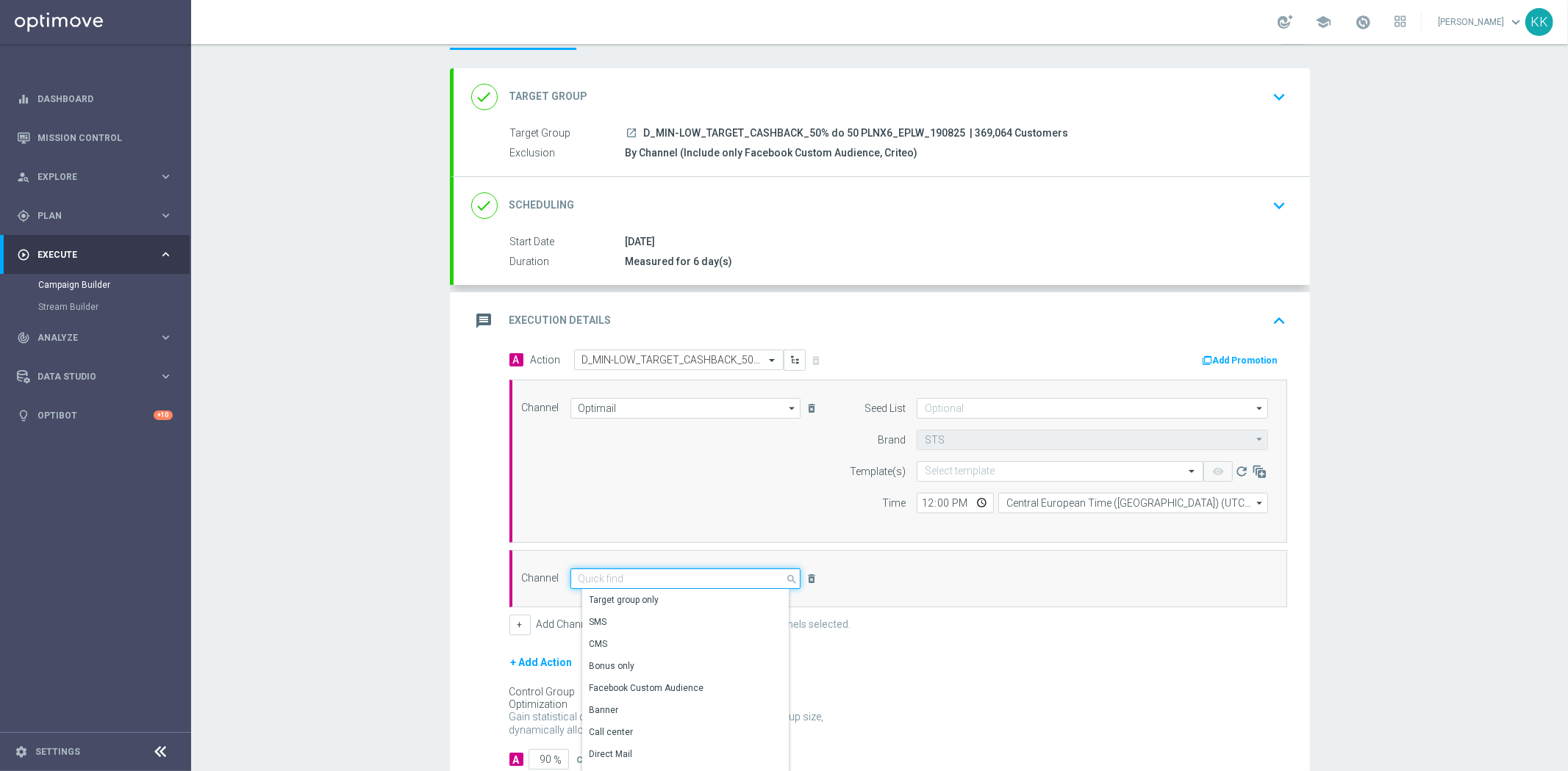
scroll to position [159, 0]
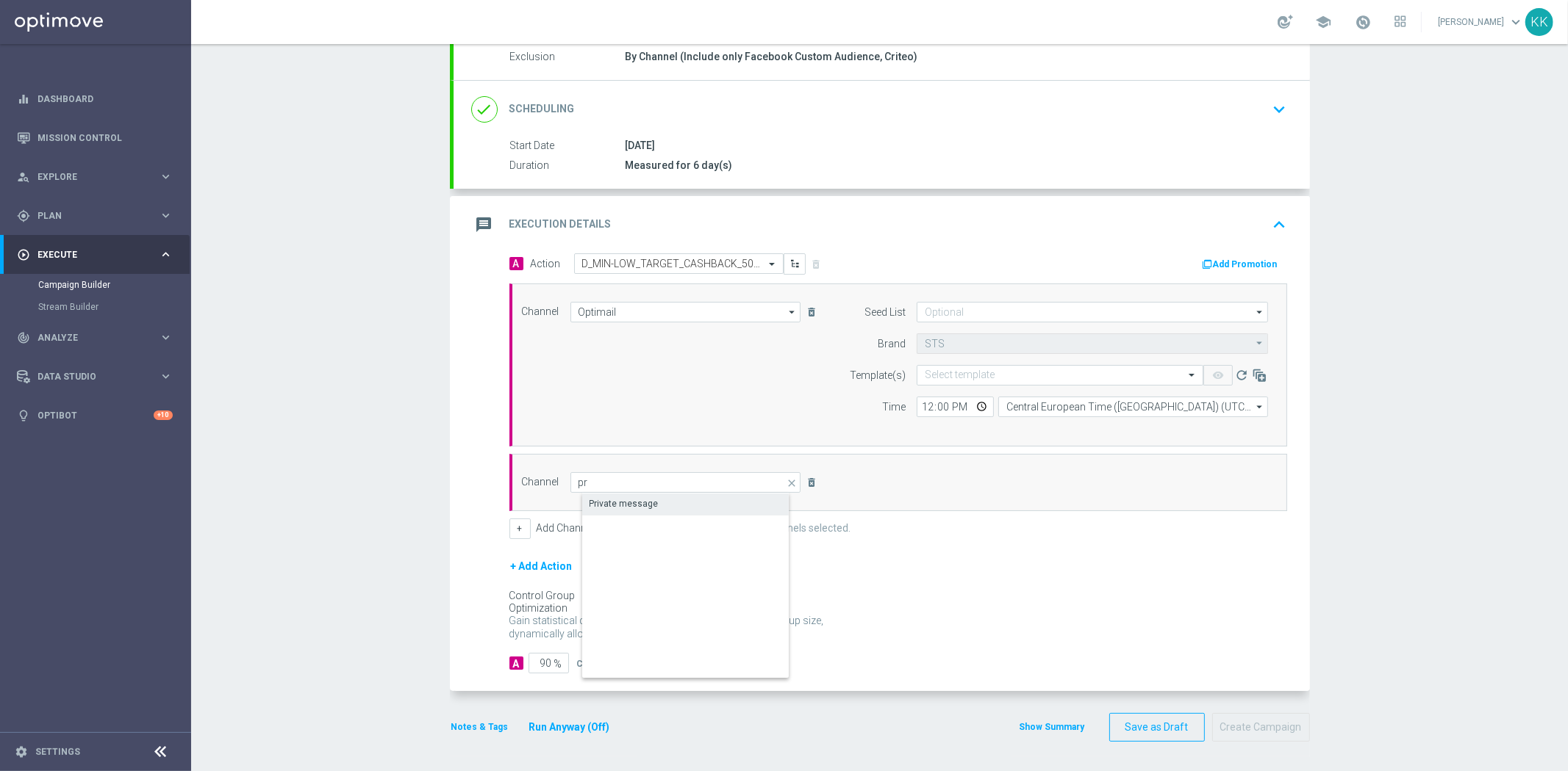
click at [638, 504] on div "Private message" at bounding box center [624, 504] width 69 height 14
type input "Private message"
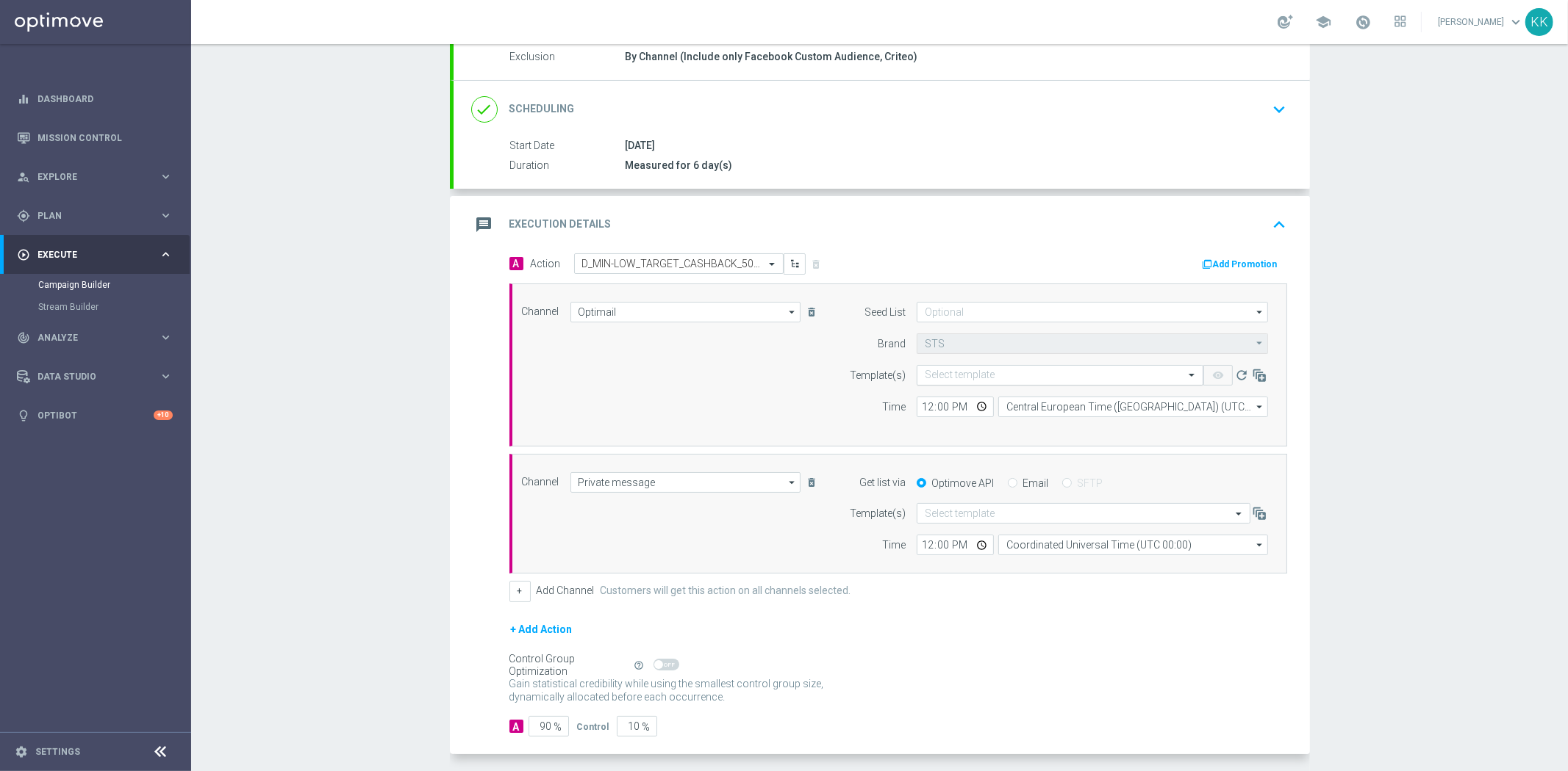
drag, startPoint x: 979, startPoint y: 386, endPoint x: 981, endPoint y: 376, distance: 10.2
click at [979, 383] on form "Template(s) Select template remove_red_eye refresh Time 12:00 Central European …" at bounding box center [1055, 391] width 426 height 52
click at [986, 372] on input "text" at bounding box center [1044, 375] width 241 height 13
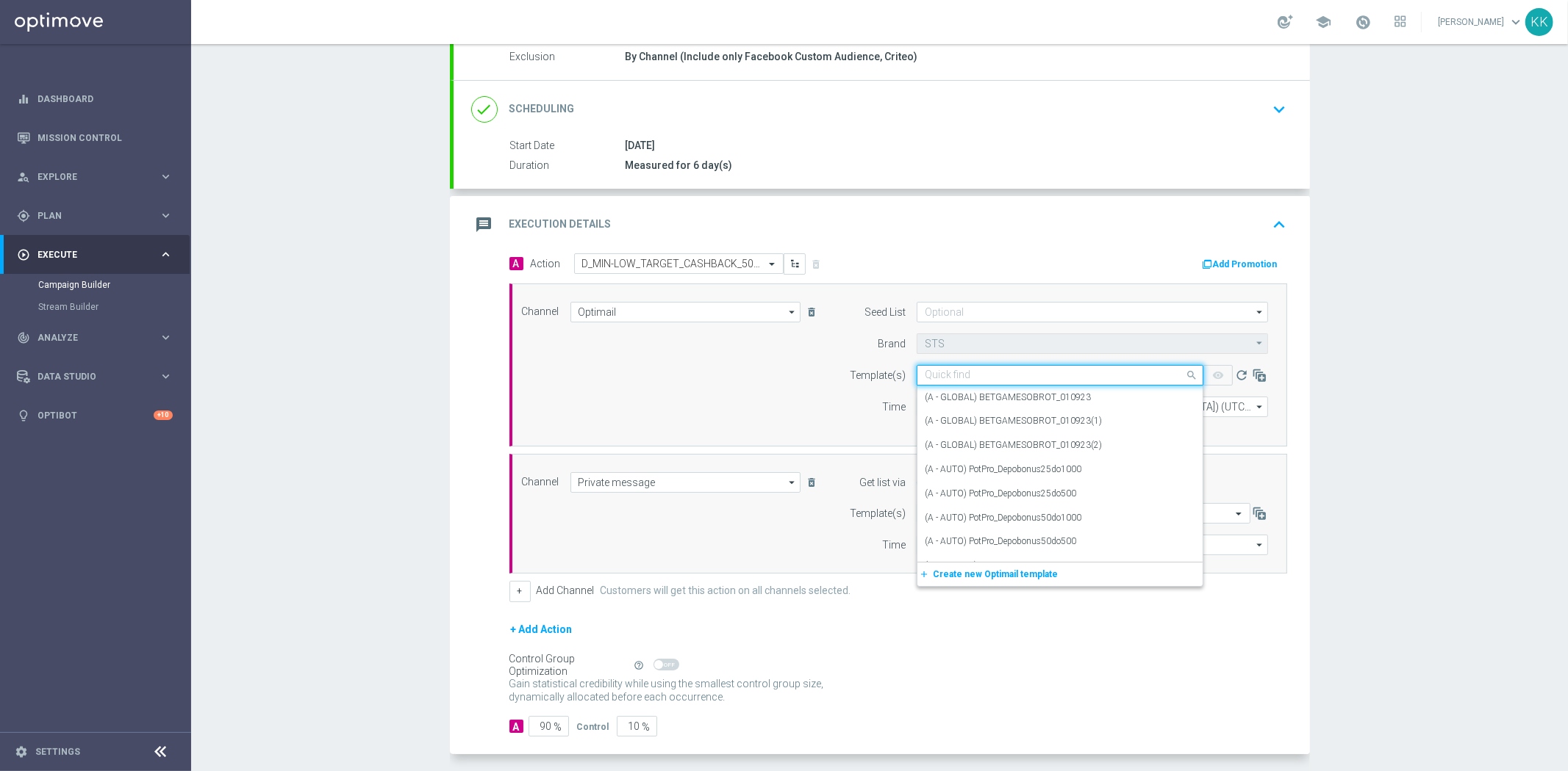
paste input "D_MIN-LOW_TARGET_CASHBACK_50% do 50 PLNX6_EPLW_190825"
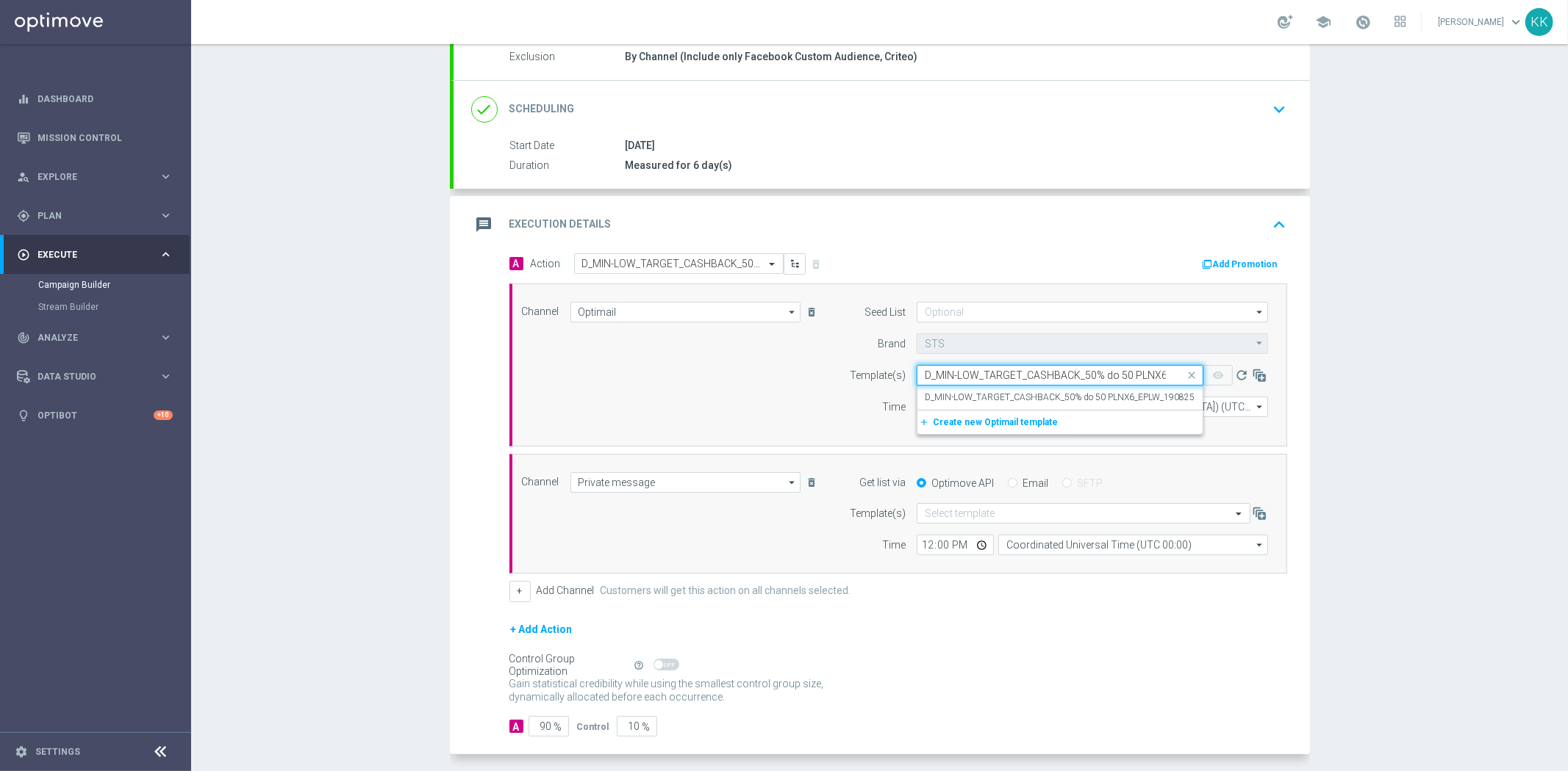
scroll to position [0, 66]
click at [982, 397] on label "D_MIN-LOW_TARGET_CASHBACK_50% do 50 PLNX6_EPLW_190825" at bounding box center [1059, 397] width 270 height 13
type input "D_MIN-LOW_TARGET_CASHBACK_50% do 50 PLNX6_EPLW_190825"
click at [975, 512] on input "text" at bounding box center [1068, 513] width 288 height 13
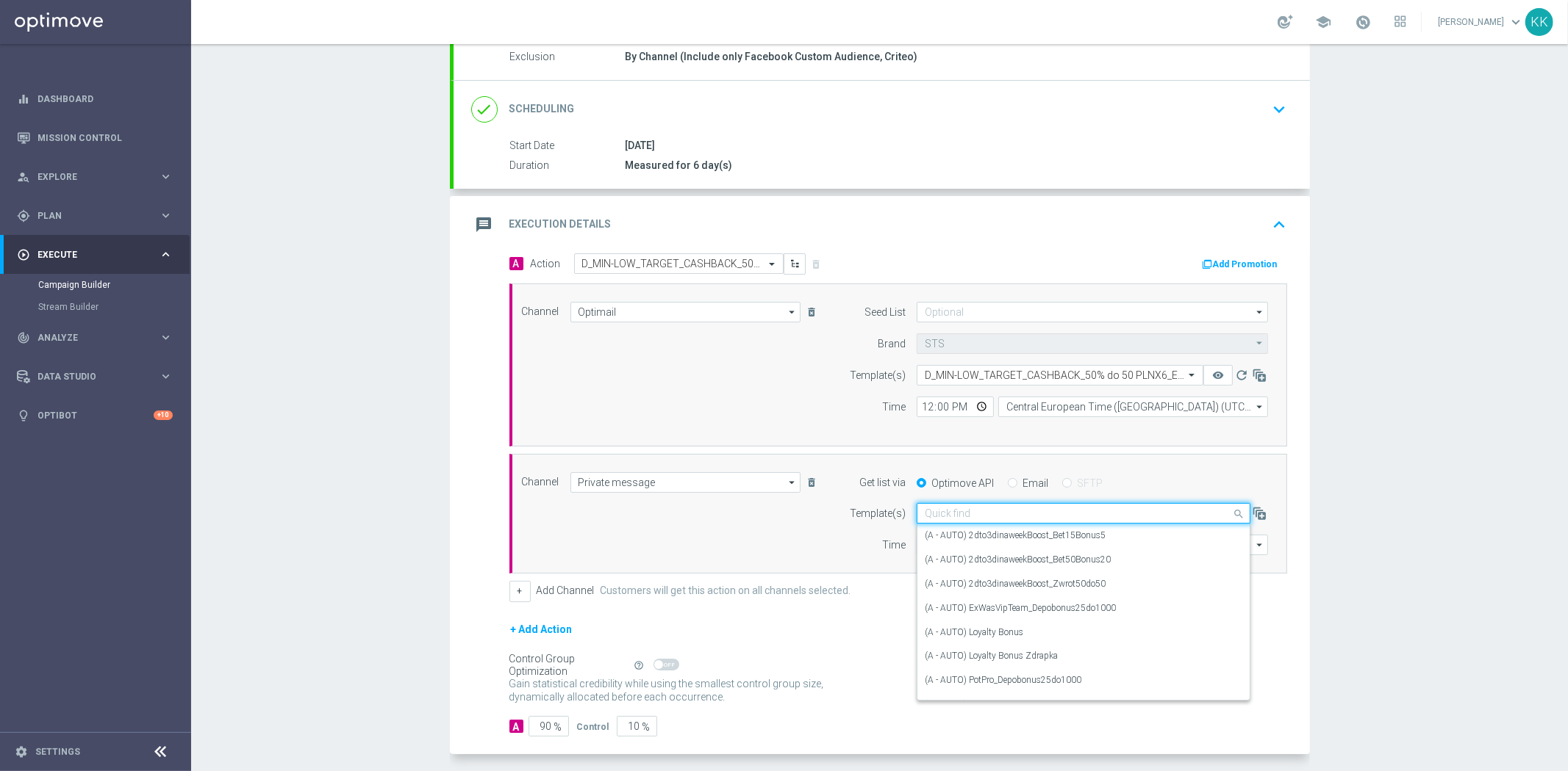
paste input "D_MIN-LOW_TARGET_CASHBACK_50% do 50 PLNX6_EPLW_190825"
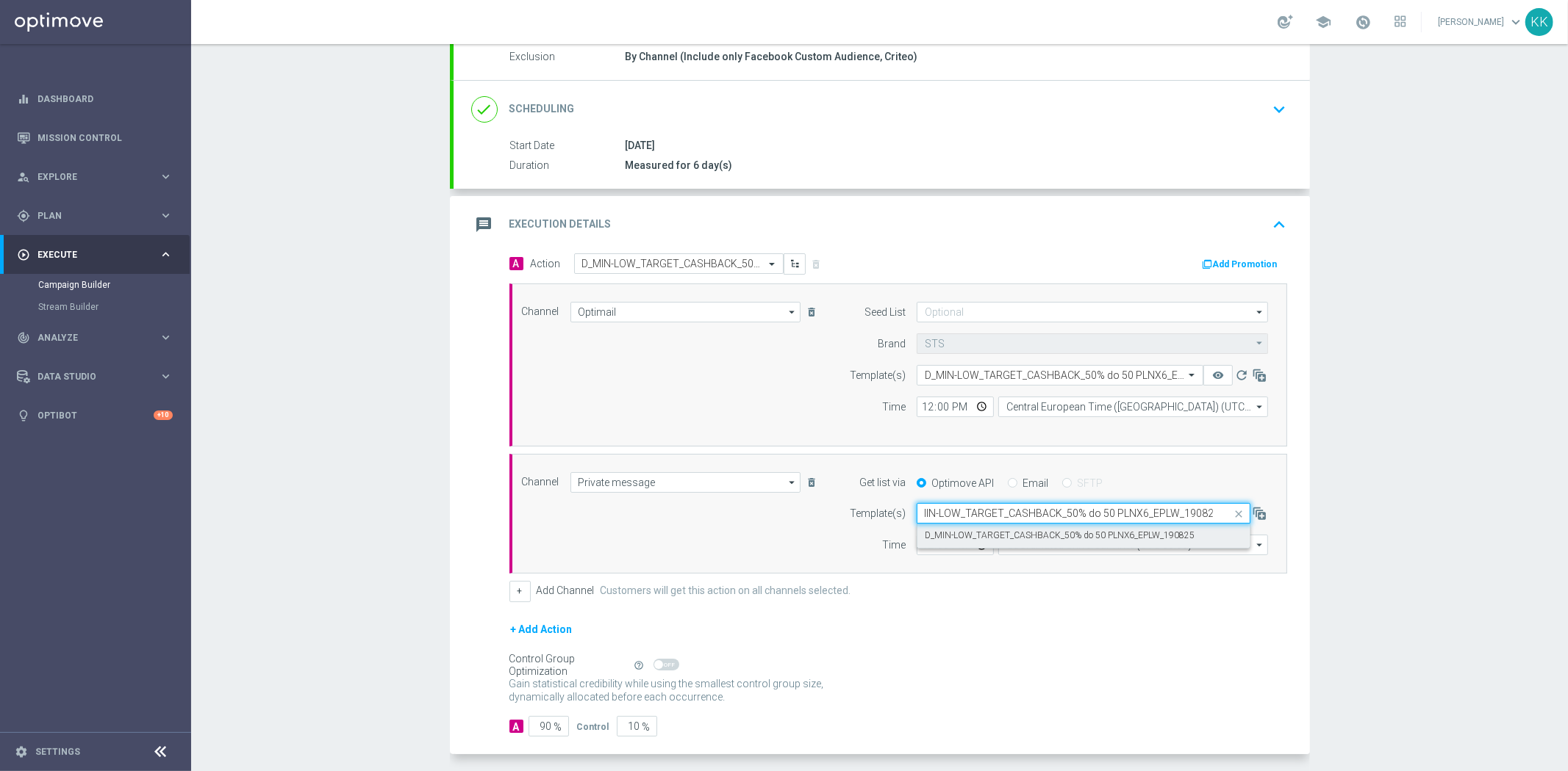
click at [979, 530] on label "D_MIN-LOW_TARGET_CASHBACK_50% do 50 PLNX6_EPLW_190825" at bounding box center [1059, 535] width 270 height 13
type input "D_MIN-LOW_TARGET_CASHBACK_50% do 50 PLNX6_EPLW_190825"
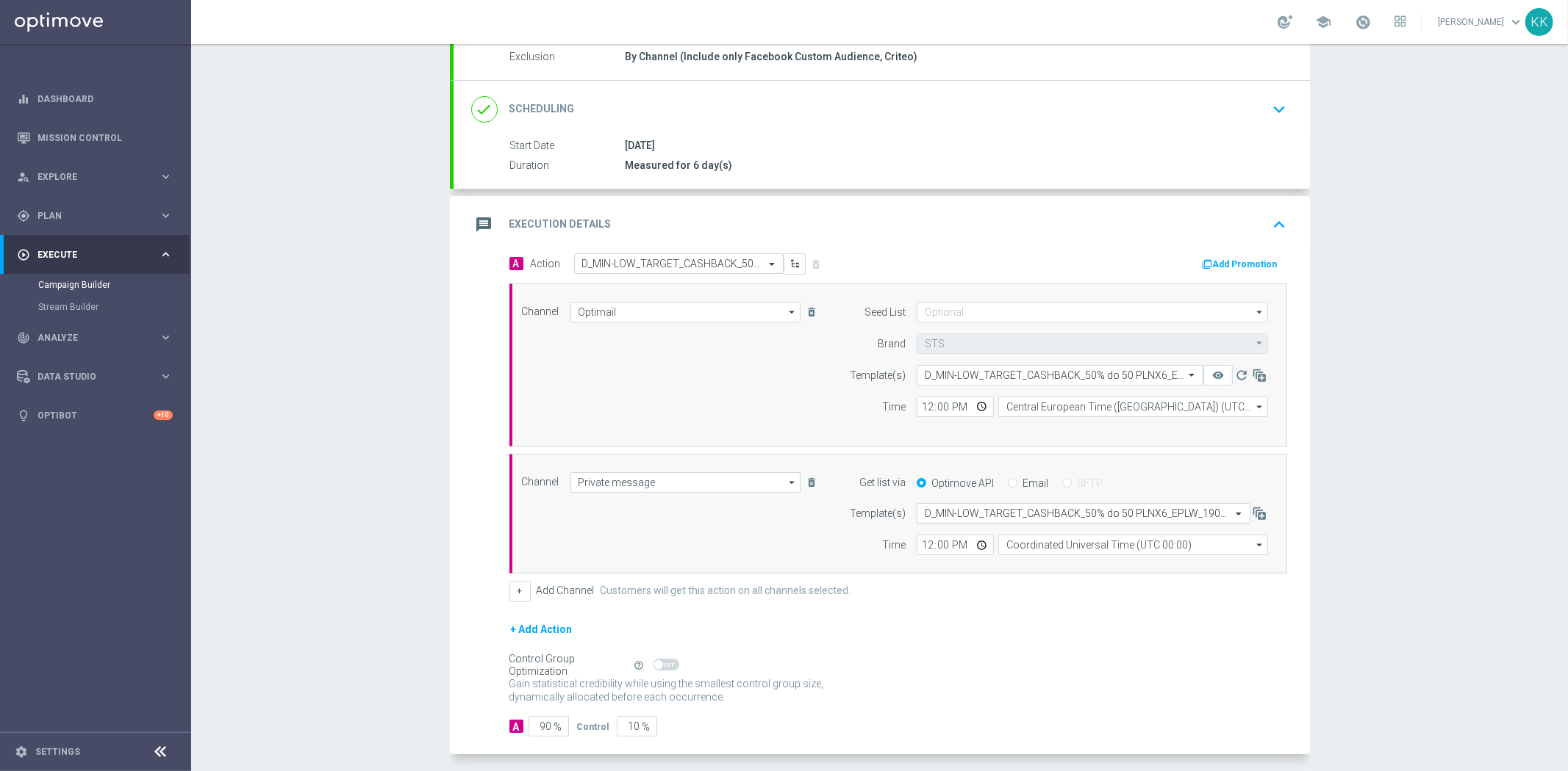
scroll to position [0, 0]
click at [926, 409] on input "12:00" at bounding box center [955, 407] width 77 height 20
type input "17:01"
click at [1049, 406] on input "Central European Time (Warsaw) (UTC +02:00)" at bounding box center [1132, 407] width 270 height 20
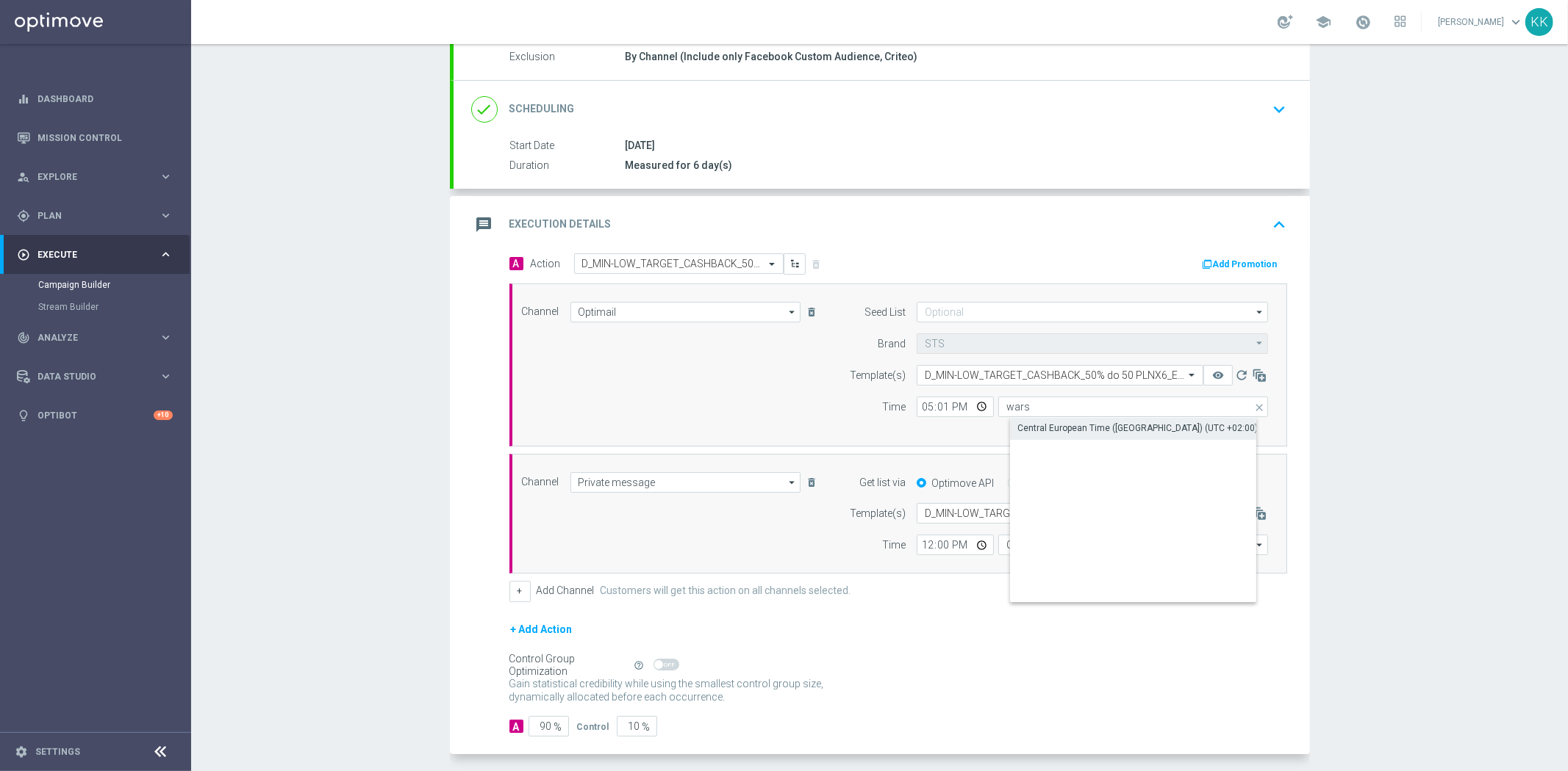
click at [1050, 419] on div "Central European Time (Warsaw) (UTC +02:00)" at bounding box center [1146, 428] width 271 height 20
type input "Central European Time (Warsaw) (UTC +02:00)"
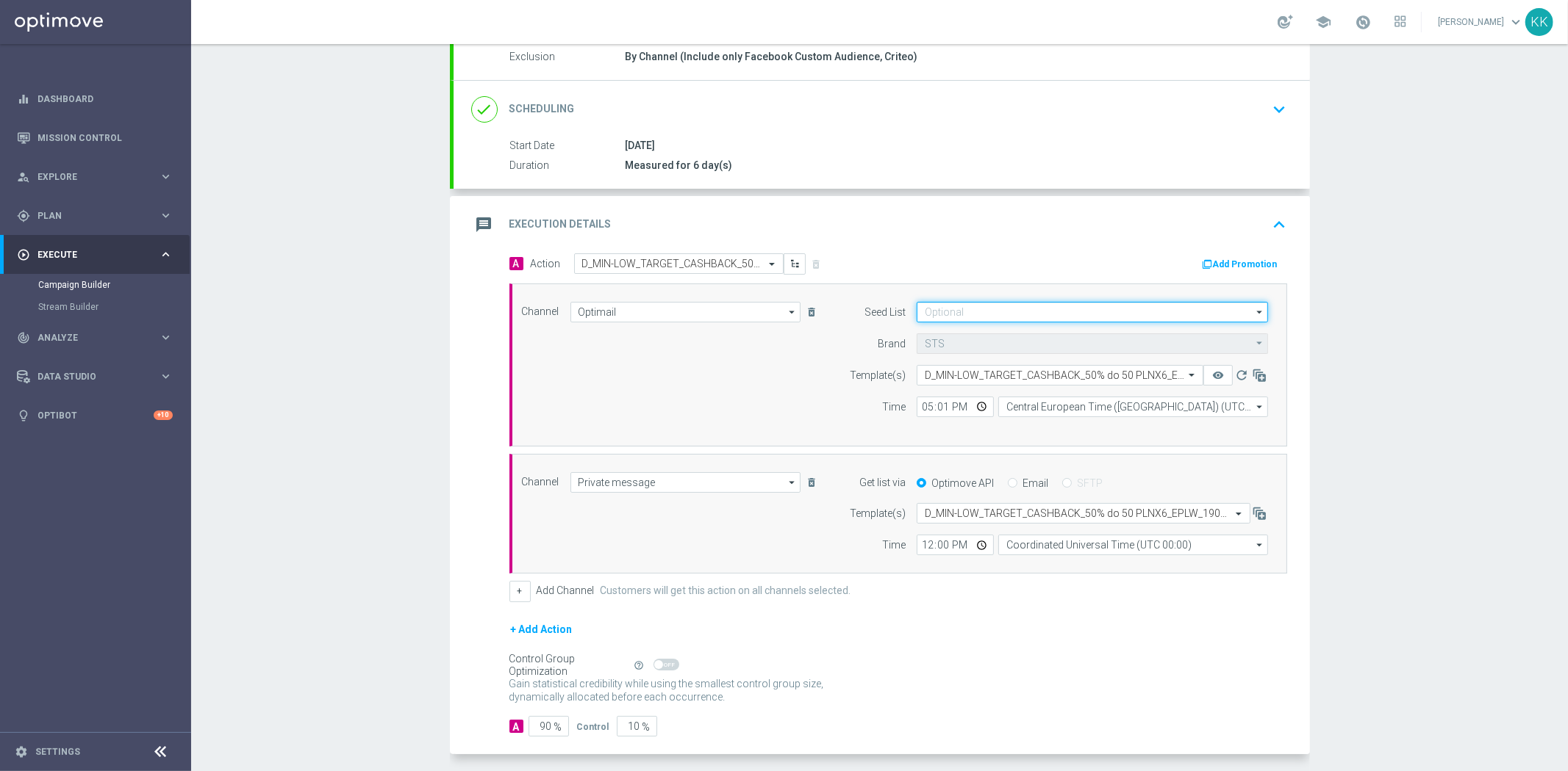
click at [1001, 306] on input at bounding box center [1091, 311] width 351 height 20
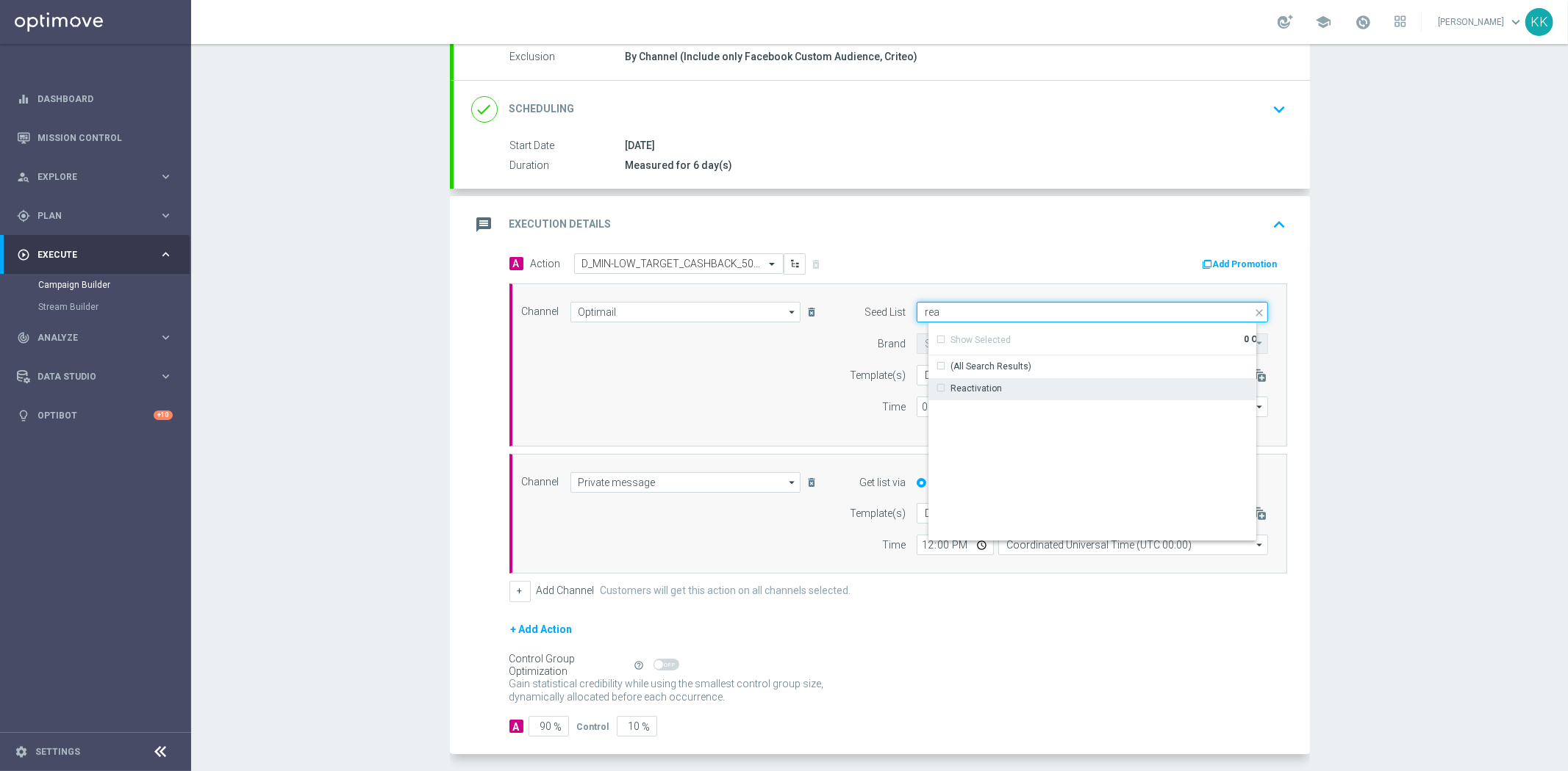
type input "rea"
click at [986, 387] on div "Reactivation" at bounding box center [975, 388] width 51 height 14
click at [964, 305] on input "rea" at bounding box center [1091, 311] width 351 height 20
click at [964, 306] on input "rea" at bounding box center [1091, 311] width 351 height 20
click at [937, 385] on div "Brand design" at bounding box center [971, 389] width 69 height 14
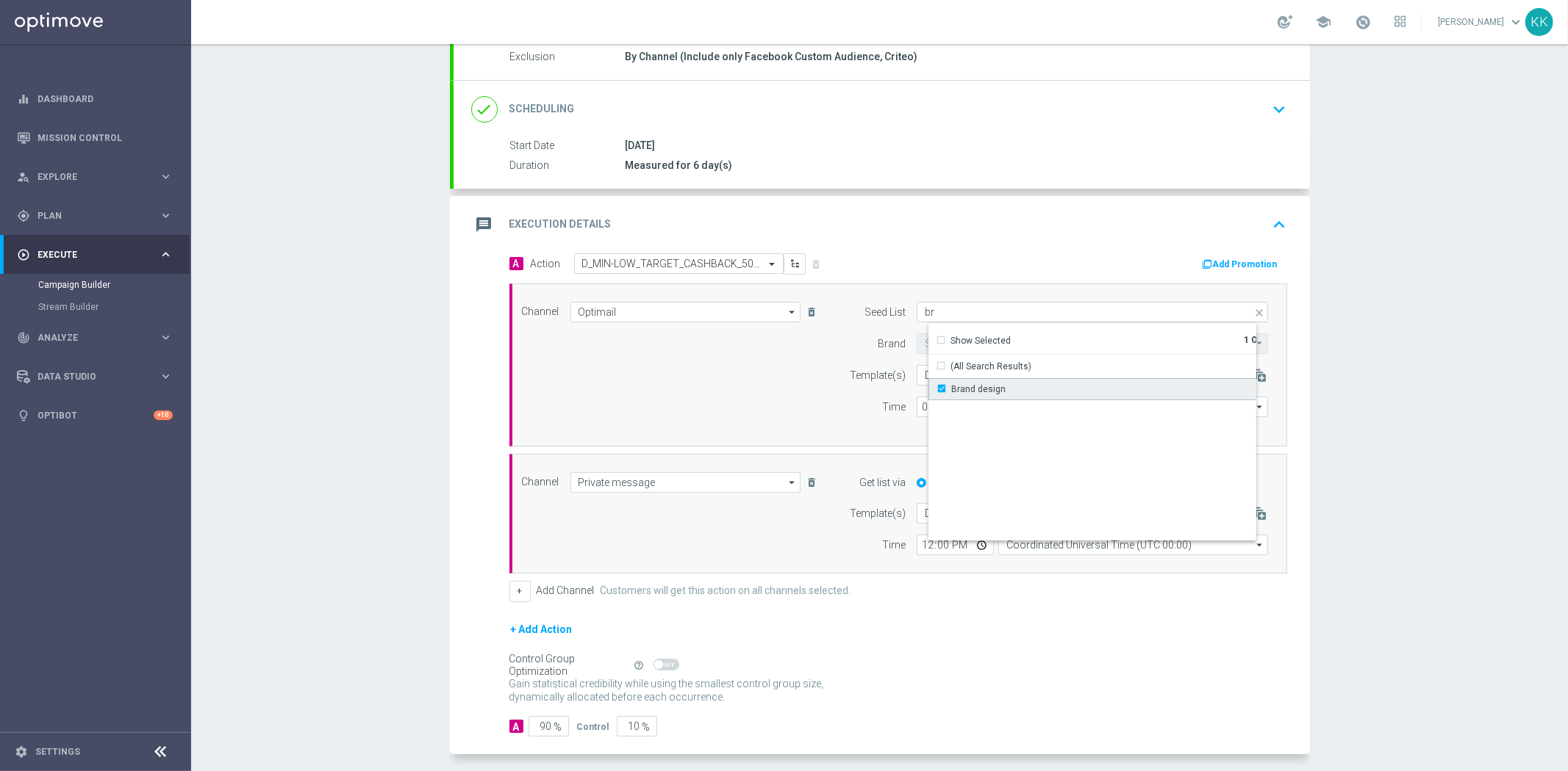
click at [1333, 360] on div "Campaign Builder Scheduled Campaign Triggered Campaign Status: Draft done Targe…" at bounding box center [880, 408] width 1377 height 728
type input "Selected 2 of 17"
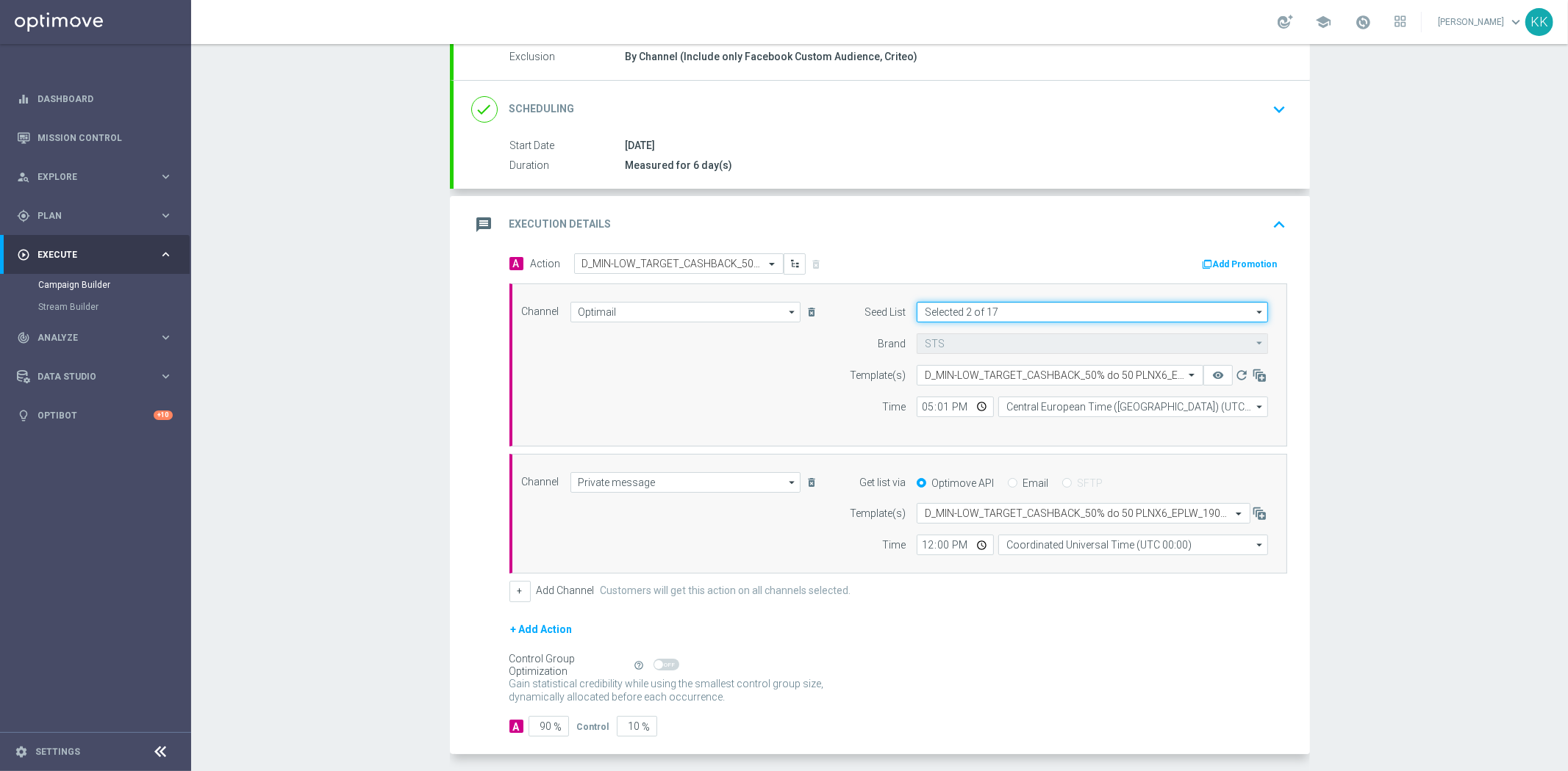
click at [1004, 316] on input "Selected 2 of 17" at bounding box center [1091, 311] width 351 height 20
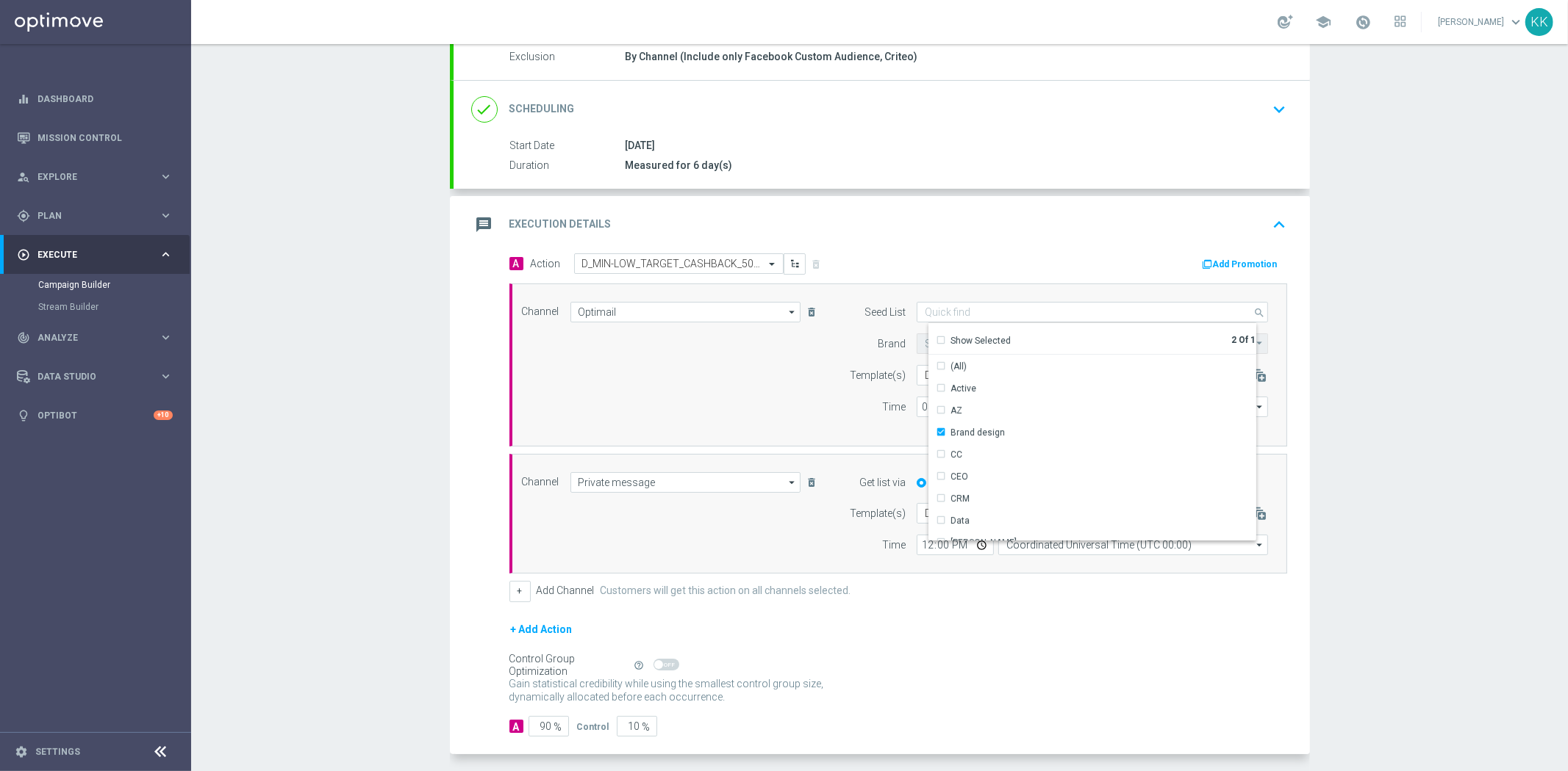
click at [1363, 290] on div "Campaign Builder Scheduled Campaign Triggered Campaign Status: Draft done Targe…" at bounding box center [880, 408] width 1377 height 728
type input "Selected 2 of 17"
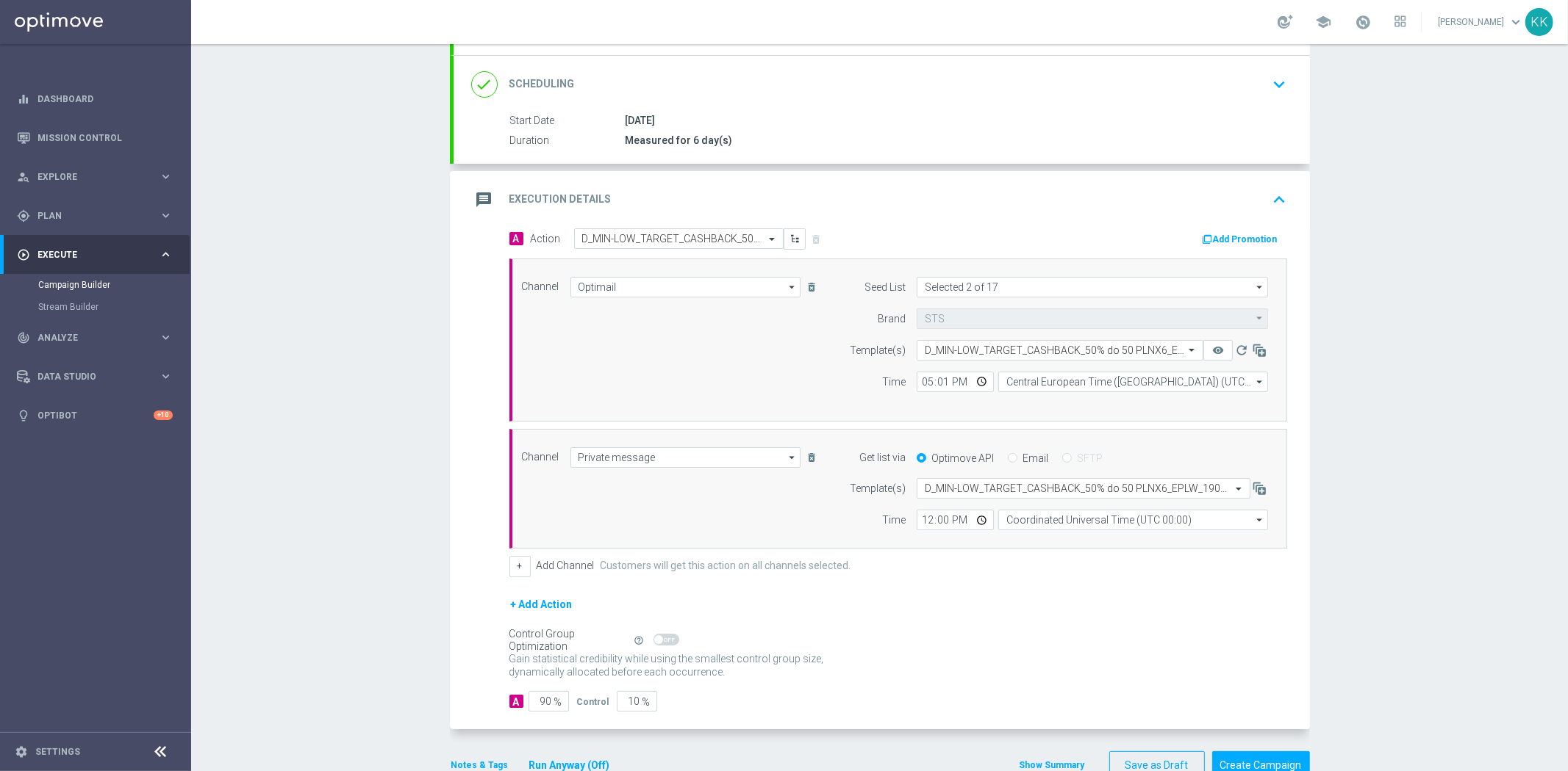
scroll to position [222, 0]
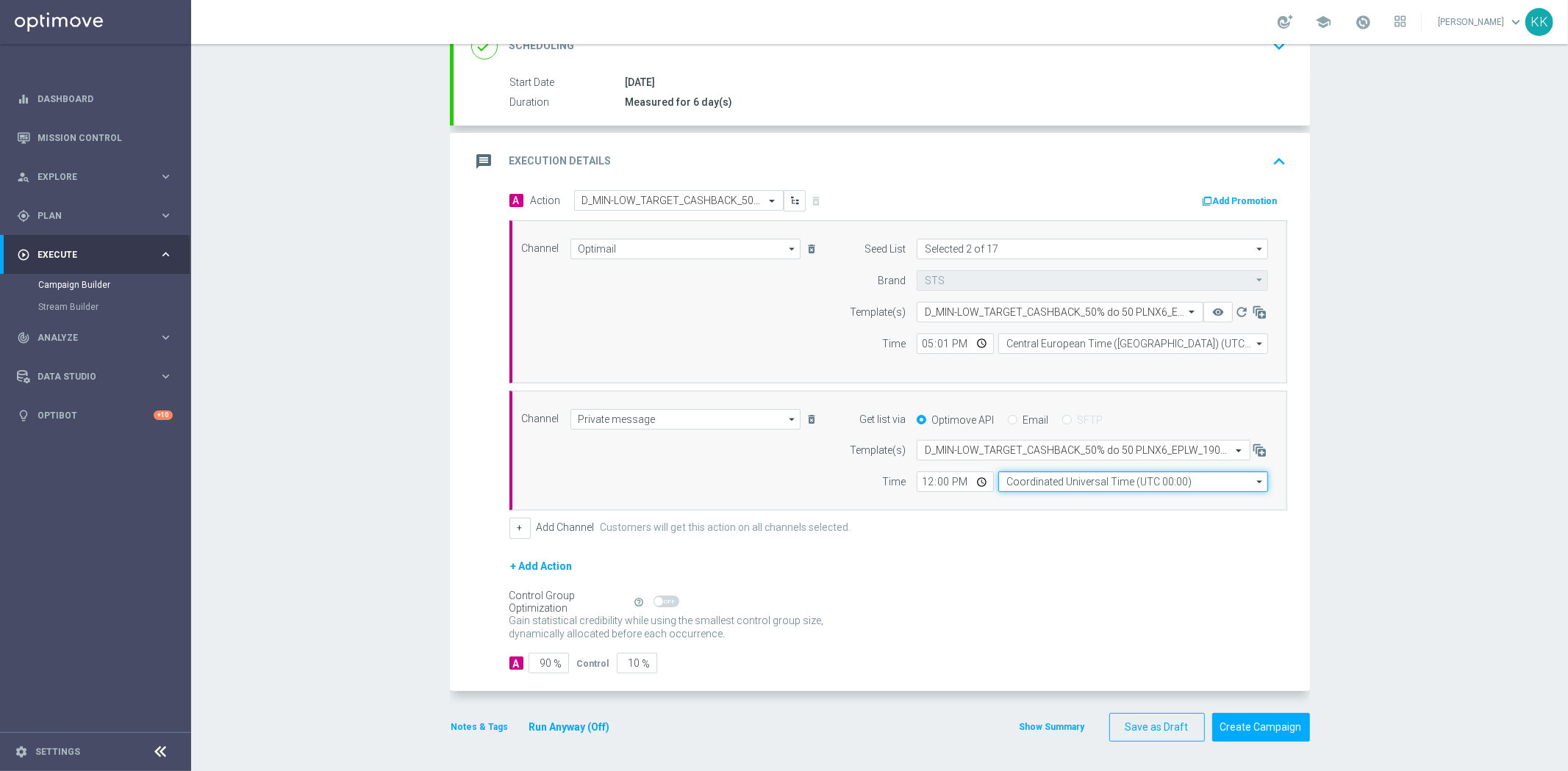
click at [1115, 483] on input "Coordinated Universal Time (UTC 00:00)" at bounding box center [1132, 481] width 270 height 20
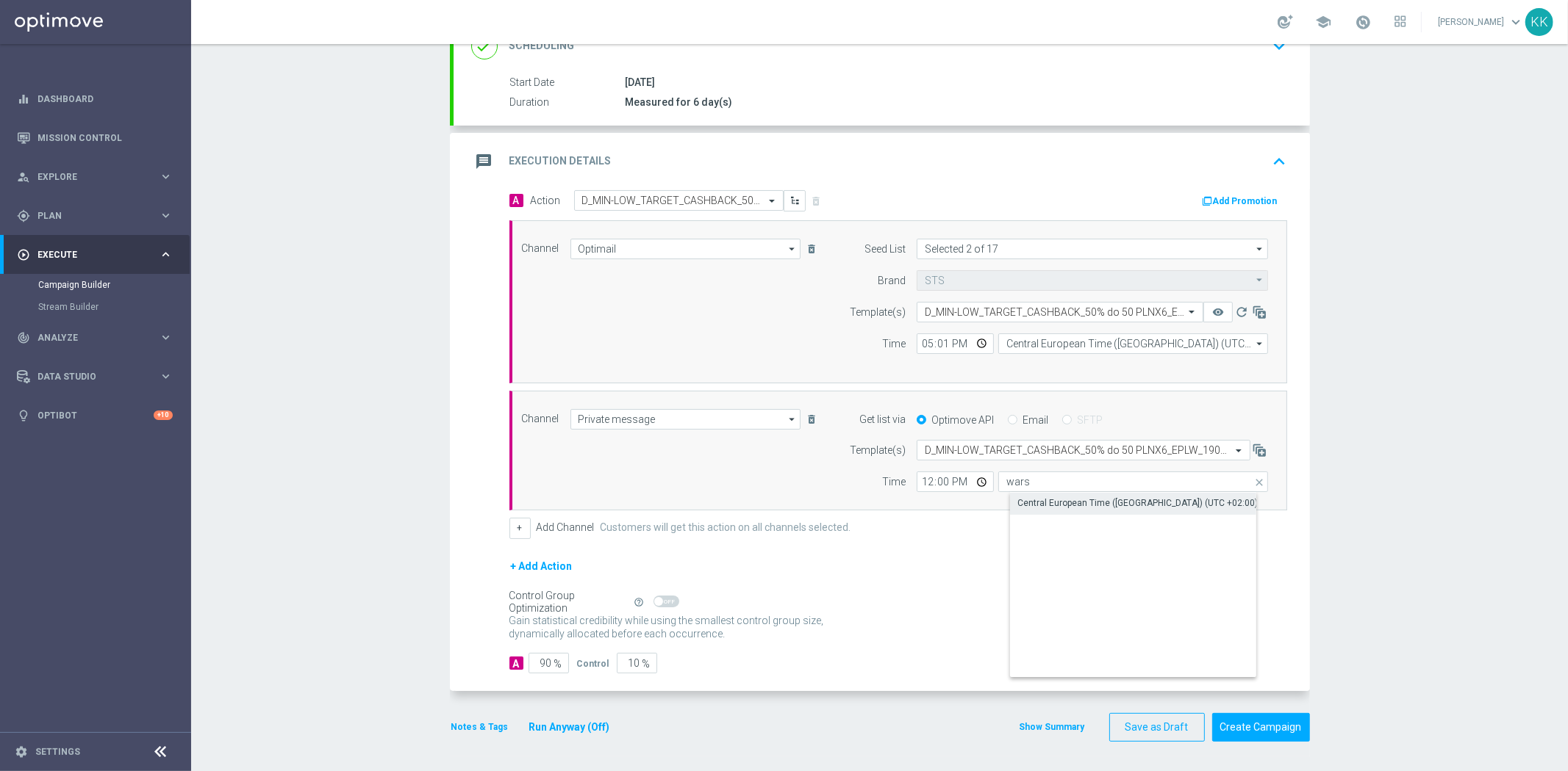
click at [1115, 510] on div "Central European Time (Warsaw) (UTC +02:00)" at bounding box center [1146, 502] width 271 height 20
type input "Central European Time (Warsaw) (UTC +02:00)"
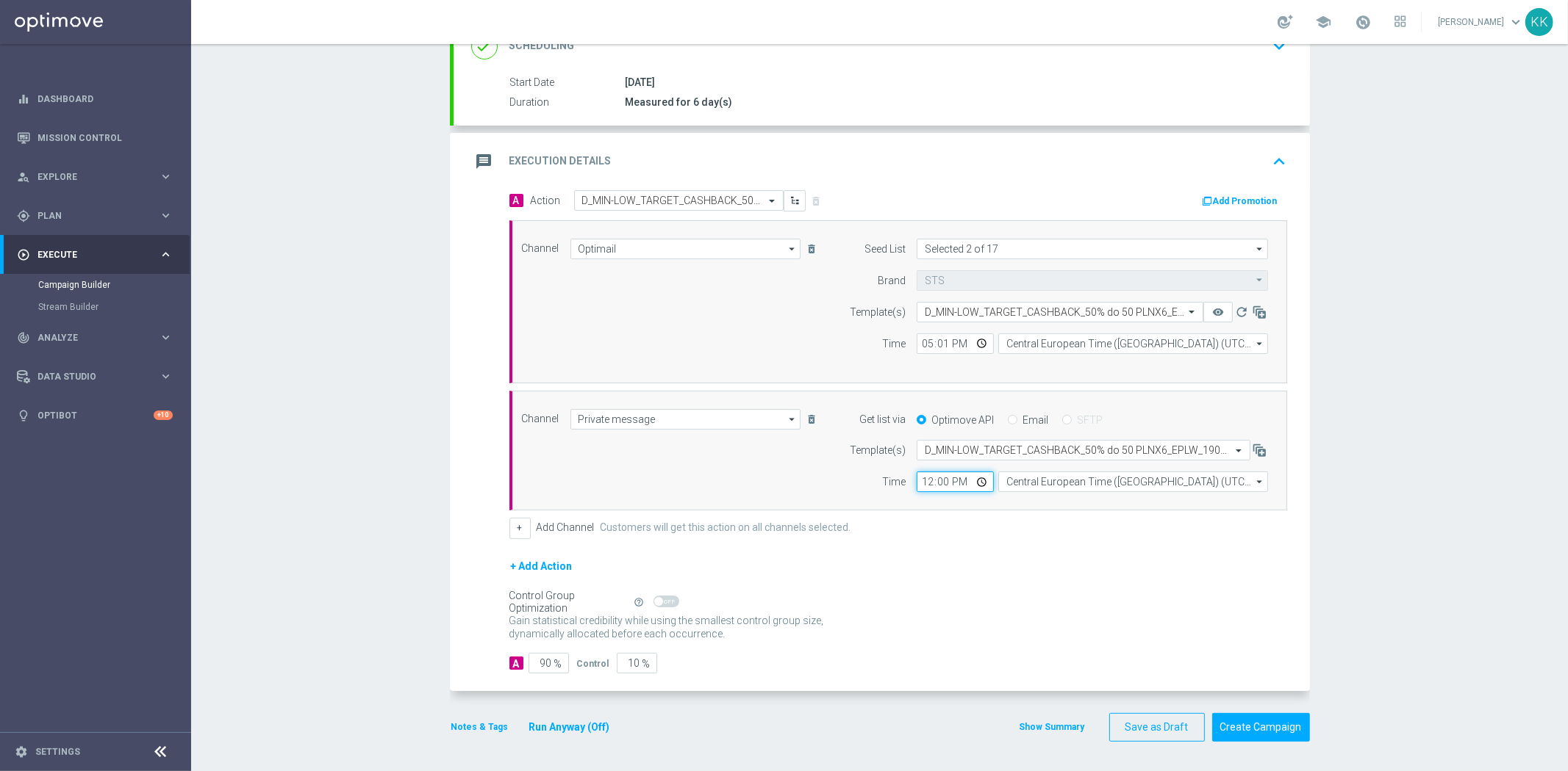
click at [922, 479] on input "12:00" at bounding box center [955, 481] width 77 height 20
type input "17:01"
click at [1326, 441] on div "Campaign Builder Scheduled Campaign Triggered Campaign Status: Draft done Targe…" at bounding box center [880, 408] width 1377 height 728
click at [544, 661] on input "90" at bounding box center [549, 663] width 41 height 20
type input "9"
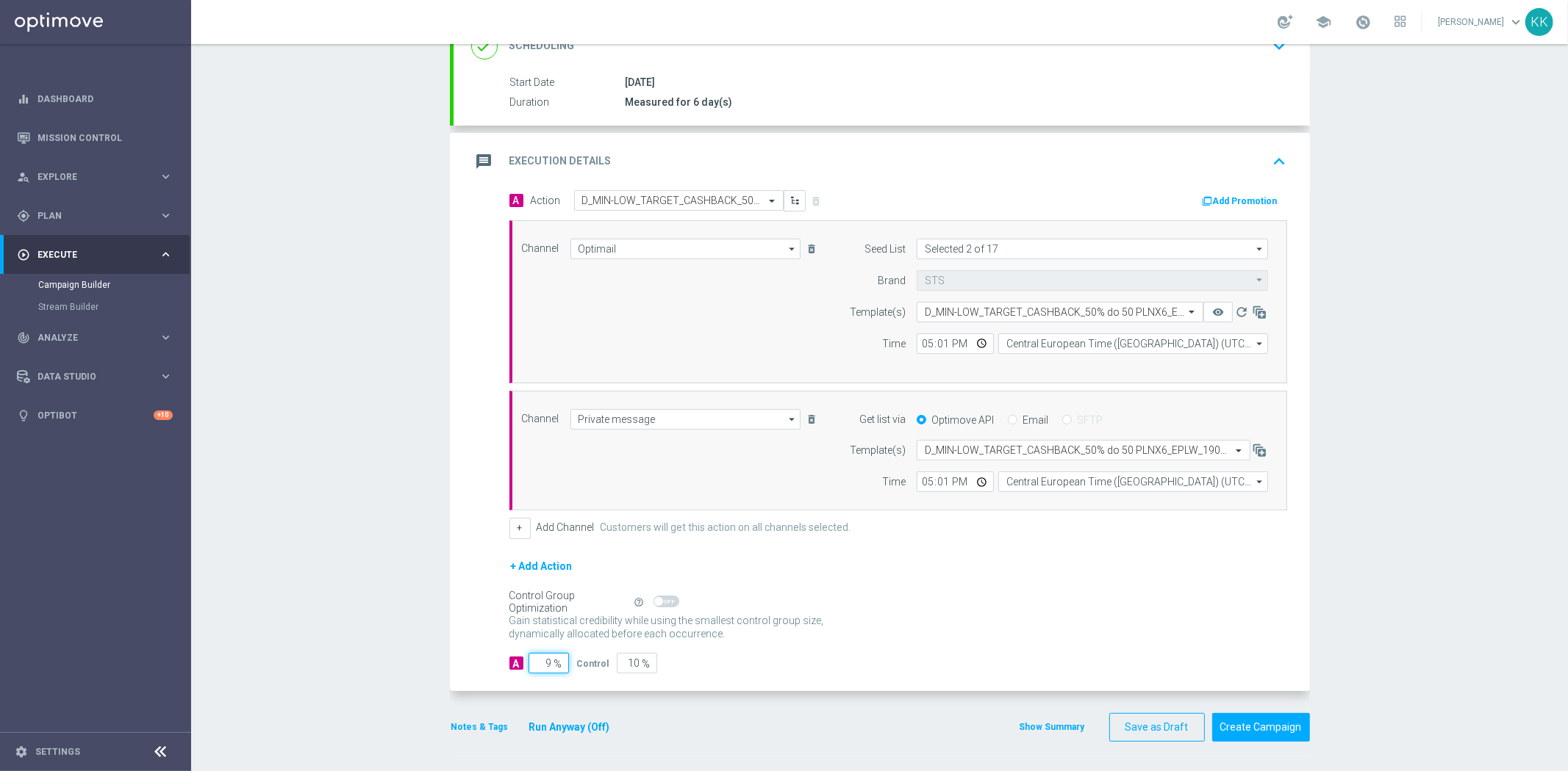
type input "91"
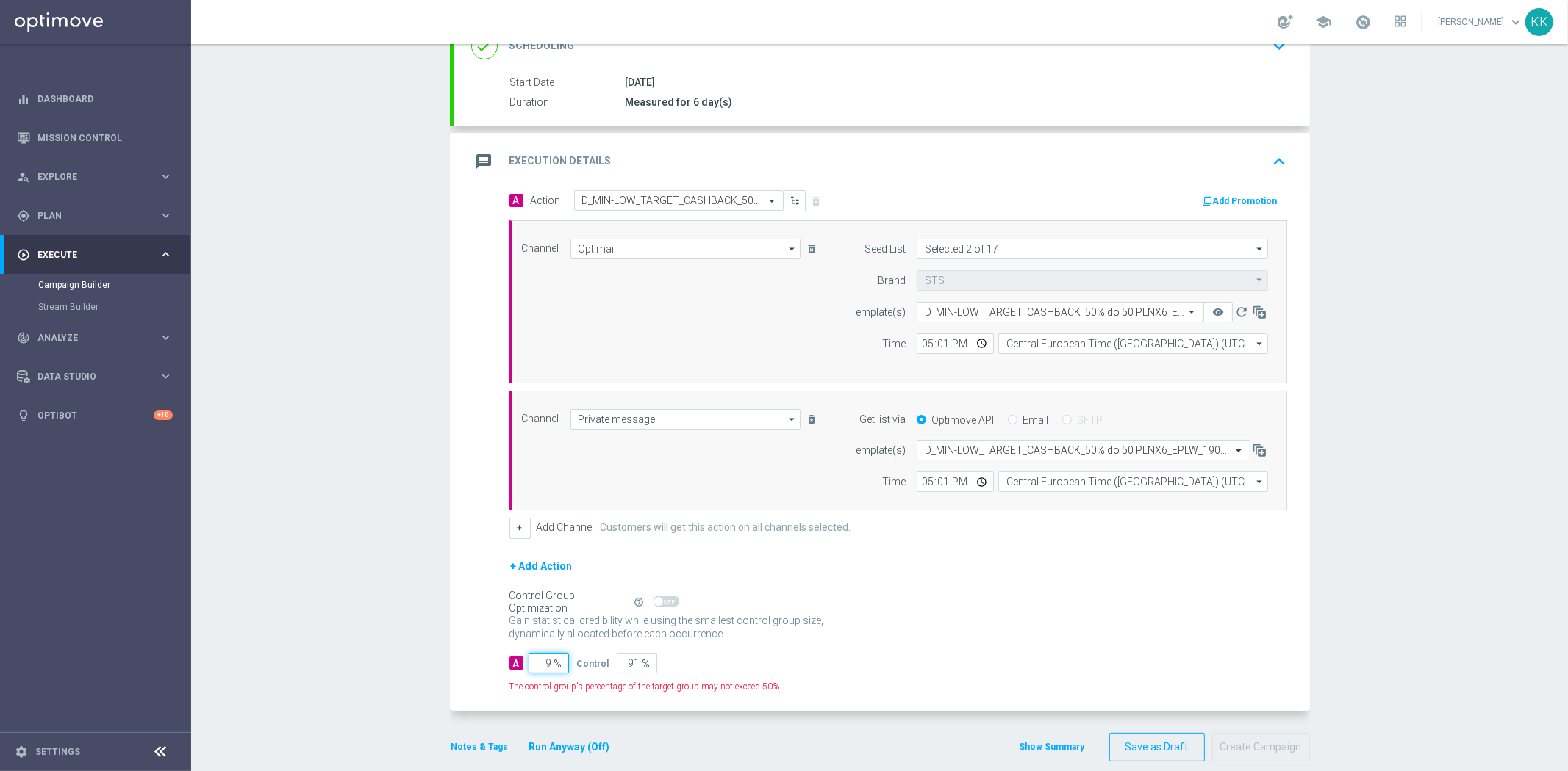
type input "95"
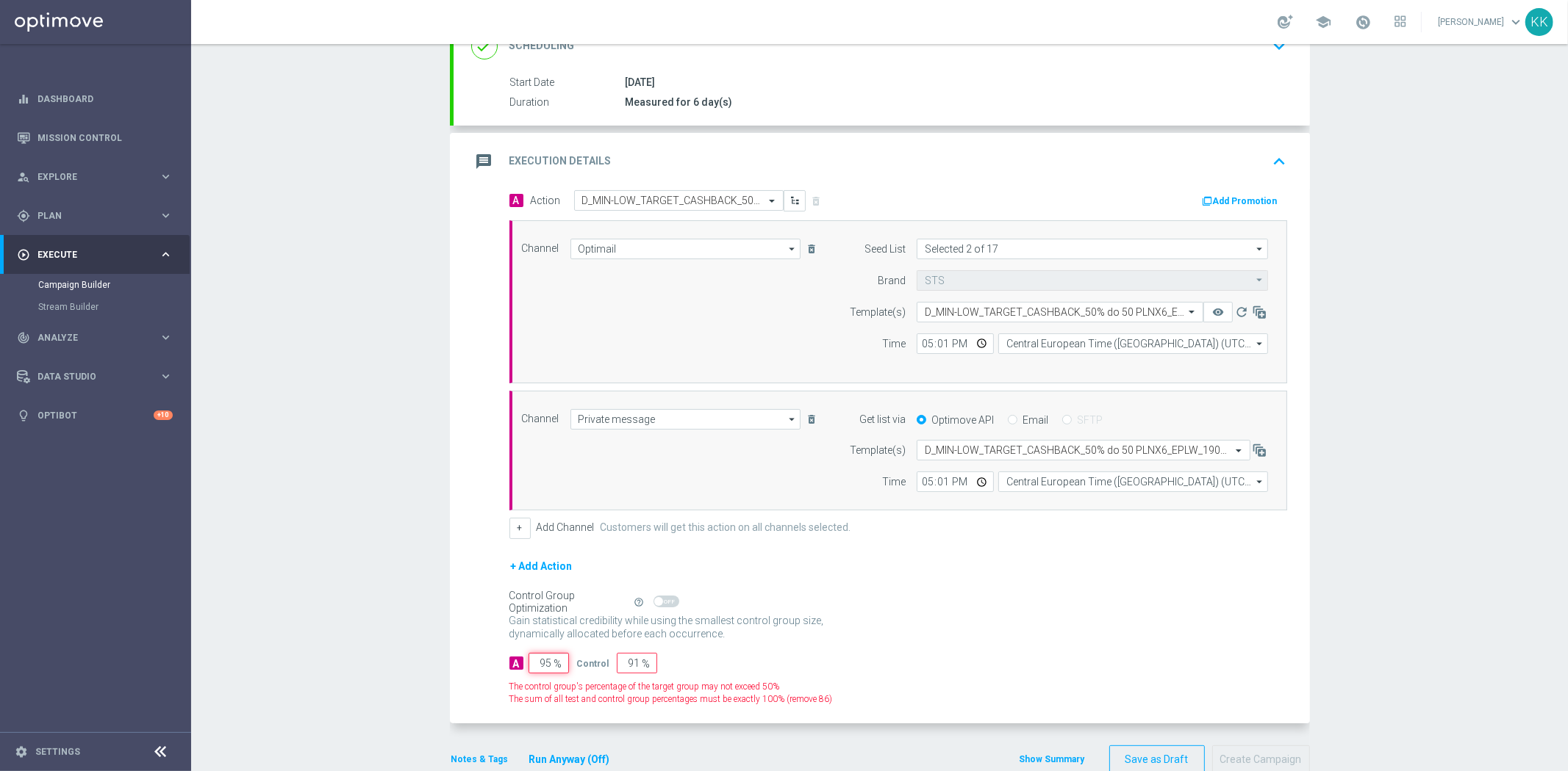
type input "5"
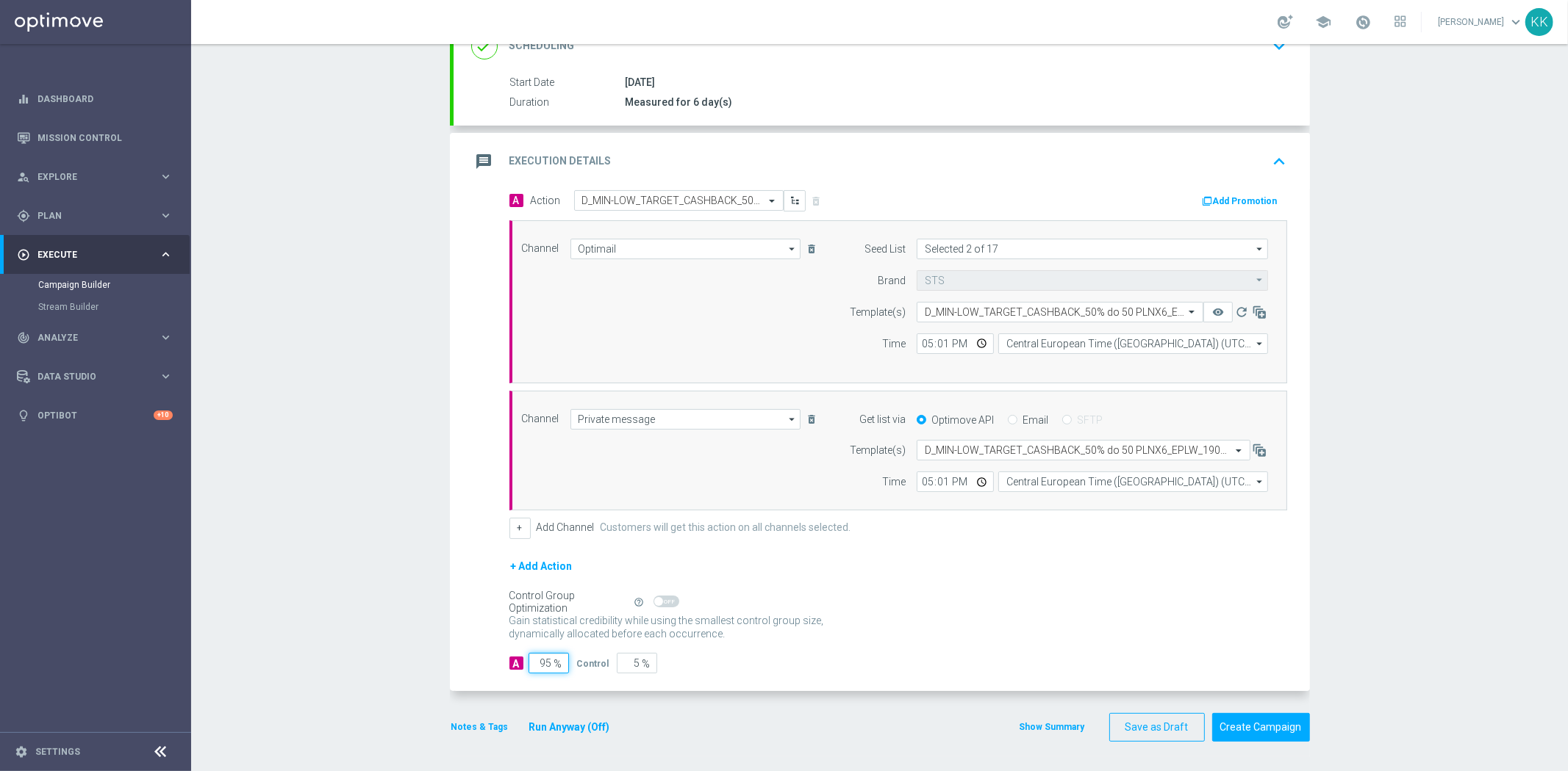
type input "9"
type input "91"
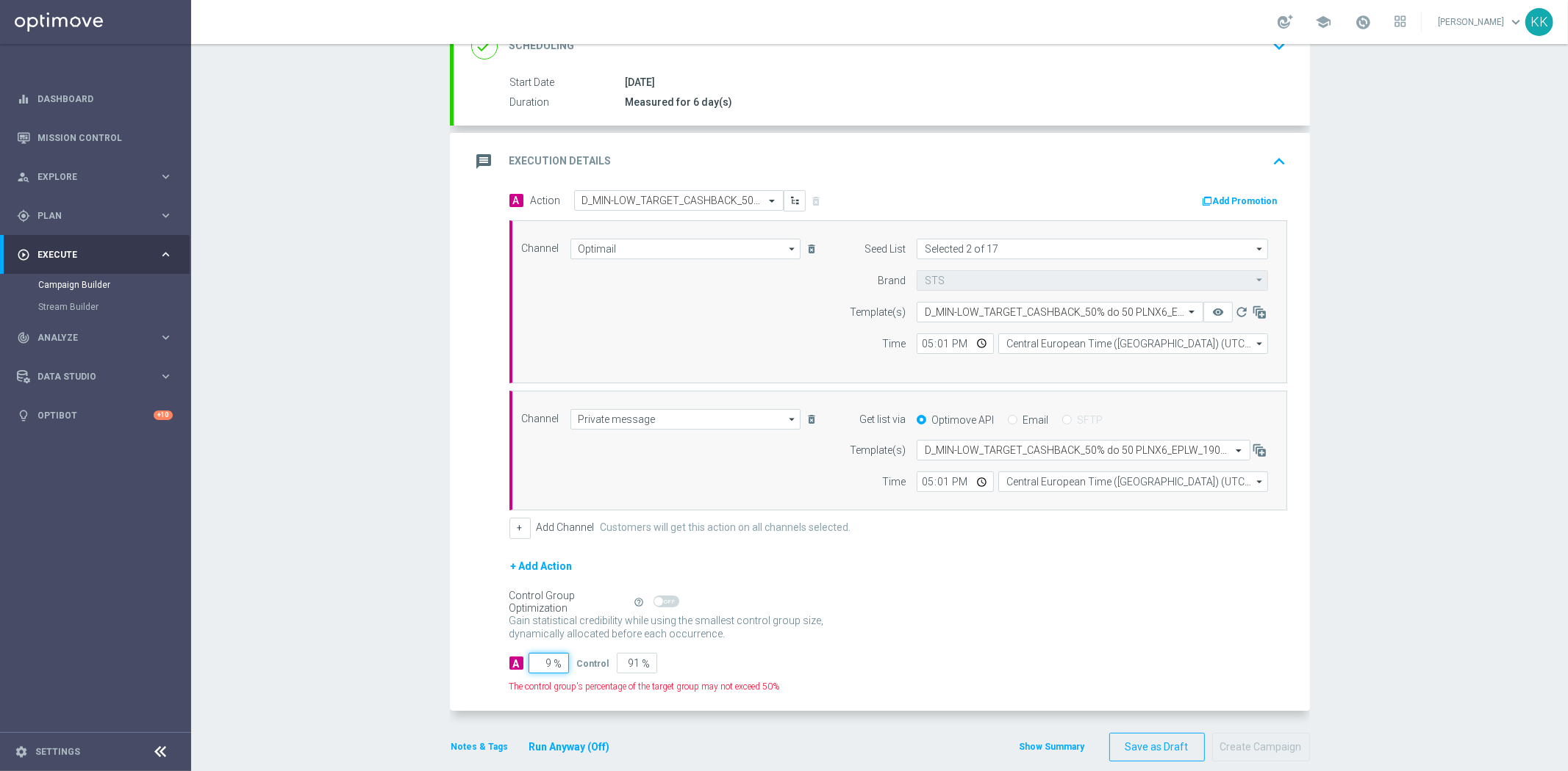
type input "98"
type input "2"
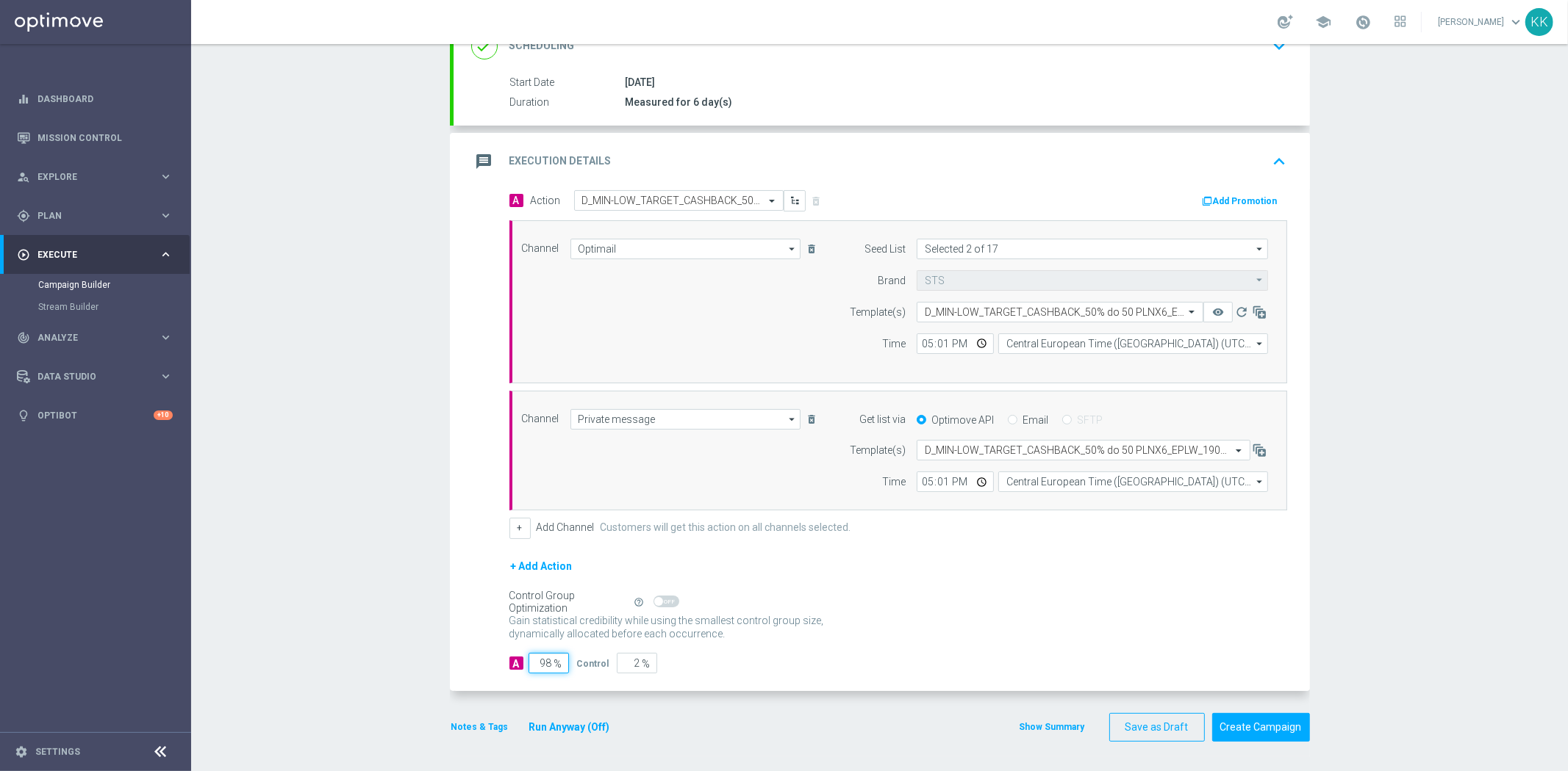
type input "98"
click at [439, 725] on section "done Target Group keyboard_arrow_down Target Group launch D_MIN-LOW_TARGET_CASH…" at bounding box center [880, 332] width 882 height 847
click at [463, 726] on button "Notes & Tags" at bounding box center [479, 727] width 60 height 16
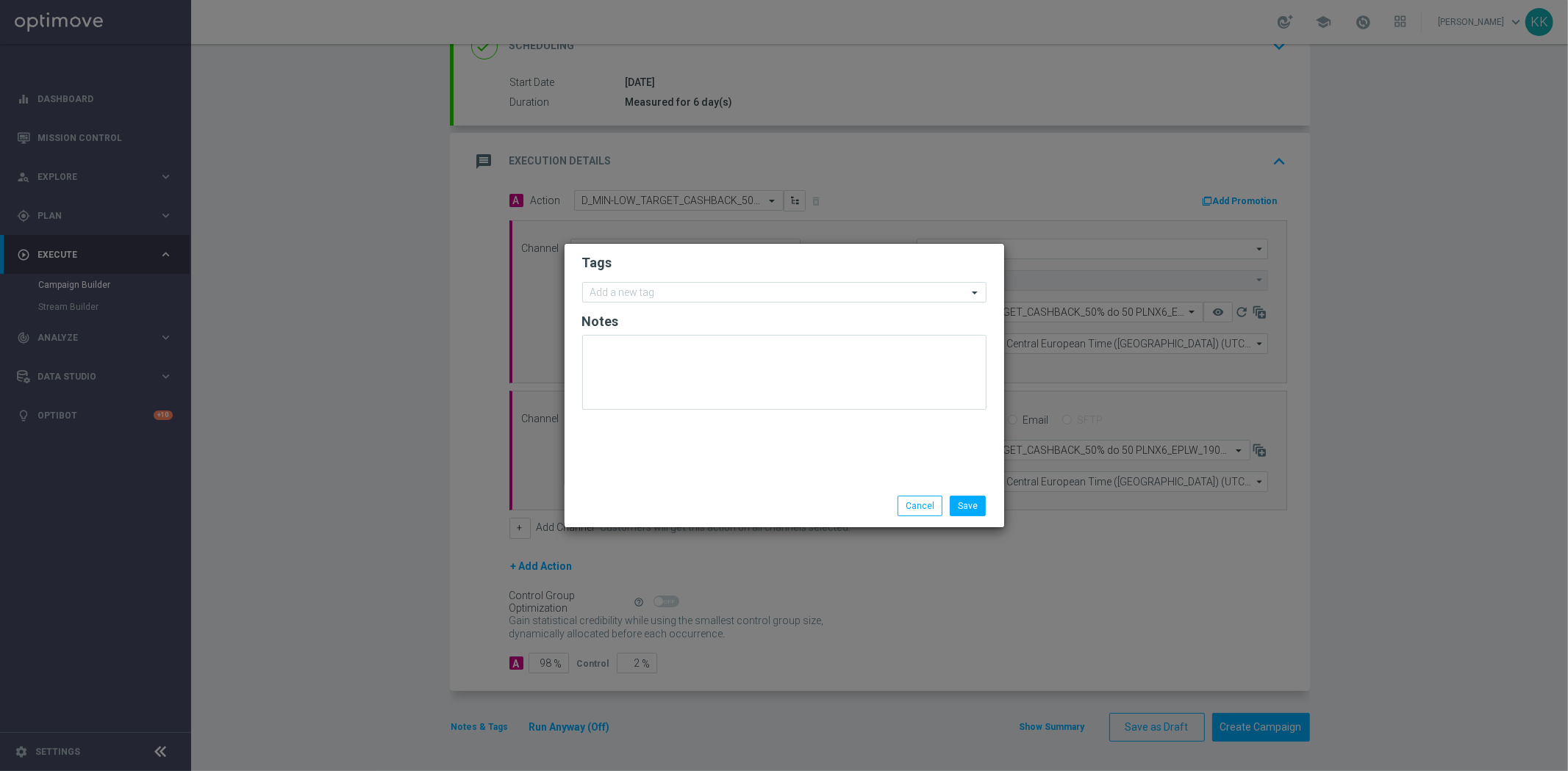
click at [657, 304] on form "Tags Add a new tag Notes" at bounding box center [784, 335] width 404 height 170
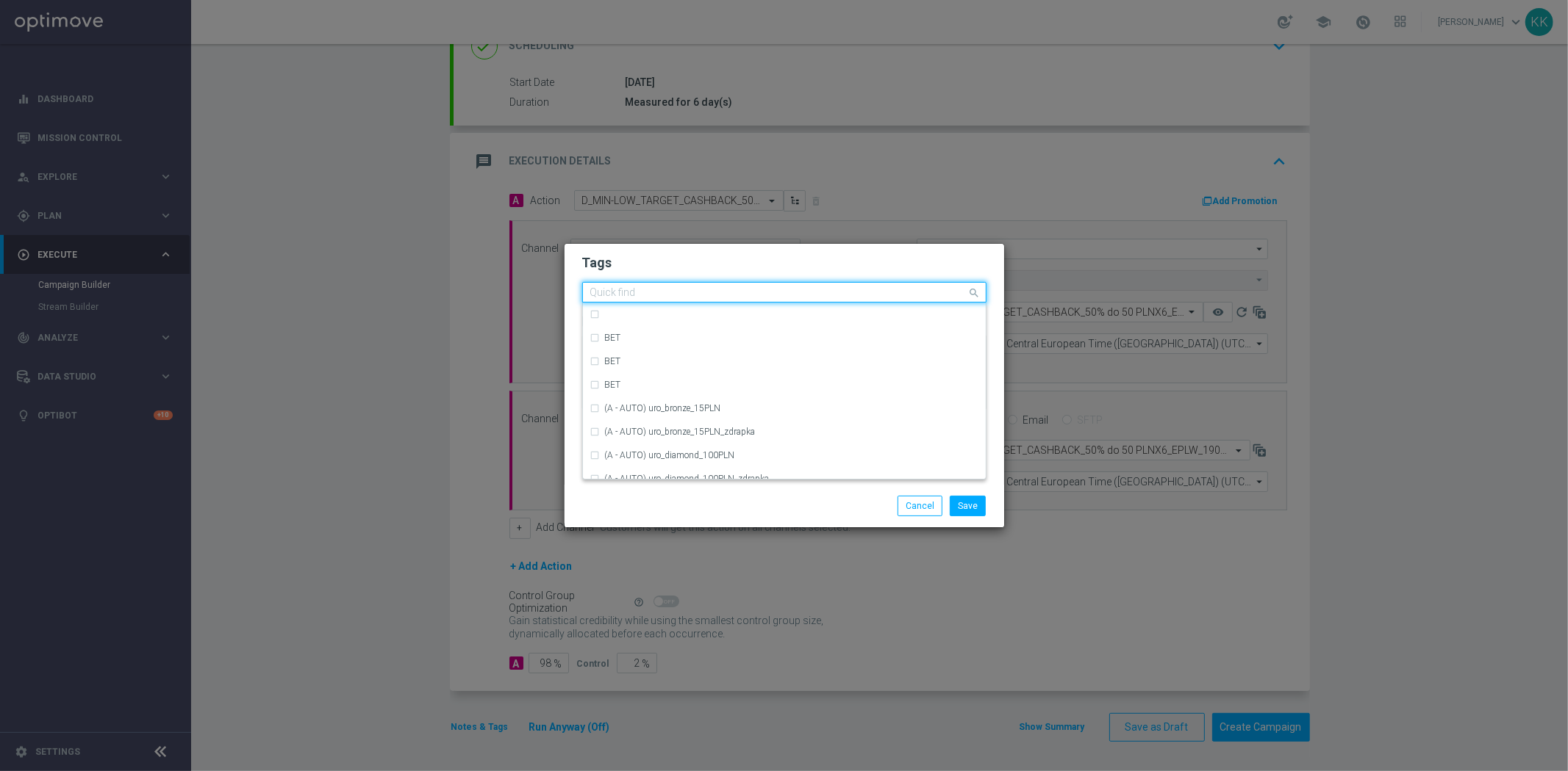
click at [657, 296] on input "text" at bounding box center [779, 293] width 377 height 13
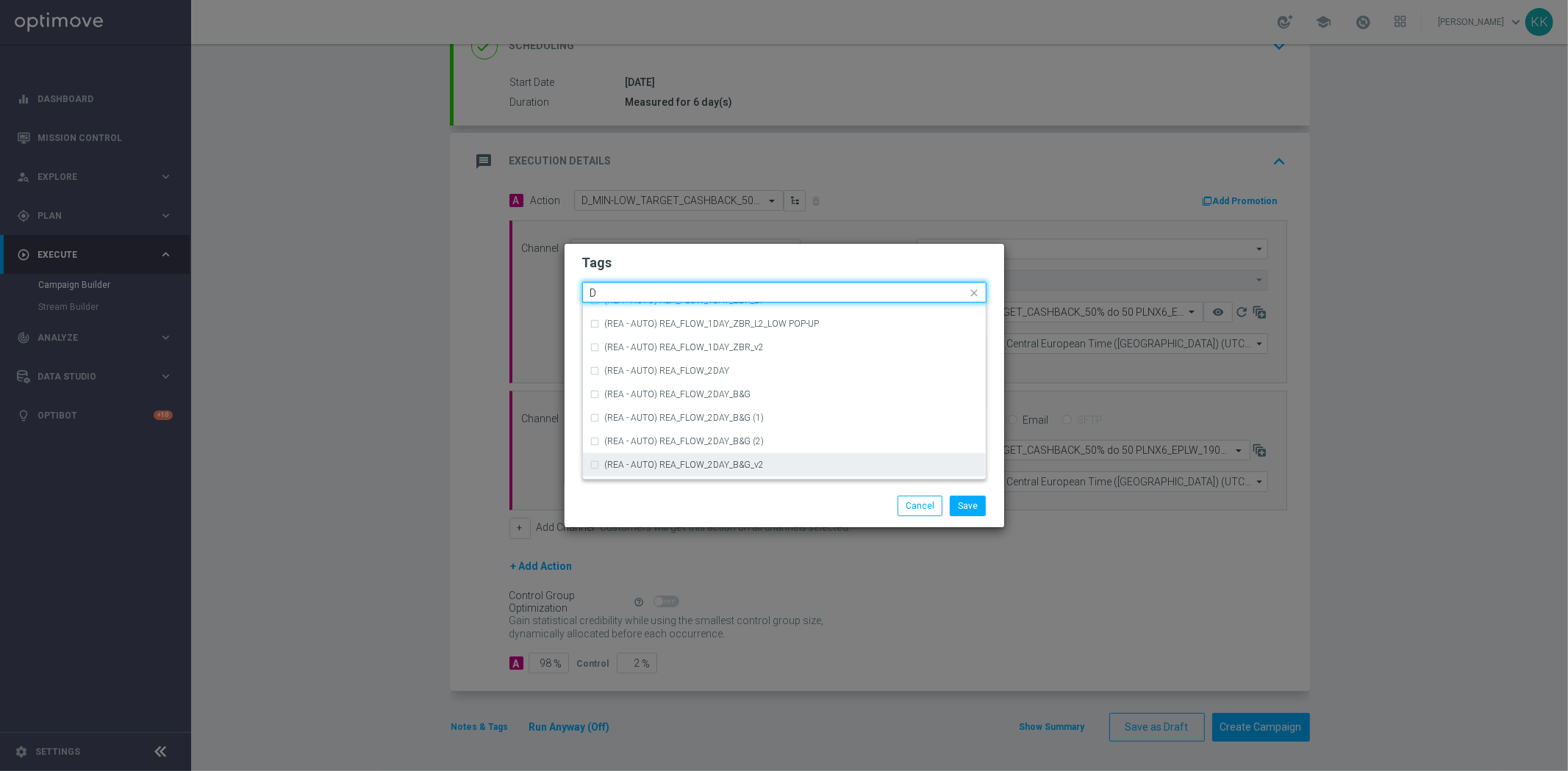
scroll to position [1551, 0]
click at [675, 452] on div "D" at bounding box center [792, 456] width 373 height 9
type input "D"
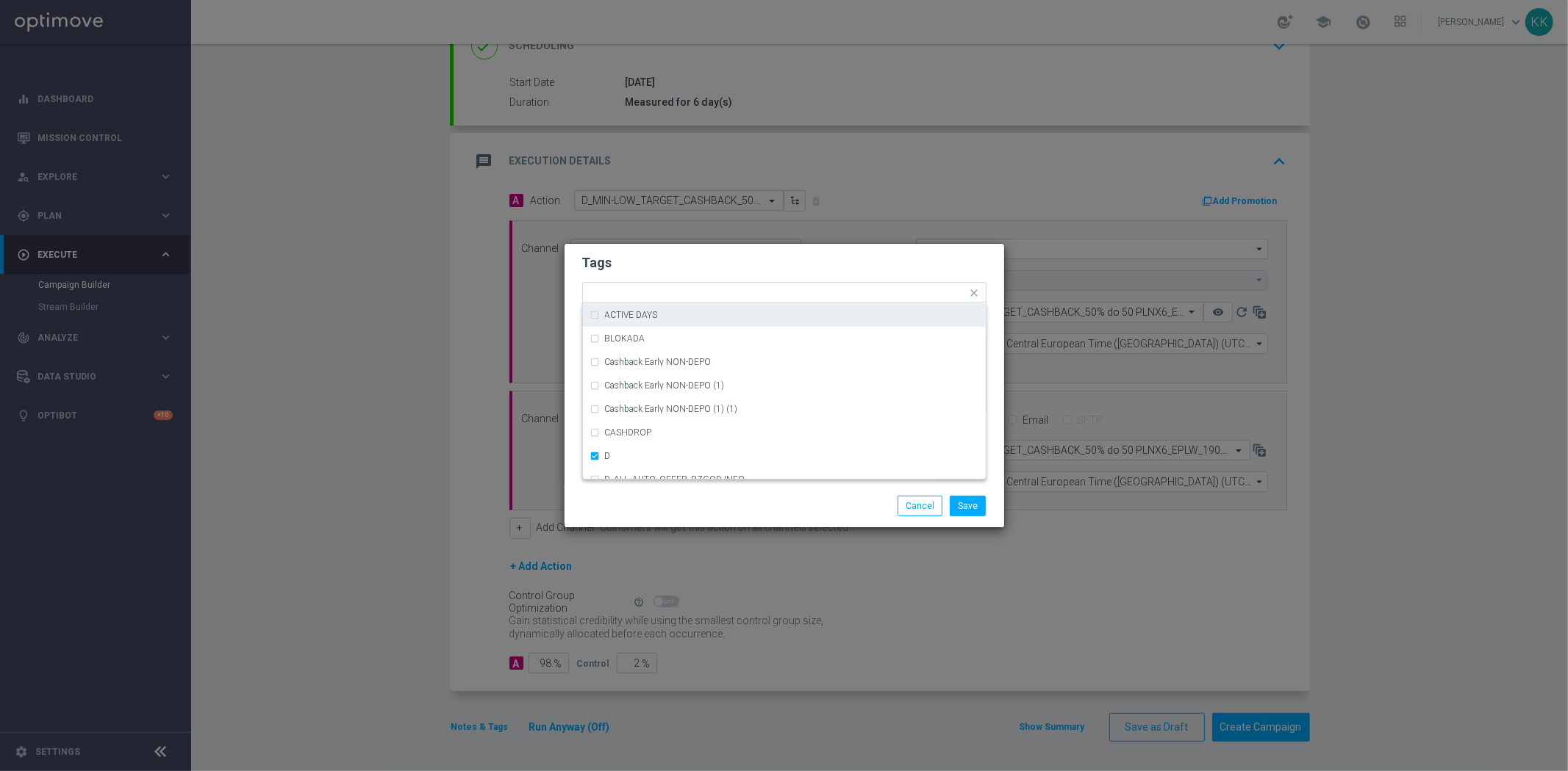
click at [704, 271] on form "Tags Quick find × D (REA - AUTO) REA_FLOW_8DAY_B&G (1) (REA - AUTO) REA_FLOW_8D…" at bounding box center [784, 335] width 404 height 170
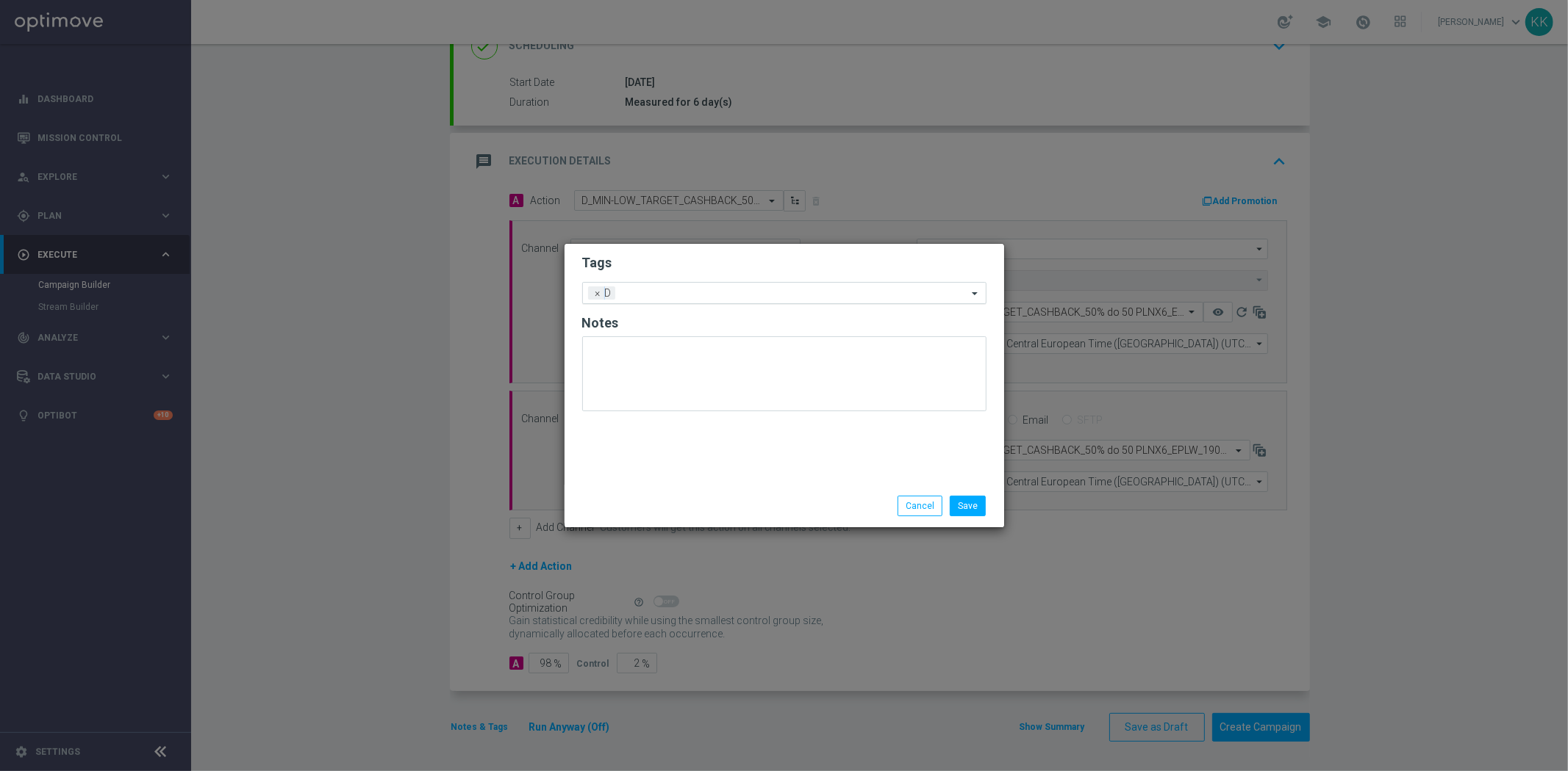
click at [711, 288] on input "text" at bounding box center [794, 294] width 346 height 13
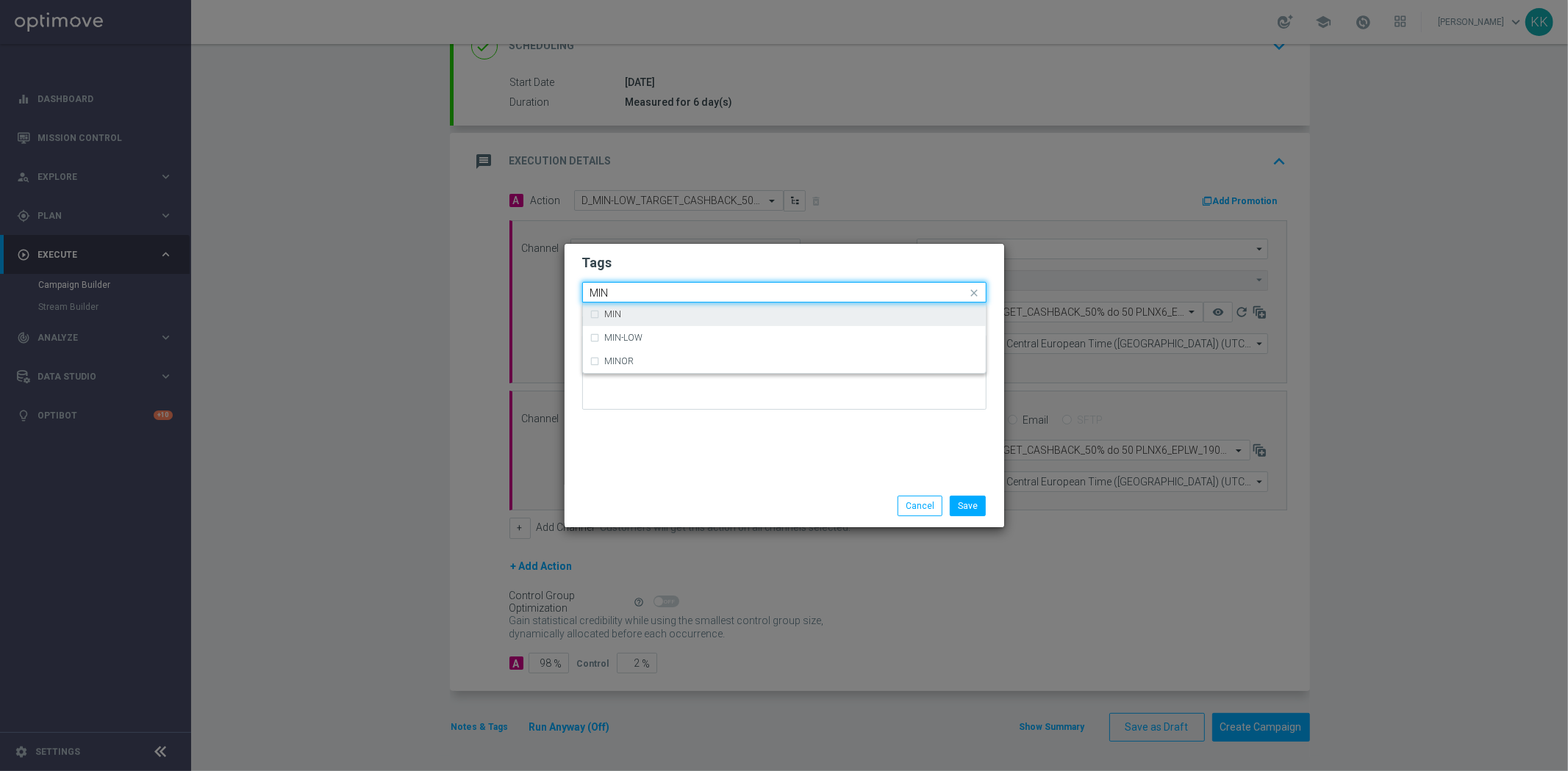
drag, startPoint x: 732, startPoint y: 320, endPoint x: 762, endPoint y: 246, distance: 79.8
click at [732, 319] on div "MIN" at bounding box center [784, 314] width 388 height 23
type input "MIN"
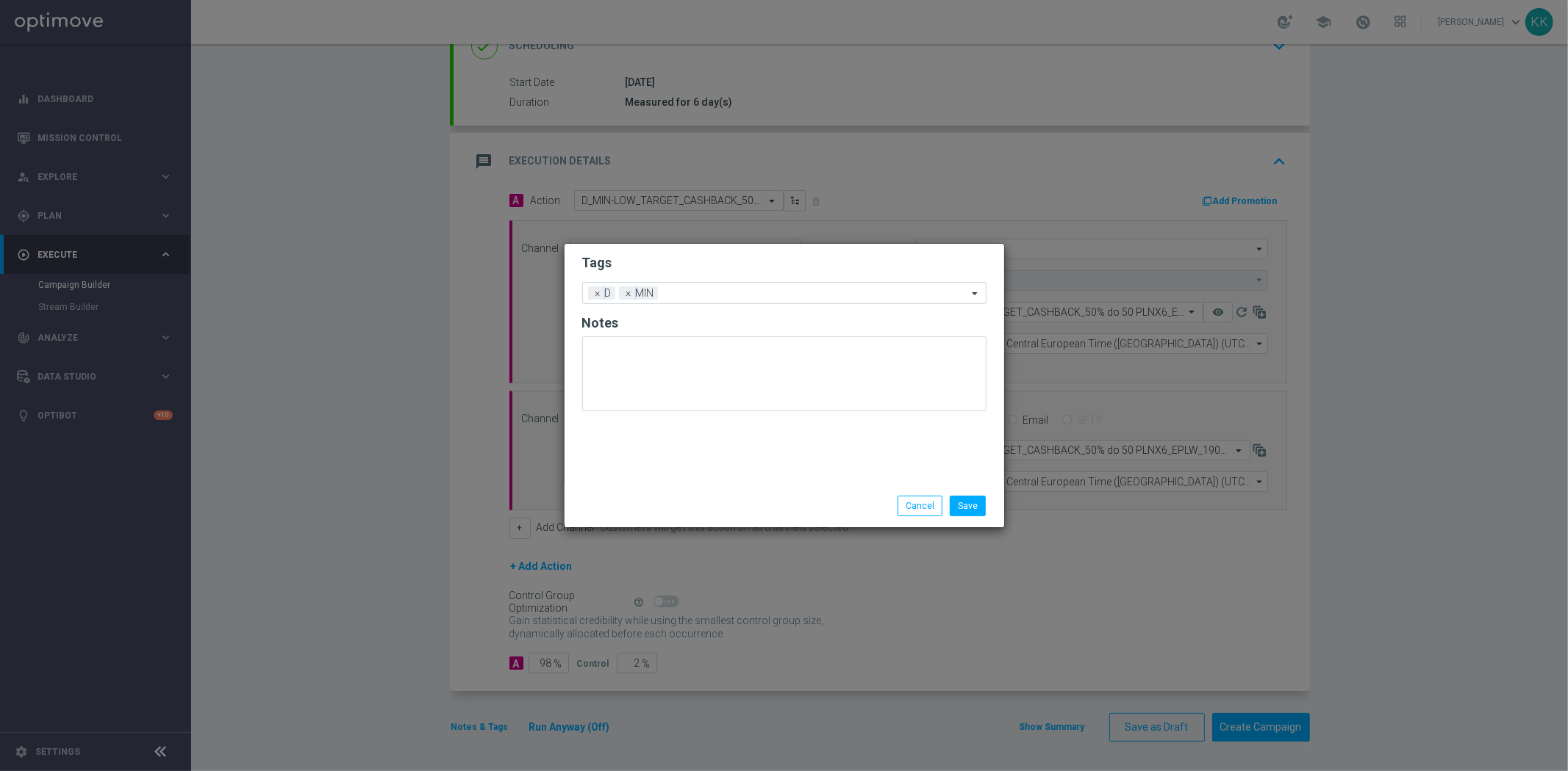
drag, startPoint x: 762, startPoint y: 246, endPoint x: 782, endPoint y: 266, distance: 28.3
click at [762, 250] on div "Tags Add a new tag × D × MIN Notes" at bounding box center [784, 363] width 440 height 241
click at [787, 285] on div "Add a new tag × D × MIN" at bounding box center [775, 293] width 385 height 20
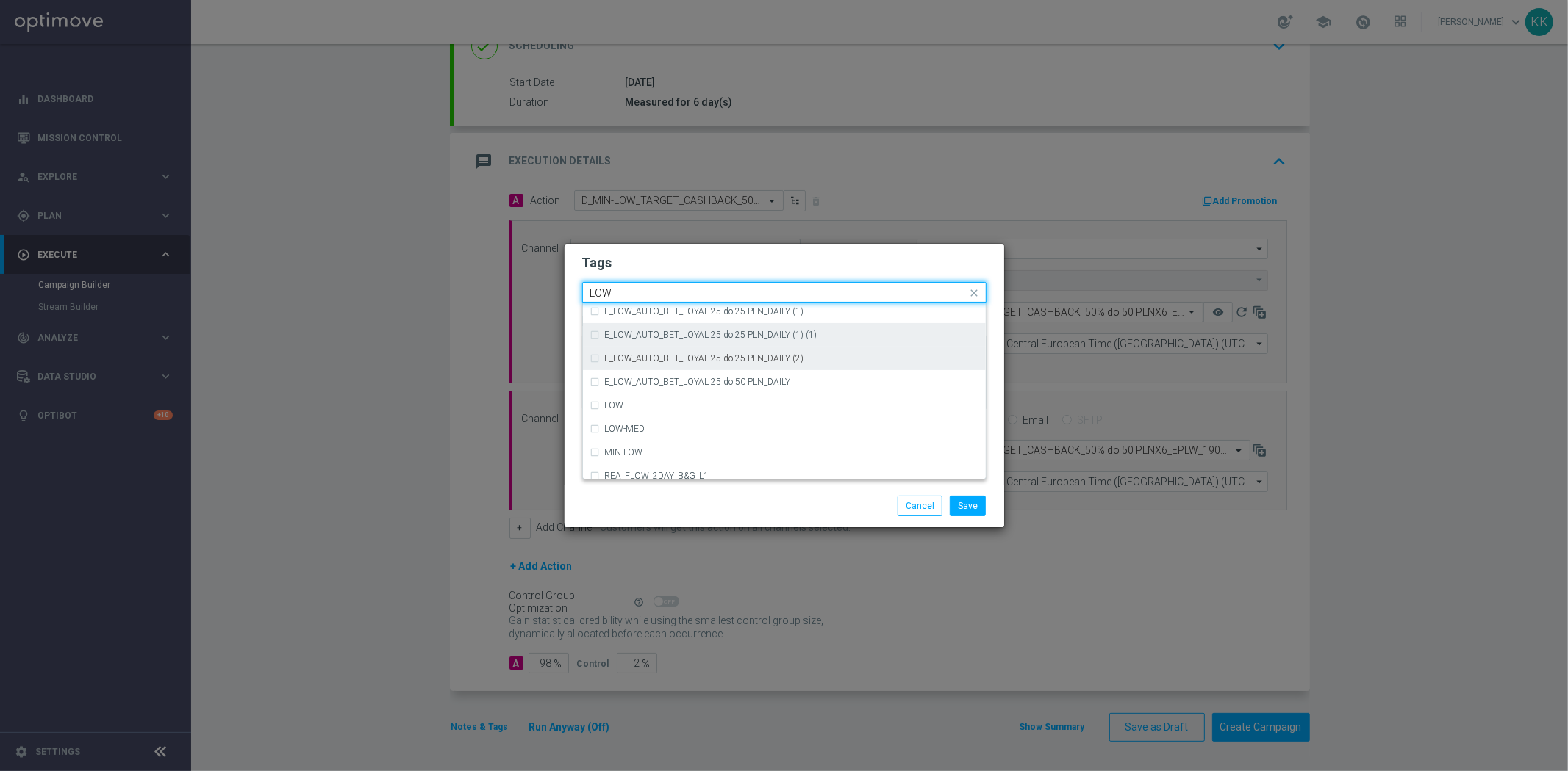
scroll to position [716, 0]
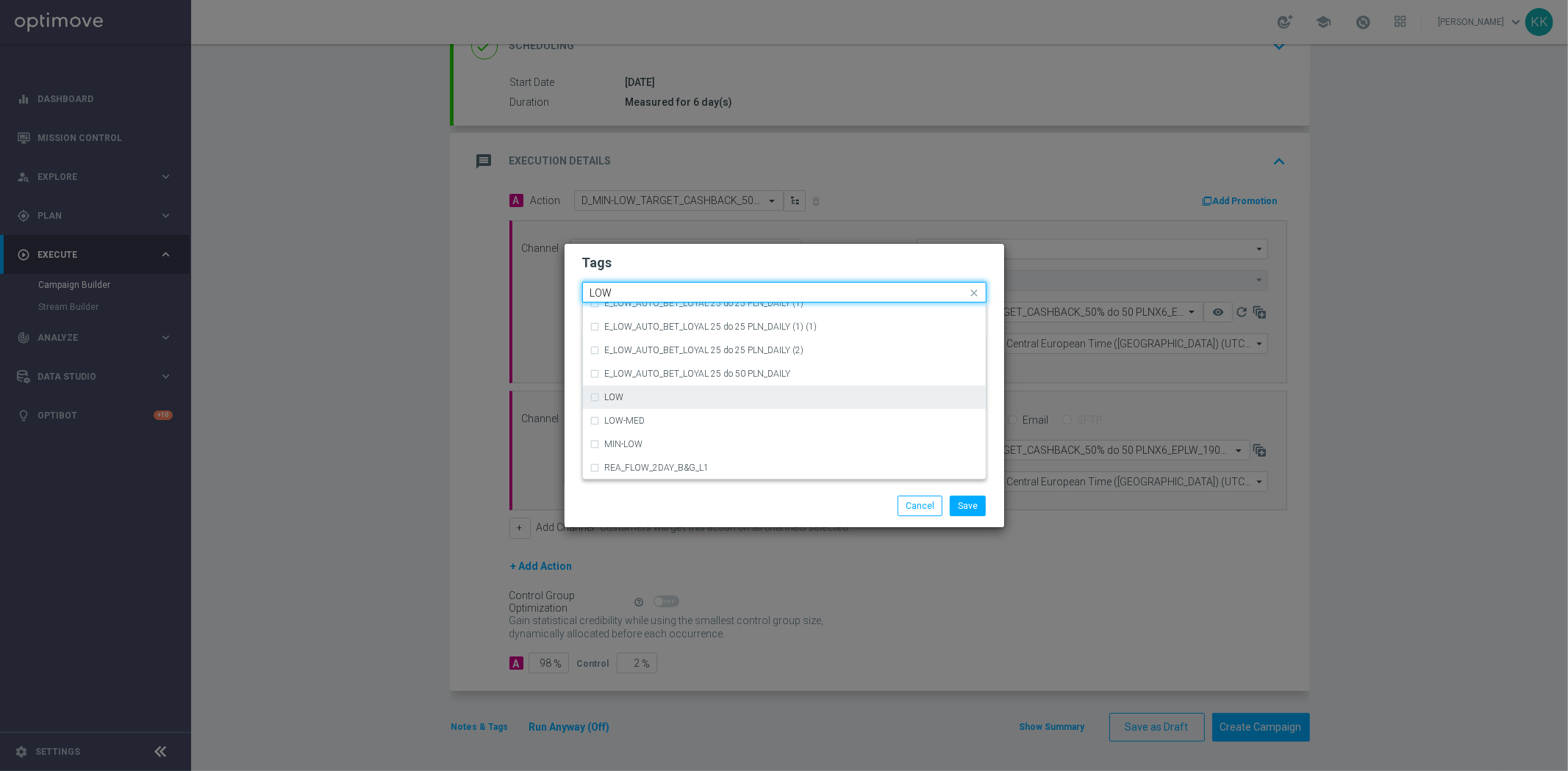
click at [722, 401] on div "LOW" at bounding box center [784, 397] width 388 height 23
type input "LOW"
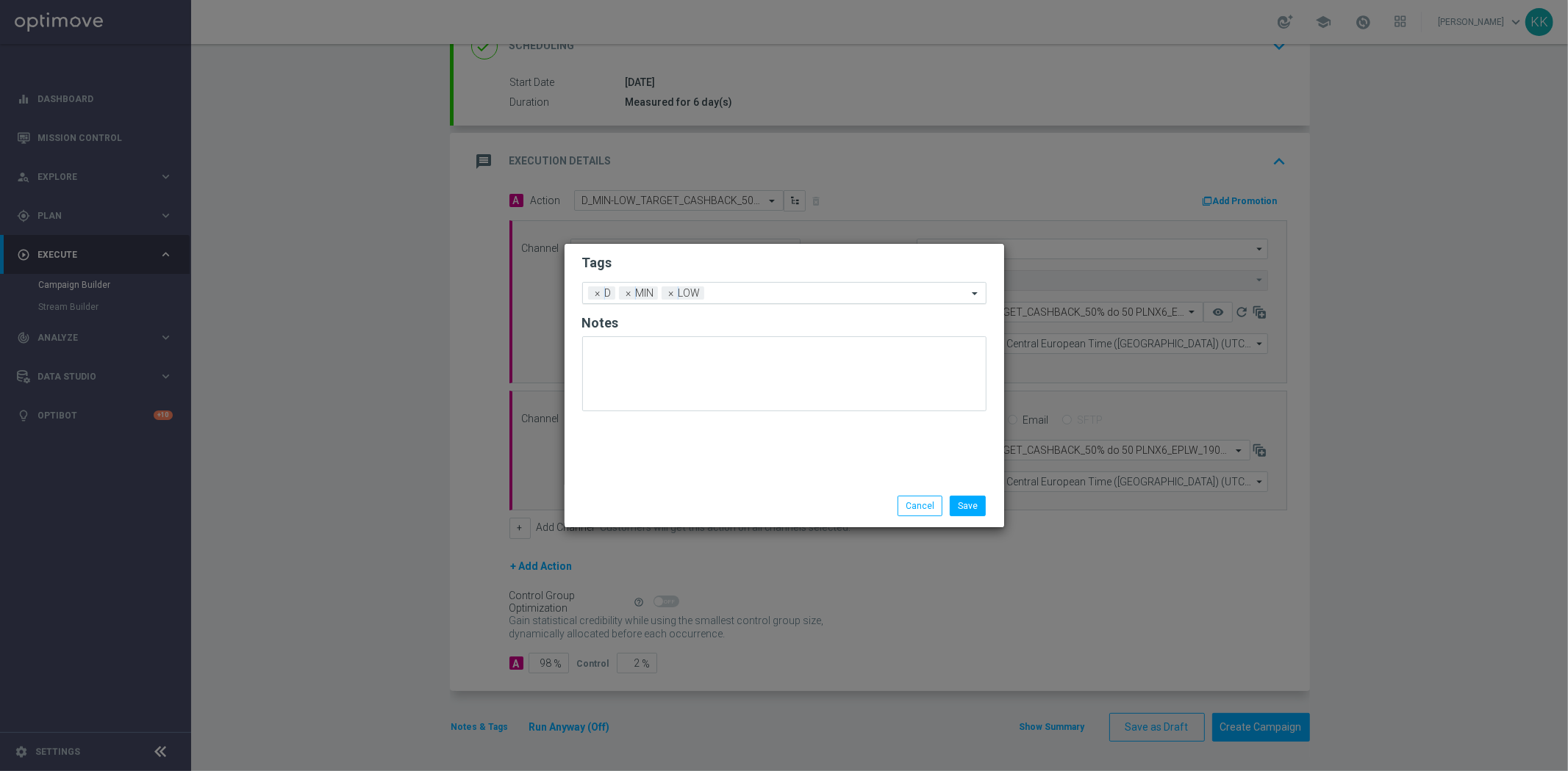
drag, startPoint x: 729, startPoint y: 225, endPoint x: 729, endPoint y: 296, distance: 71.0
click at [729, 225] on modal-container "Tags Add a new tag × D × MIN × LOW Notes Save Cancel" at bounding box center [784, 386] width 1568 height 771
click at [729, 297] on input "text" at bounding box center [838, 294] width 257 height 13
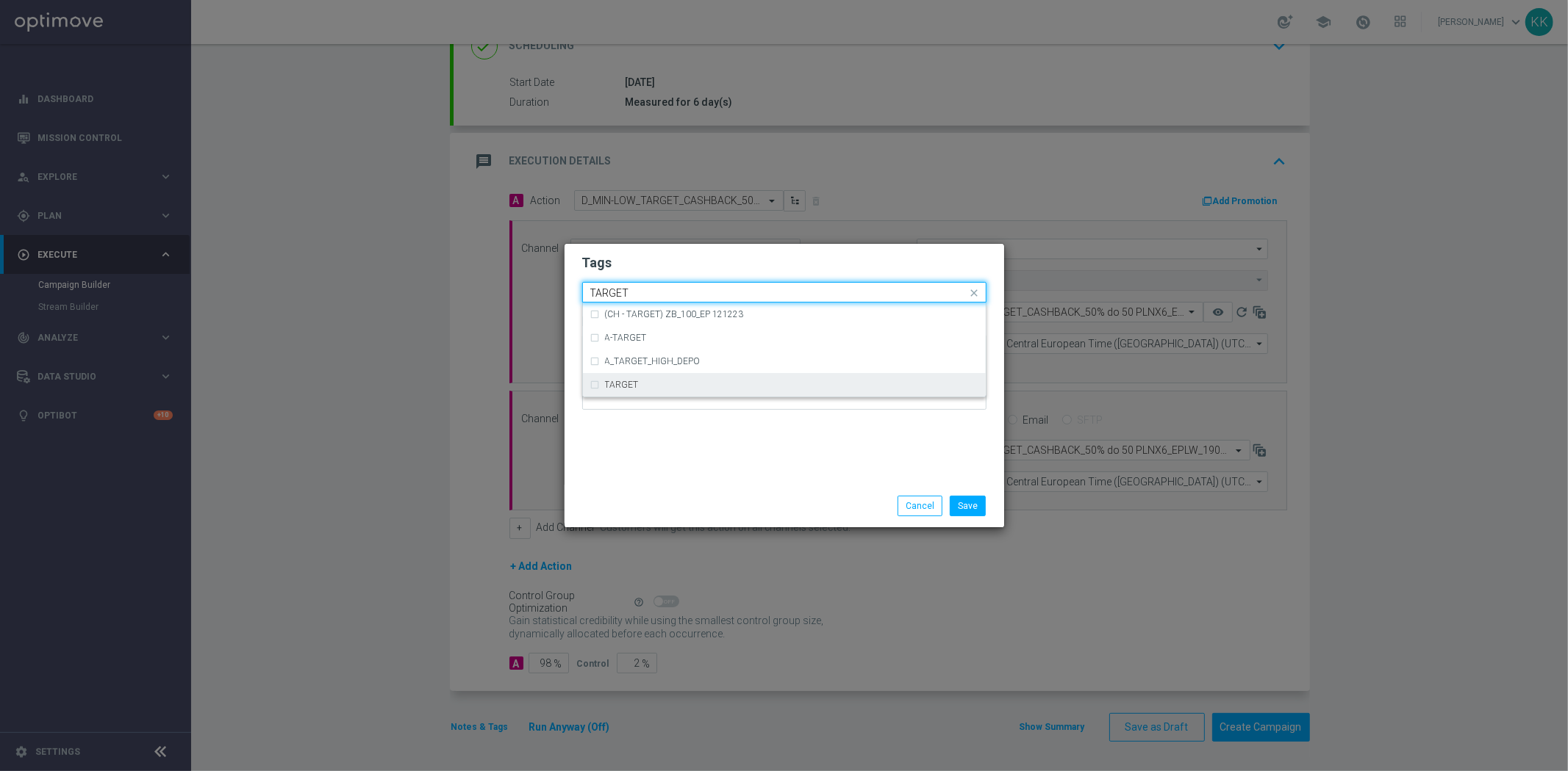
click at [707, 386] on div "TARGET" at bounding box center [792, 385] width 373 height 9
type input "TARGET"
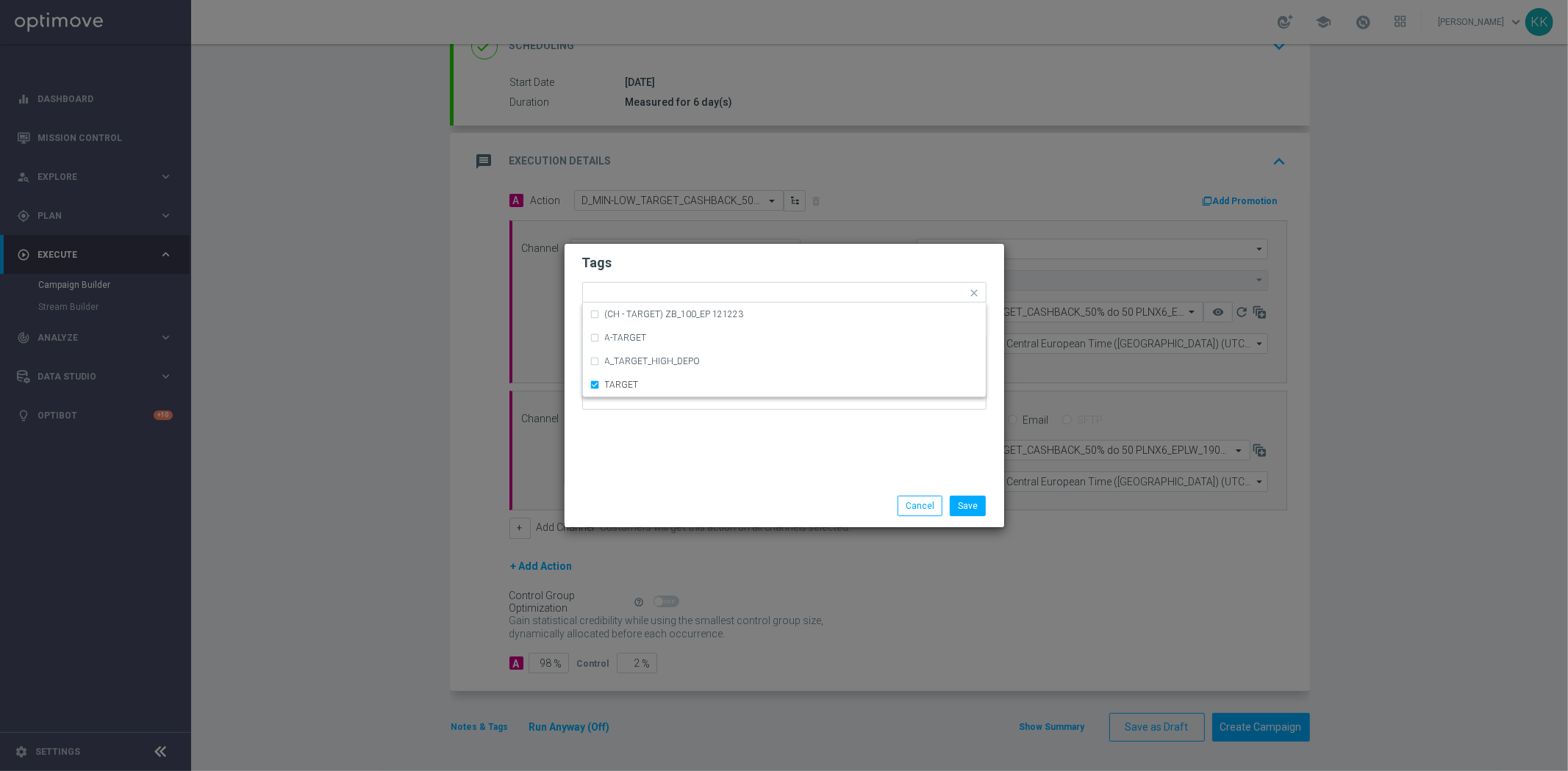
click at [697, 471] on div "Tags Quick find × D × MIN × LOW × TARGET (CH - TARGET) ZB_100_EP 121223 A-TARGE…" at bounding box center [784, 363] width 440 height 241
click at [818, 299] on input "text" at bounding box center [870, 294] width 194 height 13
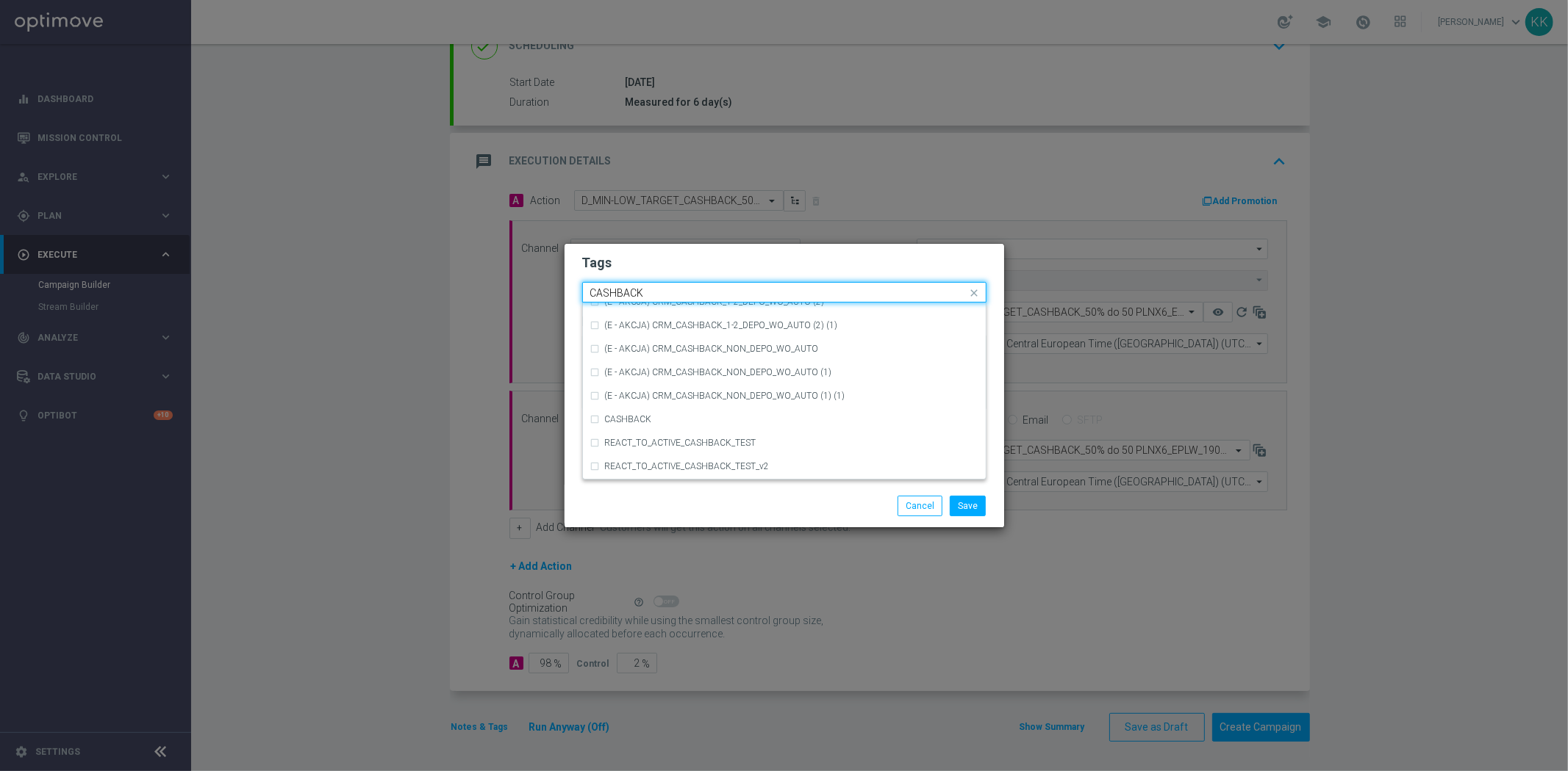
scroll to position [222, 0]
click at [735, 389] on div "CASHBACK" at bounding box center [784, 397] width 388 height 23
type input "CASHBACK"
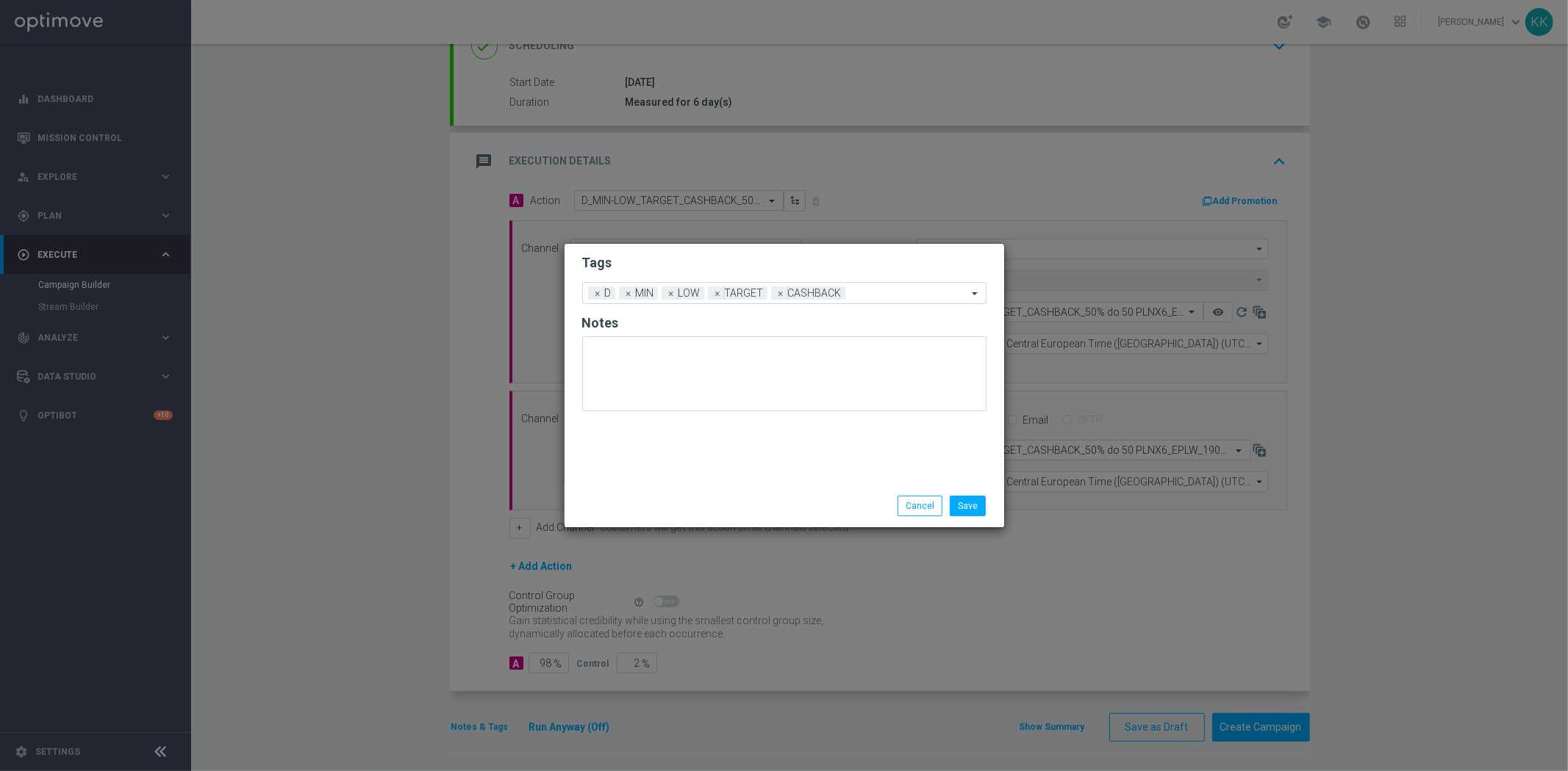
drag, startPoint x: 787, startPoint y: 221, endPoint x: 788, endPoint y: 233, distance: 12.0
click at [787, 222] on modal-container "Tags Add a new tag × D × MIN × LOW × TARGET × CASHBACK Notes Save Cancel" at bounding box center [784, 386] width 1568 height 771
click at [977, 510] on button "Save" at bounding box center [967, 505] width 36 height 20
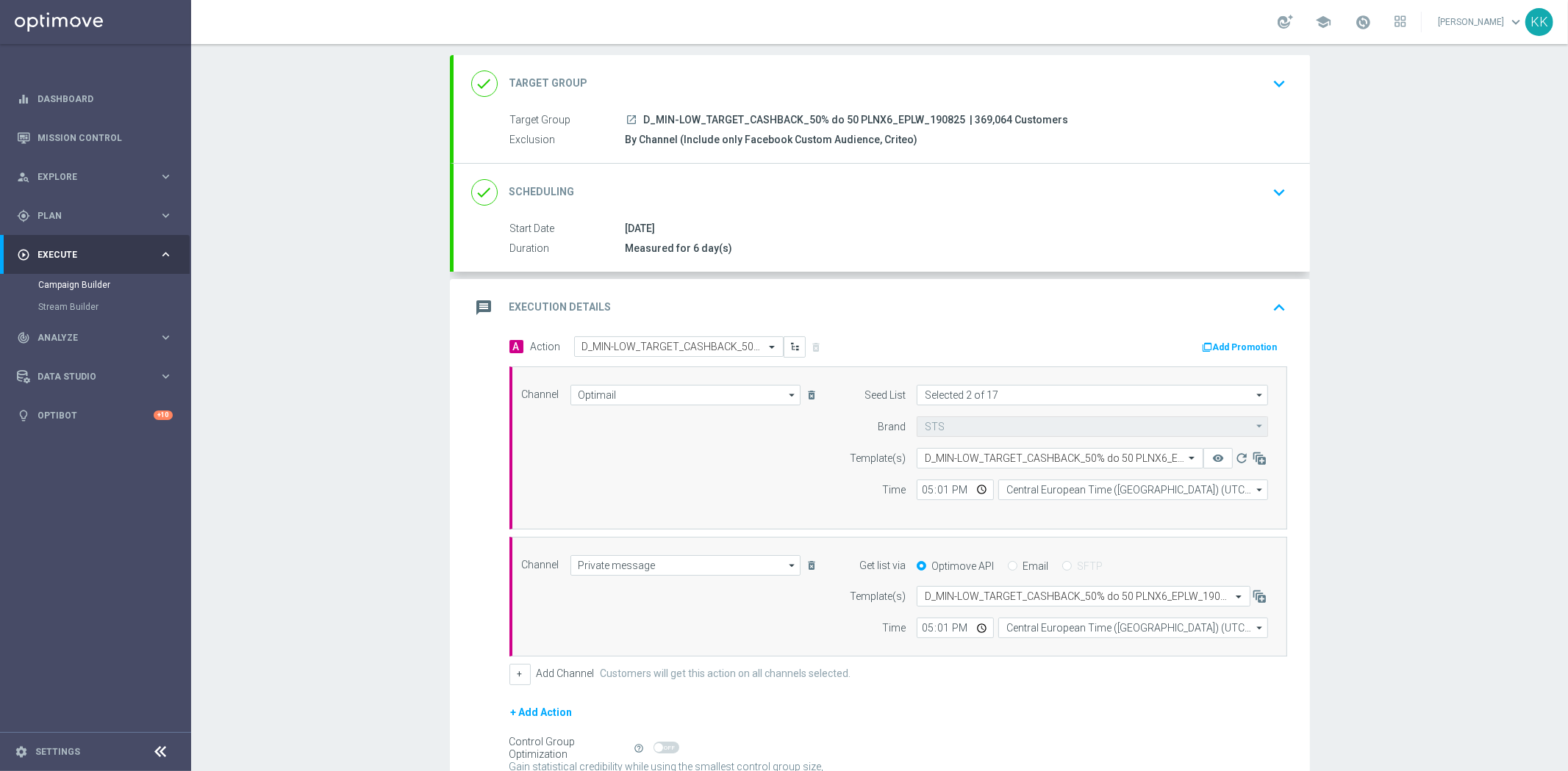
scroll to position [0, 0]
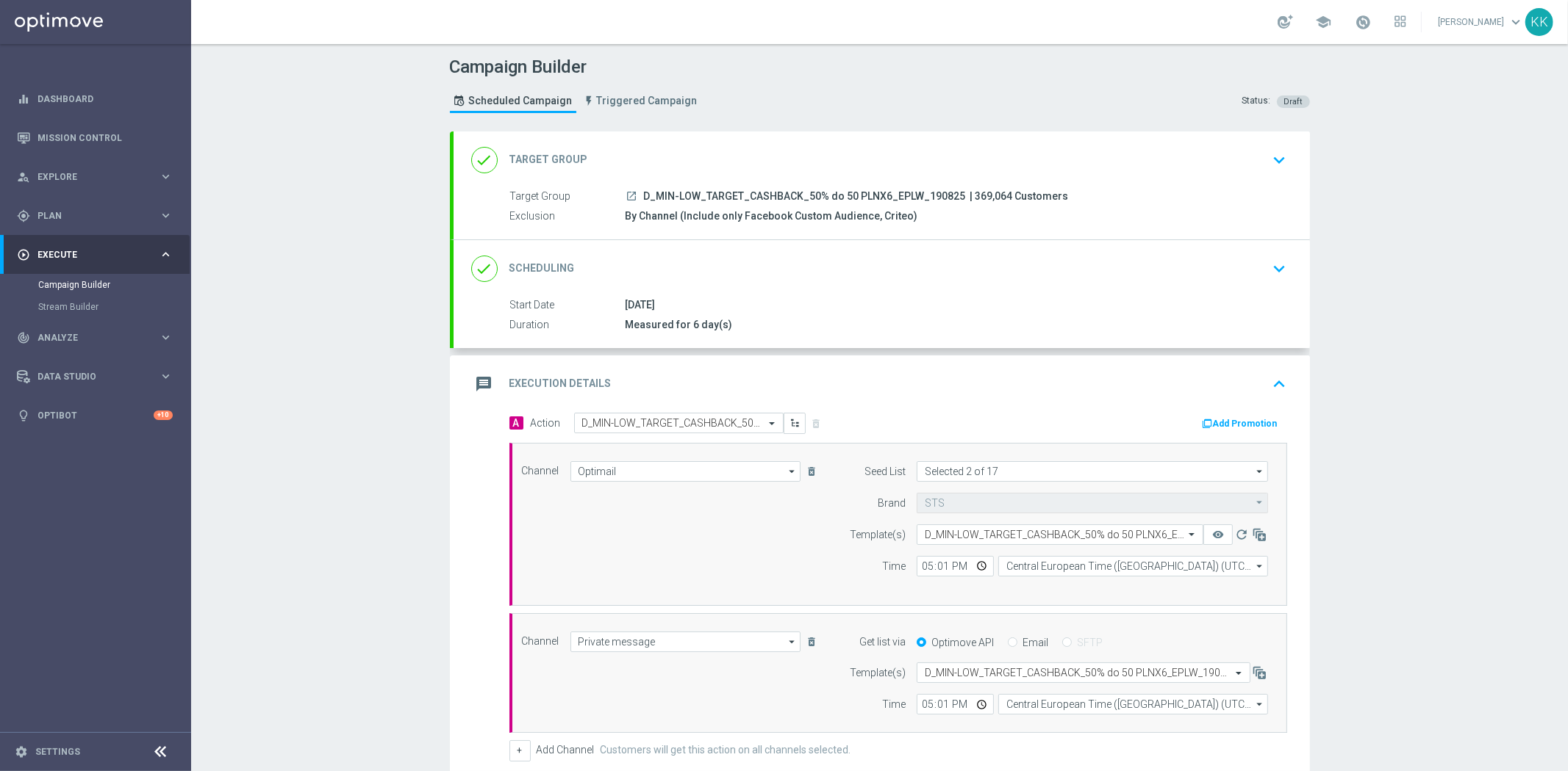
click at [1261, 191] on div "launch D_MIN-LOW_TARGET_CASHBACK_50% do 50 PLNX6_EPLW_190825 | 369,064 Customers" at bounding box center [953, 195] width 655 height 14
click at [1267, 176] on div "done Target Group keyboard_arrow_down" at bounding box center [882, 159] width 857 height 57
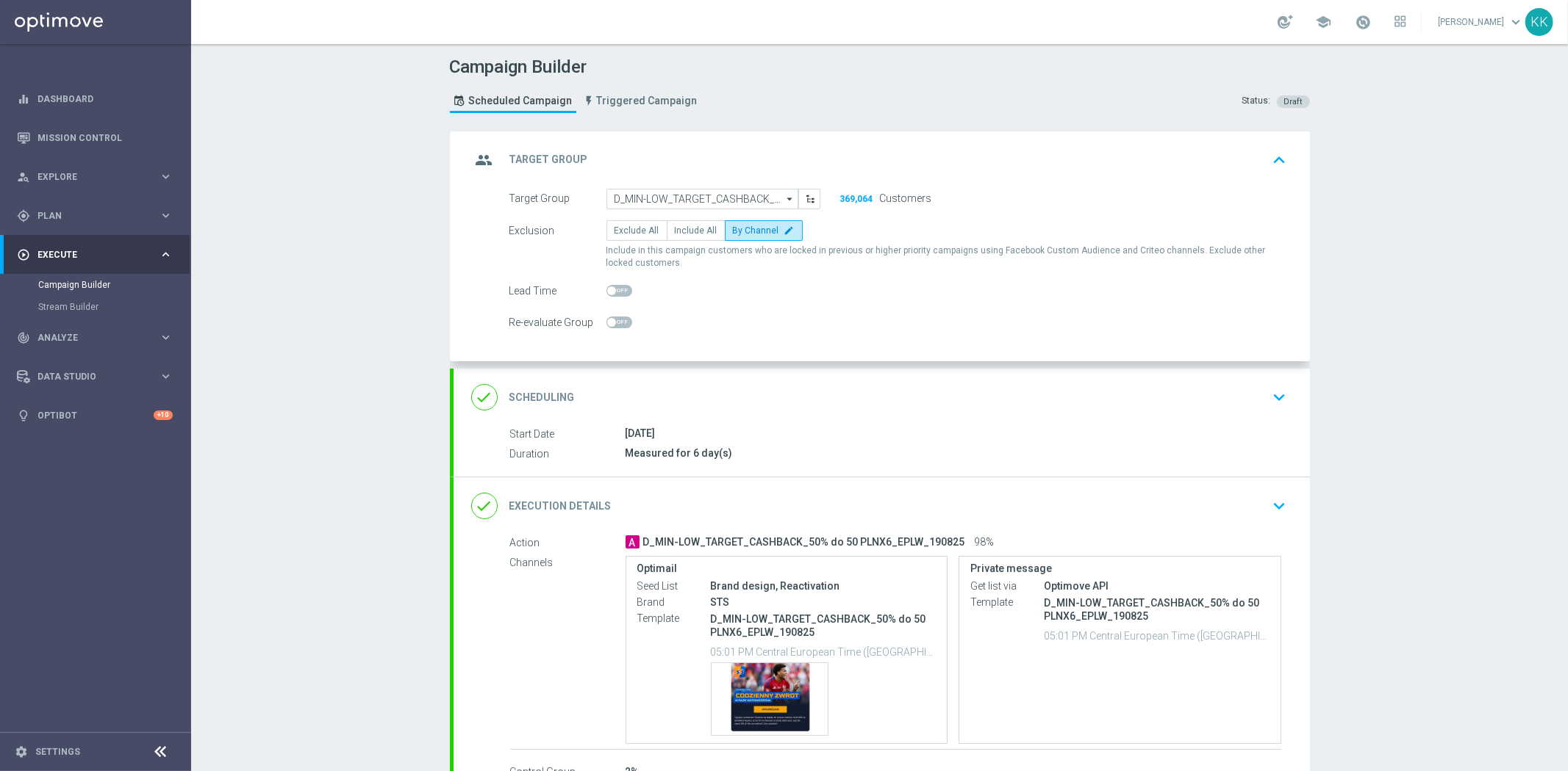
click at [1274, 391] on icon "keyboard_arrow_down" at bounding box center [1279, 397] width 22 height 22
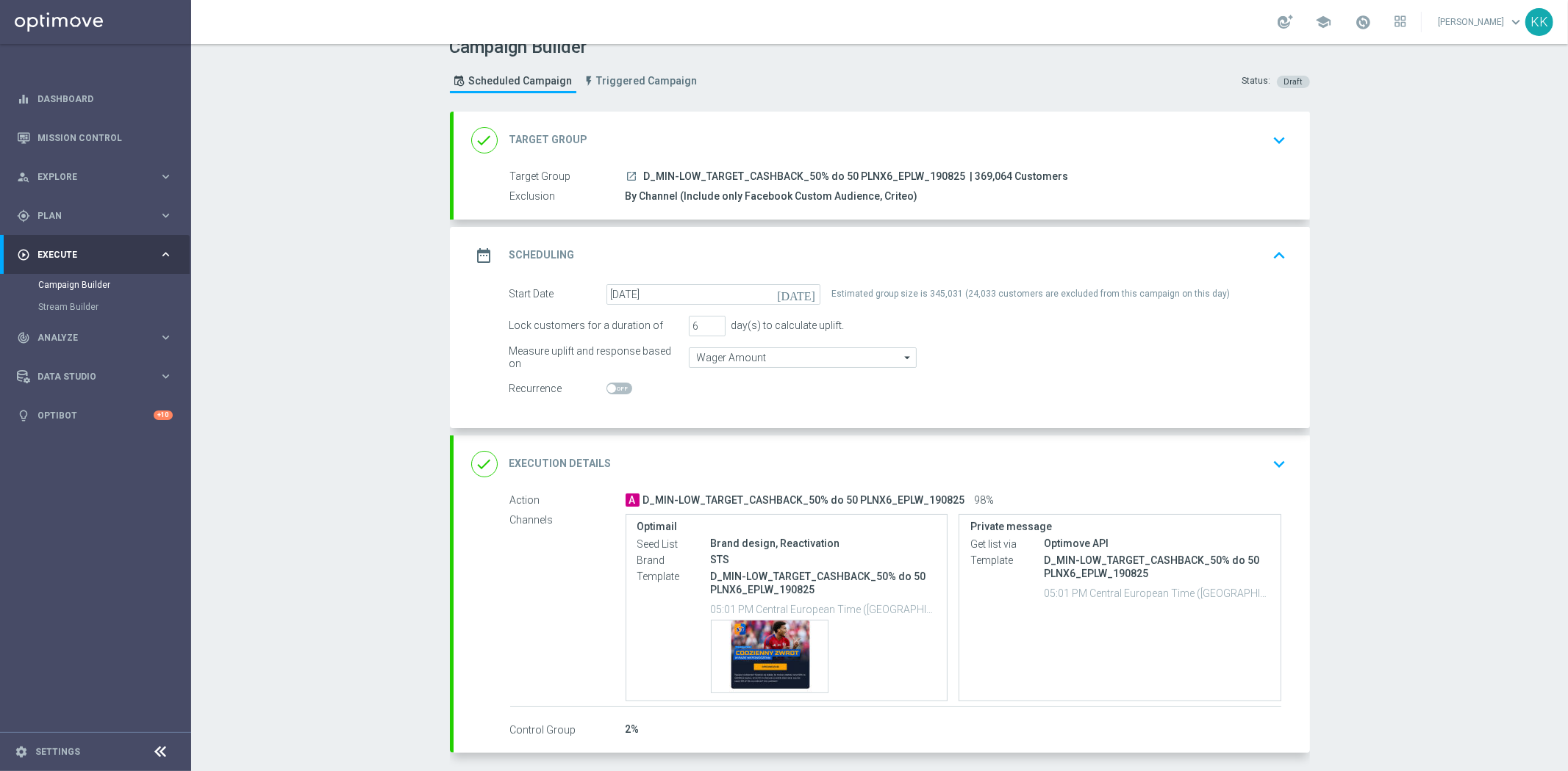
scroll to position [81, 0]
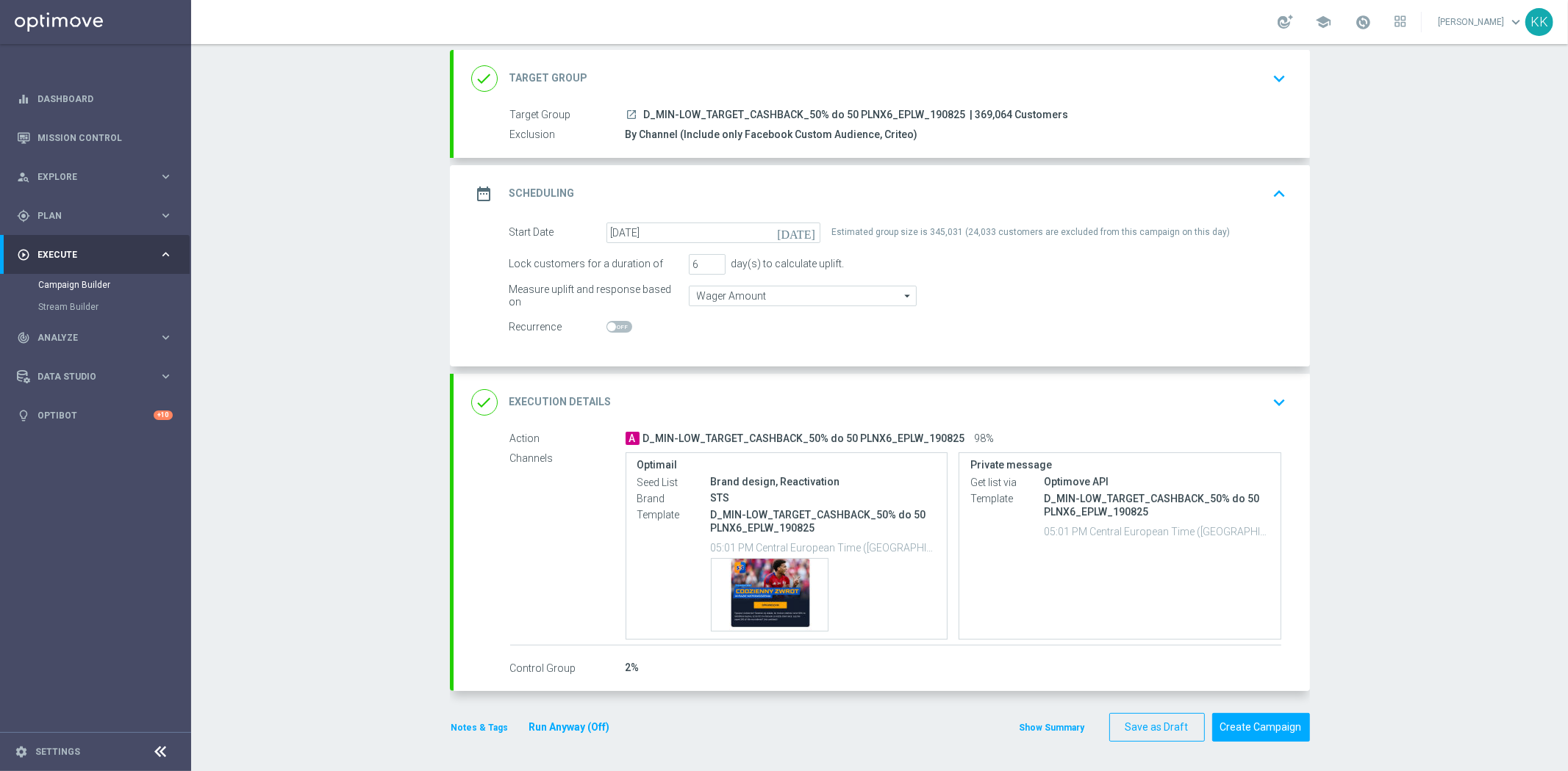
drag, startPoint x: 1277, startPoint y: 394, endPoint x: 1135, endPoint y: 339, distance: 152.3
click at [1277, 395] on icon "keyboard_arrow_down" at bounding box center [1279, 402] width 22 height 22
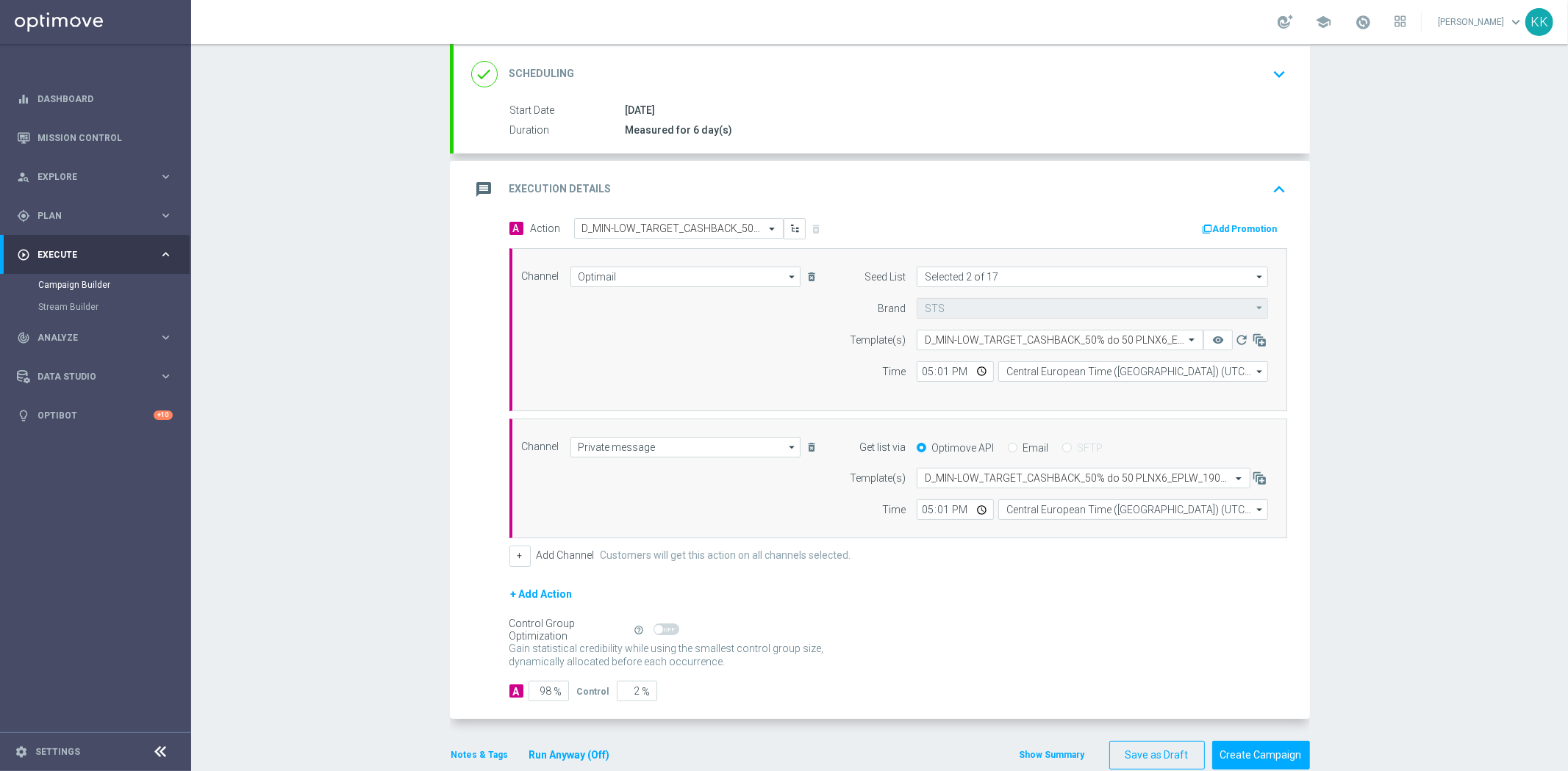
scroll to position [222, 0]
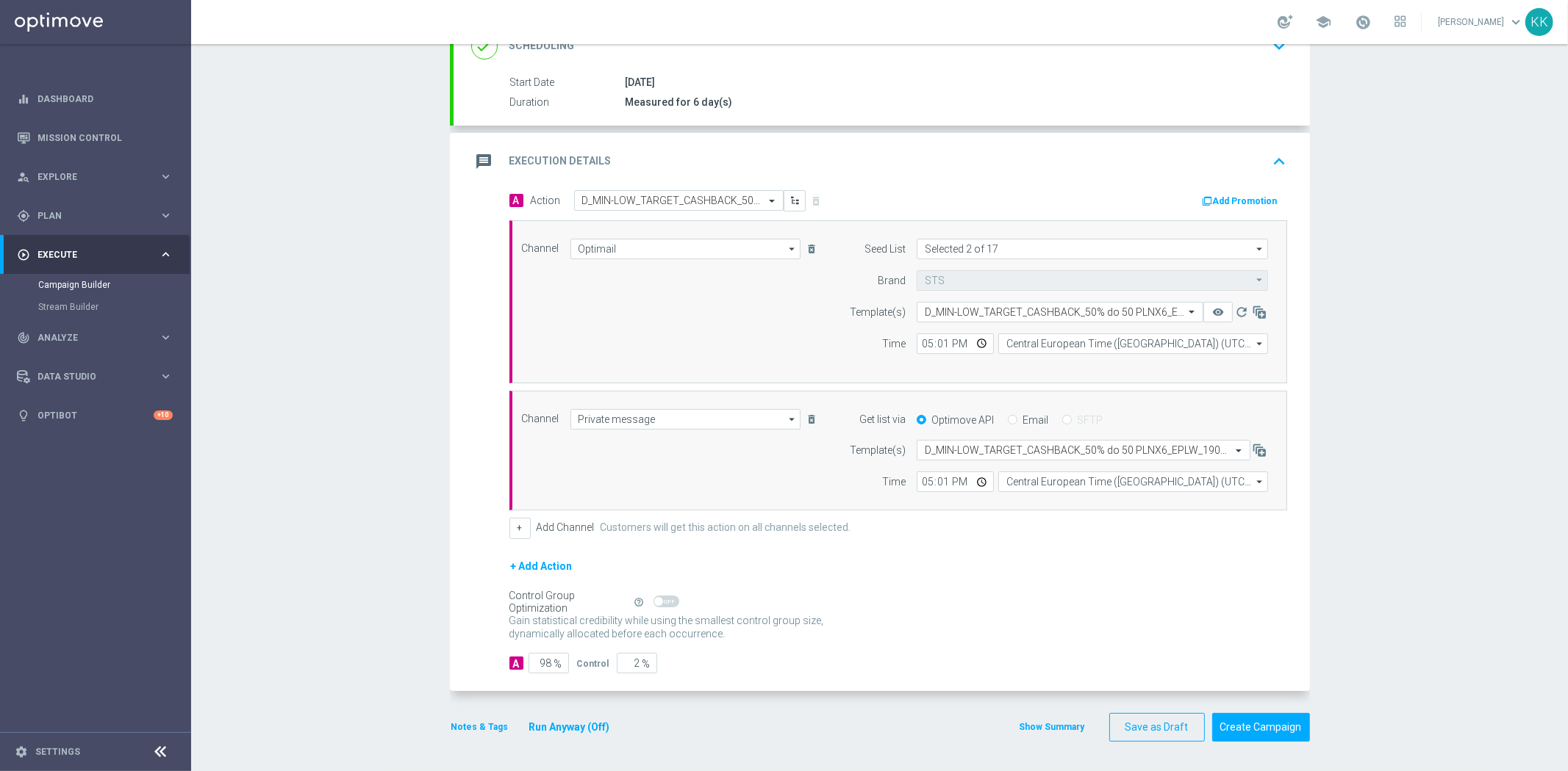
click at [471, 728] on button "Notes & Tags" at bounding box center [479, 727] width 60 height 16
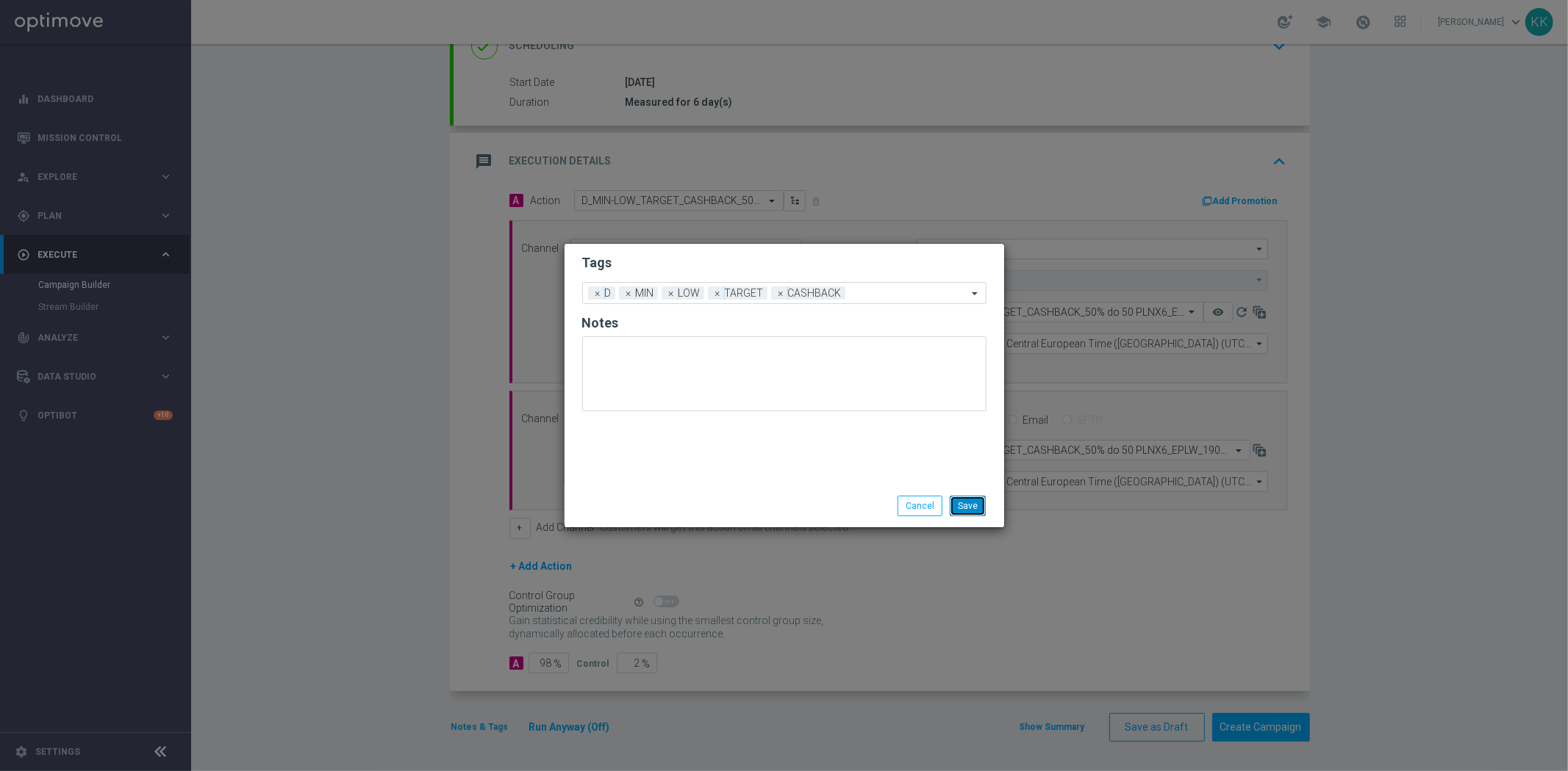
click at [979, 501] on button "Save" at bounding box center [967, 505] width 36 height 20
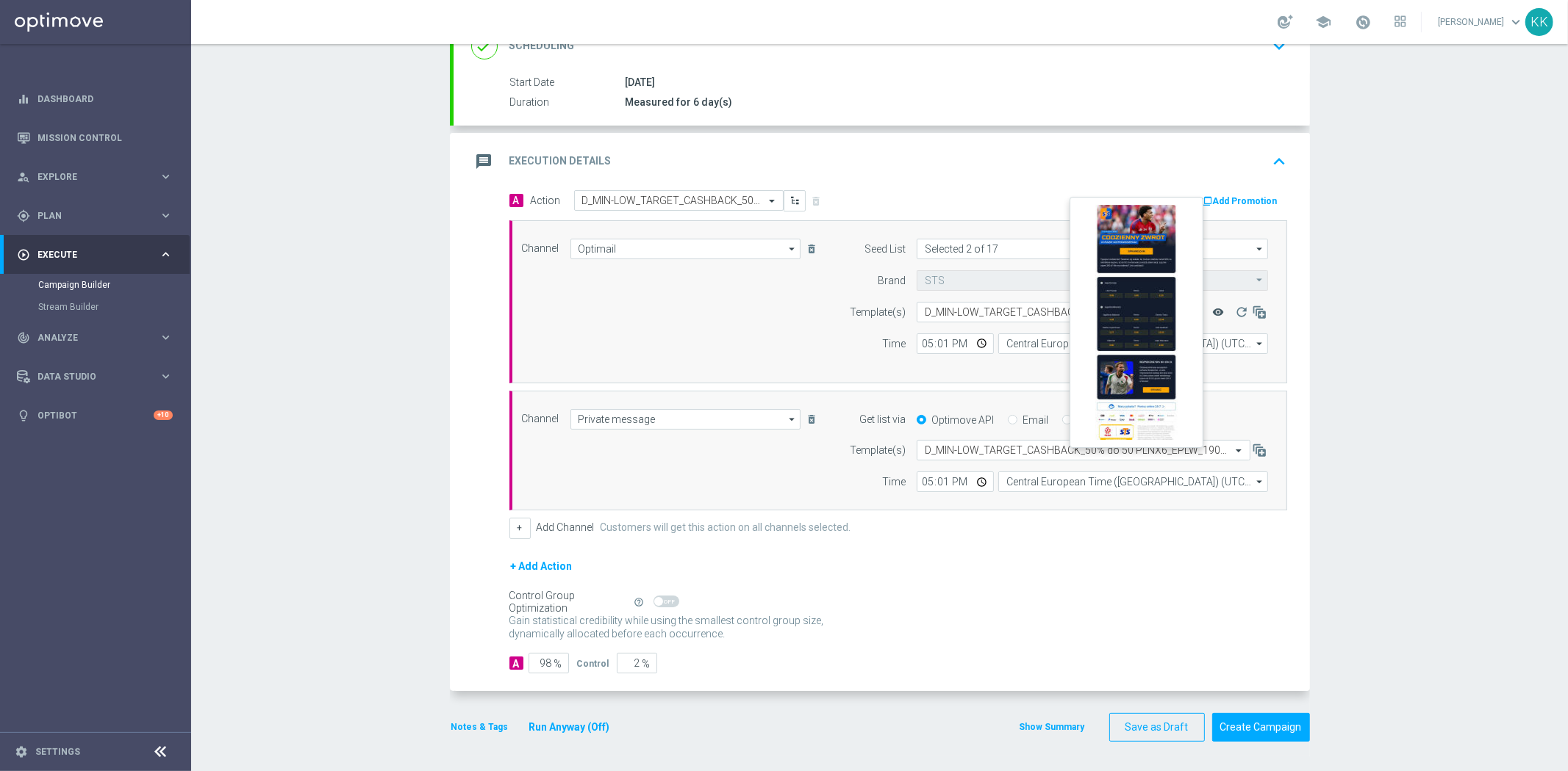
click at [1212, 311] on icon "remove_red_eye" at bounding box center [1218, 312] width 12 height 12
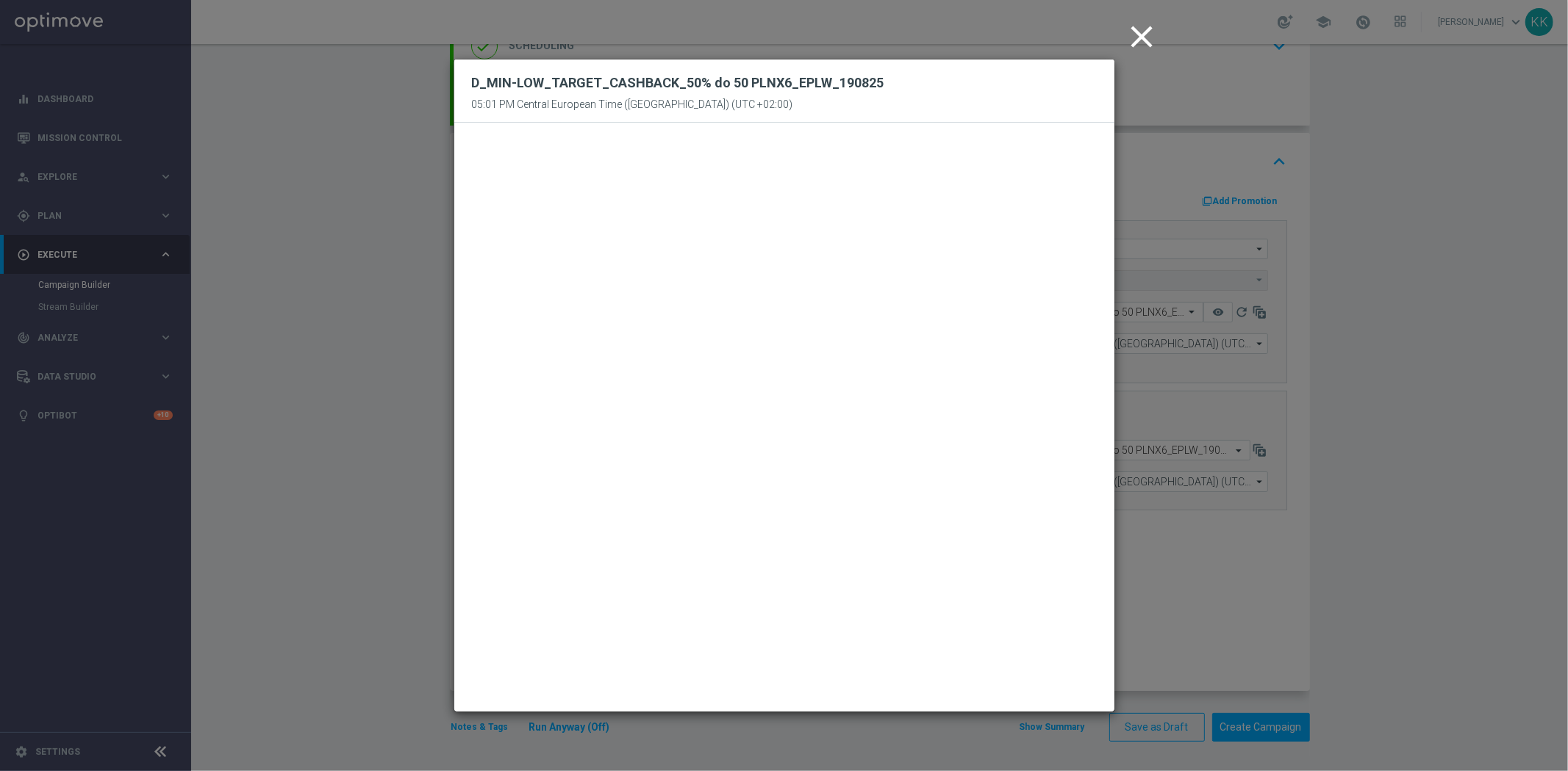
drag, startPoint x: 1139, startPoint y: 31, endPoint x: 1135, endPoint y: 42, distance: 11.7
click at [1139, 31] on icon "close" at bounding box center [1142, 37] width 37 height 37
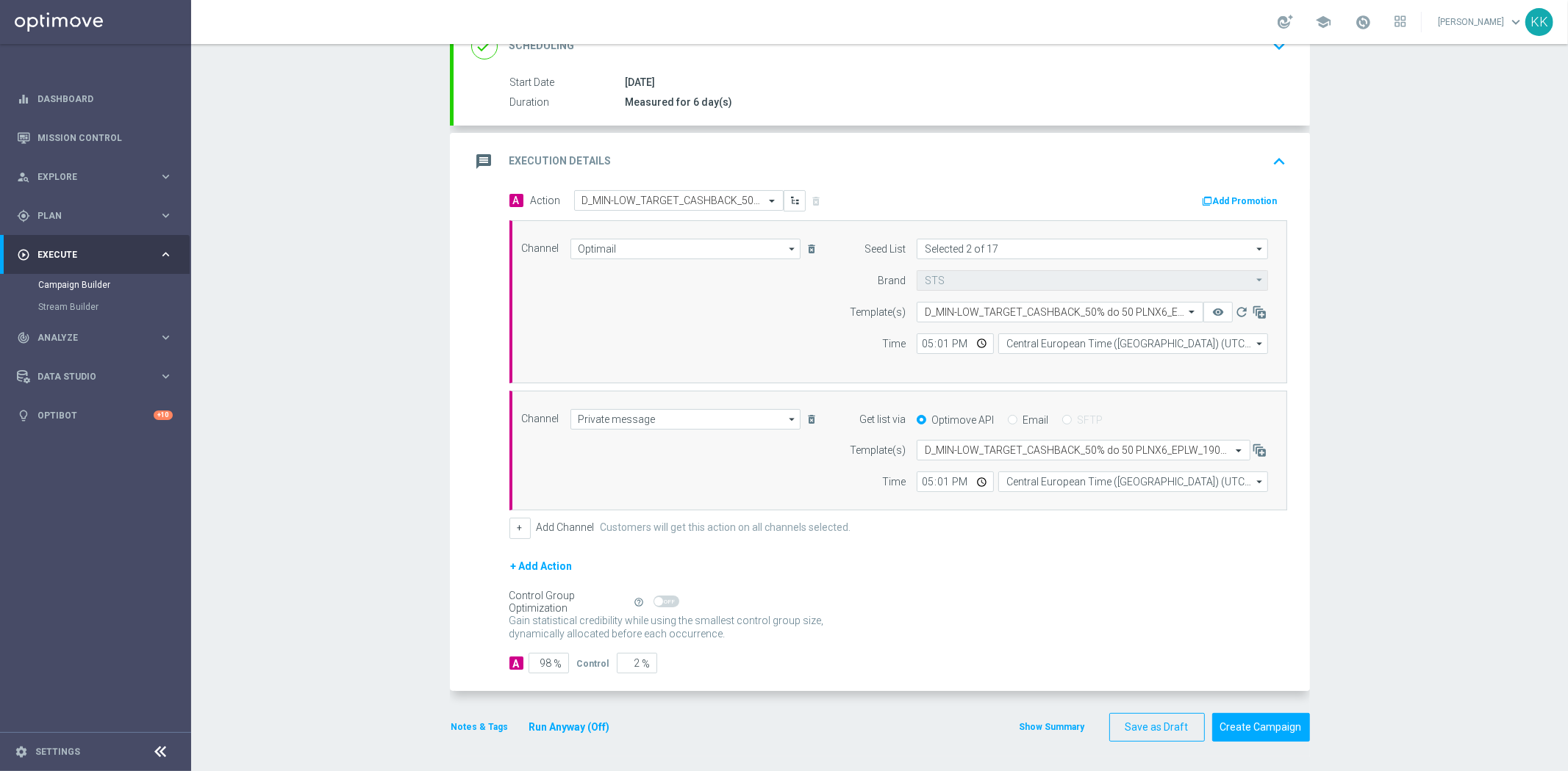
click at [477, 728] on button "Notes & Tags" at bounding box center [479, 727] width 60 height 16
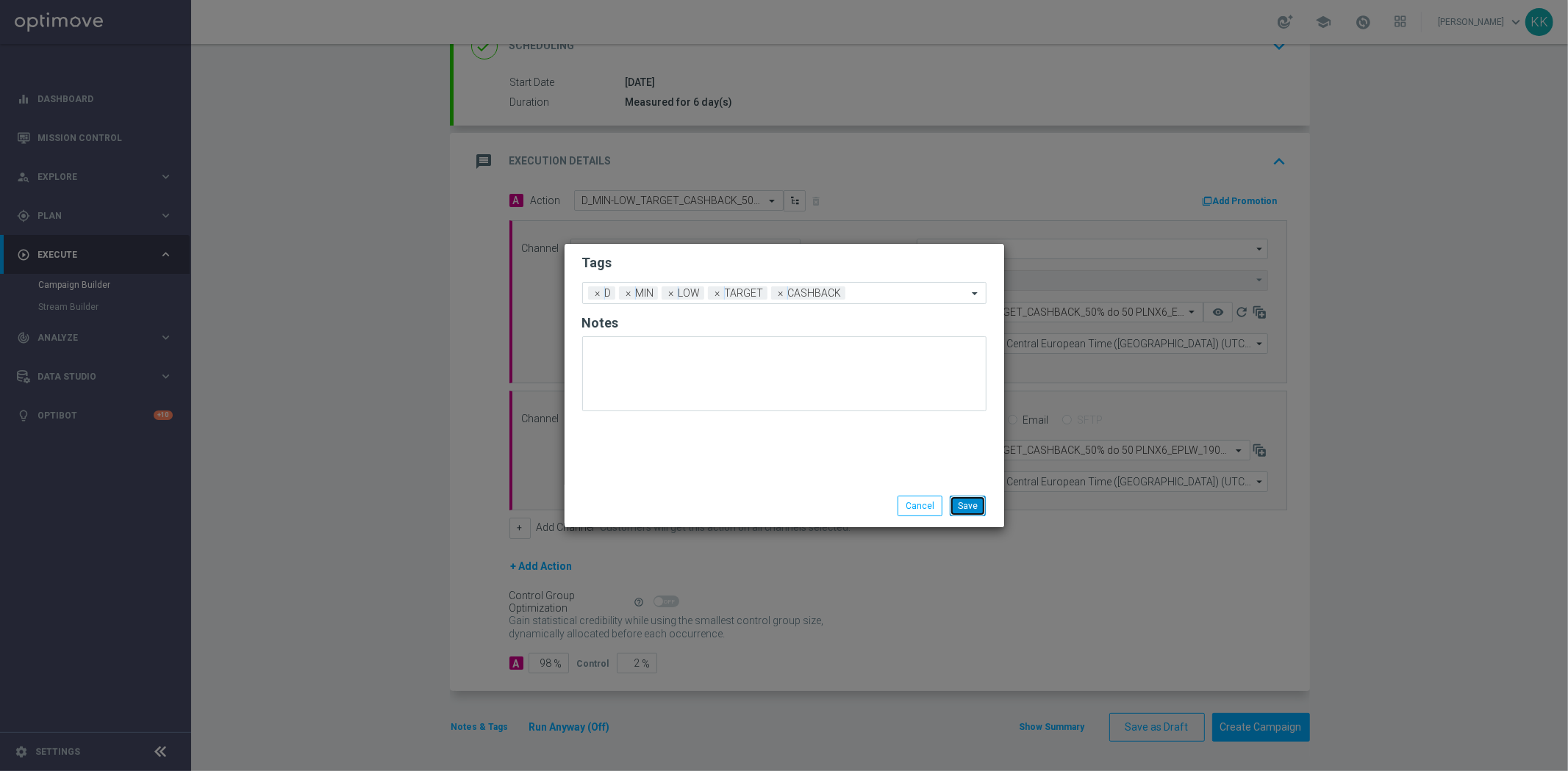
click at [971, 505] on button "Save" at bounding box center [967, 505] width 36 height 20
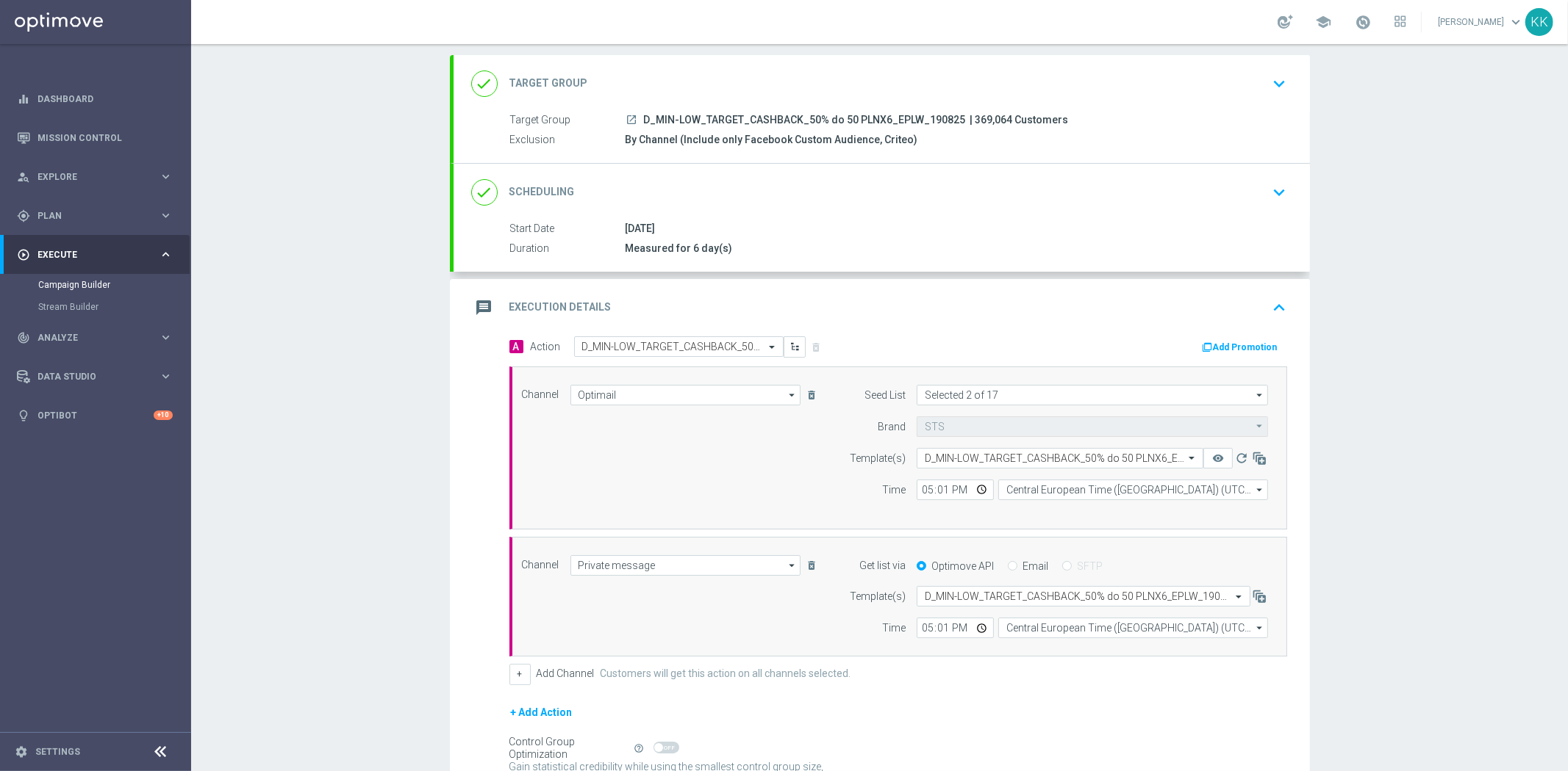
scroll to position [0, 0]
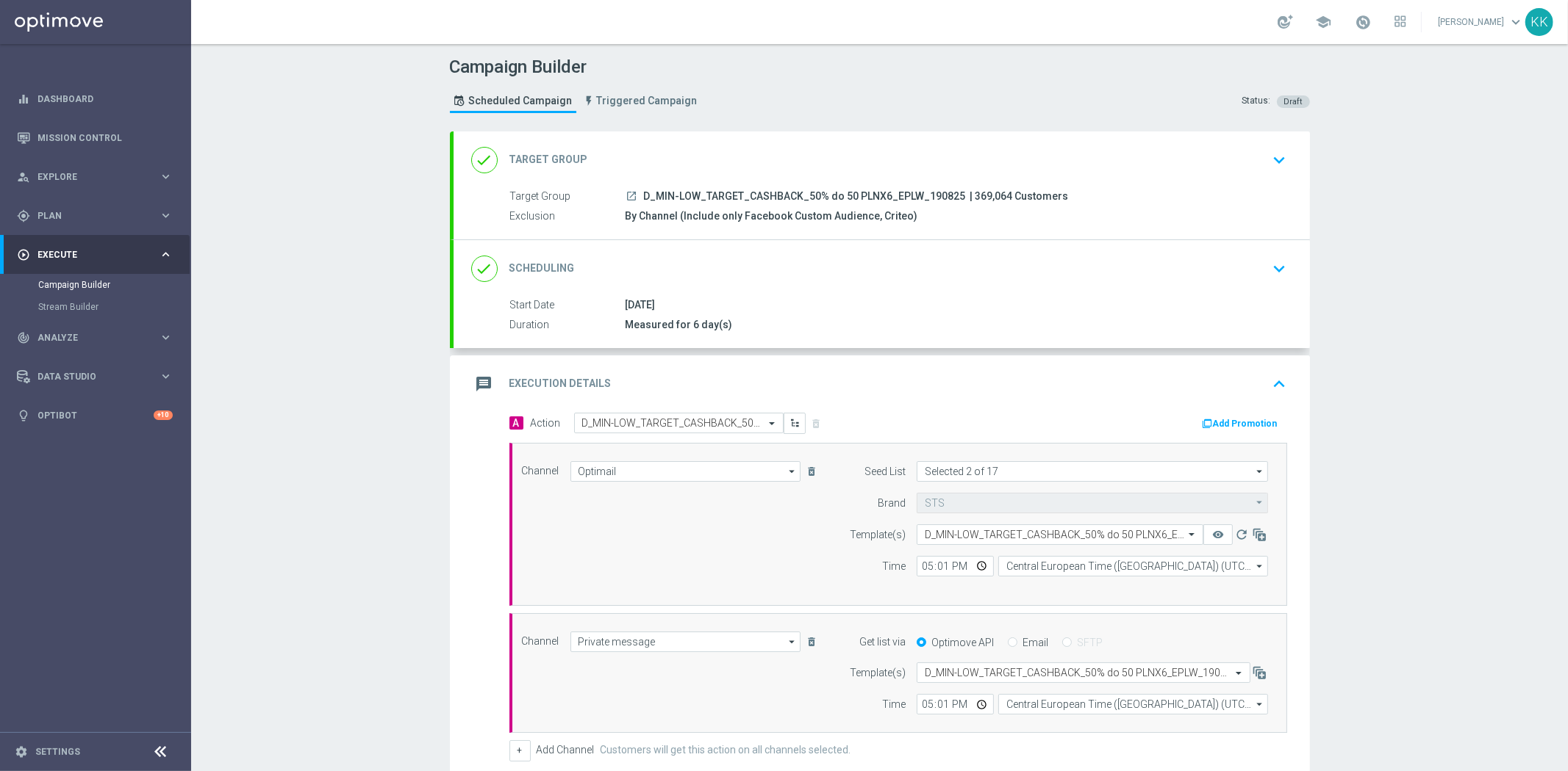
click at [1219, 165] on div "done Target Group keyboard_arrow_down" at bounding box center [881, 159] width 821 height 28
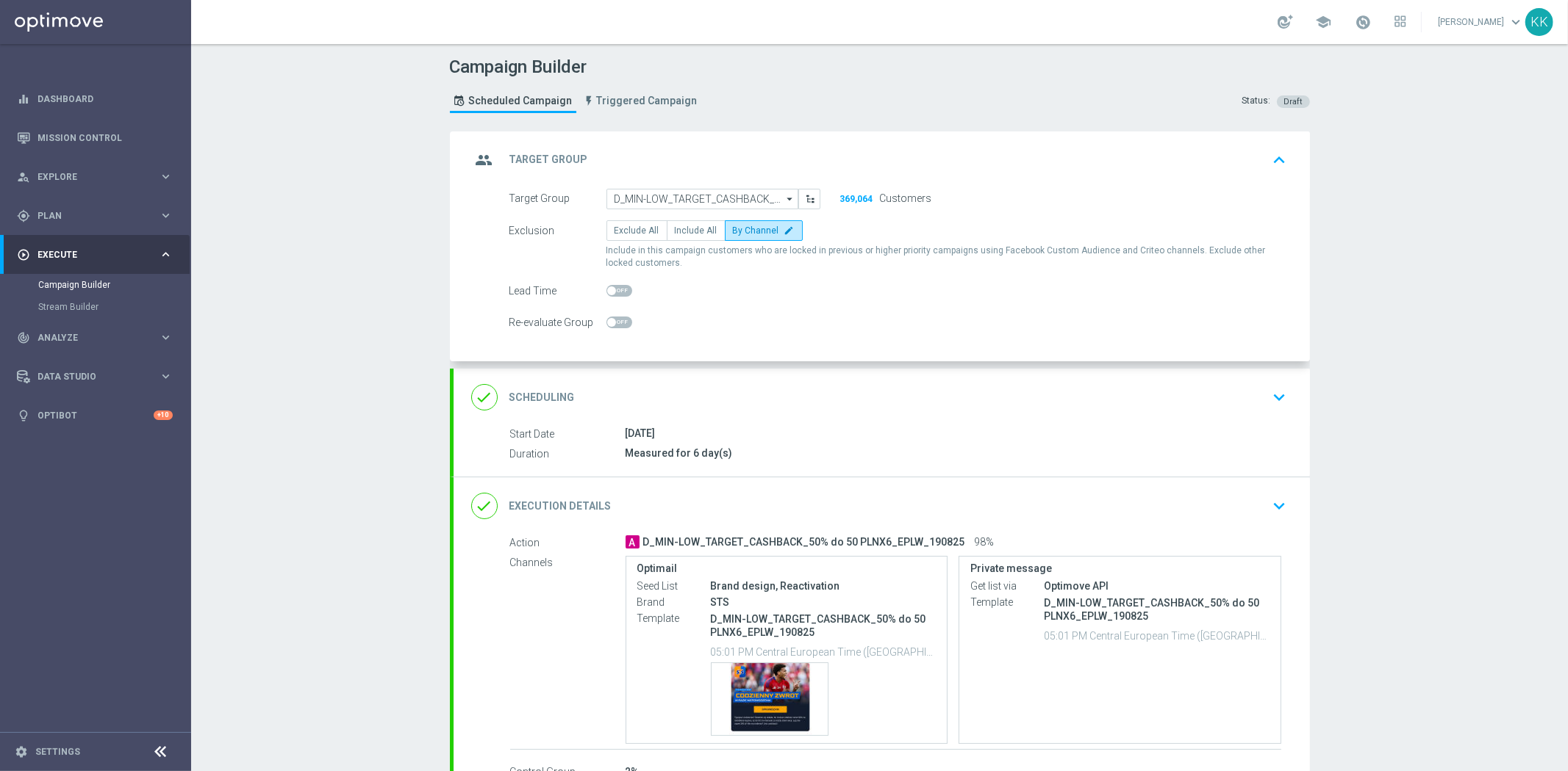
click at [1237, 385] on div "done Scheduling keyboard_arrow_down" at bounding box center [881, 397] width 821 height 28
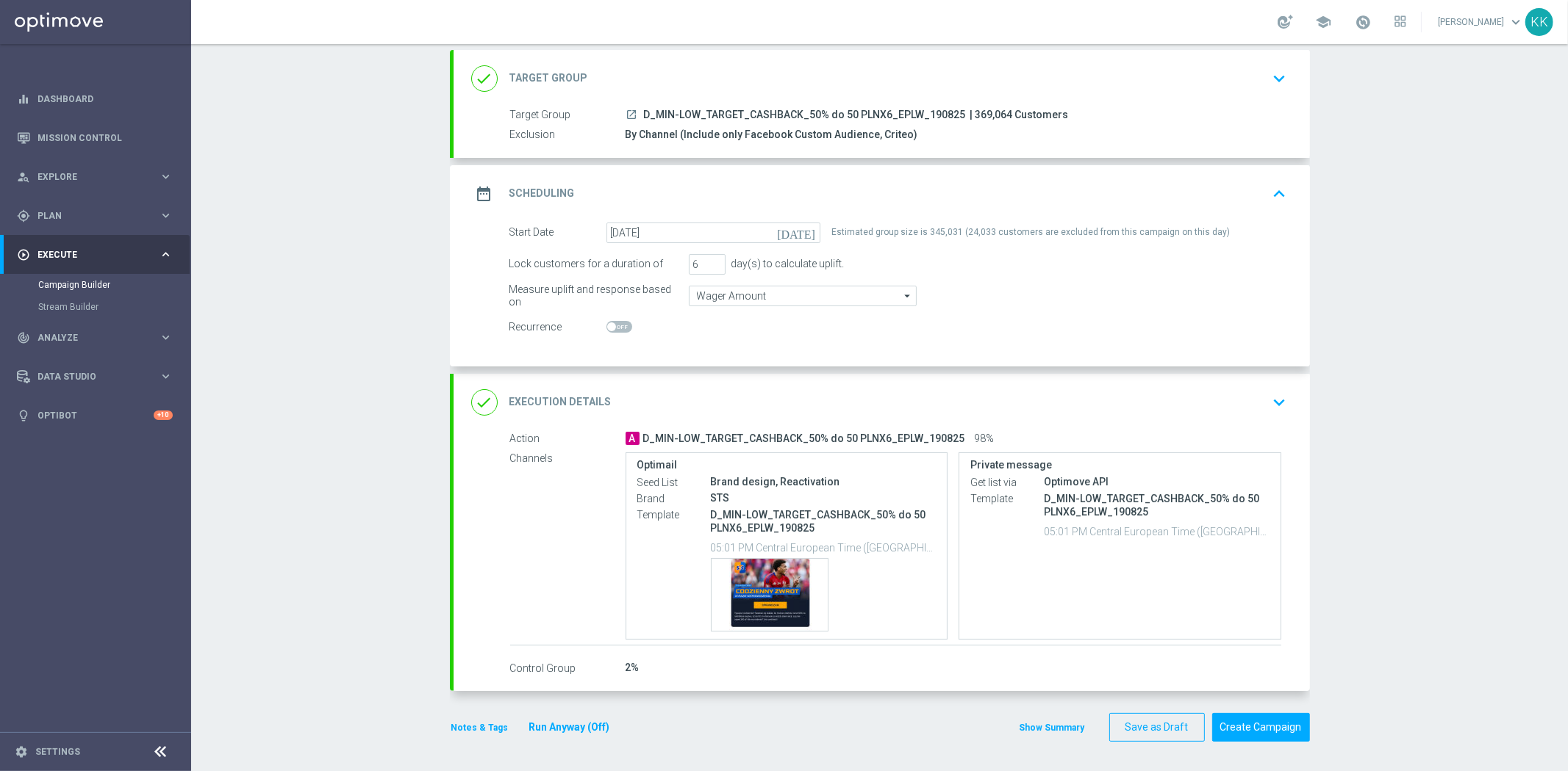
click at [1246, 385] on div "done Execution Details keyboard_arrow_down" at bounding box center [882, 402] width 857 height 57
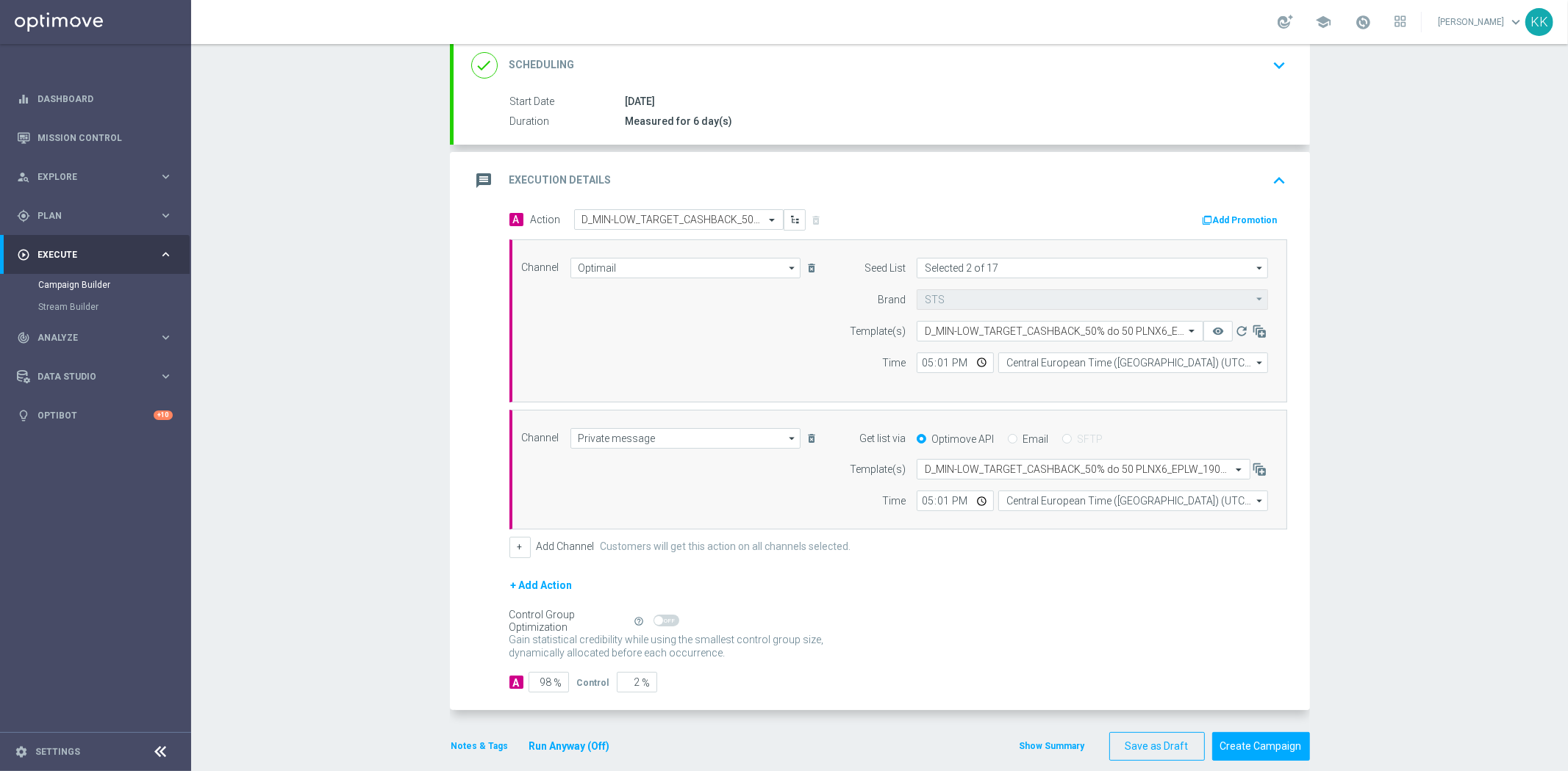
scroll to position [222, 0]
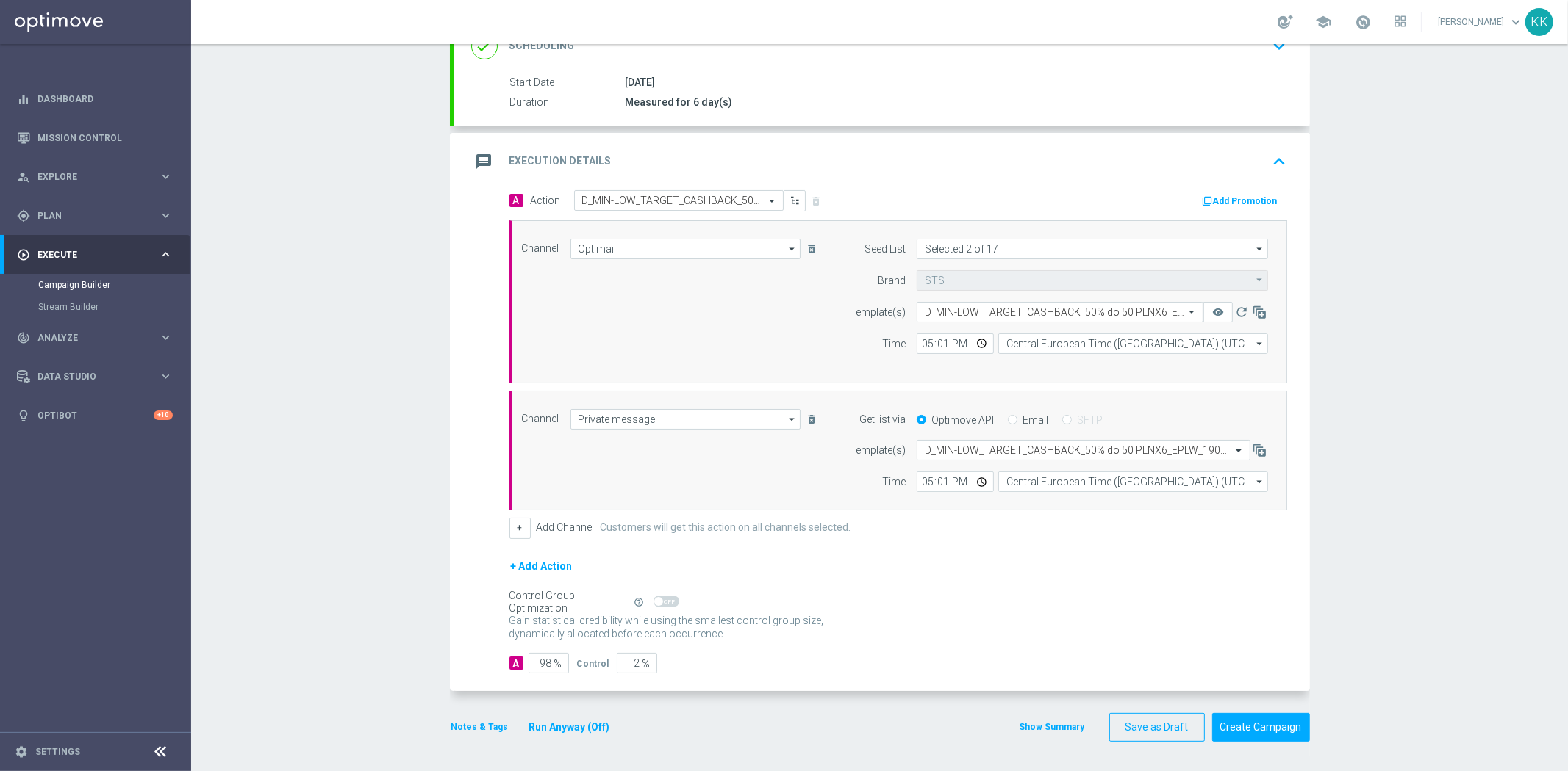
click at [468, 725] on button "Notes & Tags" at bounding box center [479, 727] width 60 height 16
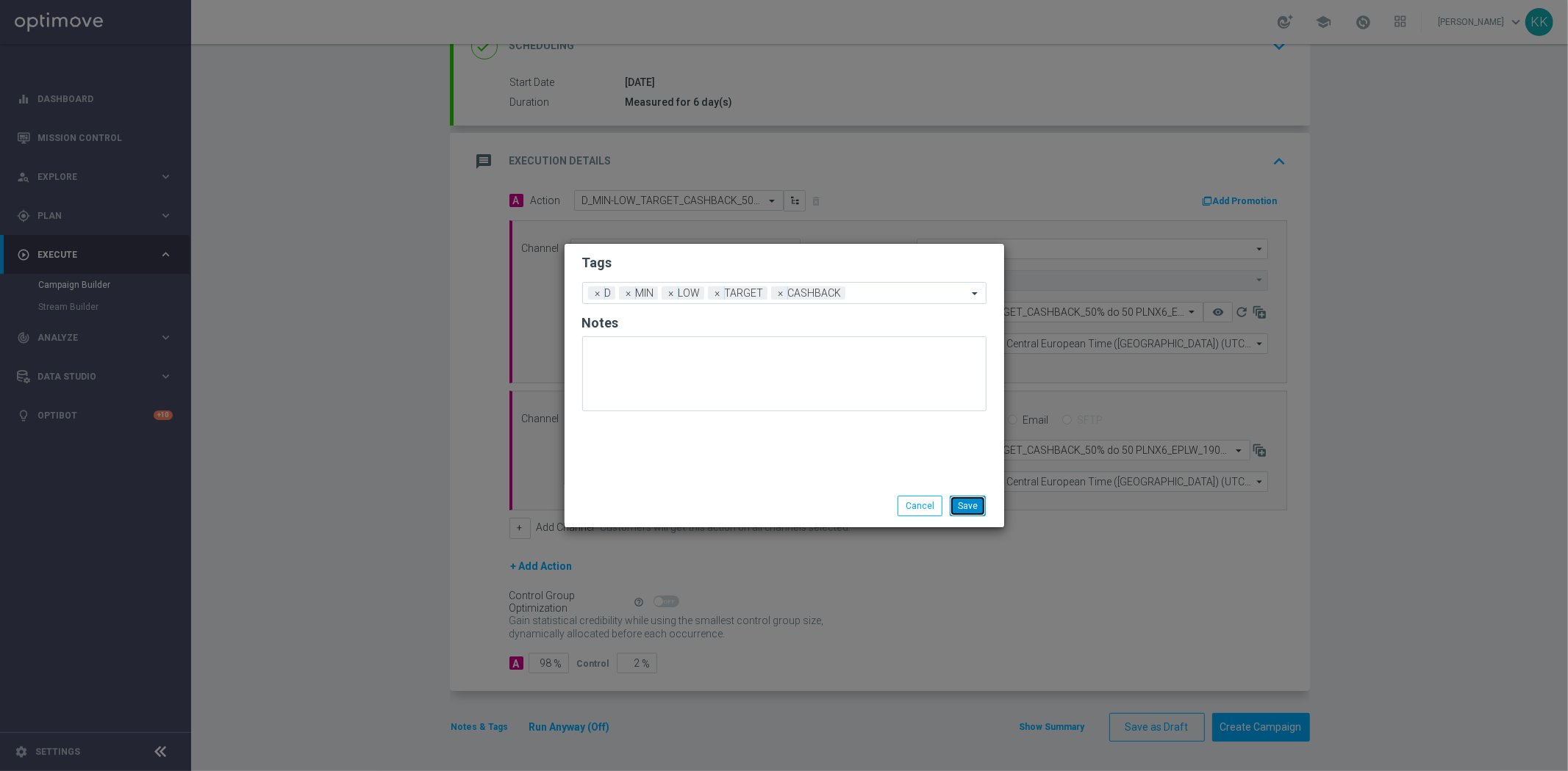
click at [969, 508] on button "Save" at bounding box center [967, 505] width 36 height 20
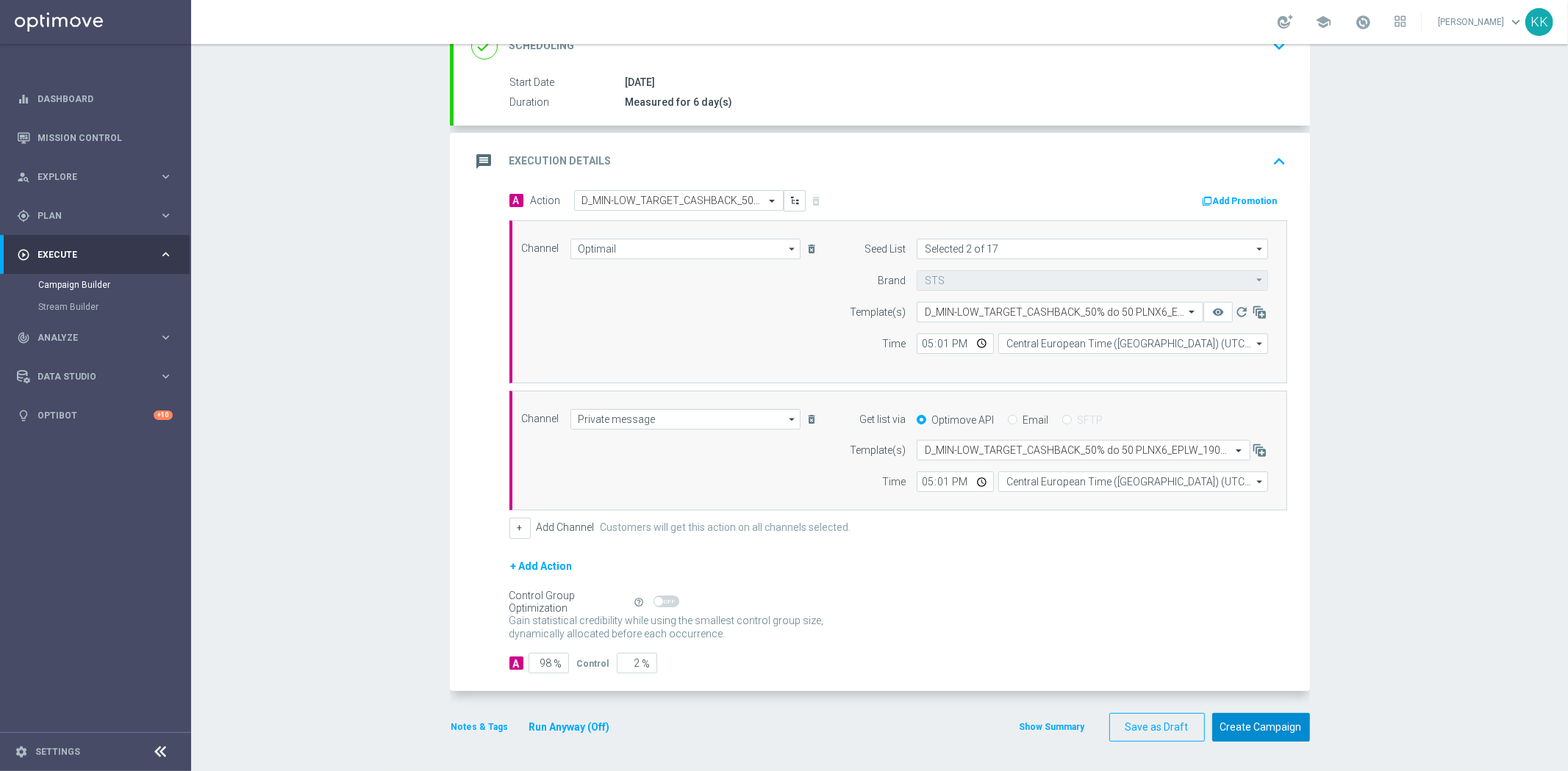
click at [1274, 728] on button "Create Campaign" at bounding box center [1261, 728] width 98 height 29
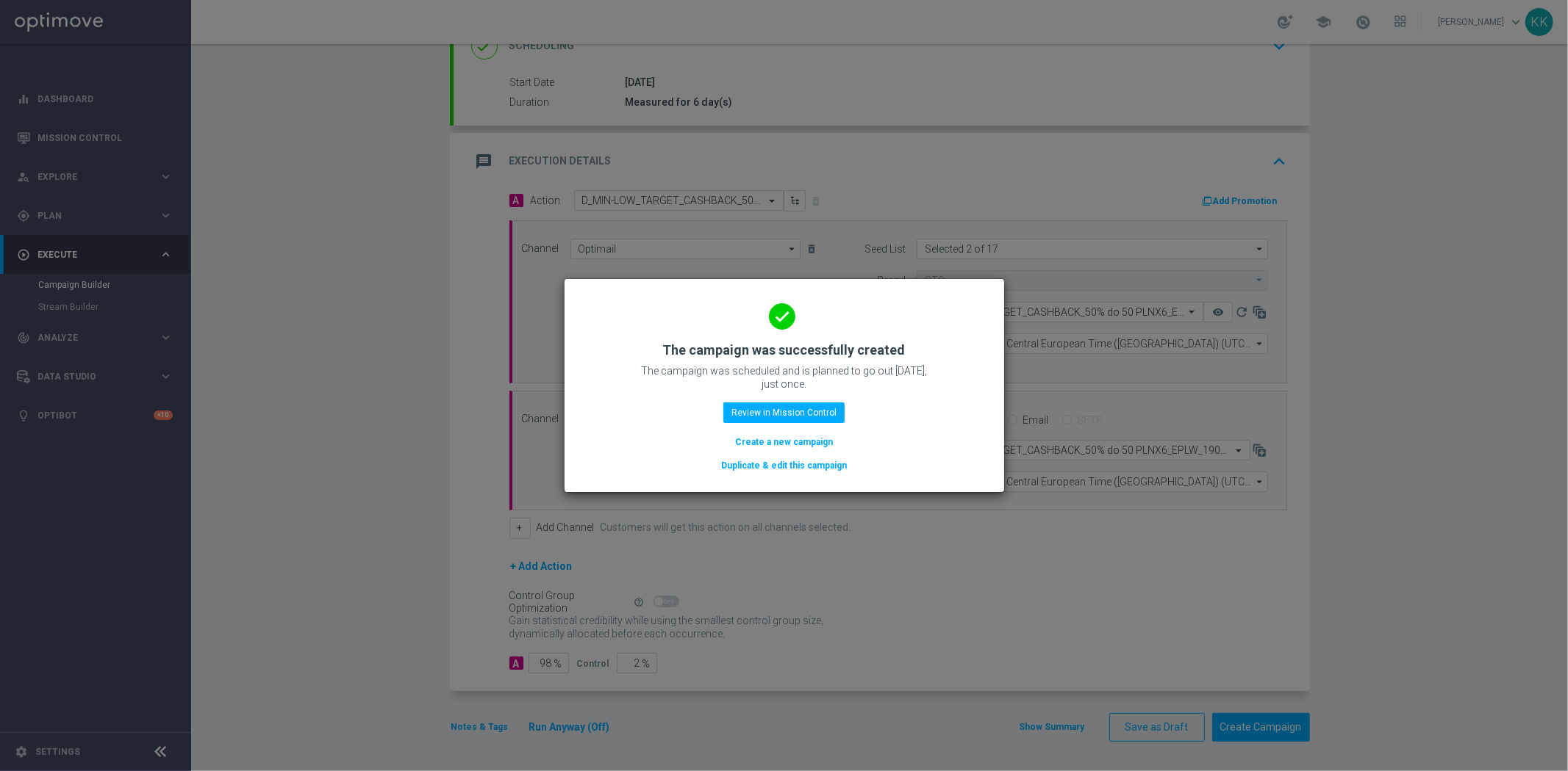
click at [777, 443] on button "Create a new campaign" at bounding box center [784, 442] width 101 height 16
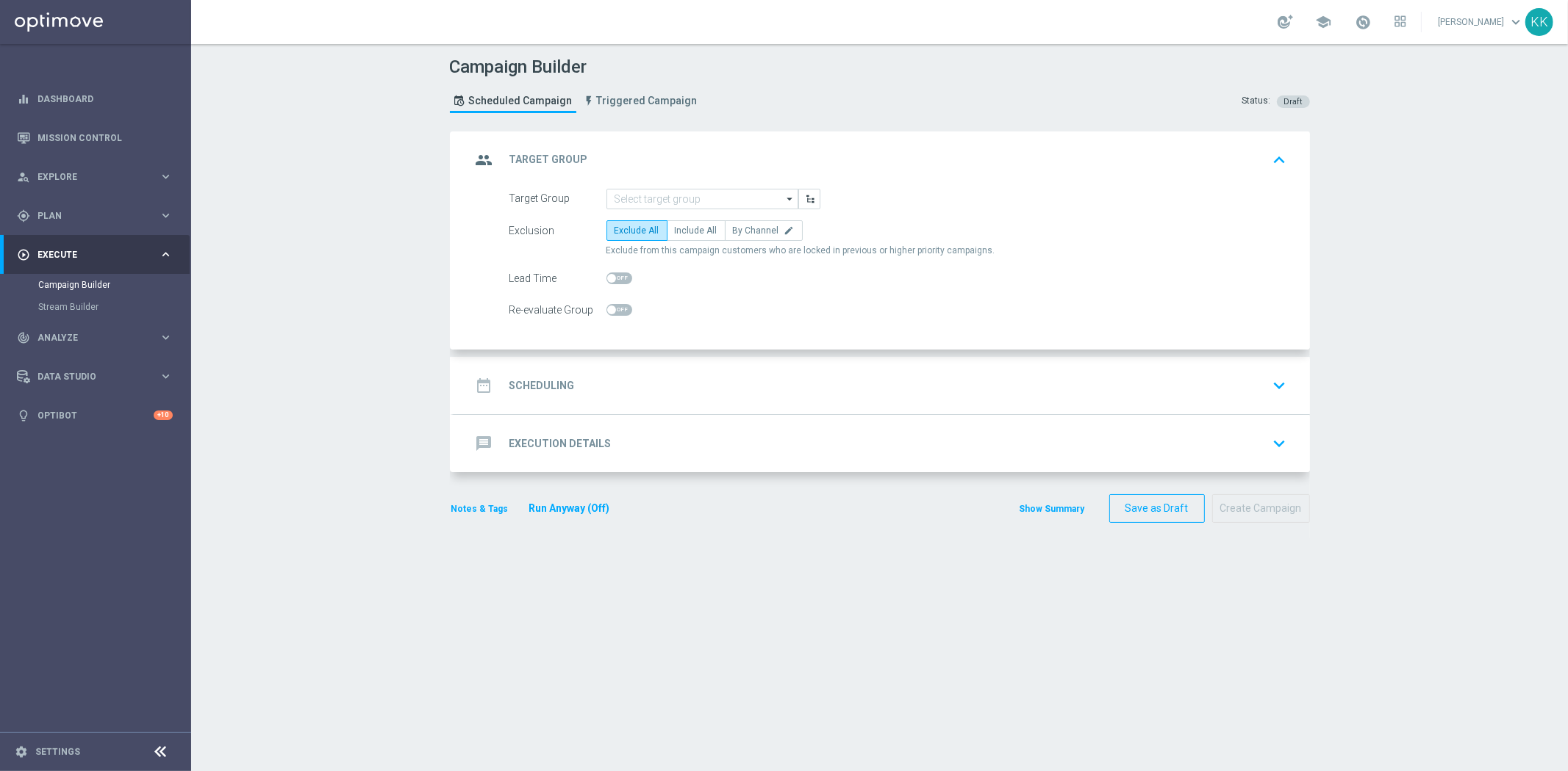
scroll to position [0, 0]
click at [672, 186] on div "group Target Group keyboard_arrow_up" at bounding box center [882, 159] width 857 height 57
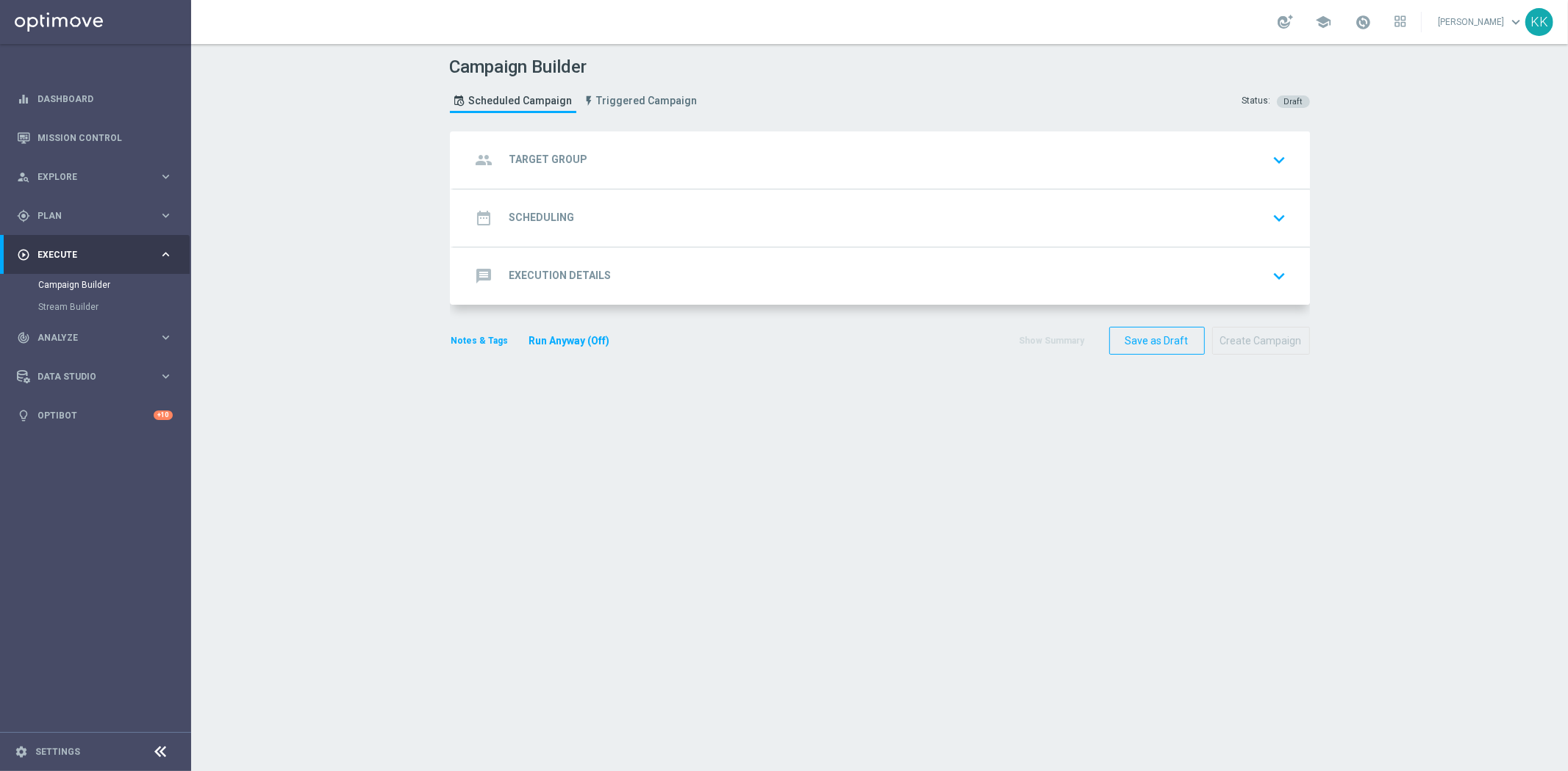
click at [682, 170] on div "group Target Group keyboard_arrow_down" at bounding box center [881, 159] width 821 height 28
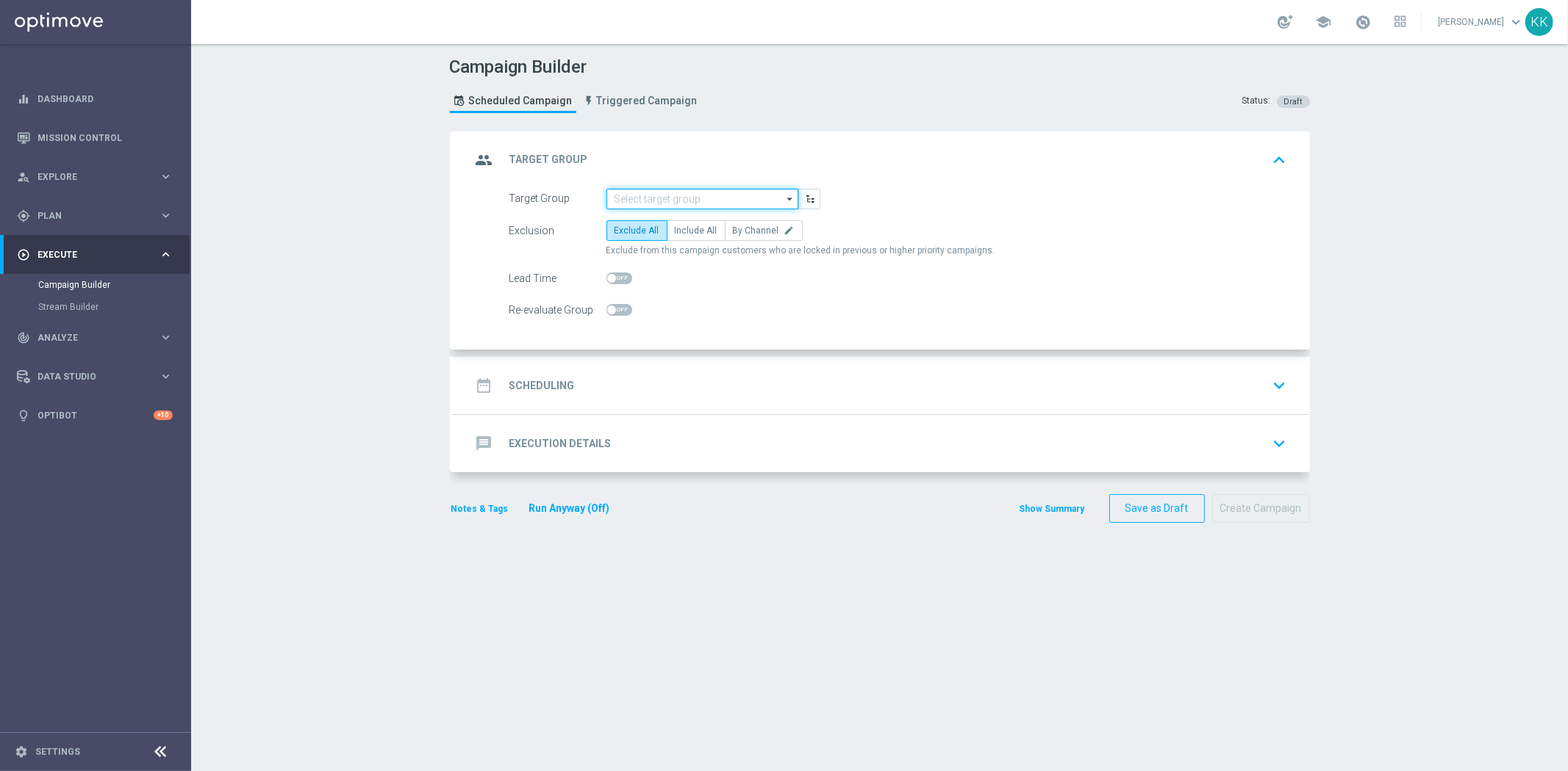
click at [688, 188] on input at bounding box center [702, 198] width 191 height 20
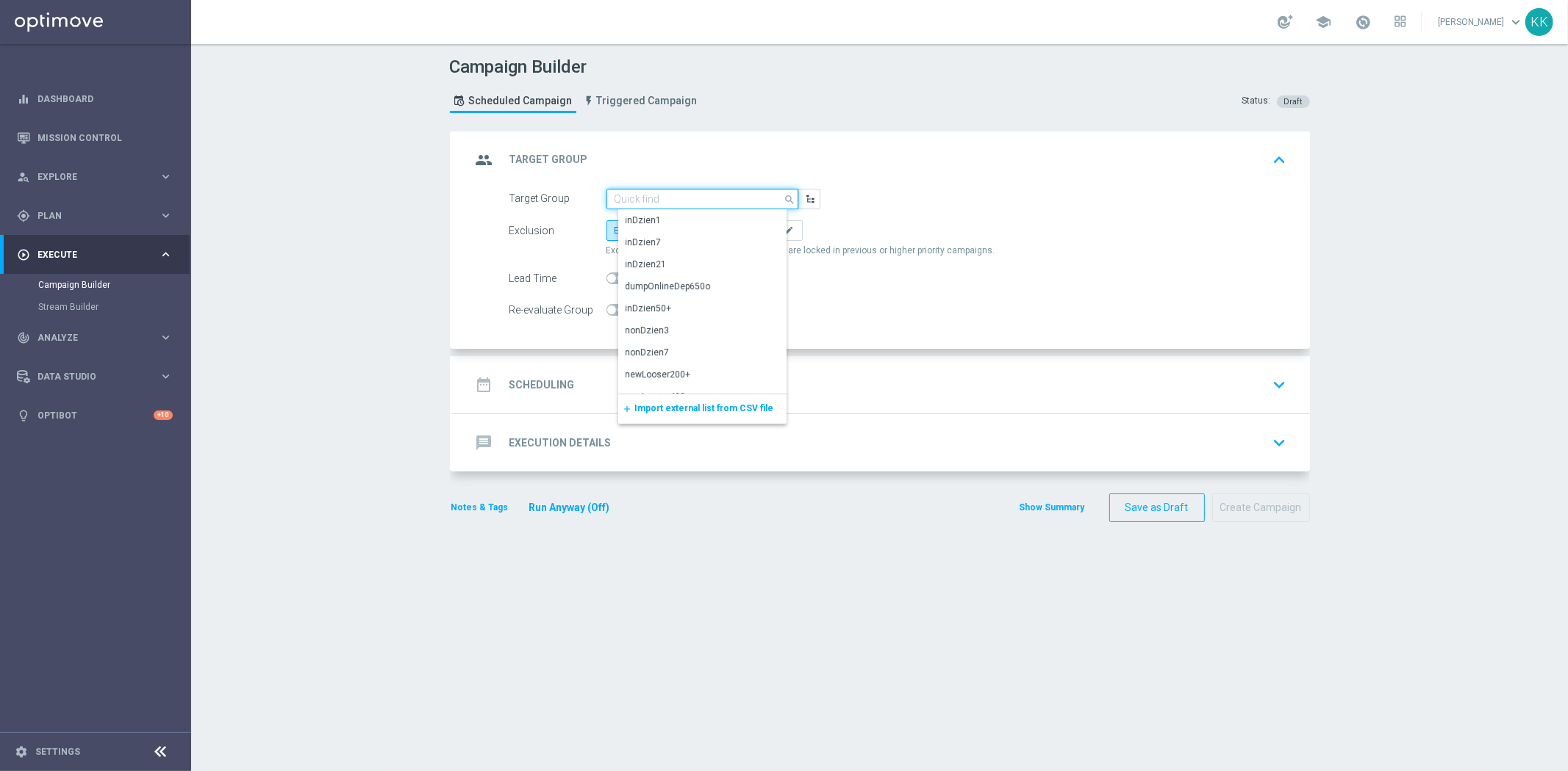
paste input "D_MED-HIGH_TARGET_CASHBACK_100% do 50 PLNX6_EPLW_190825"
click at [691, 214] on div "D_MED-HIGH_TARGET_CASHBACK_100% do 50 PLNX6_EPLW_190825" at bounding box center [714, 226] width 178 height 26
type input "D_MED-HIGH_TARGET_CASHBACK_100% do 50 PLNX6_EPLW_190825"
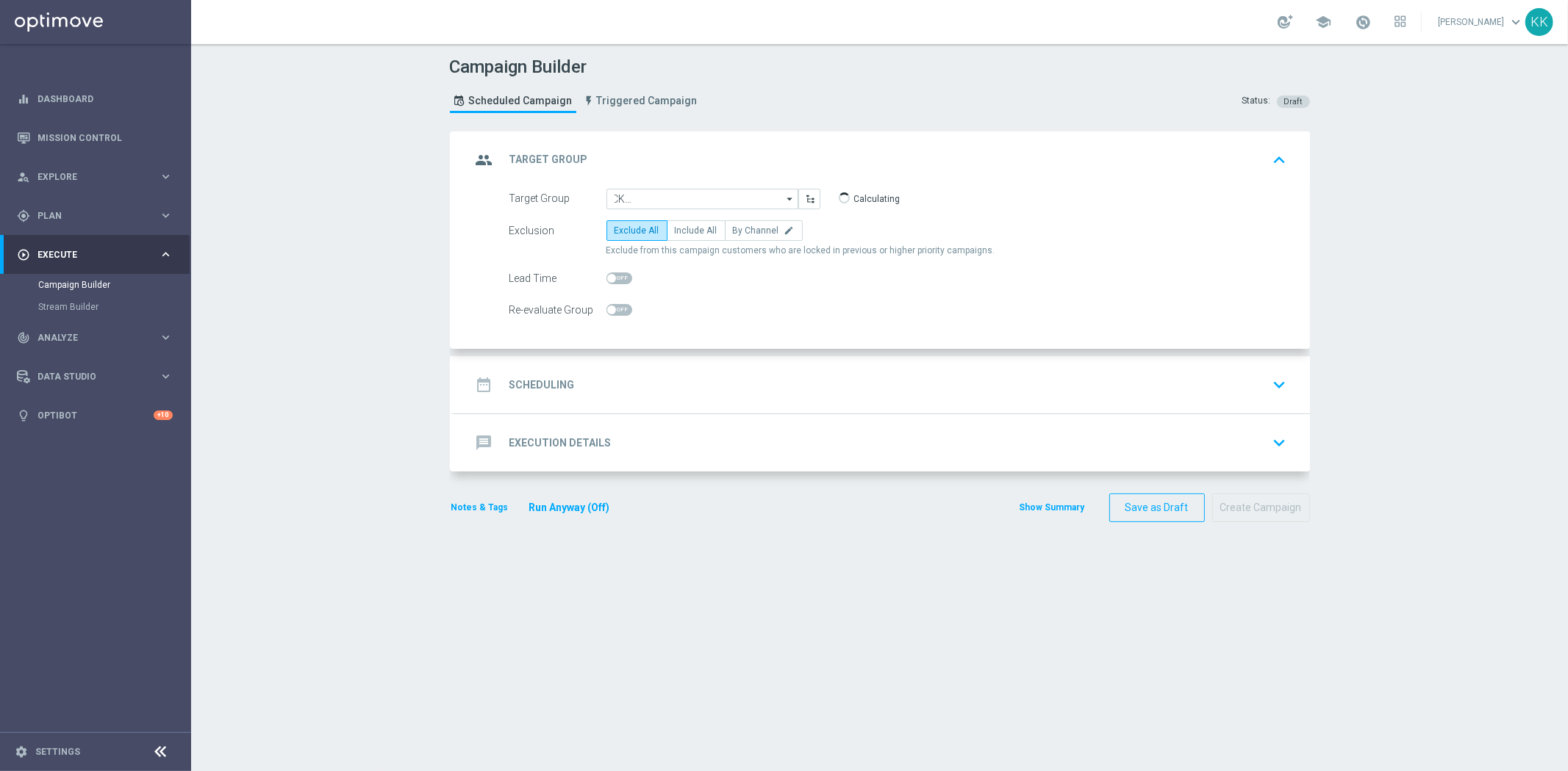
scroll to position [0, 0]
click at [765, 228] on span "By Channel" at bounding box center [756, 230] width 46 height 11
click at [742, 228] on input "By Channel edit" at bounding box center [738, 233] width 10 height 10
radio input "true"
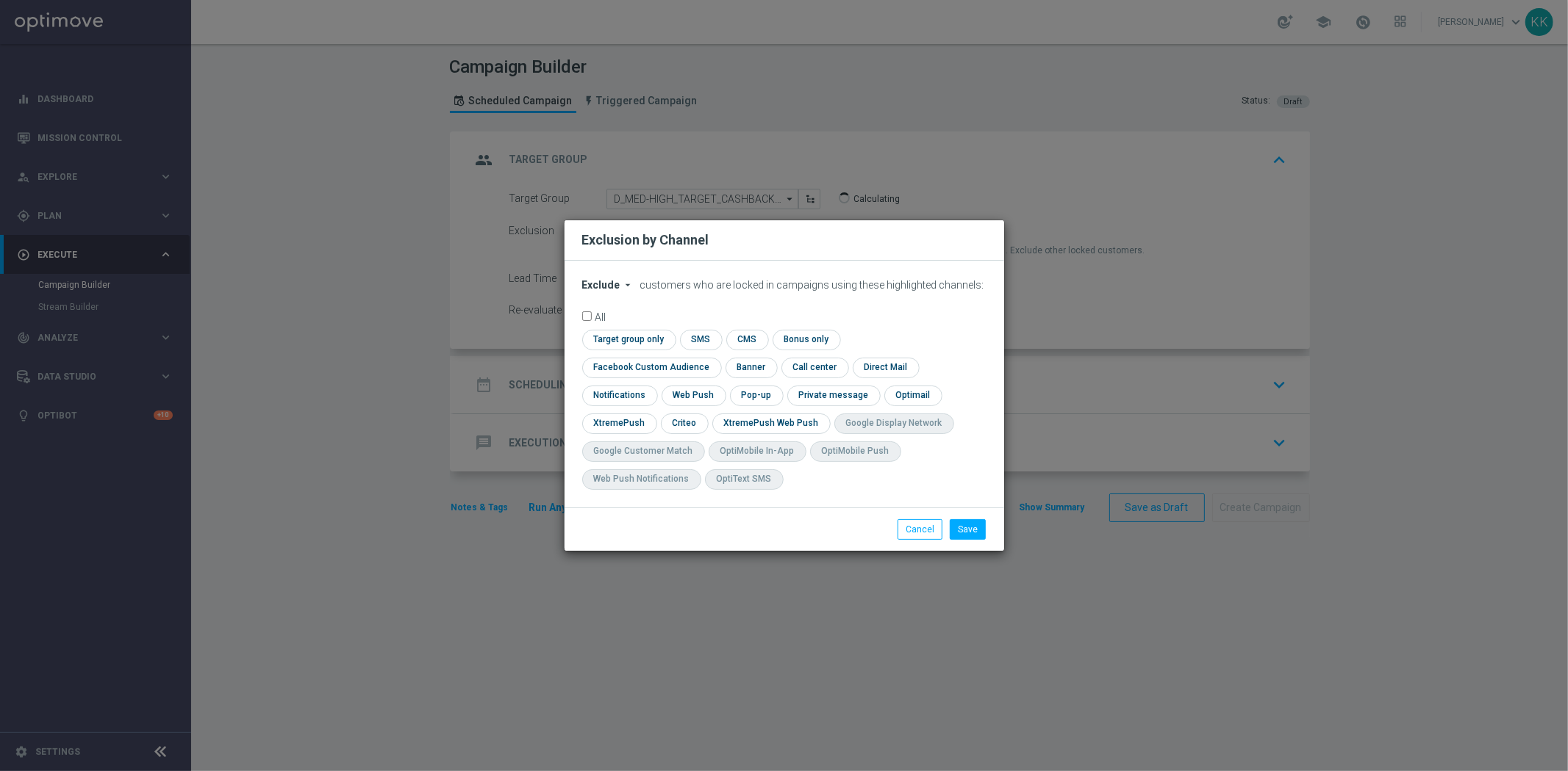
click at [590, 291] on span "Exclude" at bounding box center [601, 285] width 39 height 12
click at [0, 0] on span "Include" at bounding box center [0, 0] width 0 height 0
click at [715, 357] on input "checkbox" at bounding box center [649, 367] width 133 height 20
checkbox input "true"
click at [670, 417] on input "checkbox" at bounding box center [682, 423] width 45 height 20
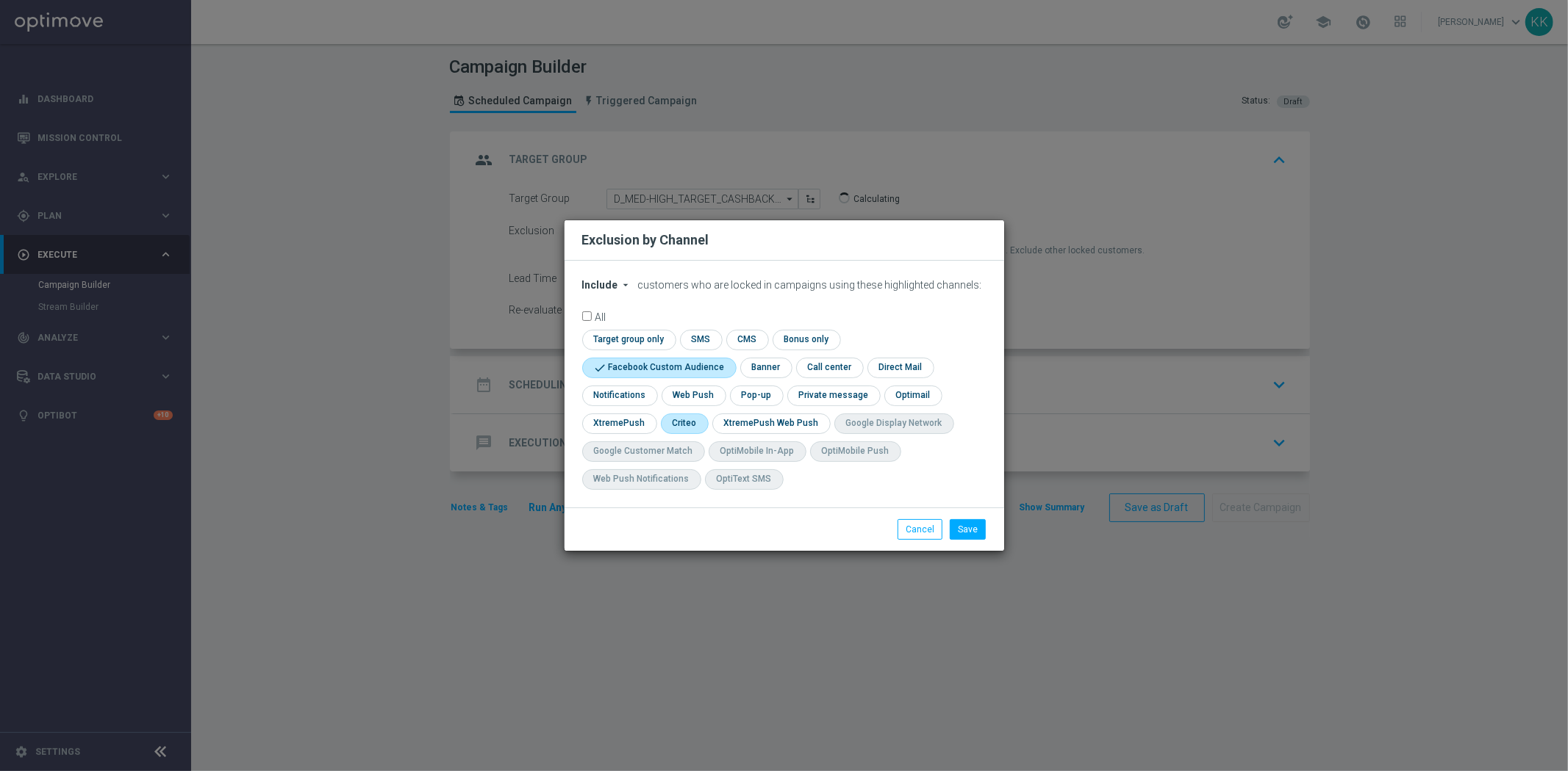
checkbox input "true"
click at [968, 529] on button "Save" at bounding box center [967, 529] width 36 height 20
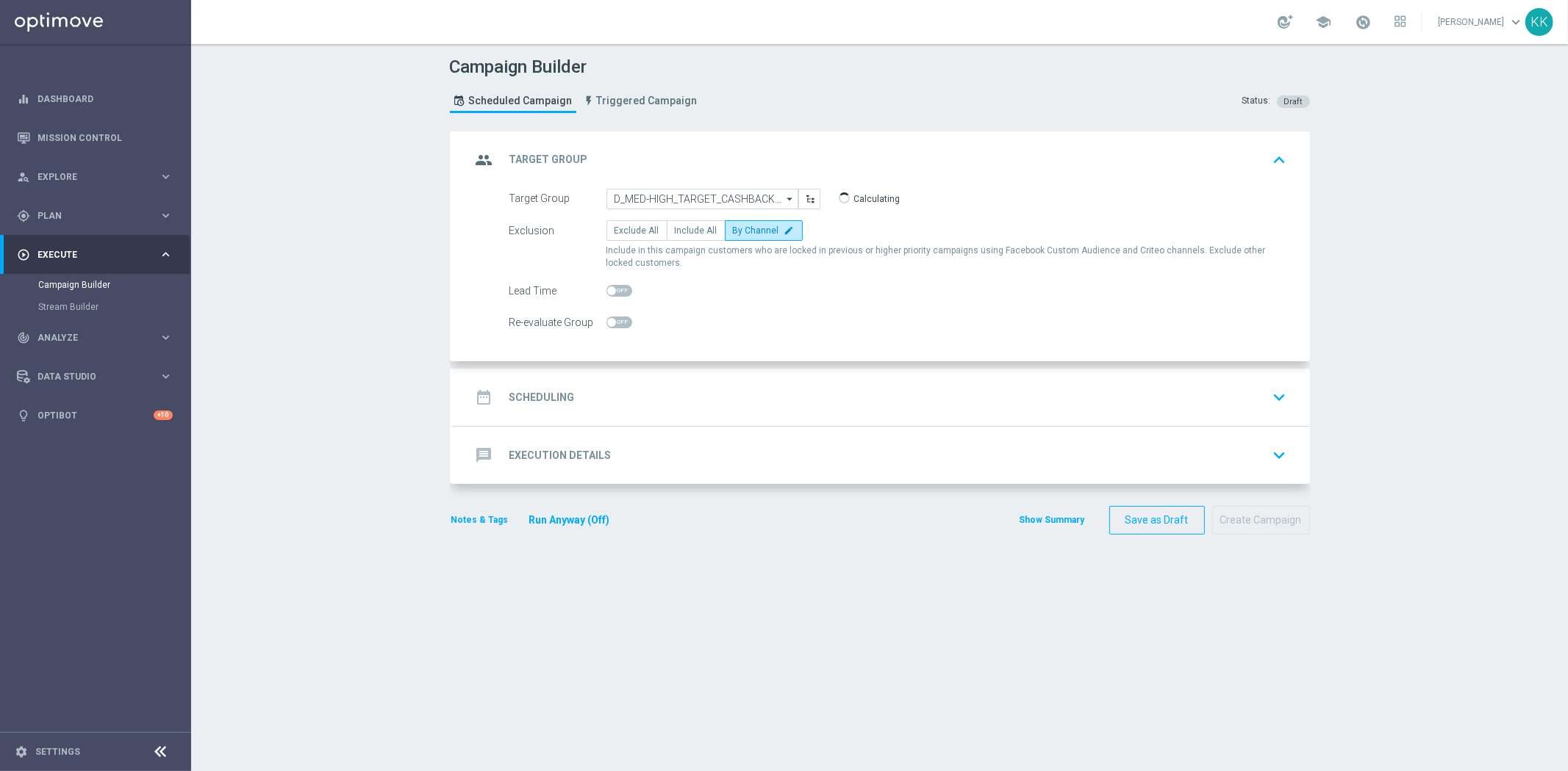
click at [801, 405] on div "date_range Scheduling keyboard_arrow_down" at bounding box center [881, 397] width 821 height 28
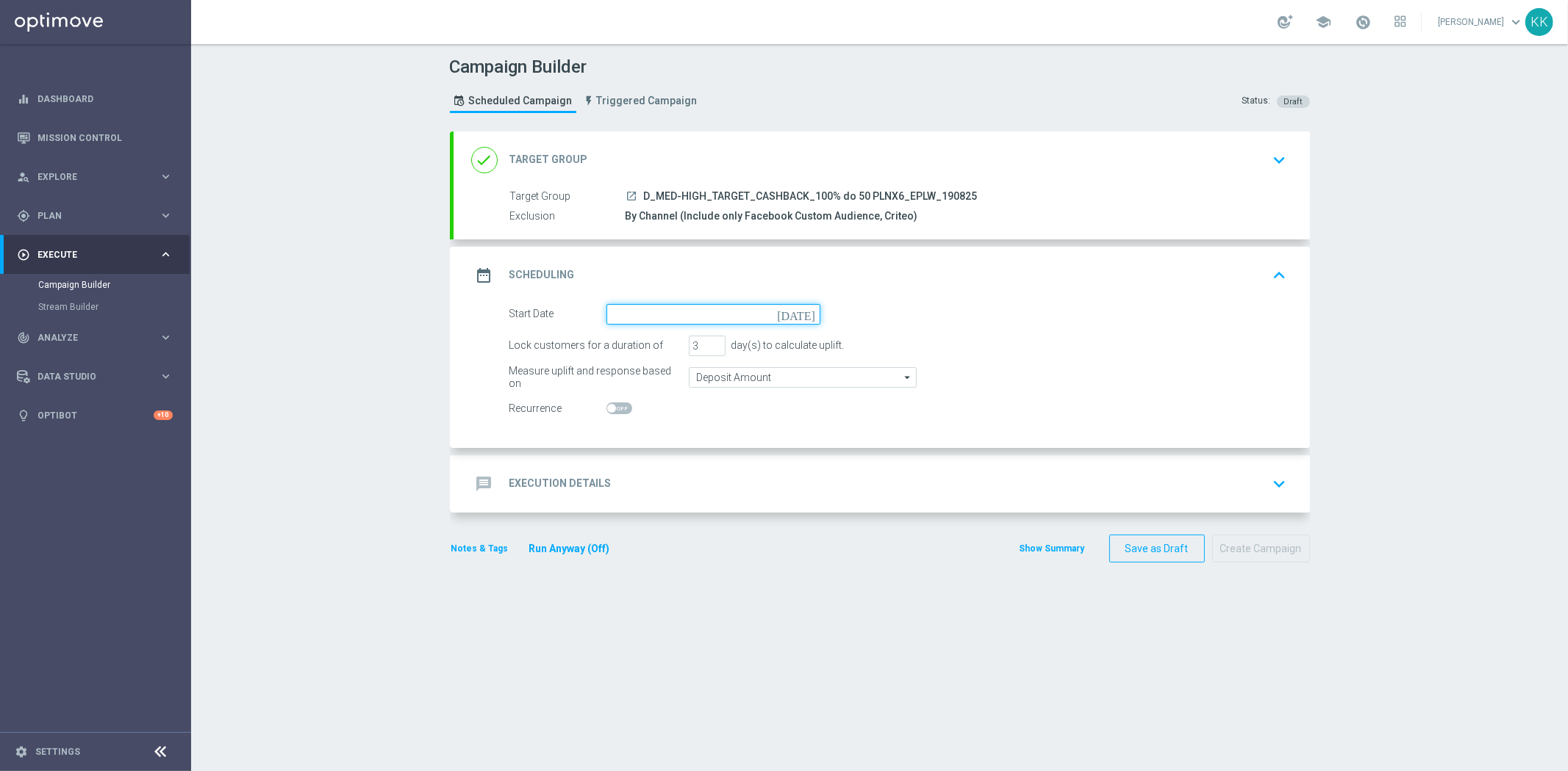
click at [648, 317] on input at bounding box center [712, 314] width 214 height 20
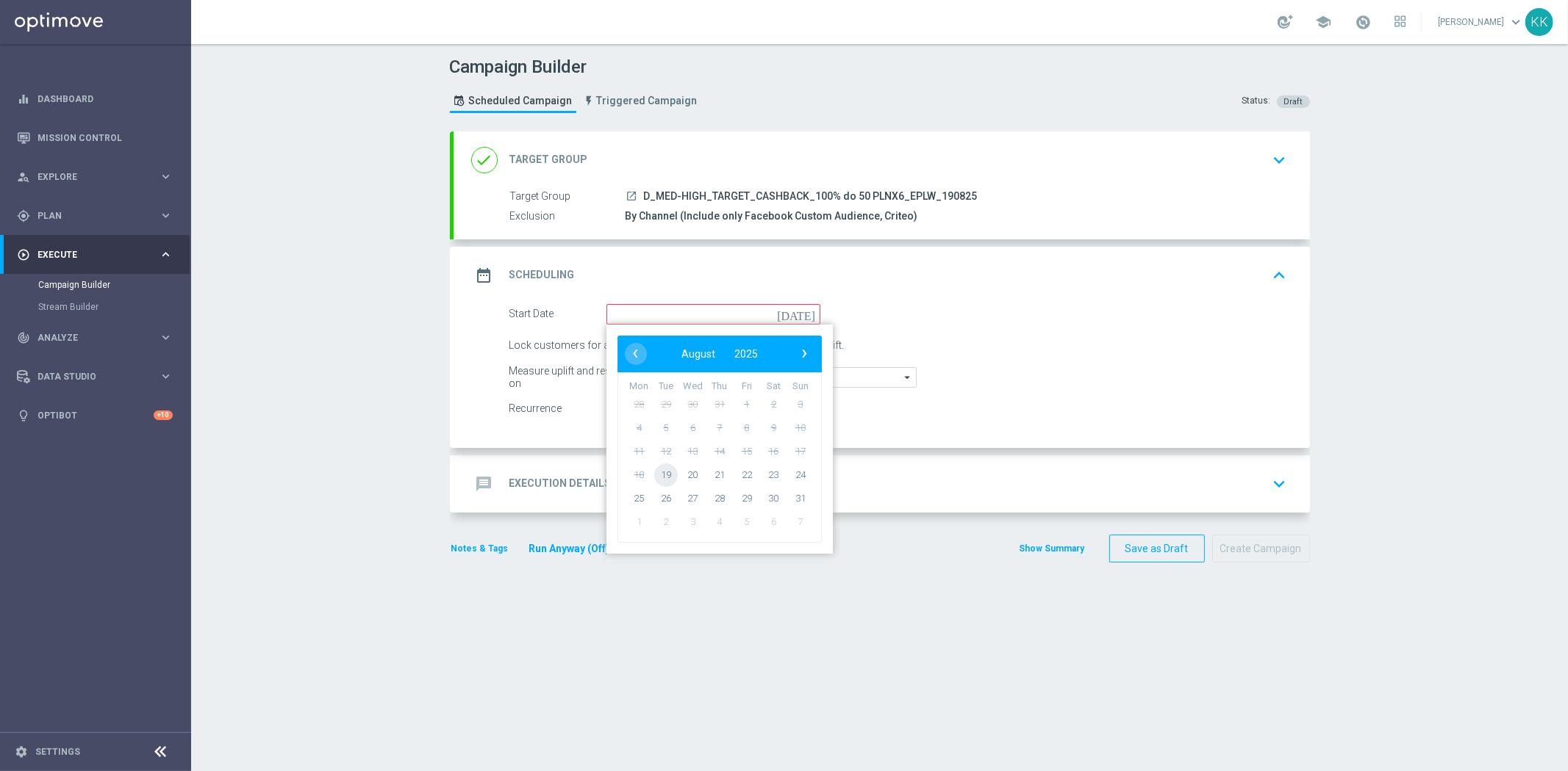
click at [653, 465] on span "19" at bounding box center [665, 474] width 23 height 23
type input "19 Aug 2025"
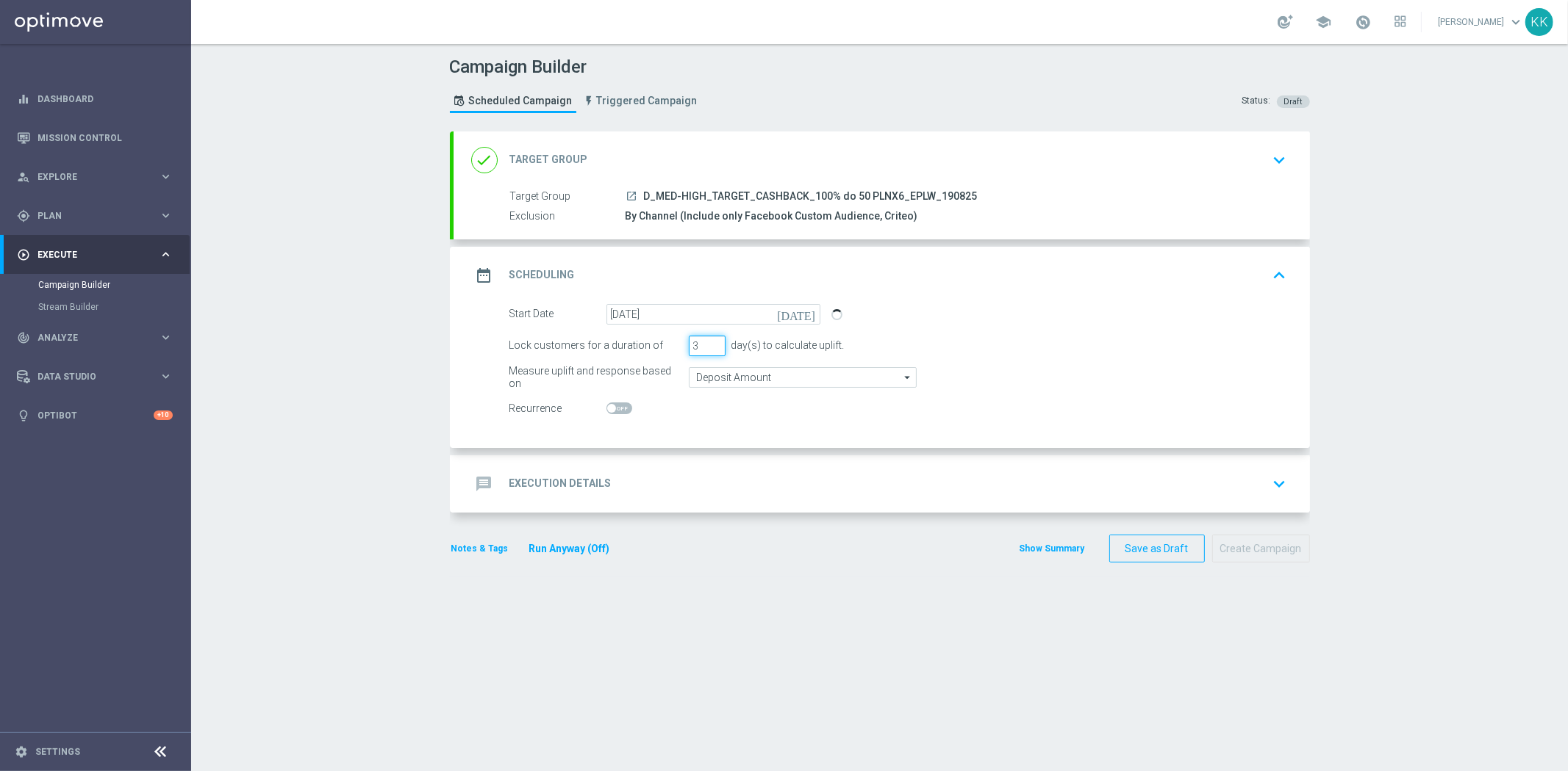
click at [688, 343] on input "3" at bounding box center [707, 345] width 37 height 20
type input "6"
drag, startPoint x: 775, startPoint y: 371, endPoint x: 780, endPoint y: 386, distance: 15.8
click at [775, 371] on input "Deposit Amount" at bounding box center [802, 377] width 228 height 20
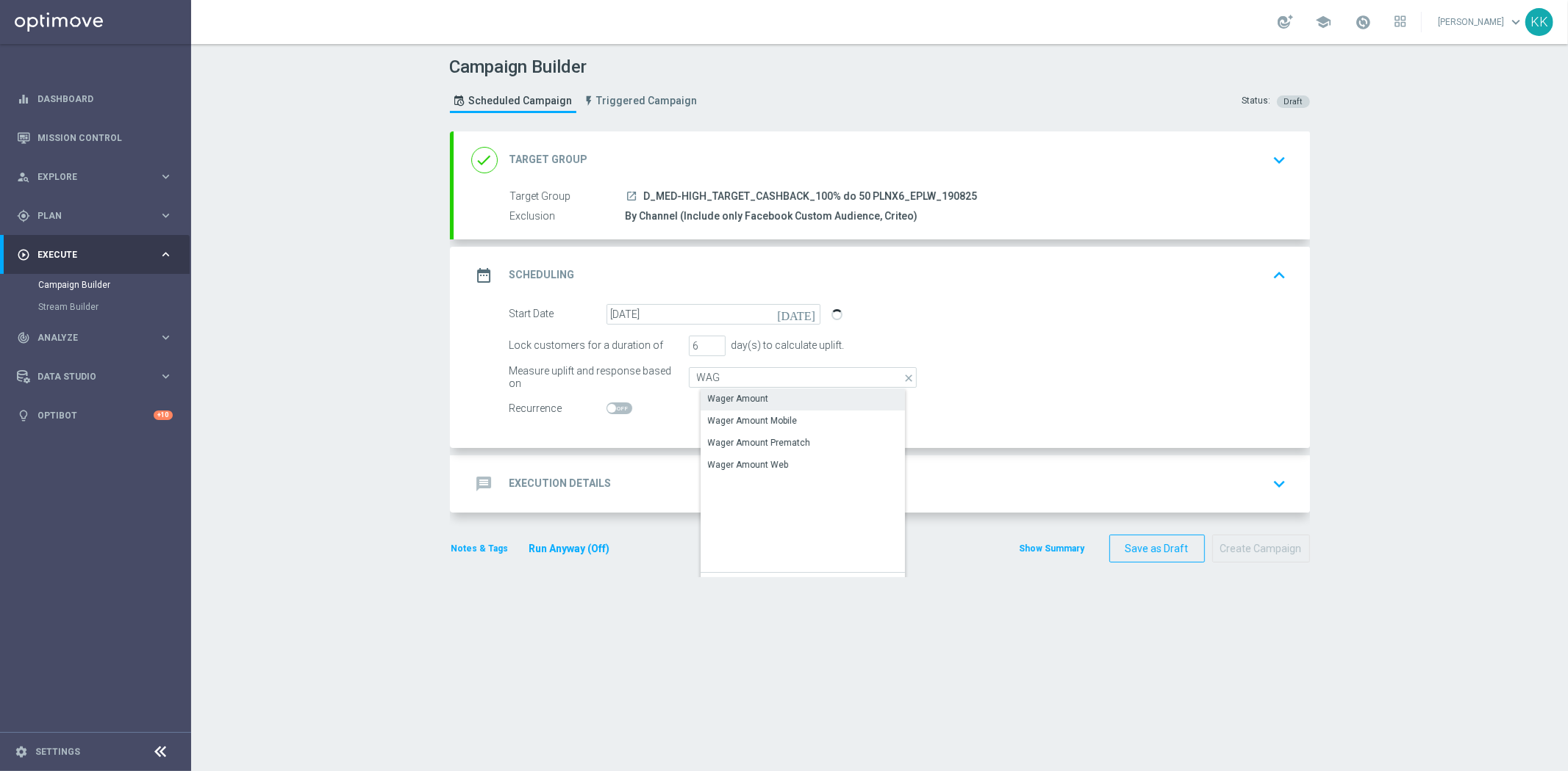
click at [787, 397] on div "Wager Amount" at bounding box center [815, 398] width 228 height 20
type input "Wager Amount"
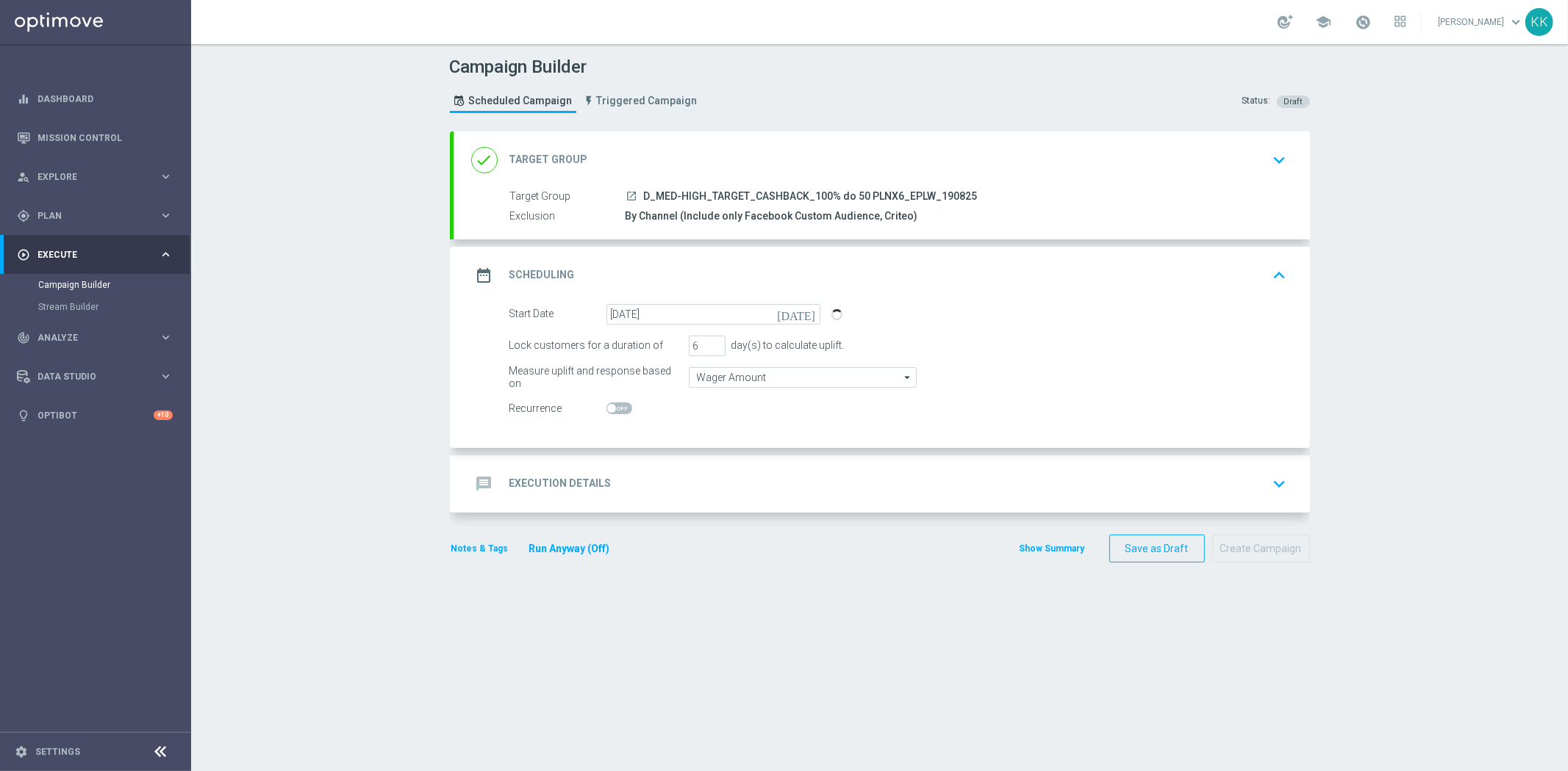
click at [774, 500] on div "message Execution Details keyboard_arrow_down" at bounding box center [882, 483] width 857 height 57
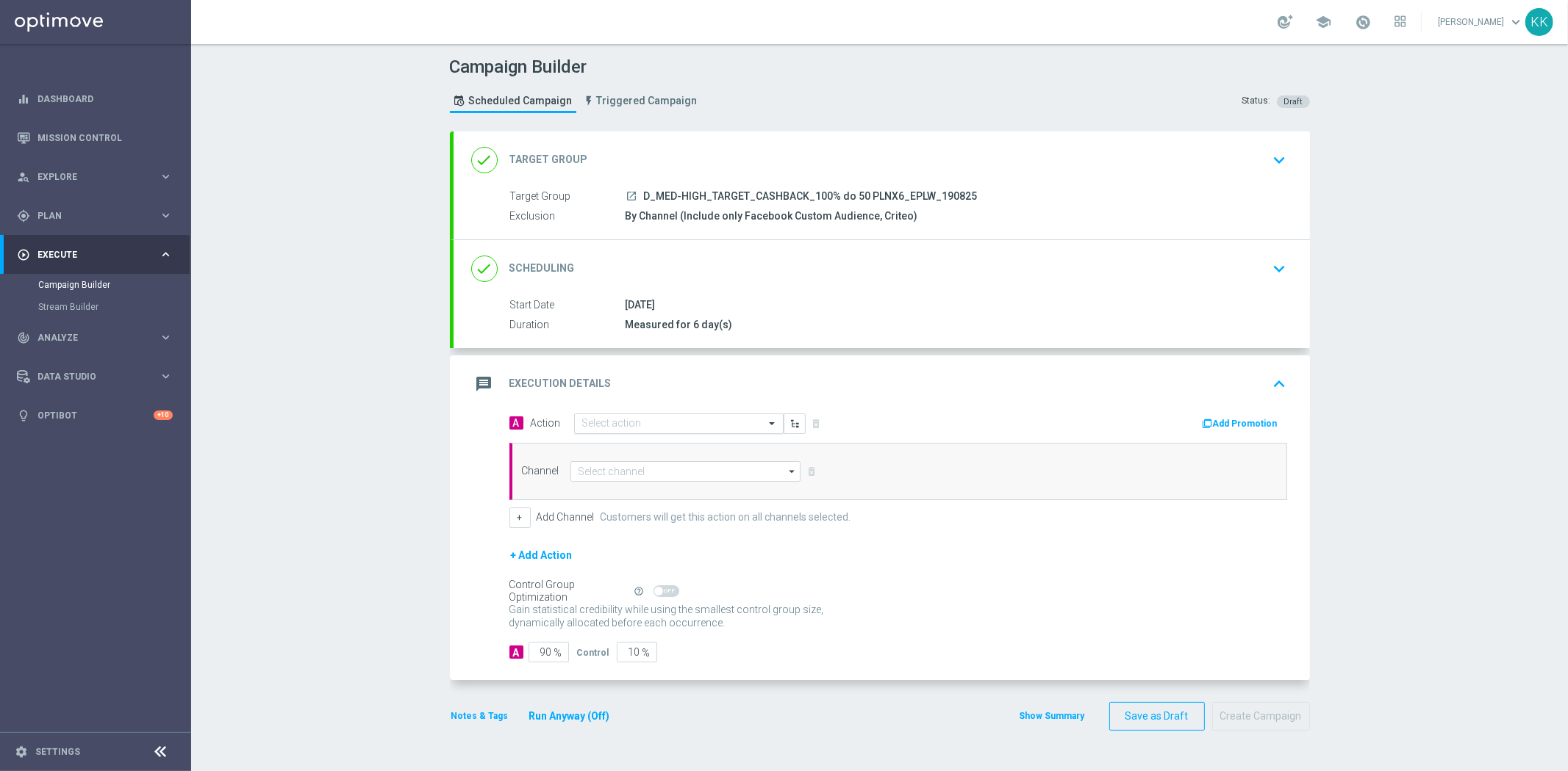
click at [671, 420] on input "text" at bounding box center [664, 424] width 164 height 13
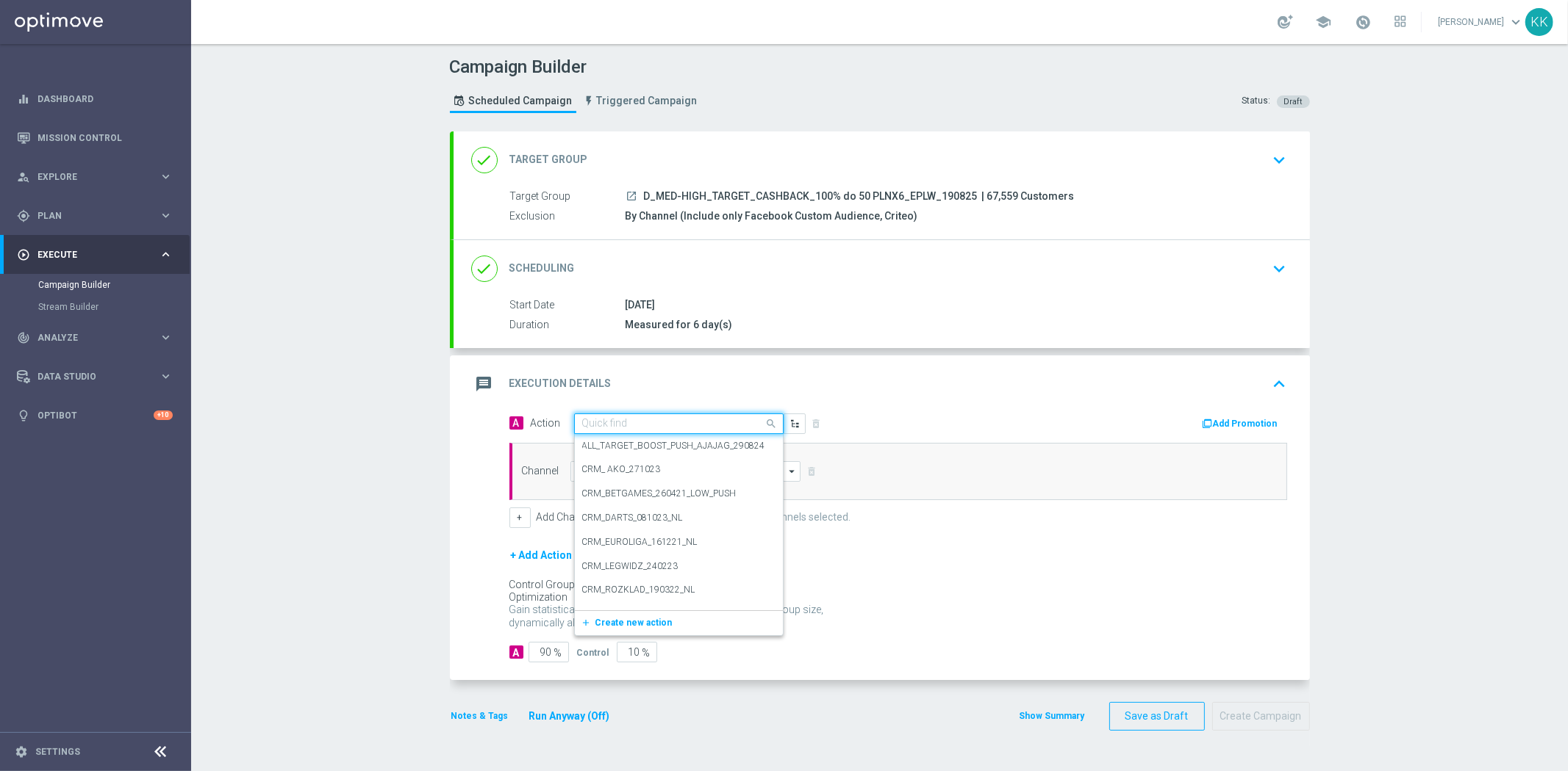
paste input "D_MED-HIGH_TARGET_CASHBACK_100% do 50 PLNX6_EPLW_190825"
type input "D_MED-HIGH_TARGET_CASHBACK_100% do 50 PLNX6_EPLW_190825"
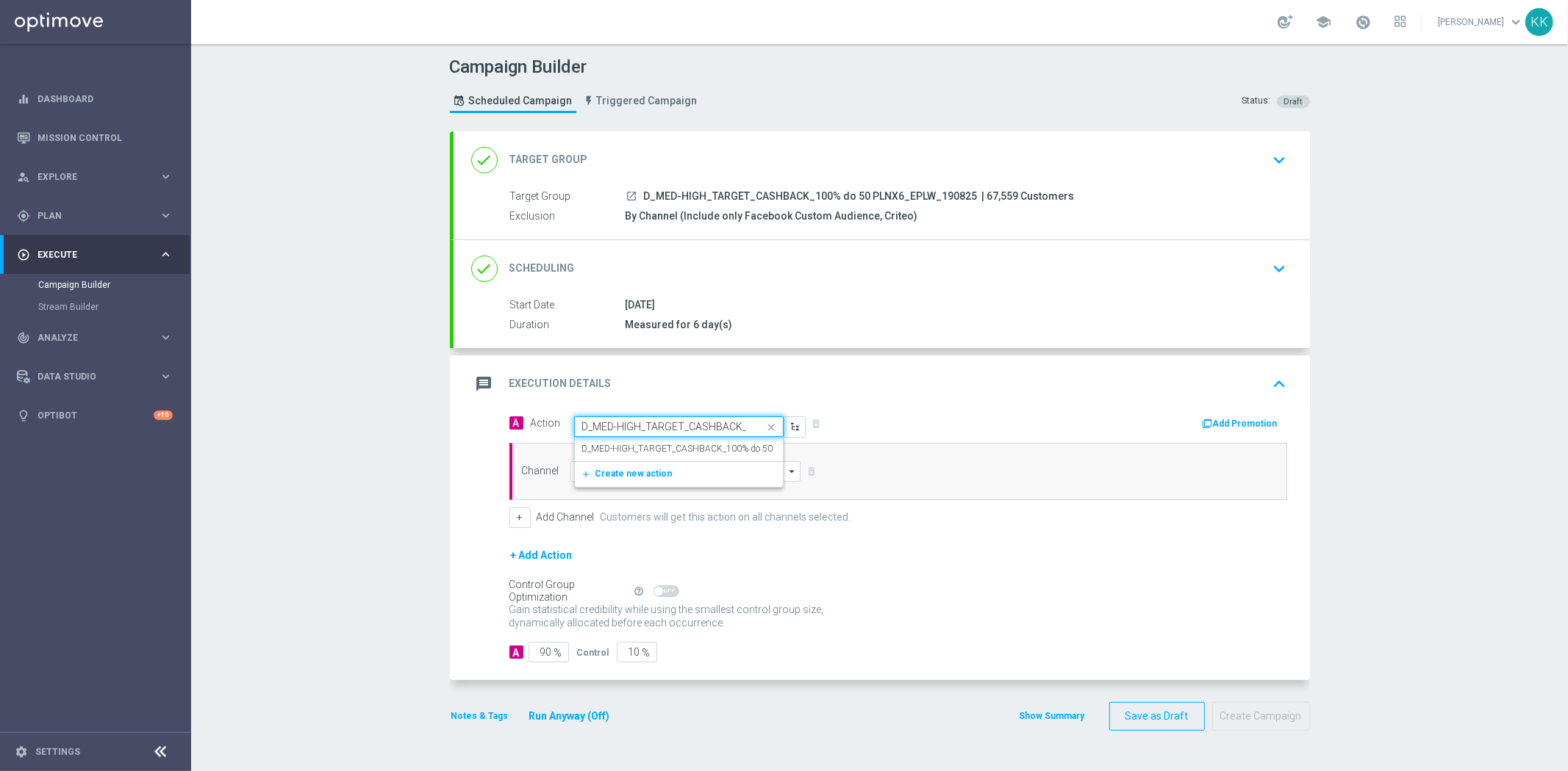
scroll to position [0, 155]
click at [682, 438] on div "D_MED-HIGH_TARGET_CASHBACK_100% do 50 PLNX6_EPLW_190825 edit" at bounding box center [679, 448] width 193 height 24
click at [673, 461] on input at bounding box center [685, 471] width 231 height 20
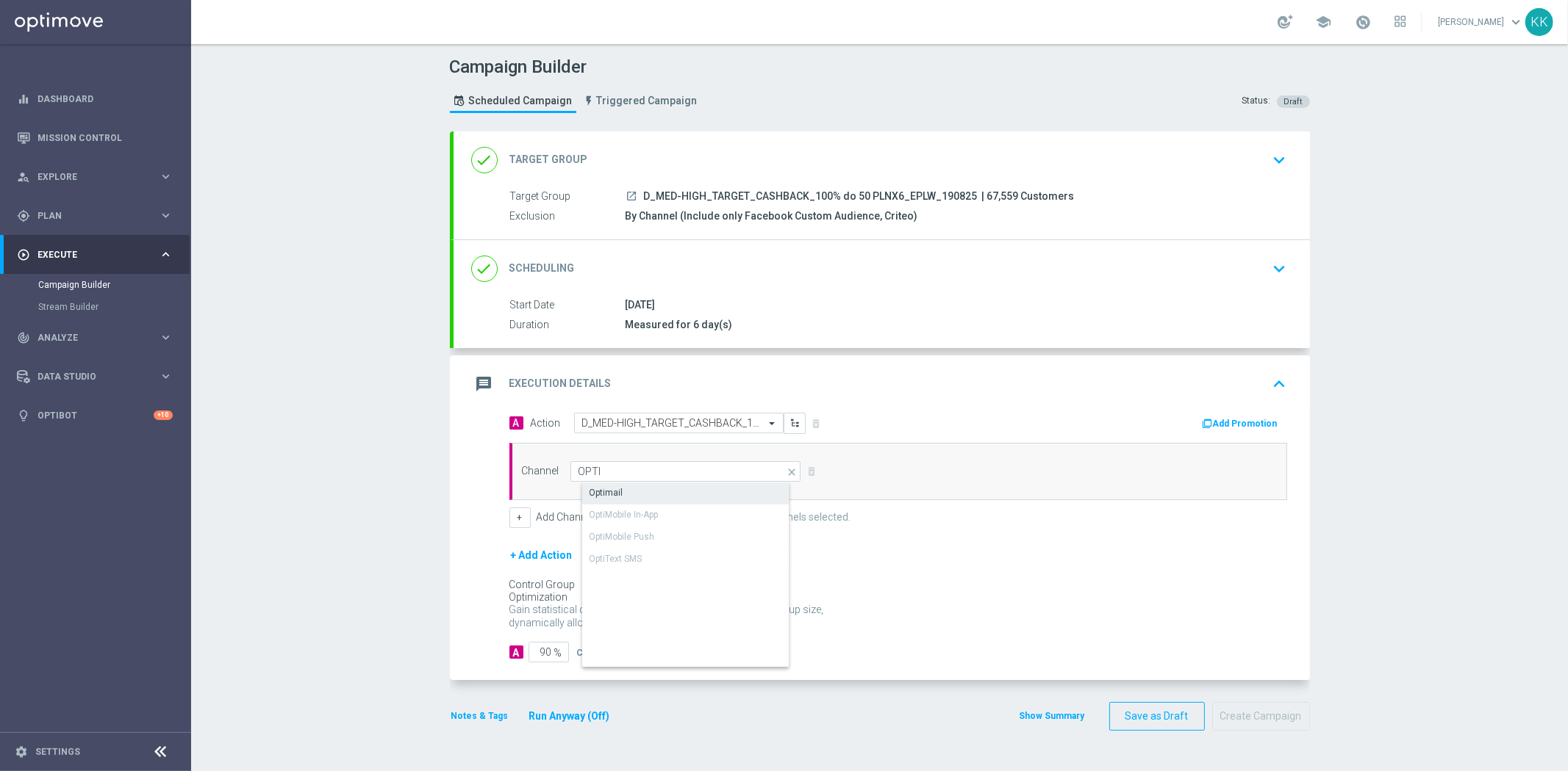
click at [643, 492] on div "Optimail" at bounding box center [697, 493] width 231 height 20
type input "Optimail"
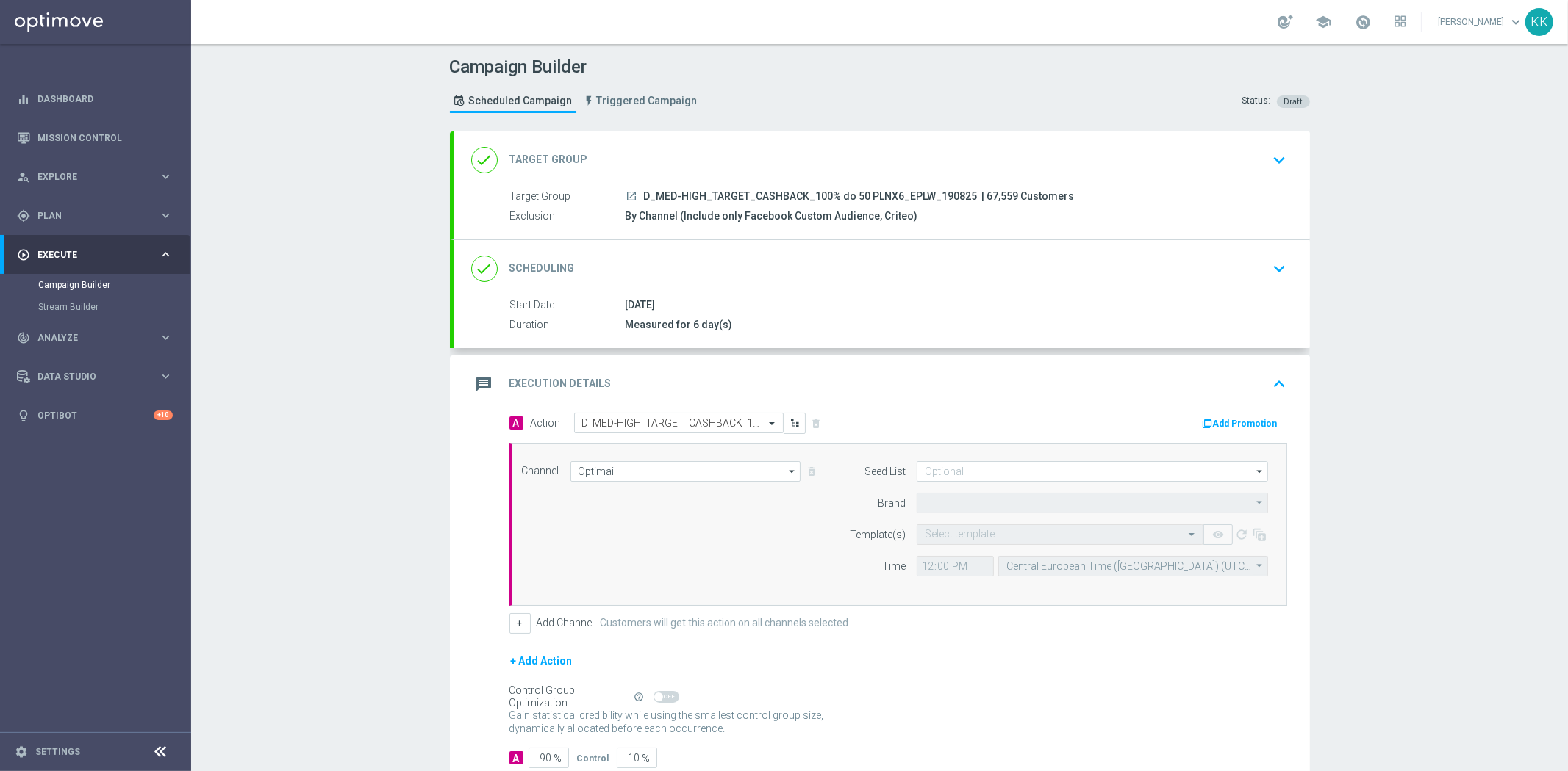
type input "STS"
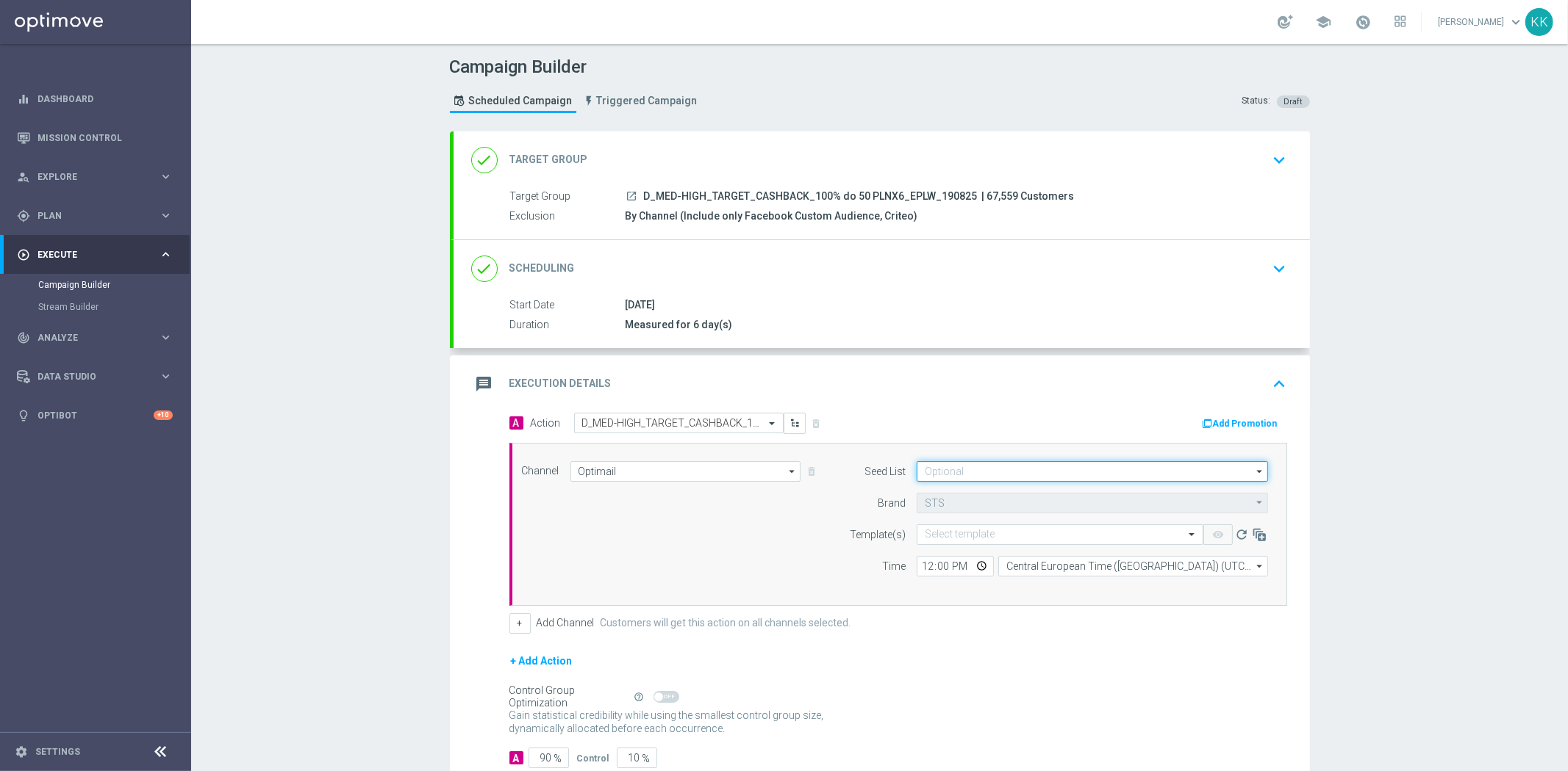
click at [942, 471] on input at bounding box center [1091, 471] width 351 height 20
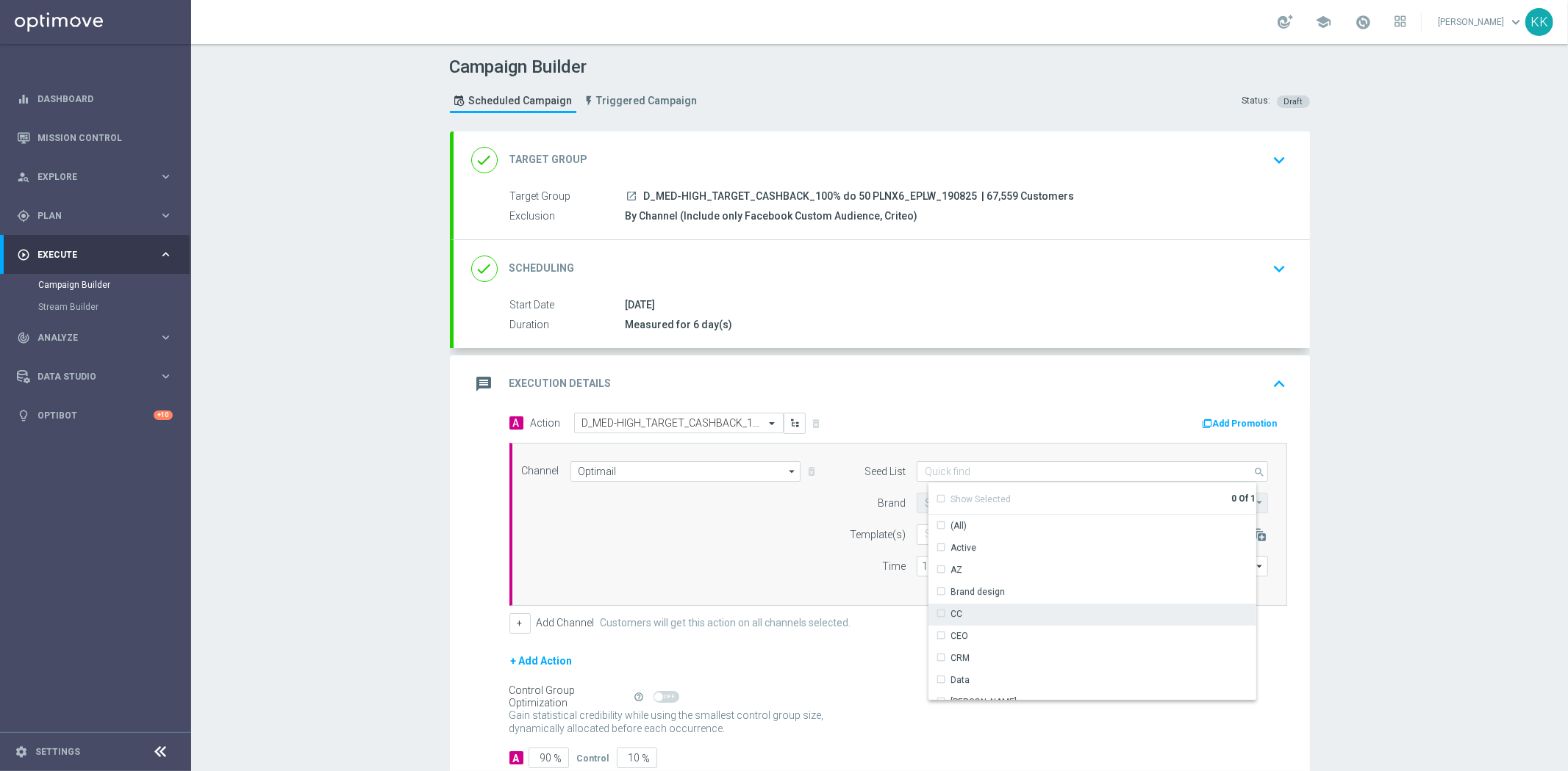
click at [972, 599] on div "Brand design" at bounding box center [1097, 591] width 339 height 20
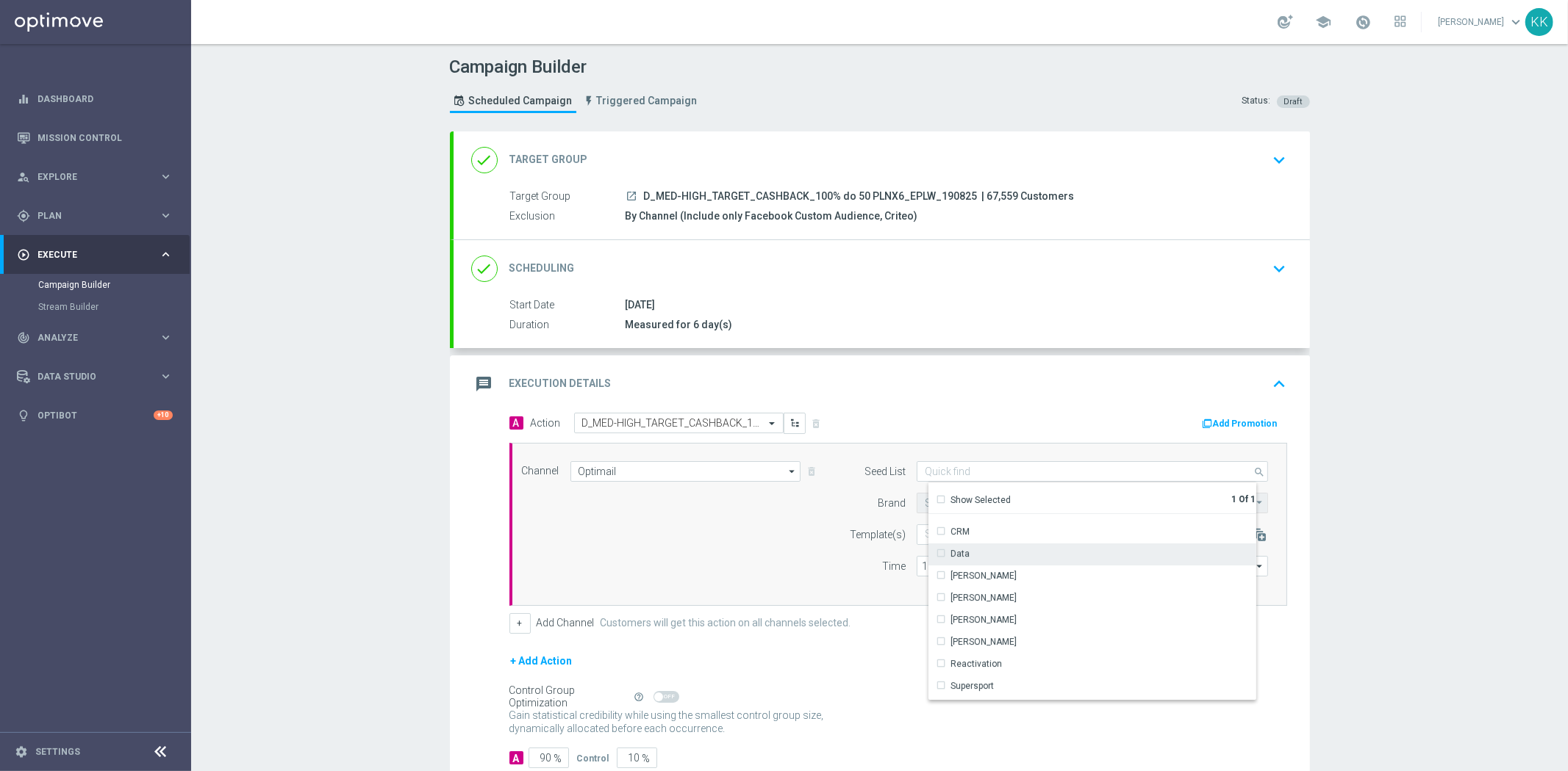
scroll to position [163, 0]
drag, startPoint x: 979, startPoint y: 627, endPoint x: 977, endPoint y: 637, distance: 10.2
click at [979, 627] on div "Reactivation" at bounding box center [975, 627] width 51 height 14
click at [719, 589] on div "Channel Optimail Optimail arrow_drop_down Show Selected 1 of 22 Target group on…" at bounding box center [898, 524] width 777 height 163
type input "Selected 2 of 17"
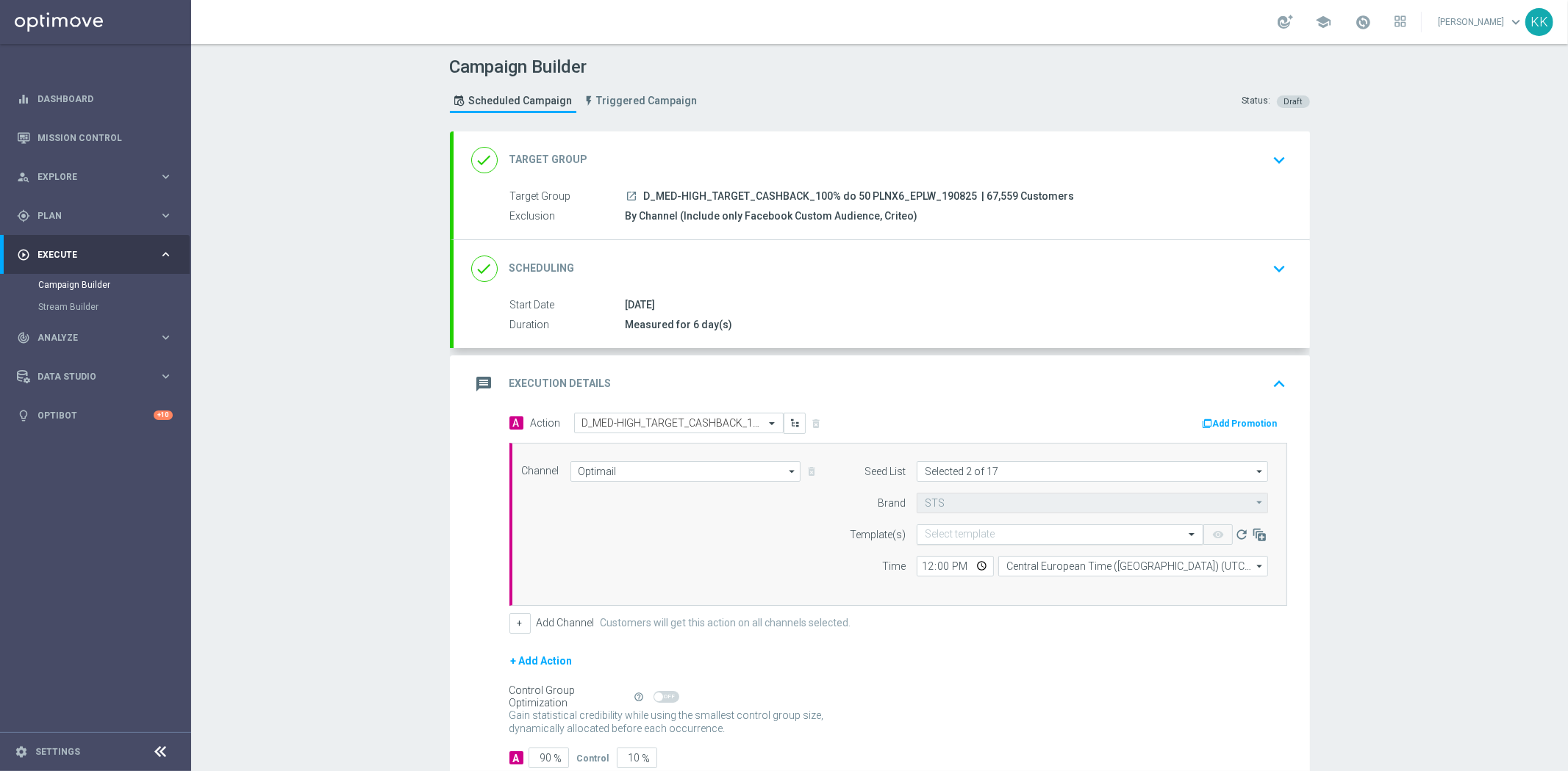
click at [927, 540] on input "text" at bounding box center [1044, 534] width 241 height 13
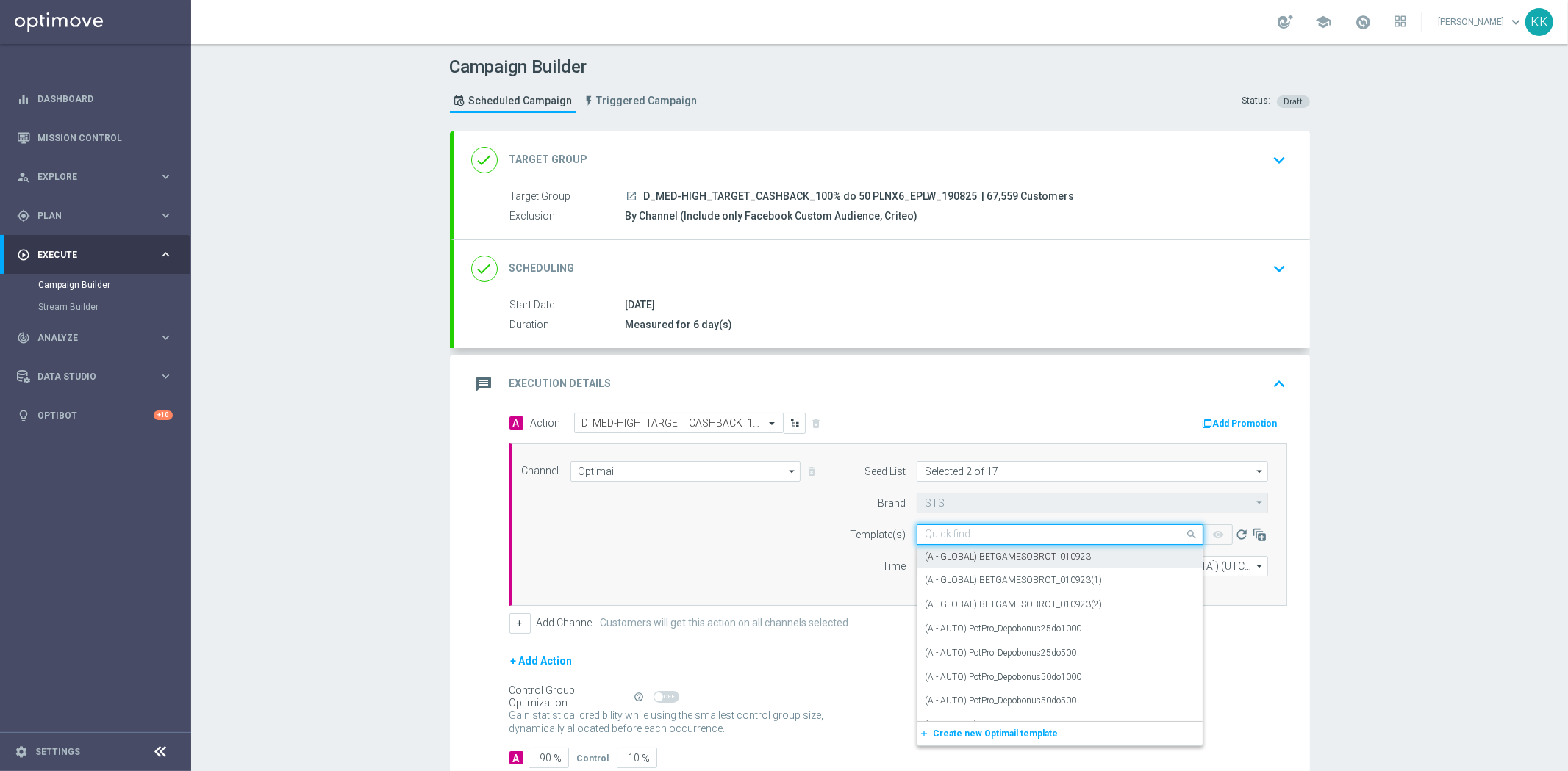
paste input "D_MED-HIGH_TARGET_CASHBACK_100% do 50 PLNX6_EPLW_190825"
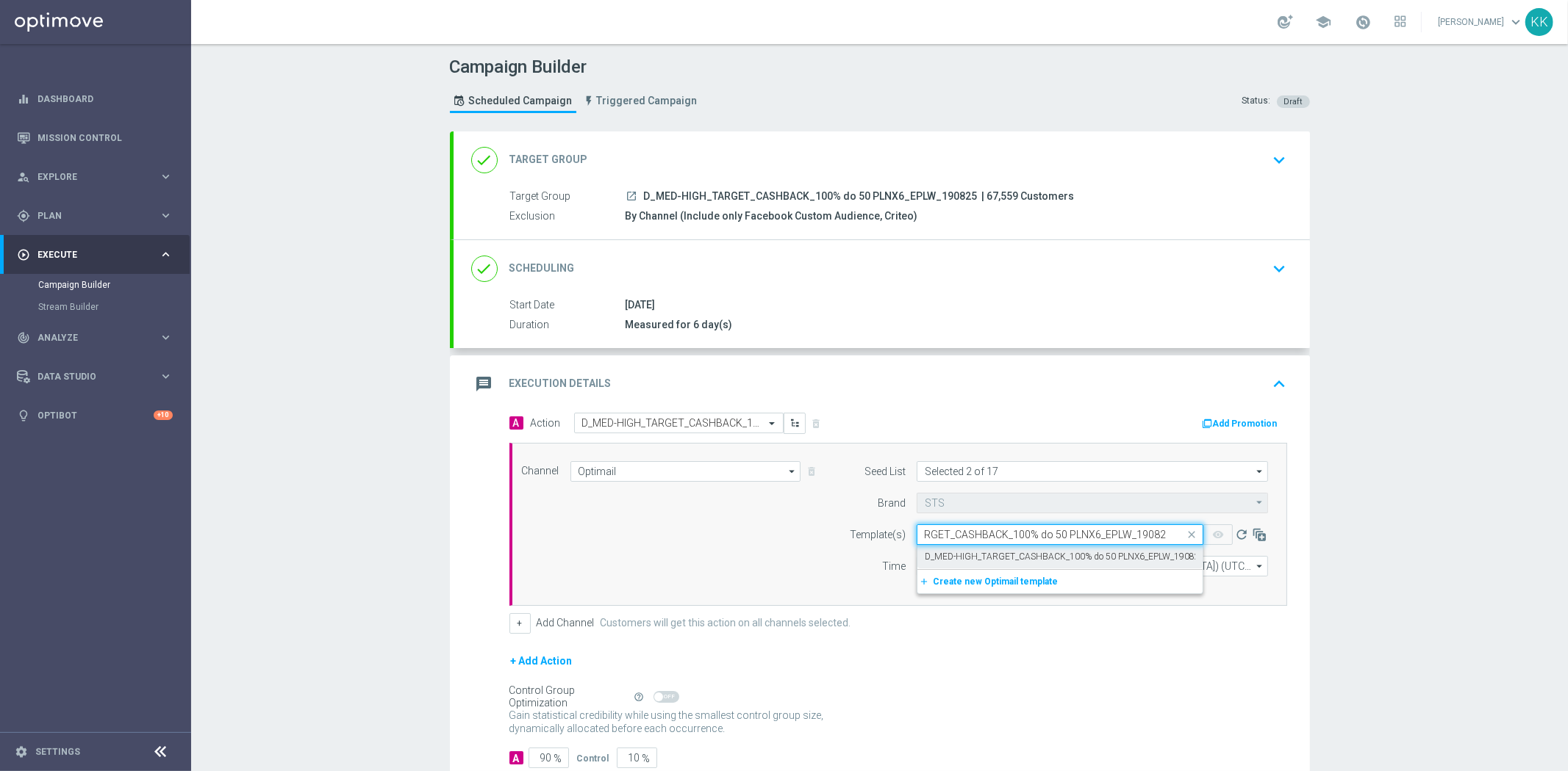
click at [937, 555] on label "D_MED-HIGH_TARGET_CASHBACK_100% do 50 PLNX6_EPLW_190825" at bounding box center [1064, 557] width 280 height 13
type input "D_MED-HIGH_TARGET_CASHBACK_100% do 50 PLNX6_EPLW_190825"
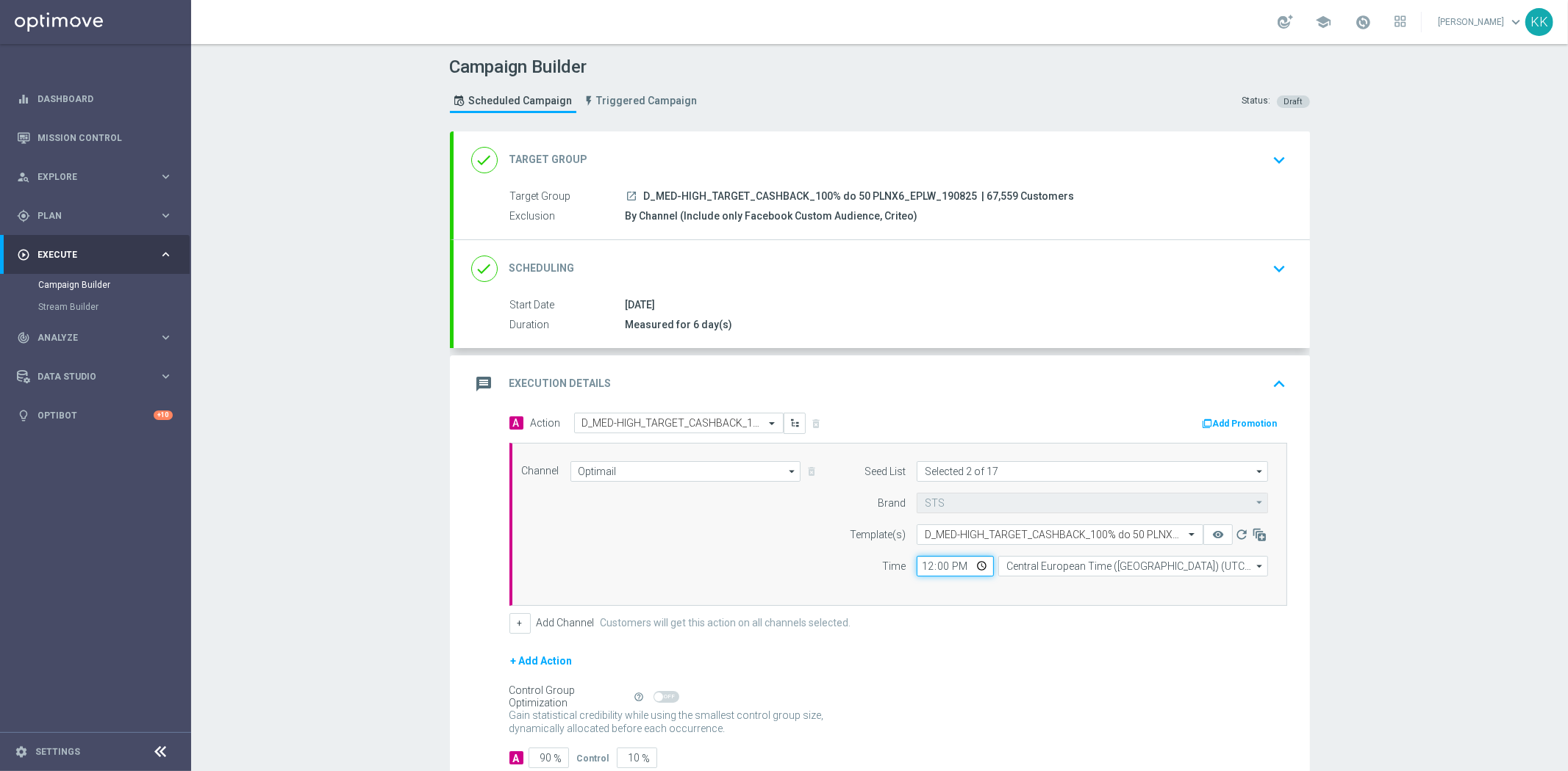
click at [934, 560] on input "12:00" at bounding box center [955, 566] width 77 height 20
click at [921, 571] on input "12:00" at bounding box center [955, 566] width 77 height 20
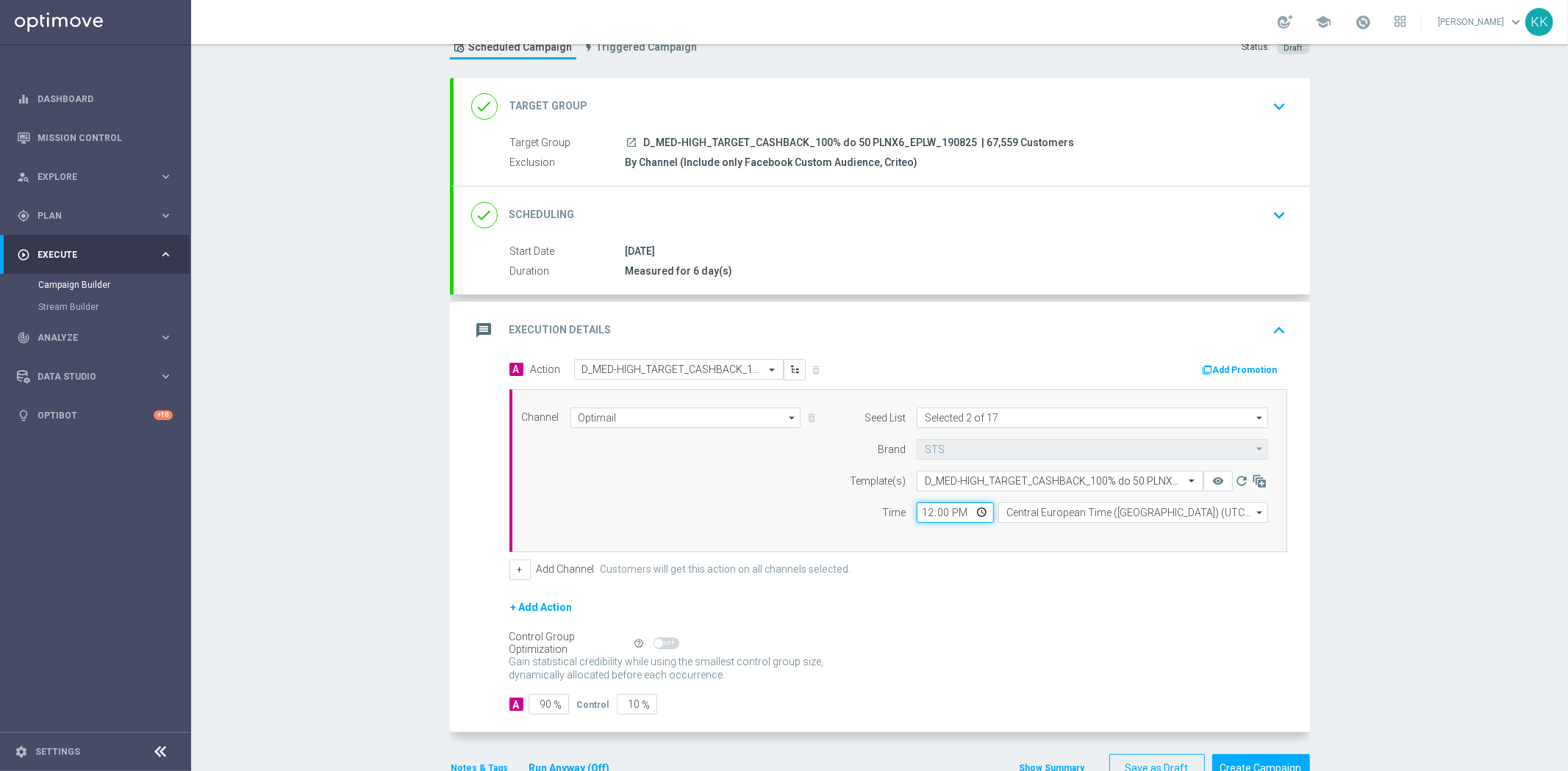
scroll to position [81, 0]
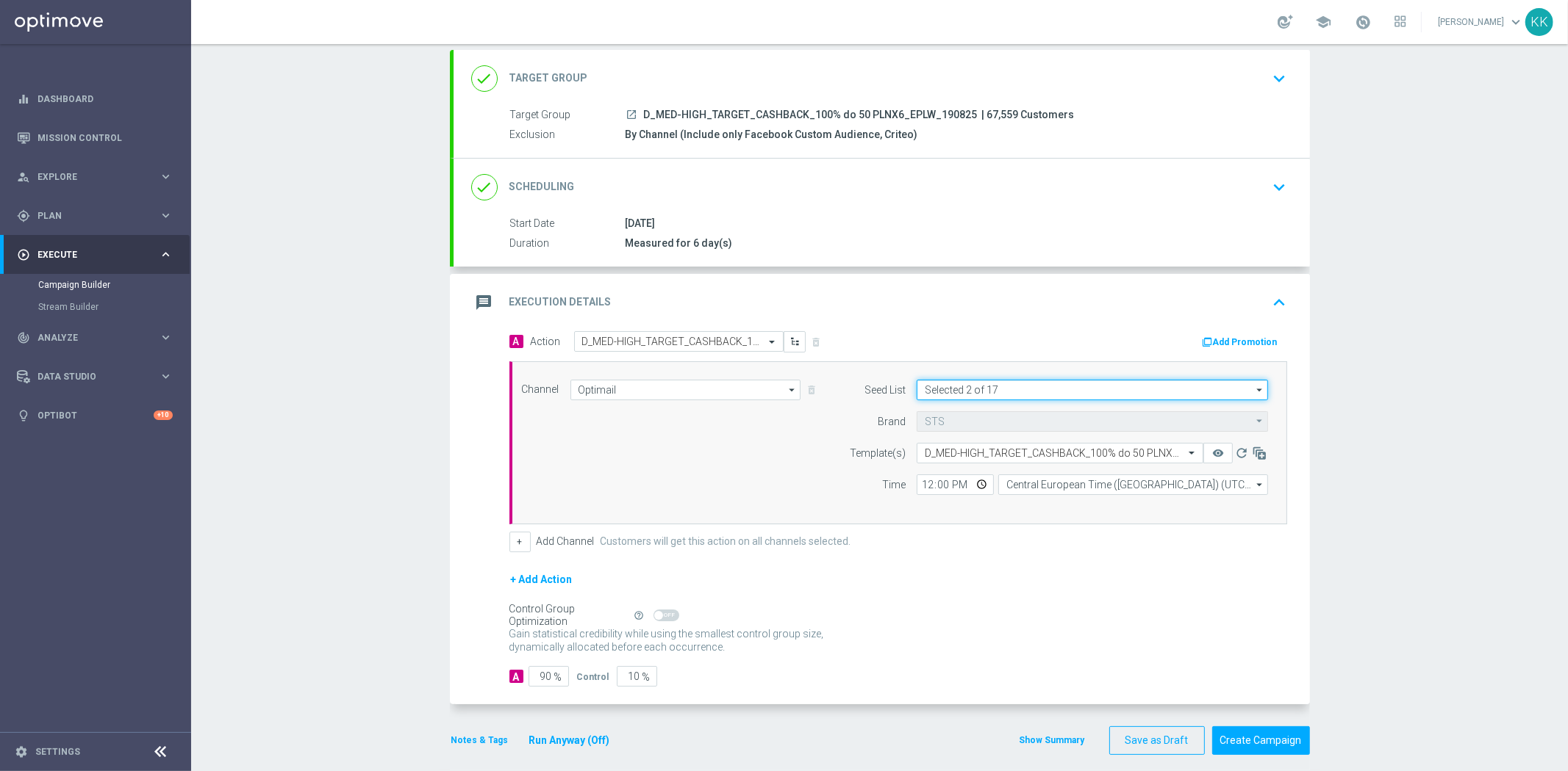
click at [988, 383] on input "Selected 2 of 17" at bounding box center [1091, 389] width 351 height 20
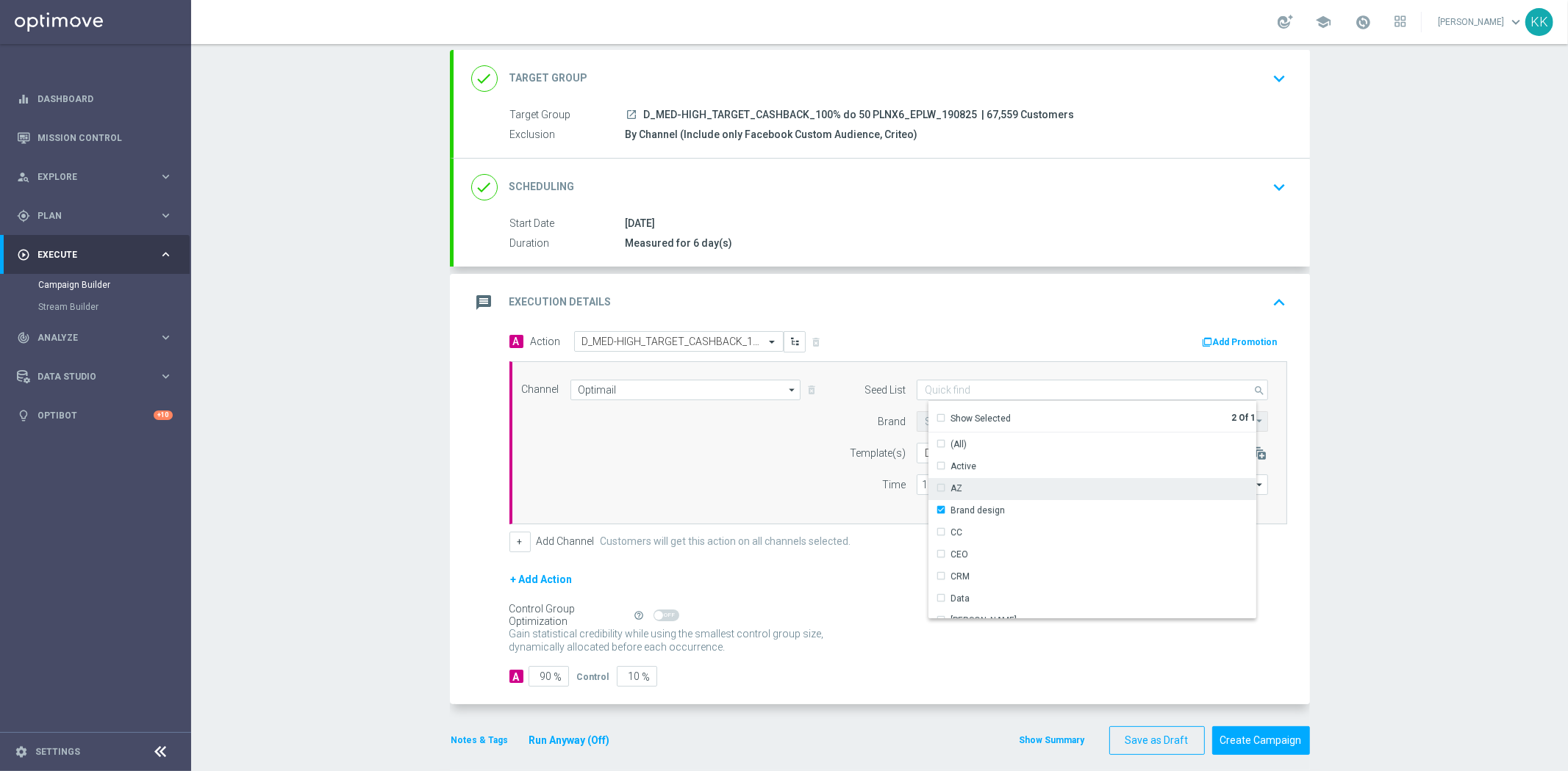
click at [937, 496] on div "AZ" at bounding box center [1097, 488] width 339 height 20
click at [937, 486] on div "AZ" at bounding box center [949, 490] width 26 height 14
click at [937, 510] on div "Brand design" at bounding box center [971, 511] width 69 height 14
click at [1297, 494] on div "A Action Select action D_MED-HIGH_TARGET_CASHBACK_100% do 50 PLNX6_EPLW_190825 …" at bounding box center [882, 518] width 857 height 374
type input "Reactivation"
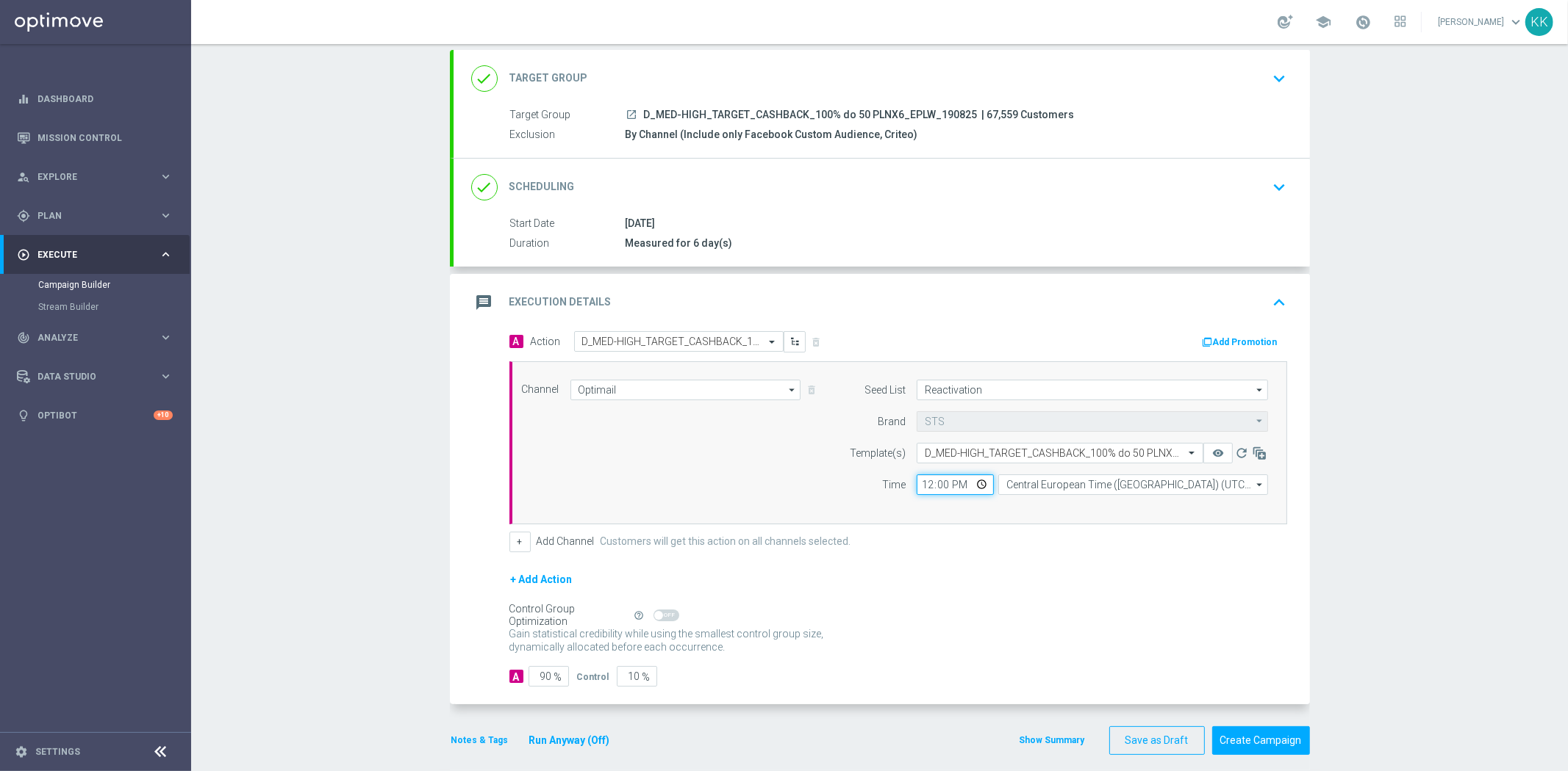
click at [920, 476] on input "12:00" at bounding box center [955, 484] width 77 height 20
type input "17:11"
click at [1047, 483] on input "Central European Time (Warsaw) (UTC +02:00)" at bounding box center [1132, 484] width 270 height 20
click at [1062, 501] on div "Central European Time (Warsaw) (UTC +02:00)" at bounding box center [1137, 506] width 241 height 14
type input "Central European Time (Warsaw) (UTC +02:00)"
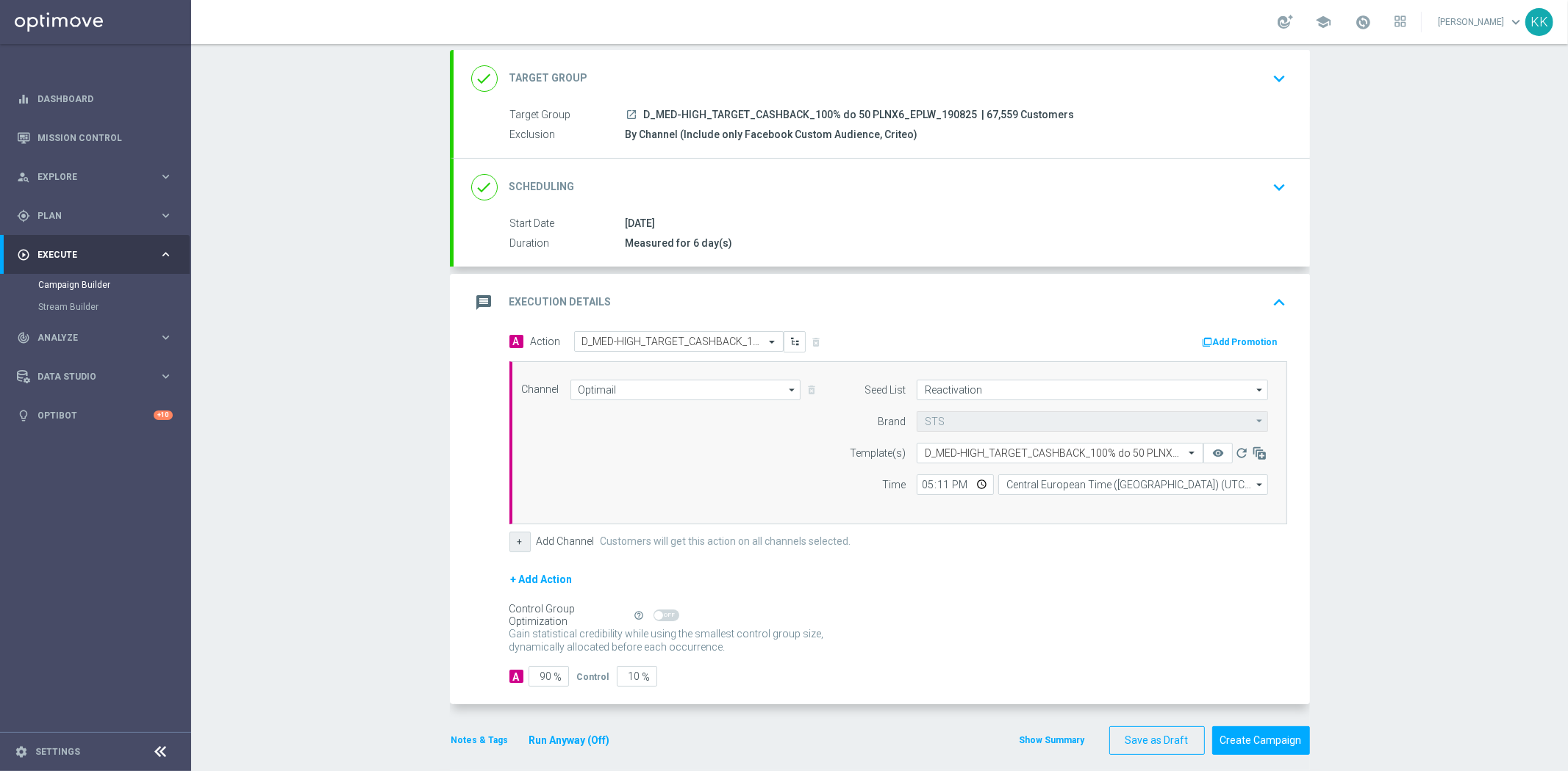
click at [522, 545] on button "+" at bounding box center [520, 541] width 21 height 20
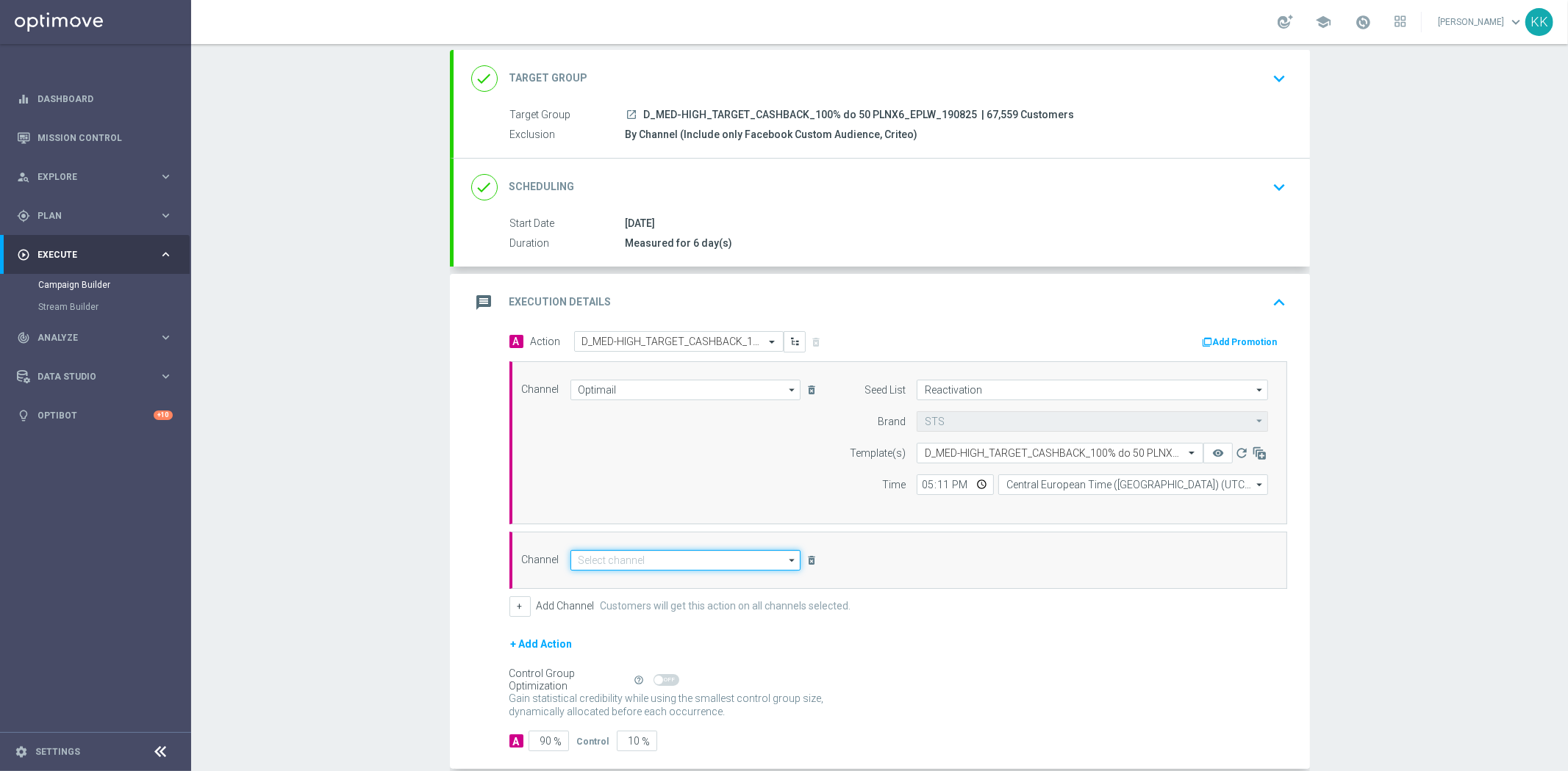
click at [590, 557] on input at bounding box center [685, 559] width 231 height 20
click at [601, 571] on div "Private message" at bounding box center [697, 582] width 231 height 22
type input "Private message"
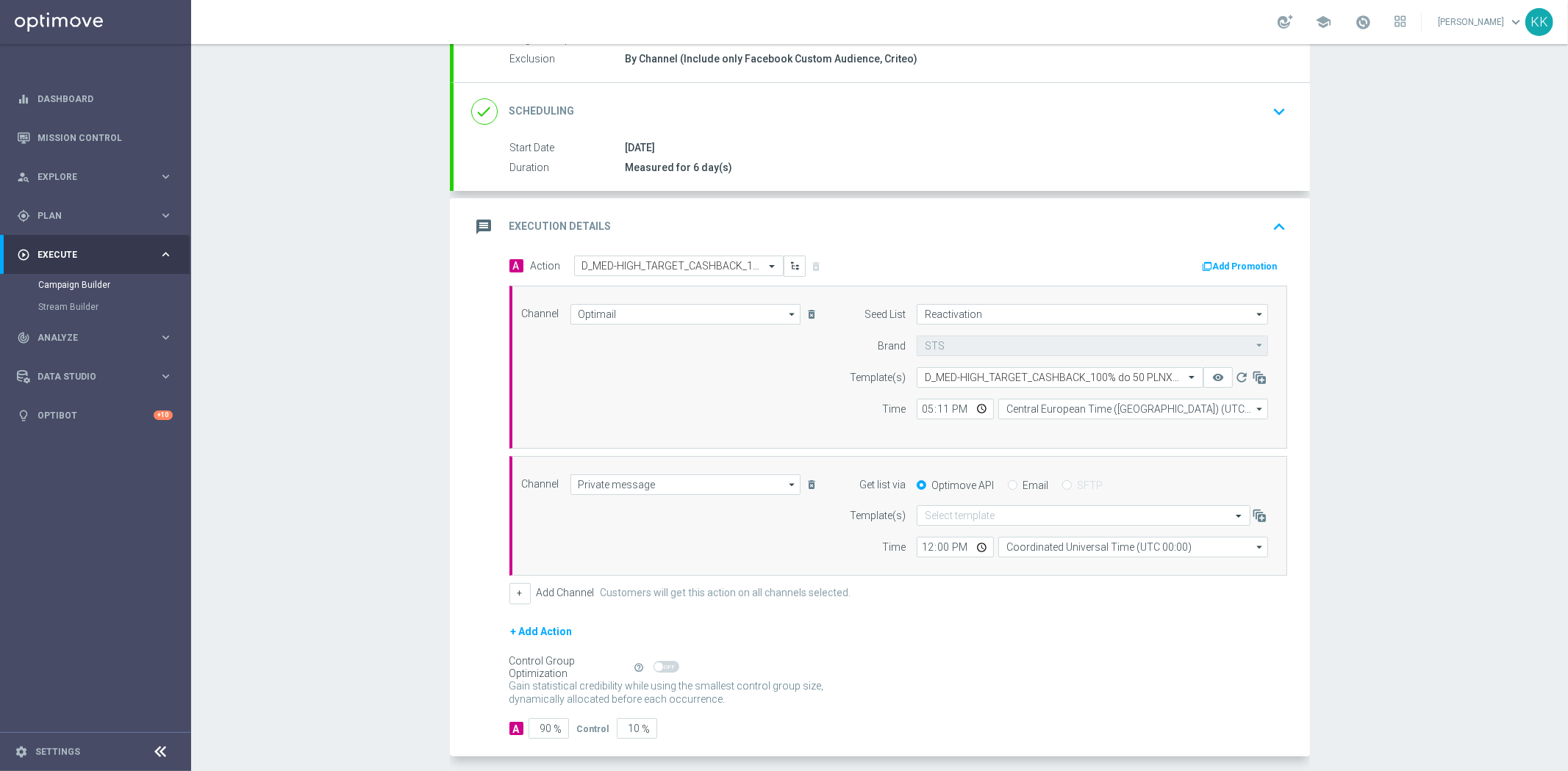
scroll to position [222, 0]
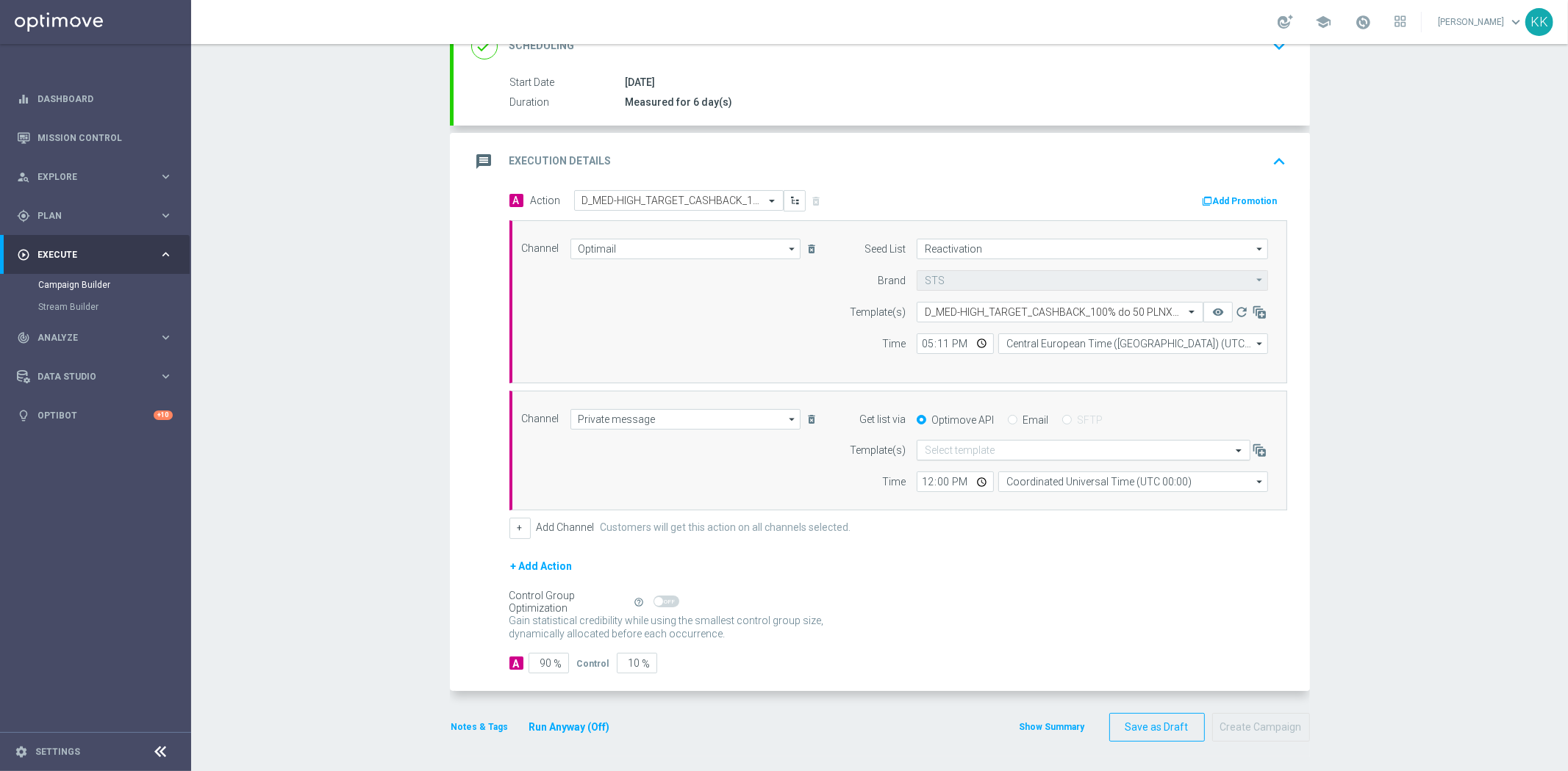
click at [992, 454] on input "text" at bounding box center [1068, 450] width 288 height 13
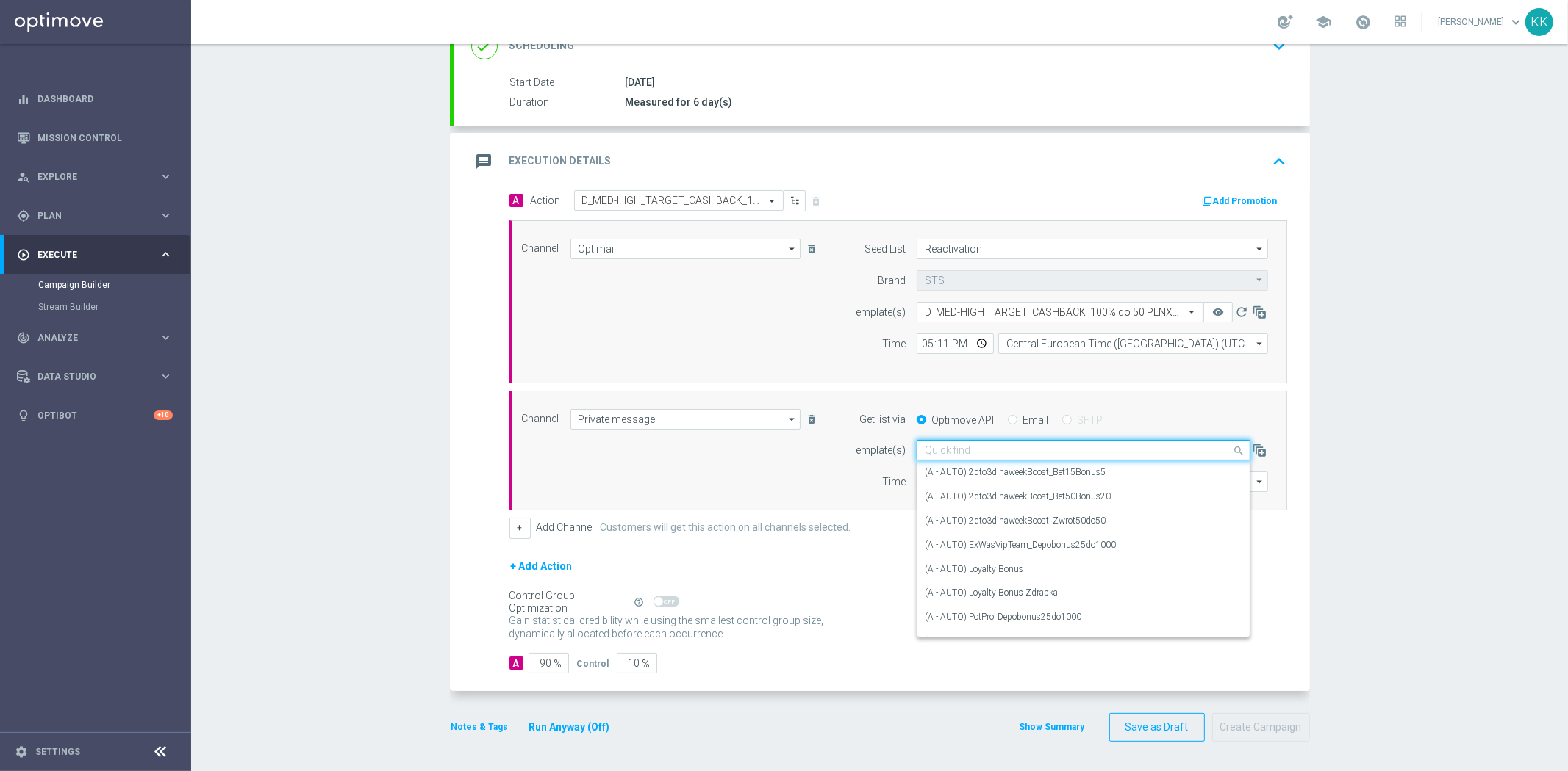
paste input "D_MED-HIGH_TARGET_CASHBACK_100% do 50 PLNX6_EPLW_190825"
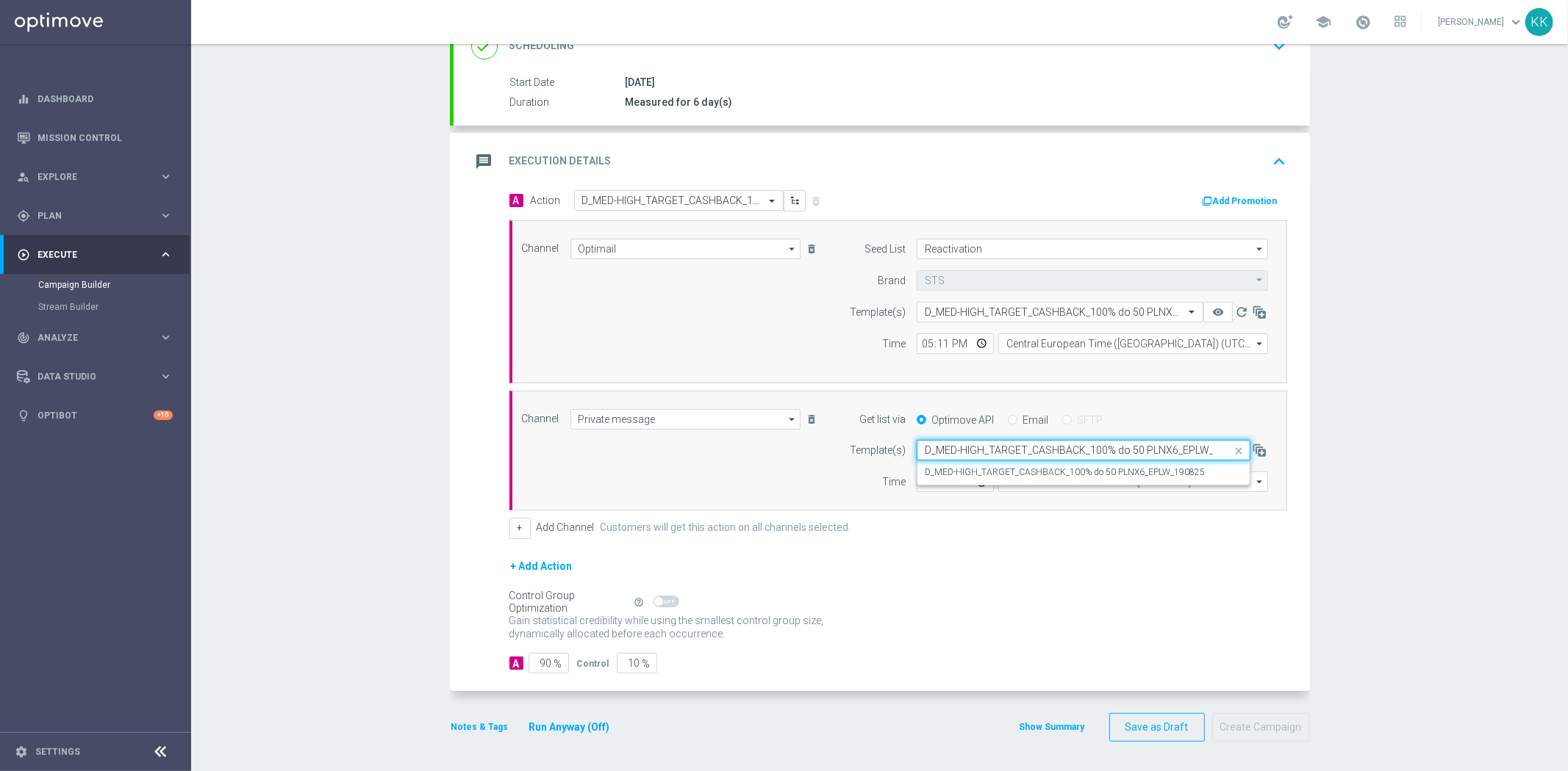
scroll to position [0, 30]
click at [988, 473] on label "D_MED-HIGH_TARGET_CASHBACK_100% do 50 PLNX6_EPLW_190825" at bounding box center [1064, 472] width 280 height 13
type input "D_MED-HIGH_TARGET_CASHBACK_100% do 50 PLNX6_EPLW_190825"
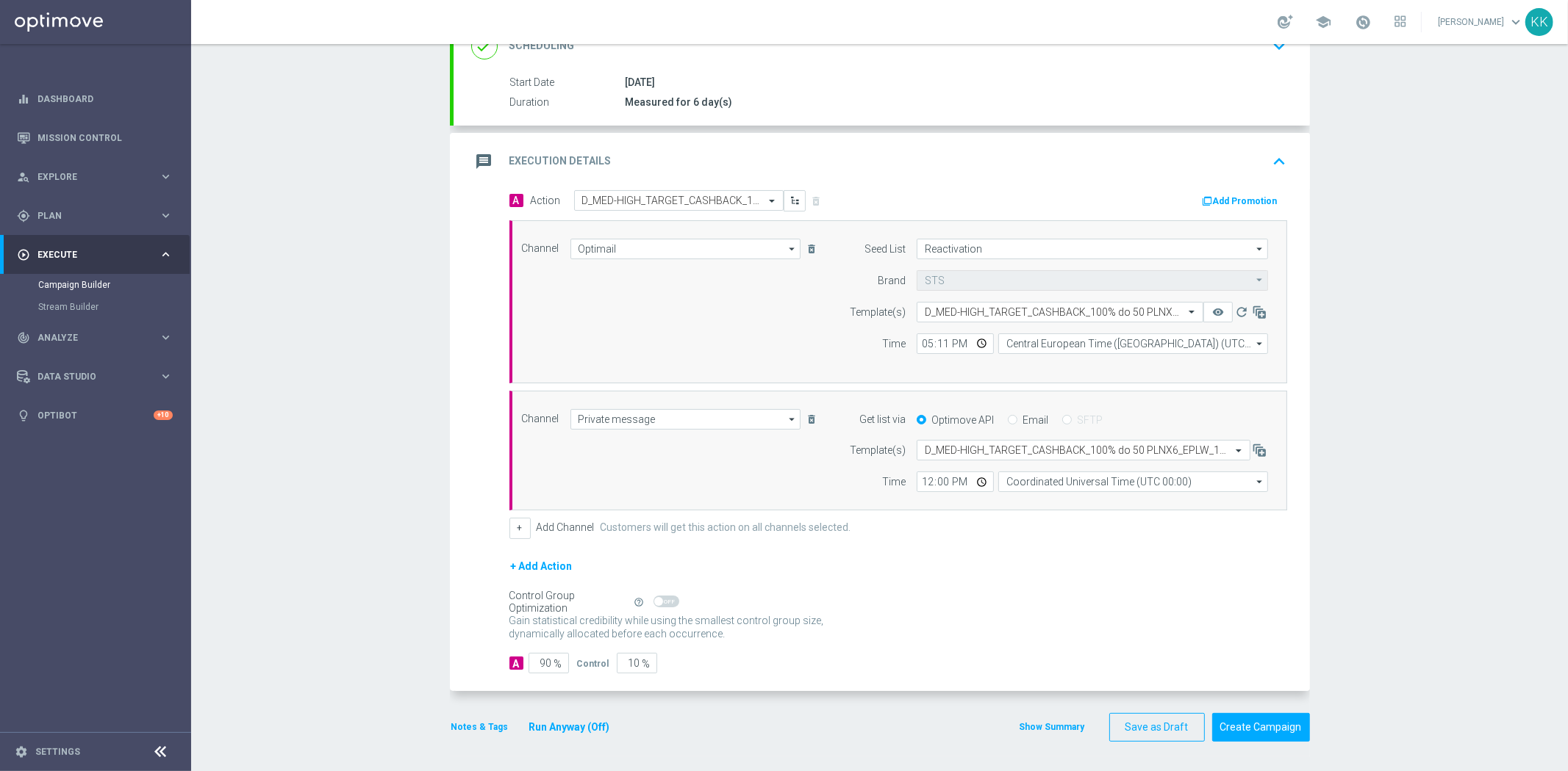
scroll to position [0, 0]
click at [916, 483] on input "12:00" at bounding box center [955, 481] width 77 height 20
type input "17:11"
click at [1022, 480] on input "Coordinated Universal Time (UTC 00:00)" at bounding box center [1132, 481] width 270 height 20
click at [1056, 503] on div "Central European Time (Warsaw) (UTC +02:00)" at bounding box center [1137, 503] width 241 height 14
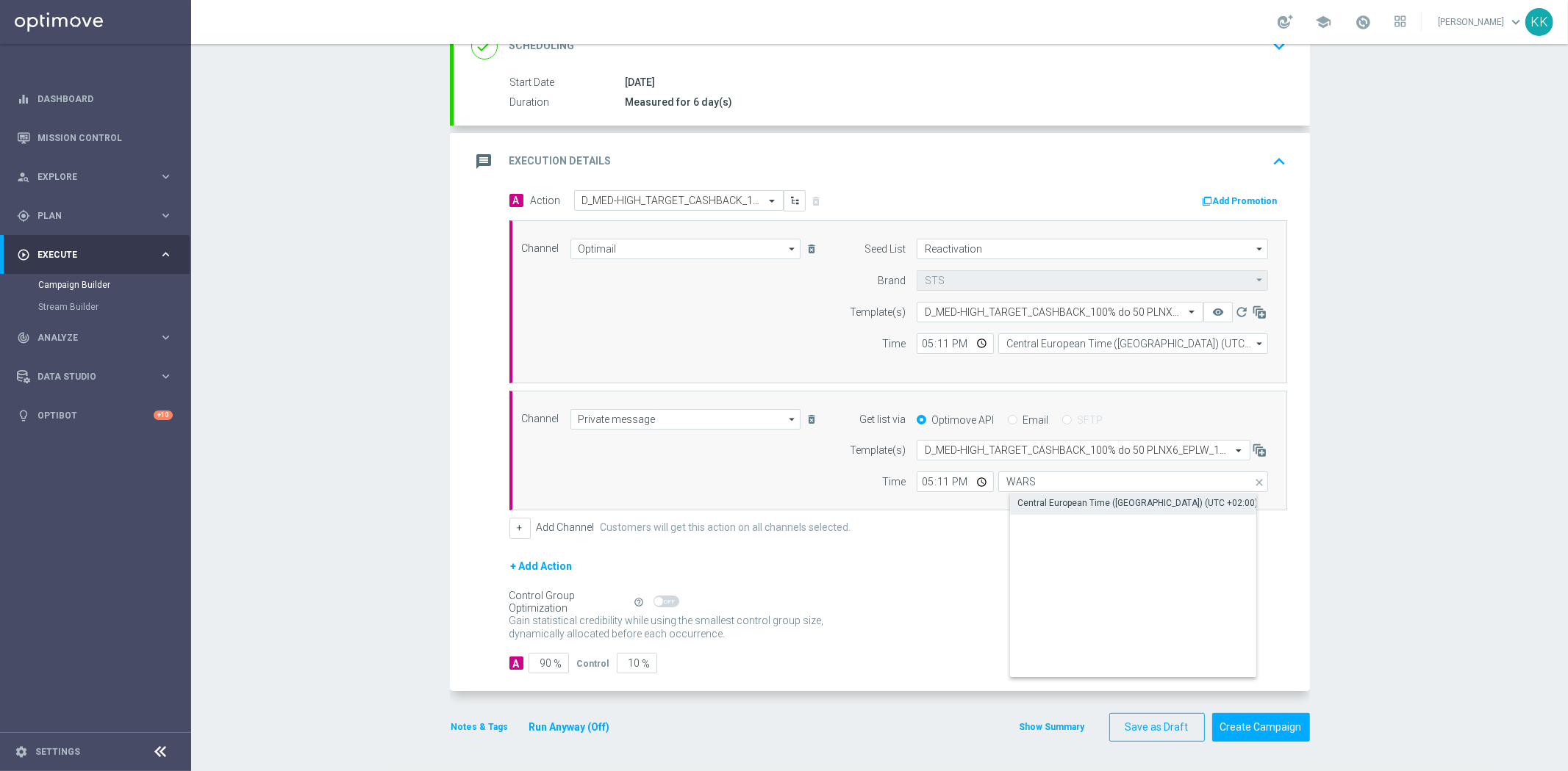
type input "Central European Time (Warsaw) (UTC +02:00)"
click at [544, 661] on input "90" at bounding box center [549, 663] width 41 height 20
type input "9"
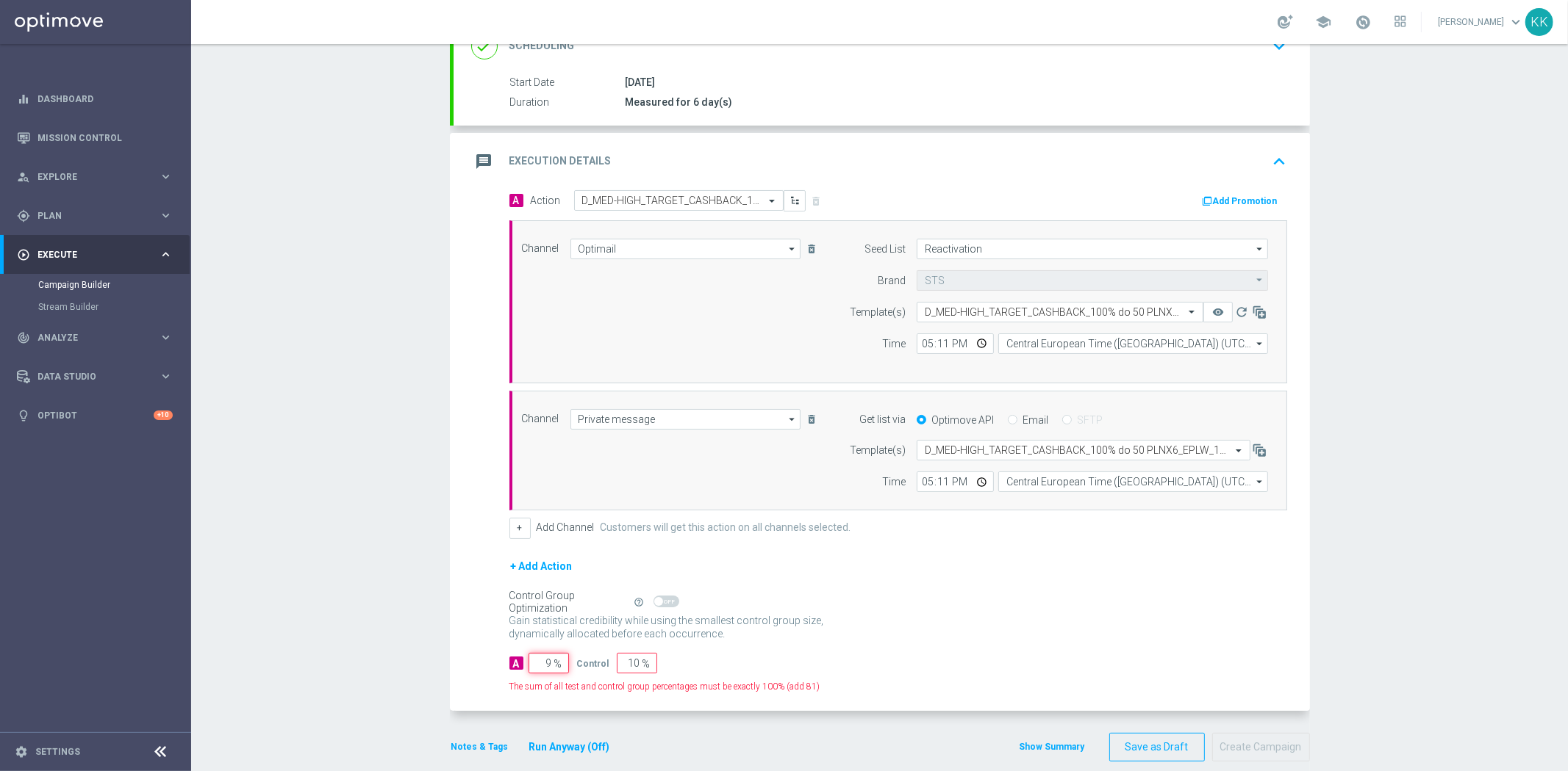
type input "91"
type input "98"
type input "2"
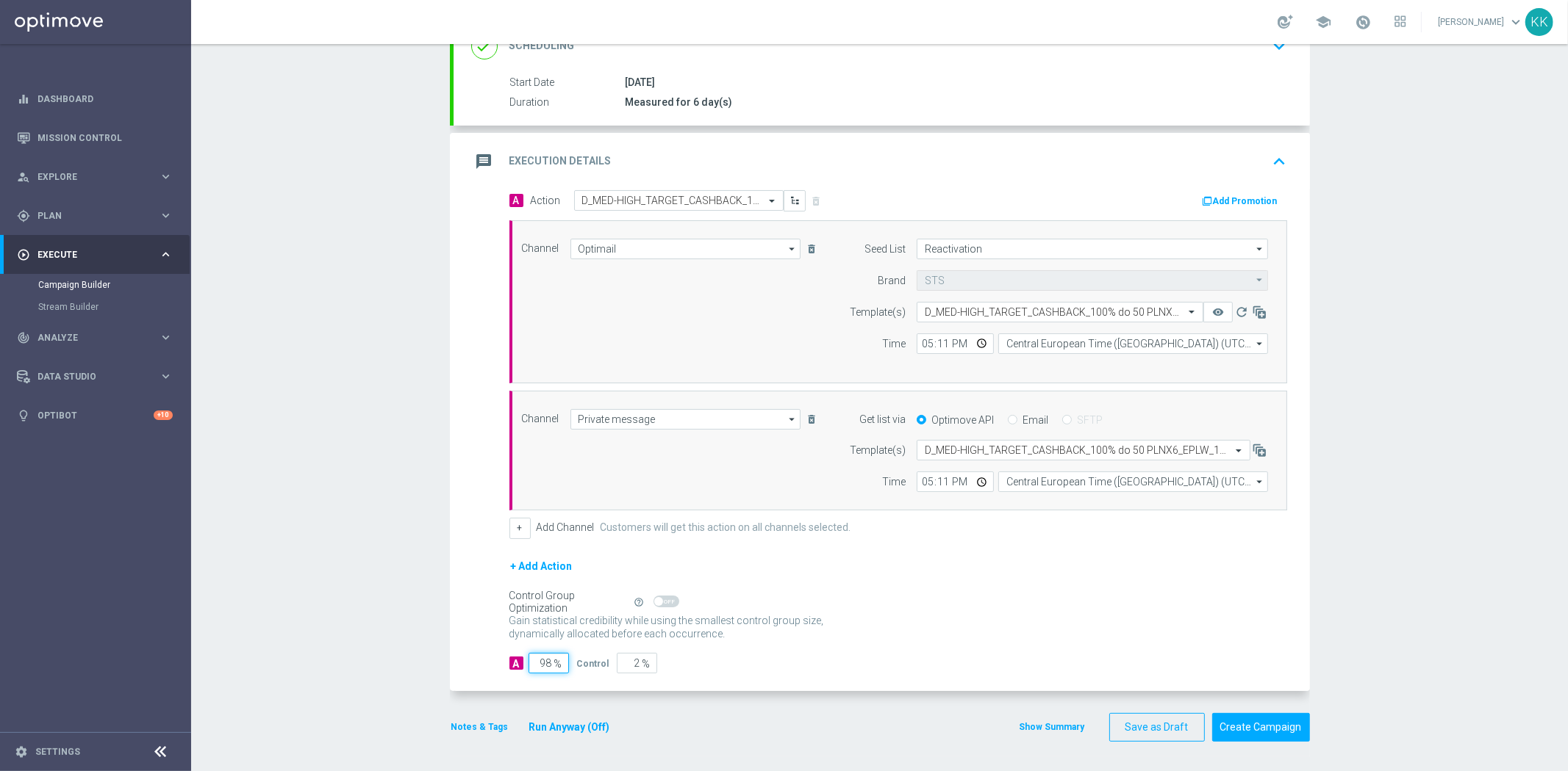
type input "98"
click at [894, 688] on div "A Action Select action D_MED-HIGH_TARGET_CASHBACK_100% do 50 PLNX6_EPLW_190825 …" at bounding box center [882, 441] width 857 height 501
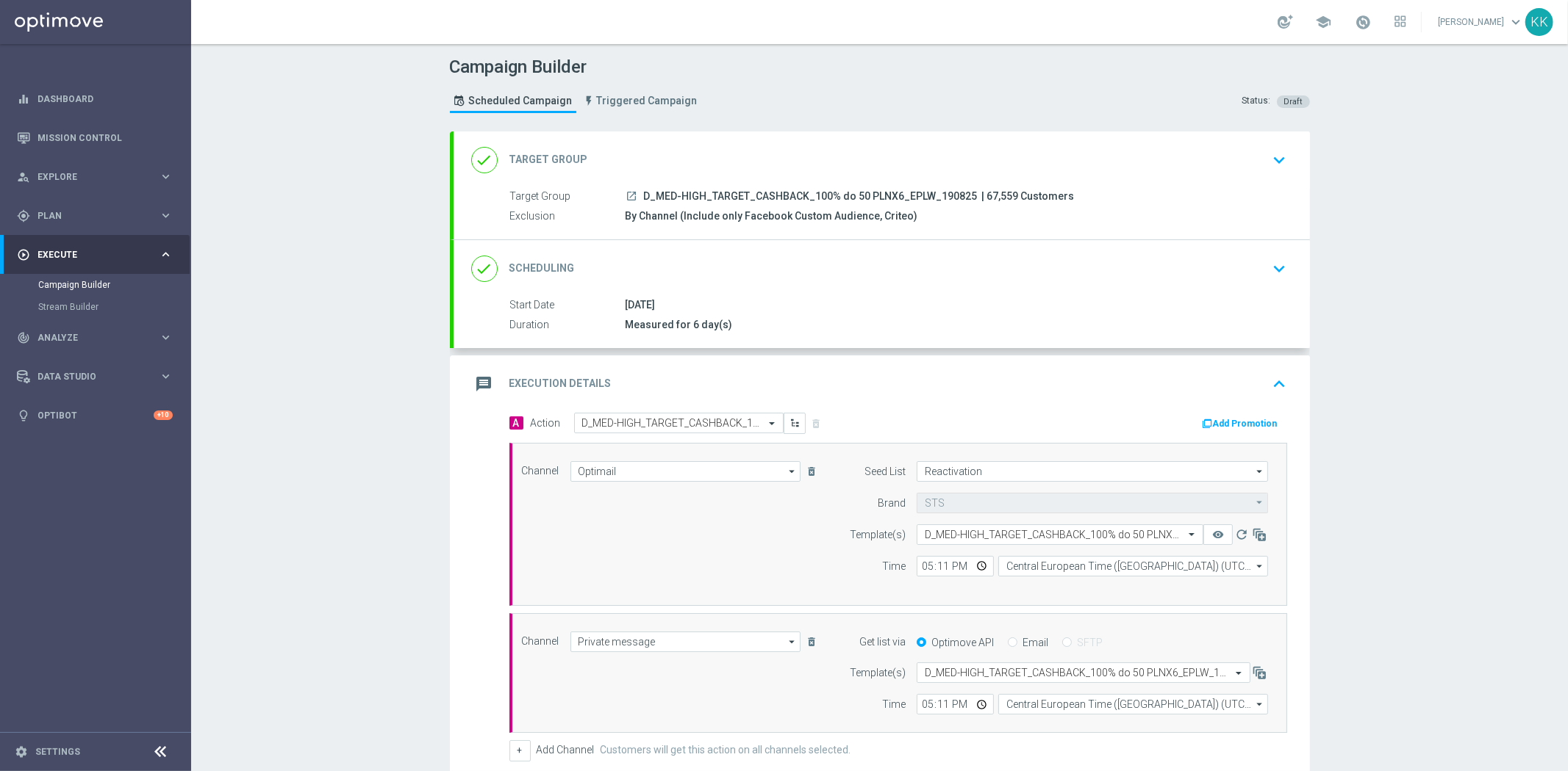
click at [1180, 265] on div "done Scheduling keyboard_arrow_down" at bounding box center [881, 269] width 821 height 28
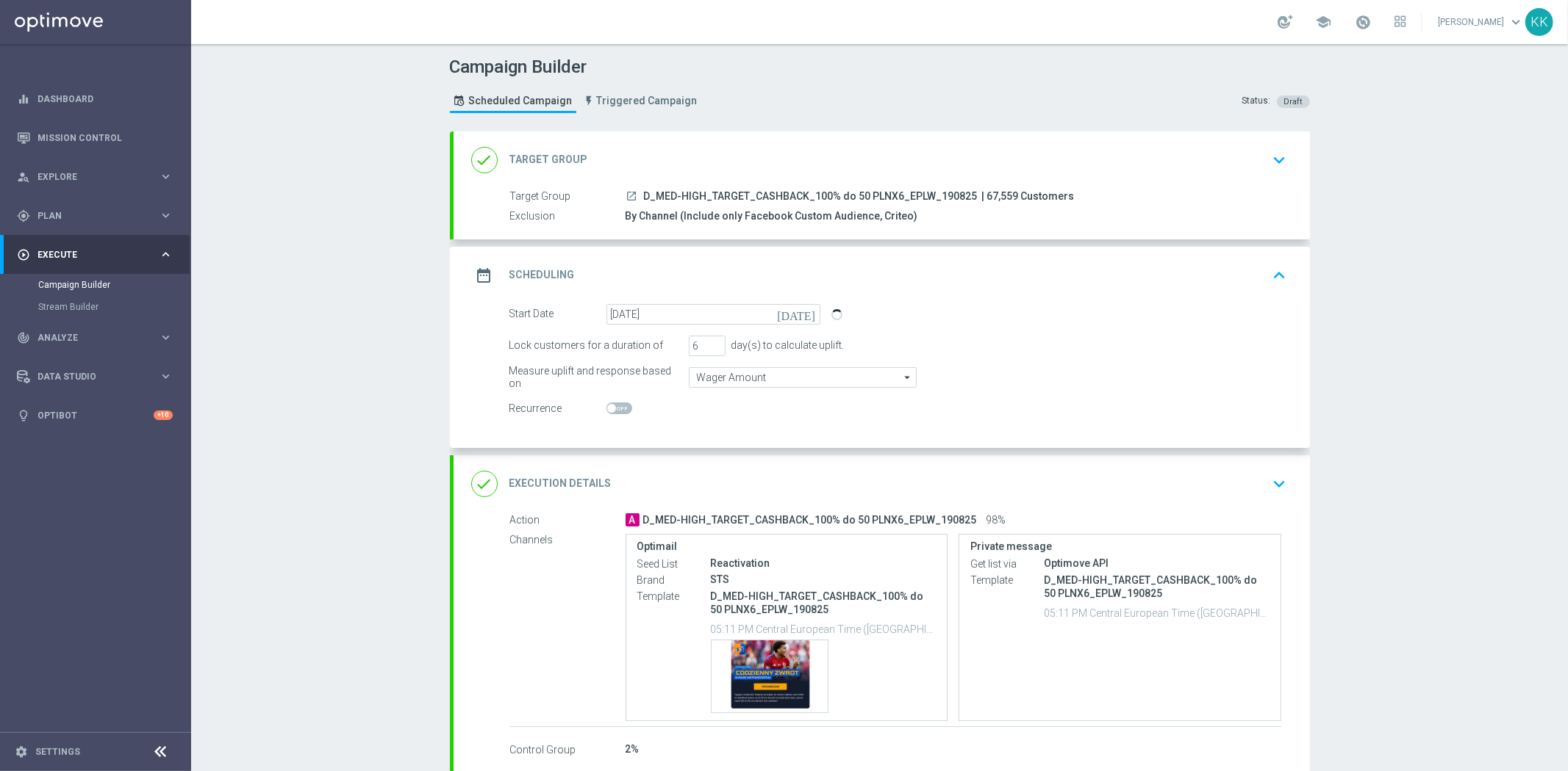
scroll to position [81, 0]
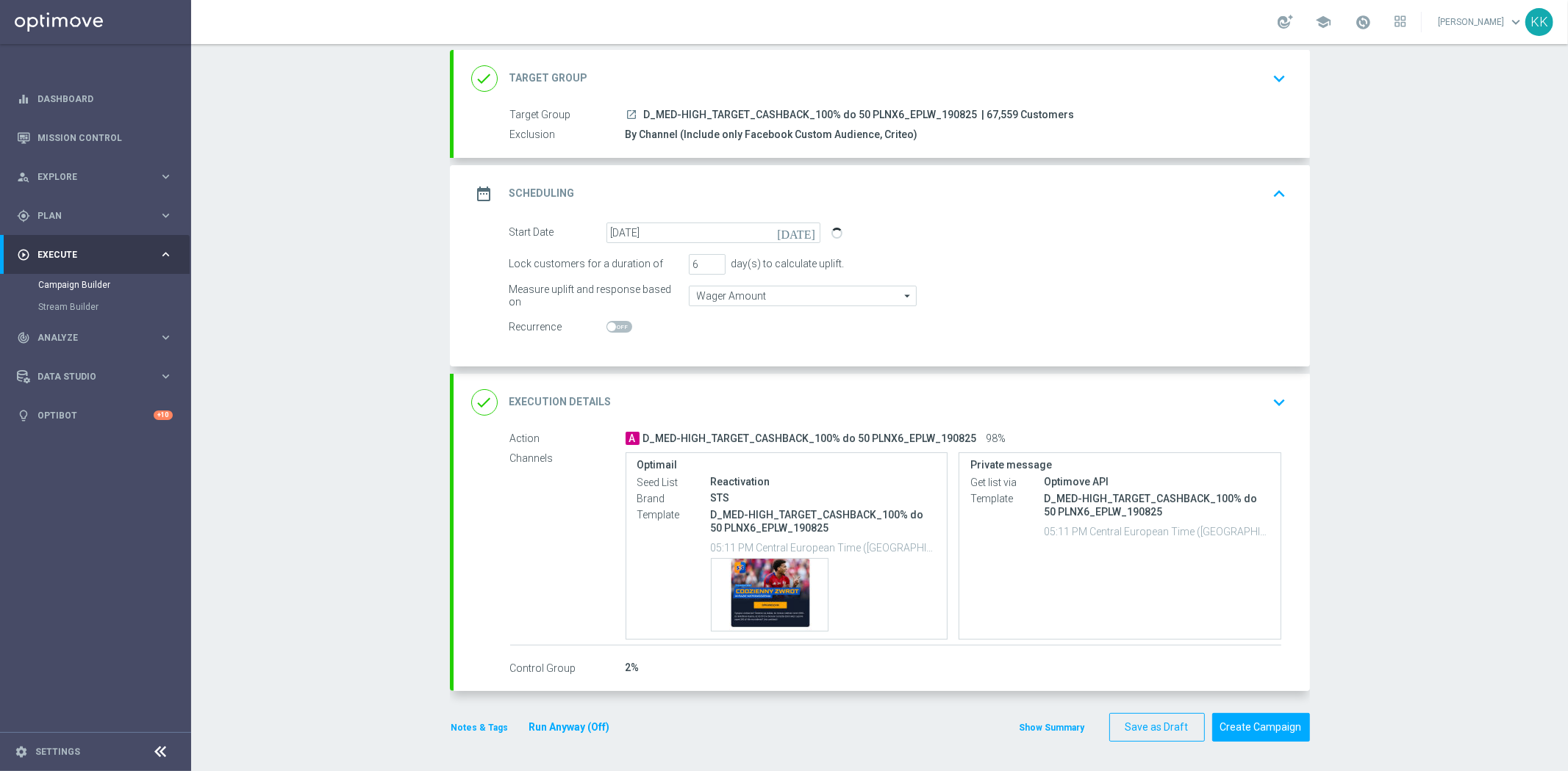
click at [1274, 376] on div "done Execution Details keyboard_arrow_down" at bounding box center [882, 402] width 857 height 57
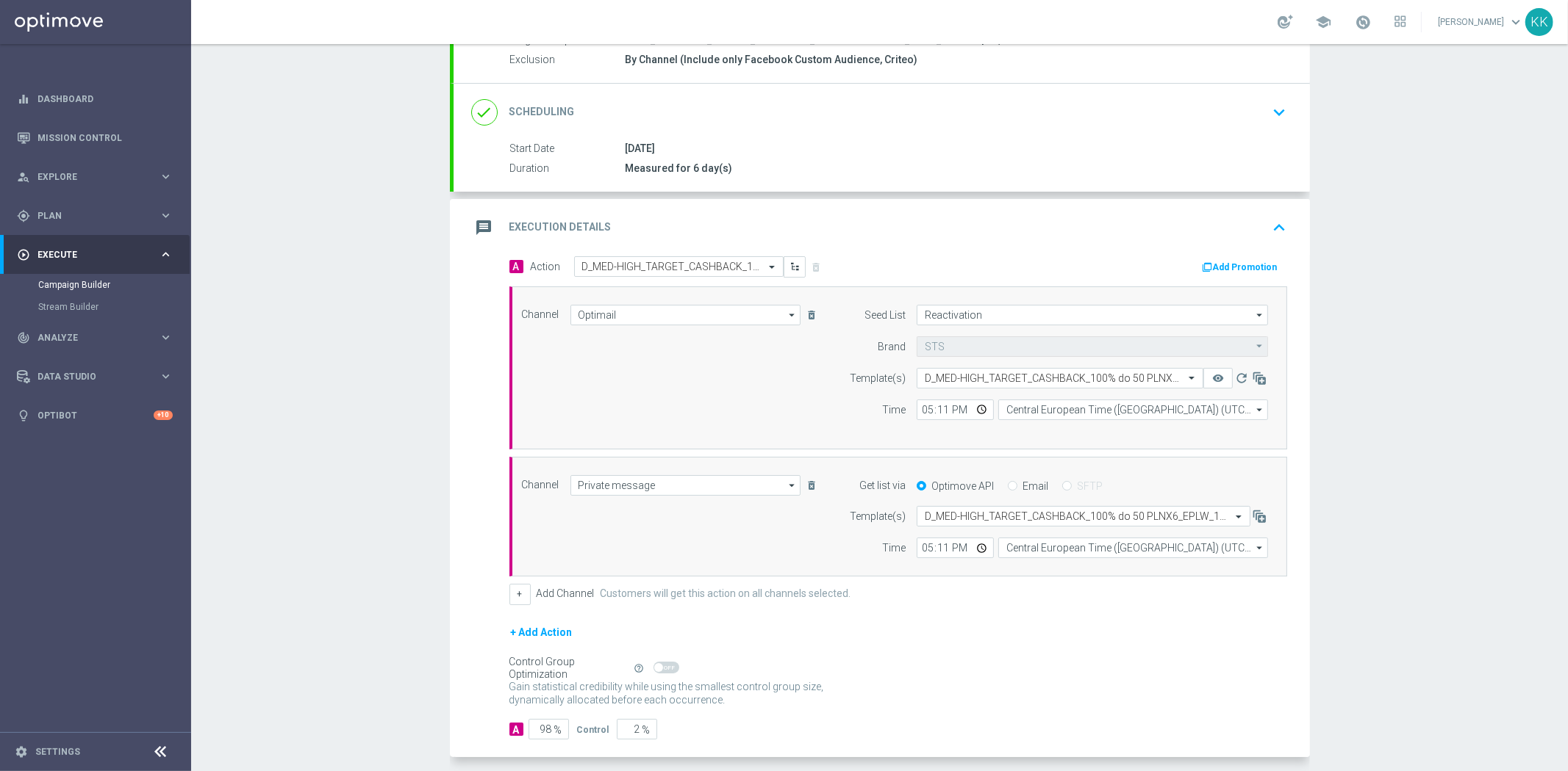
scroll to position [222, 0]
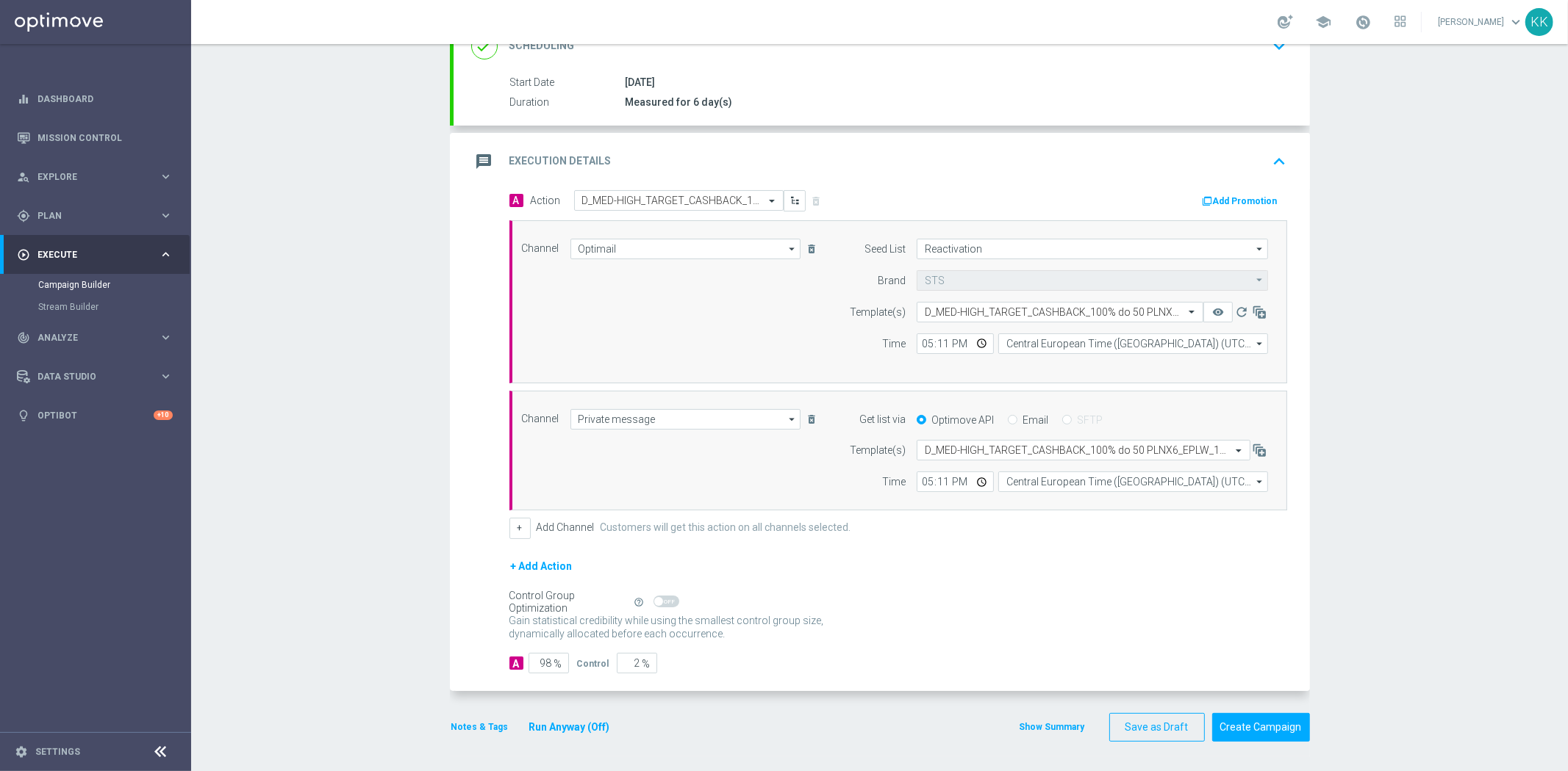
click at [476, 730] on button "Notes & Tags" at bounding box center [479, 727] width 60 height 16
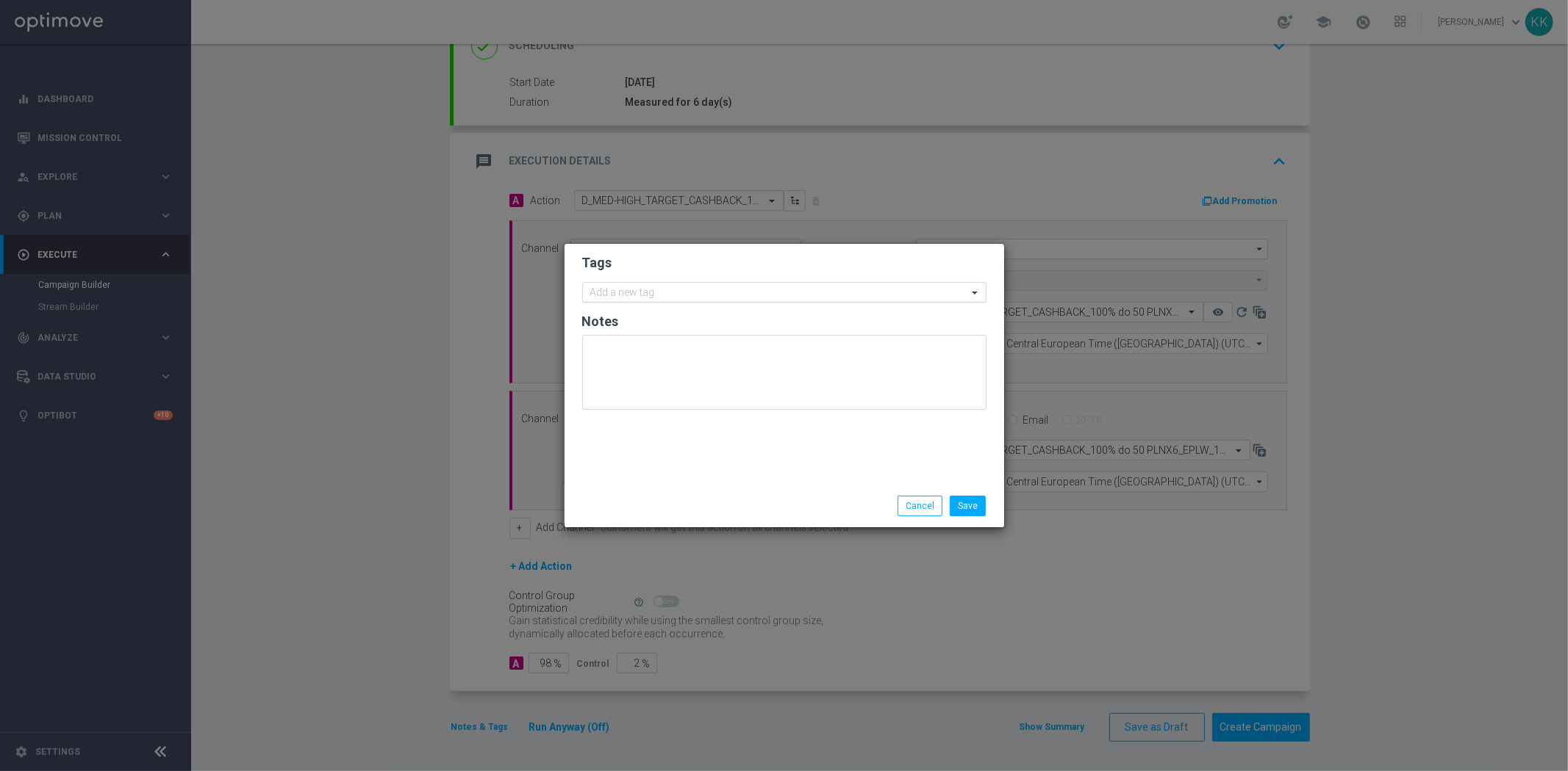
click at [629, 294] on input "text" at bounding box center [779, 293] width 377 height 13
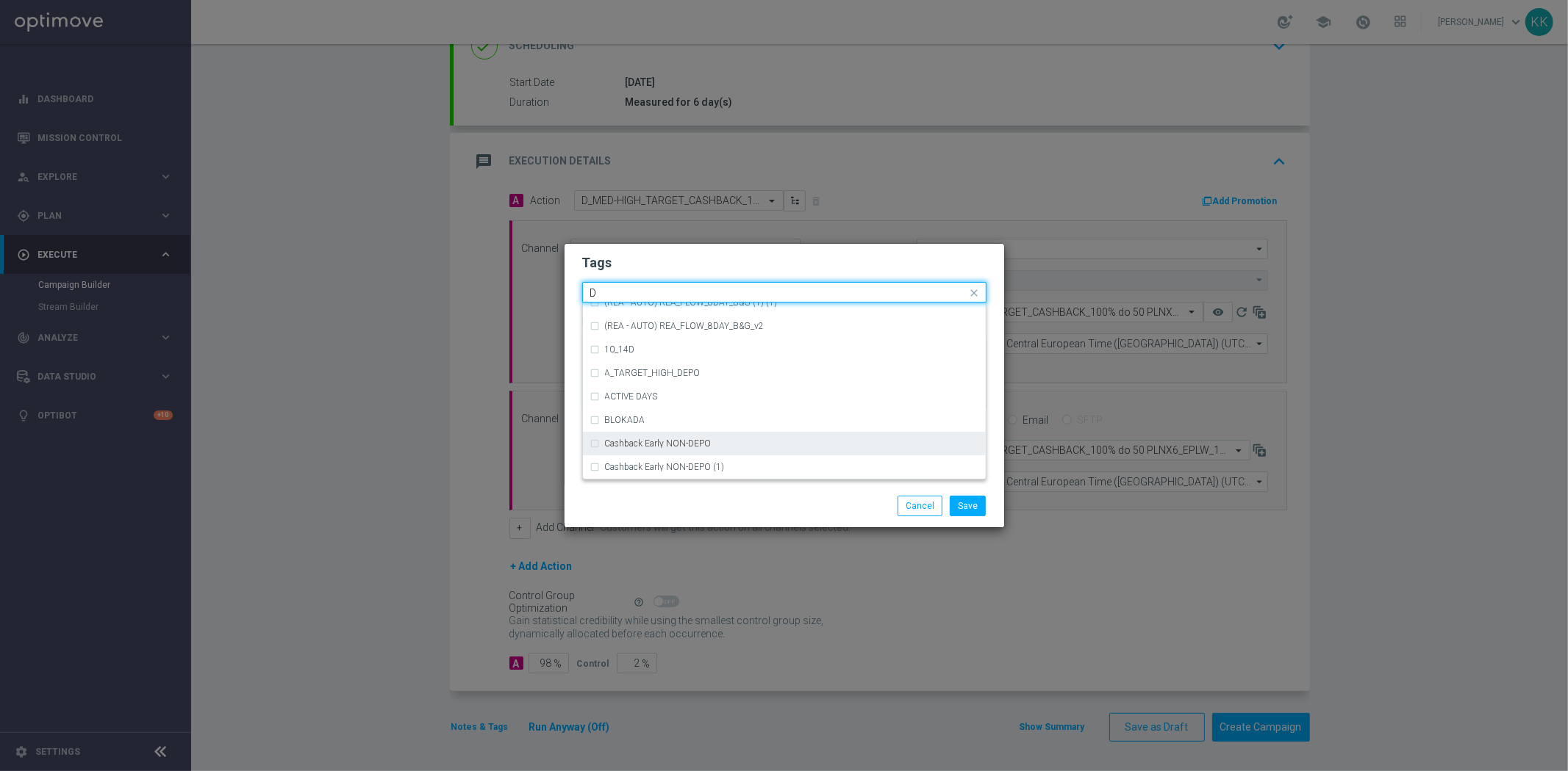
scroll to position [1632, 0]
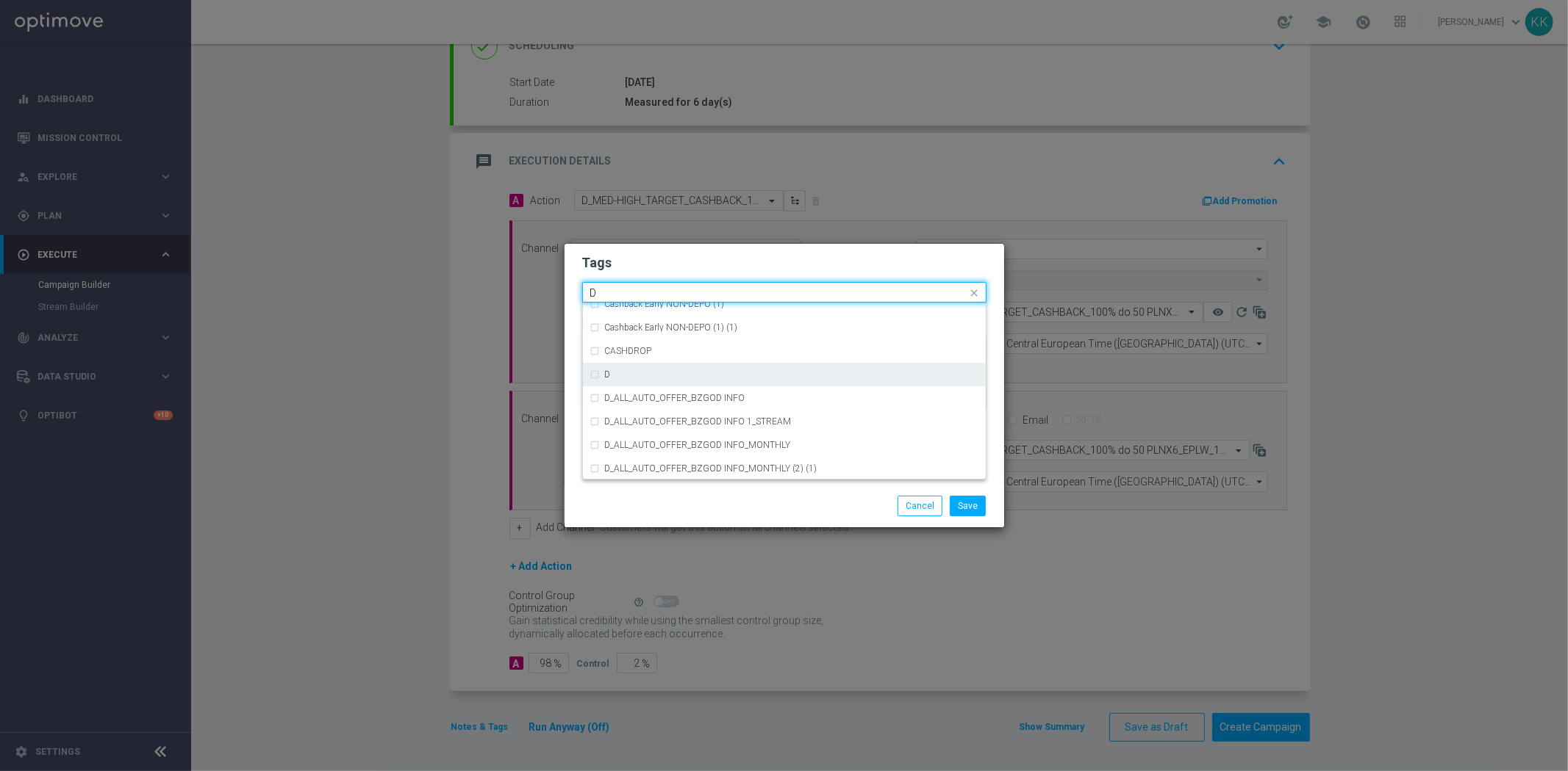
click at [691, 363] on div "D" at bounding box center [784, 375] width 388 height 23
type input "D"
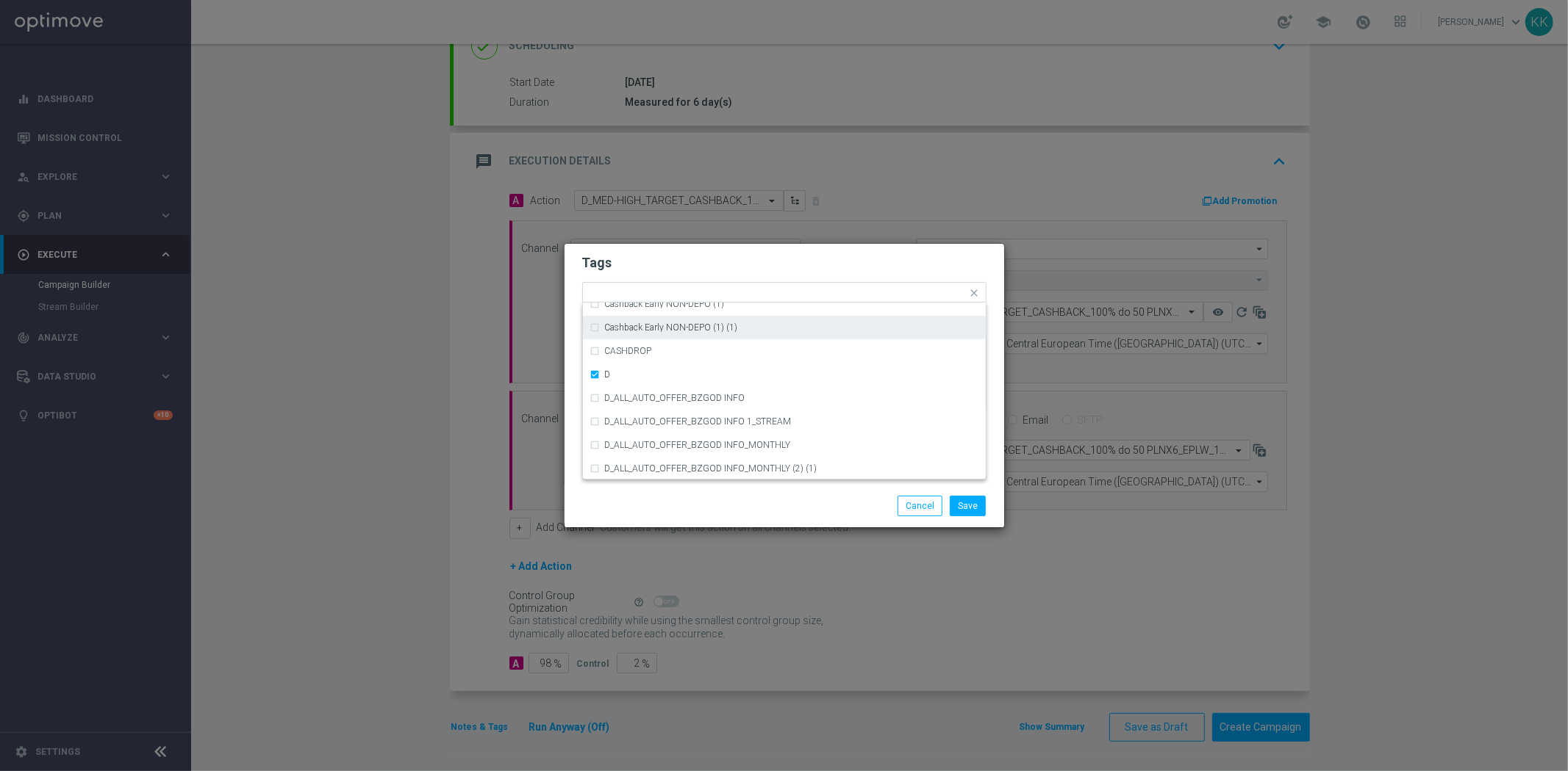
click at [719, 240] on modal-container "Tags Quick find × D A_TARGET_HIGH_DEPO ACTIVE DAYS BLOKADA Cashback Early NON-D…" at bounding box center [784, 386] width 1568 height 771
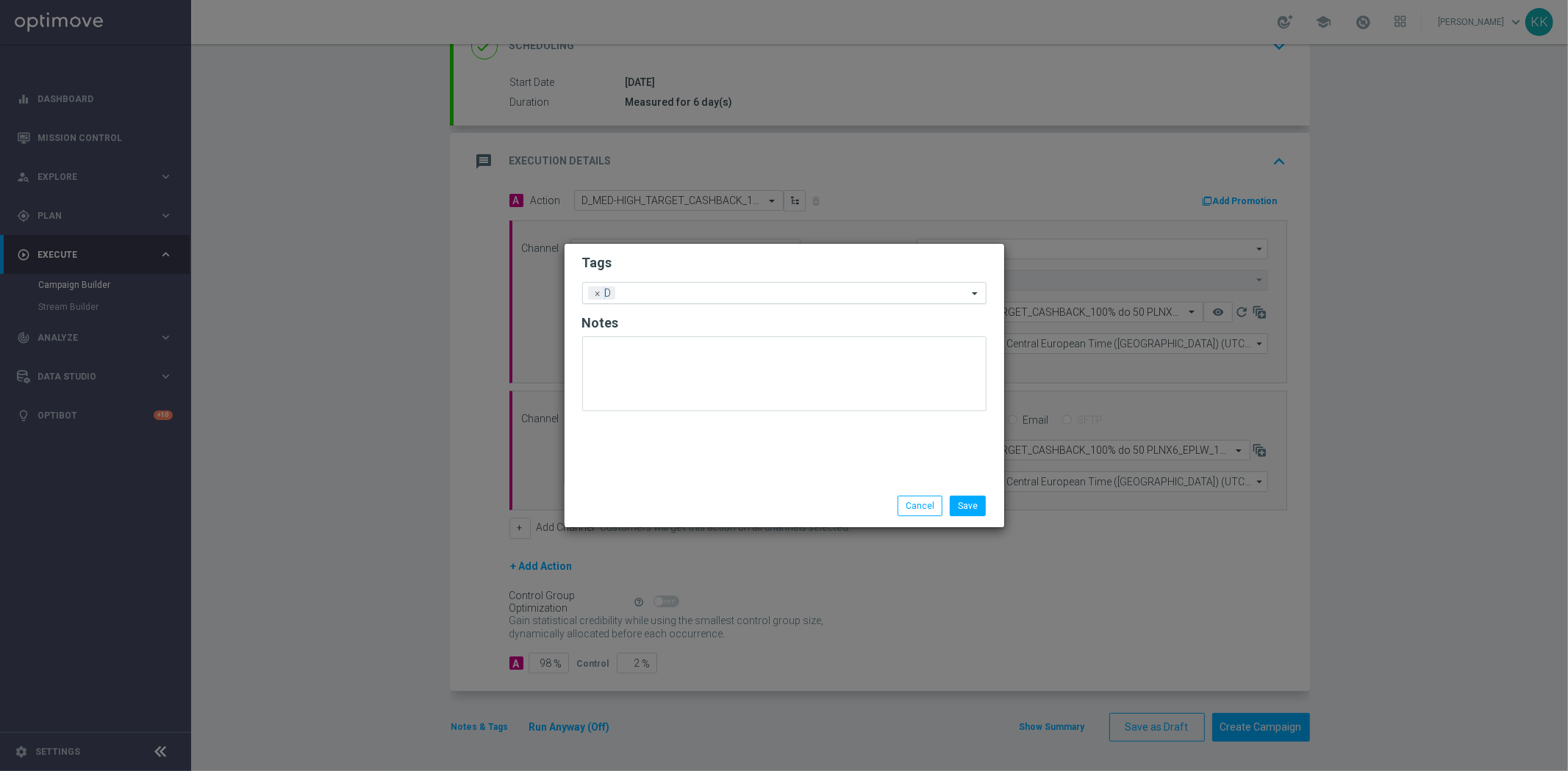
click at [716, 290] on input "text" at bounding box center [794, 294] width 346 height 13
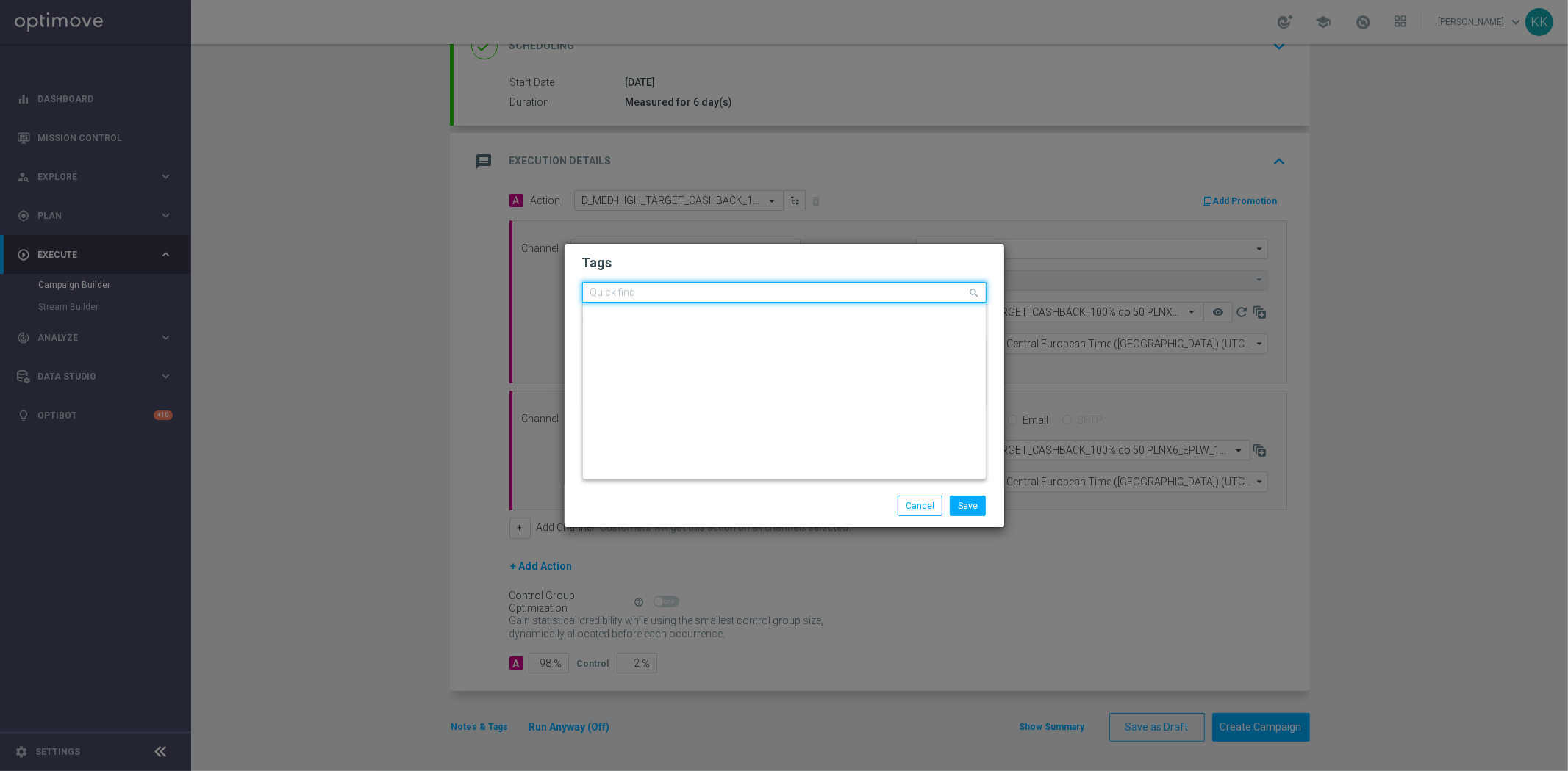
scroll to position [0, 0]
click at [661, 339] on div "MED" at bounding box center [792, 337] width 373 height 9
type input "MED"
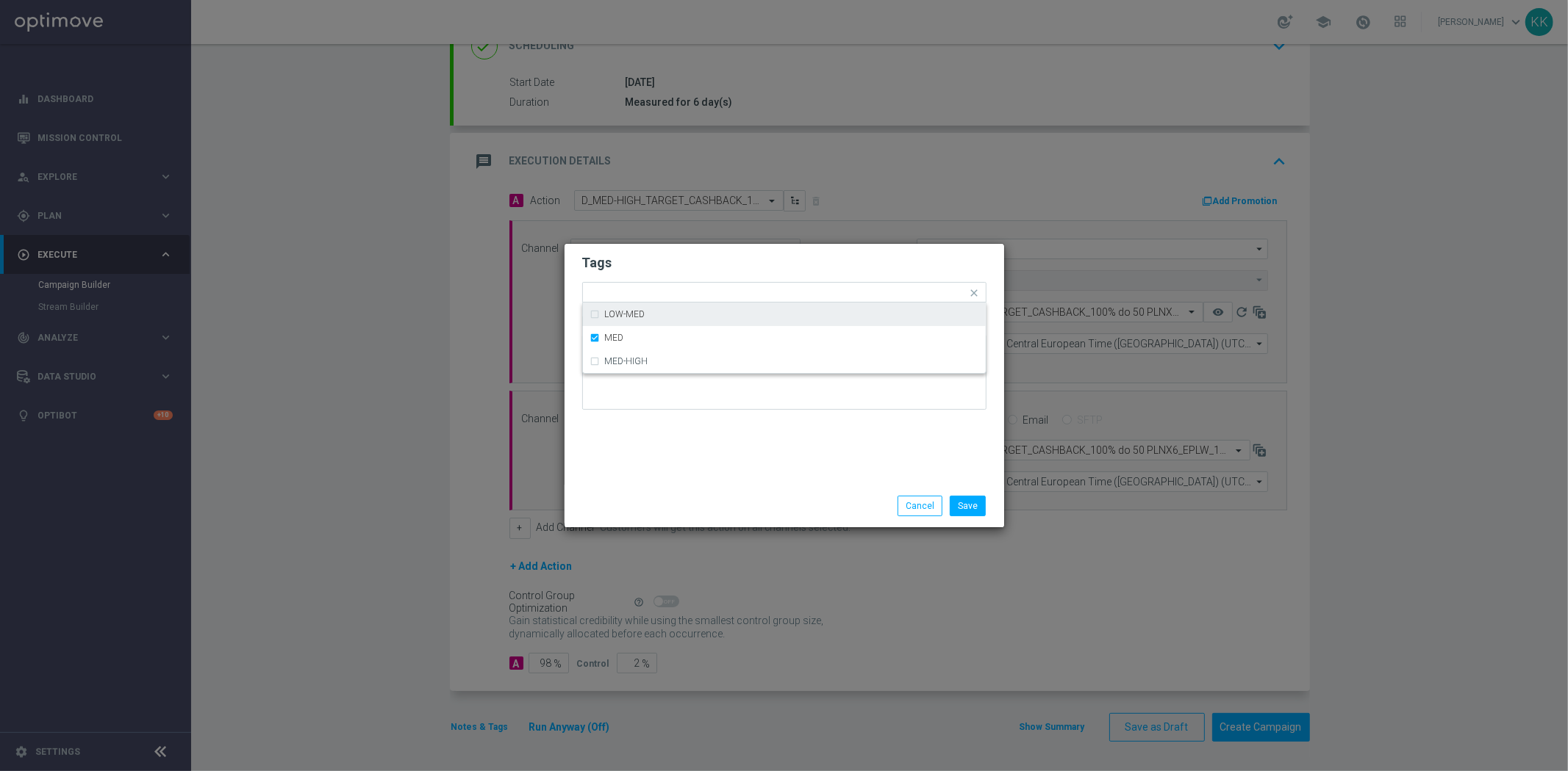
click at [691, 258] on h2 "Tags" at bounding box center [784, 263] width 404 height 17
click at [693, 297] on input "text" at bounding box center [817, 294] width 301 height 13
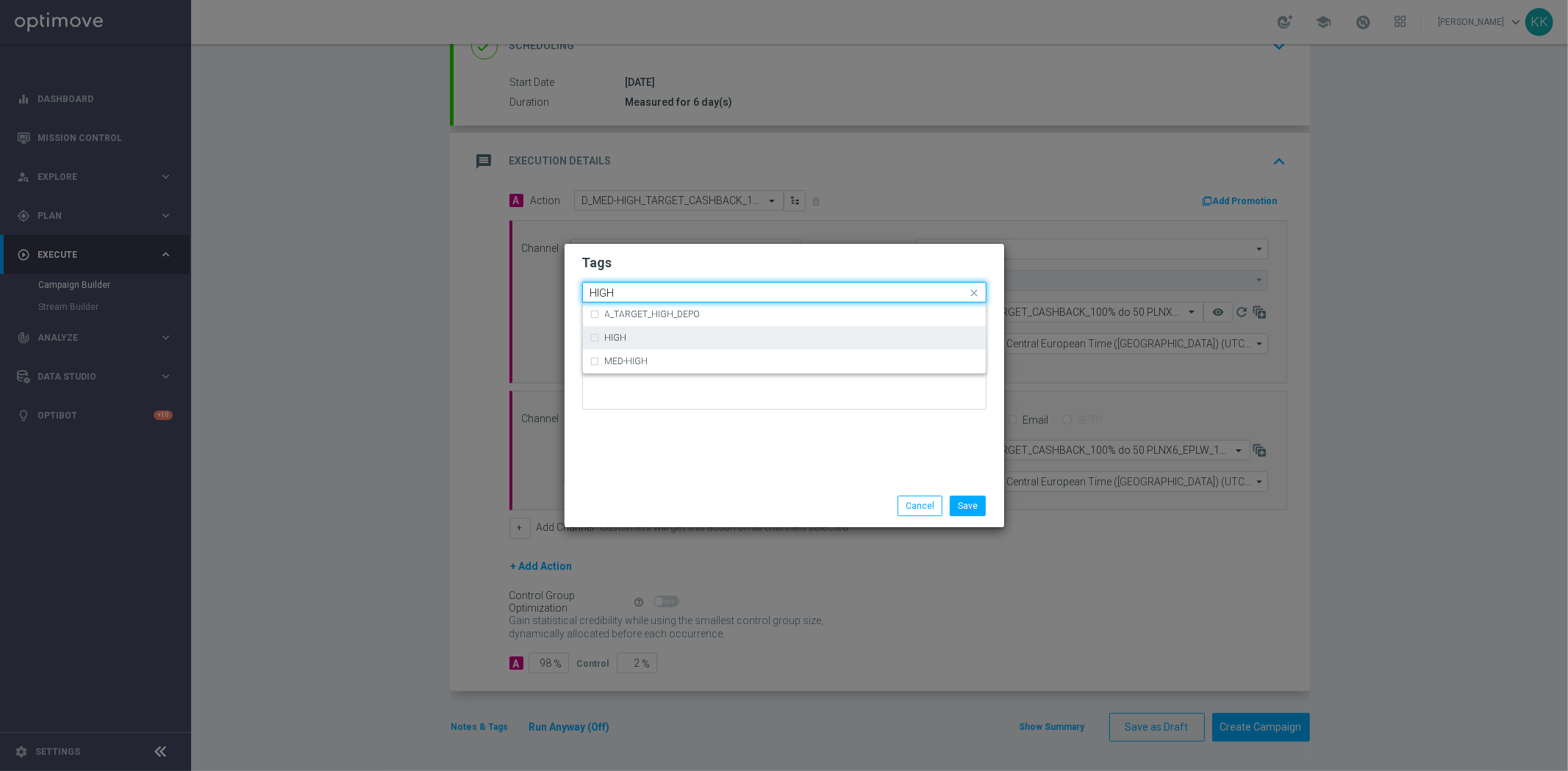
click at [662, 330] on div "HIGH" at bounding box center [784, 338] width 388 height 23
type input "HIGH"
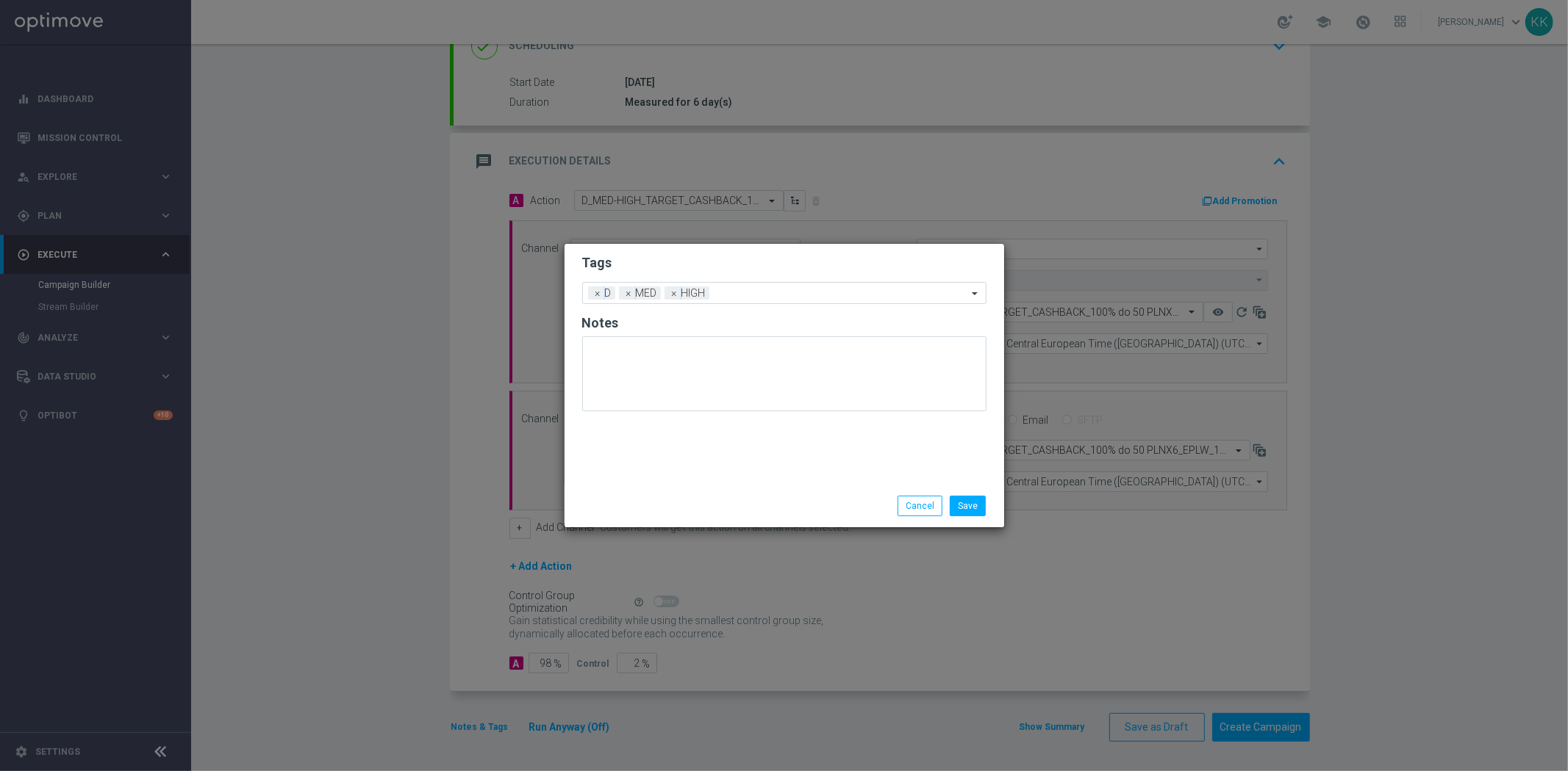
click at [671, 280] on form "Tags Add a new tag × D × MED × HIGH Notes" at bounding box center [784, 336] width 404 height 172
click at [757, 290] on input "text" at bounding box center [841, 294] width 252 height 13
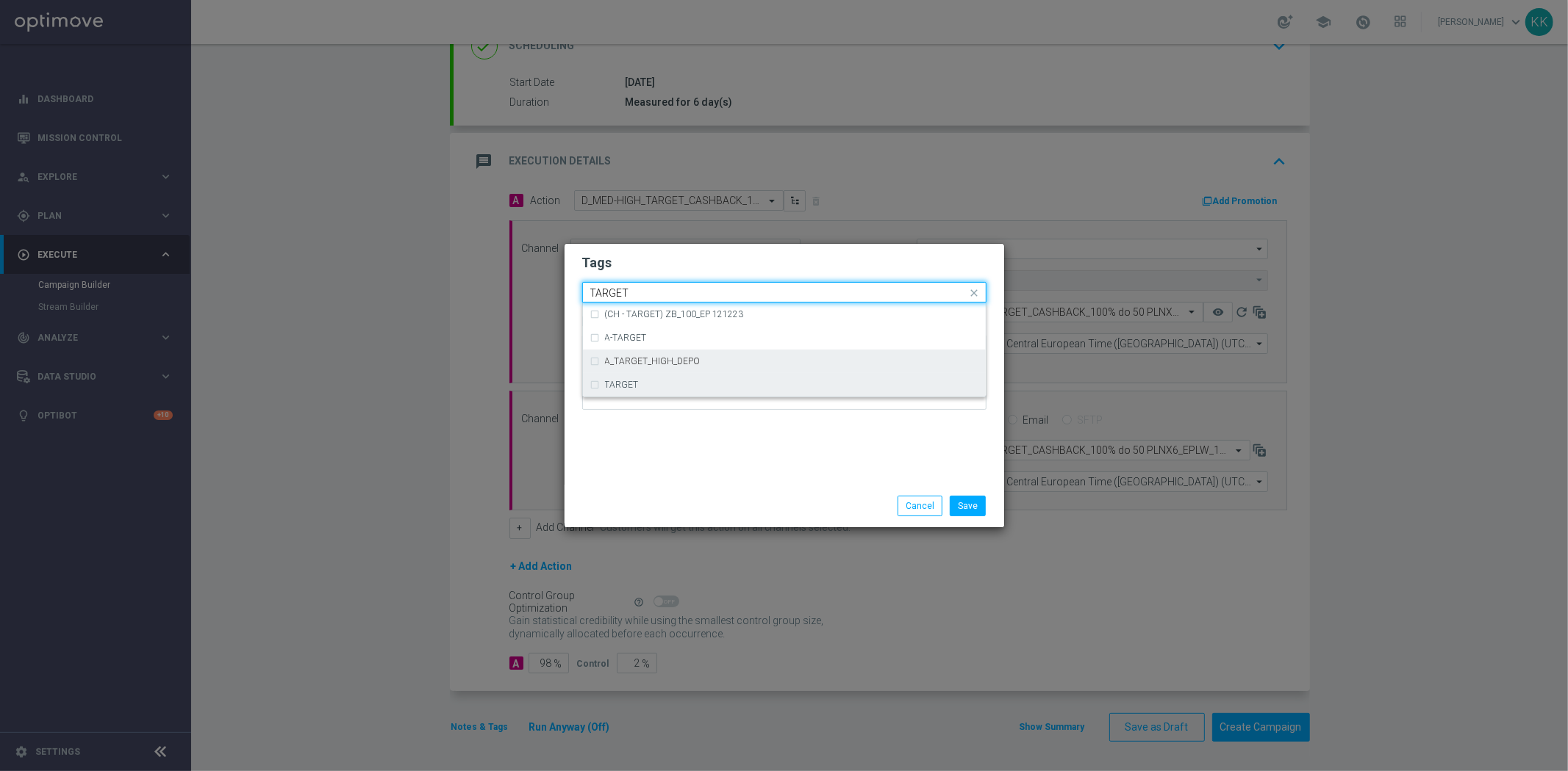
drag, startPoint x: 740, startPoint y: 385, endPoint x: 743, endPoint y: 394, distance: 9.5
click at [740, 386] on div "TARGET" at bounding box center [792, 385] width 373 height 9
type input "TARGET"
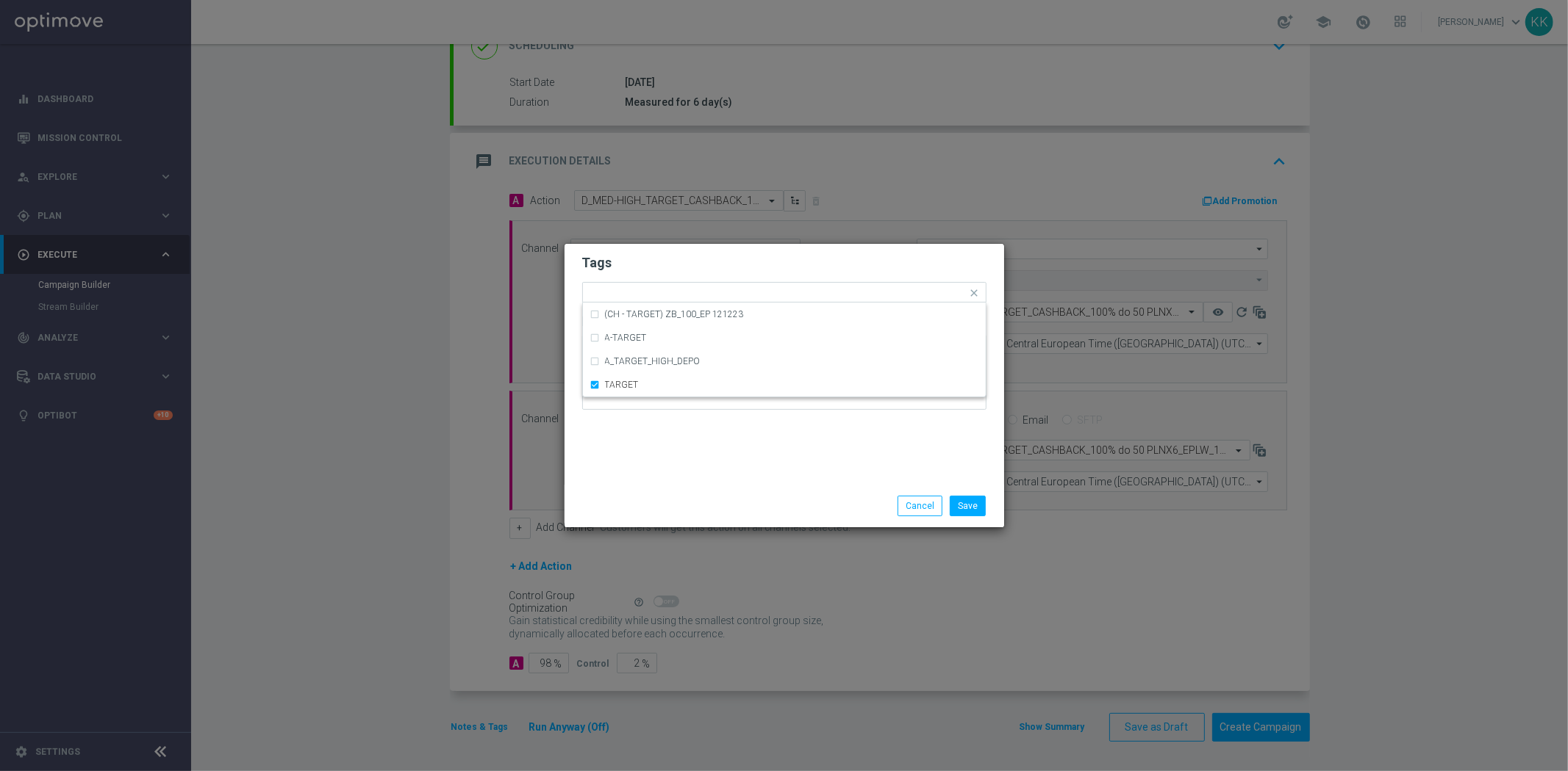
click at [755, 451] on div "Tags Quick find × D × MED × HIGH × TARGET (CH - TARGET) ZB_100_EP 121223 A-TARG…" at bounding box center [784, 363] width 440 height 241
click at [790, 282] on div "Add a new tag × D × MED × HIGH × TARGET" at bounding box center [784, 293] width 404 height 22
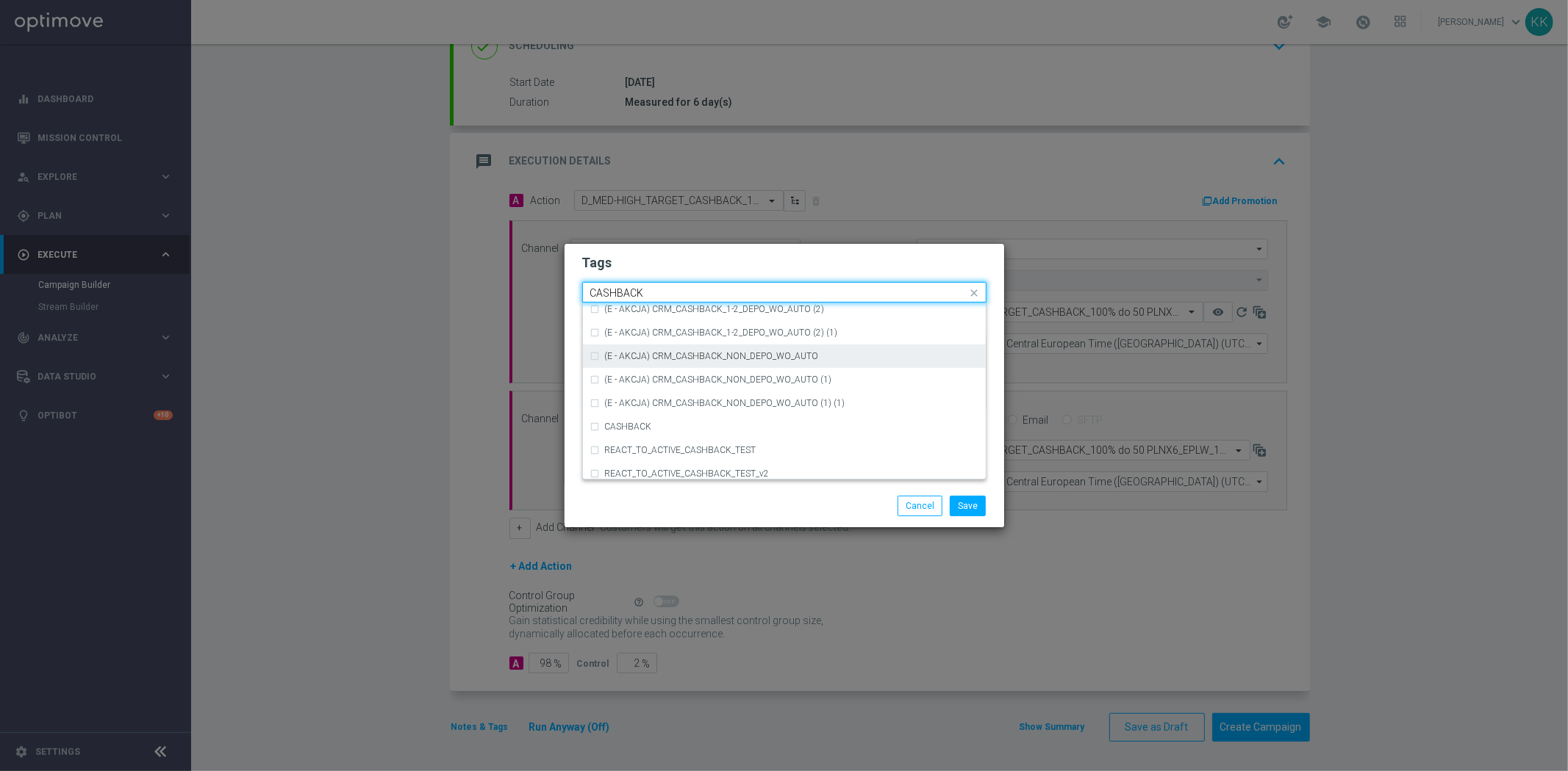
scroll to position [222, 0]
click at [680, 393] on div "CASHBACK" at bounding box center [792, 397] width 373 height 9
type input "CASHBACK"
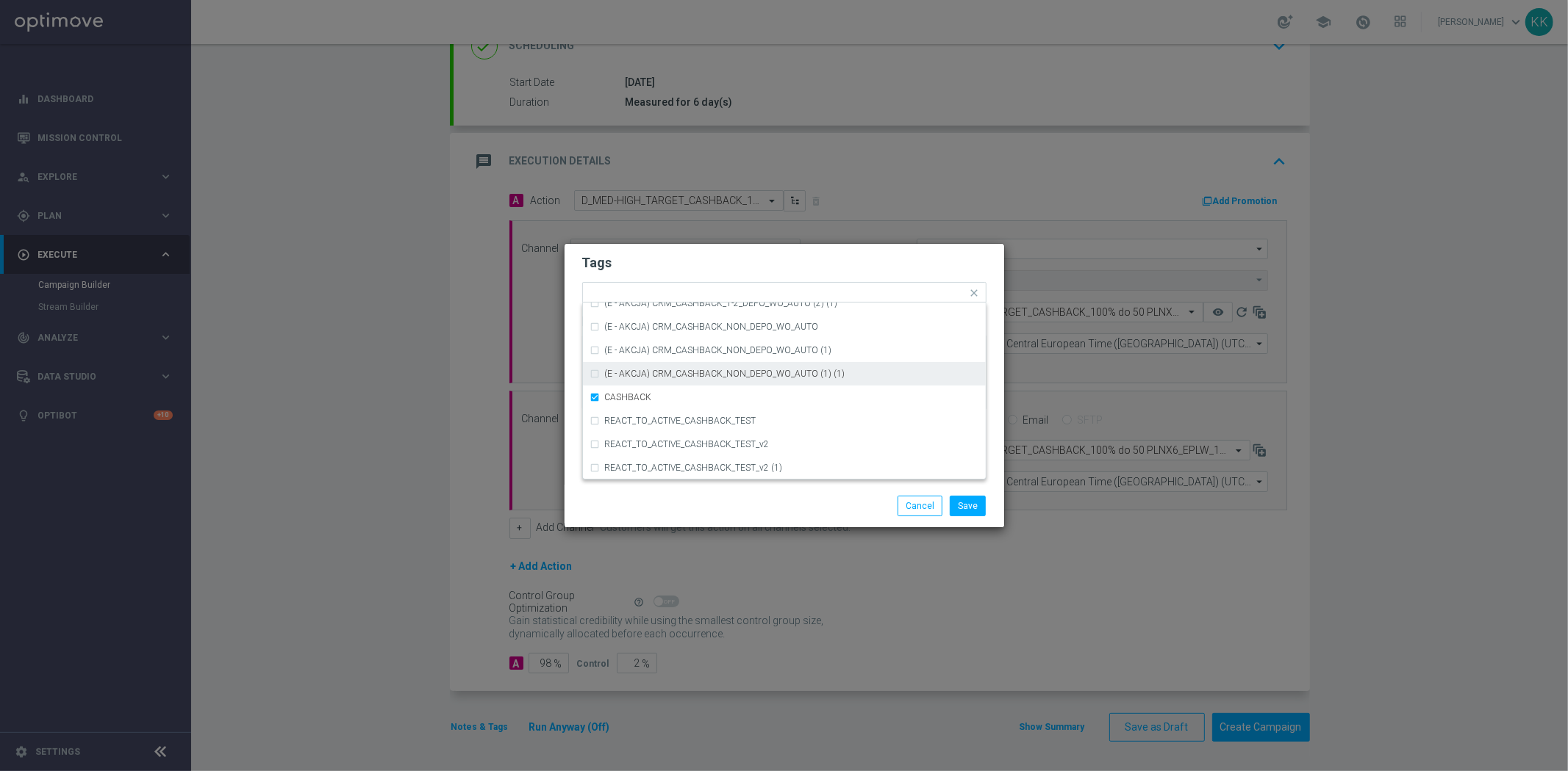
click at [743, 262] on h2 "Tags" at bounding box center [784, 263] width 404 height 17
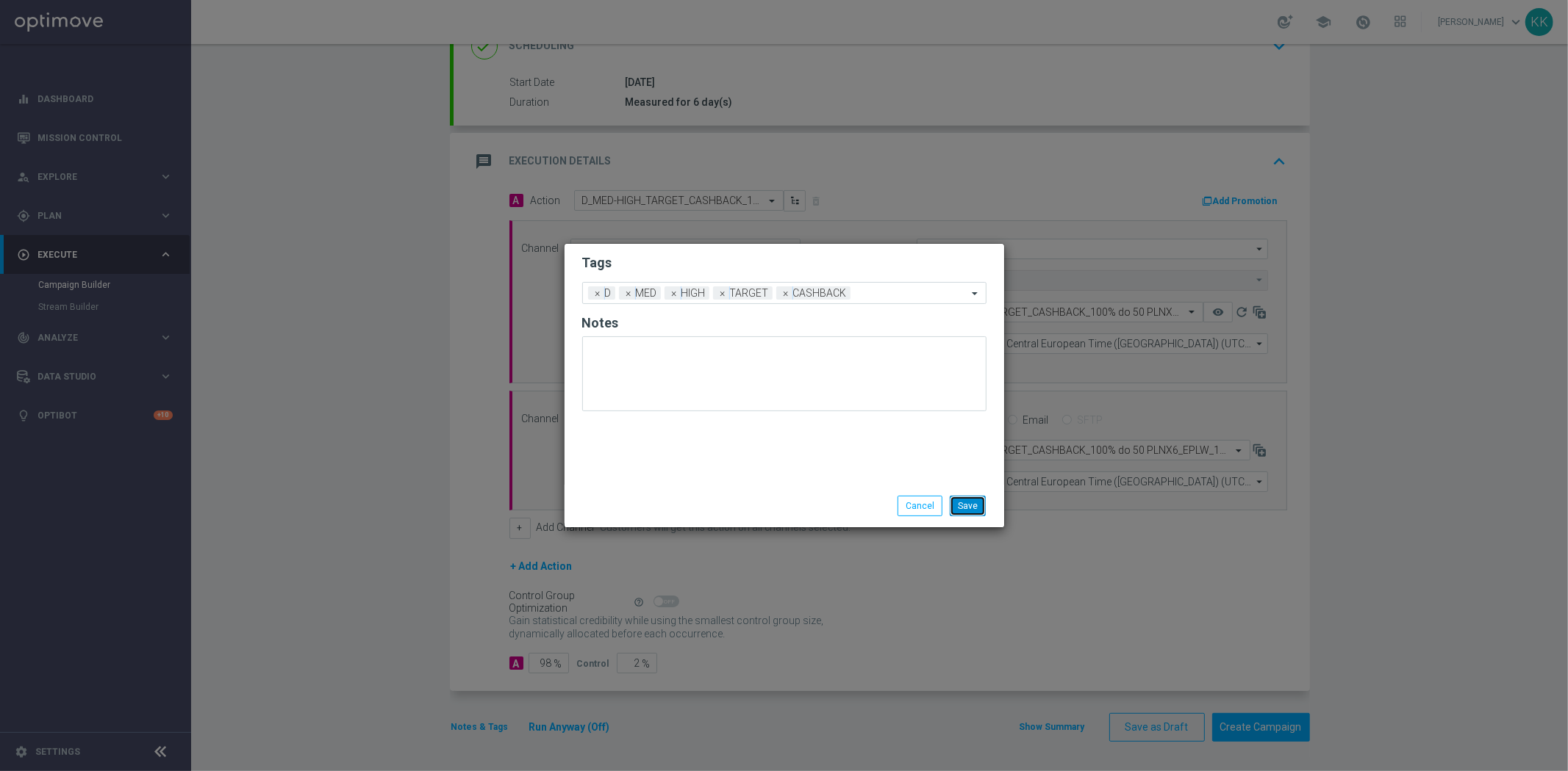
click at [960, 500] on button "Save" at bounding box center [967, 505] width 36 height 20
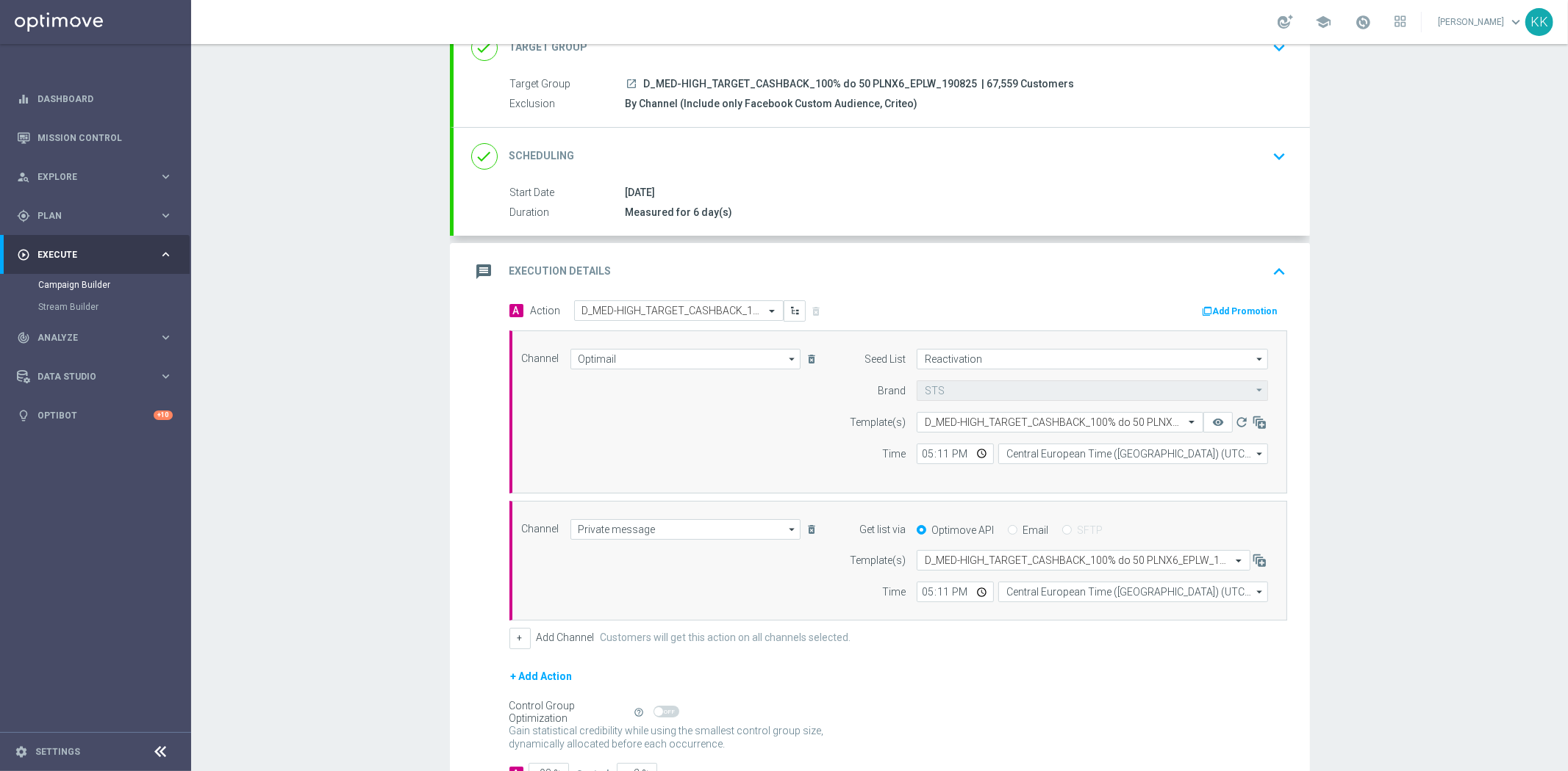
scroll to position [0, 0]
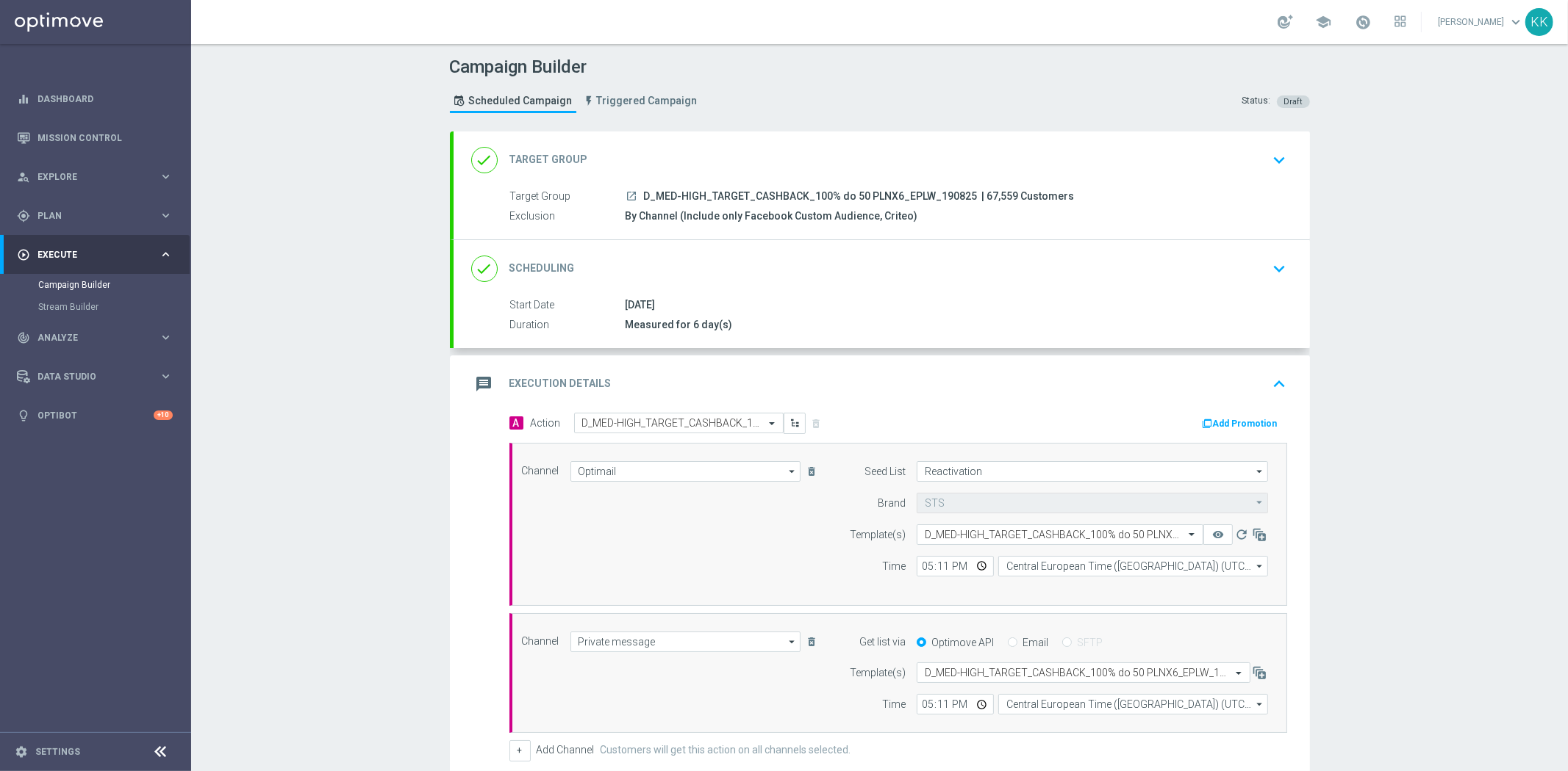
click at [1264, 183] on div "done Target Group keyboard_arrow_down" at bounding box center [882, 159] width 857 height 57
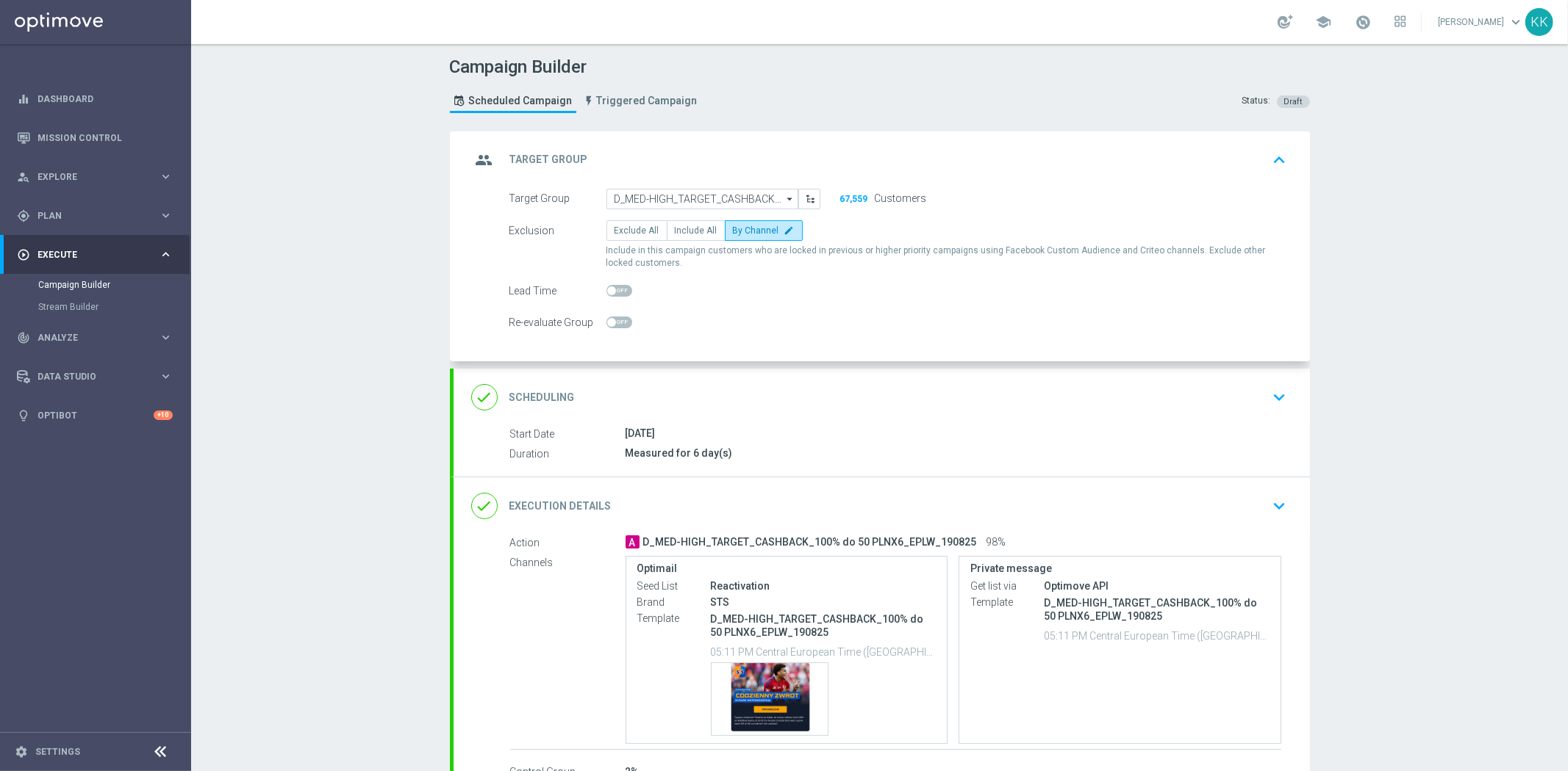
click at [1290, 407] on div "done Scheduling keyboard_arrow_down" at bounding box center [882, 397] width 857 height 57
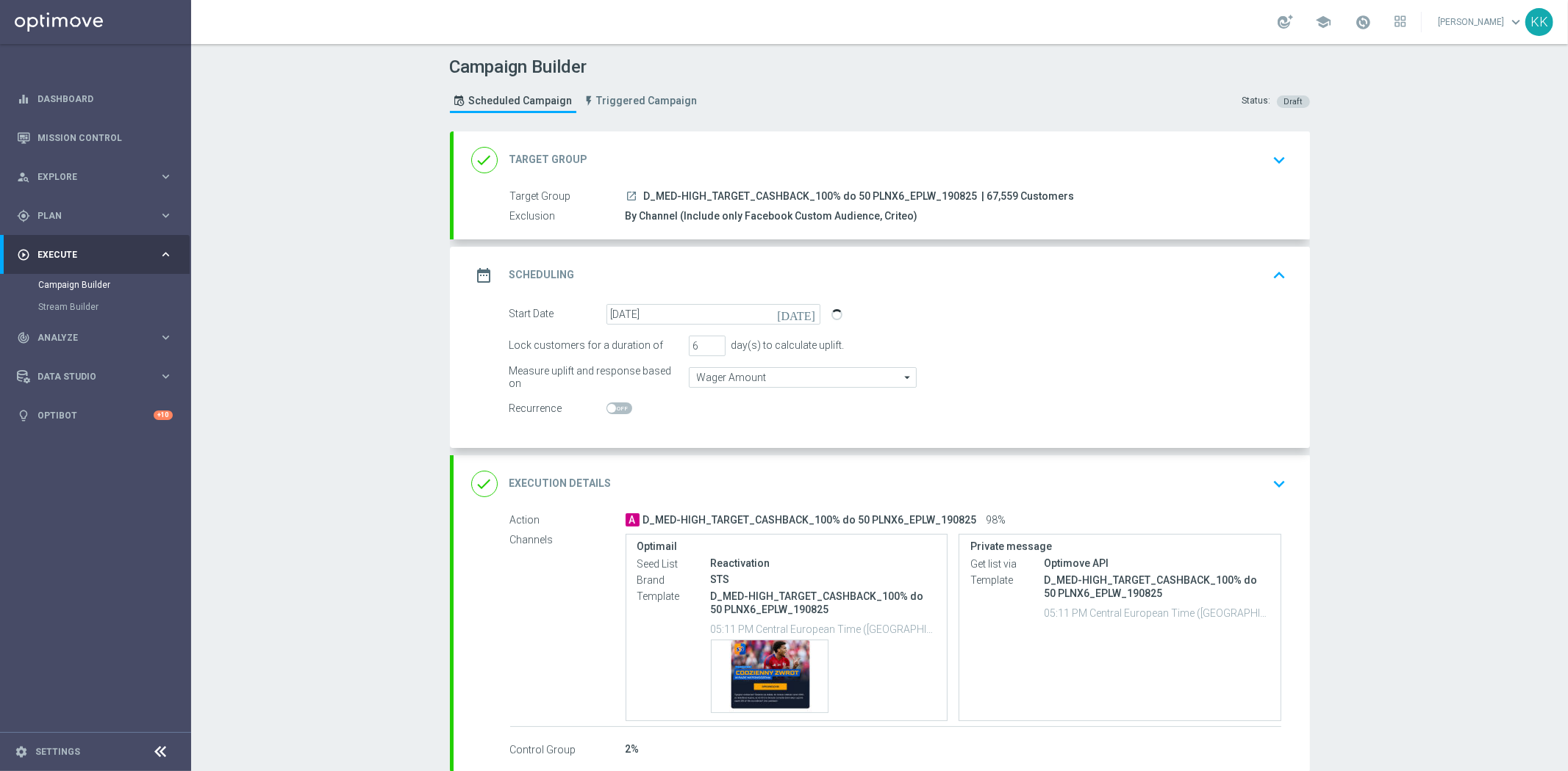
drag, startPoint x: 1273, startPoint y: 480, endPoint x: 1279, endPoint y: 495, distance: 16.2
click at [1273, 483] on icon "keyboard_arrow_down" at bounding box center [1279, 484] width 22 height 22
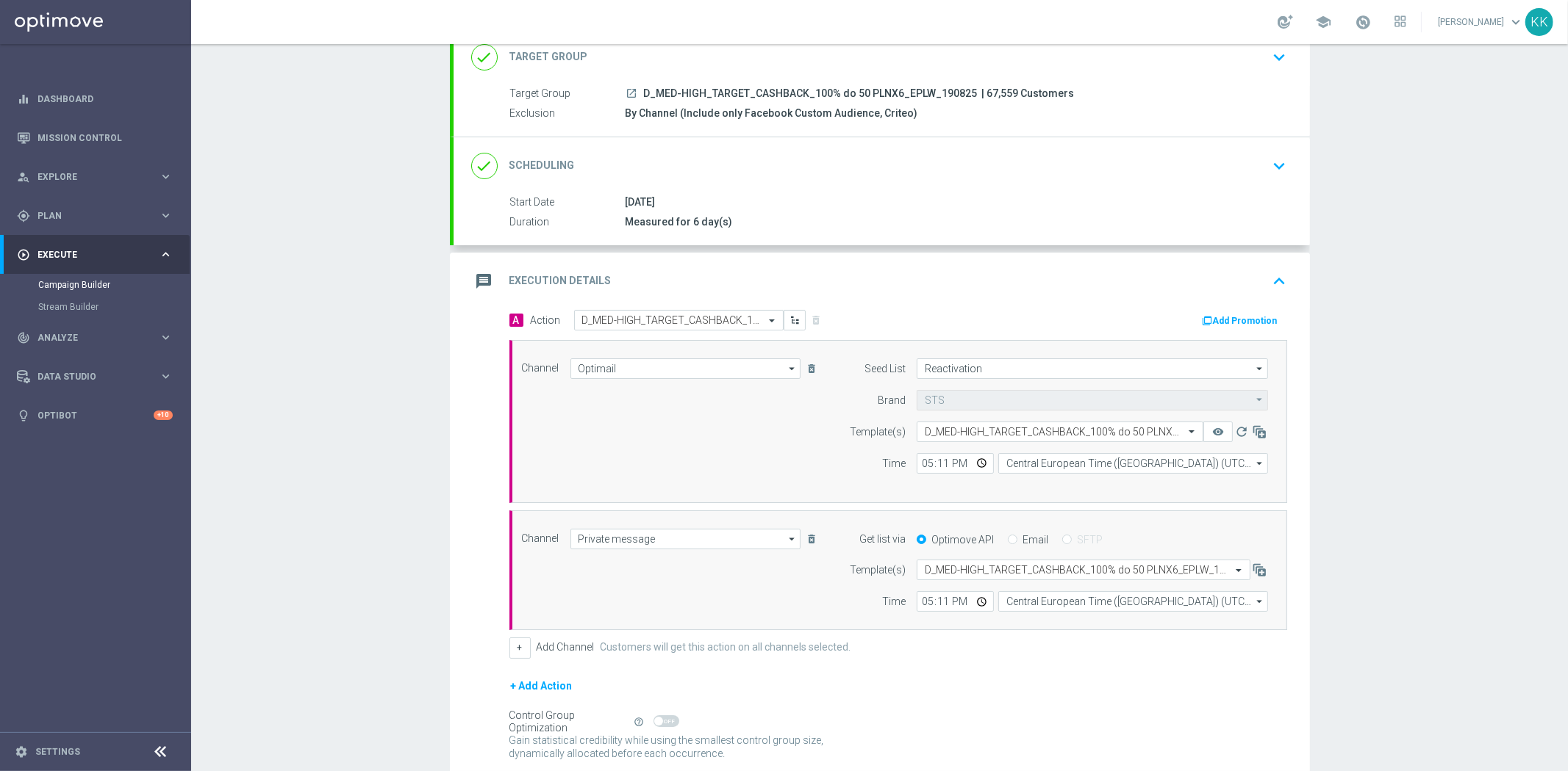
scroll to position [163, 0]
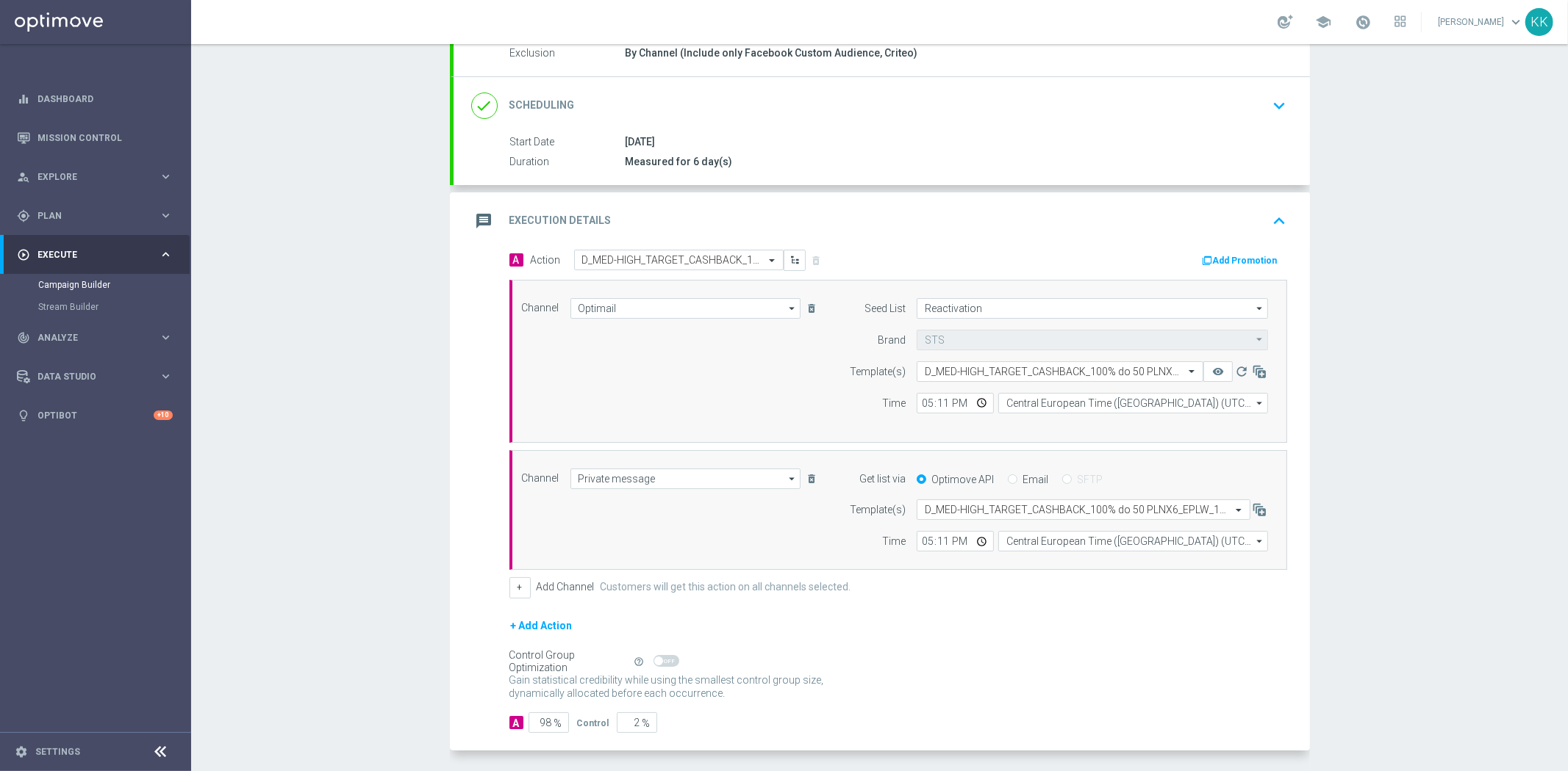
click at [1253, 312] on icon "arrow_drop_down" at bounding box center [1260, 308] width 15 height 19
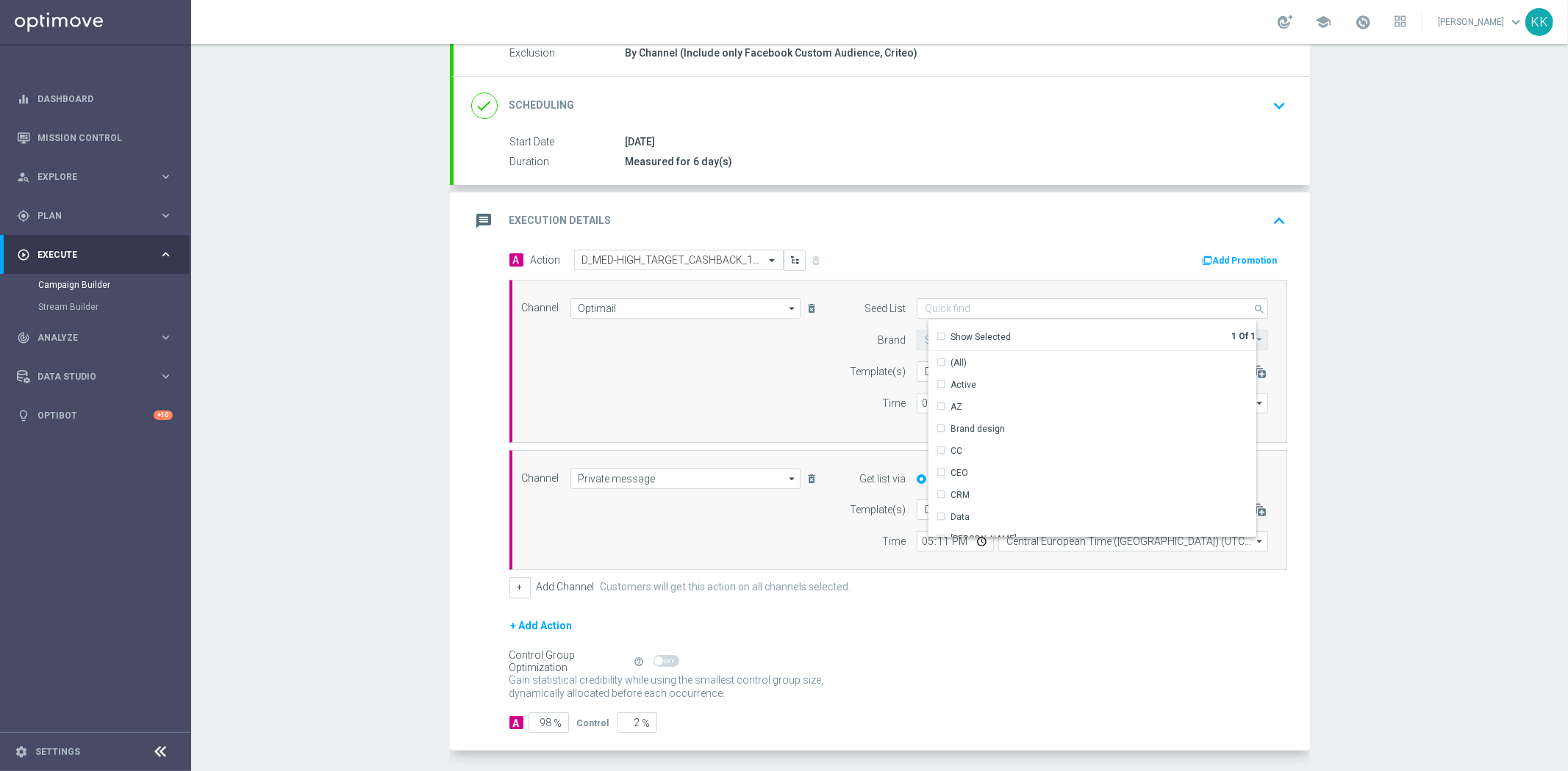
click at [1439, 348] on div "Campaign Builder Scheduled Campaign Triggered Campaign Status: Draft done Targe…" at bounding box center [880, 408] width 1377 height 728
type input "Reactivation"
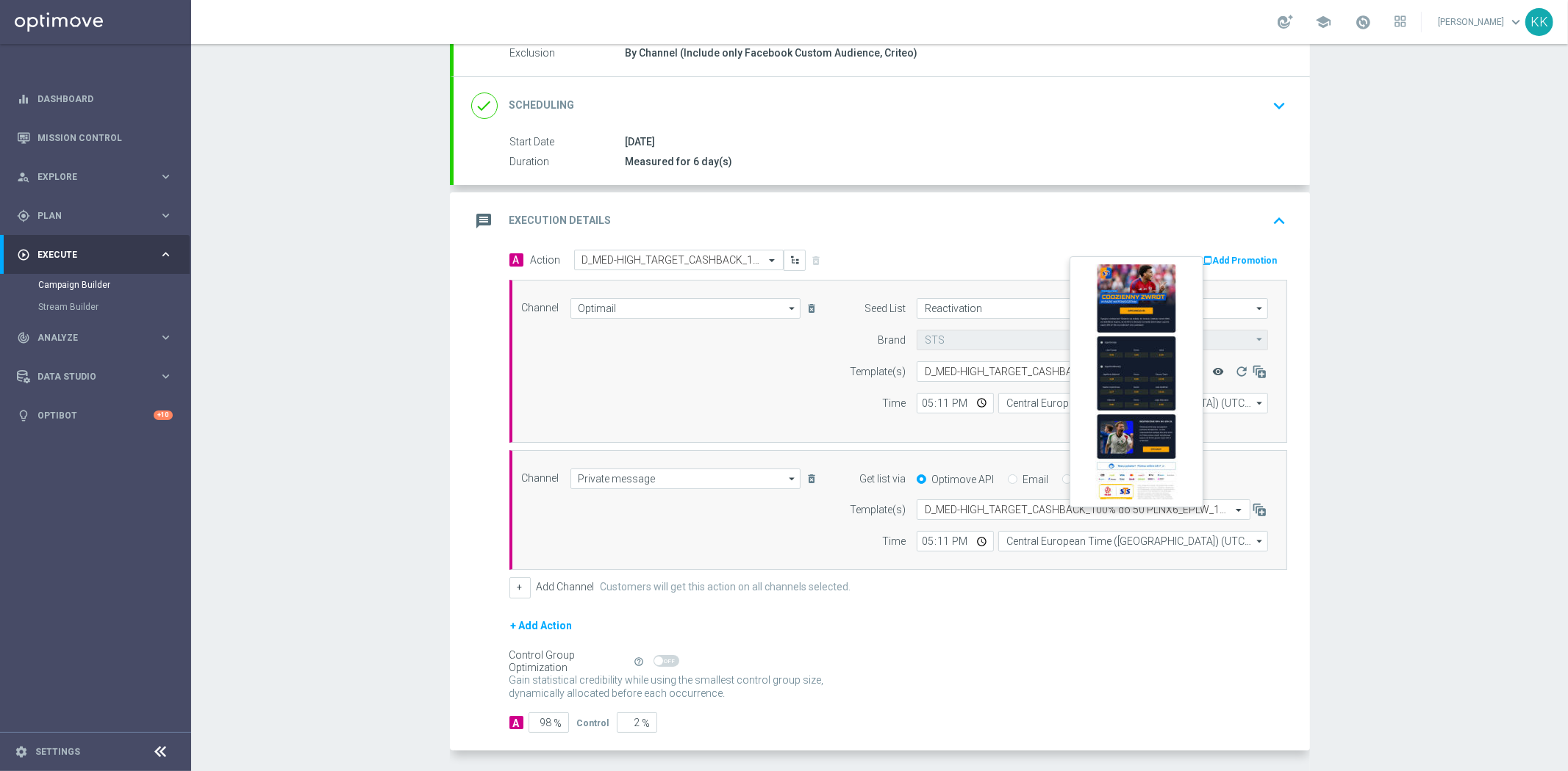
click at [1212, 366] on icon "remove_red_eye" at bounding box center [1218, 372] width 12 height 12
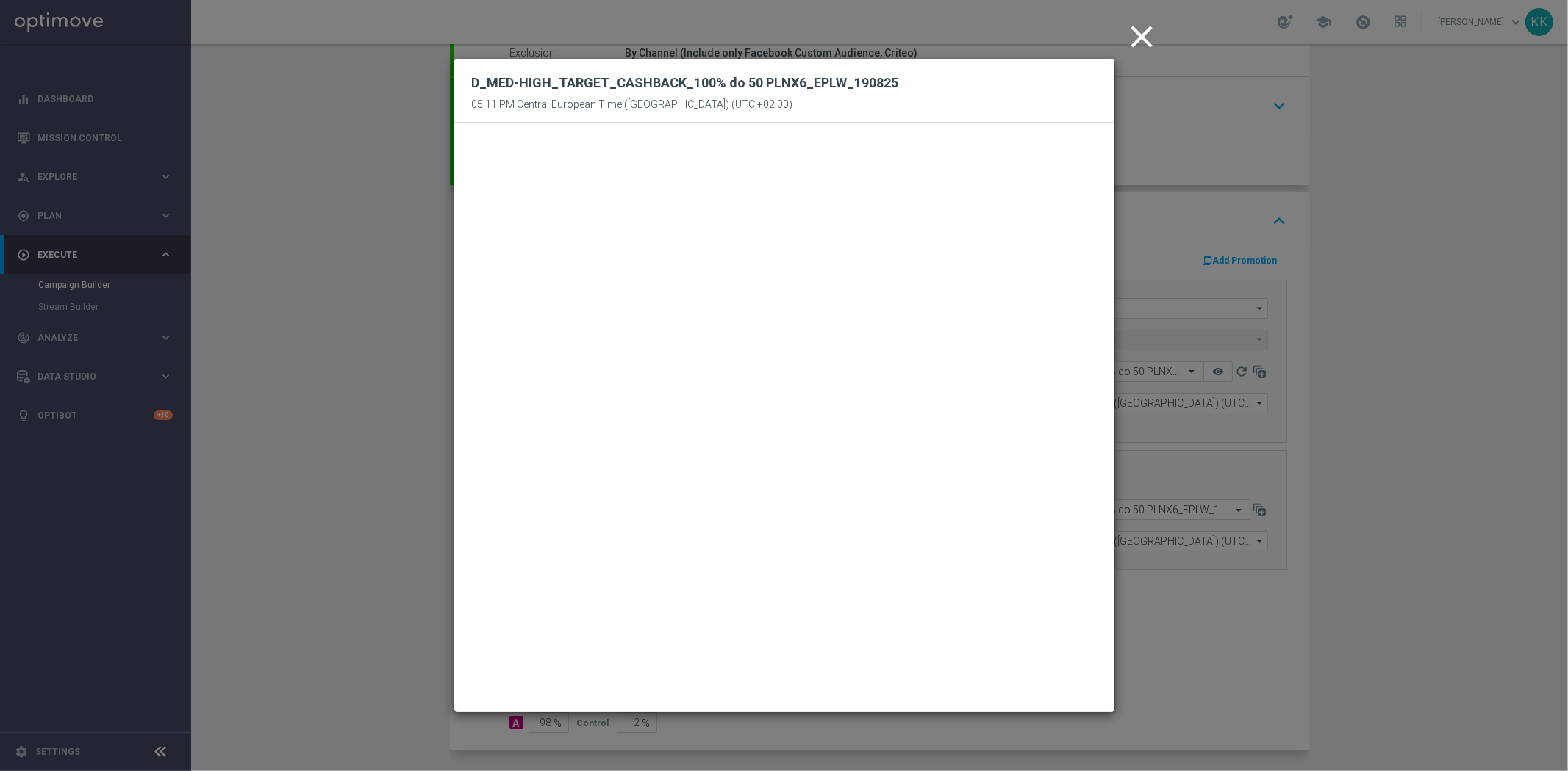
click at [1141, 40] on icon "close" at bounding box center [1142, 37] width 37 height 37
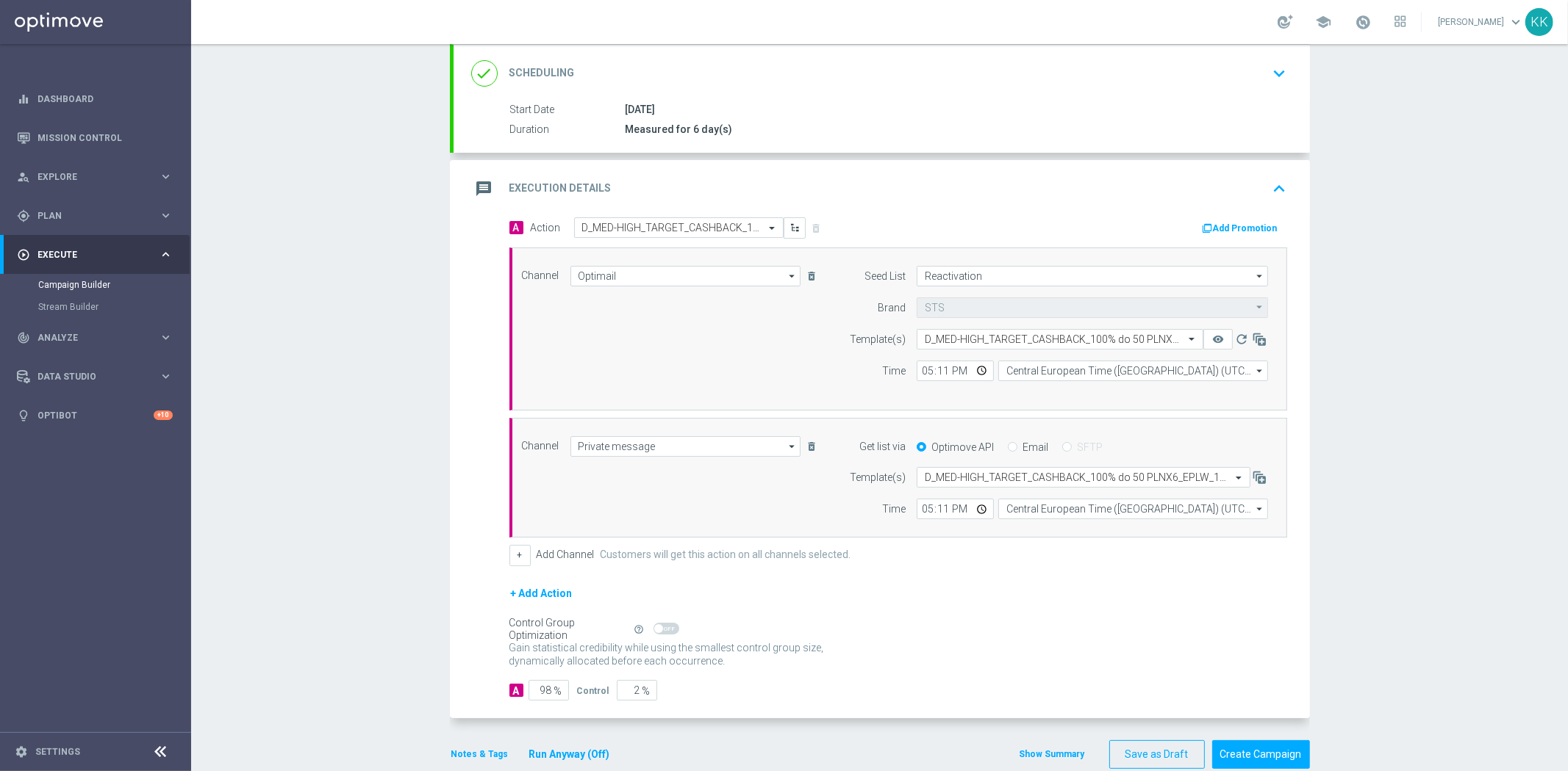
scroll to position [222, 0]
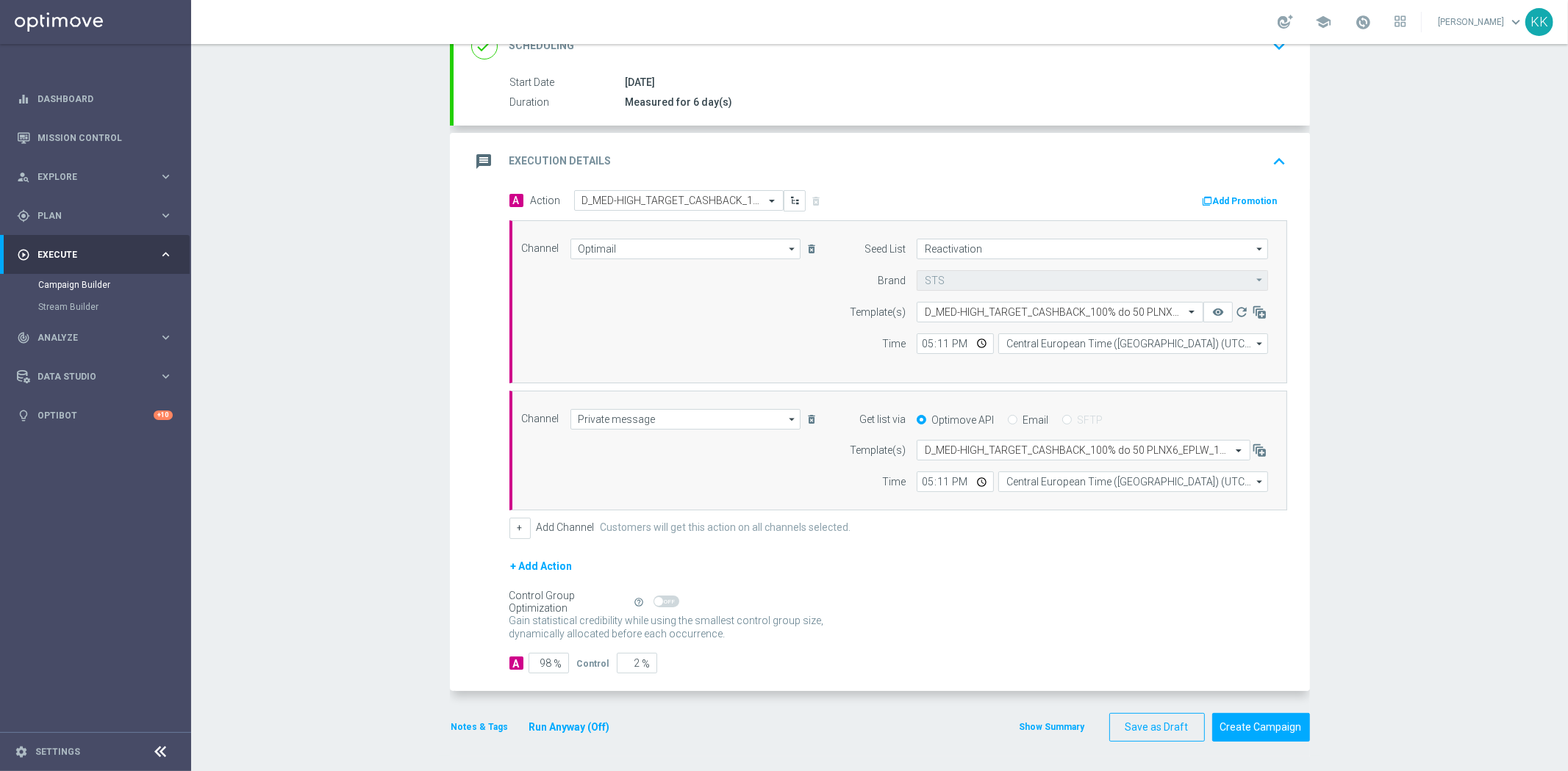
click at [472, 723] on button "Notes & Tags" at bounding box center [479, 727] width 60 height 16
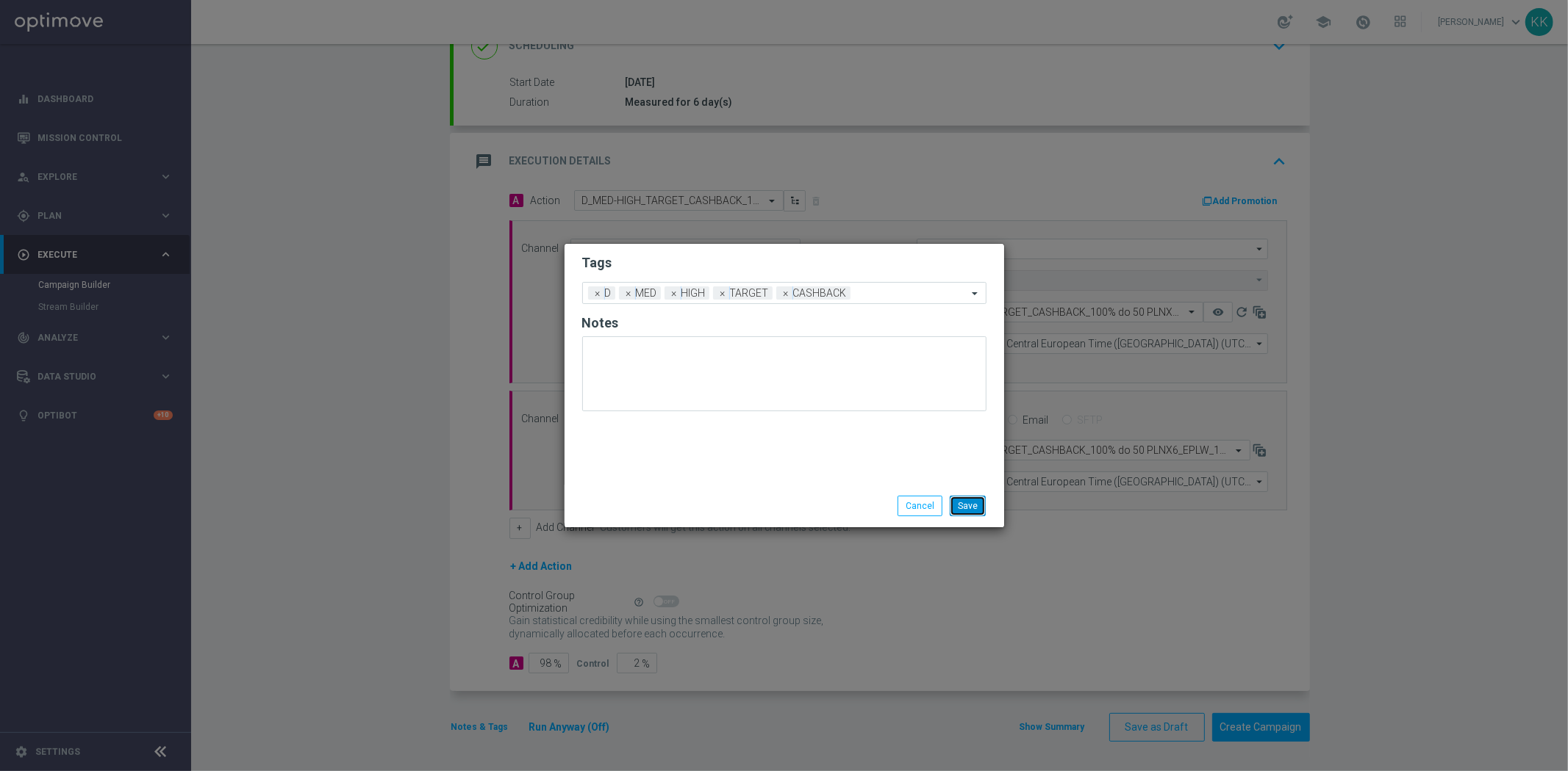
click at [969, 510] on button "Save" at bounding box center [967, 505] width 36 height 20
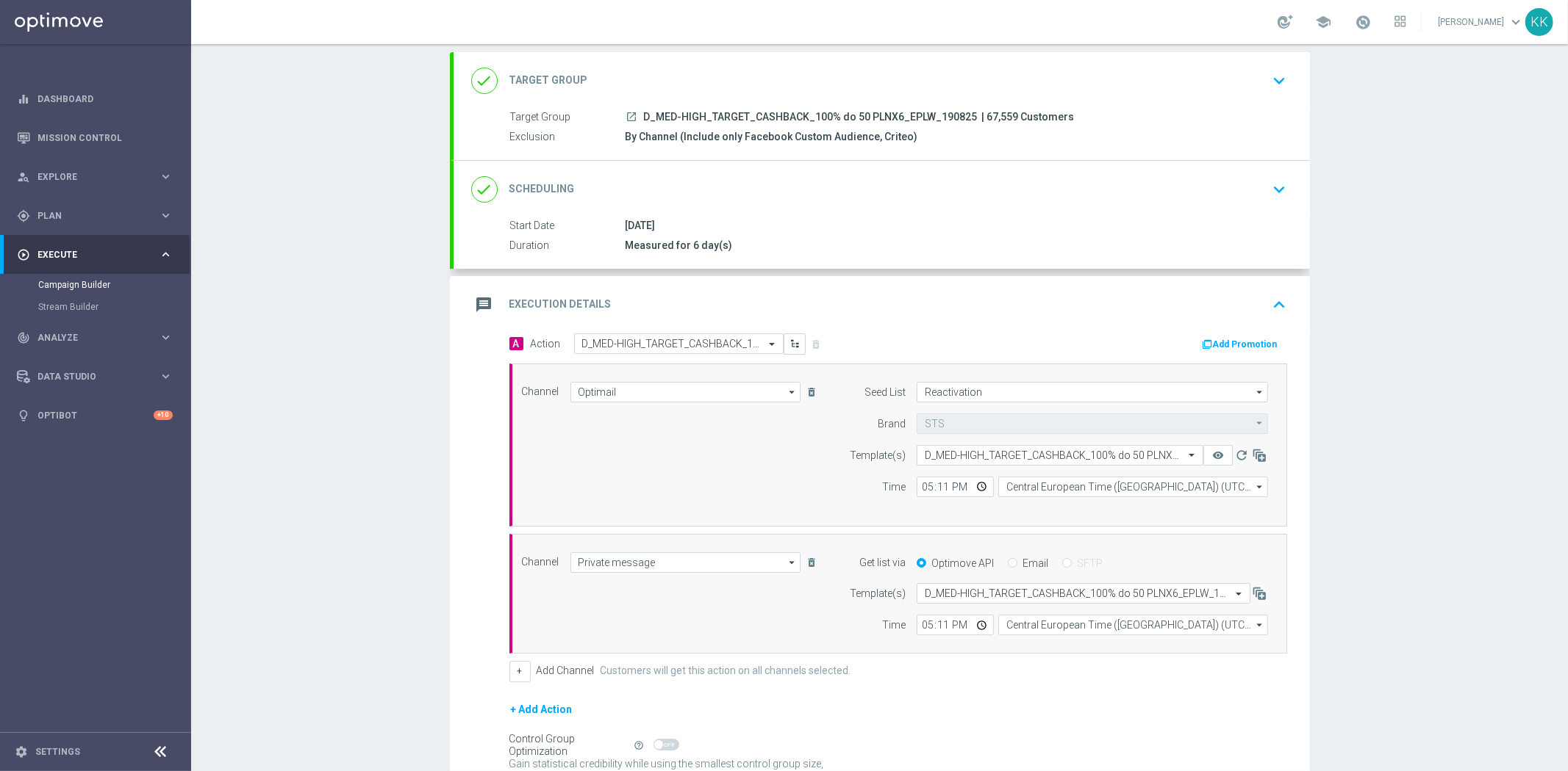
scroll to position [0, 0]
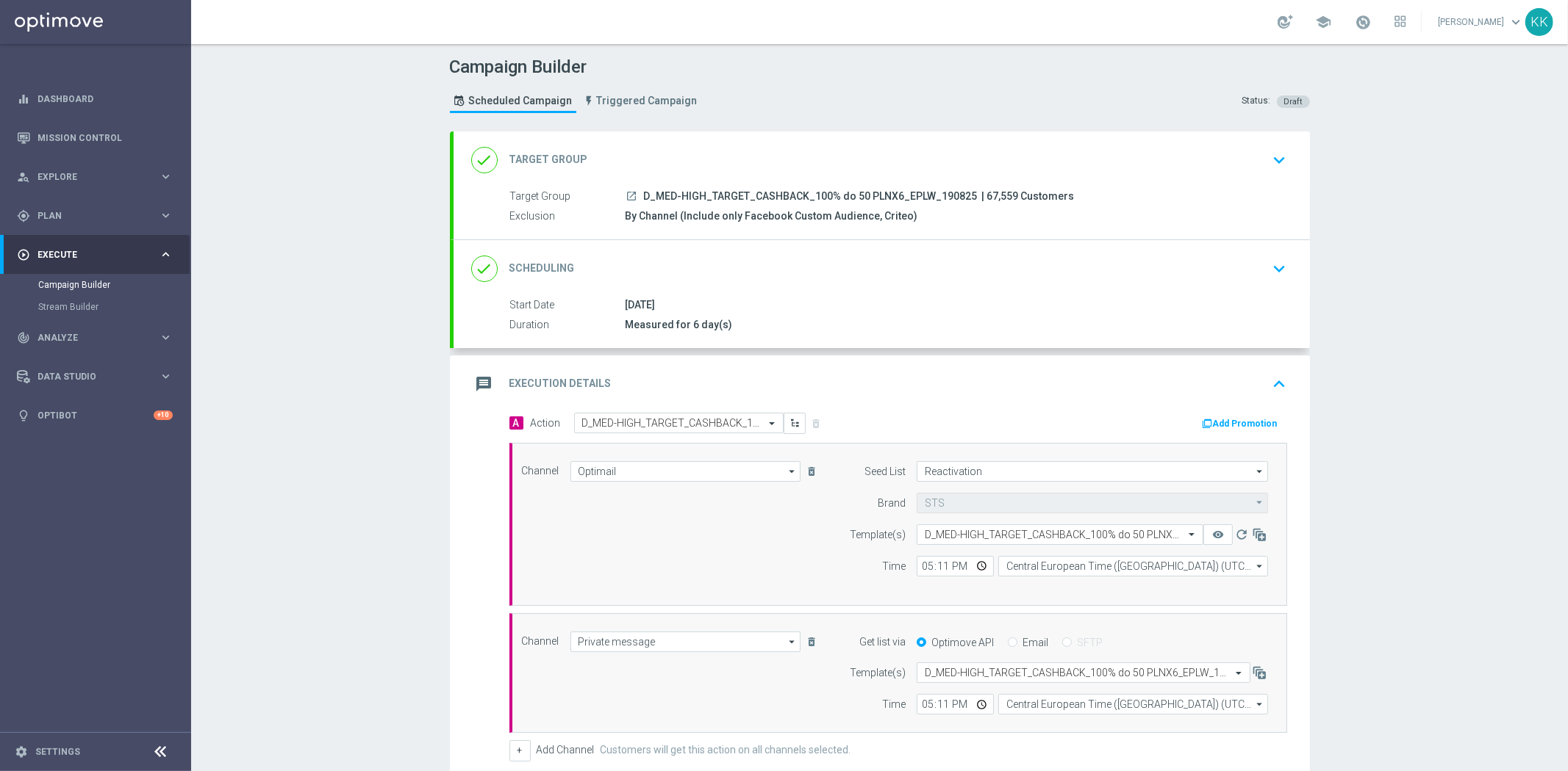
click at [1234, 279] on div "done Scheduling keyboard_arrow_down" at bounding box center [881, 269] width 821 height 28
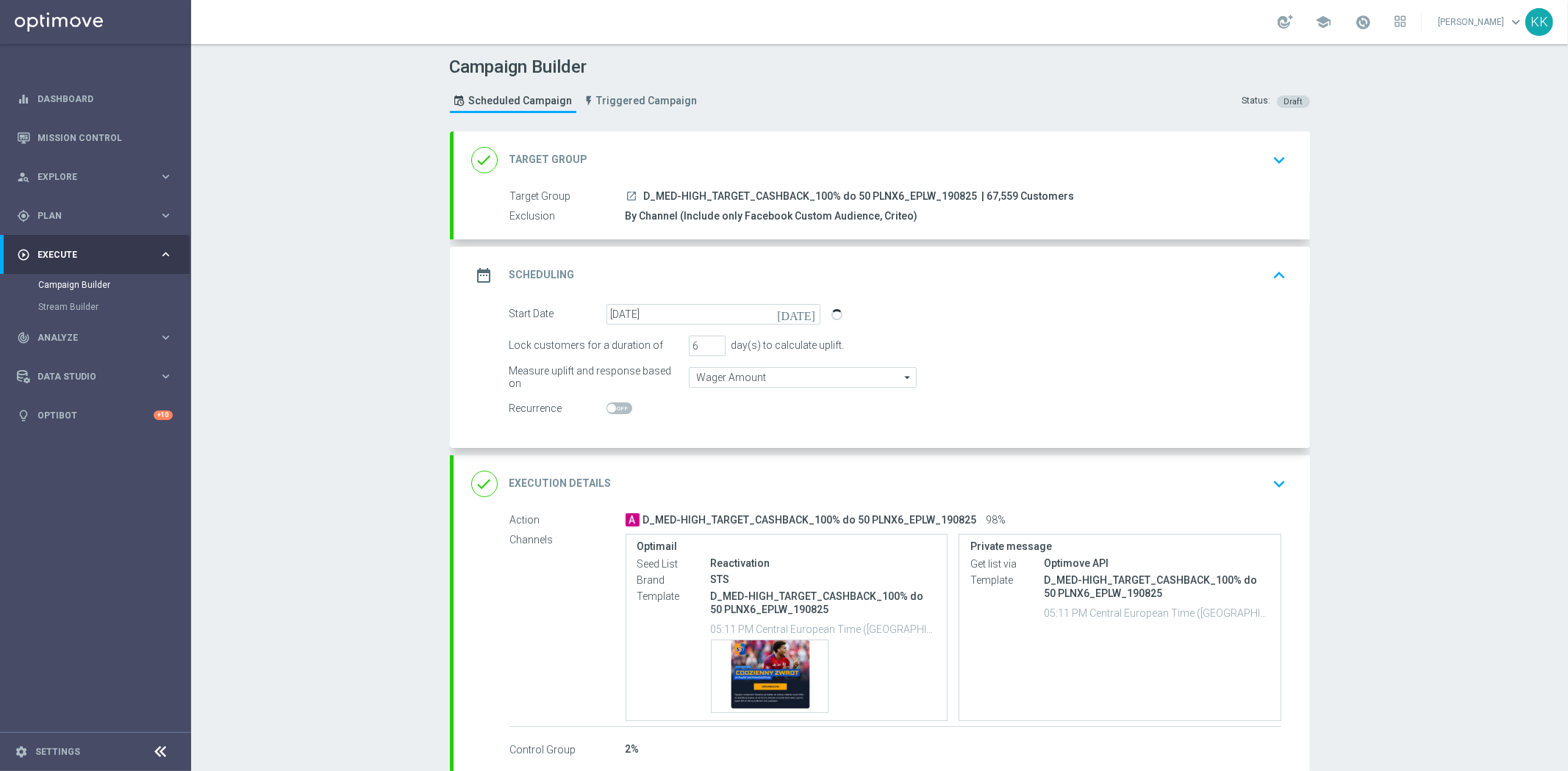
click at [1267, 157] on div "done Target Group keyboard_arrow_down Target Group launch D_MED-HIGH_TARGET_CAS…" at bounding box center [882, 186] width 857 height 108
click at [1320, 157] on div "Campaign Builder Scheduled Campaign Triggered Campaign Status: Draft done Targe…" at bounding box center [880, 408] width 1377 height 728
click at [1286, 159] on div "done Target Group keyboard_arrow_down" at bounding box center [882, 159] width 857 height 57
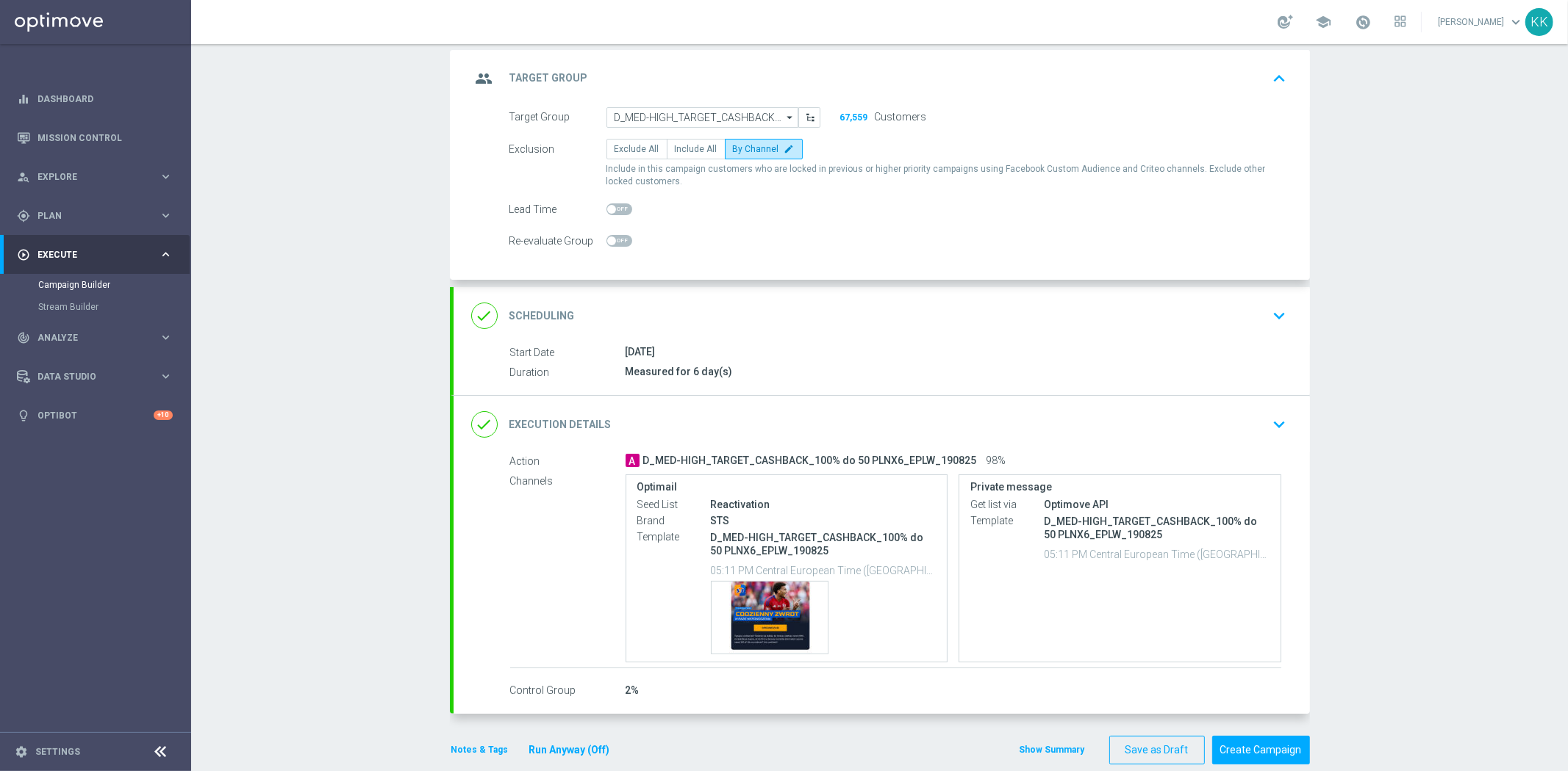
click at [1268, 308] on icon "keyboard_arrow_down" at bounding box center [1279, 316] width 22 height 22
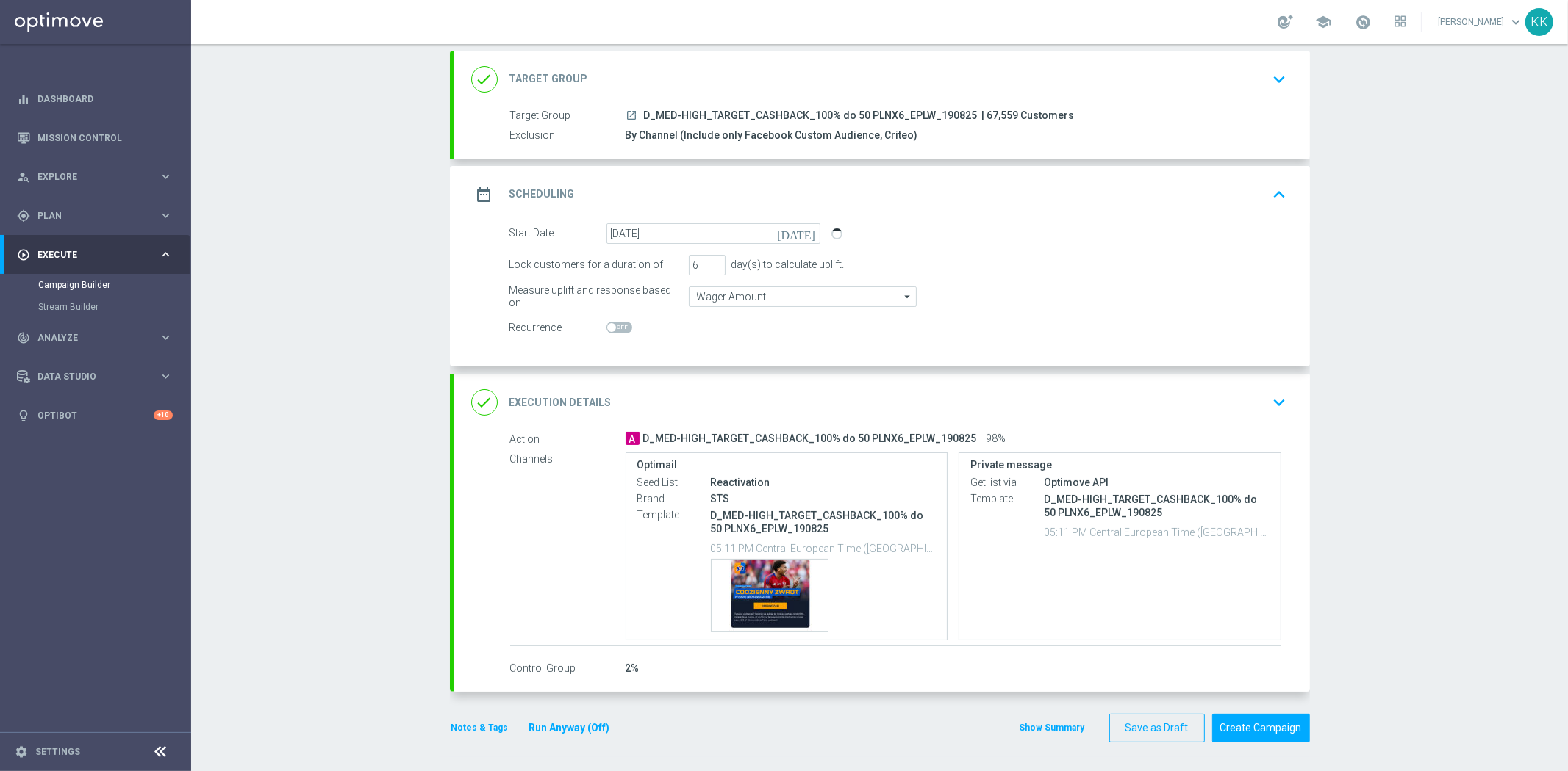
scroll to position [81, 0]
click at [1268, 413] on icon "keyboard_arrow_down" at bounding box center [1279, 402] width 22 height 22
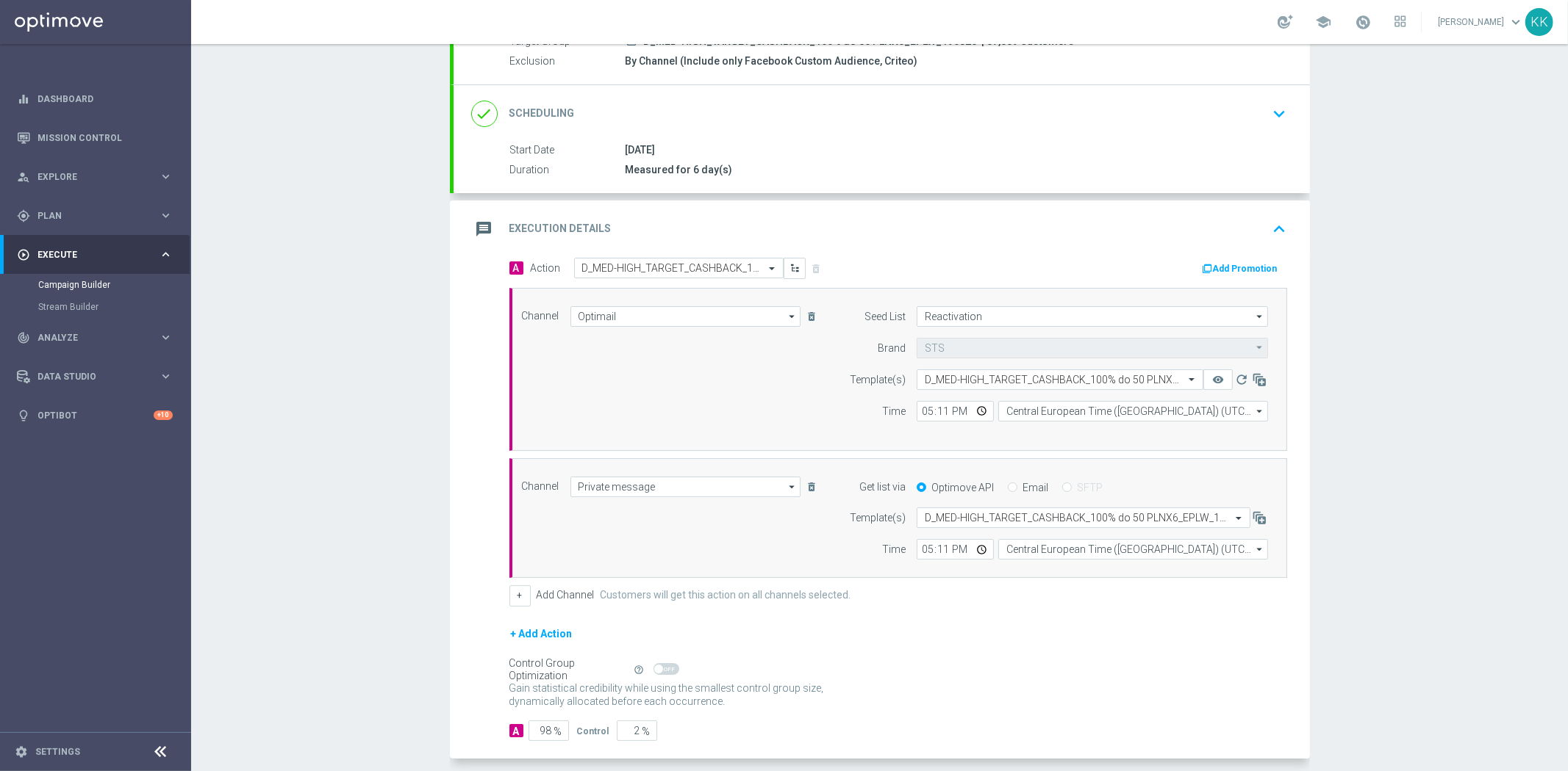
scroll to position [222, 0]
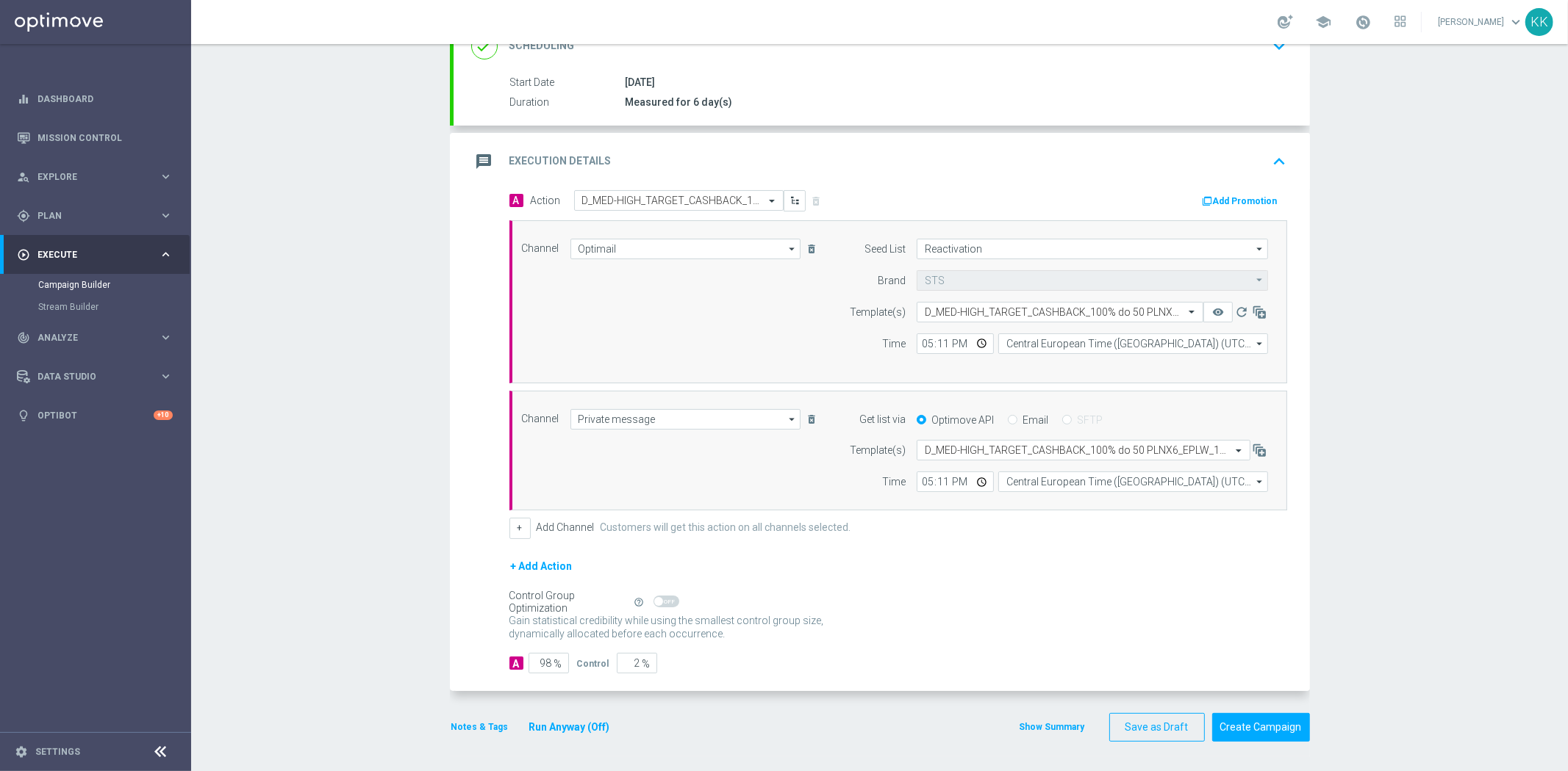
click at [479, 722] on button "Notes & Tags" at bounding box center [479, 727] width 60 height 16
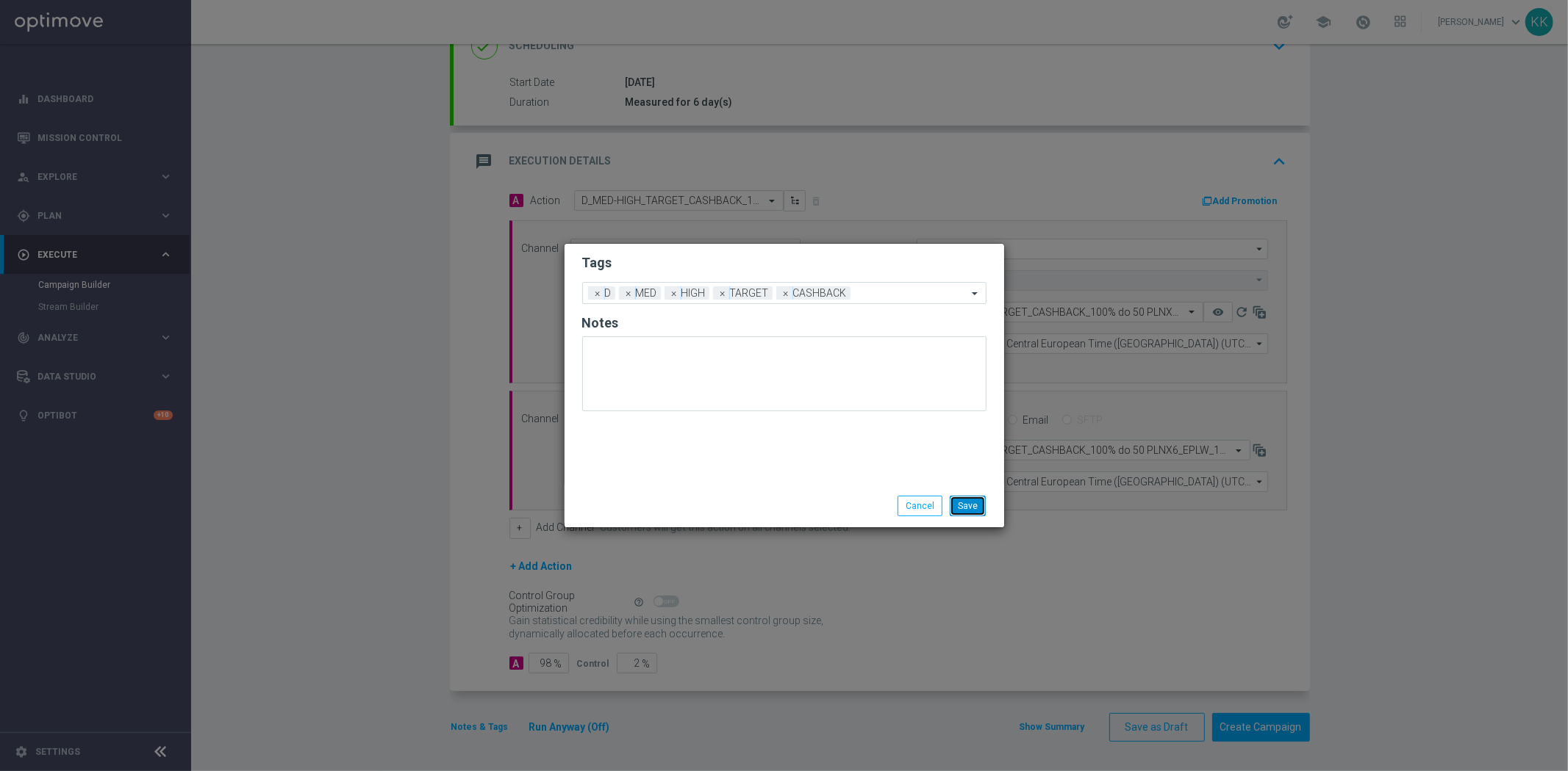
click at [964, 507] on button "Save" at bounding box center [967, 505] width 36 height 20
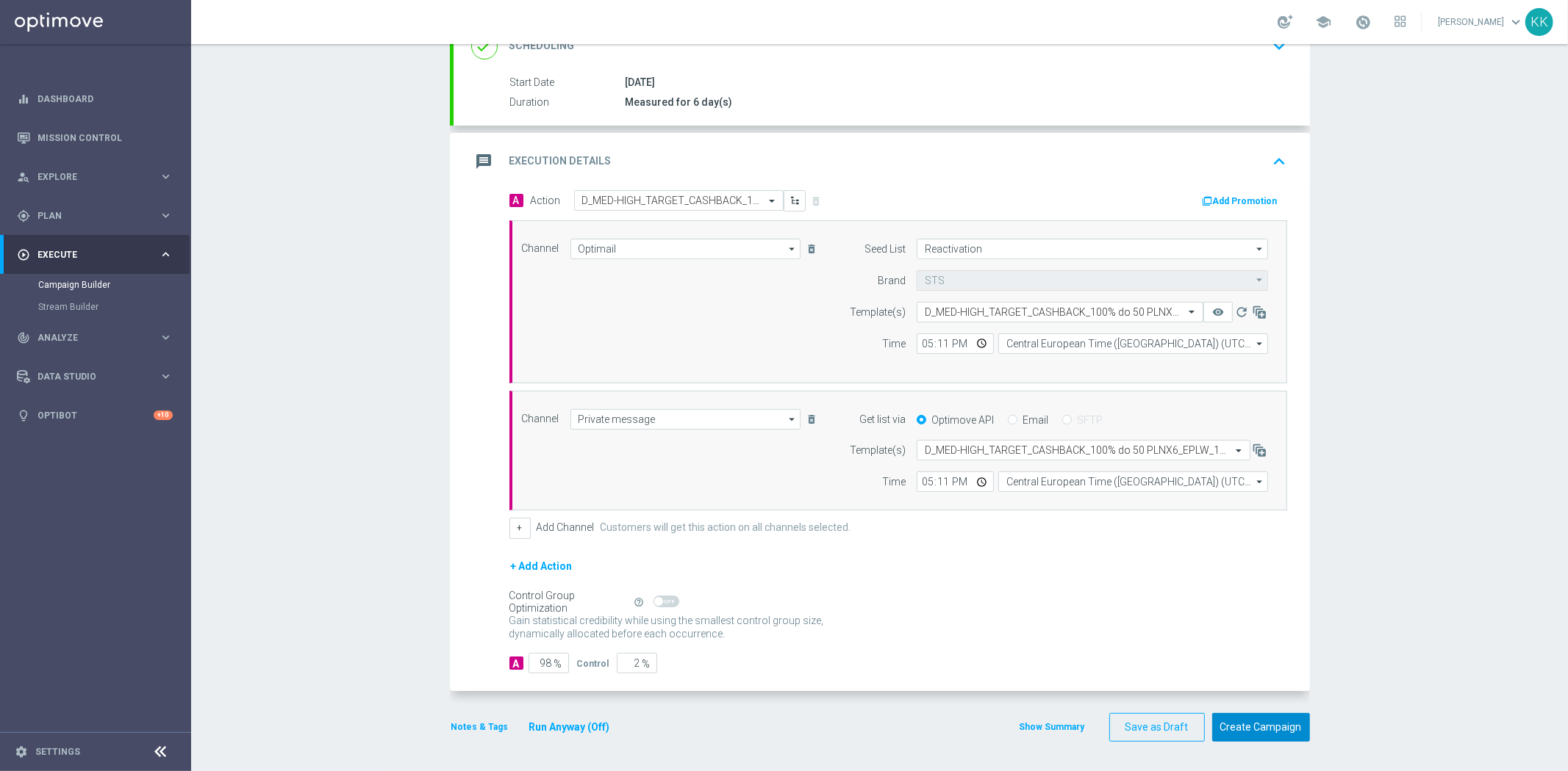
click at [1283, 728] on button "Create Campaign" at bounding box center [1261, 728] width 98 height 29
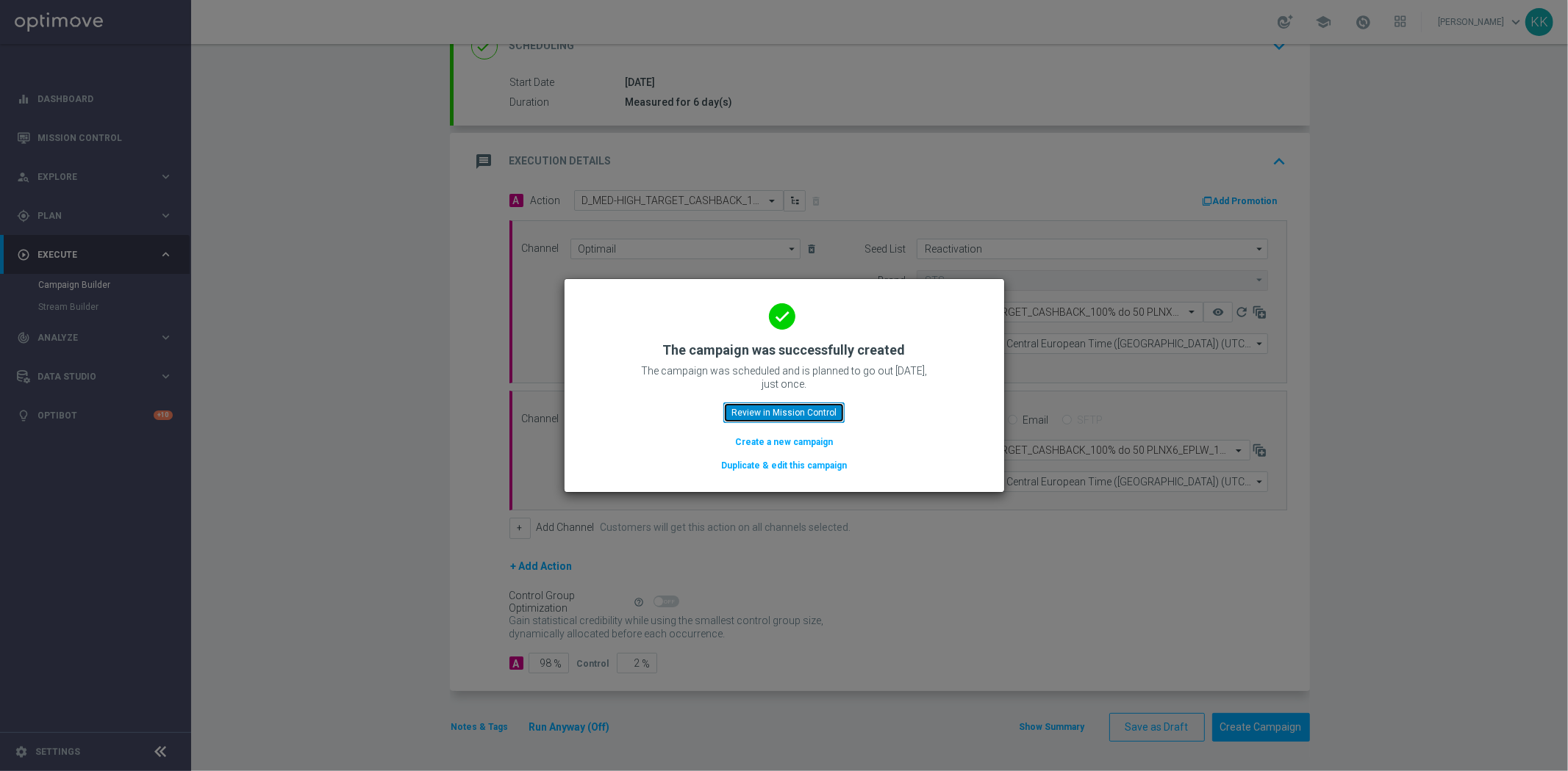
click at [773, 417] on button "Review in Mission Control" at bounding box center [783, 413] width 121 height 20
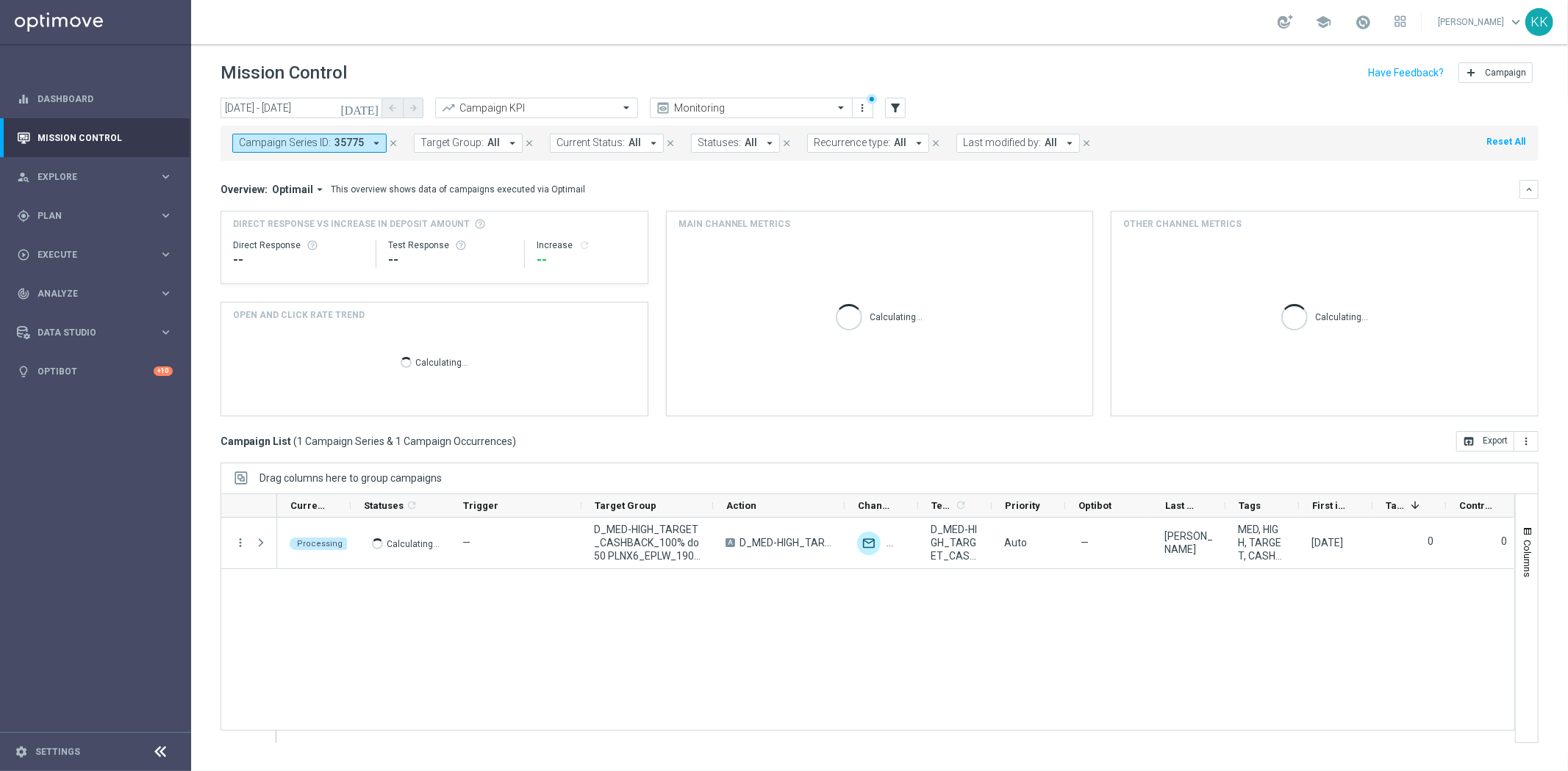
click at [373, 146] on icon "arrow_drop_down" at bounding box center [376, 143] width 14 height 14
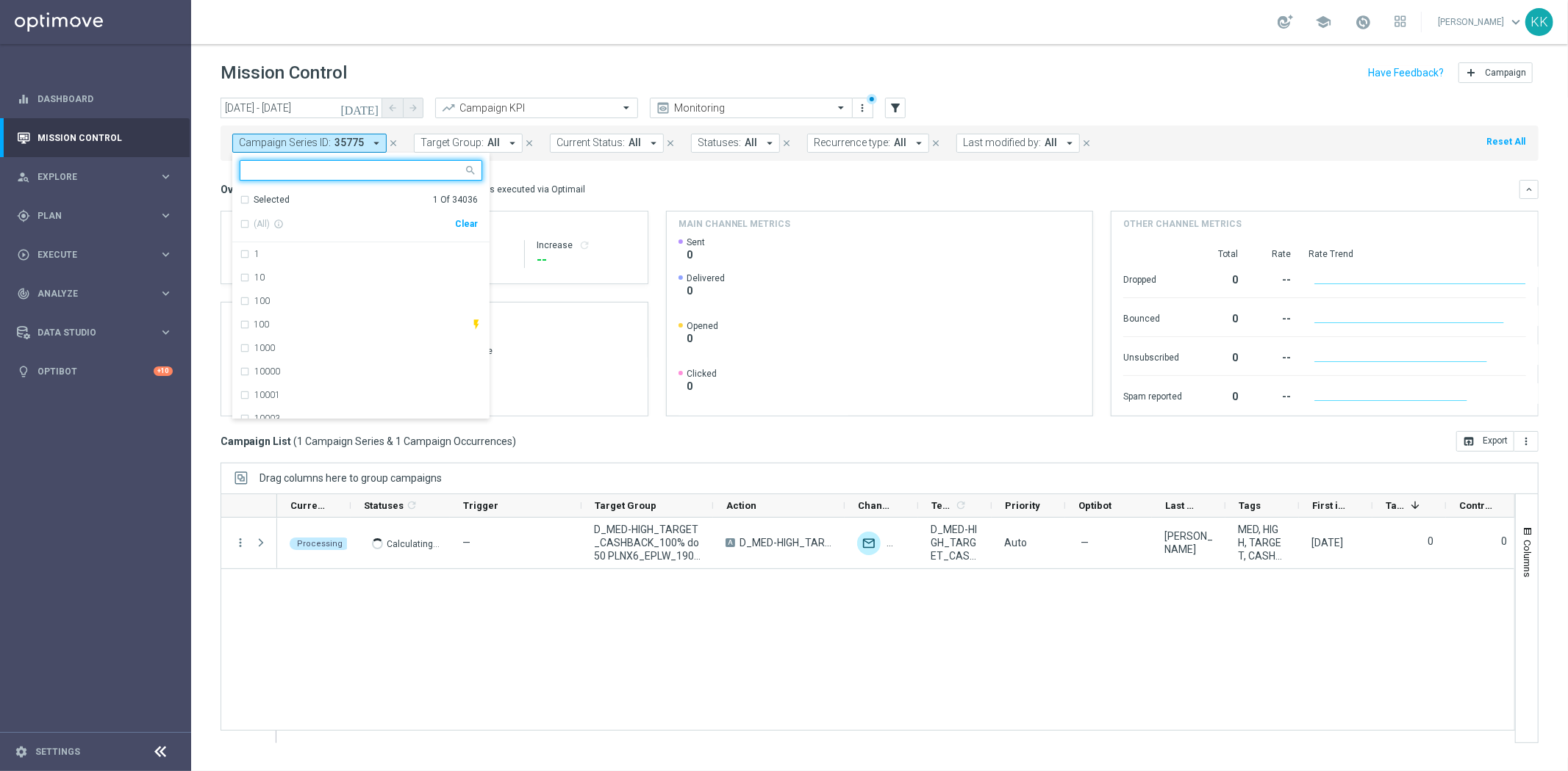
click at [0, 0] on div "Clear" at bounding box center [0, 0] width 0 height 0
click at [482, 3] on div "school Katarzyna Kamińska keyboard_arrow_down KK" at bounding box center [880, 22] width 1377 height 44
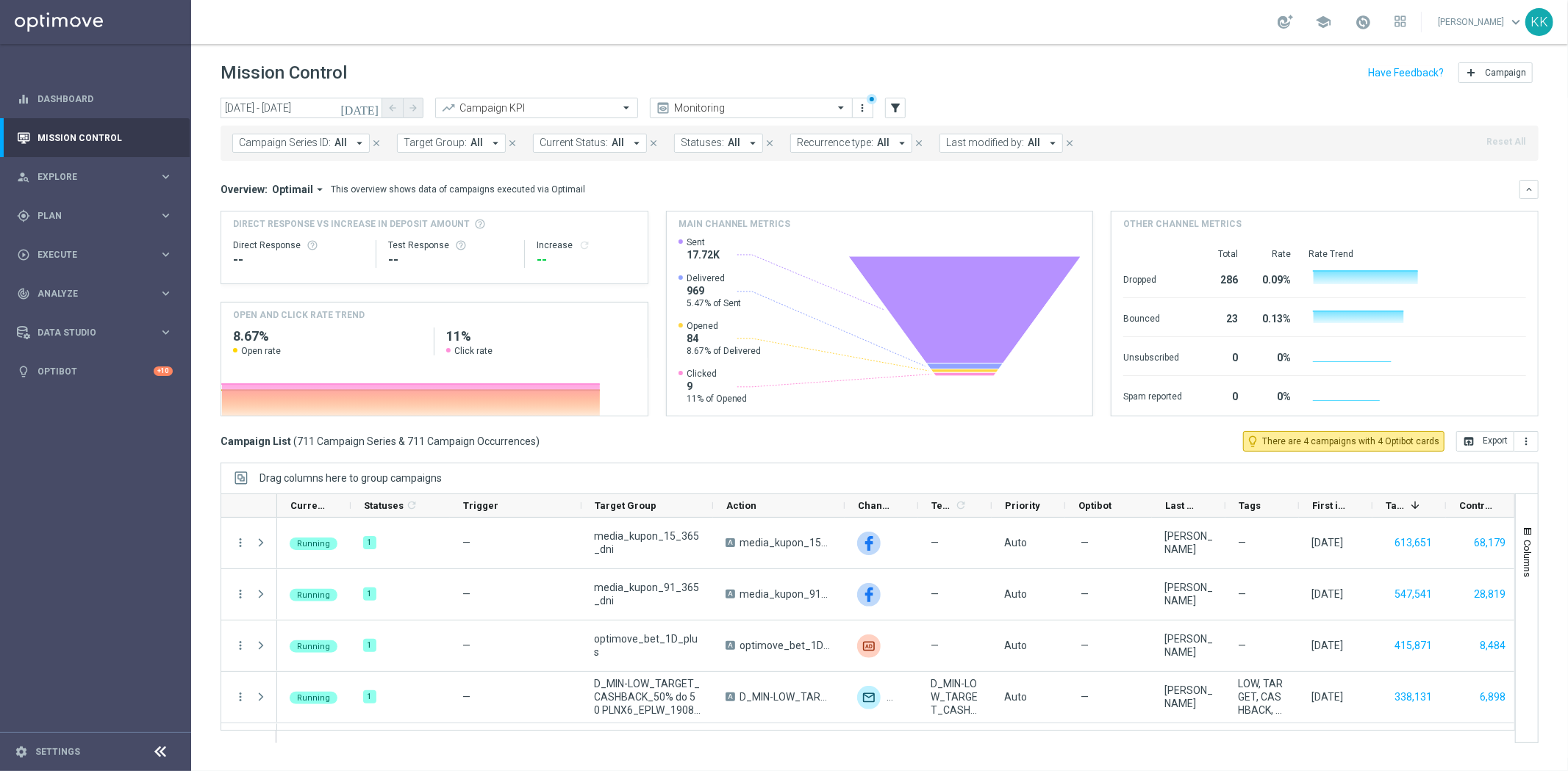
click at [376, 142] on icon "close" at bounding box center [376, 143] width 11 height 11
click at [316, 146] on button "Target Group: All arrow_drop_down" at bounding box center [286, 143] width 109 height 19
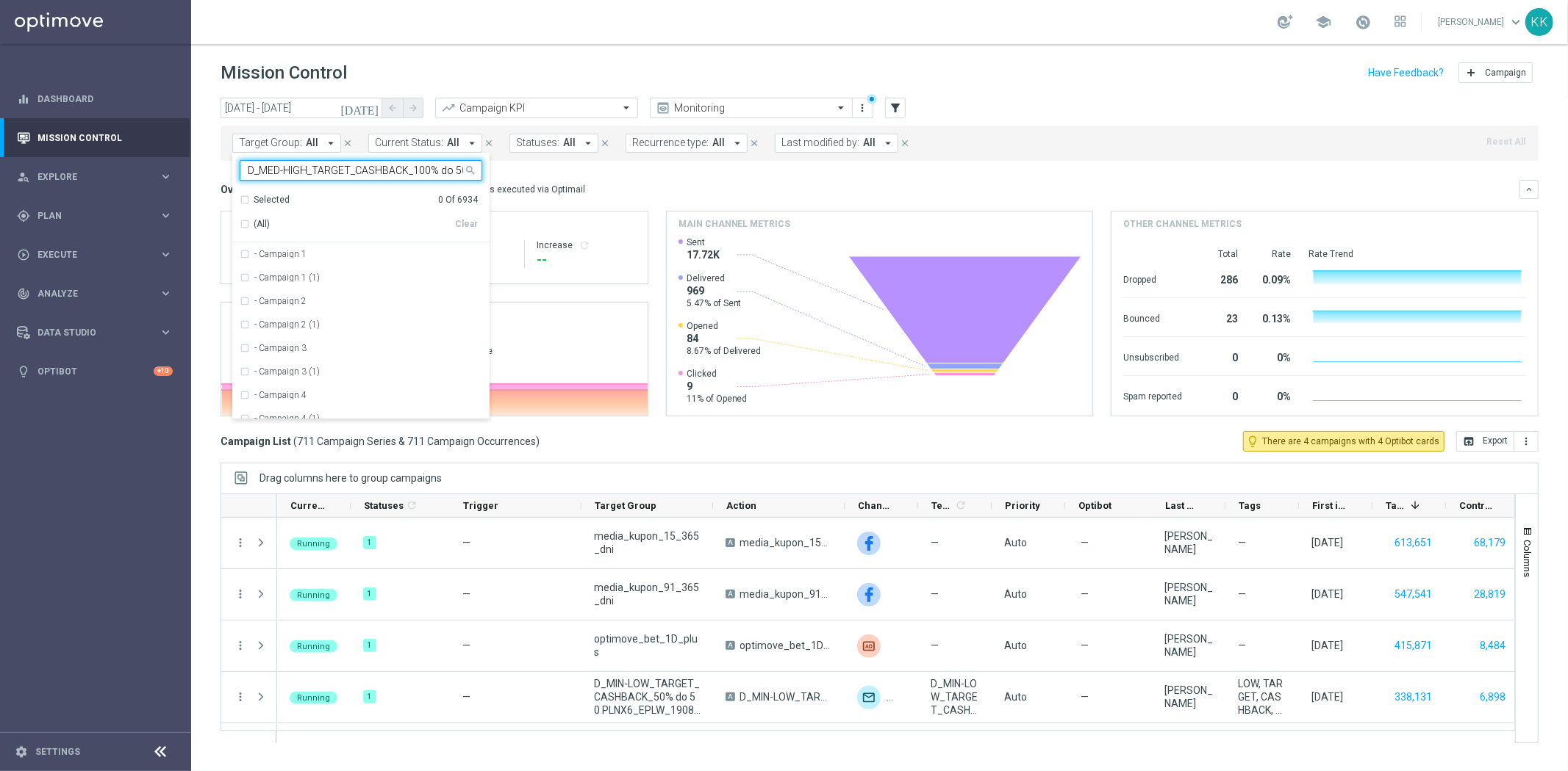
scroll to position [0, 103]
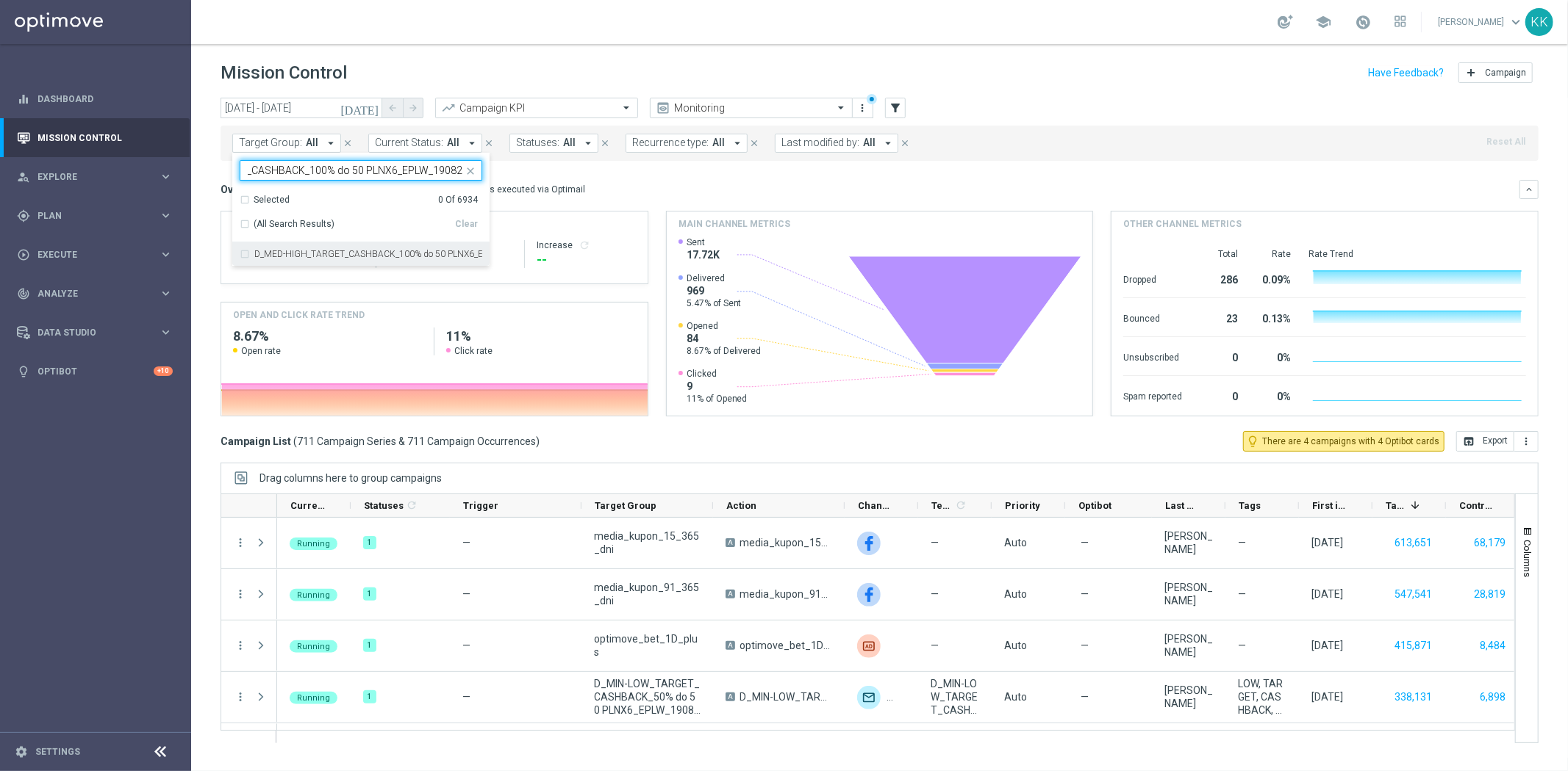
click at [276, 255] on label "D_MED-HIGH_TARGET_CASHBACK_100% do 50 PLNX6_EPLW_190825" at bounding box center [368, 253] width 228 height 9
type input "D_MED-HIGH_TARGET_CASHBACK_100% do 50 PLNX6_EPLW_190825"
click at [621, 191] on div "Overview: Optimail arrow_drop_down This overview shows data of campaigns execut…" at bounding box center [869, 189] width 1298 height 14
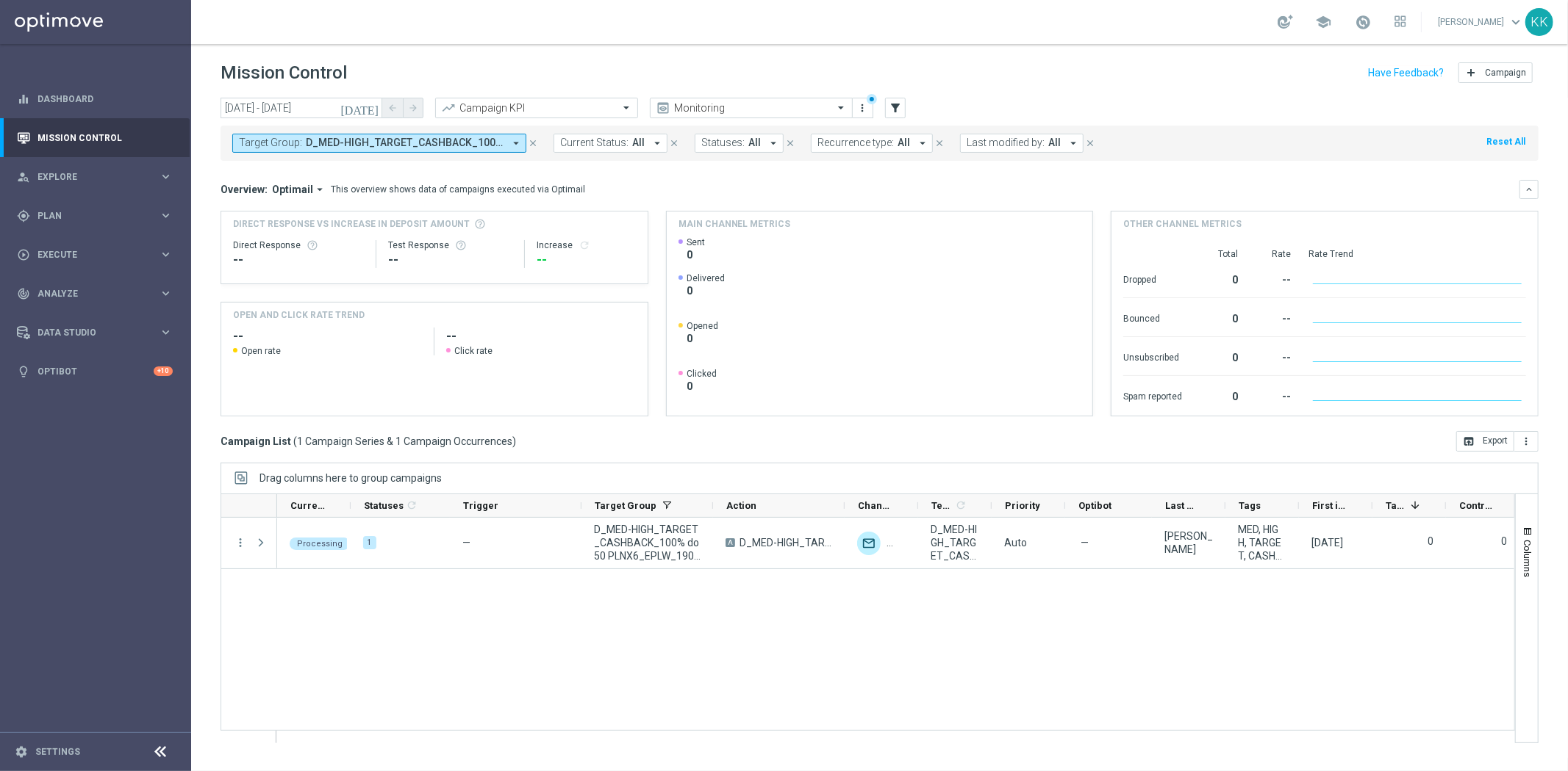
click at [283, 130] on div "Target Group: D_MED-HIGH_TARGET_CASHBACK_100% do 50 PLNX6_EPLW_190825 arrow_dro…" at bounding box center [879, 143] width 1318 height 35
click at [305, 143] on span "D_MED-HIGH_TARGET_CASHBACK_100% do 50 PLNX6_EPLW_190825" at bounding box center [404, 142] width 198 height 13
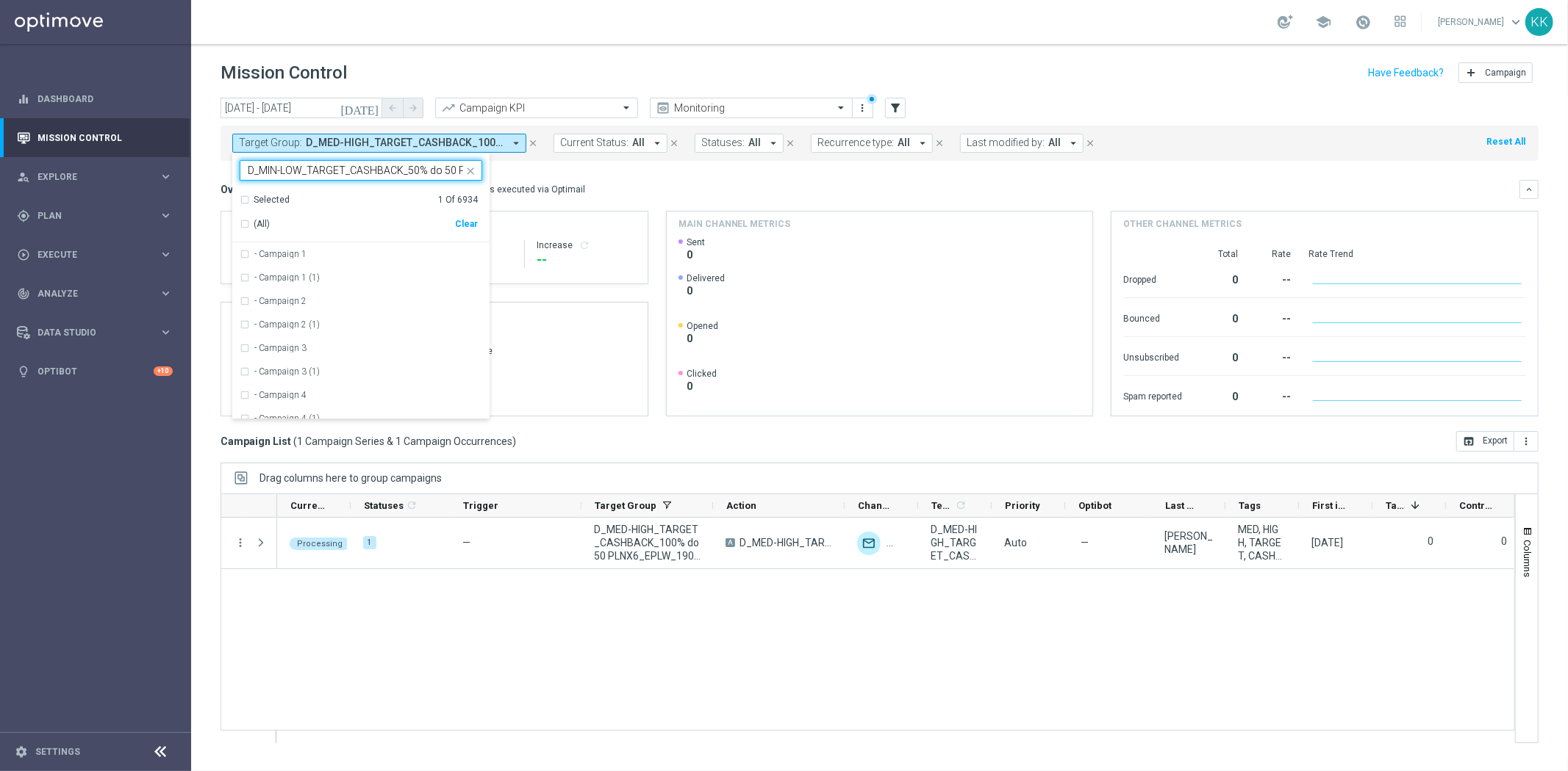
scroll to position [0, 92]
click at [376, 250] on label "D_MIN-LOW_TARGET_CASHBACK_50% do 50 PLNX6_EPLW_190825" at bounding box center [368, 253] width 228 height 9
type input "D_MIN-LOW_TARGET_CASHBACK_50% do 50 PLNX6_EPLW_190825"
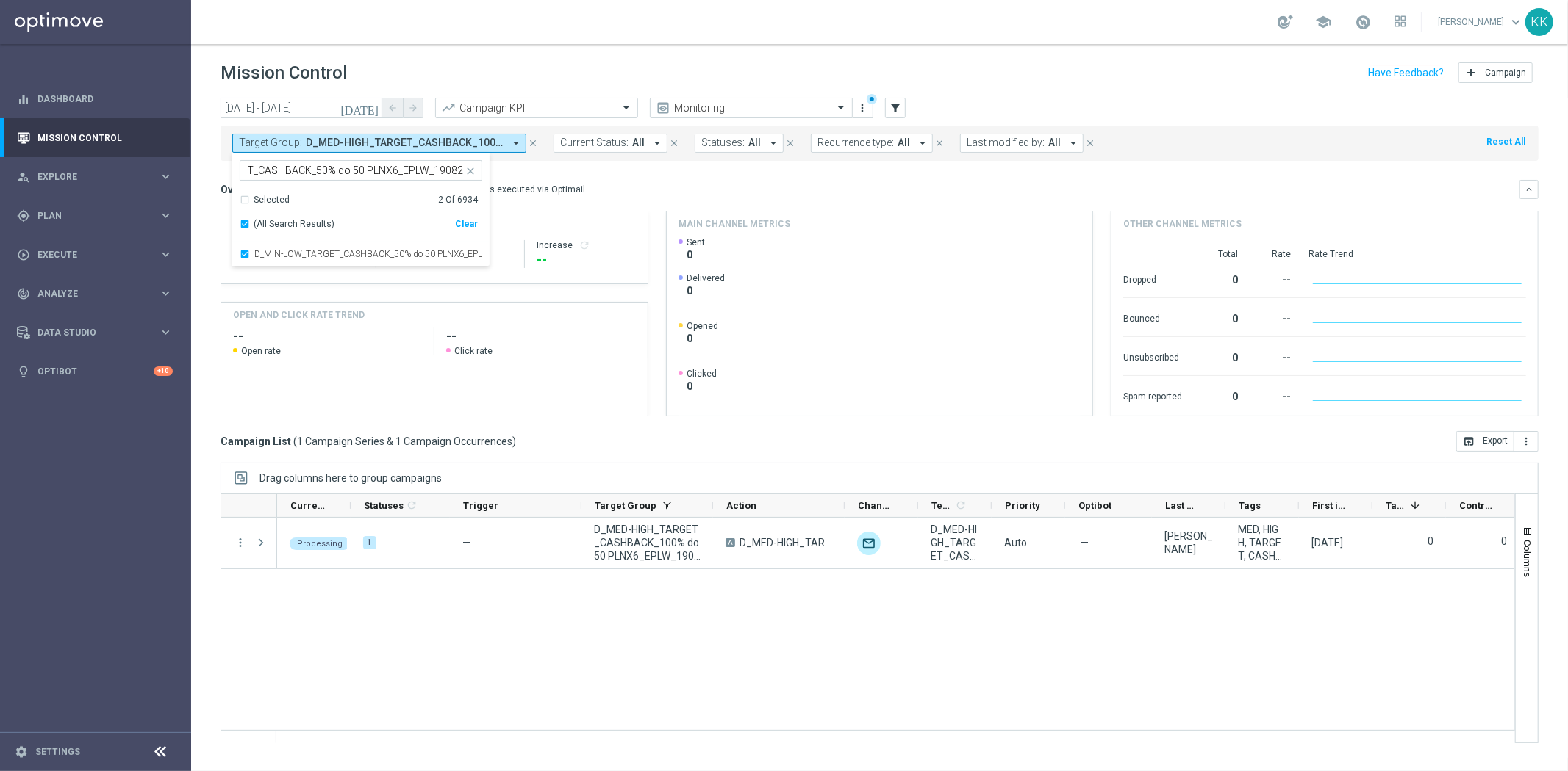
scroll to position [0, 0]
click at [440, 81] on div "Mission Control add Campaign" at bounding box center [879, 73] width 1318 height 29
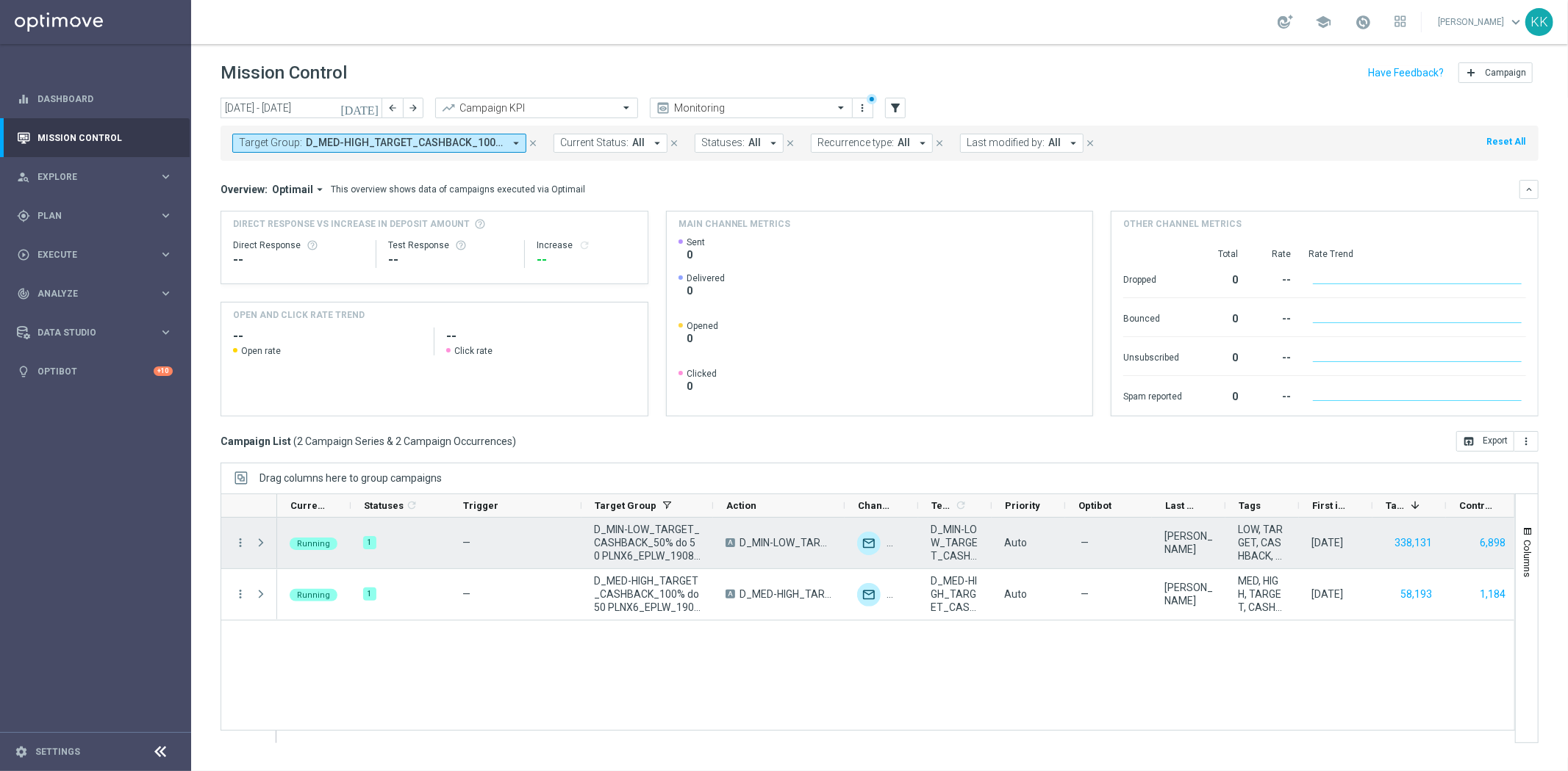
click at [256, 540] on span "Press SPACE to select this row." at bounding box center [261, 543] width 14 height 12
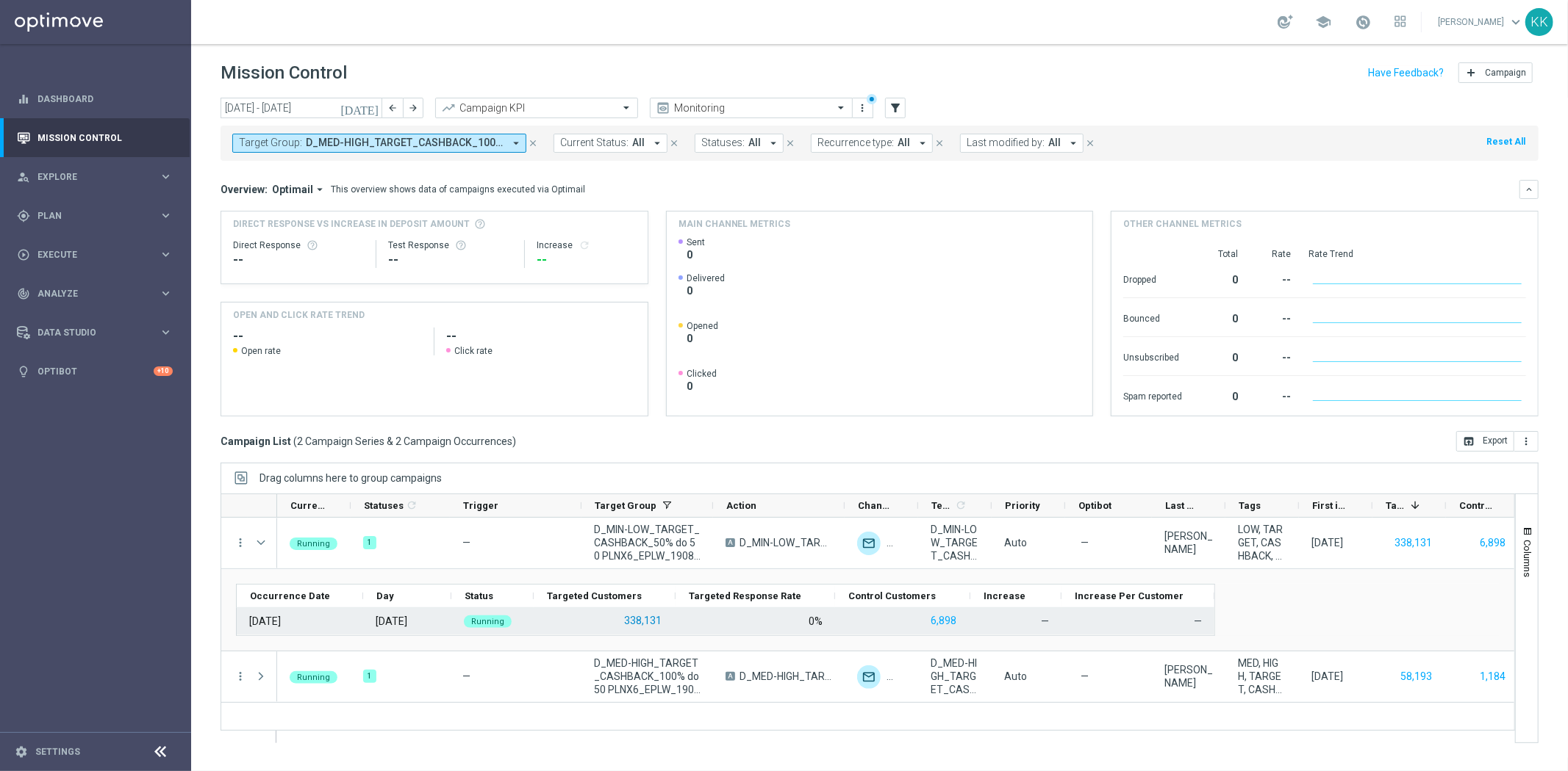
click at [642, 620] on button "338,131" at bounding box center [643, 620] width 41 height 18
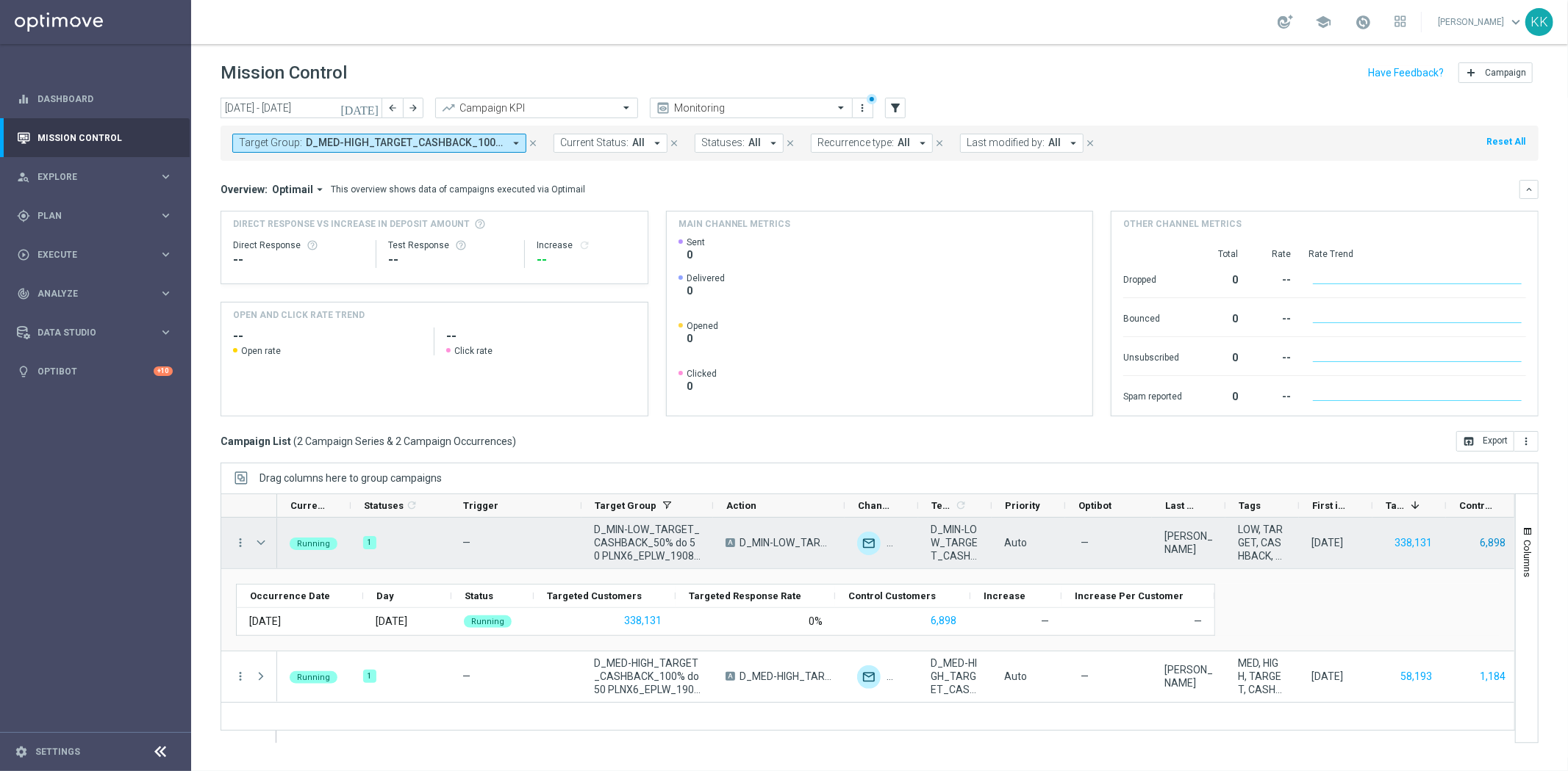
click at [1491, 541] on button "6,898" at bounding box center [1493, 543] width 29 height 18
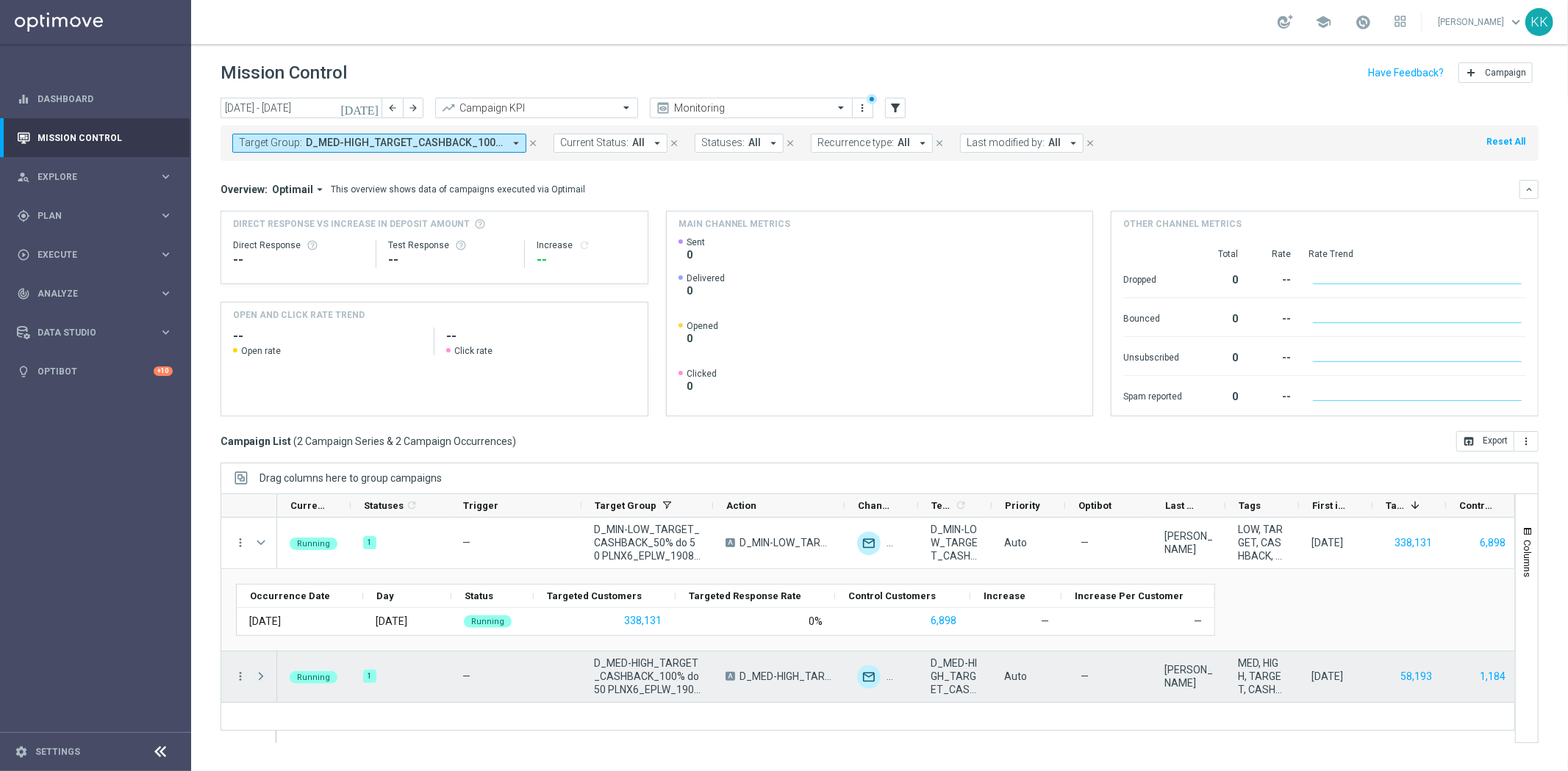
click at [261, 671] on span "Press SPACE to select this row." at bounding box center [261, 676] width 14 height 12
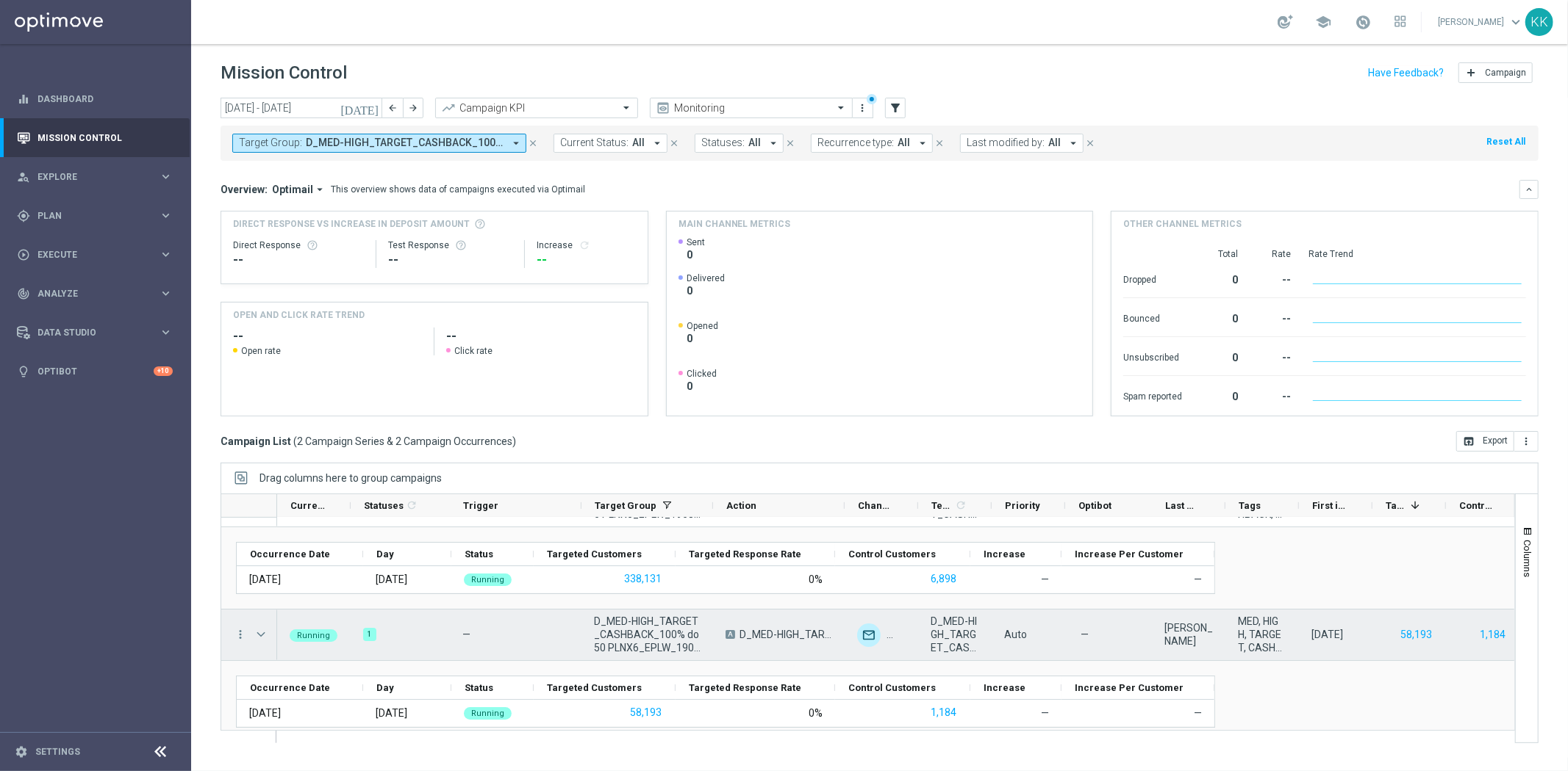
scroll to position [55, 0]
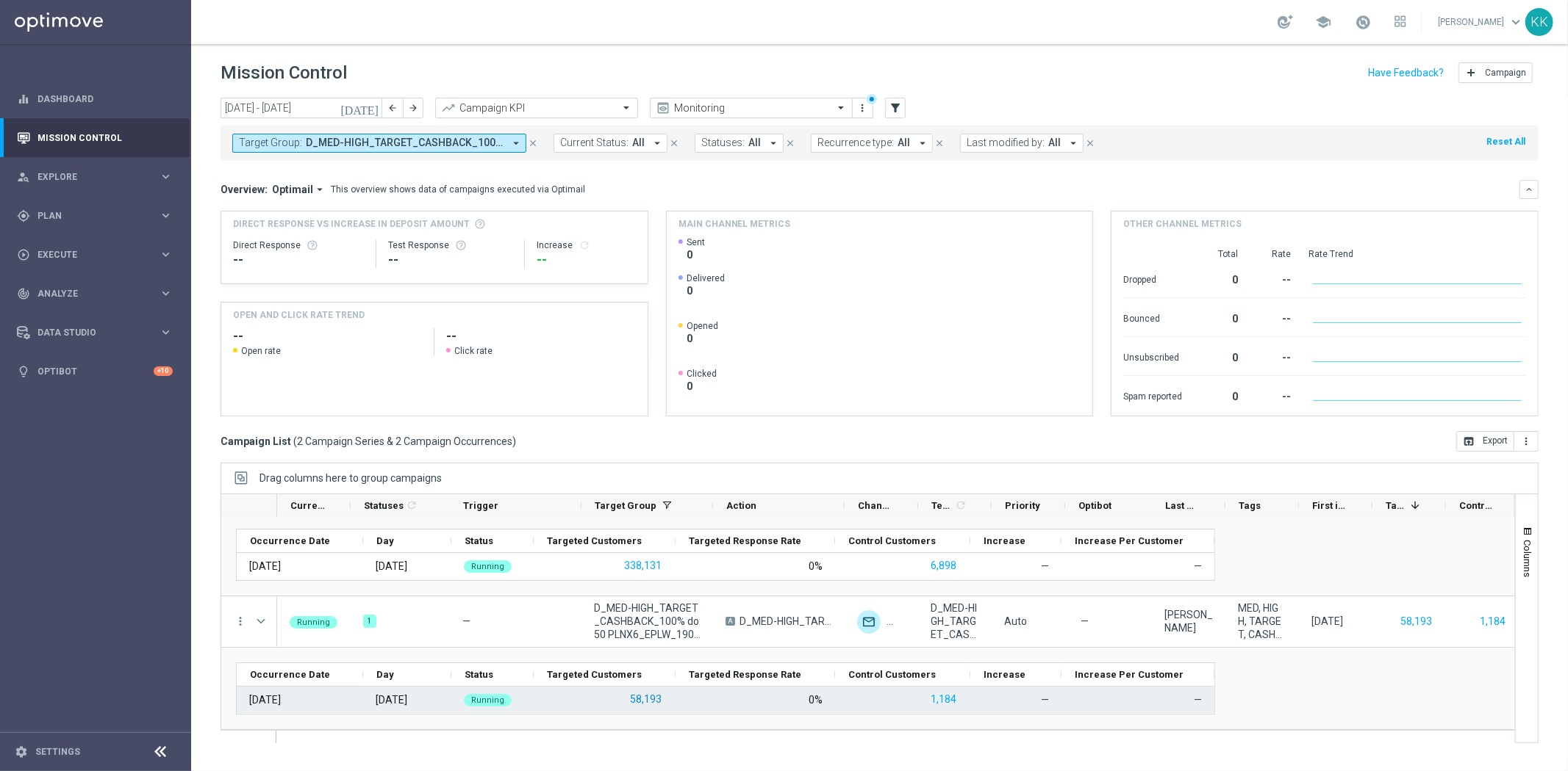
click at [651, 699] on button "58,193" at bounding box center [646, 700] width 35 height 18
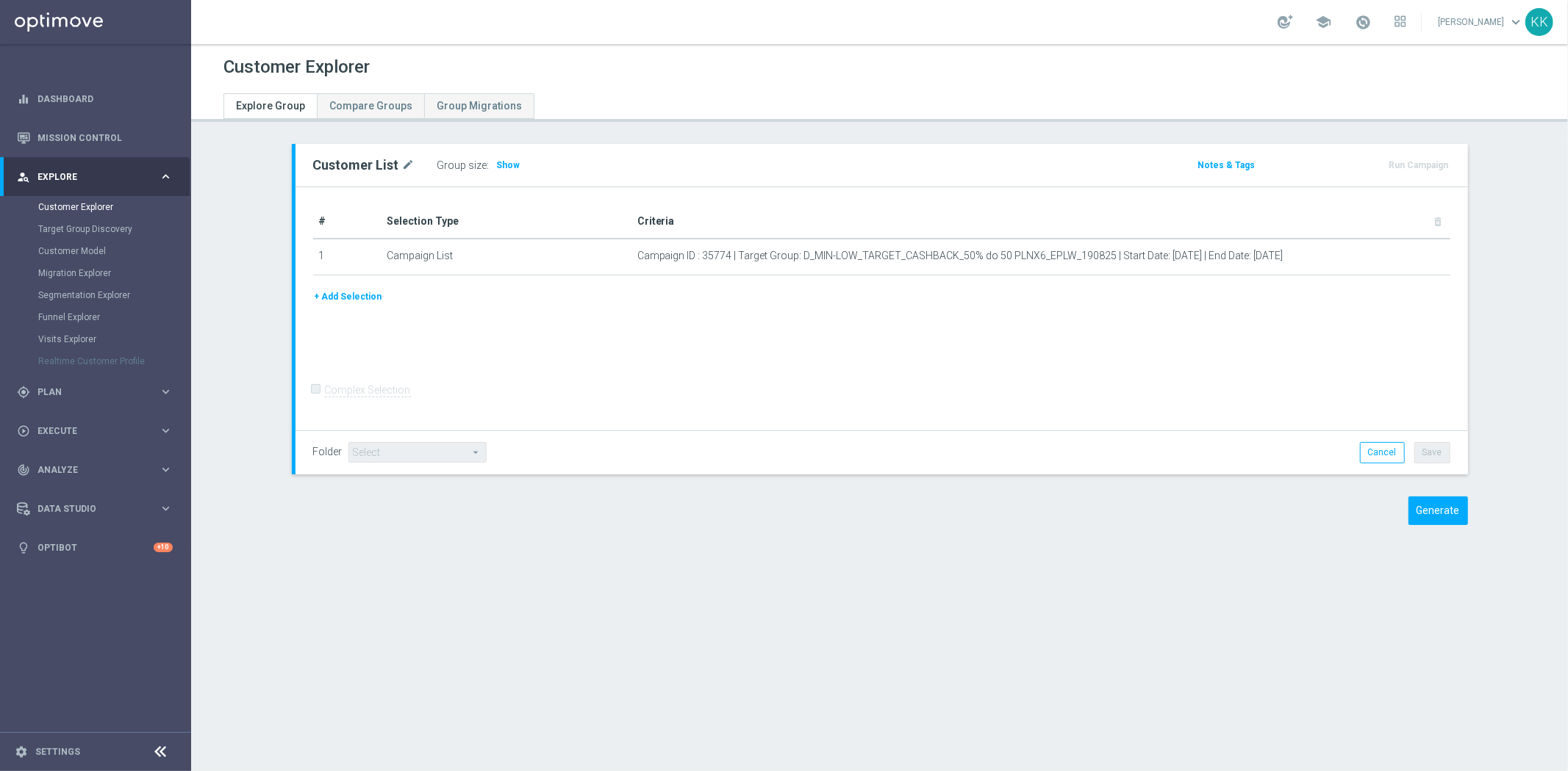
click at [502, 160] on span "Show" at bounding box center [508, 165] width 23 height 11
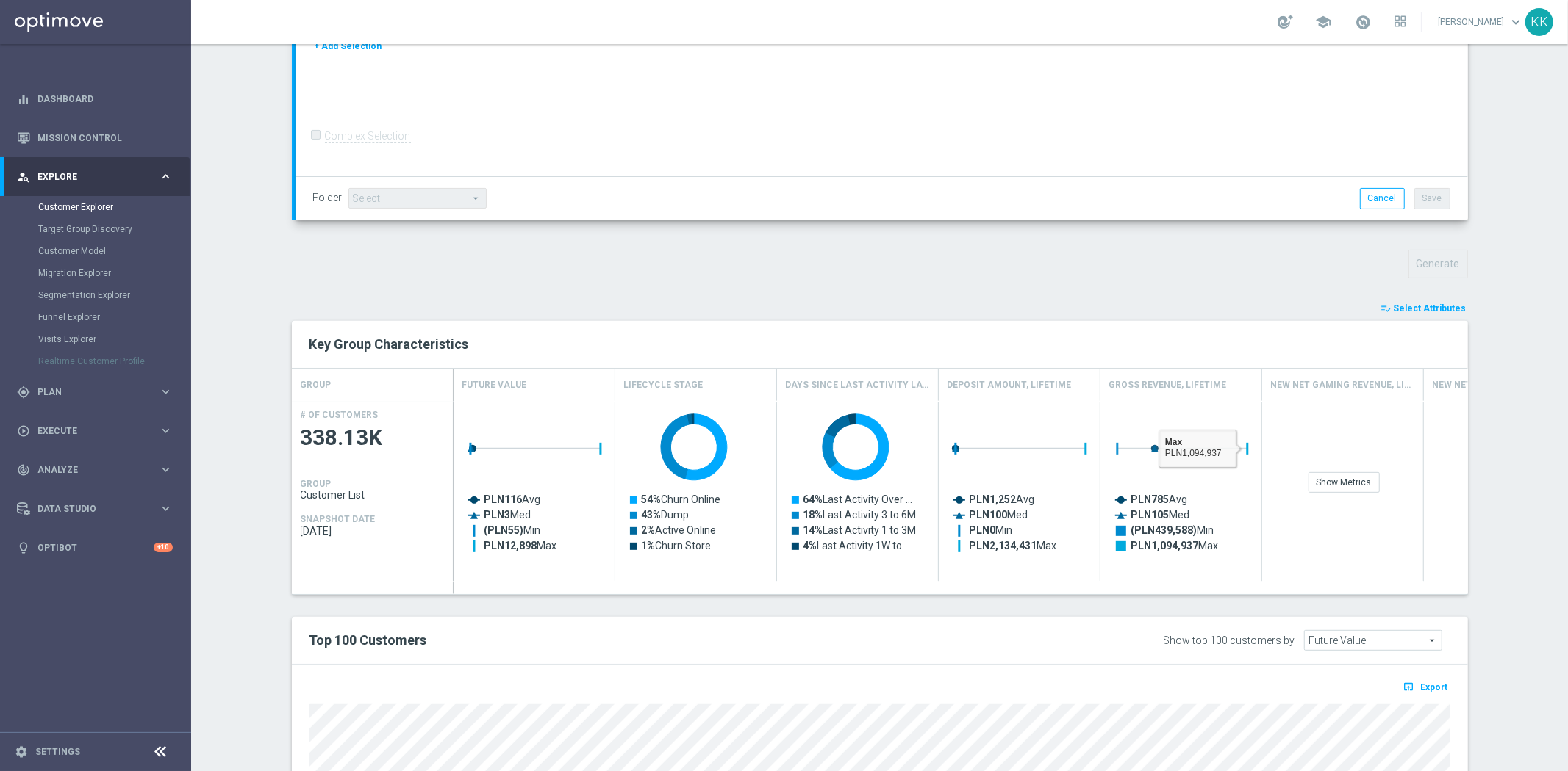
scroll to position [614, 0]
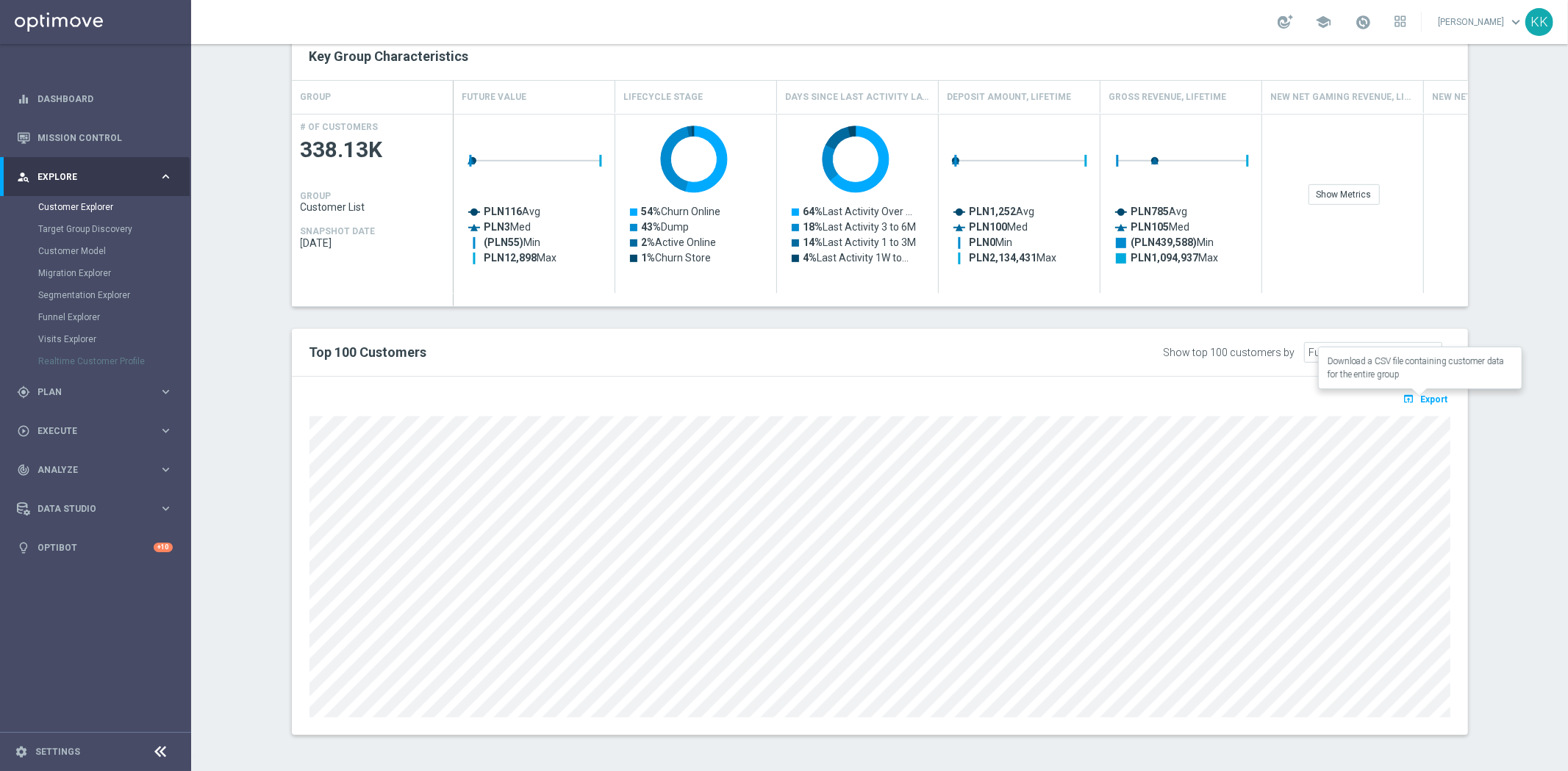
click at [1421, 401] on span "Export" at bounding box center [1435, 399] width 27 height 11
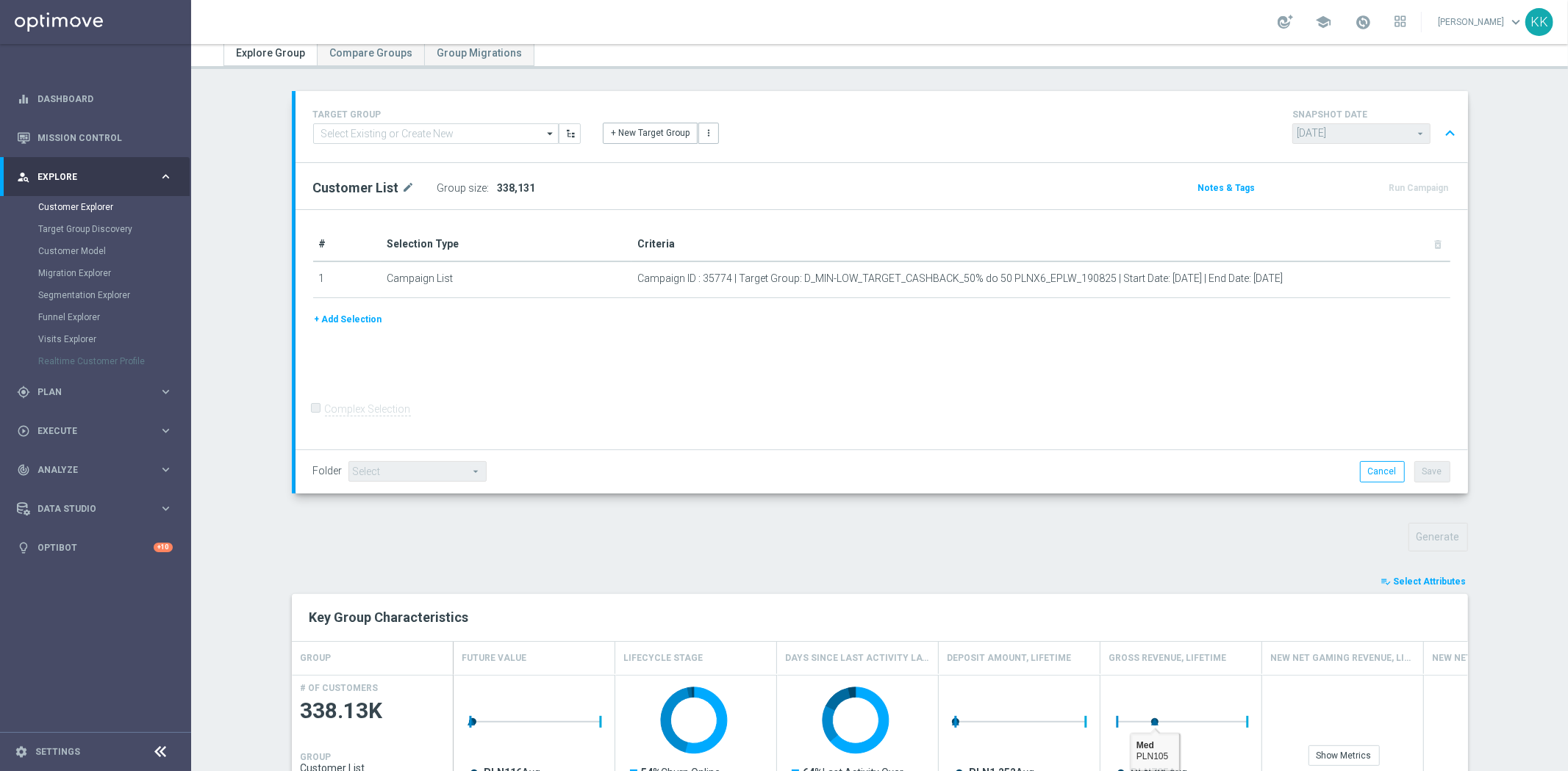
scroll to position [0, 0]
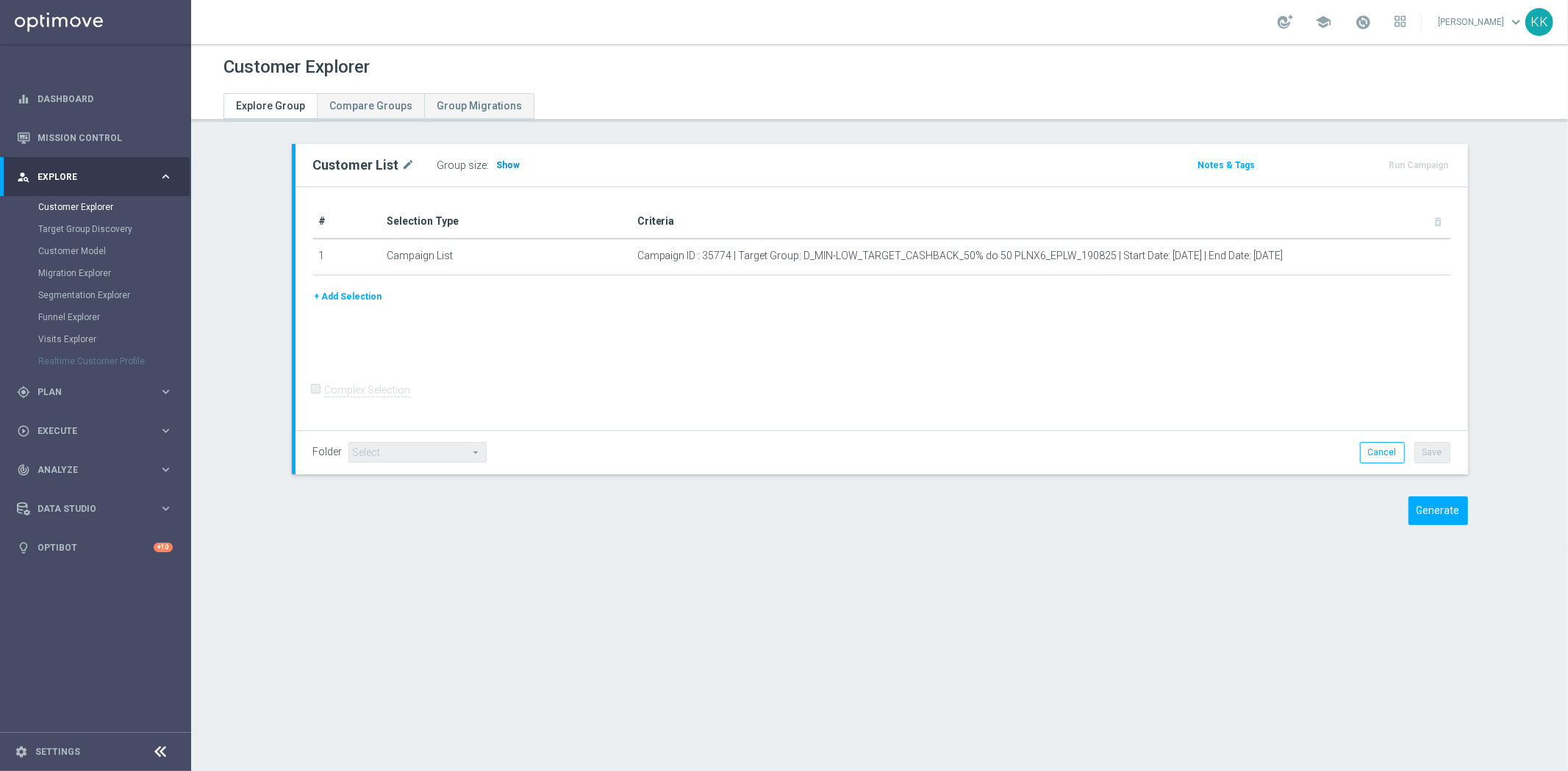
click at [497, 166] on span "Show" at bounding box center [508, 165] width 23 height 11
drag, startPoint x: 492, startPoint y: 152, endPoint x: 495, endPoint y: 159, distance: 7.6
click at [493, 152] on div "Customer List mode_edit Group size : Show Notes & Tags Run Campaign" at bounding box center [882, 165] width 1173 height 43
click at [497, 161] on span "Show" at bounding box center [508, 165] width 23 height 11
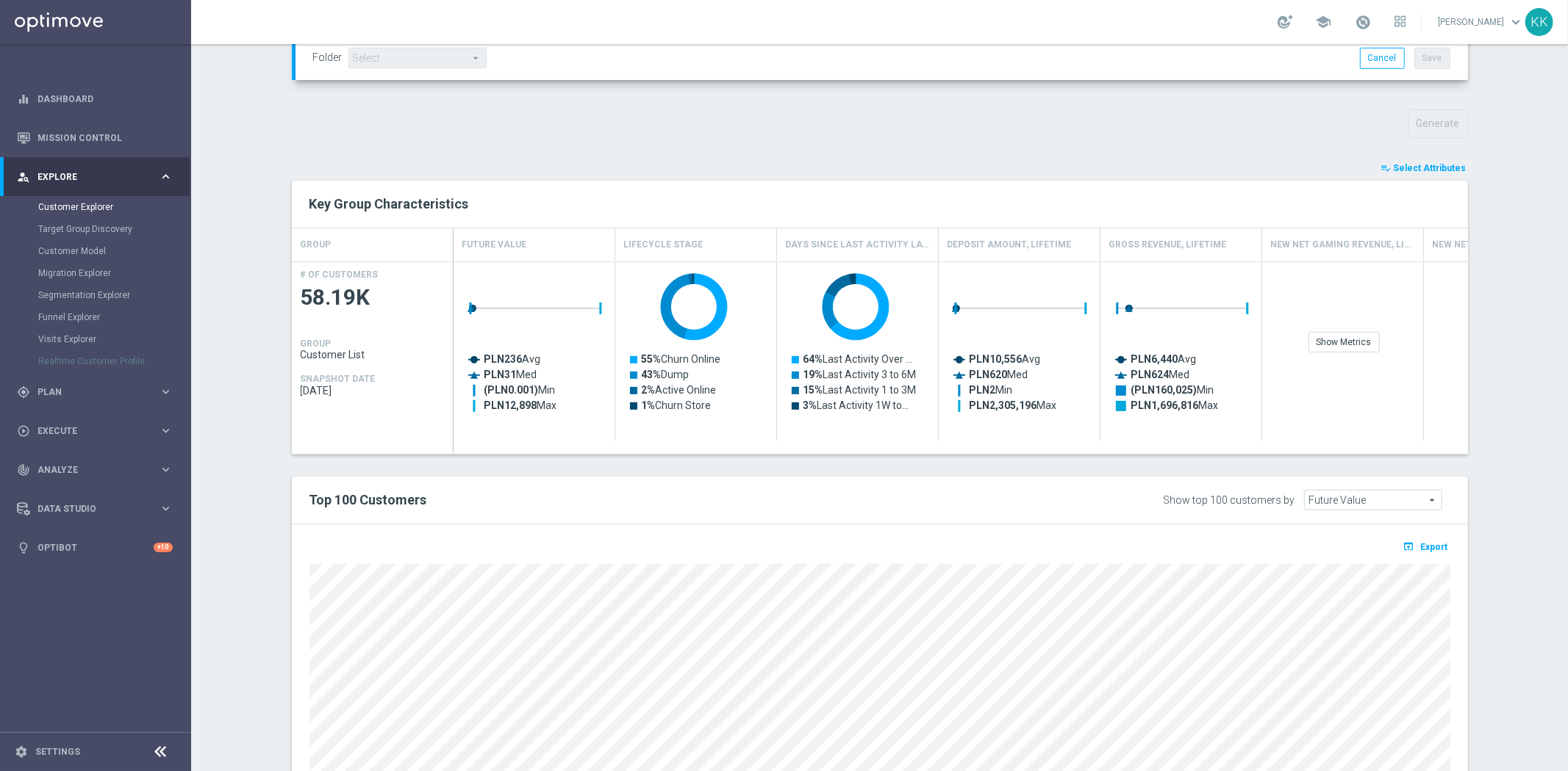
scroll to position [614, 0]
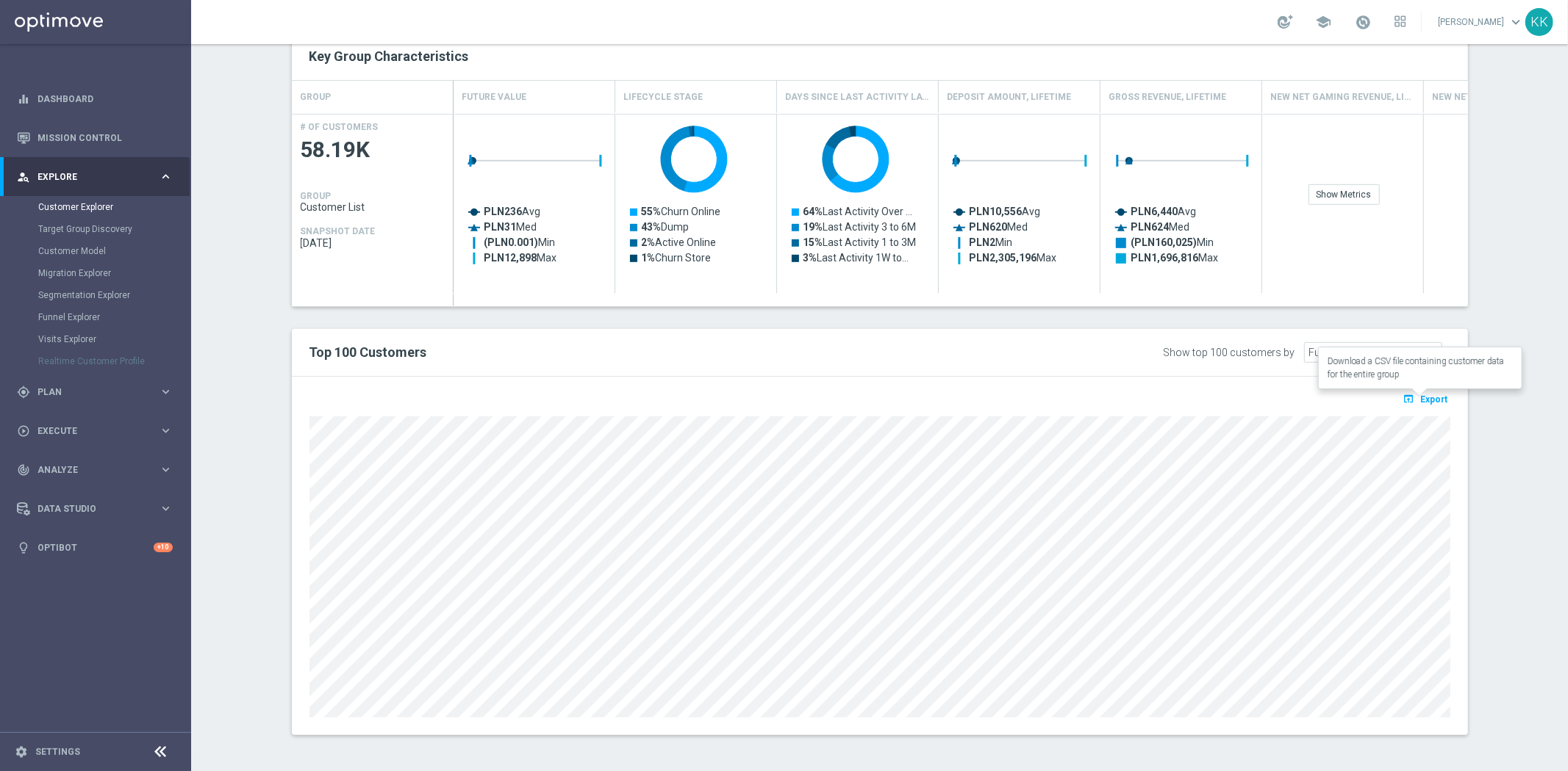
click at [1421, 399] on span "Export" at bounding box center [1435, 399] width 27 height 11
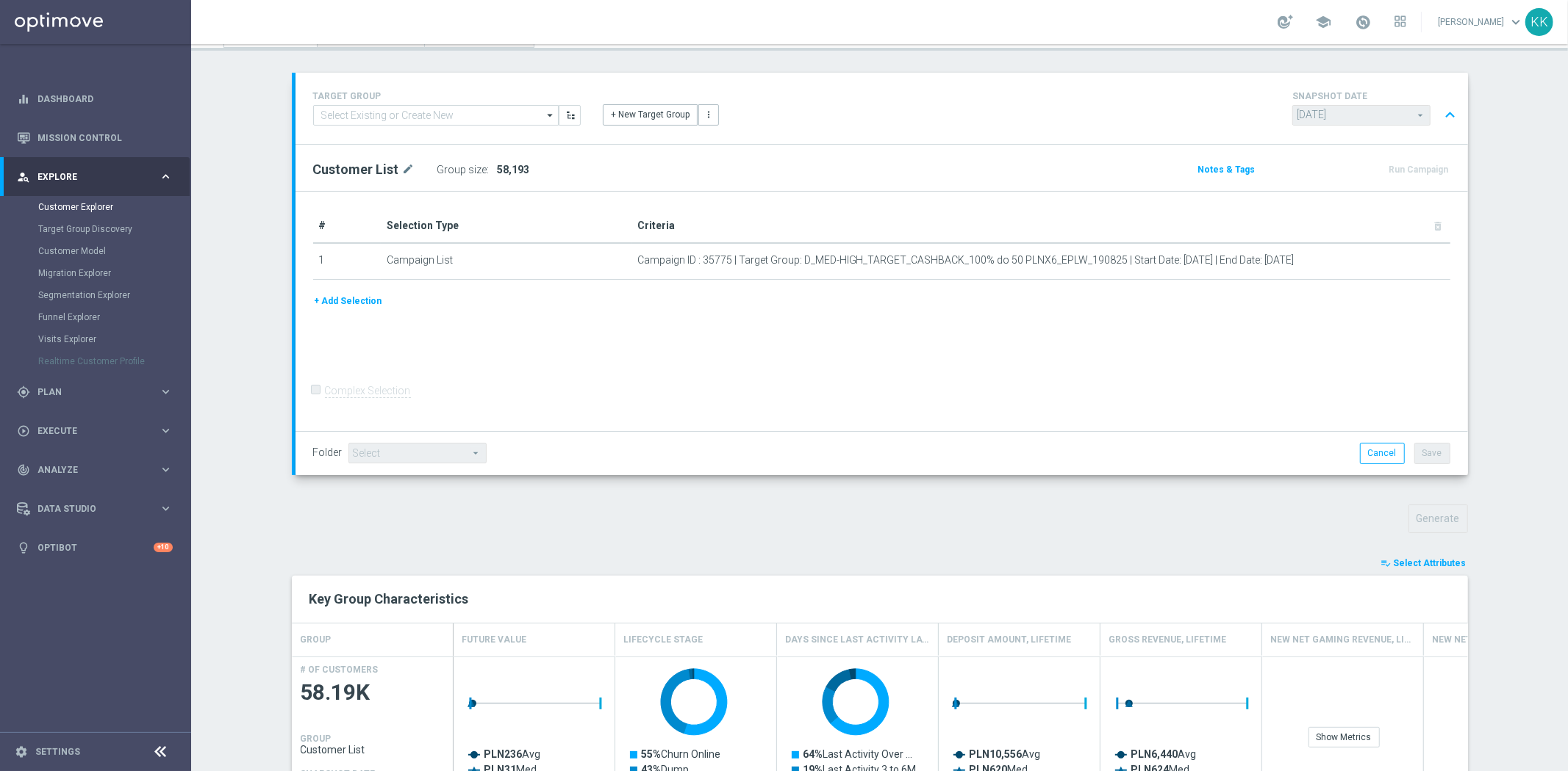
scroll to position [0, 0]
